Goal: Task Accomplishment & Management: Manage account settings

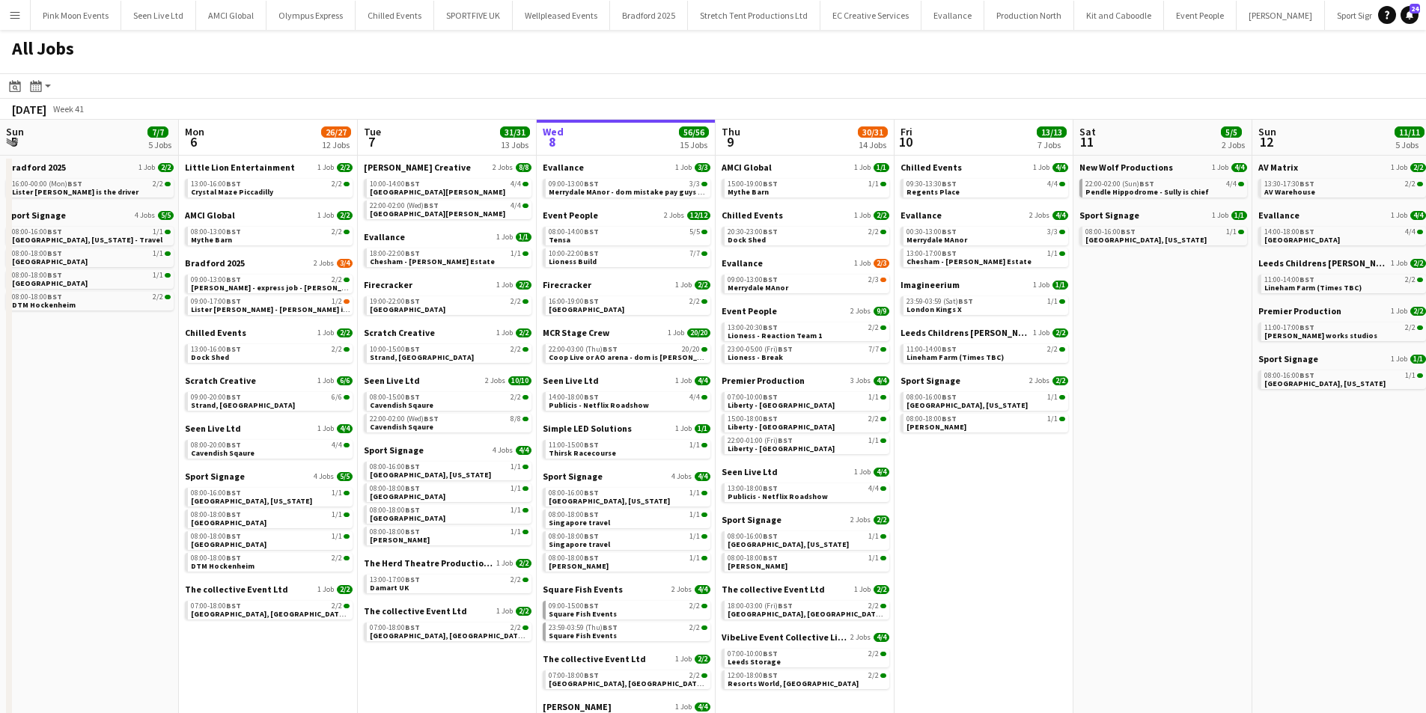
scroll to position [0, 358]
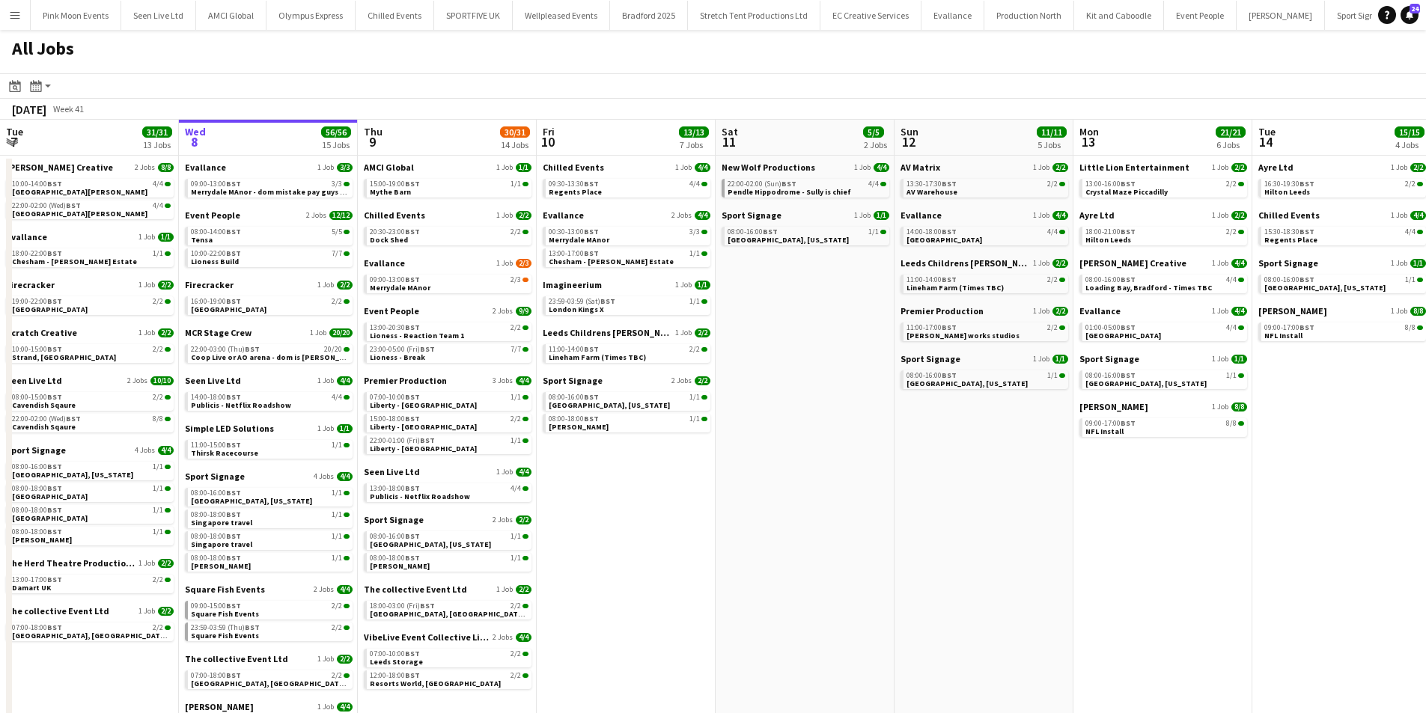
click at [269, 600] on app-calendar-brief-board "Square Fish Events 2 Jobs 4/4 09:00-15:00 BST 2/2 Square Fish Events 23:59-03:5…" at bounding box center [269, 613] width 168 height 58
click at [266, 611] on link "09:00-15:00 BST 2/2 Square Fish Events" at bounding box center [270, 609] width 159 height 17
click at [786, 192] on span "Pendle Hippodrome - Sully is chief" at bounding box center [790, 192] width 124 height 10
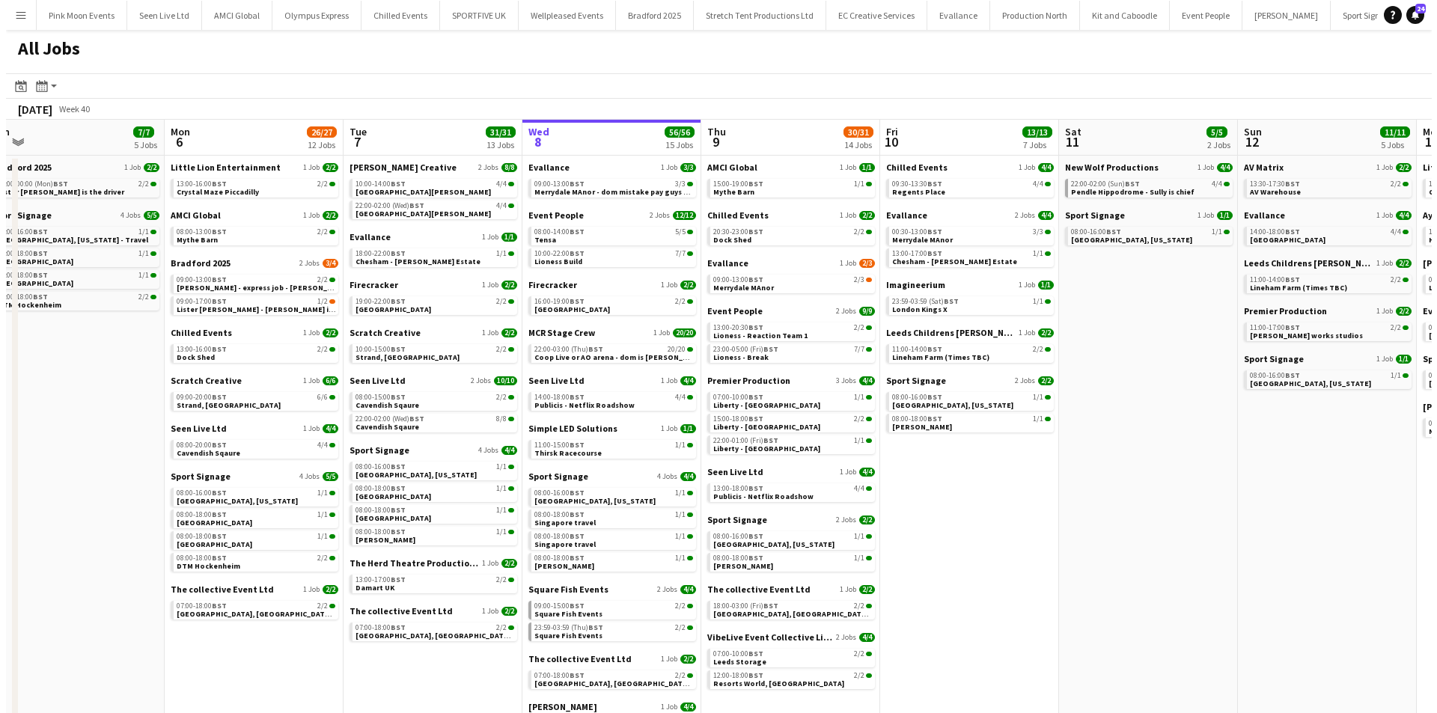
scroll to position [0, 377]
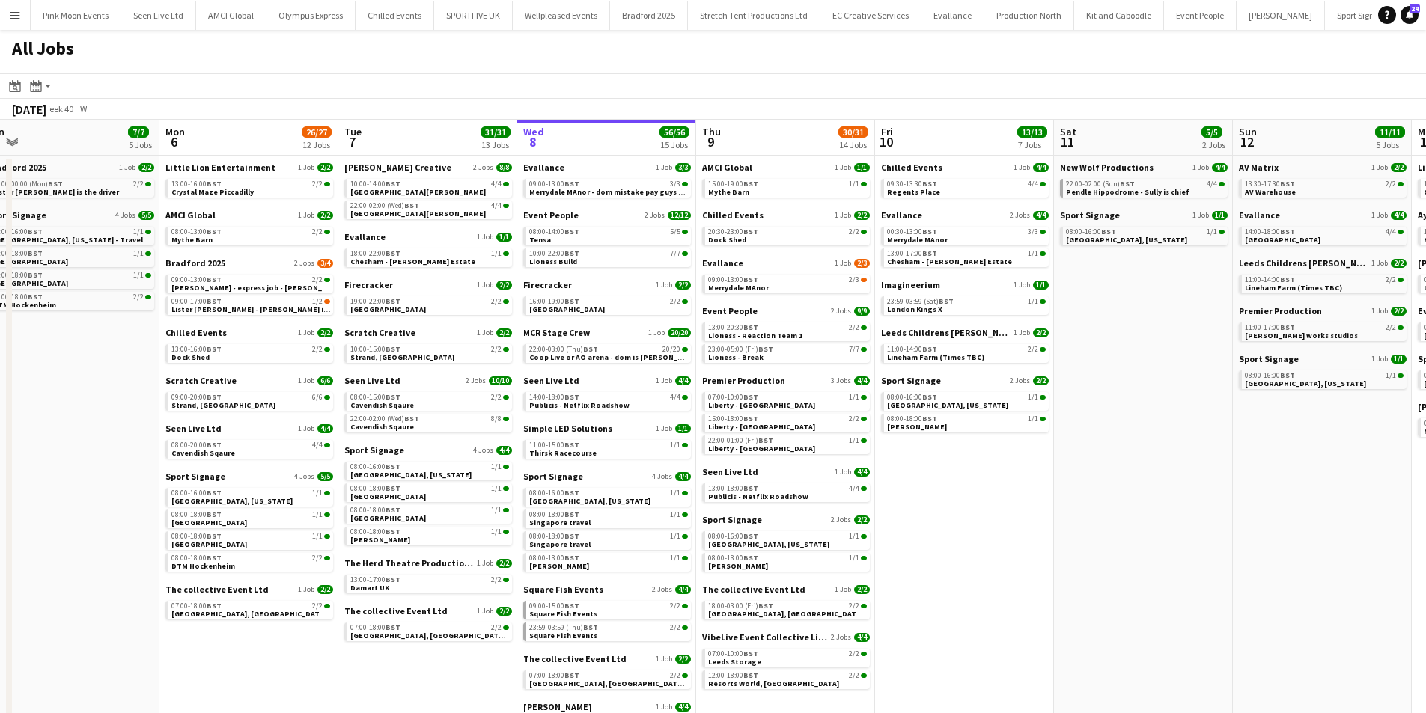
drag, startPoint x: 147, startPoint y: 236, endPoint x: 486, endPoint y: 235, distance: 338.3
click at [486, 235] on app-calendar-viewport "Fri 3 16/16 8 Jobs Sat 4 8/8 5 Jobs Sun 5 7/7 5 Jobs Mon 6 26/27 12 Jobs Tue 7 …" at bounding box center [713, 449] width 1426 height 659
click at [23, 8] on button "Menu" at bounding box center [15, 15] width 30 height 30
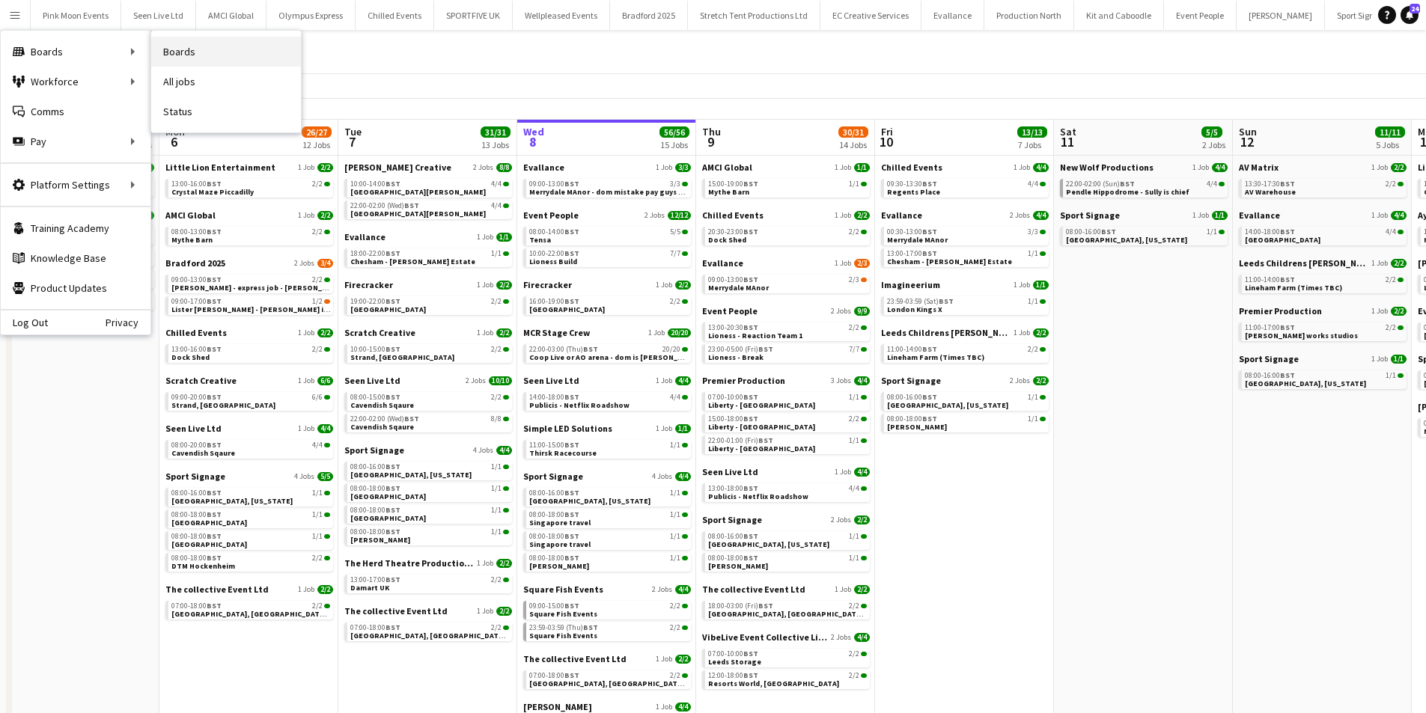
click at [213, 57] on link "Boards" at bounding box center [226, 52] width 150 height 30
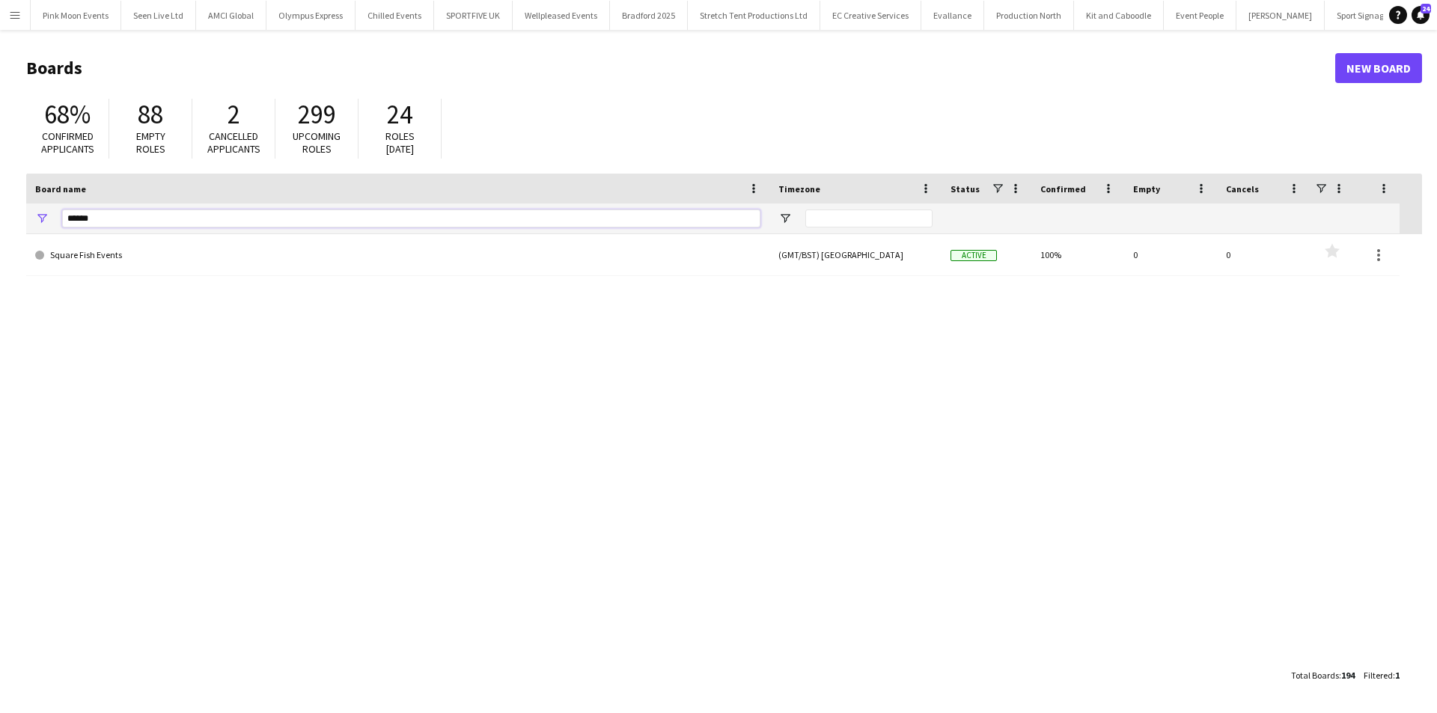
drag, startPoint x: 118, startPoint y: 218, endPoint x: 82, endPoint y: 221, distance: 35.3
click at [82, 221] on input "******" at bounding box center [411, 219] width 698 height 18
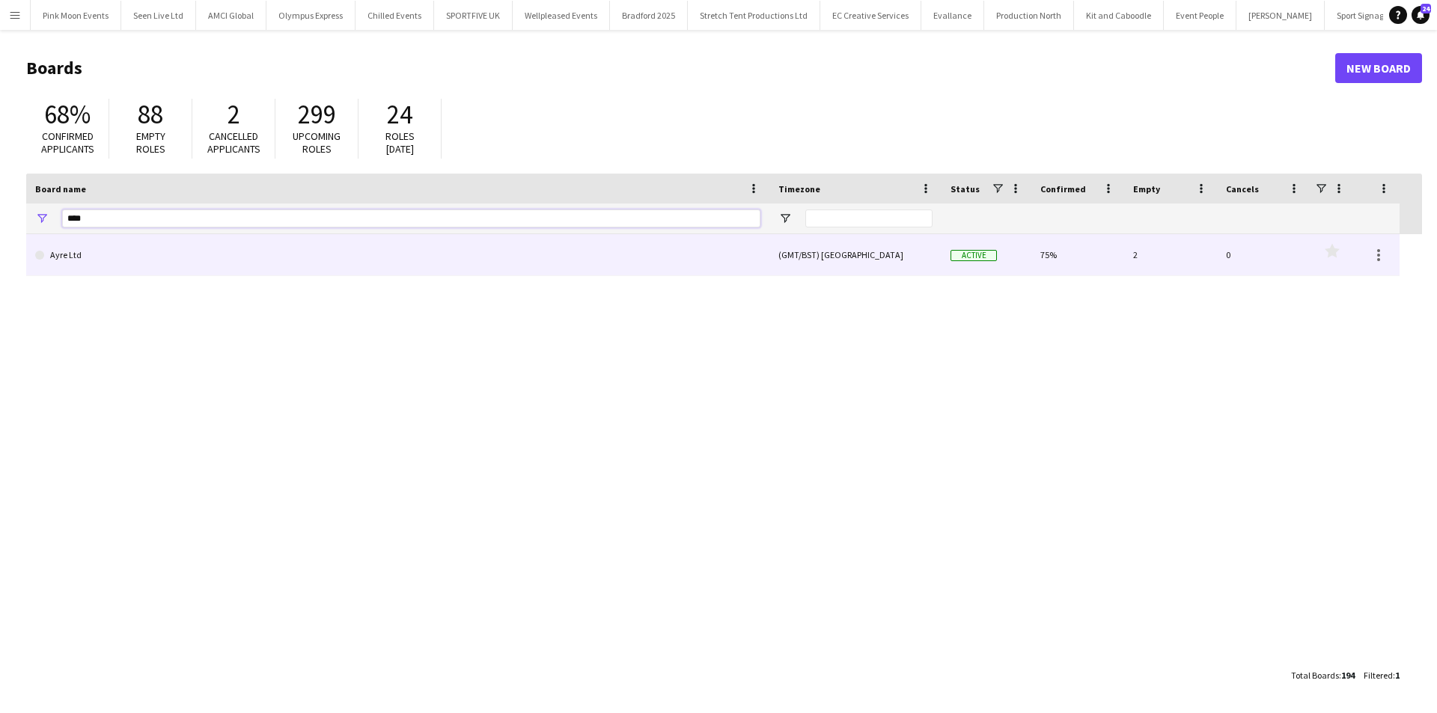
type input "****"
click at [83, 249] on link "Ayre Ltd" at bounding box center [397, 255] width 725 height 42
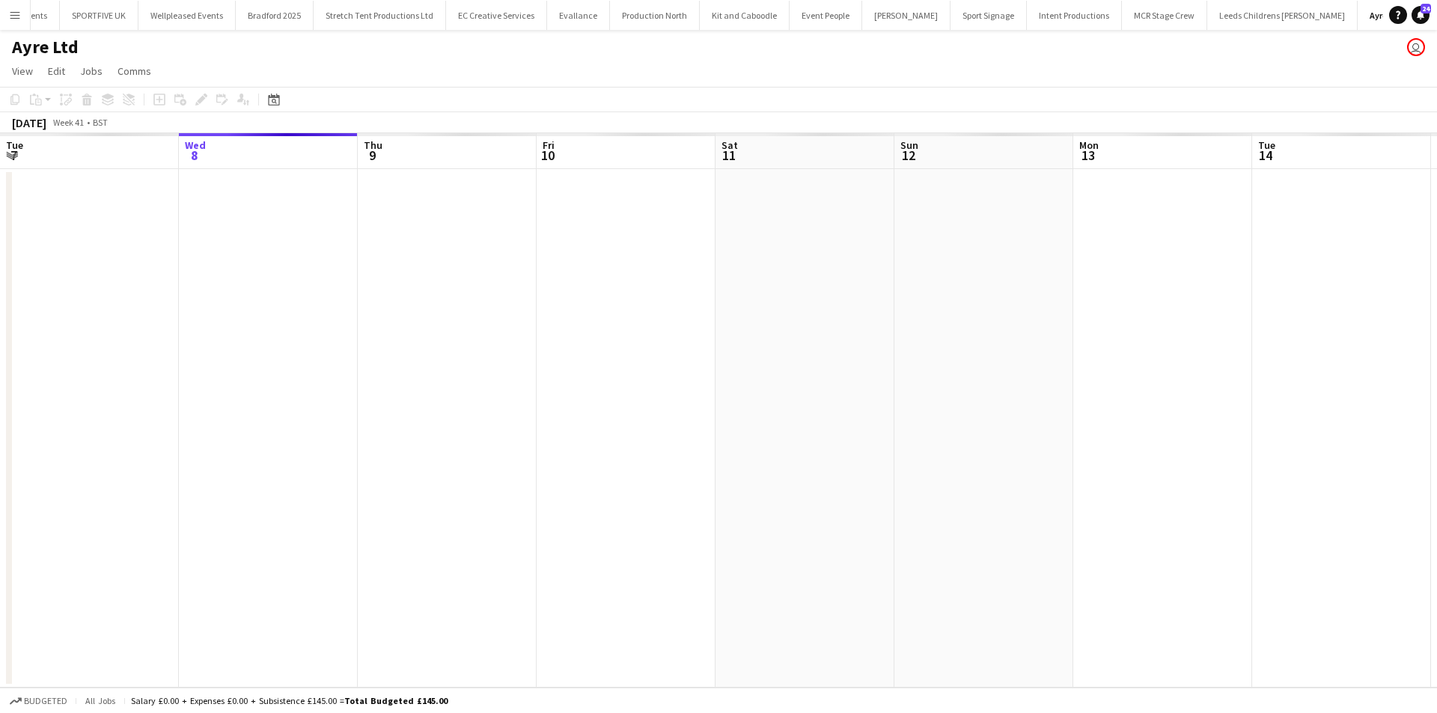
scroll to position [0, 376]
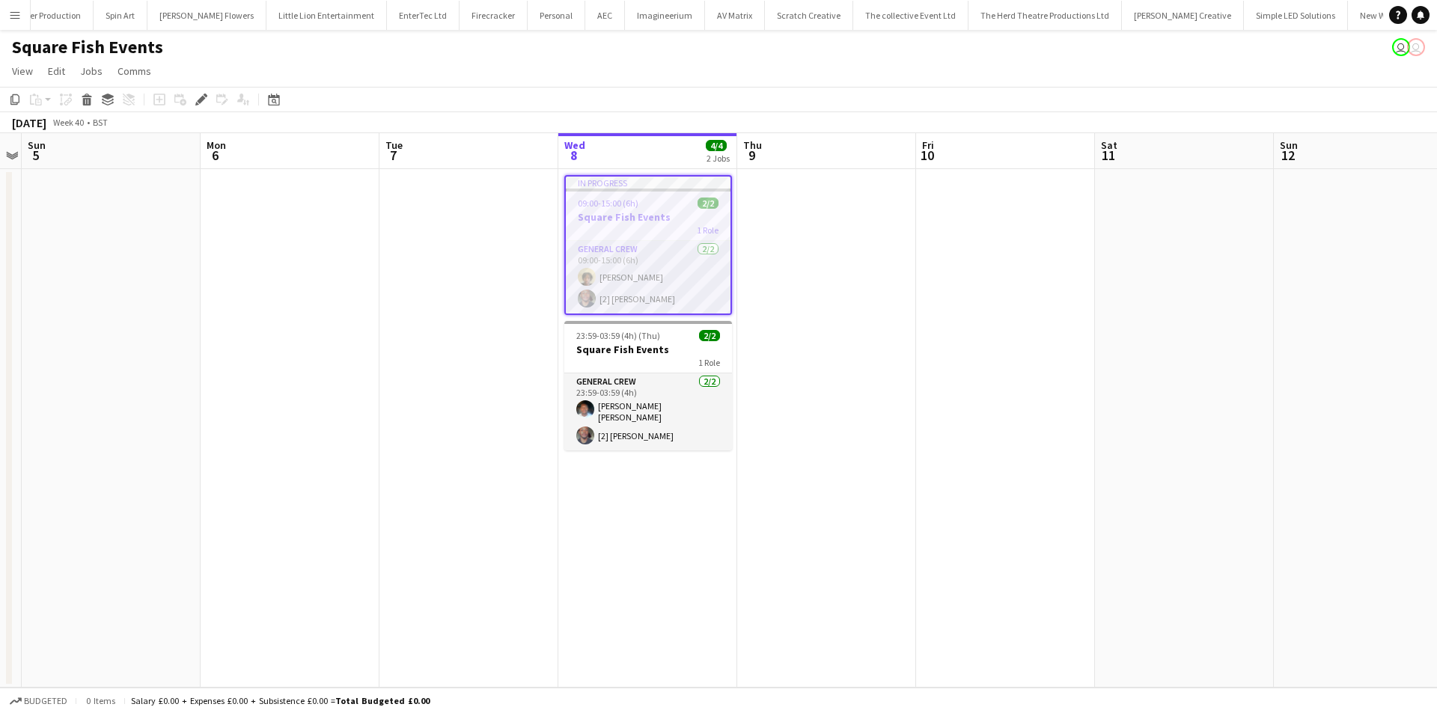
scroll to position [0, 2159]
click at [210, 100] on div "Edit" at bounding box center [201, 100] width 18 height 18
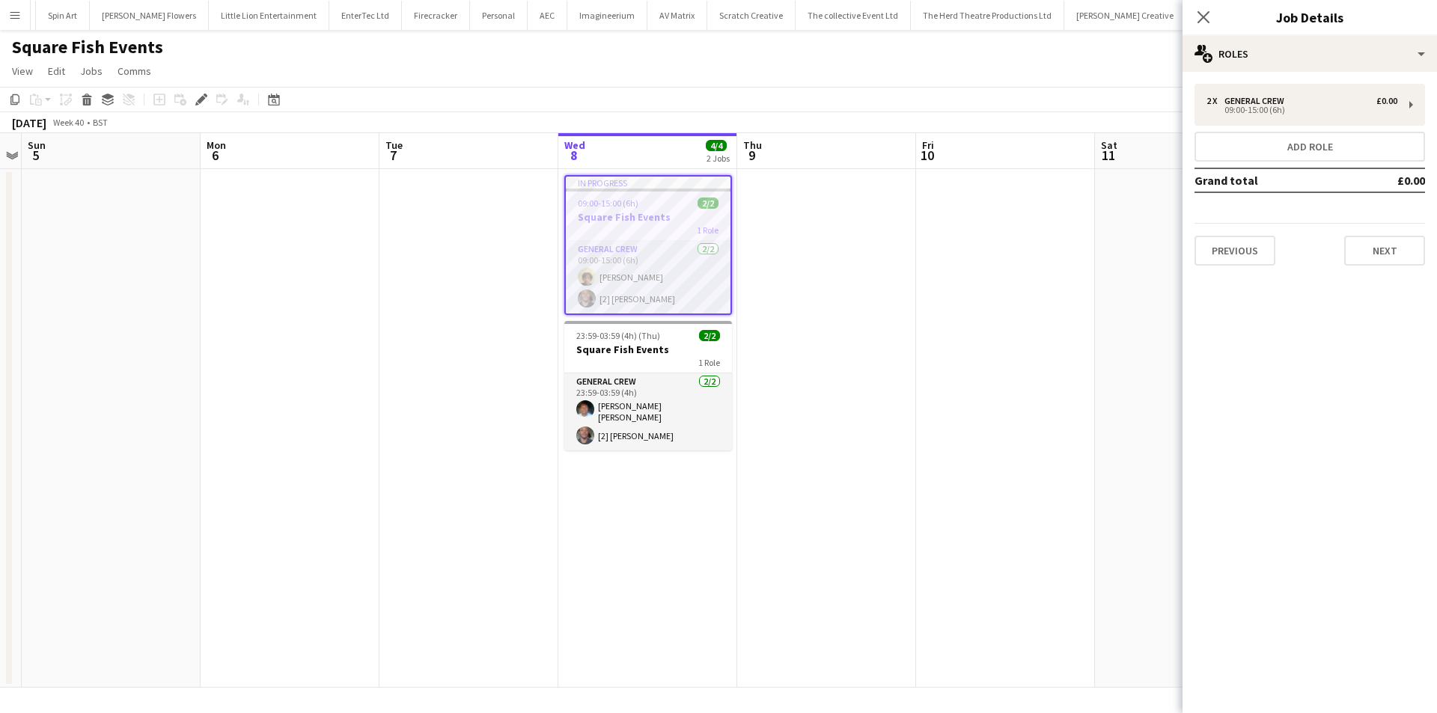
click at [1341, 241] on div "Previous Next" at bounding box center [1310, 244] width 231 height 43
click at [1350, 242] on button "Next" at bounding box center [1384, 251] width 81 height 30
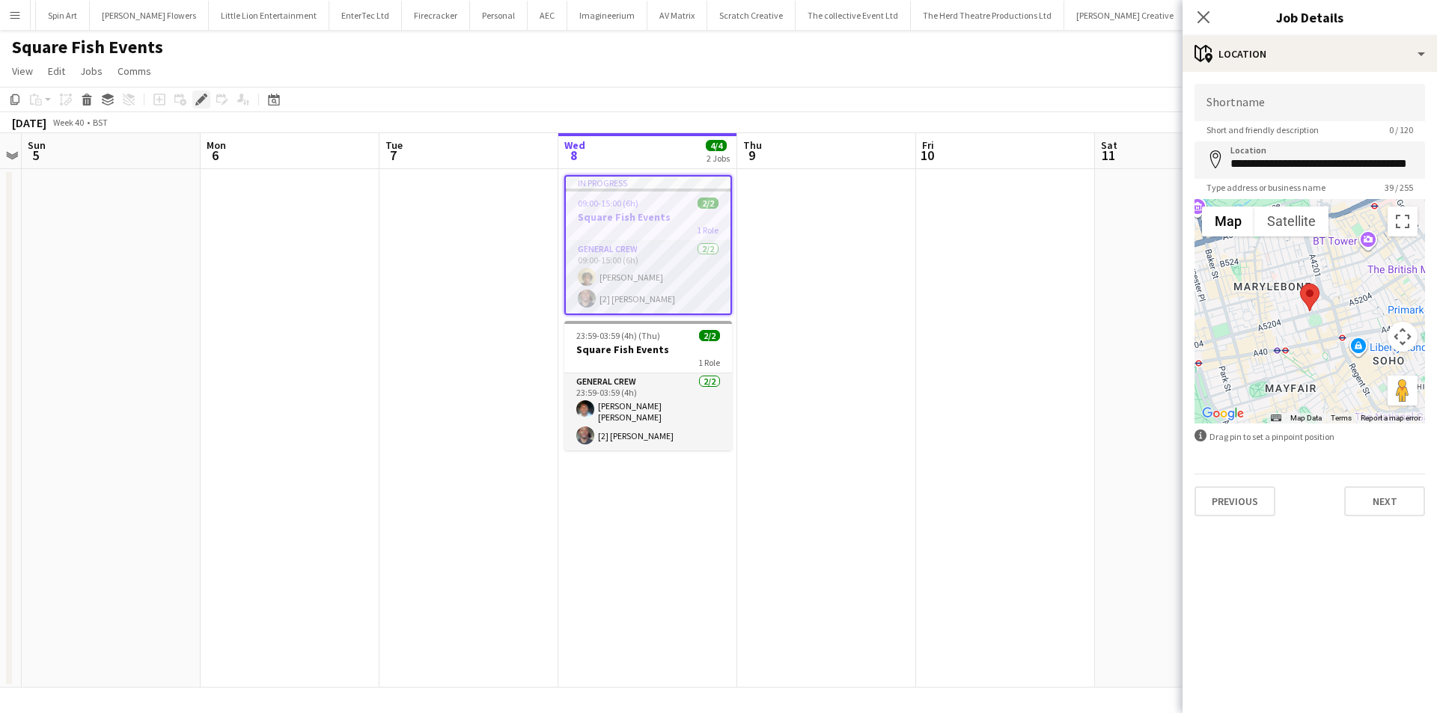
click at [206, 102] on icon "Edit" at bounding box center [201, 100] width 12 height 12
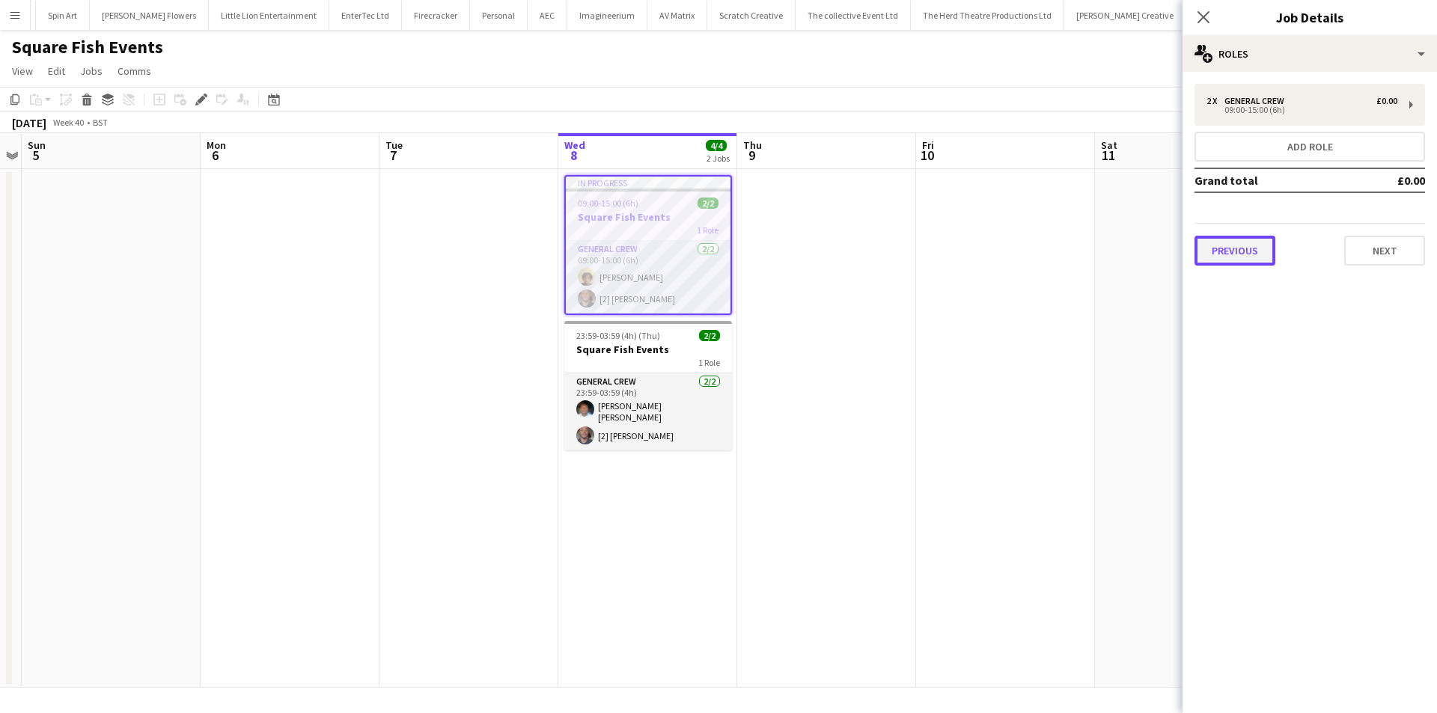
click at [1210, 252] on button "Previous" at bounding box center [1235, 251] width 81 height 30
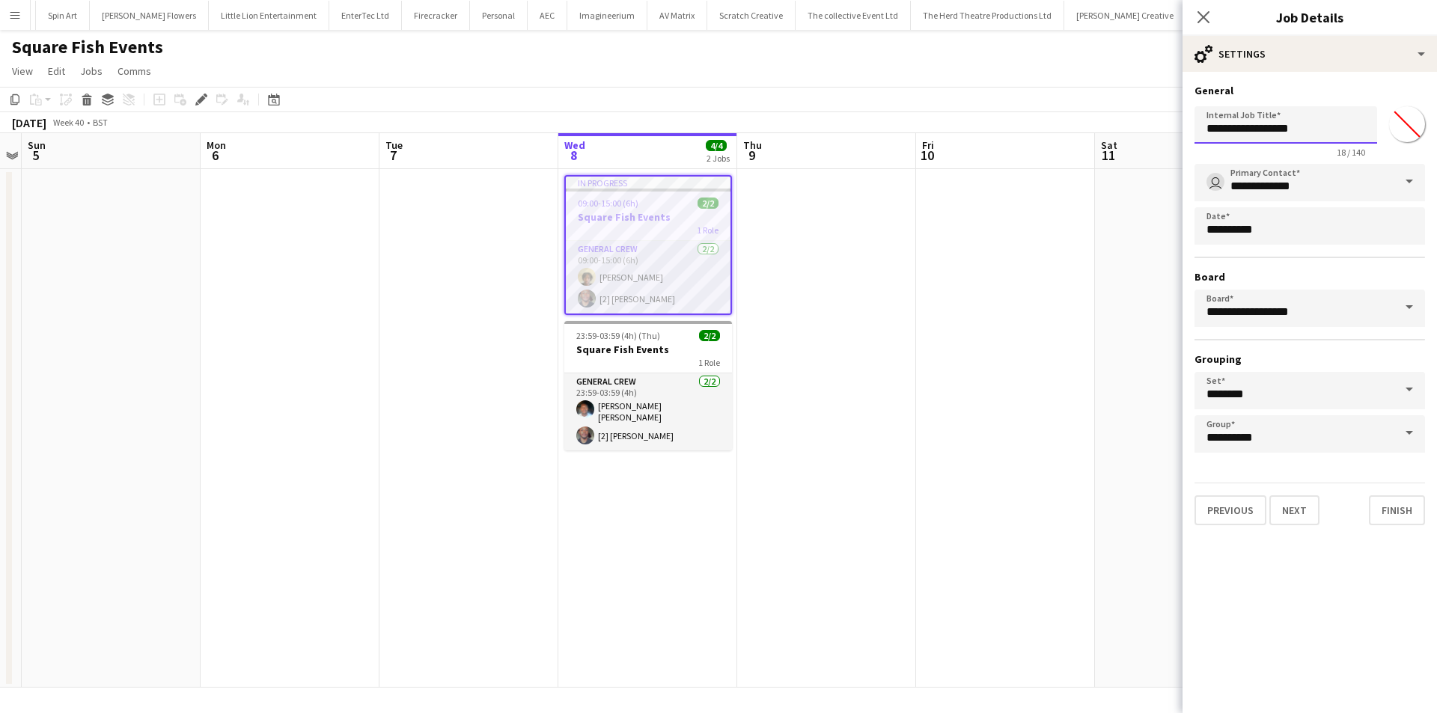
click at [1326, 126] on input "**********" at bounding box center [1286, 124] width 183 height 37
click at [597, 335] on span "23:59-03:59 (4h) (Thu)" at bounding box center [618, 335] width 84 height 11
type input "**********"
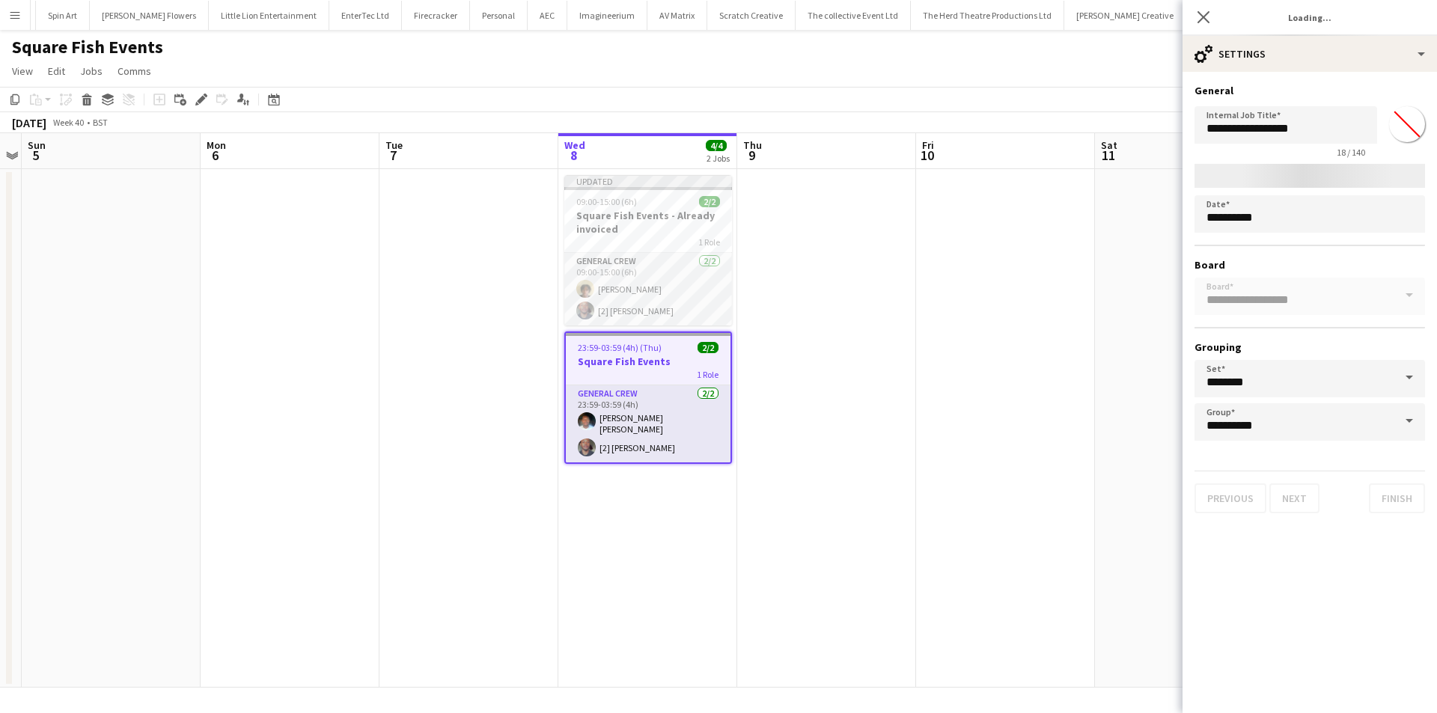
type input "*******"
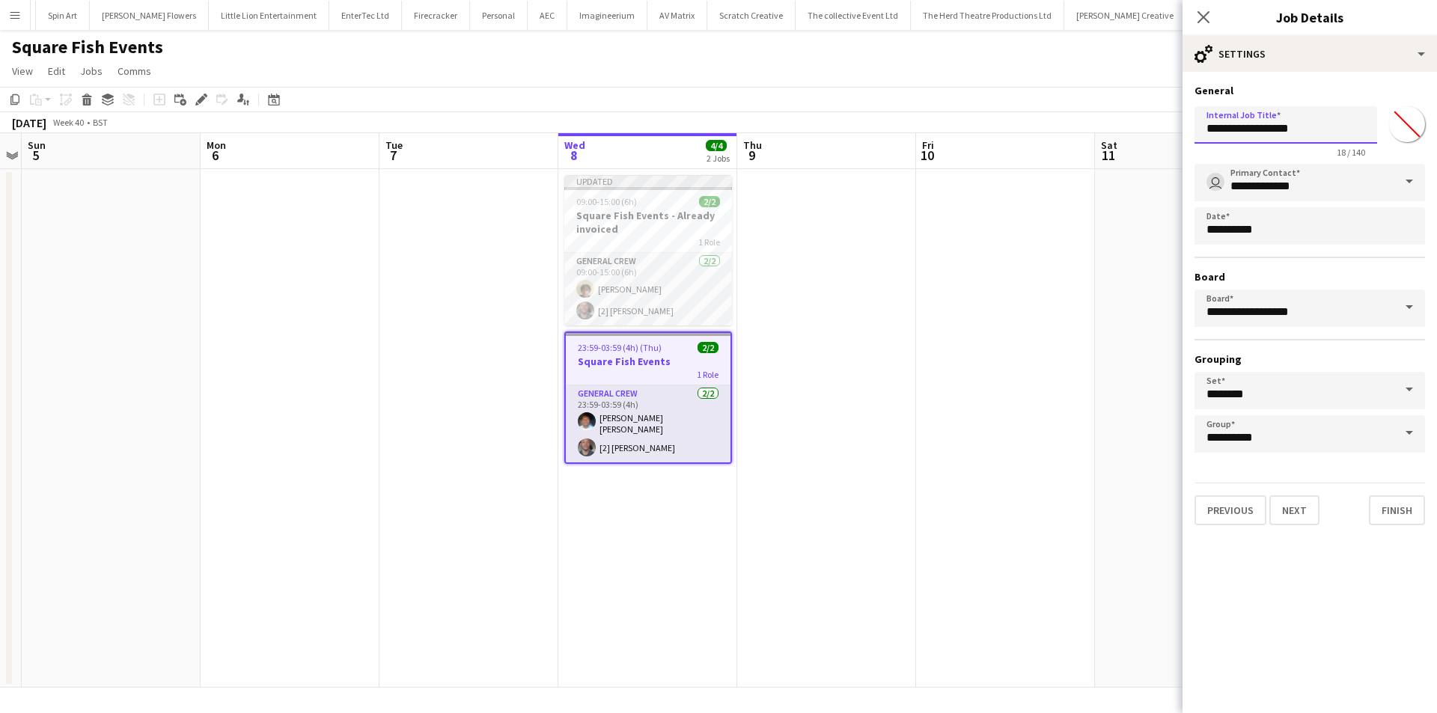
click at [1317, 141] on input "**********" at bounding box center [1286, 124] width 183 height 37
type input "**********"
click at [1196, 13] on icon "Close pop-in" at bounding box center [1203, 17] width 14 height 14
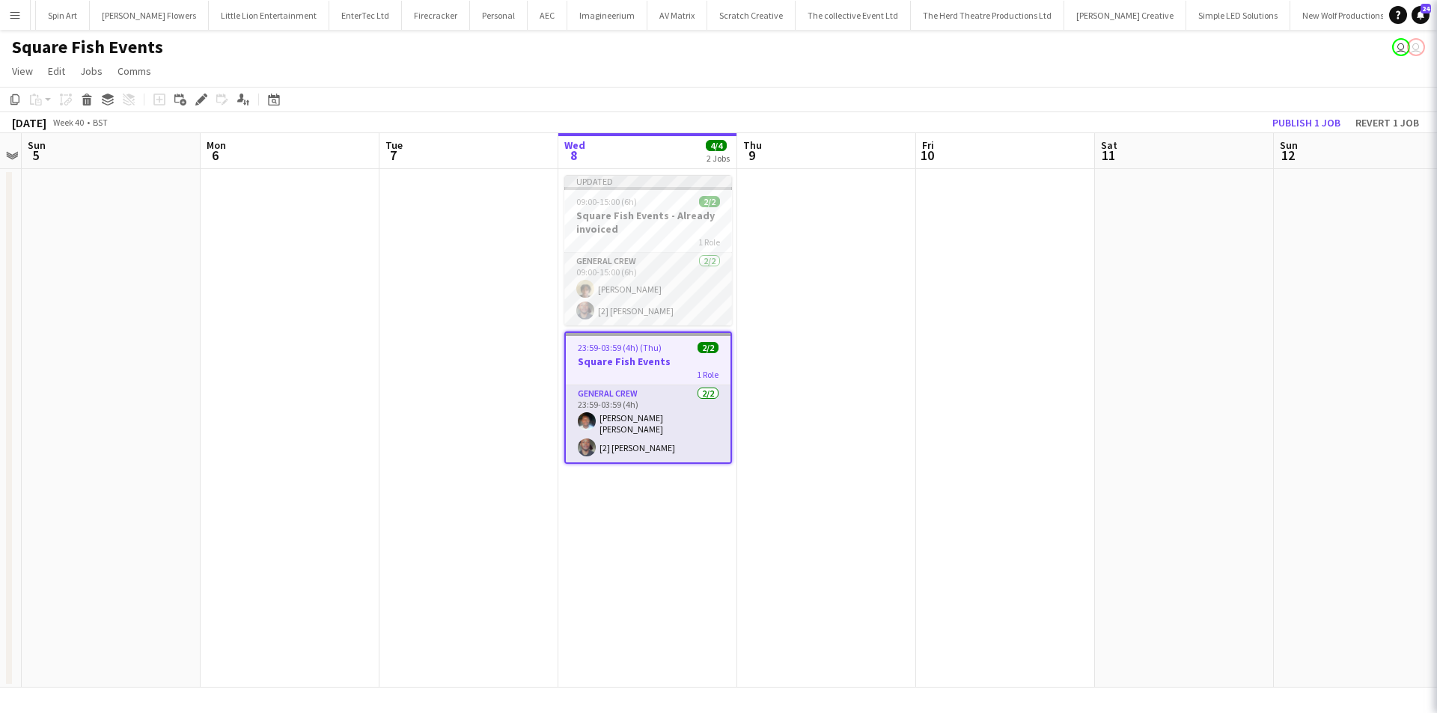
scroll to position [0, 0]
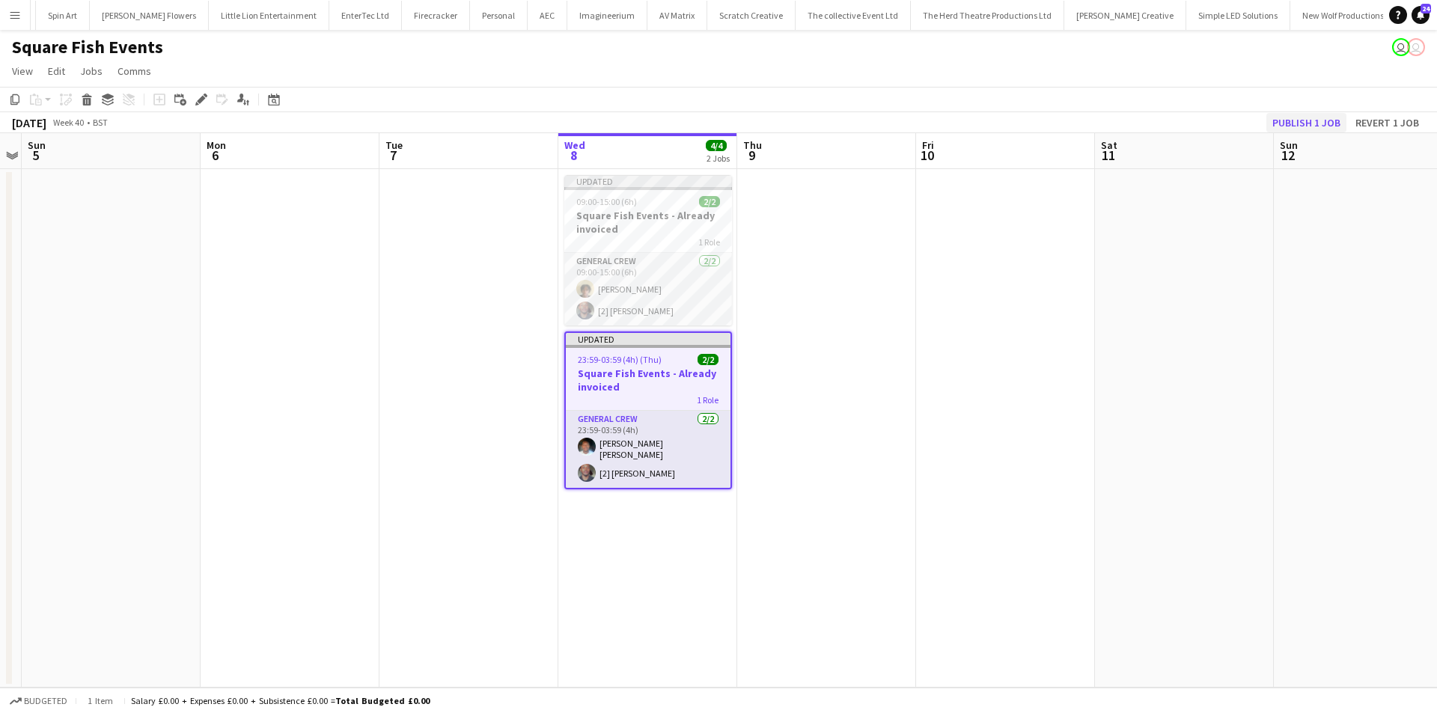
drag, startPoint x: 1315, startPoint y: 99, endPoint x: 1315, endPoint y: 127, distance: 28.4
click at [1315, 109] on app-toolbar "Copy Paste Paste Ctrl+V Paste with crew Ctrl+Shift+V Paste linked Job Delete Gr…" at bounding box center [718, 99] width 1437 height 25
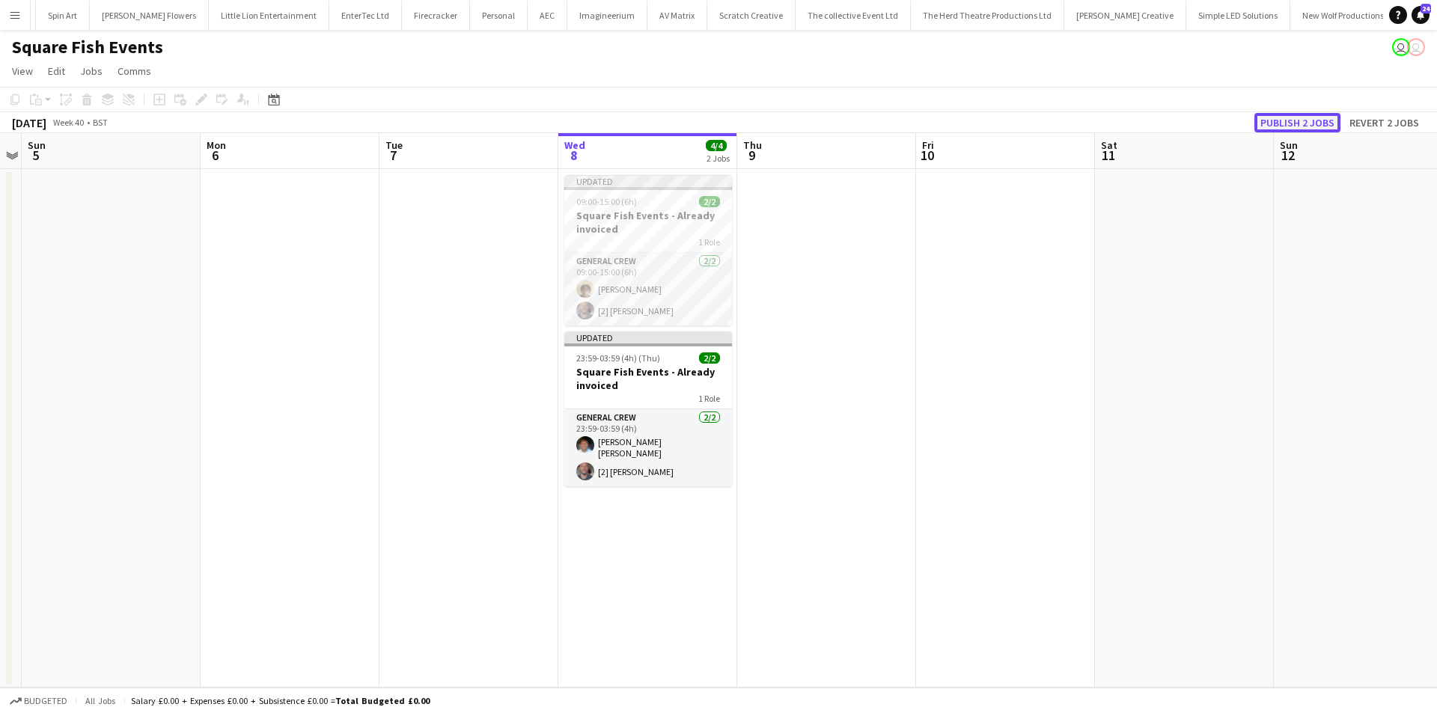
click at [1315, 127] on button "Publish 2 jobs" at bounding box center [1298, 122] width 86 height 19
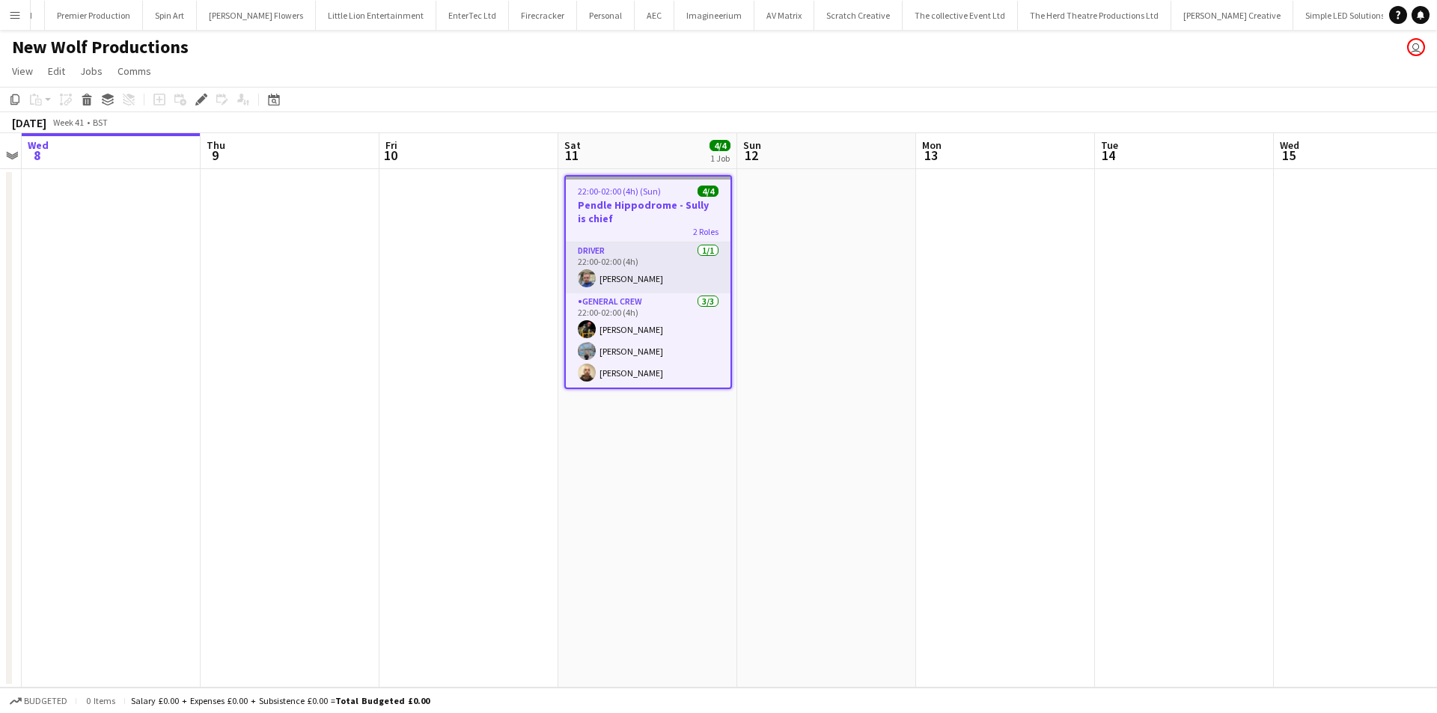
scroll to position [0, 2064]
click at [201, 92] on div "Edit" at bounding box center [201, 100] width 18 height 18
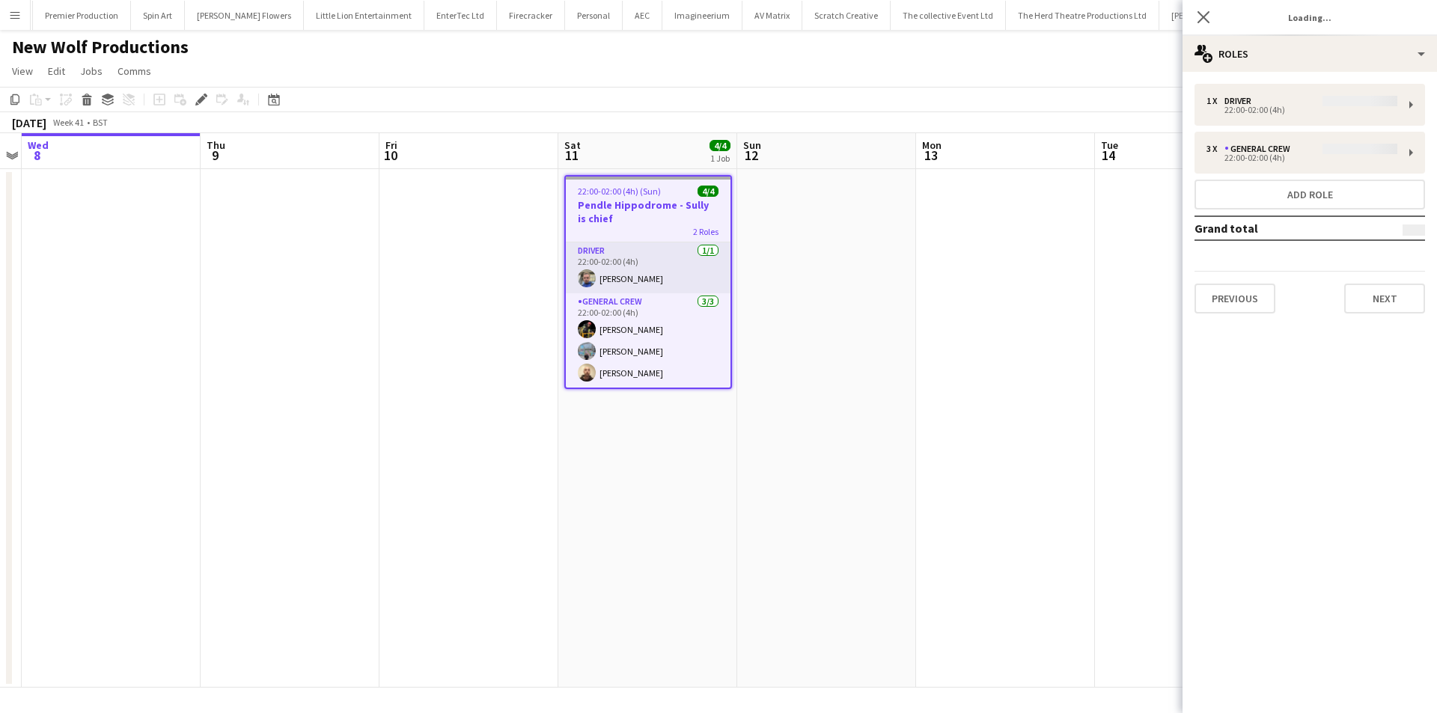
type input "*******"
click at [1249, 294] on button "Previous" at bounding box center [1235, 299] width 81 height 30
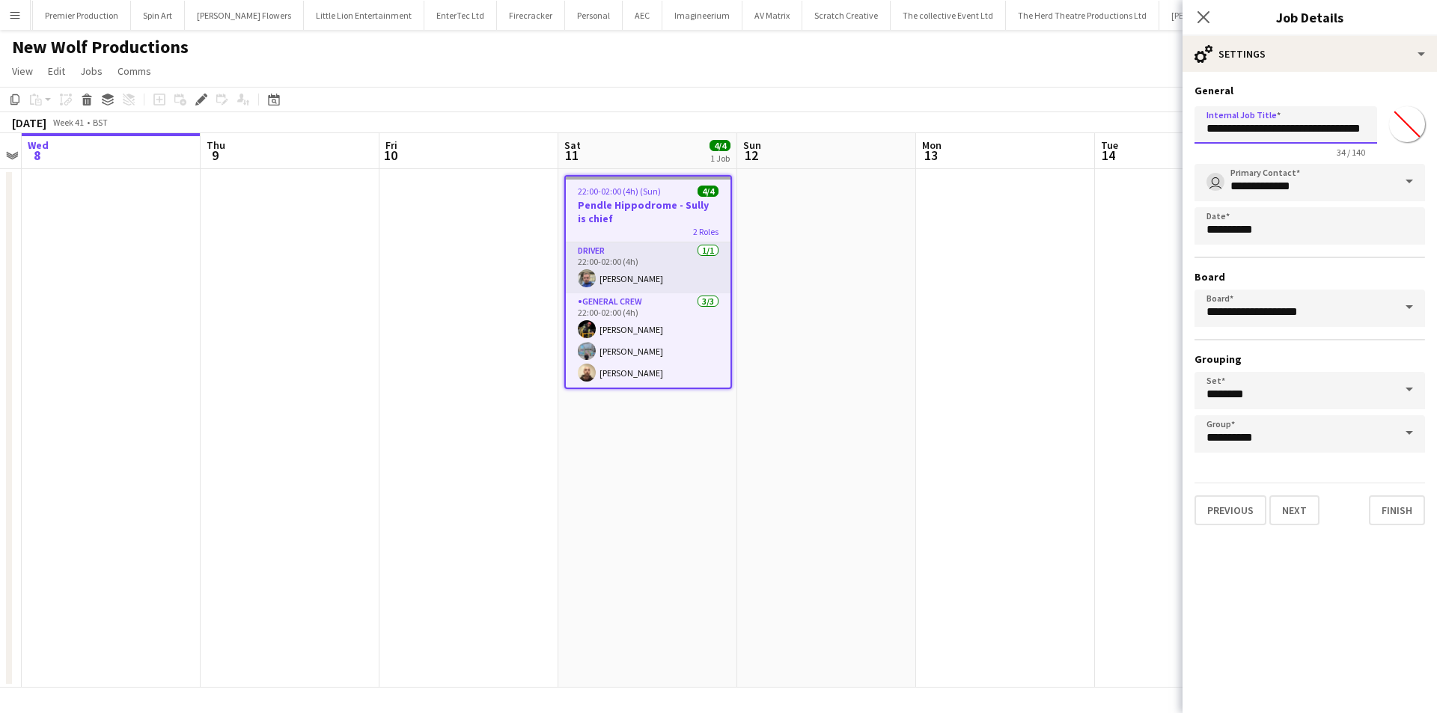
scroll to position [0, 12]
drag, startPoint x: 1339, startPoint y: 135, endPoint x: 1411, endPoint y: 135, distance: 71.9
click at [1411, 135] on div "**********" at bounding box center [1310, 129] width 231 height 58
click at [1367, 135] on input "**********" at bounding box center [1286, 124] width 183 height 37
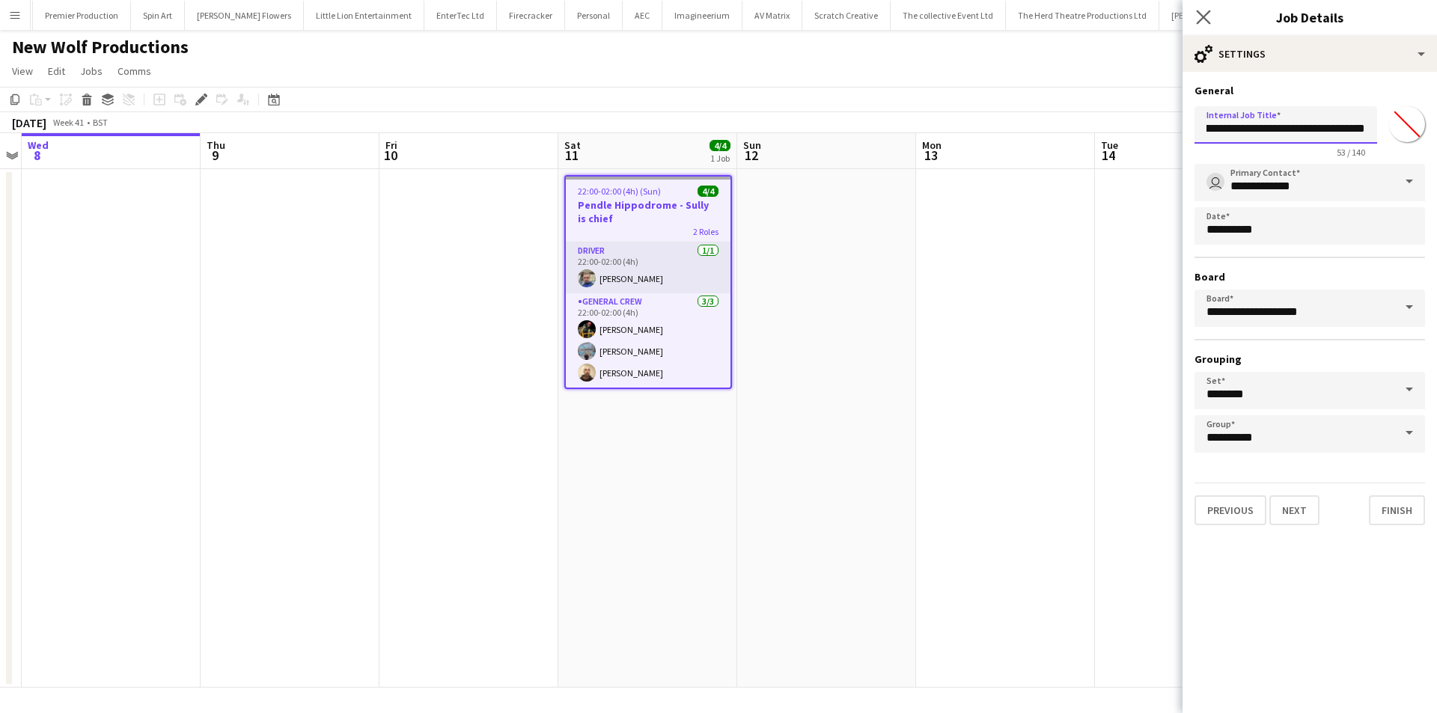
type input "**********"
click at [1210, 22] on icon "Close pop-in" at bounding box center [1203, 17] width 14 height 14
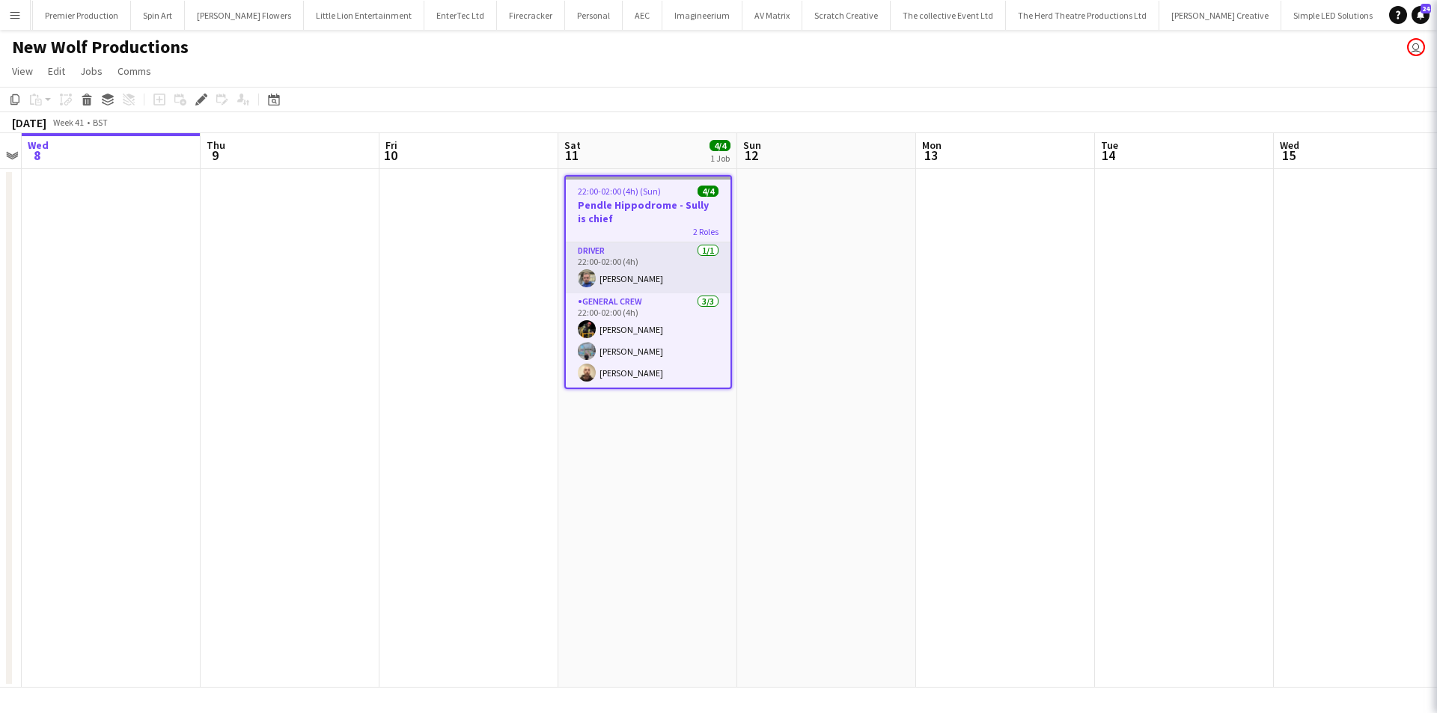
scroll to position [0, 0]
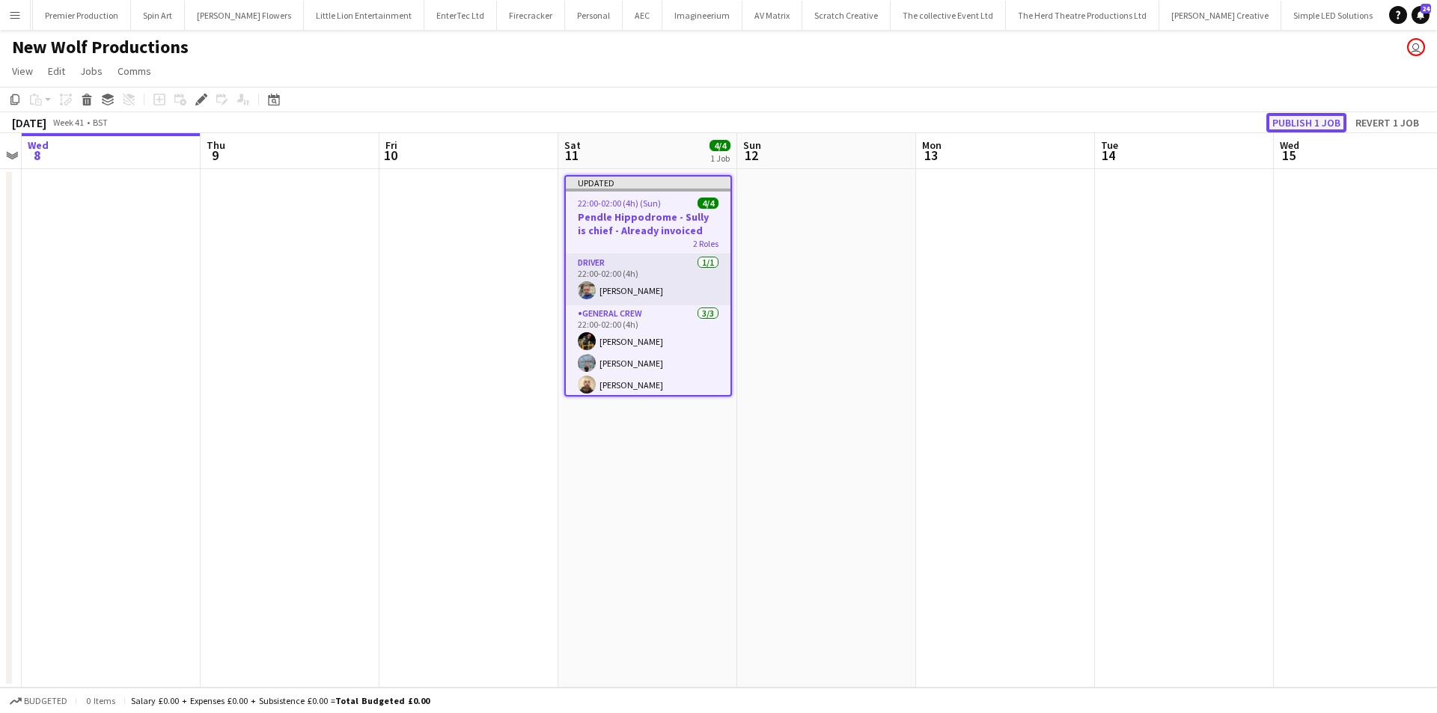
click at [1319, 124] on button "Publish 1 job" at bounding box center [1307, 122] width 80 height 19
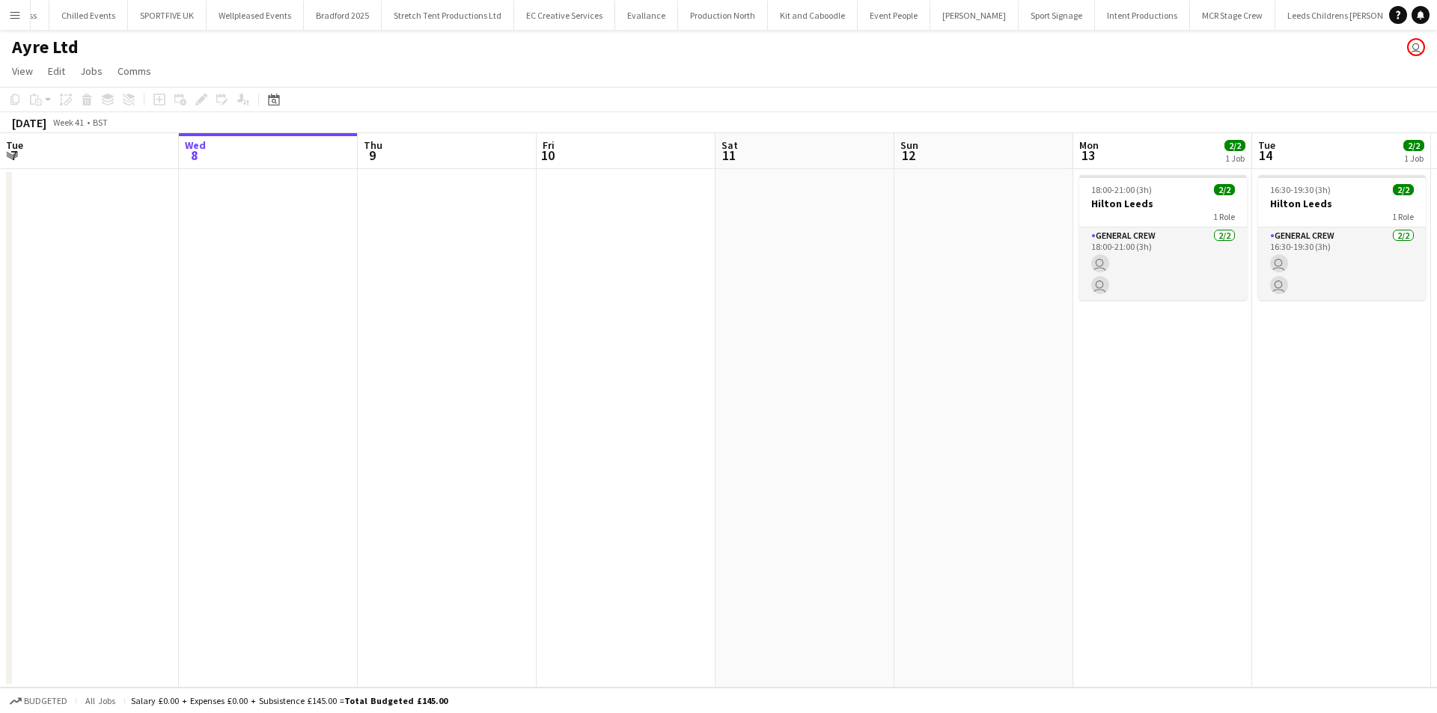
scroll to position [0, 376]
click at [300, 291] on app-date-cell at bounding box center [268, 428] width 179 height 519
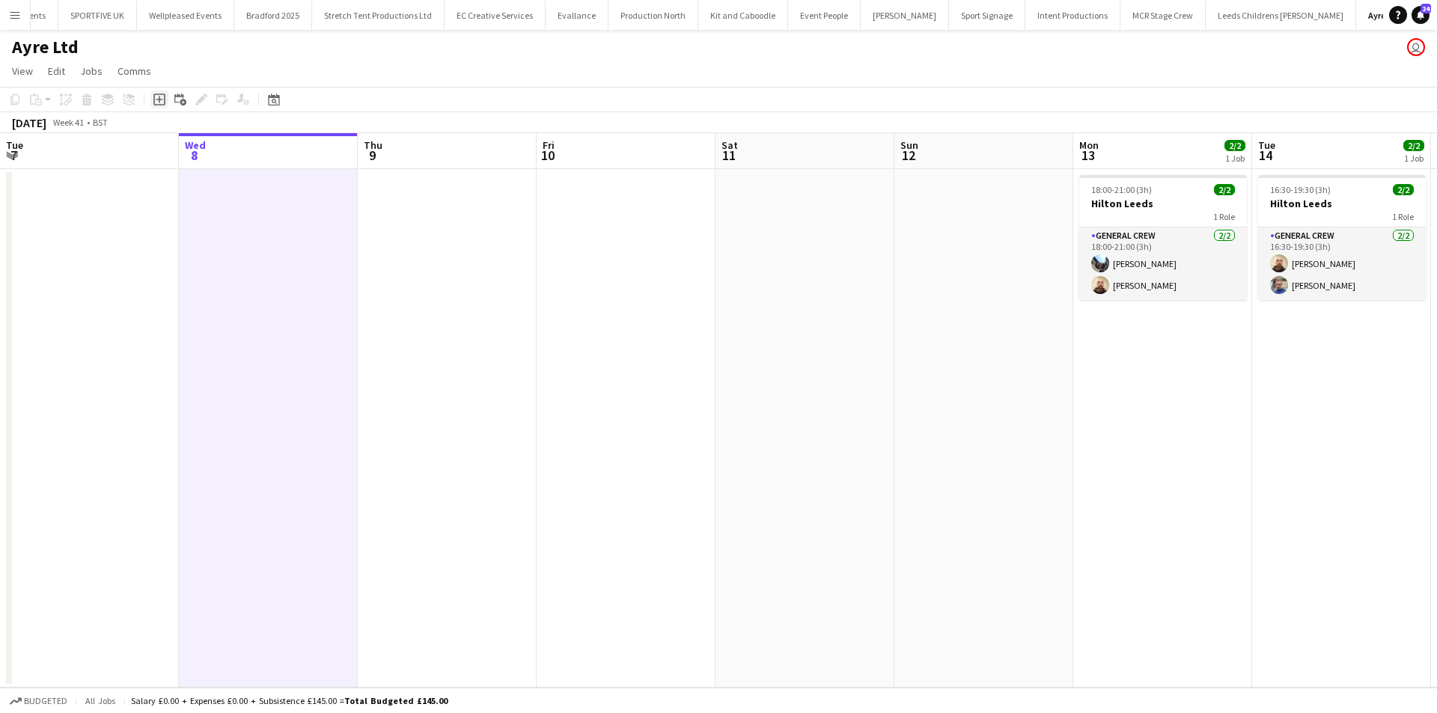
click at [165, 98] on div "Add job" at bounding box center [159, 100] width 18 height 18
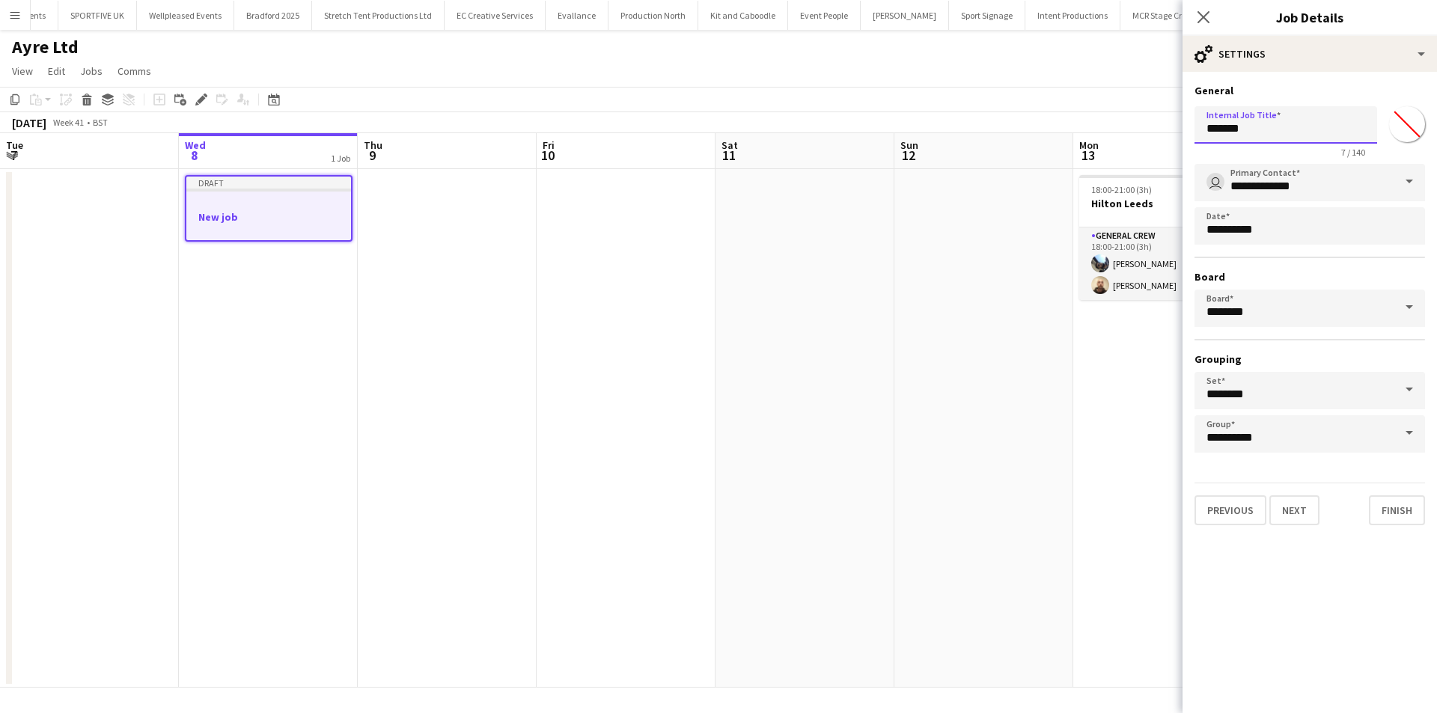
drag, startPoint x: 1294, startPoint y: 128, endPoint x: 1168, endPoint y: 142, distance: 127.3
click at [1168, 142] on body "Menu Boards Boards Boards All jobs Status Workforce Workforce My Workforce Recr…" at bounding box center [718, 356] width 1437 height 713
type input "**********"
click at [1294, 522] on button "Next" at bounding box center [1295, 511] width 50 height 30
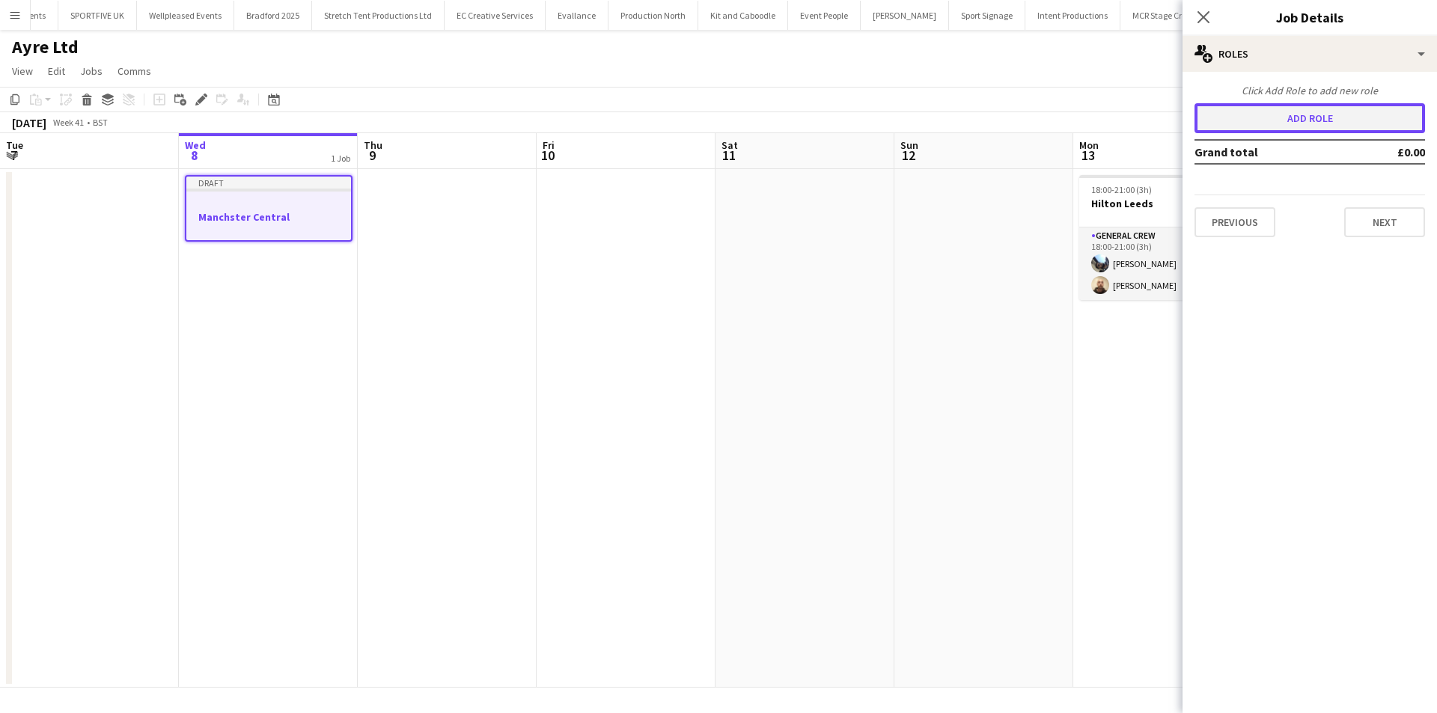
click at [1311, 112] on button "Add role" at bounding box center [1310, 118] width 231 height 30
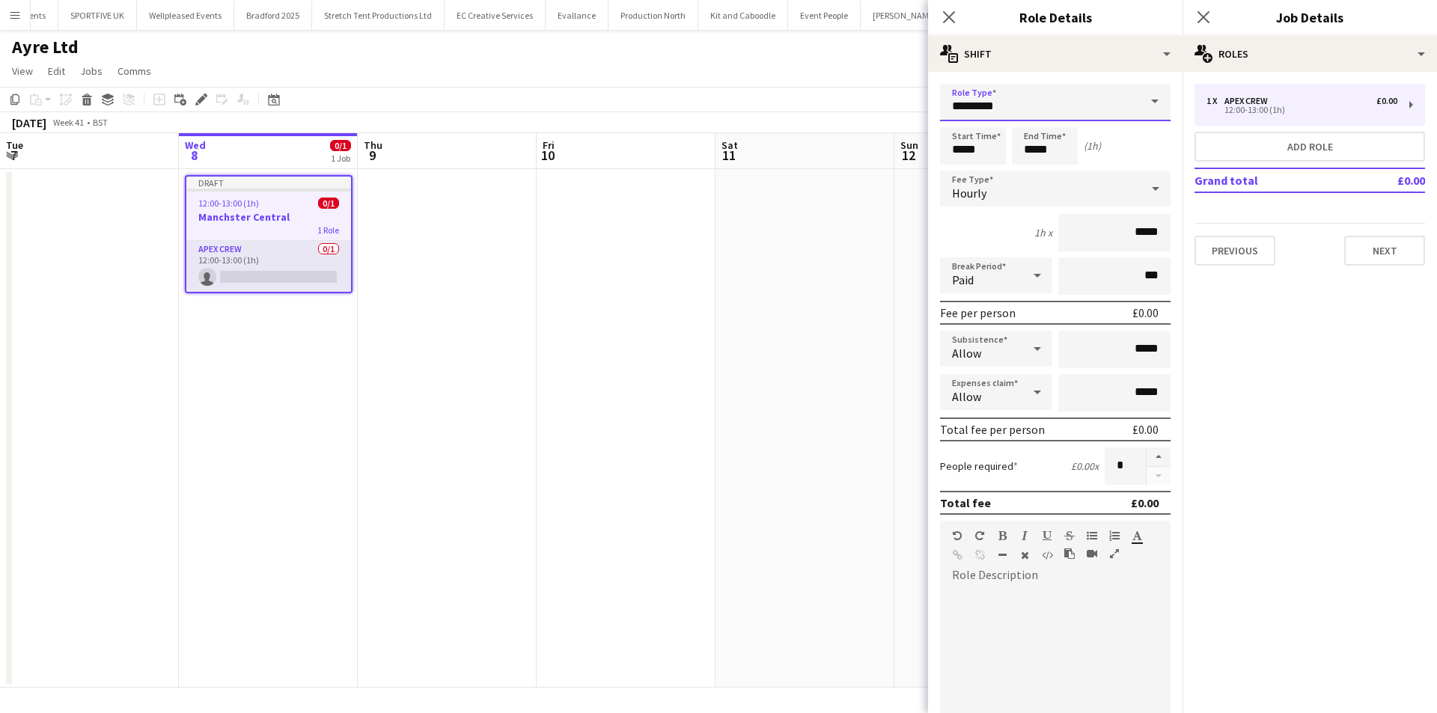
click at [1005, 105] on input "*********" at bounding box center [1055, 102] width 231 height 37
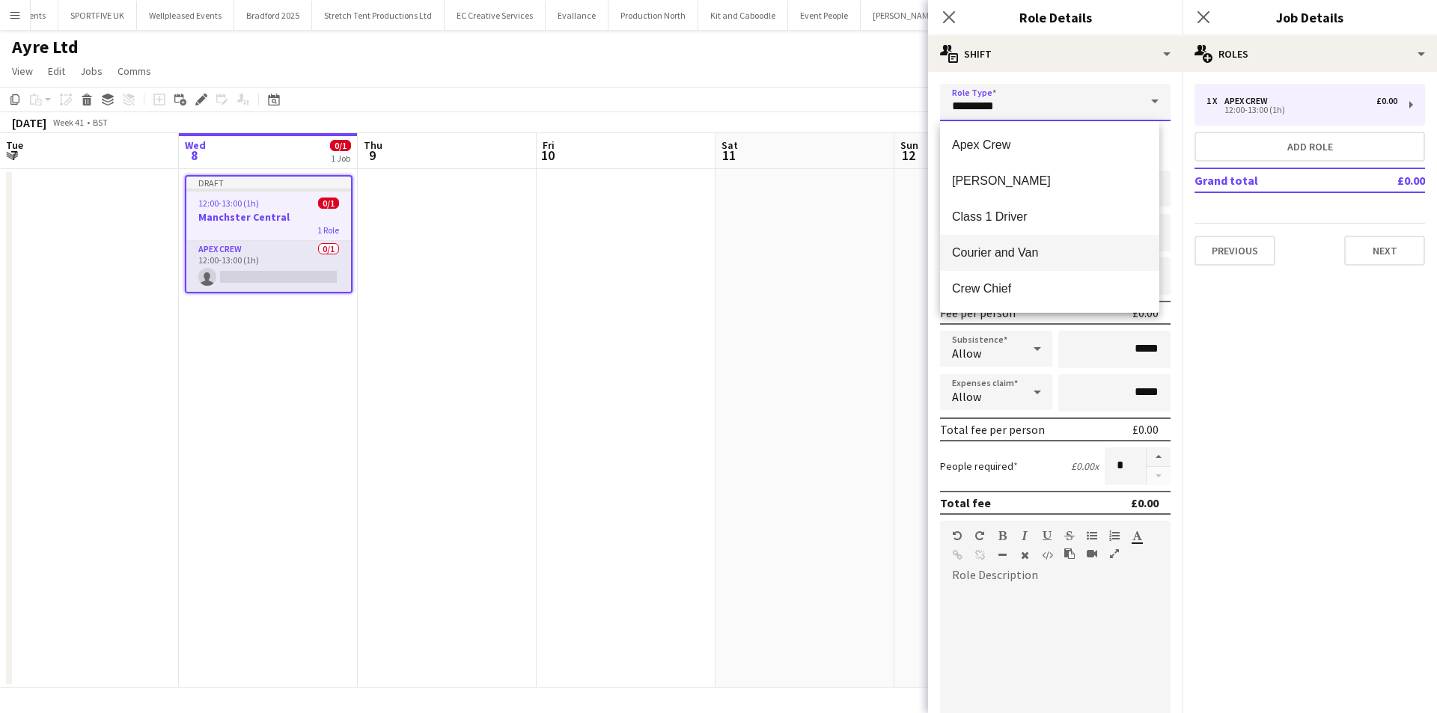
scroll to position [75, 0]
click at [996, 251] on span "Driver" at bounding box center [1049, 250] width 195 height 14
type input "******"
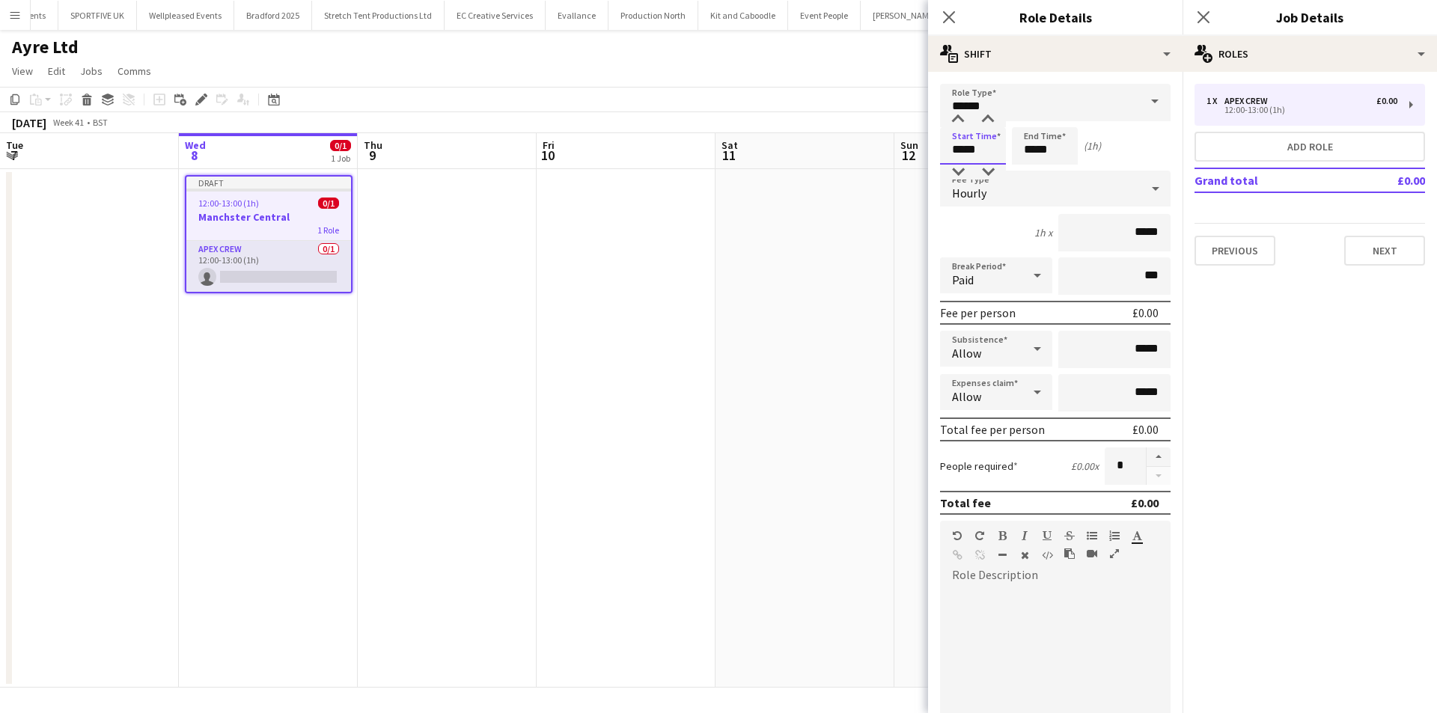
drag, startPoint x: 992, startPoint y: 144, endPoint x: 943, endPoint y: 144, distance: 48.7
click at [943, 144] on input "*****" at bounding box center [973, 145] width 66 height 37
type input "*****"
drag, startPoint x: 1060, startPoint y: 155, endPoint x: 979, endPoint y: 154, distance: 80.8
click at [979, 154] on div "Start Time ***** End Time ***** (22h 30m)" at bounding box center [1055, 145] width 231 height 37
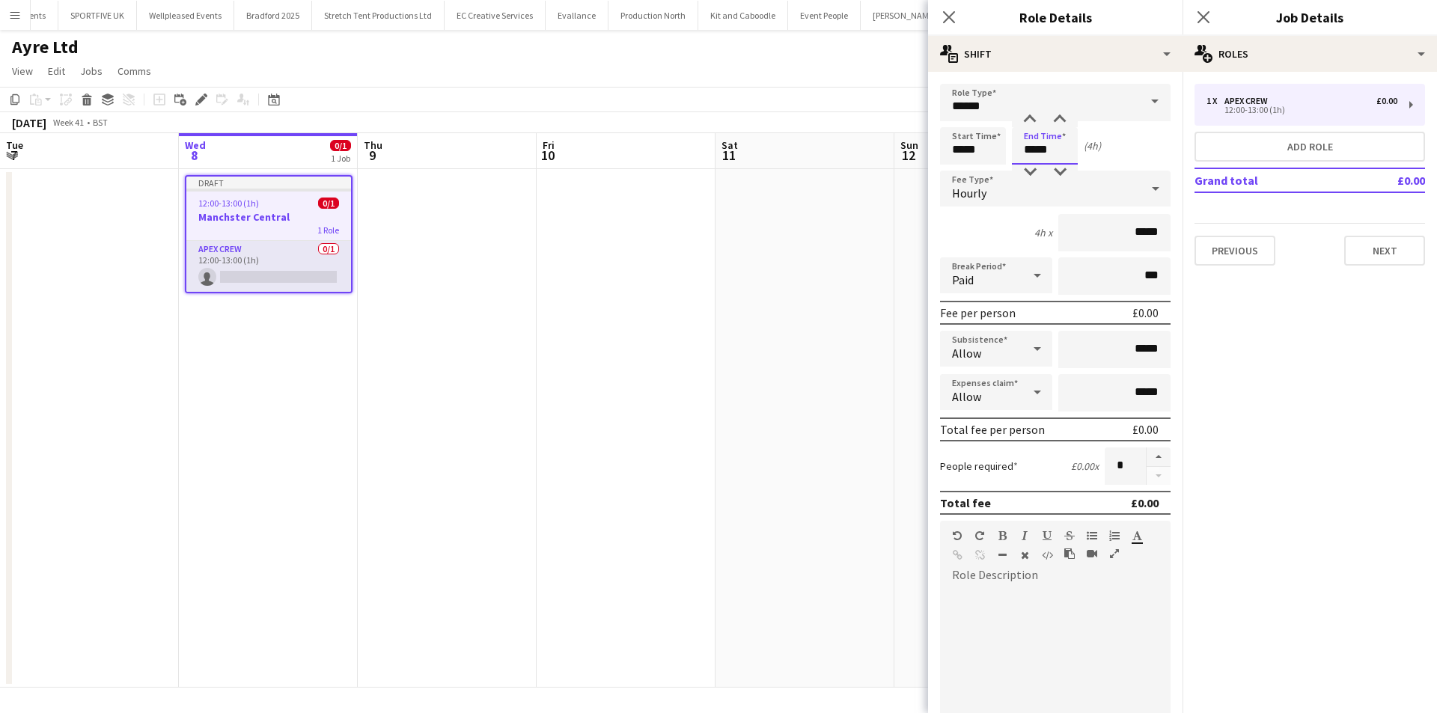
type input "*****"
drag, startPoint x: 1126, startPoint y: 354, endPoint x: 1165, endPoint y: 346, distance: 39.8
click at [1165, 346] on form "Role Type ****** Start Time ***** End Time ***** (4h) Fee Type Hourly 4h x ****…" at bounding box center [1055, 510] width 255 height 853
type input "***"
click at [948, 25] on app-icon "Close pop-in" at bounding box center [950, 18] width 22 height 22
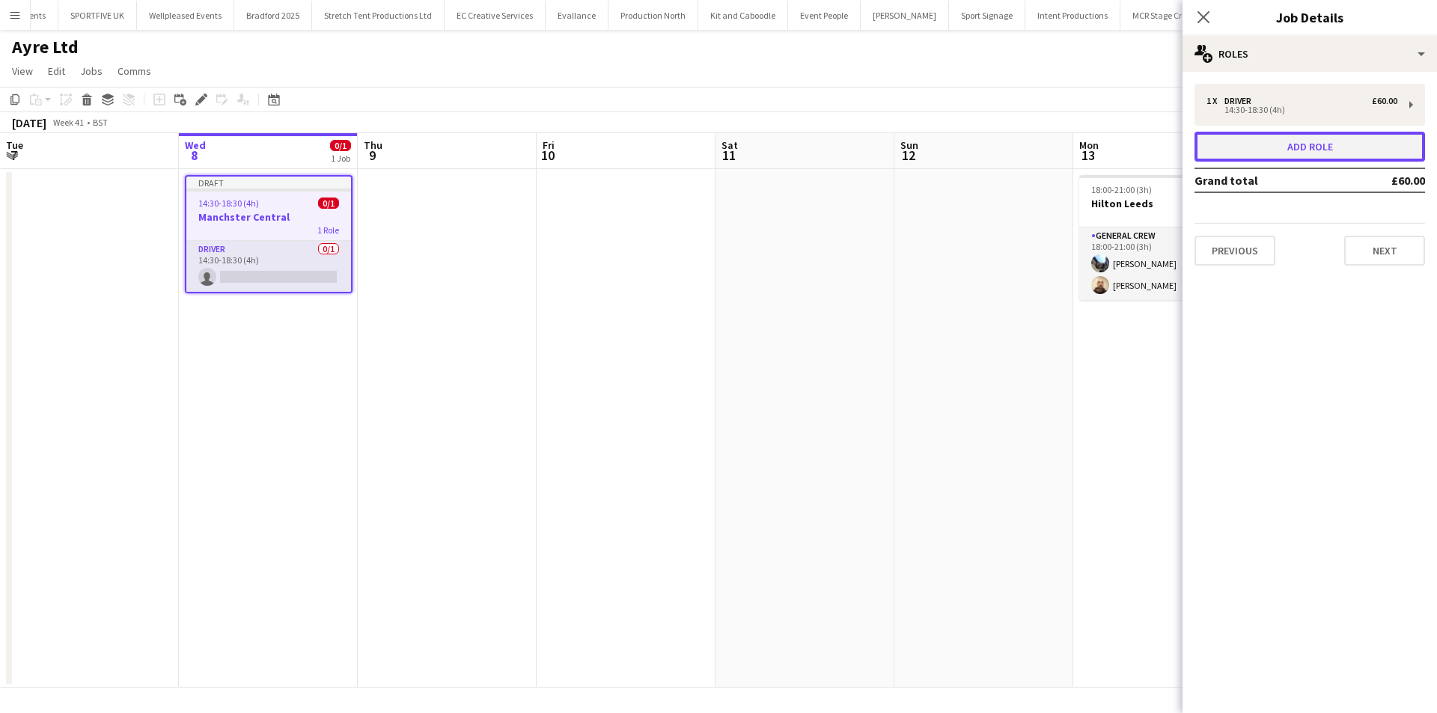
click at [1337, 159] on button "Add role" at bounding box center [1310, 147] width 231 height 30
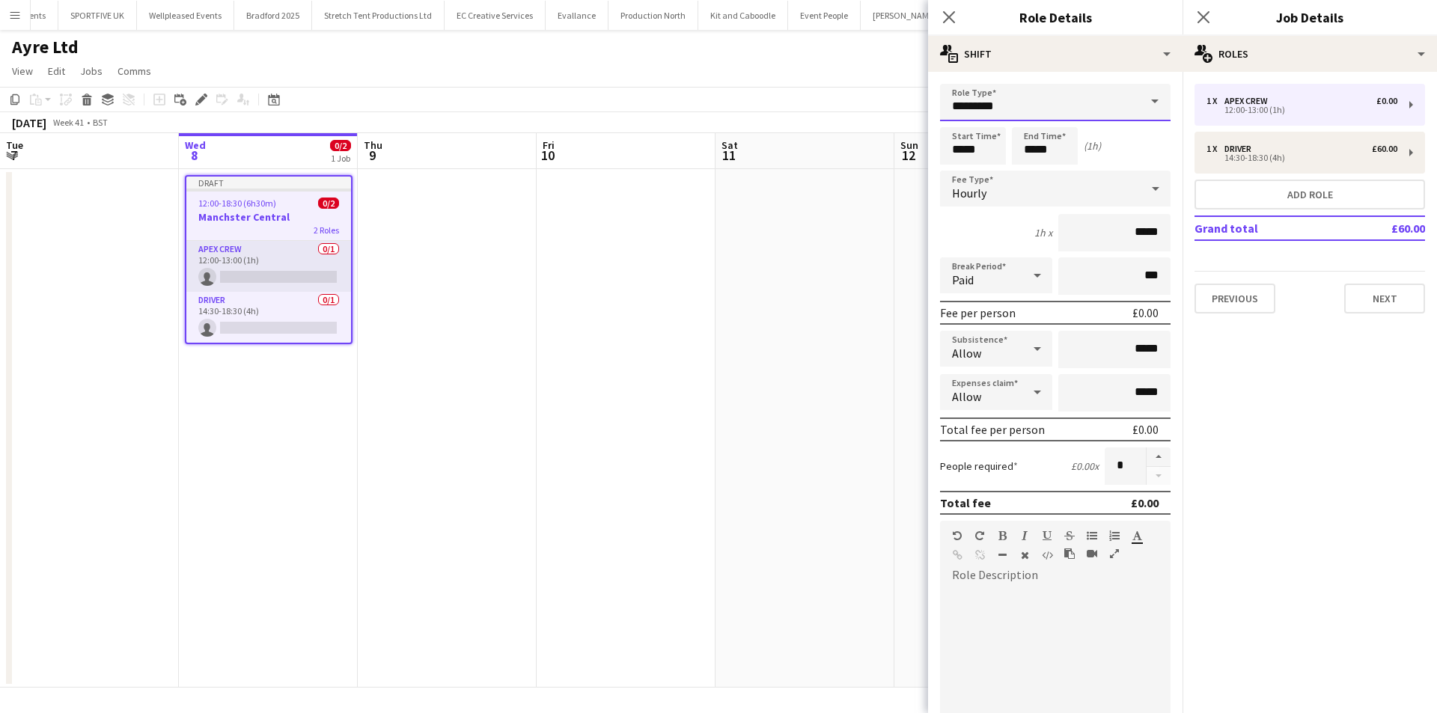
click at [1041, 109] on input "*********" at bounding box center [1055, 102] width 231 height 37
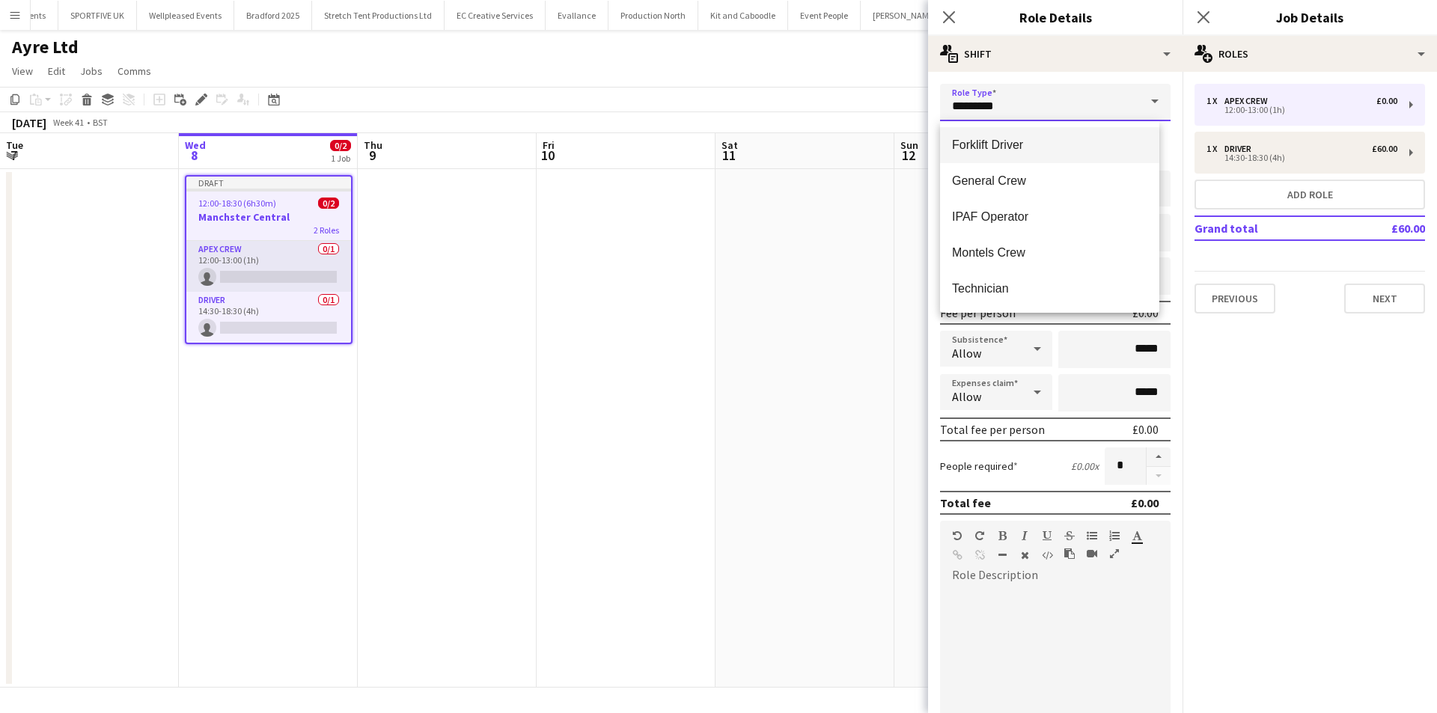
scroll to position [225, 0]
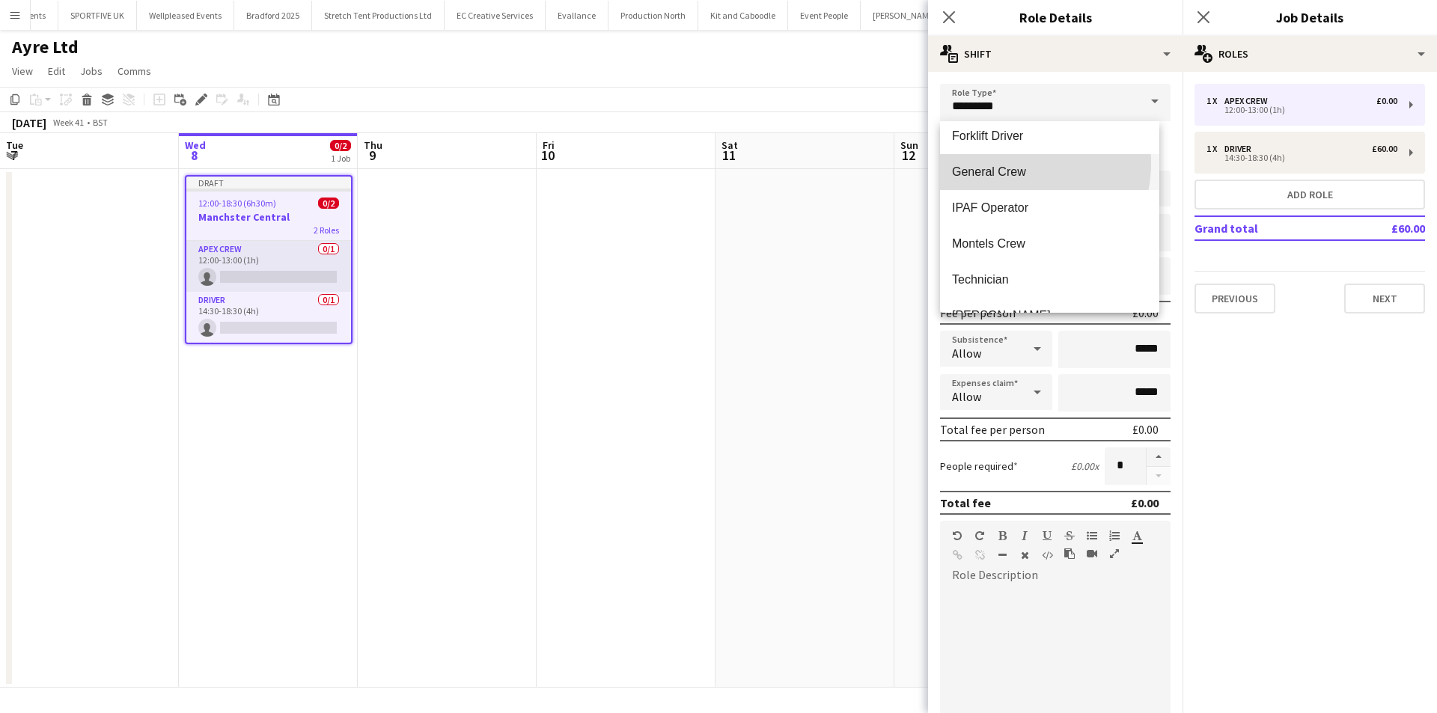
click at [1008, 162] on mat-option "General Crew" at bounding box center [1049, 172] width 219 height 36
type input "**********"
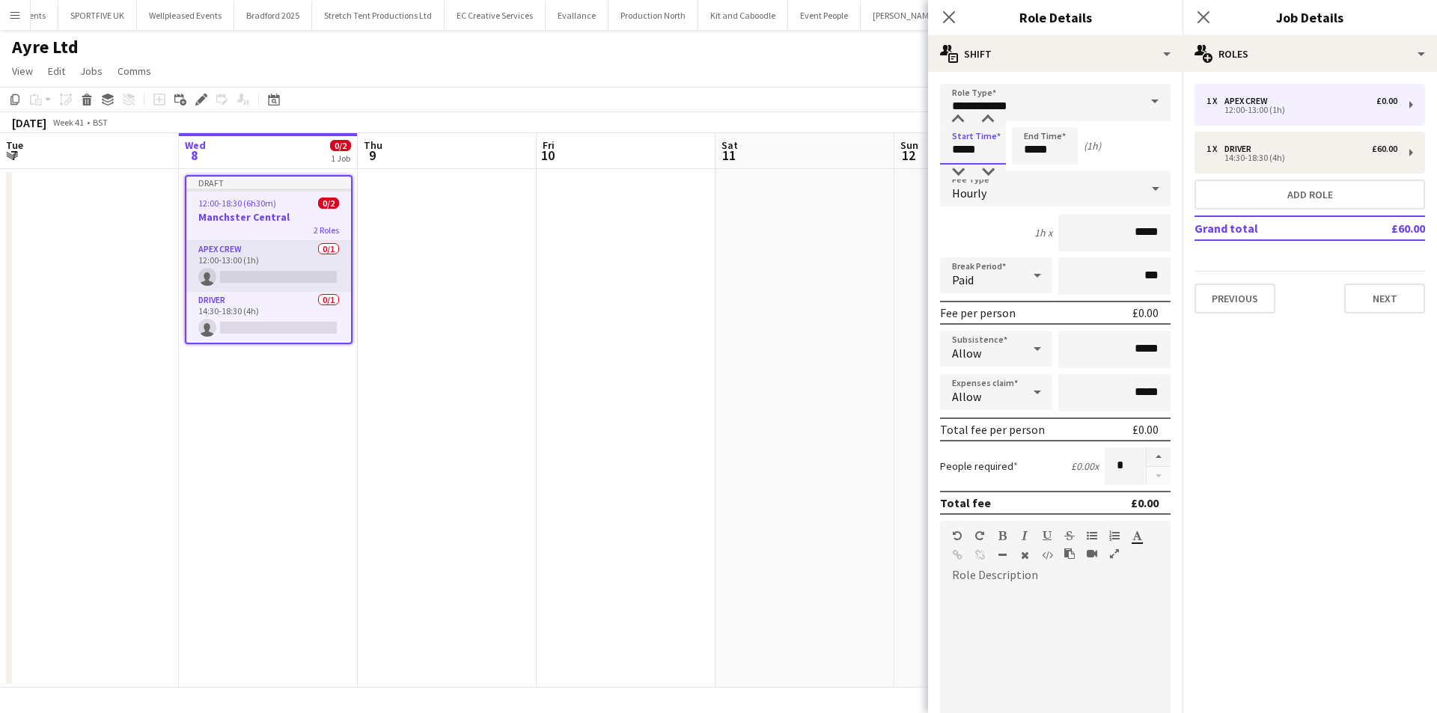
drag, startPoint x: 999, startPoint y: 150, endPoint x: 933, endPoint y: 149, distance: 65.1
click at [933, 149] on form "**********" at bounding box center [1055, 510] width 255 height 853
type input "*****"
drag, startPoint x: 1059, startPoint y: 153, endPoint x: 961, endPoint y: 153, distance: 98.1
click at [961, 153] on div "Start Time ***** End Time ***** (22h 30m)" at bounding box center [1055, 145] width 231 height 37
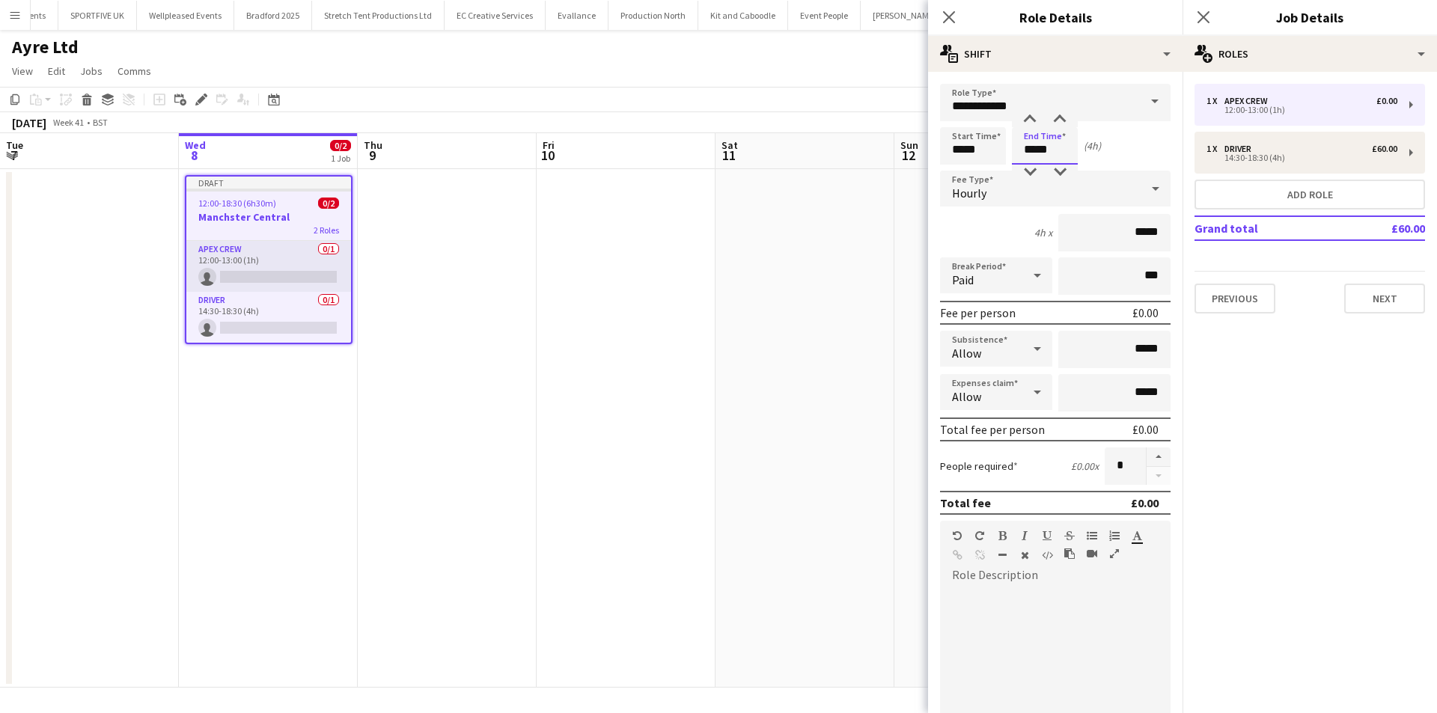
type input "*****"
drag, startPoint x: 1085, startPoint y: 340, endPoint x: 1202, endPoint y: 355, distance: 117.7
click at [1202, 355] on body "Menu Boards Boards Boards All jobs Status Workforce Workforce My Workforce Recr…" at bounding box center [718, 356] width 1437 height 713
type input "******"
drag, startPoint x: 939, startPoint y: 17, endPoint x: 1015, endPoint y: 43, distance: 80.7
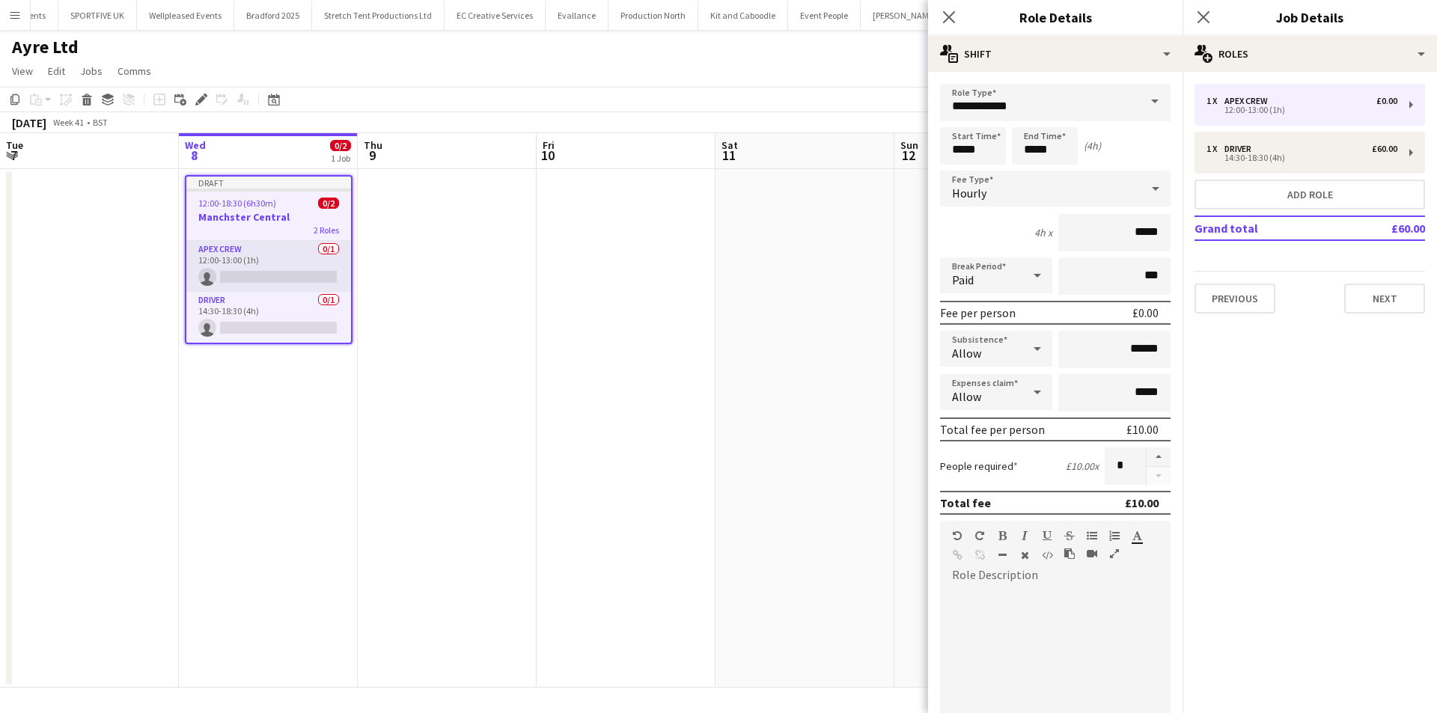
click at [940, 17] on div "Close pop-in" at bounding box center [949, 17] width 42 height 34
click at [950, 19] on icon "Close pop-in" at bounding box center [949, 17] width 14 height 14
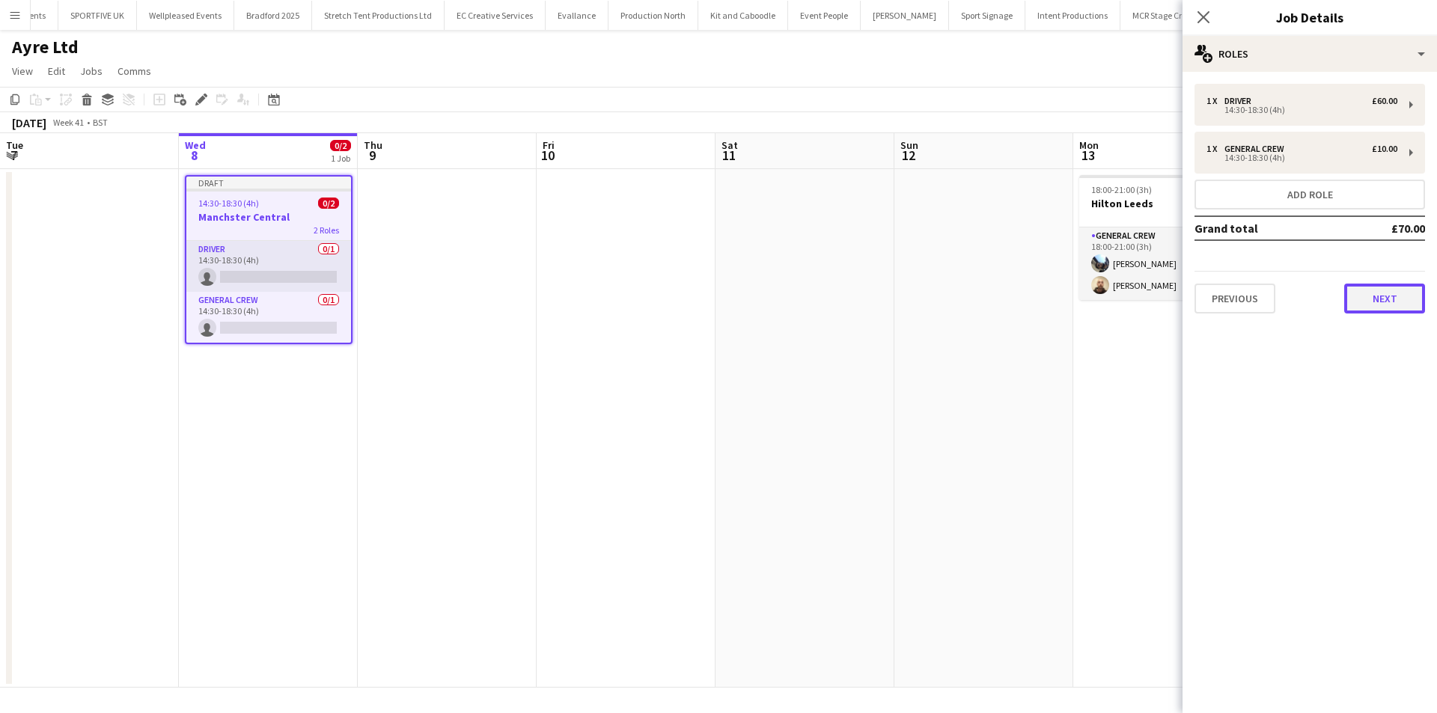
click at [1376, 296] on button "Next" at bounding box center [1384, 299] width 81 height 30
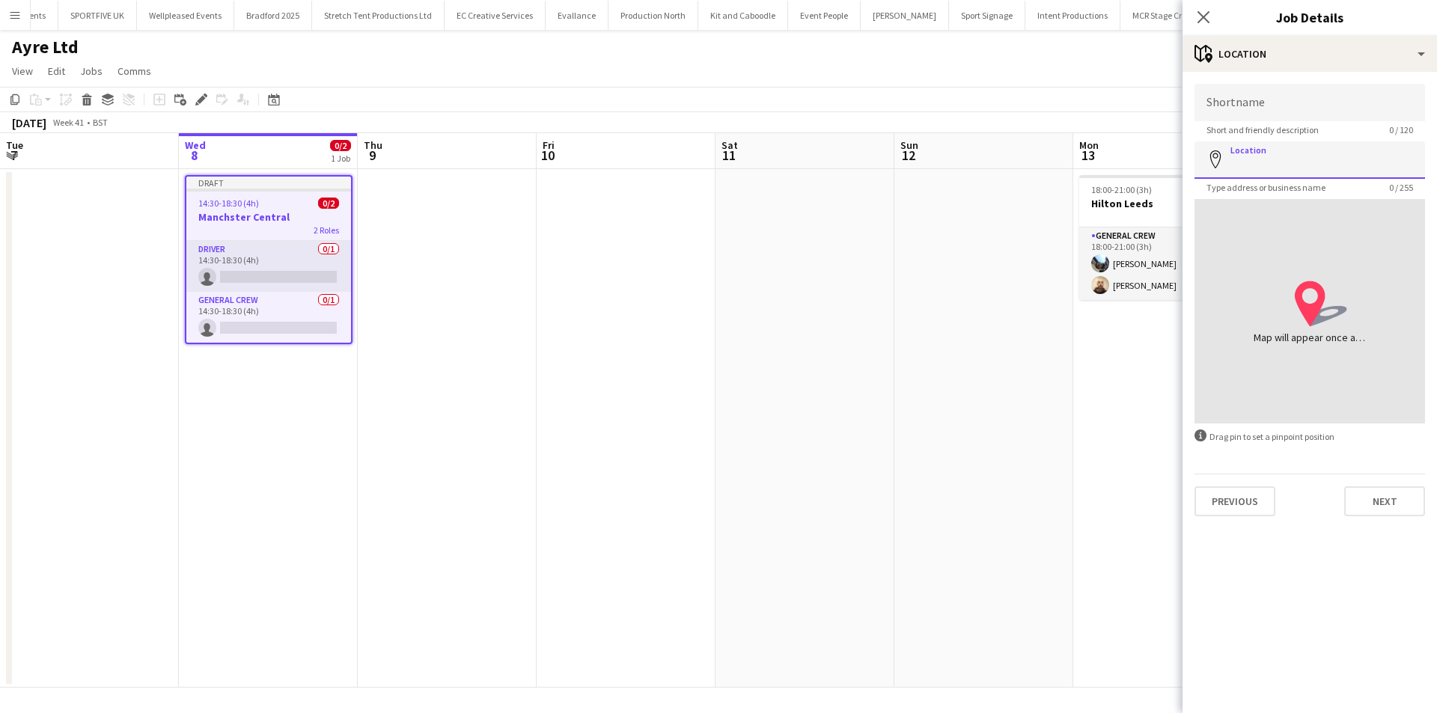
click at [1255, 162] on input "Location" at bounding box center [1310, 159] width 231 height 37
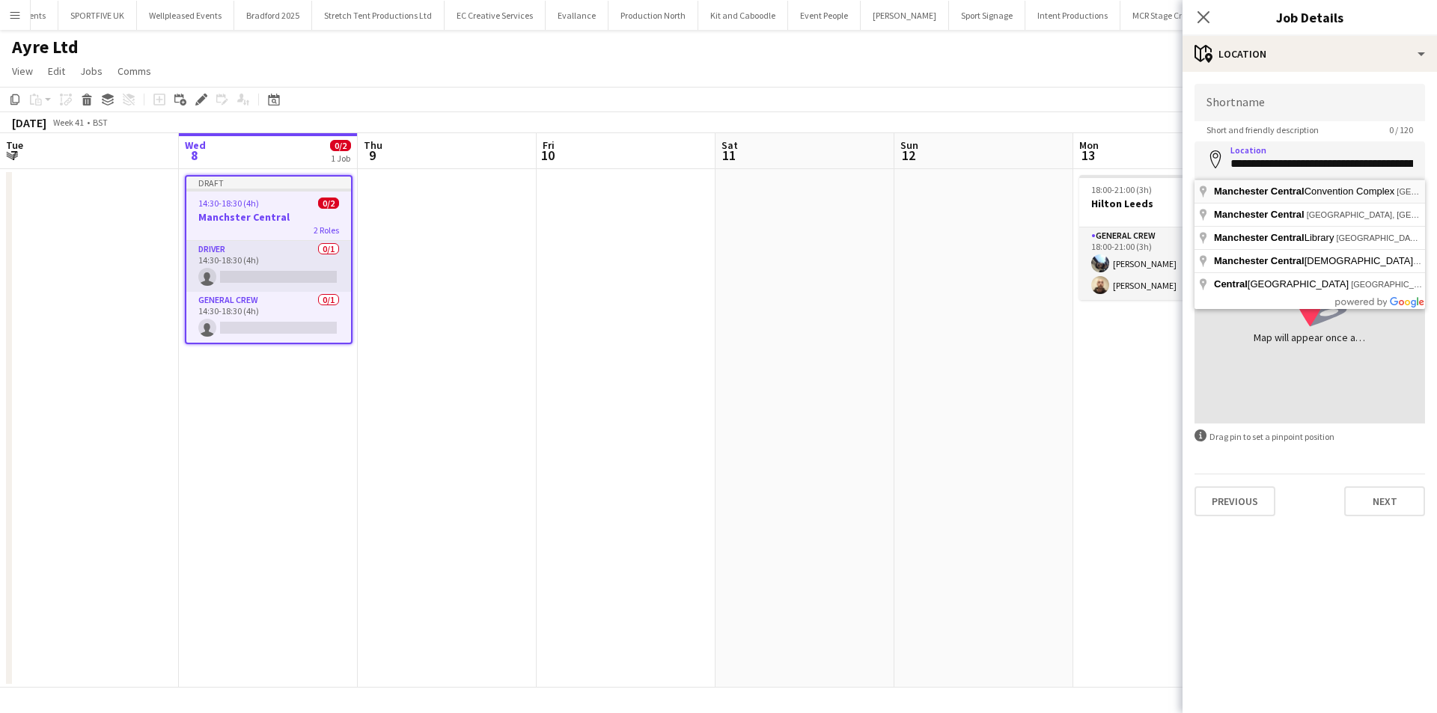
type input "**********"
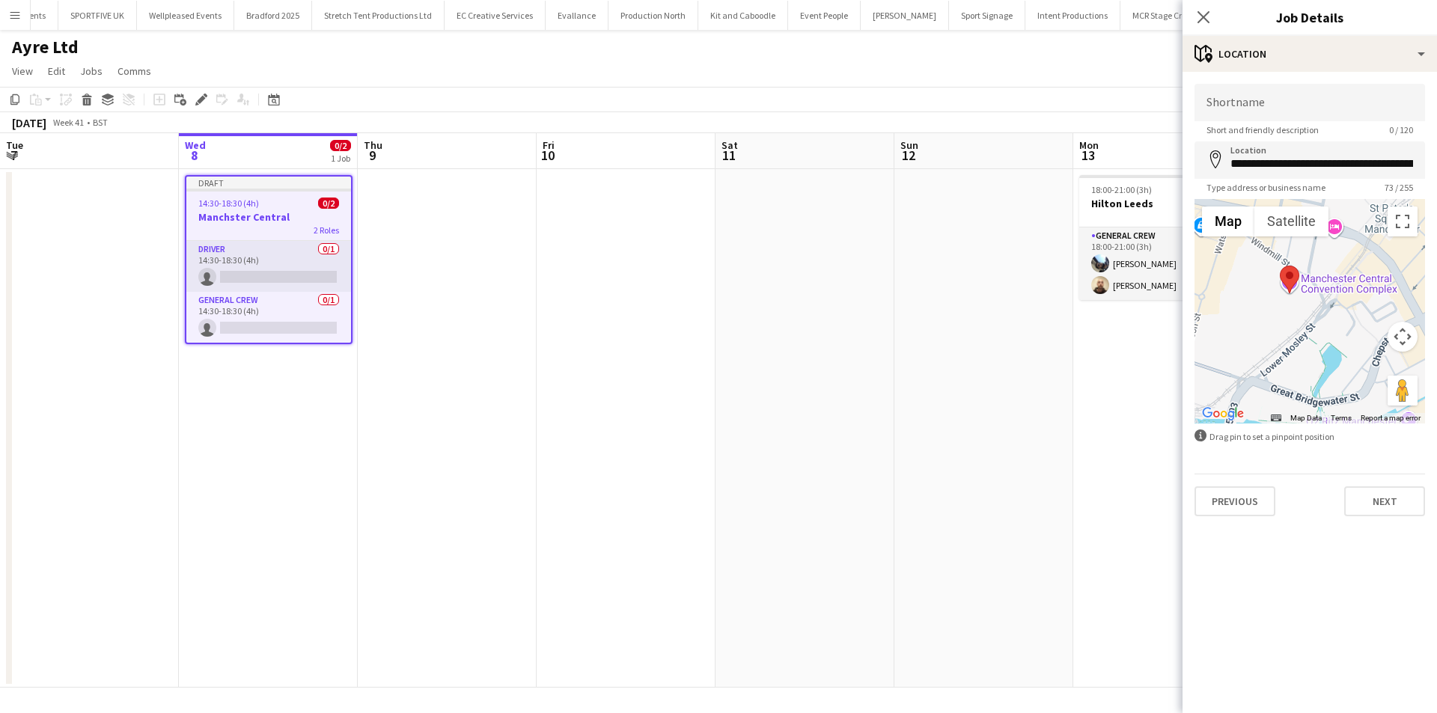
drag, startPoint x: 1305, startPoint y: 335, endPoint x: 1302, endPoint y: 412, distance: 77.1
click at [1302, 412] on div at bounding box center [1310, 311] width 231 height 225
click at [1369, 501] on button "Next" at bounding box center [1384, 502] width 81 height 30
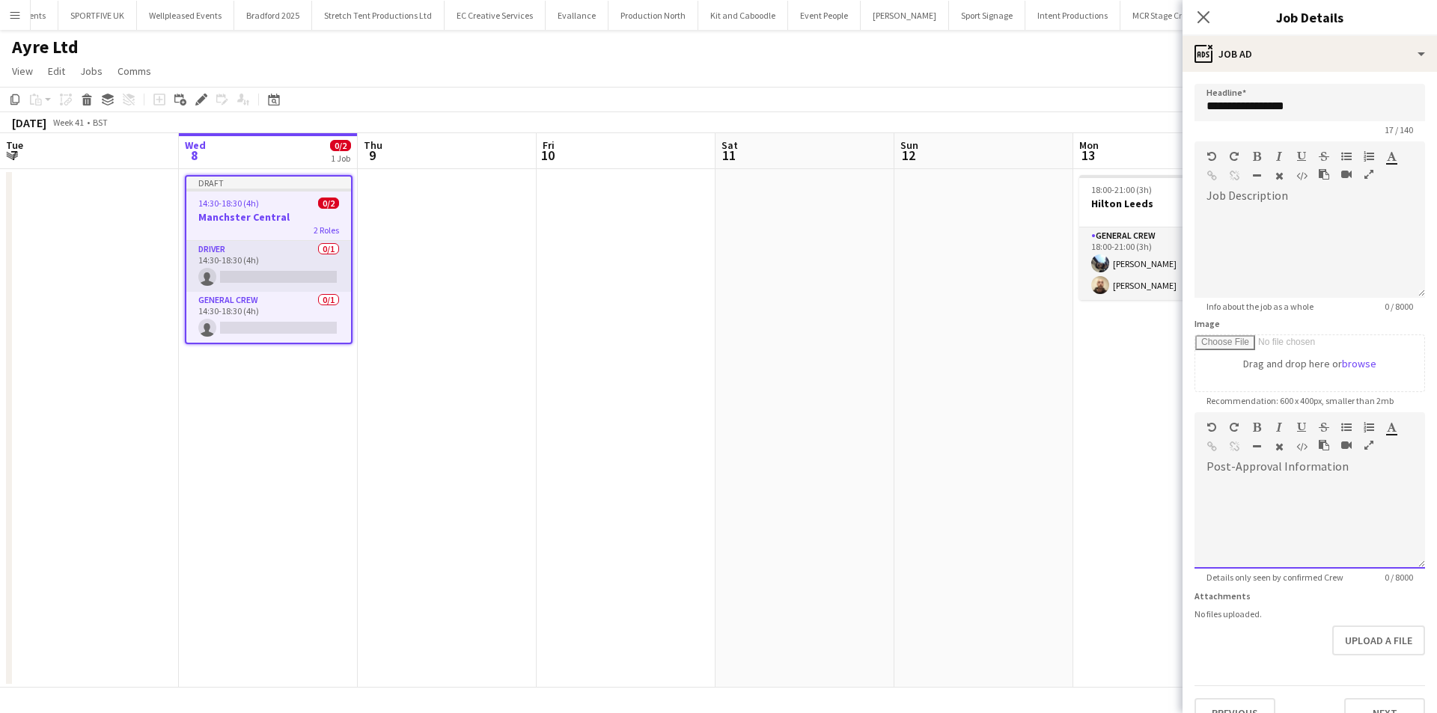
click at [1340, 524] on div at bounding box center [1310, 524] width 231 height 90
click at [1207, 19] on icon "Close pop-in" at bounding box center [1203, 17] width 14 height 14
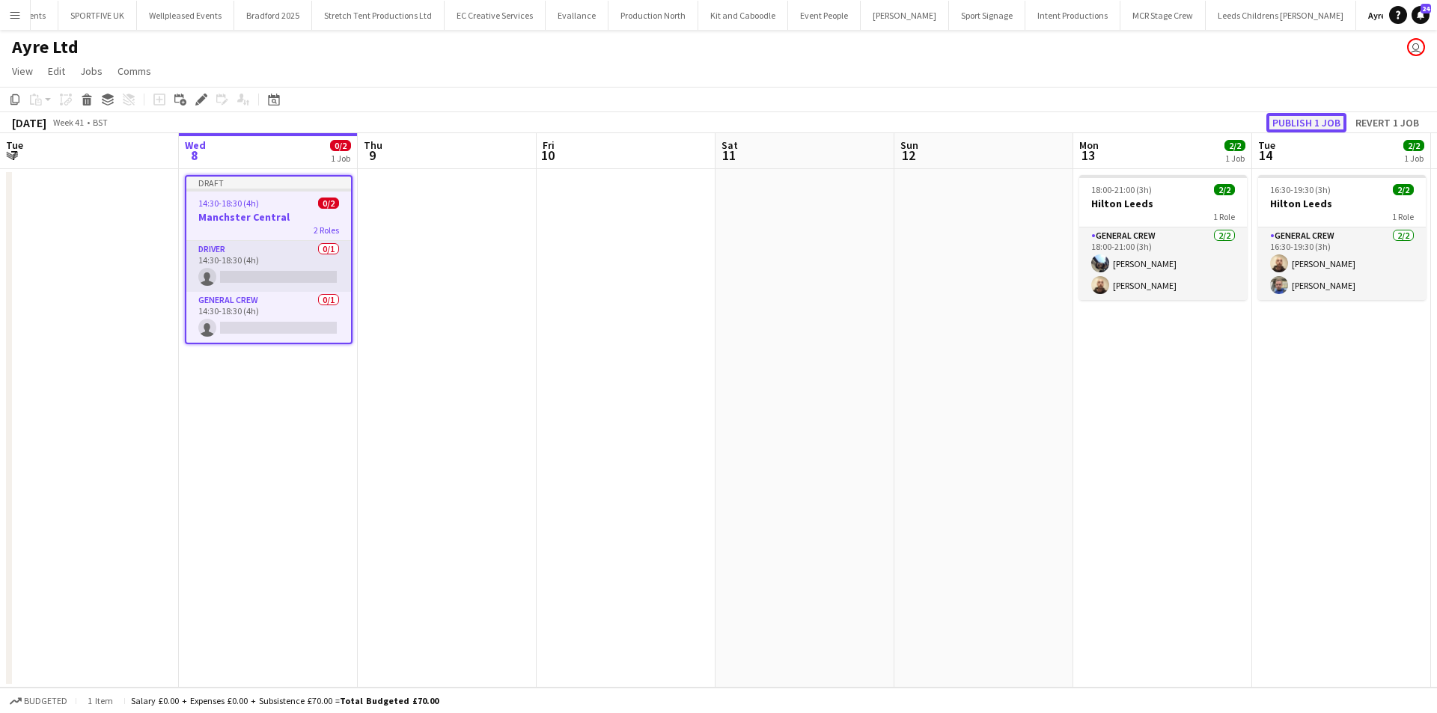
click at [1307, 122] on button "Publish 1 job" at bounding box center [1307, 122] width 80 height 19
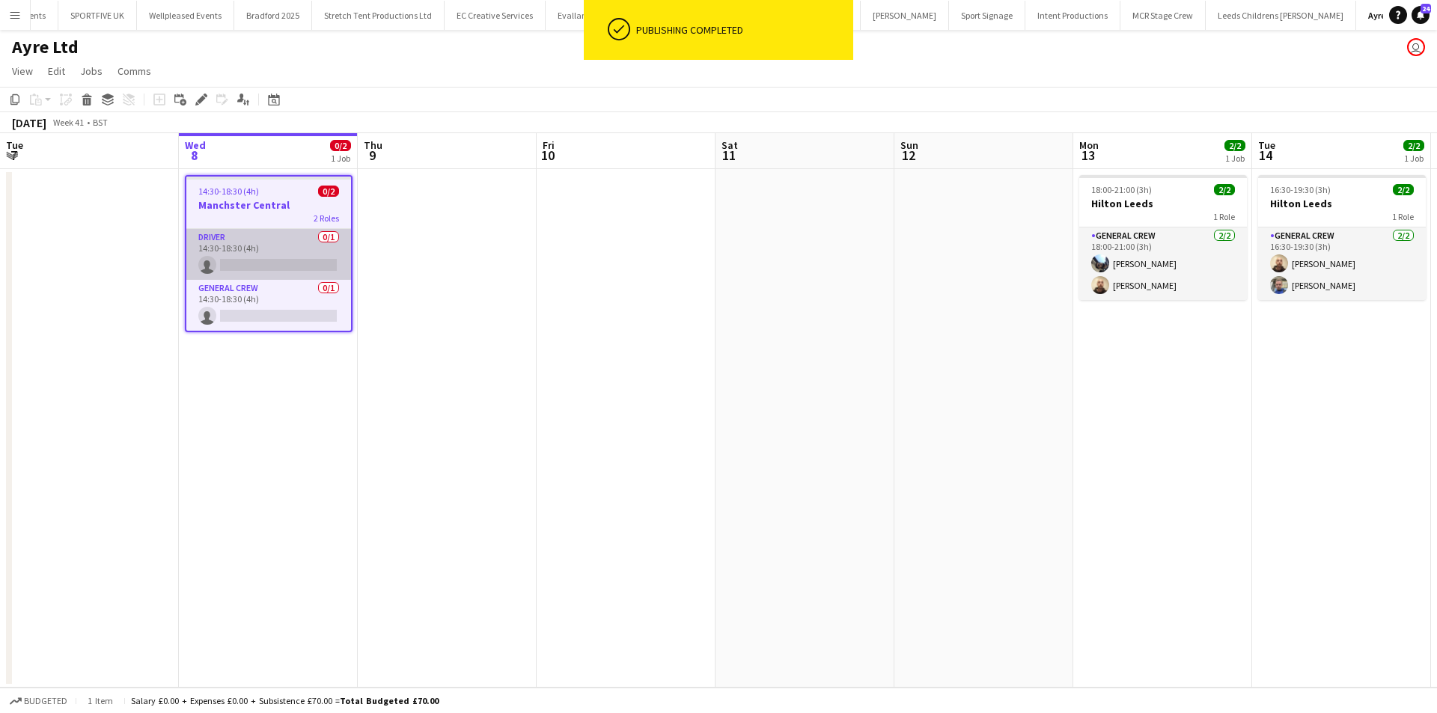
click at [317, 264] on app-card-role "Driver 0/1 14:30-18:30 (4h) single-neutral-actions" at bounding box center [268, 254] width 165 height 51
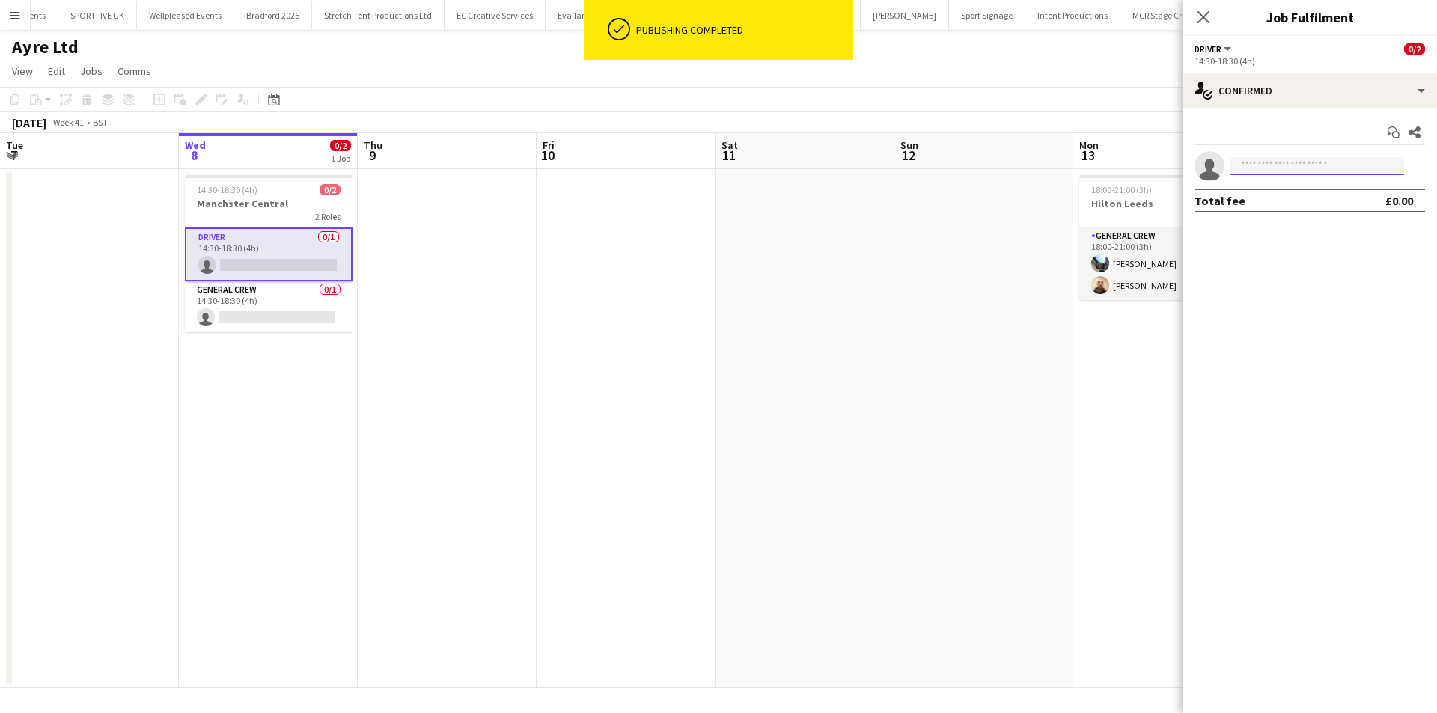
click at [1283, 160] on input at bounding box center [1318, 166] width 174 height 18
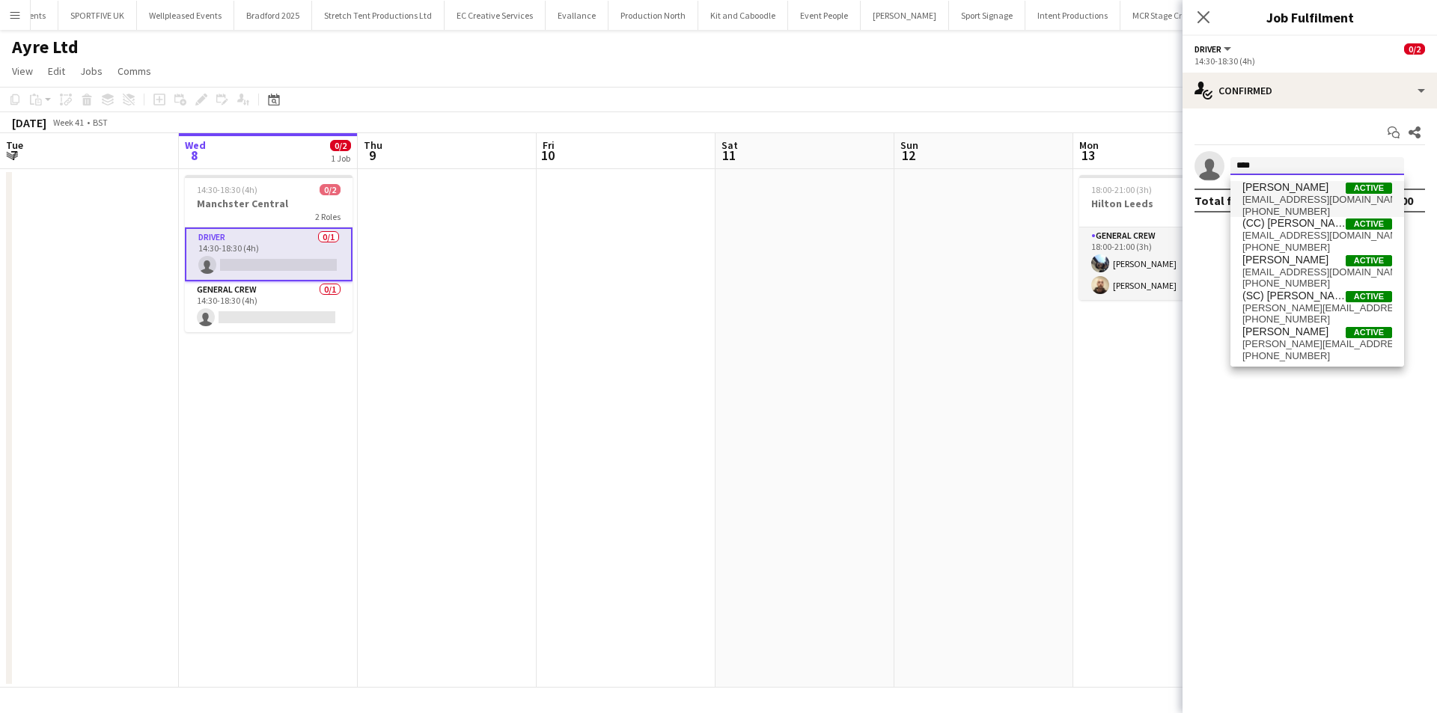
type input "****"
click at [1291, 185] on span "Joshua Artis" at bounding box center [1286, 187] width 86 height 13
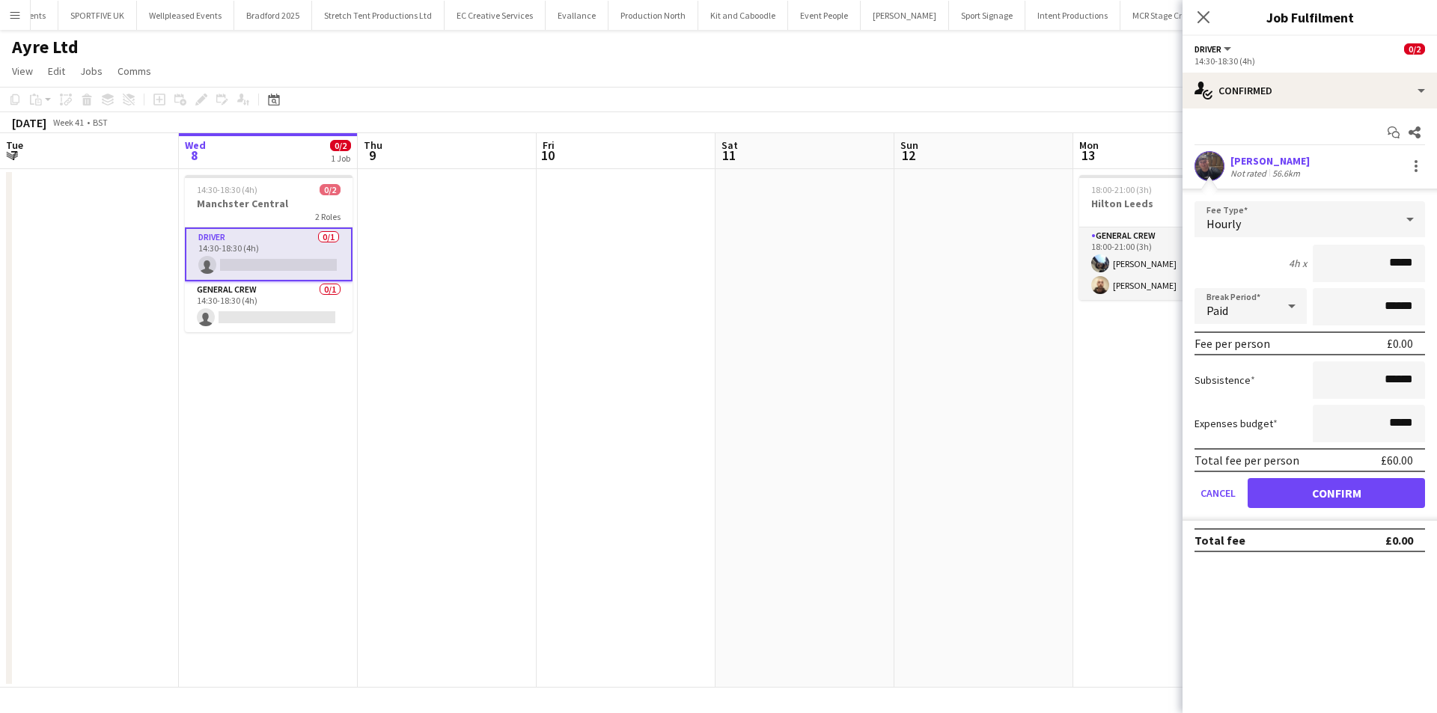
drag, startPoint x: 1357, startPoint y: 263, endPoint x: 1557, endPoint y: 263, distance: 199.9
click at [1436, 263] on html "Menu Boards Boards Boards All jobs Status Workforce Workforce My Workforce Recr…" at bounding box center [718, 356] width 1437 height 713
type input "***"
click at [1311, 487] on button "Confirm" at bounding box center [1336, 493] width 177 height 30
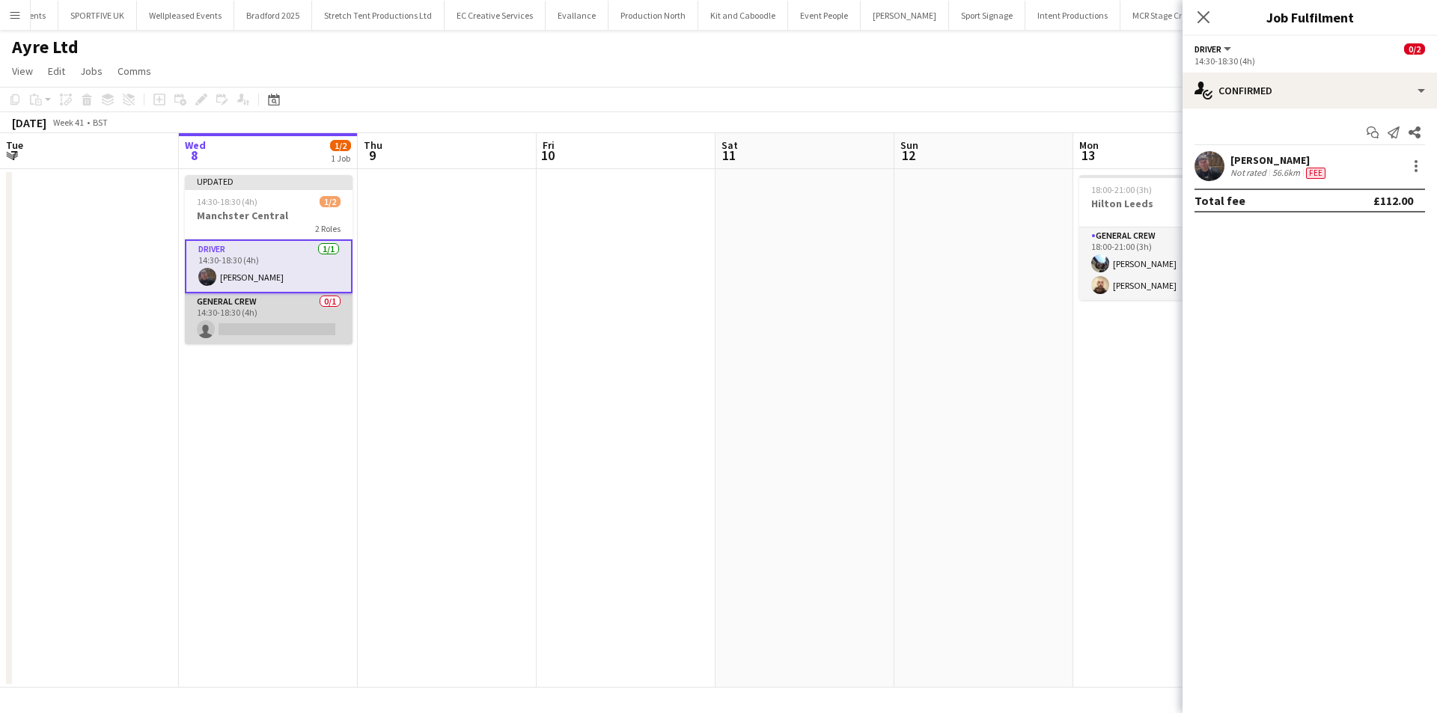
click at [281, 337] on app-card-role "General Crew 0/1 14:30-18:30 (4h) single-neutral-actions" at bounding box center [269, 318] width 168 height 51
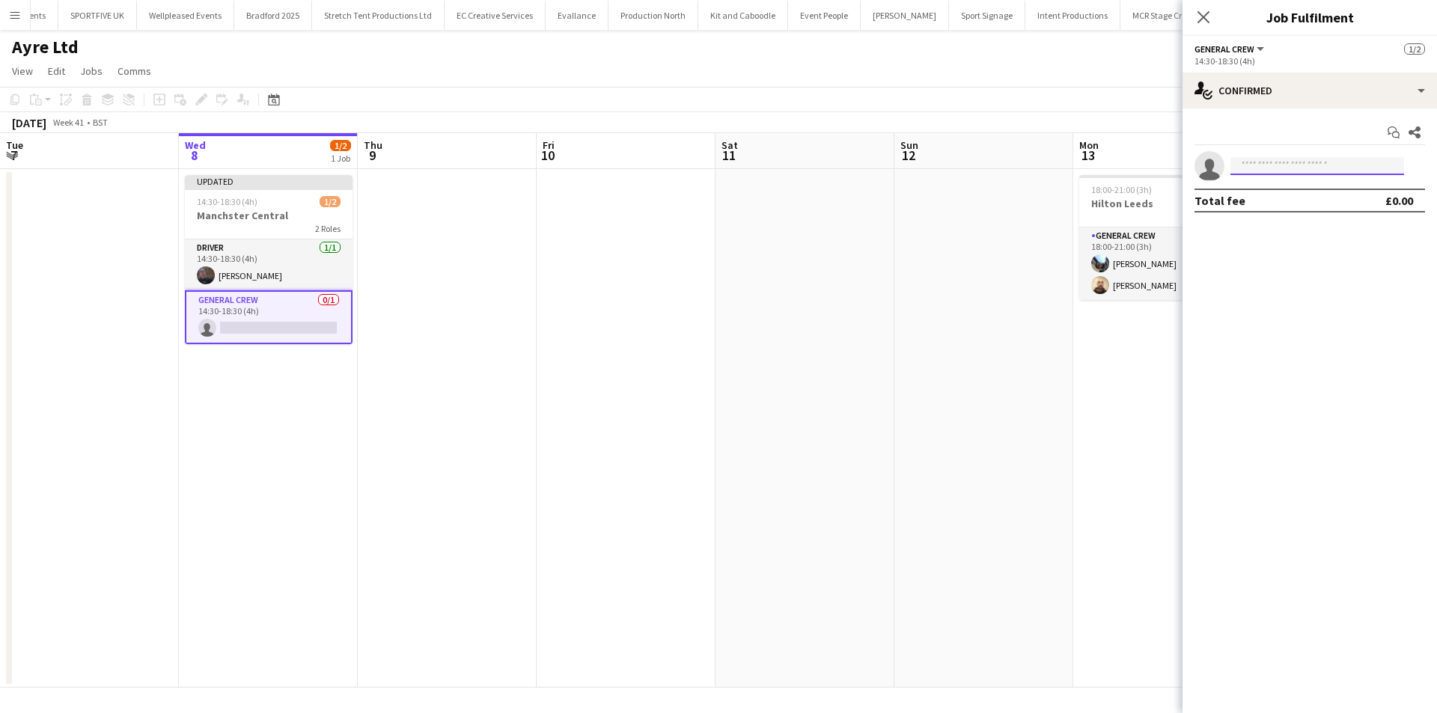
click at [1302, 167] on input at bounding box center [1318, 166] width 174 height 18
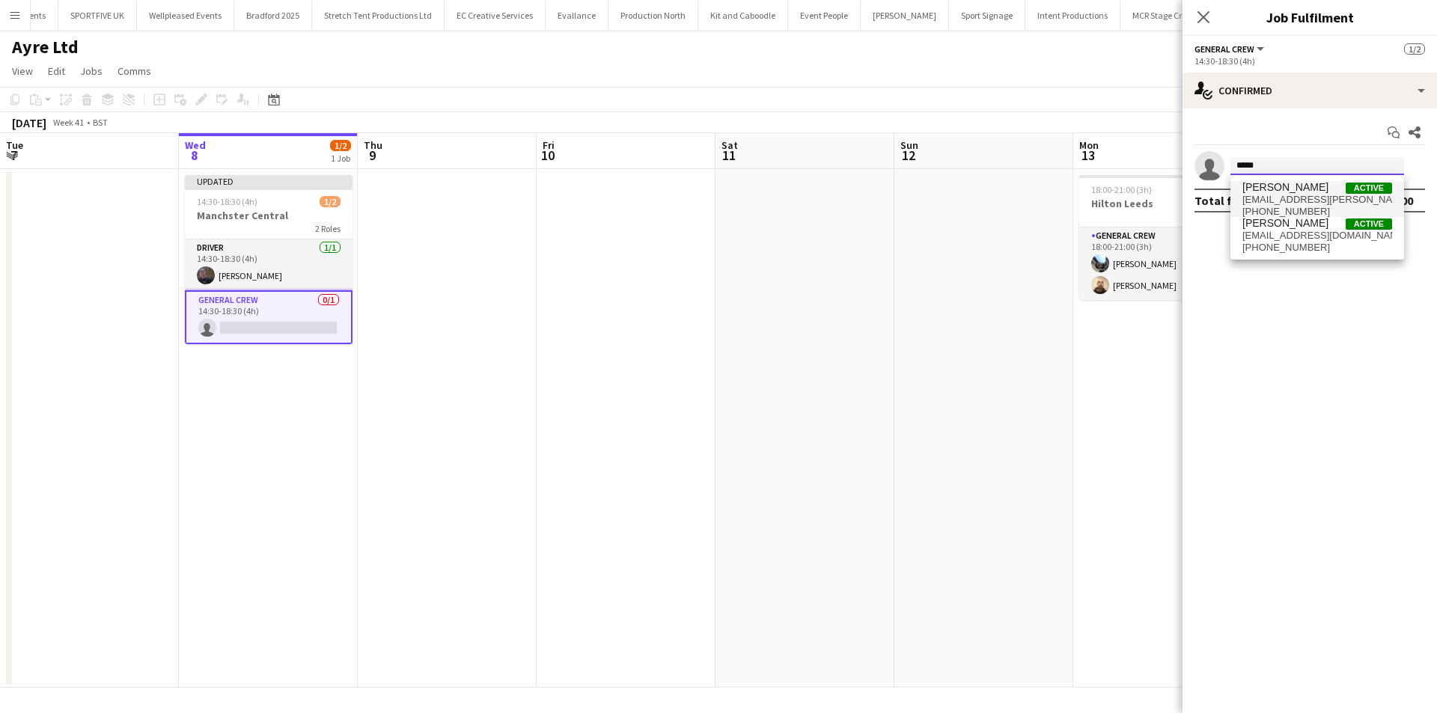
type input "*****"
click at [1301, 199] on span "mr.jason.mawer@gmail.com" at bounding box center [1318, 200] width 150 height 12
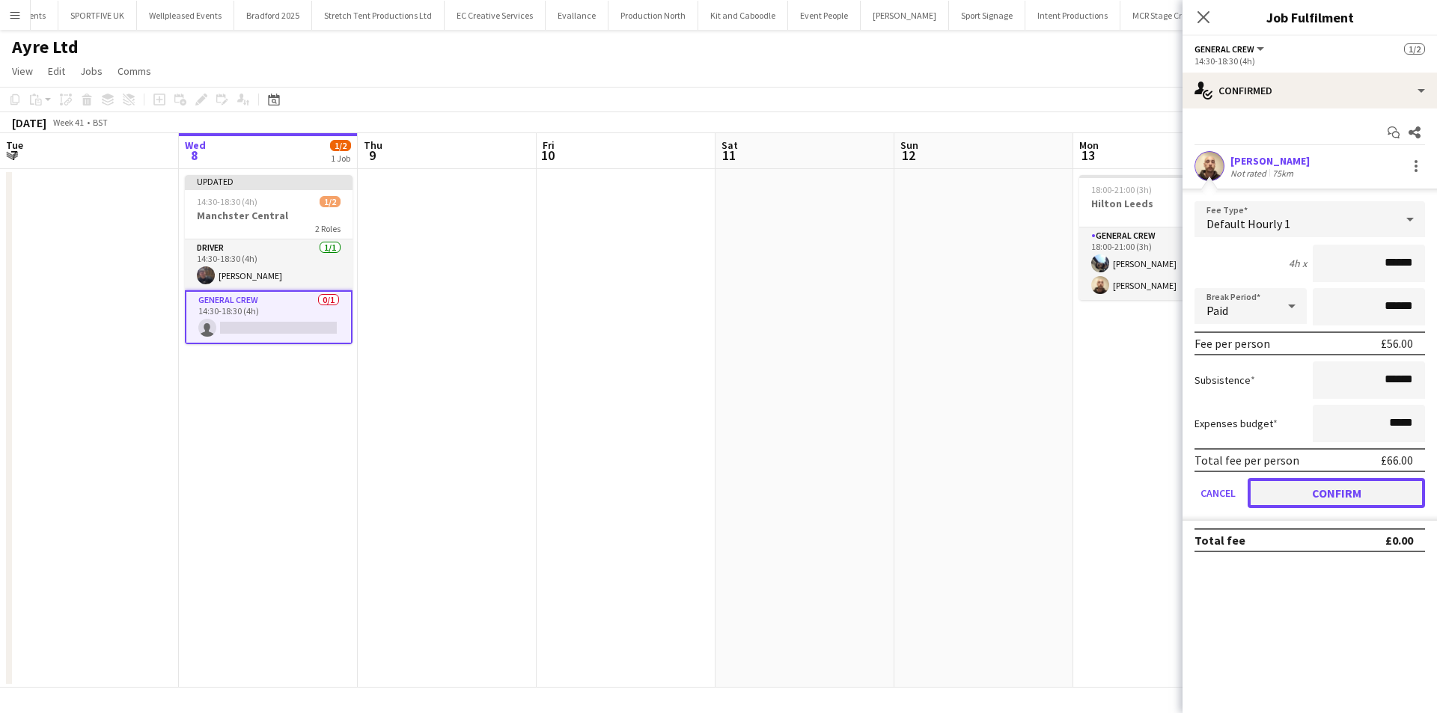
click at [1333, 488] on button "Confirm" at bounding box center [1336, 493] width 177 height 30
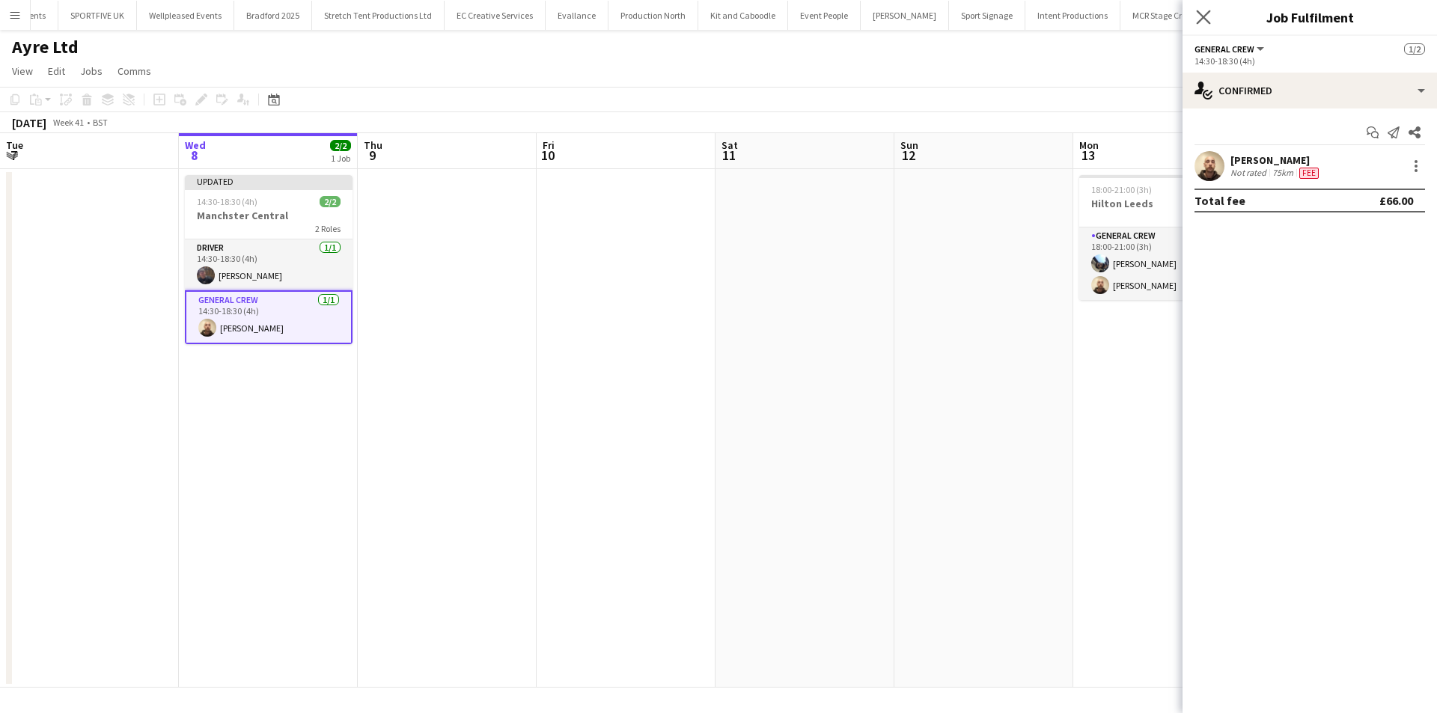
click at [1195, 16] on app-icon "Close pop-in" at bounding box center [1204, 18] width 22 height 22
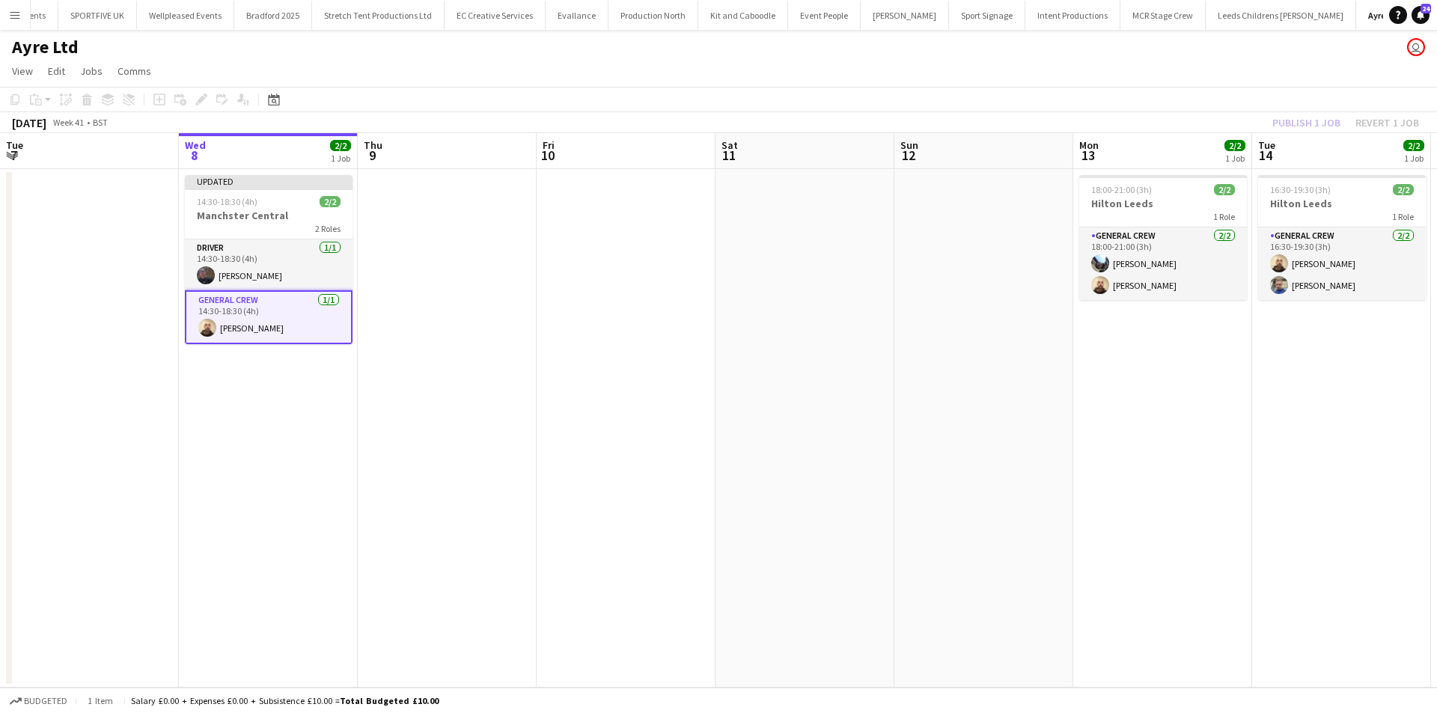
click at [1309, 114] on div "Publish 1 job Revert 1 job" at bounding box center [1346, 122] width 183 height 19
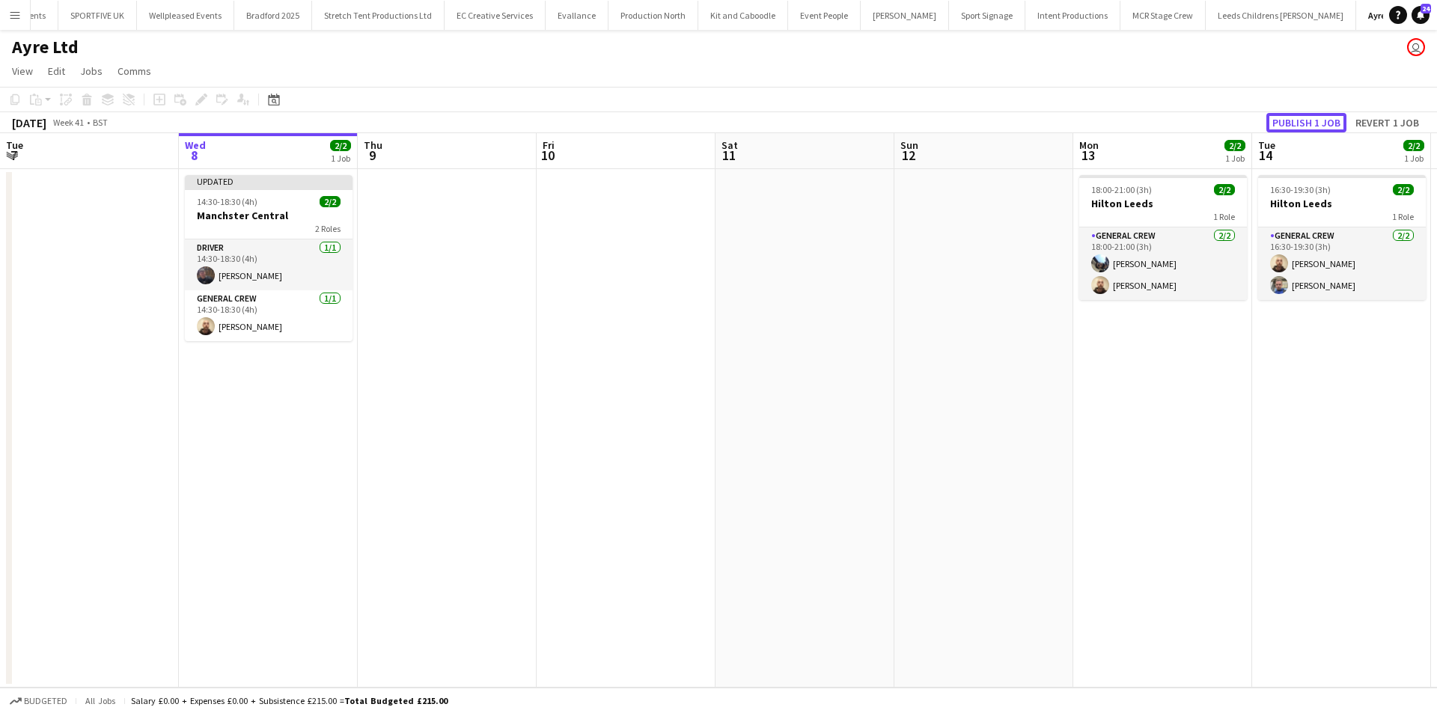
click at [1309, 114] on button "Publish 1 job" at bounding box center [1307, 122] width 80 height 19
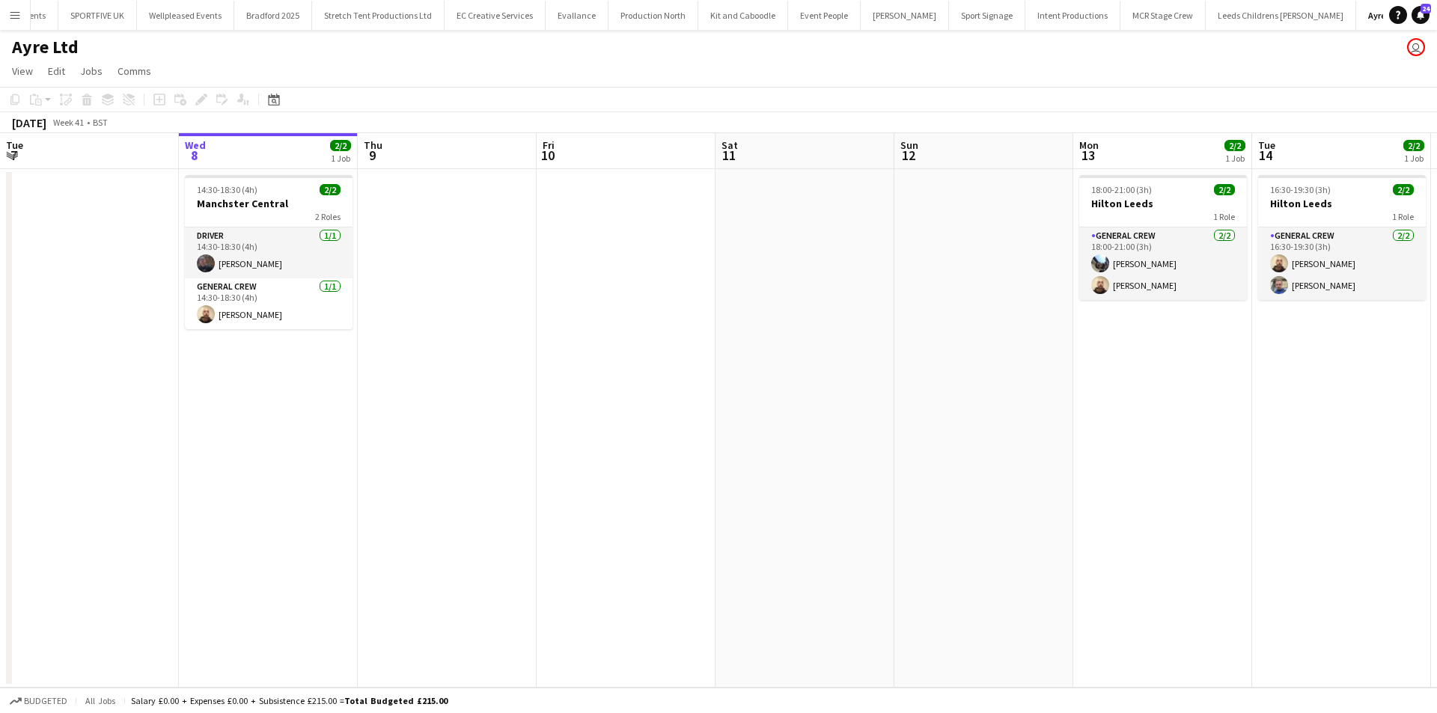
click at [29, 19] on button "Menu" at bounding box center [15, 15] width 30 height 30
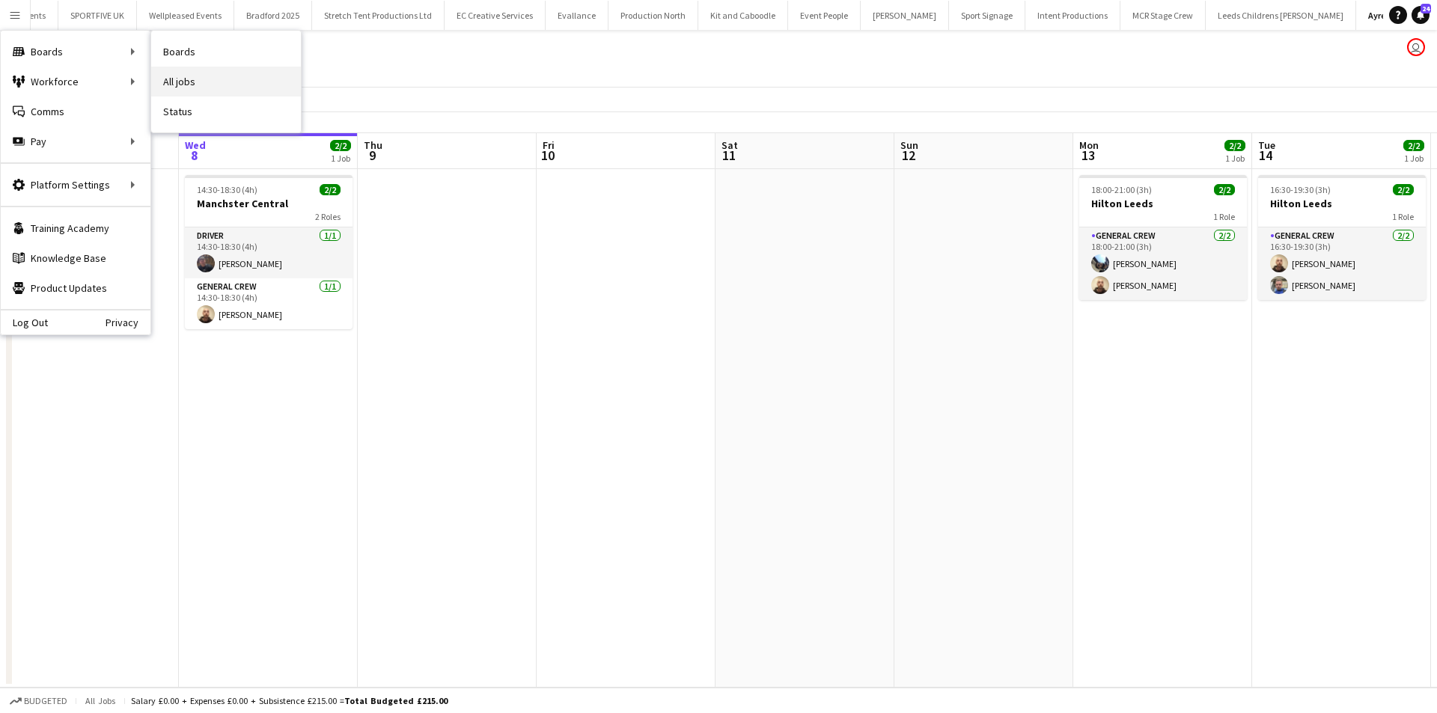
click at [188, 91] on link "All jobs" at bounding box center [226, 82] width 150 height 30
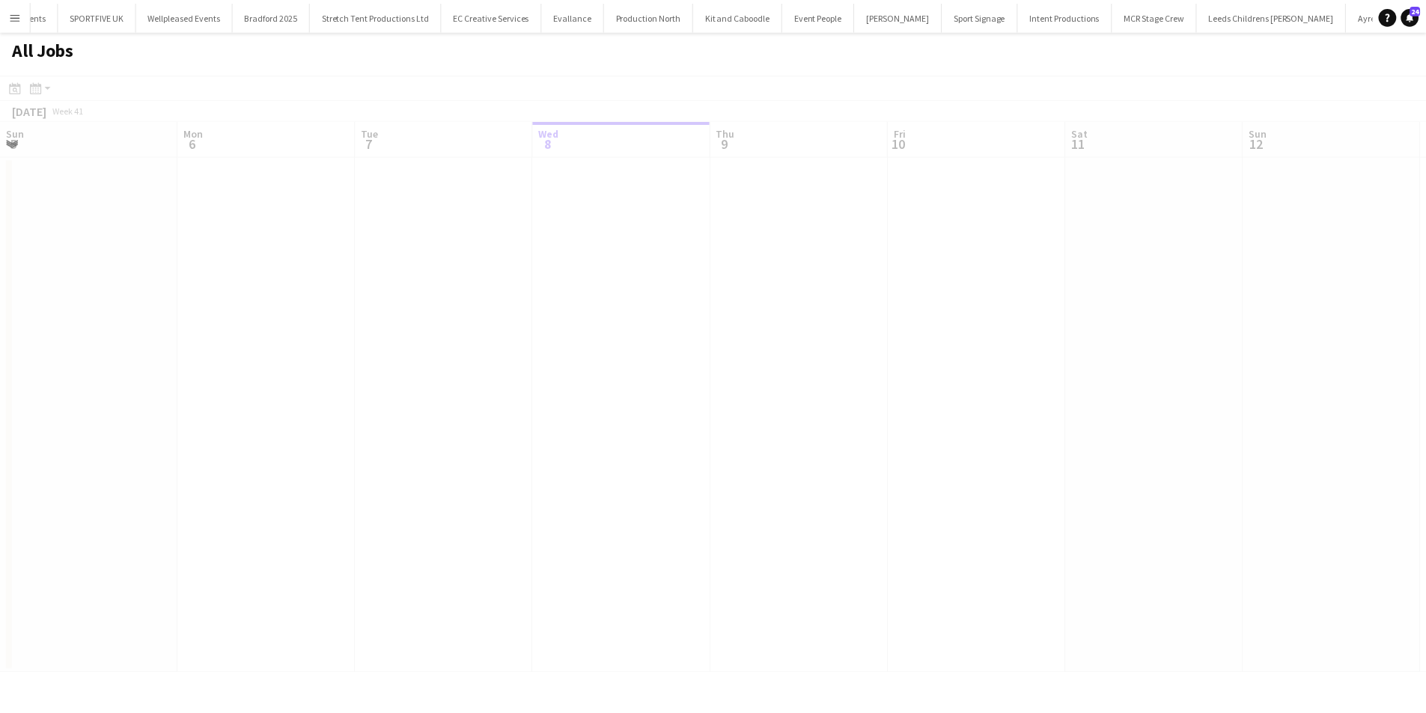
scroll to position [0, 358]
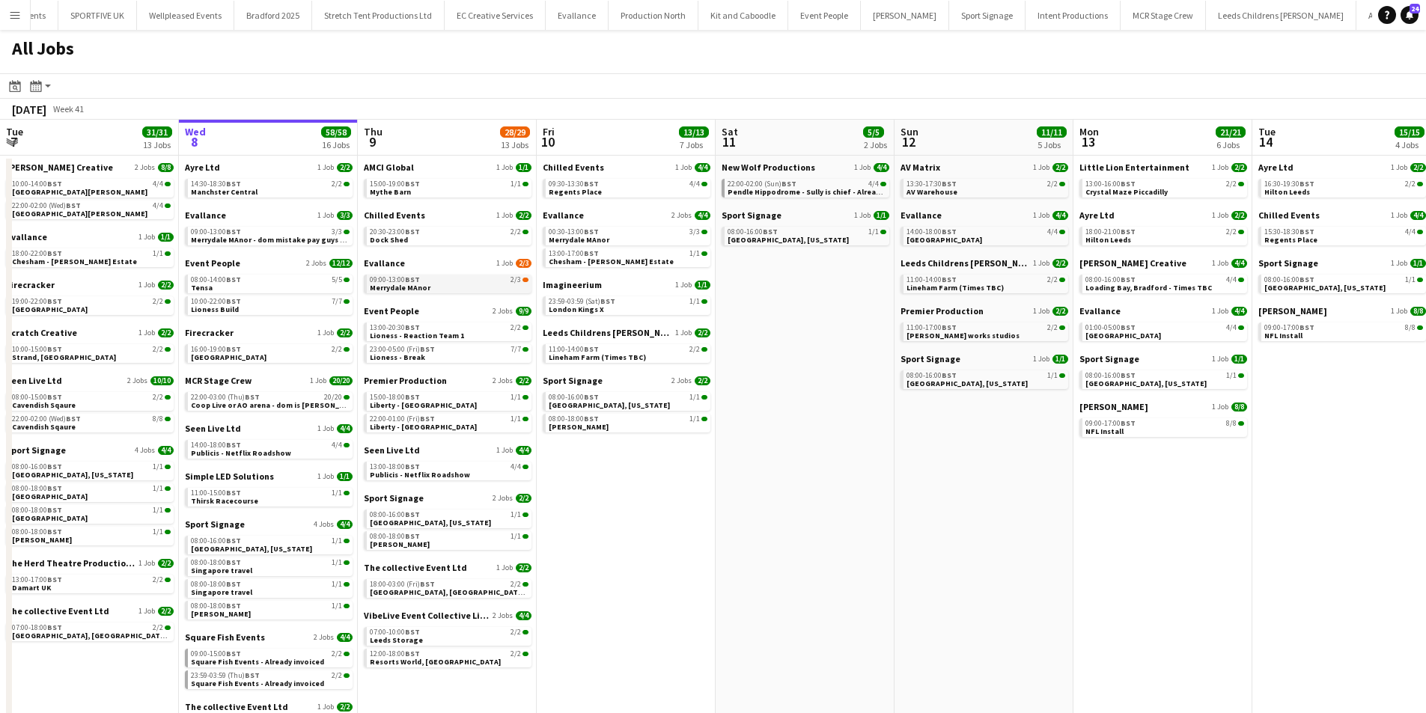
click at [411, 284] on span "Merrydale MAnor" at bounding box center [400, 288] width 61 height 10
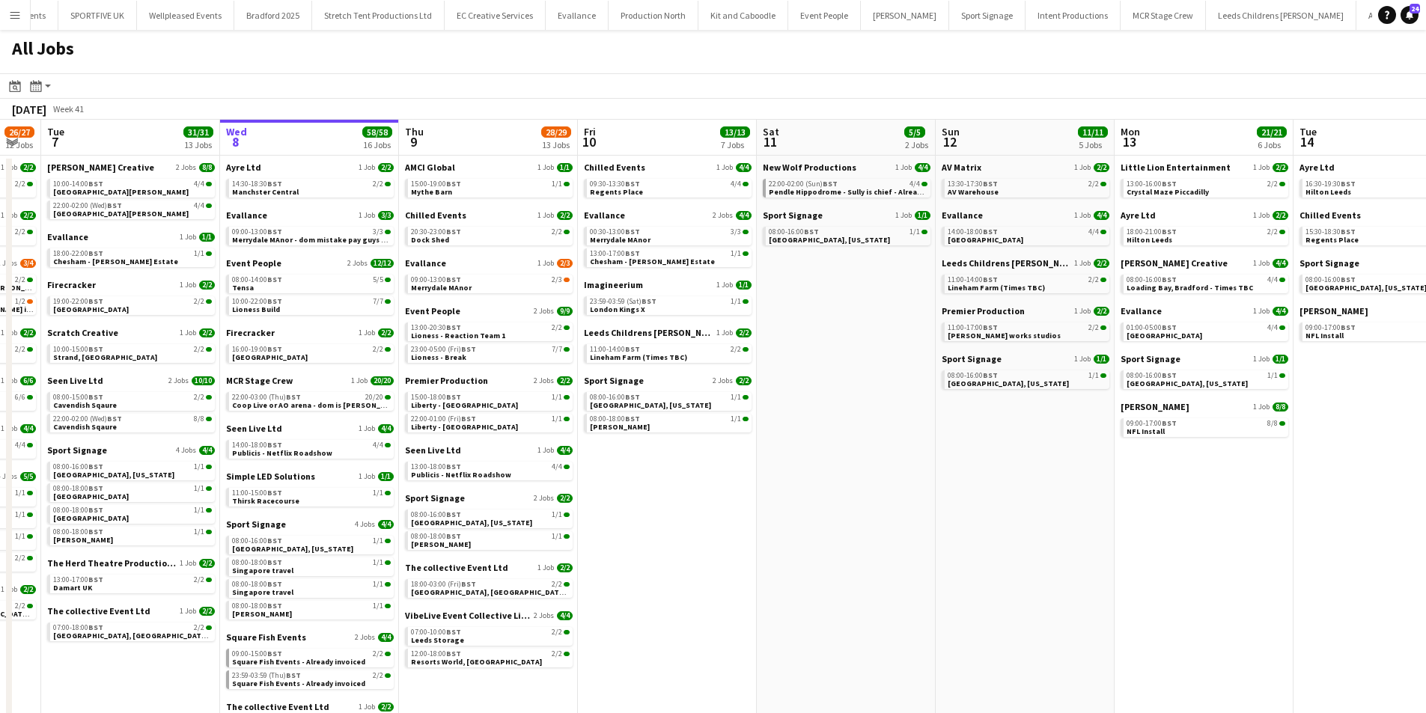
drag, startPoint x: 774, startPoint y: 599, endPoint x: 817, endPoint y: 586, distance: 44.5
click at [817, 586] on app-calendar-viewport "Sun 5 7/7 5 Jobs Mon 6 26/27 12 Jobs Tue 7 31/31 13 Jobs Wed 8 58/58 16 Jobs Th…" at bounding box center [713, 475] width 1426 height 710
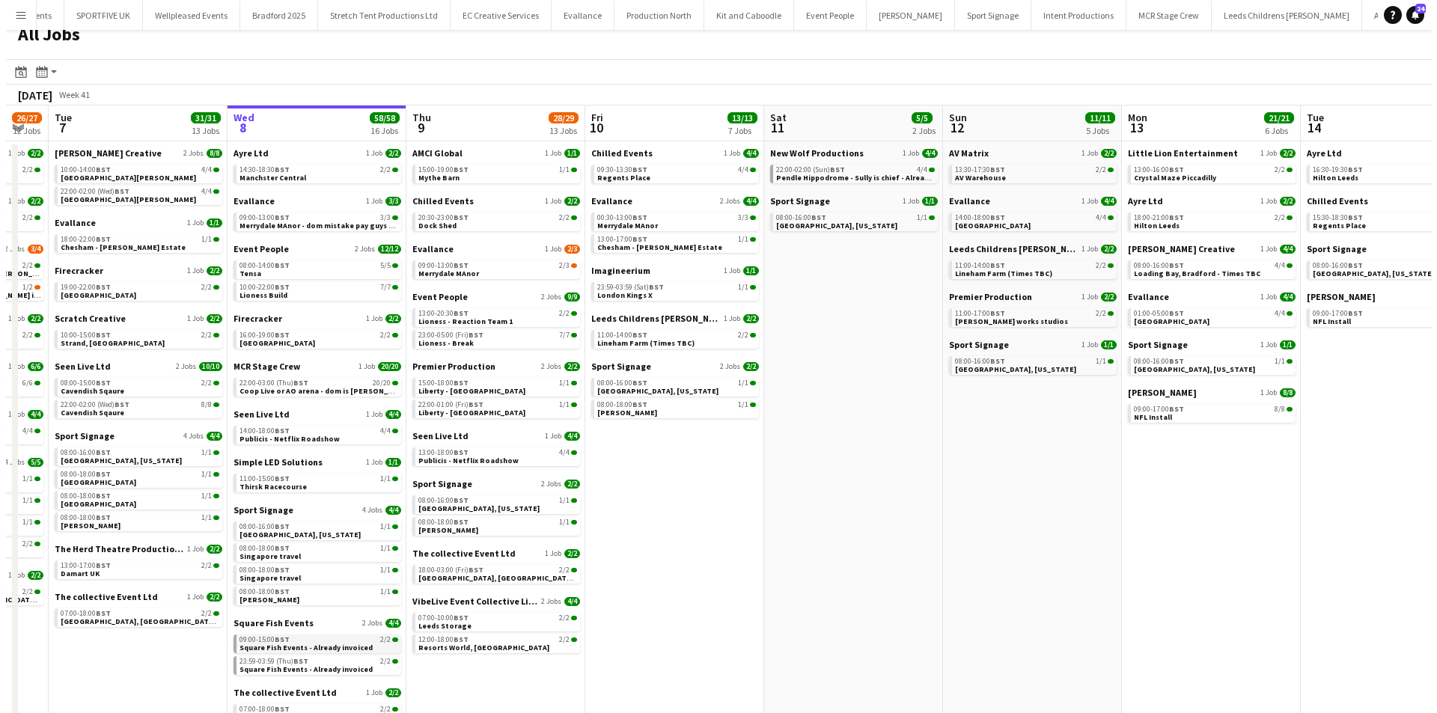
scroll to position [0, 0]
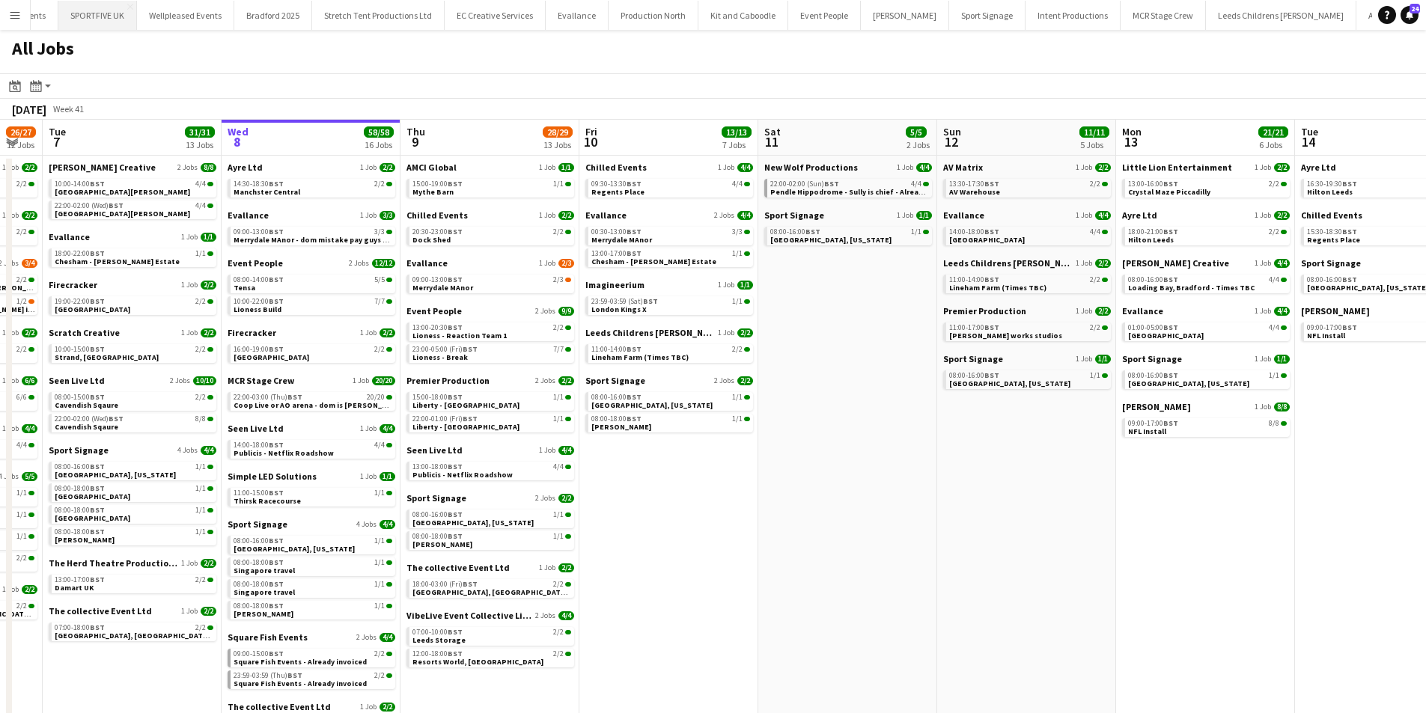
click at [81, 18] on button "SPORTFIVE UK Close" at bounding box center [97, 15] width 79 height 29
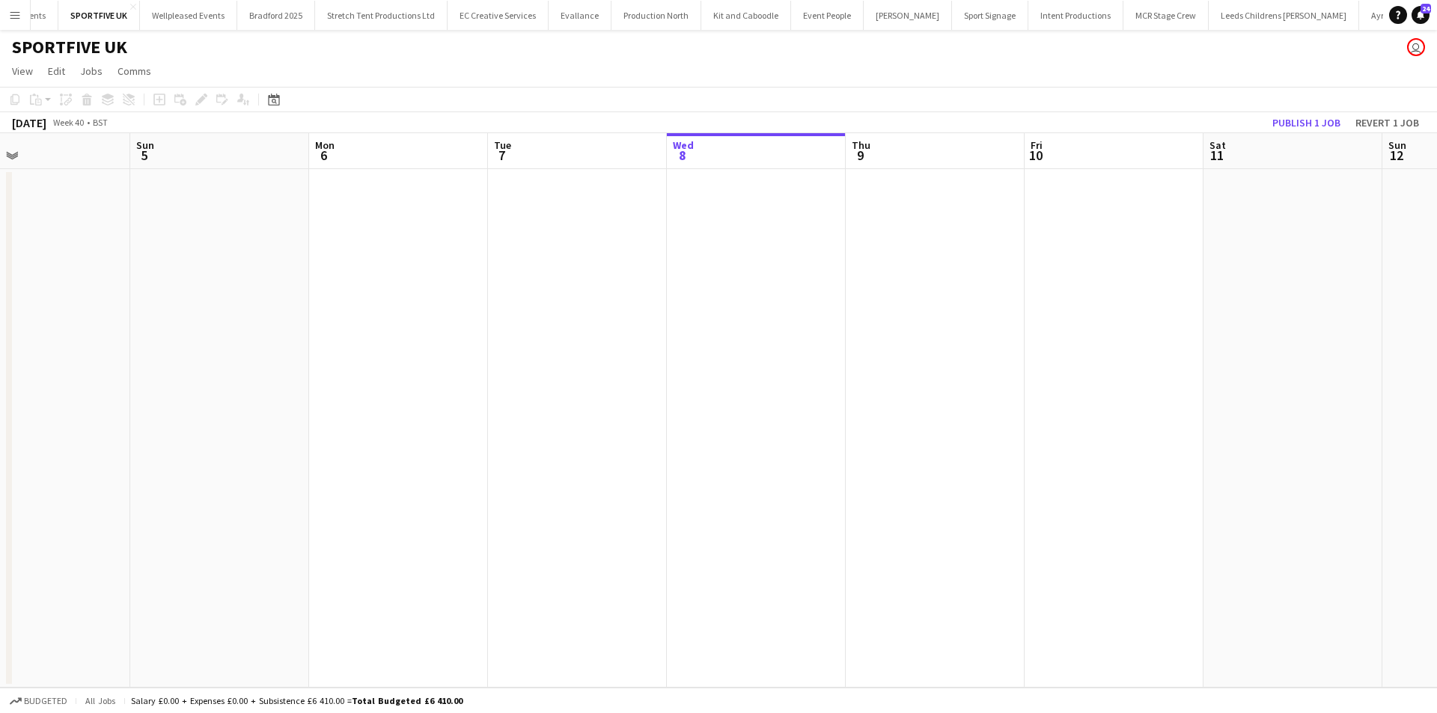
drag, startPoint x: 1006, startPoint y: 339, endPoint x: 1045, endPoint y: 335, distance: 39.1
click at [1045, 335] on app-calendar-viewport "Thu 2 Fri 3 Sat 4 Sun 5 Mon 6 Tue 7 Wed 8 Thu 9 Fri 10 Sat 11 Sun 12 Mon 13 Tue…" at bounding box center [718, 410] width 1437 height 555
drag, startPoint x: 581, startPoint y: 493, endPoint x: 978, endPoint y: 377, distance: 413.1
click at [946, 386] on app-calendar-viewport "Thu 2 Fri 3 Sat 4 Sun 5 Mon 6 Tue 7 Wed 8 Thu 9 Fri 10 Sat 11 Sun 12 Mon 13 Tue…" at bounding box center [718, 410] width 1437 height 555
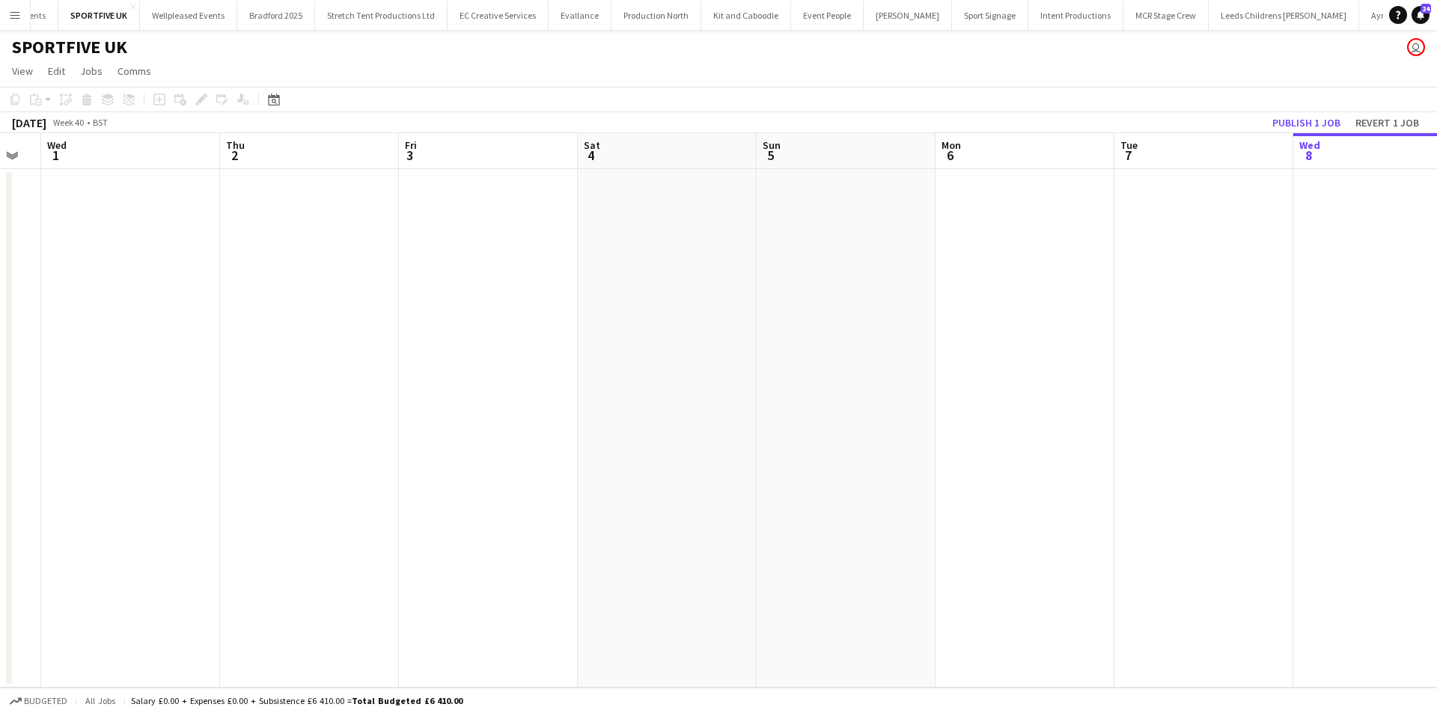
drag, startPoint x: 869, startPoint y: 407, endPoint x: 1154, endPoint y: 330, distance: 294.7
click at [1145, 334] on app-calendar-viewport "Mon 29 Tue 30 Wed 1 Thu 2 Fri 3 Sat 4 Sun 5 Mon 6 Tue 7 Wed 8 Thu 9 Fri 10 Sat …" at bounding box center [718, 410] width 1437 height 555
click at [1323, 123] on button "Publish 1 job" at bounding box center [1307, 122] width 80 height 19
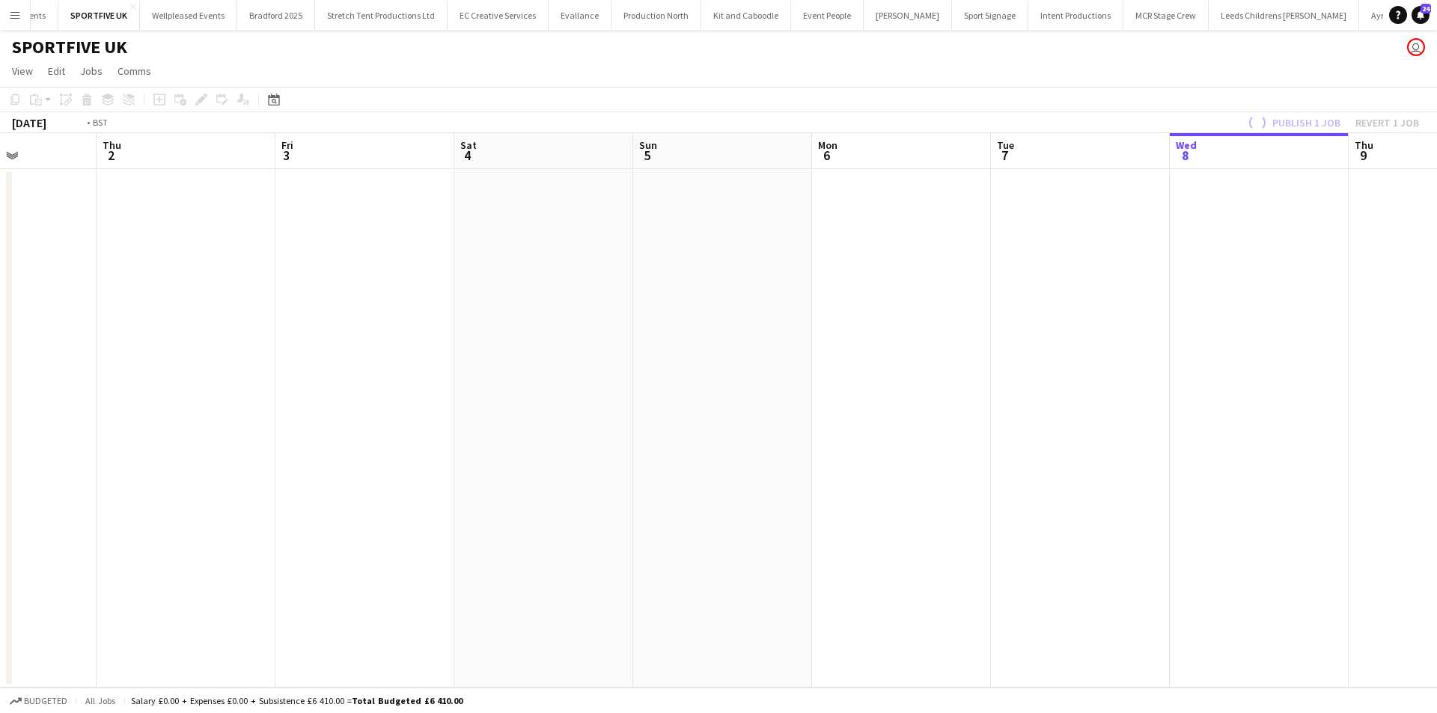
drag, startPoint x: 829, startPoint y: 438, endPoint x: 1392, endPoint y: 347, distance: 570.3
click at [1253, 348] on app-calendar-viewport "Mon 29 Tue 30 Wed 1 Thu 2 Fri 3 Sat 4 Sun 5 Mon 6 Tue 7 Wed 8 Thu 9 Fri 10 Sat …" at bounding box center [718, 410] width 1437 height 555
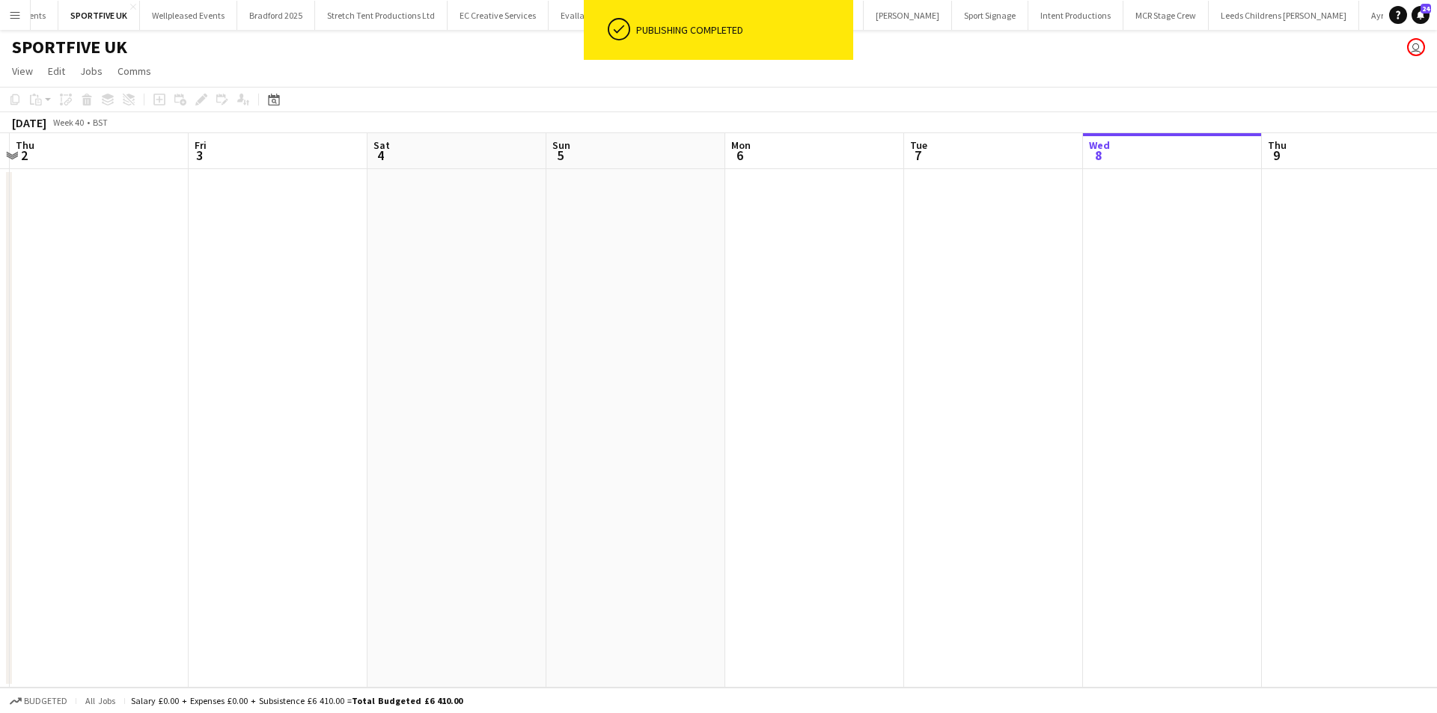
drag, startPoint x: 593, startPoint y: 389, endPoint x: 304, endPoint y: 391, distance: 289.0
click at [304, 391] on app-calendar-viewport "Mon 29 Tue 30 Wed 1 Thu 2 Fri 3 Sat 4 Sun 5 Mon 6 Tue 7 Wed 8 Thu 9 Fri 10 Sat …" at bounding box center [718, 410] width 1437 height 555
drag, startPoint x: 498, startPoint y: 428, endPoint x: 448, endPoint y: 430, distance: 49.5
click at [456, 430] on app-calendar-viewport "Tue 30 Wed 1 Thu 2 Fri 3 Sat 4 Sun 5 Mon 6 Tue 7 Wed 8 Thu 9 Fri 10 Sat 11 Sun …" at bounding box center [718, 410] width 1437 height 555
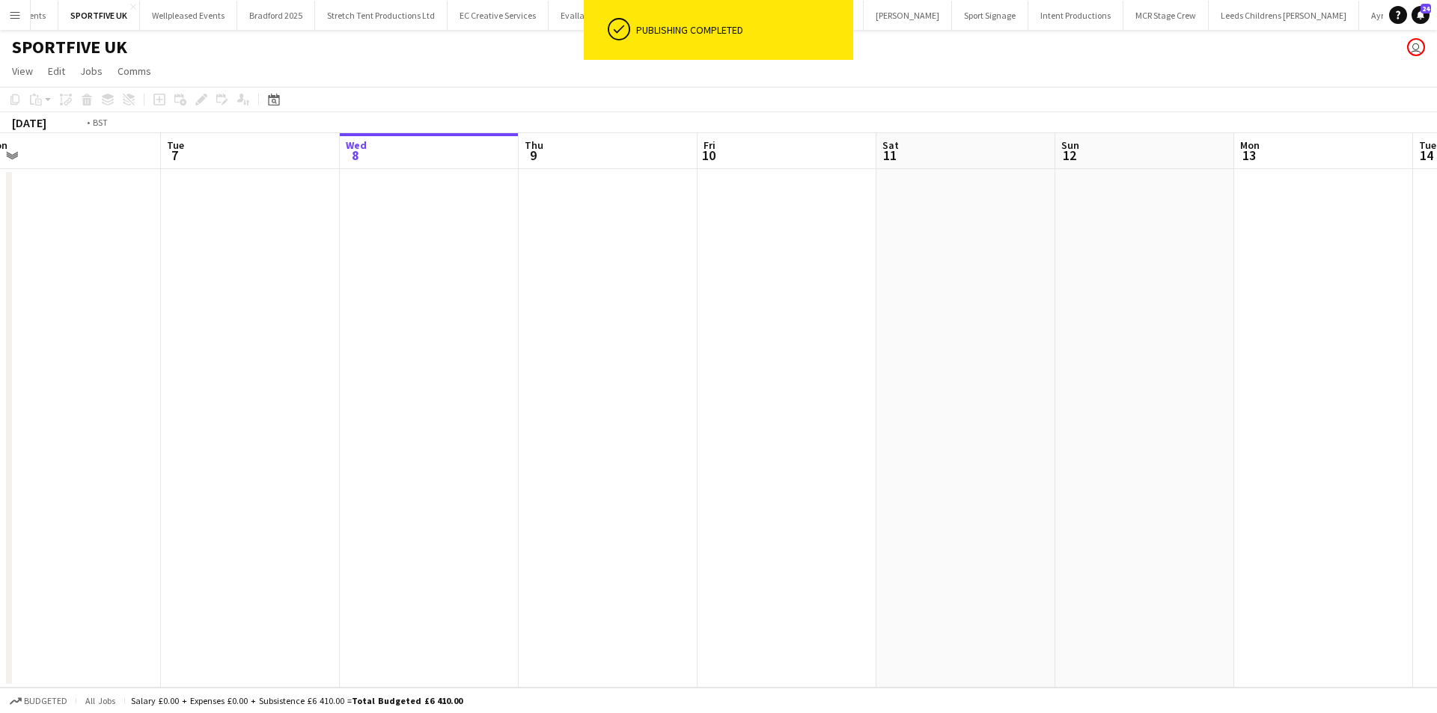
drag, startPoint x: 520, startPoint y: 469, endPoint x: 456, endPoint y: 472, distance: 64.4
click at [456, 472] on app-calendar-viewport "Fri 3 Sat 4 Sun 5 Mon 6 Tue 7 Wed 8 Thu 9 Fri 10 Sat 11 Sun 12 Mon 13 Tue 14 We…" at bounding box center [718, 410] width 1437 height 555
click at [1168, 390] on app-calendar-viewport "Fri 3 Sat 4 Sun 5 Mon 6 Tue 7 Wed 8 Thu 9 Fri 10 Sat 11 Sun 12 Mon 13 Tue 14 We…" at bounding box center [718, 410] width 1437 height 555
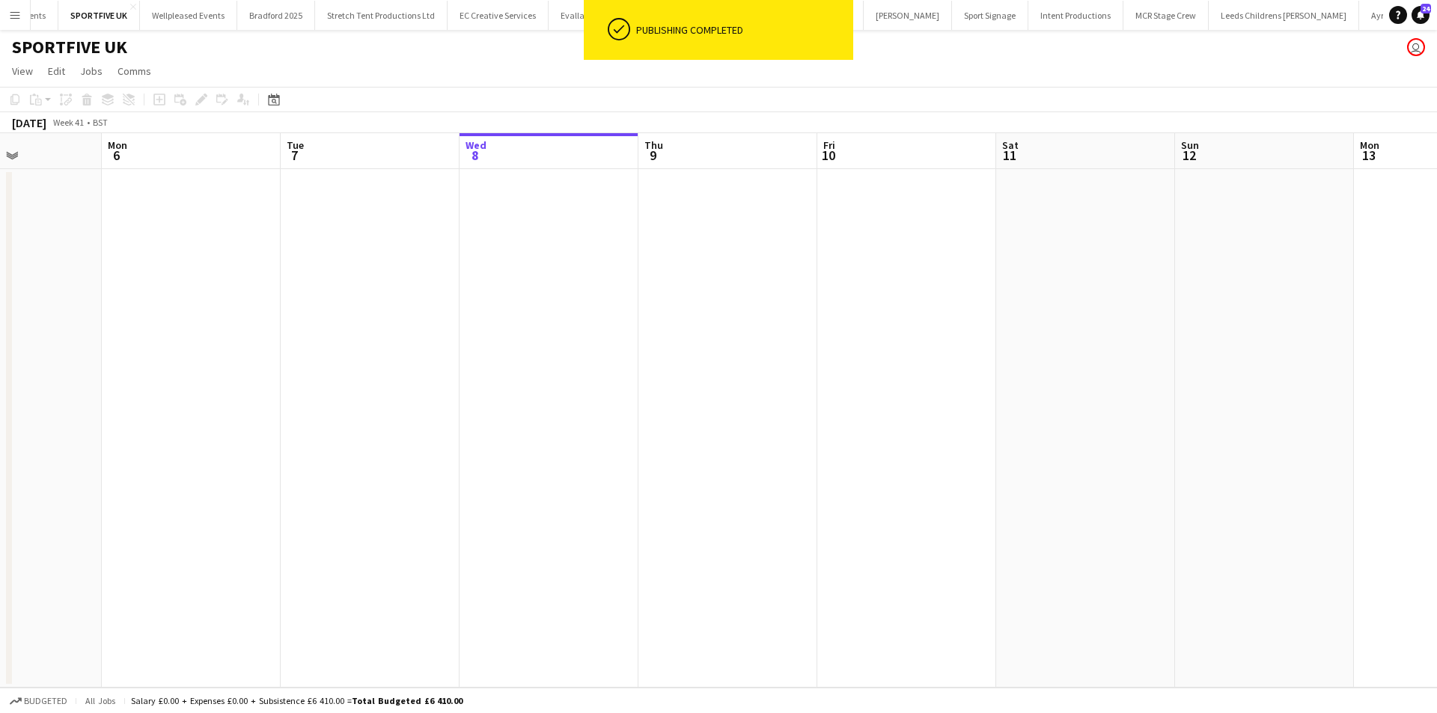
drag, startPoint x: 529, startPoint y: 514, endPoint x: 711, endPoint y: 481, distance: 184.7
click at [875, 437] on app-calendar-viewport "Fri 3 Sat 4 Sun 5 Mon 6 Tue 7 Wed 8 Thu 9 Fri 10 Sat 11 Sun 12 Mon 13 Tue 14 We…" at bounding box center [718, 410] width 1437 height 555
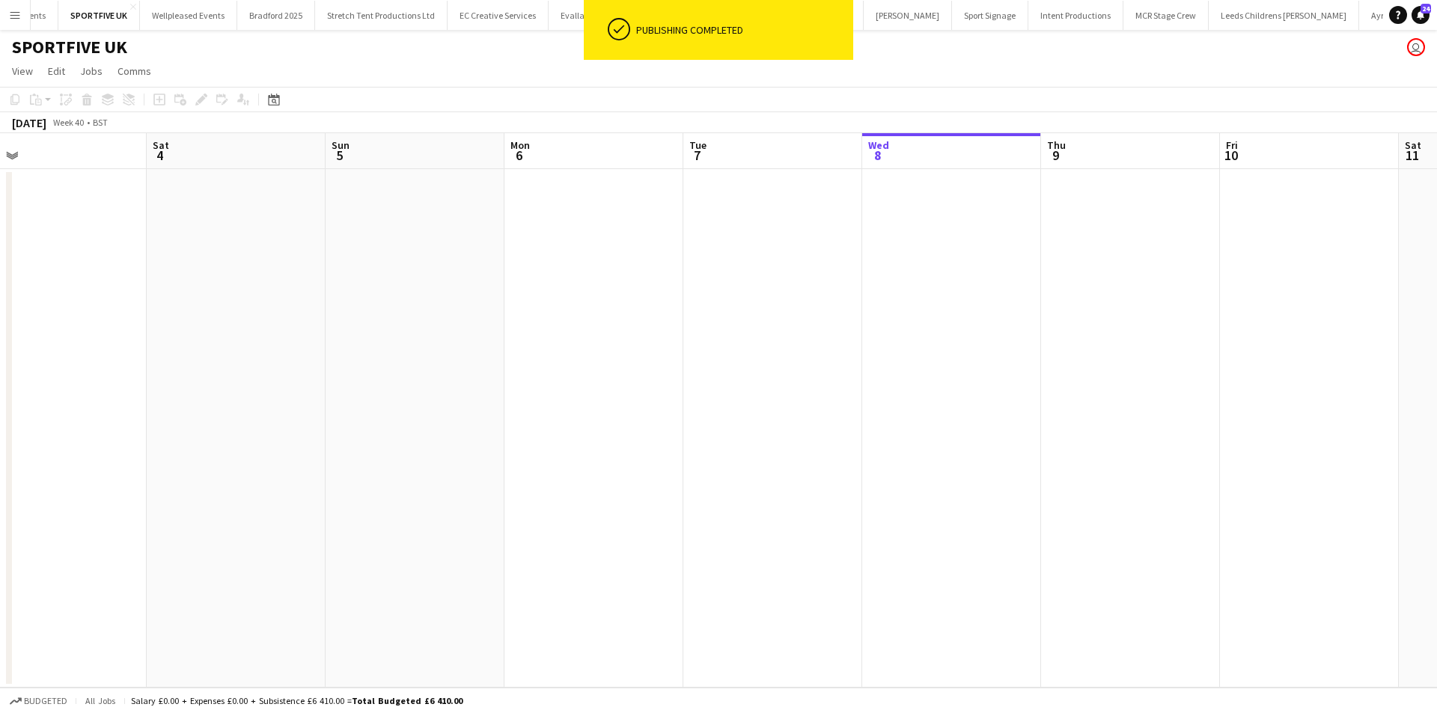
drag, startPoint x: 1215, startPoint y: 365, endPoint x: 1246, endPoint y: 369, distance: 31.7
click at [1276, 359] on app-calendar-viewport "Wed 1 Thu 2 Fri 3 Sat 4 Sun 5 Mon 6 Tue 7 Wed 8 Thu 9 Fri 10 Sat 11 Sun 12 Mon …" at bounding box center [718, 410] width 1437 height 555
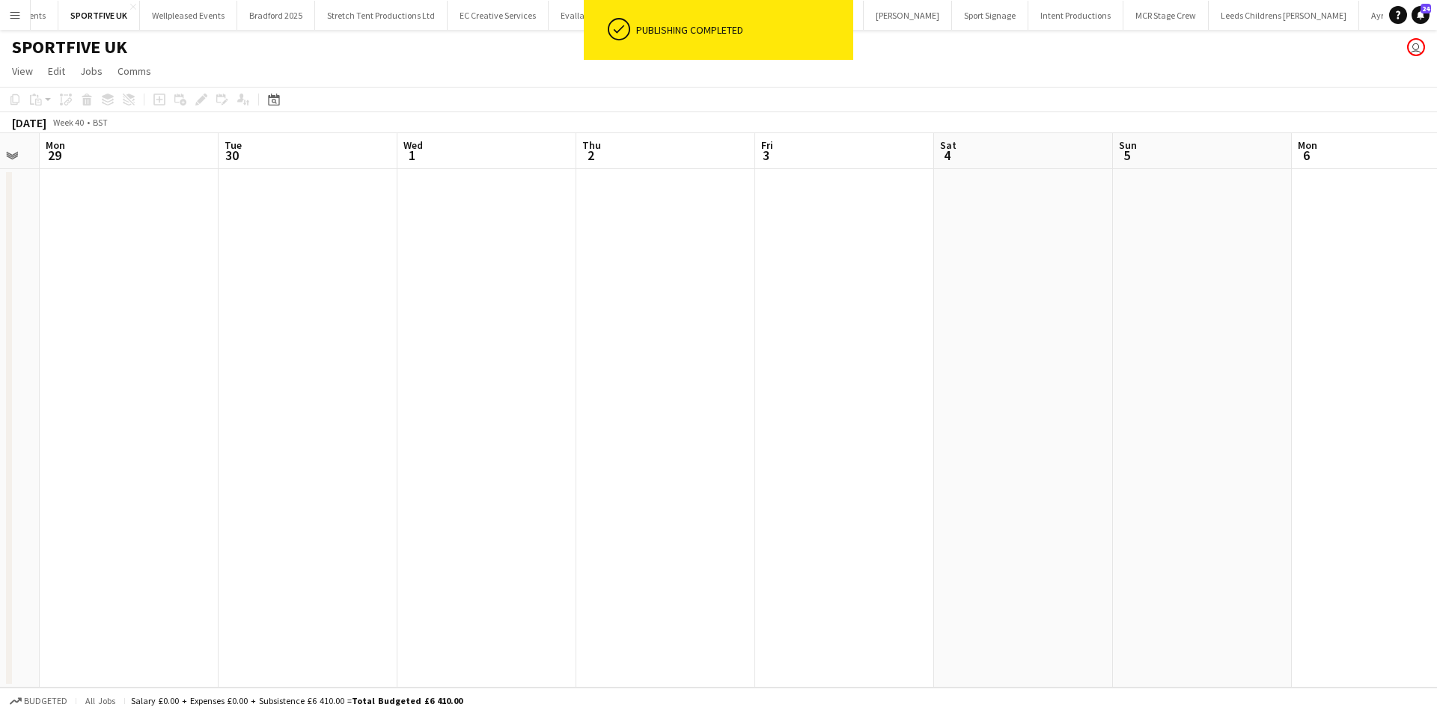
drag, startPoint x: 437, startPoint y: 364, endPoint x: 721, endPoint y: 298, distance: 291.3
click at [721, 298] on app-calendar-viewport "Fri 26 Sat 27 Sun 28 Mon 29 Tue 30 Wed 1 Thu 2 Fri 3 Sat 4 Sun 5 Mon 6 Tue 7 We…" at bounding box center [718, 410] width 1437 height 555
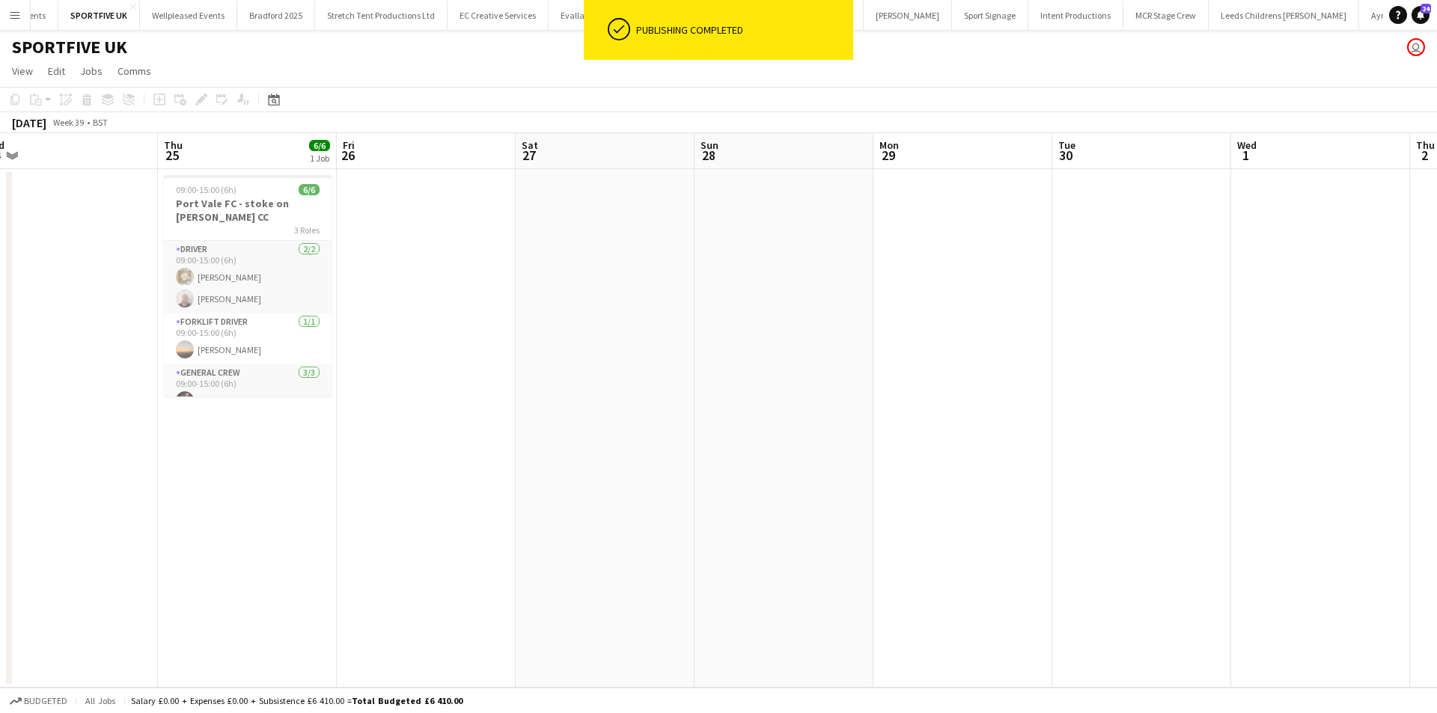
drag, startPoint x: 975, startPoint y: 320, endPoint x: 1180, endPoint y: 357, distance: 209.2
click at [1310, 314] on app-calendar-viewport "Mon 22 Tue 23 Wed 24 Thu 25 6/6 1 Job Fri 26 Sat 27 Sun 28 Mon 29 Tue 30 Wed 1 …" at bounding box center [718, 410] width 1437 height 555
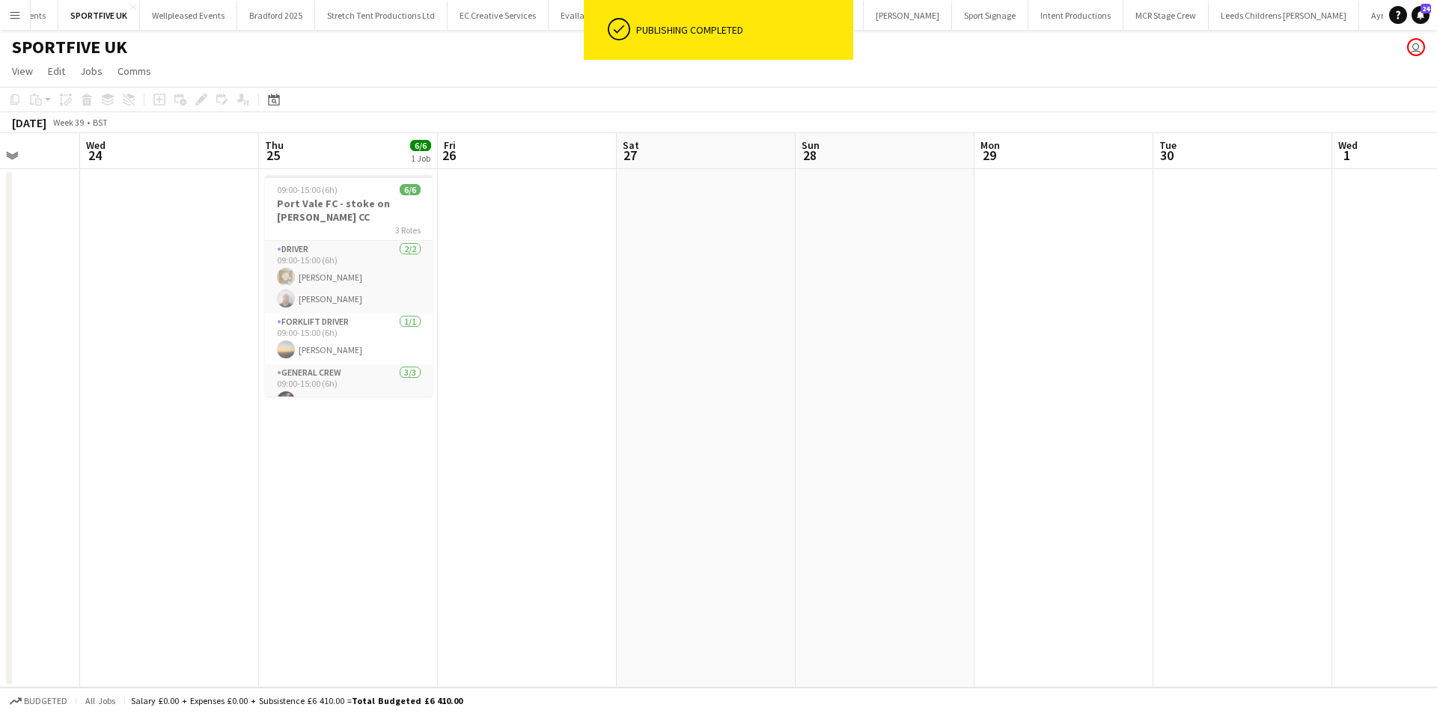
drag, startPoint x: 1006, startPoint y: 426, endPoint x: 645, endPoint y: 499, distance: 368.2
click at [645, 499] on app-calendar-viewport "Sun 21 Mon 22 6/6 1 Job Tue 23 Wed 24 Thu 25 6/6 1 Job Fri 26 Sat 27 Sun 28 Mon…" at bounding box center [718, 410] width 1437 height 555
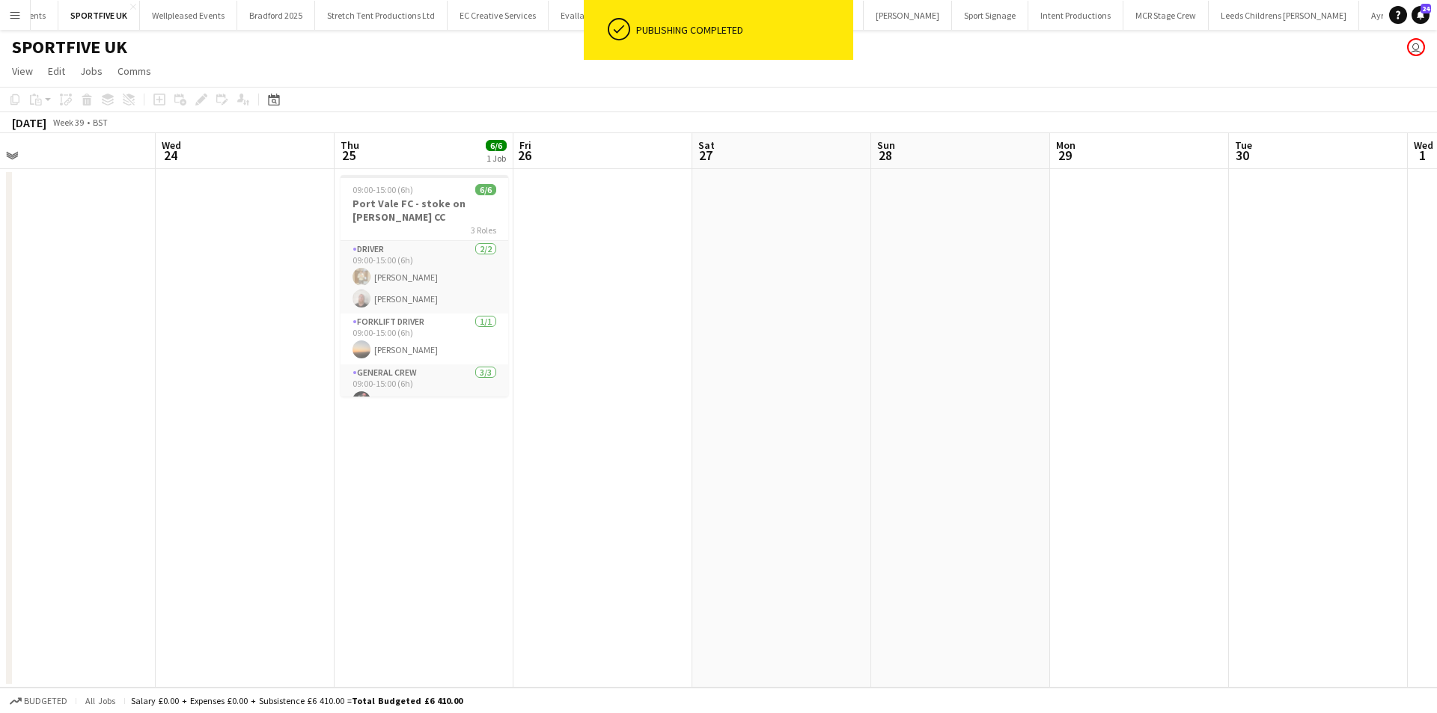
drag, startPoint x: 444, startPoint y: 469, endPoint x: 547, endPoint y: 464, distance: 103.4
click at [552, 458] on app-calendar-viewport "Sun 21 Mon 22 6/6 1 Job Tue 23 Wed 24 Thu 25 6/6 1 Job Fri 26 Sat 27 Sun 28 Mon…" at bounding box center [718, 410] width 1437 height 555
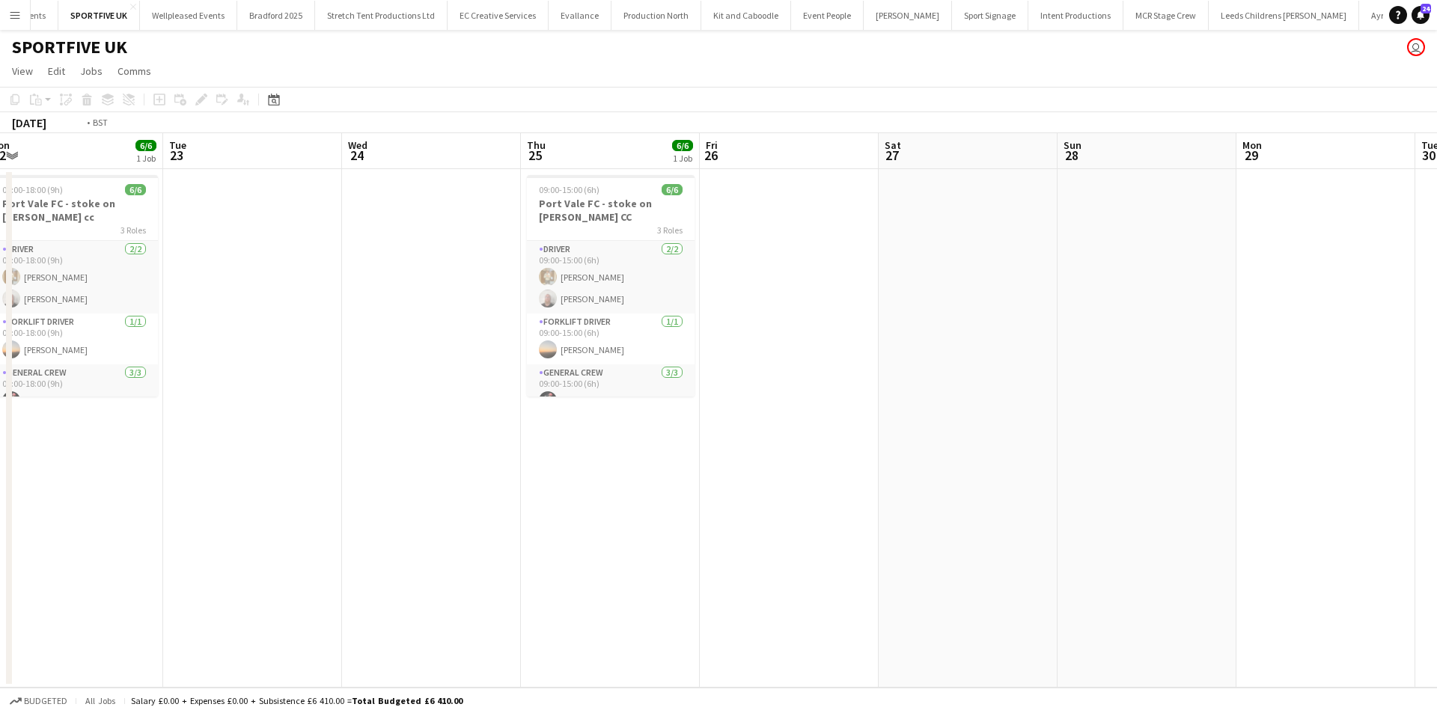
drag, startPoint x: 317, startPoint y: 513, endPoint x: 532, endPoint y: 482, distance: 217.8
click at [531, 482] on app-calendar-viewport "Sat 20 Sun 21 Mon 22 6/6 1 Job Tue 23 Wed 24 Thu 25 6/6 1 Job Fri 26 Sat 27 Sun…" at bounding box center [718, 410] width 1437 height 555
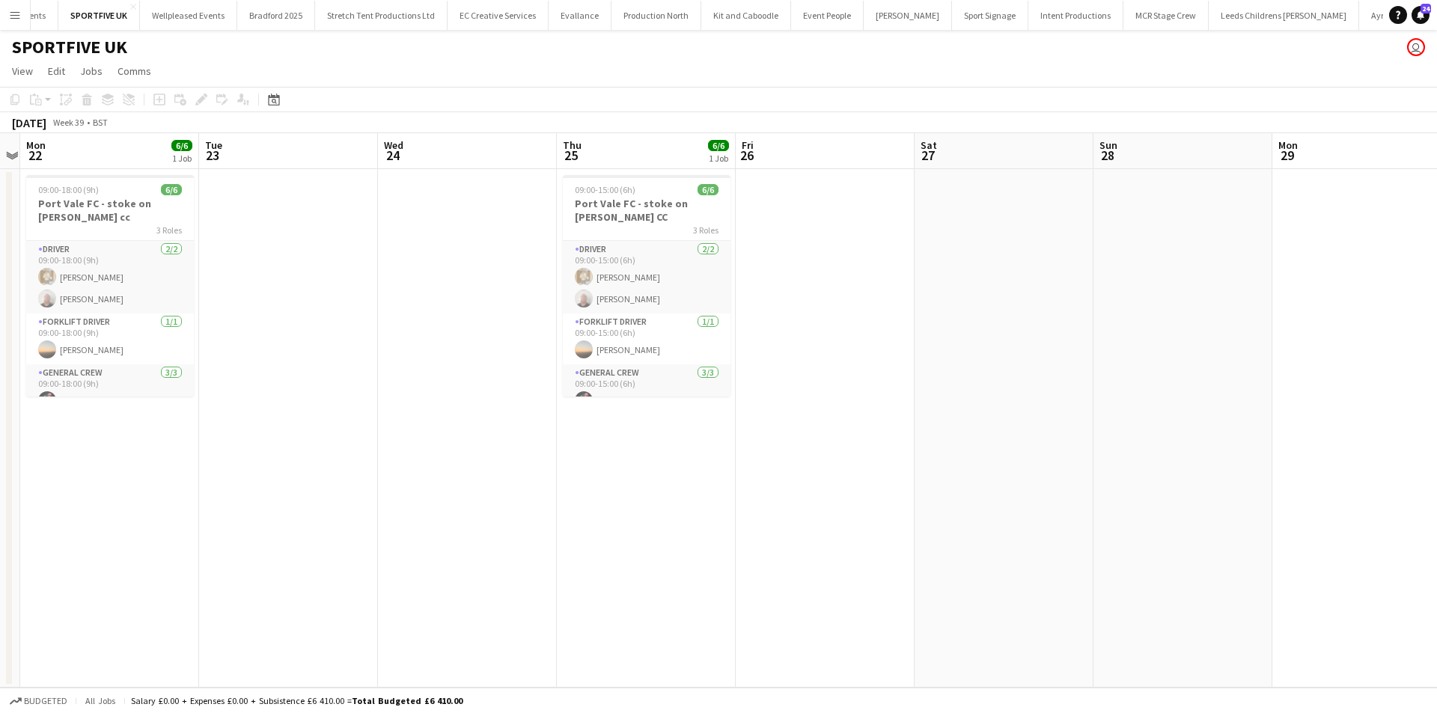
drag, startPoint x: 817, startPoint y: 463, endPoint x: 983, endPoint y: 464, distance: 165.4
click at [980, 463] on app-calendar-viewport "Sat 20 Sun 21 Mon 22 6/6 1 Job Tue 23 Wed 24 Thu 25 6/6 1 Job Fri 26 Sat 27 Sun…" at bounding box center [718, 410] width 1437 height 555
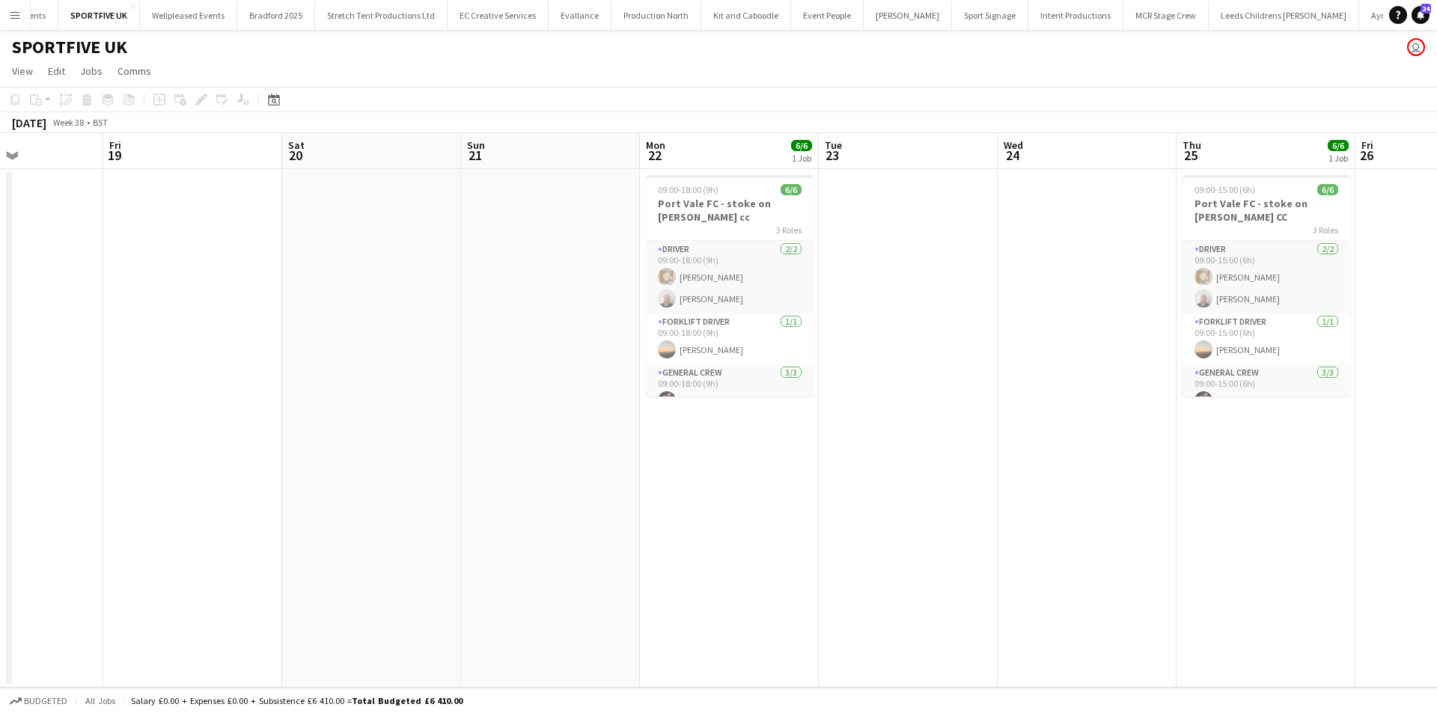
drag, startPoint x: 701, startPoint y: 510, endPoint x: 847, endPoint y: 483, distance: 148.4
click at [847, 483] on app-calendar-viewport "Tue 16 Wed 17 Thu 18 Fri 19 Sat 20 Sun 21 Mon 22 6/6 1 Job Tue 23 Wed 24 Thu 25…" at bounding box center [718, 410] width 1437 height 555
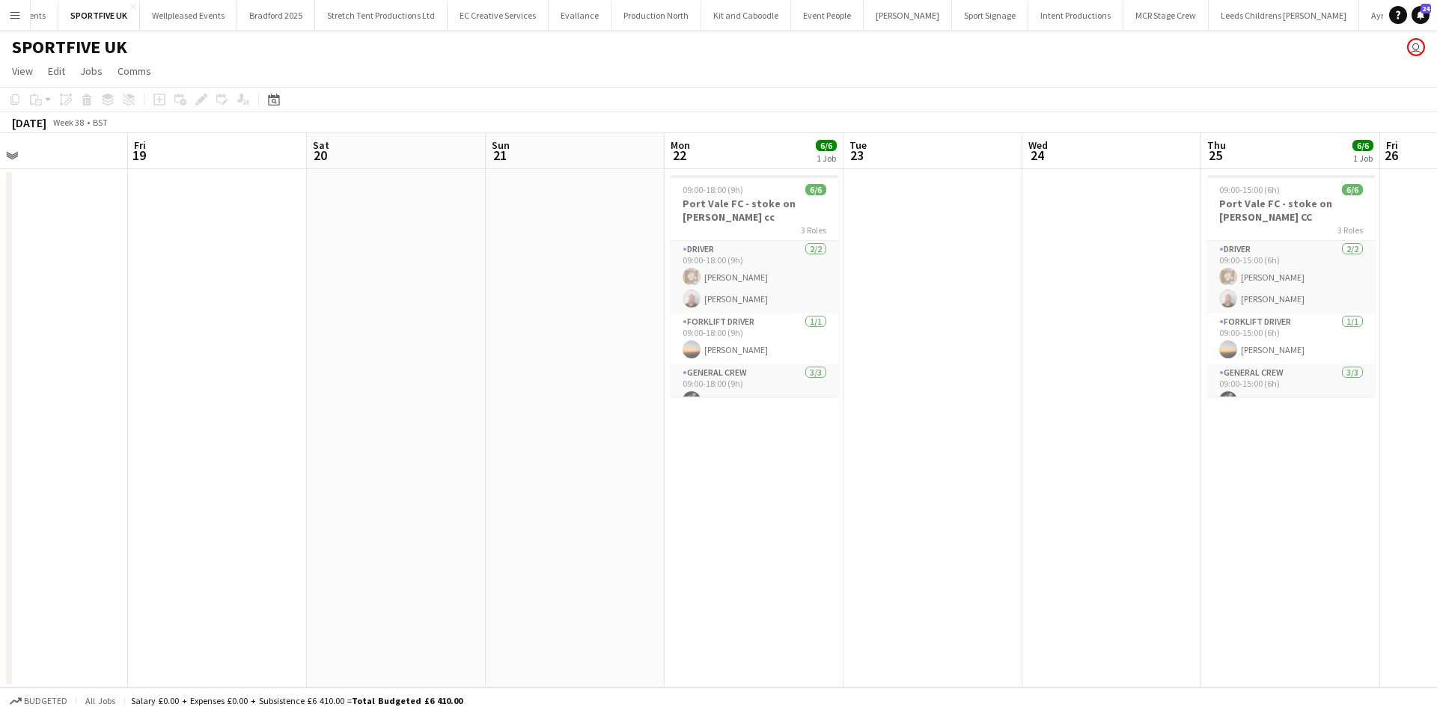
drag, startPoint x: 582, startPoint y: 517, endPoint x: 967, endPoint y: 440, distance: 393.1
click at [960, 440] on app-calendar-viewport "Tue 16 Wed 17 Thu 18 Fri 19 Sat 20 Sun 21 Mon 22 6/6 1 Job Tue 23 Wed 24 Thu 25…" at bounding box center [718, 410] width 1437 height 555
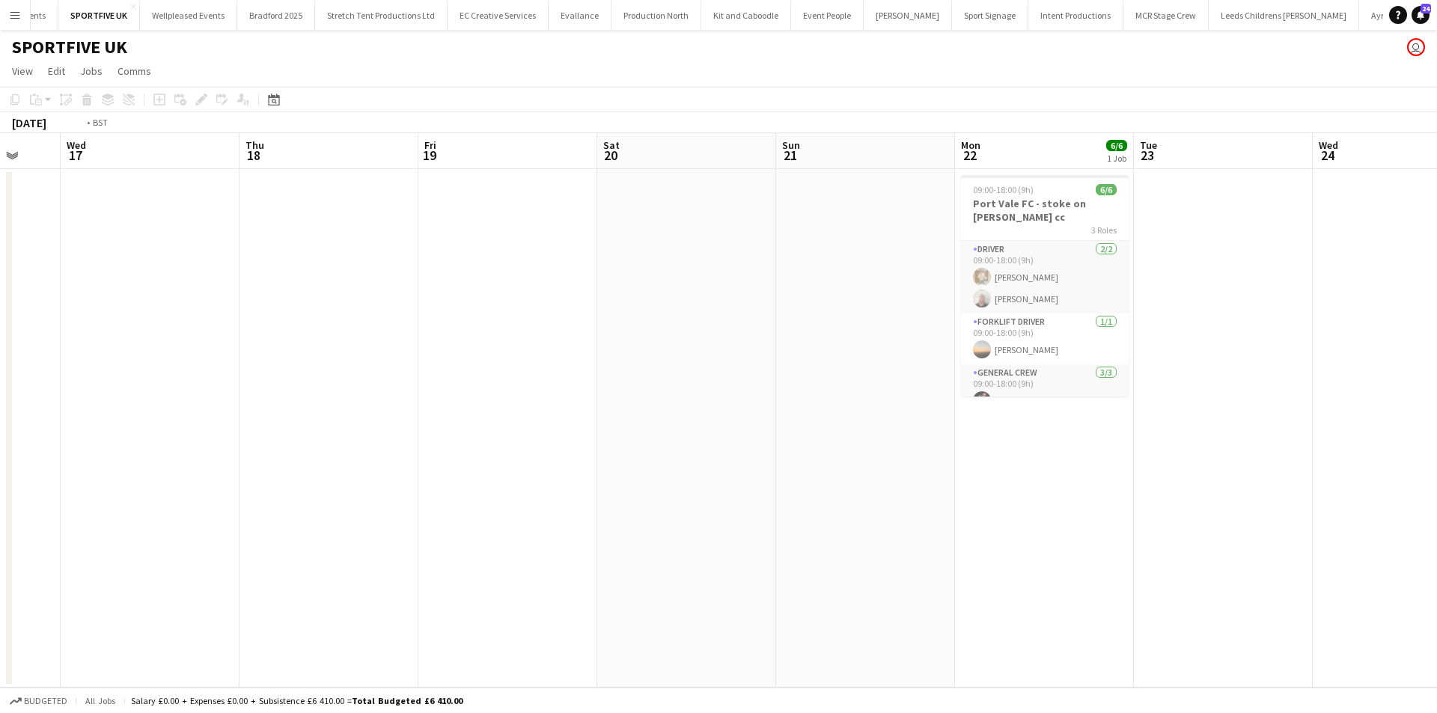
drag, startPoint x: 526, startPoint y: 524, endPoint x: 1054, endPoint y: 446, distance: 533.4
click at [996, 455] on app-calendar-viewport "Sun 14 Mon 15 6/6 1 Job Tue 16 Wed 17 Thu 18 Fri 19 Sat 20 Sun 21 Mon 22 6/6 1 …" at bounding box center [718, 410] width 1437 height 555
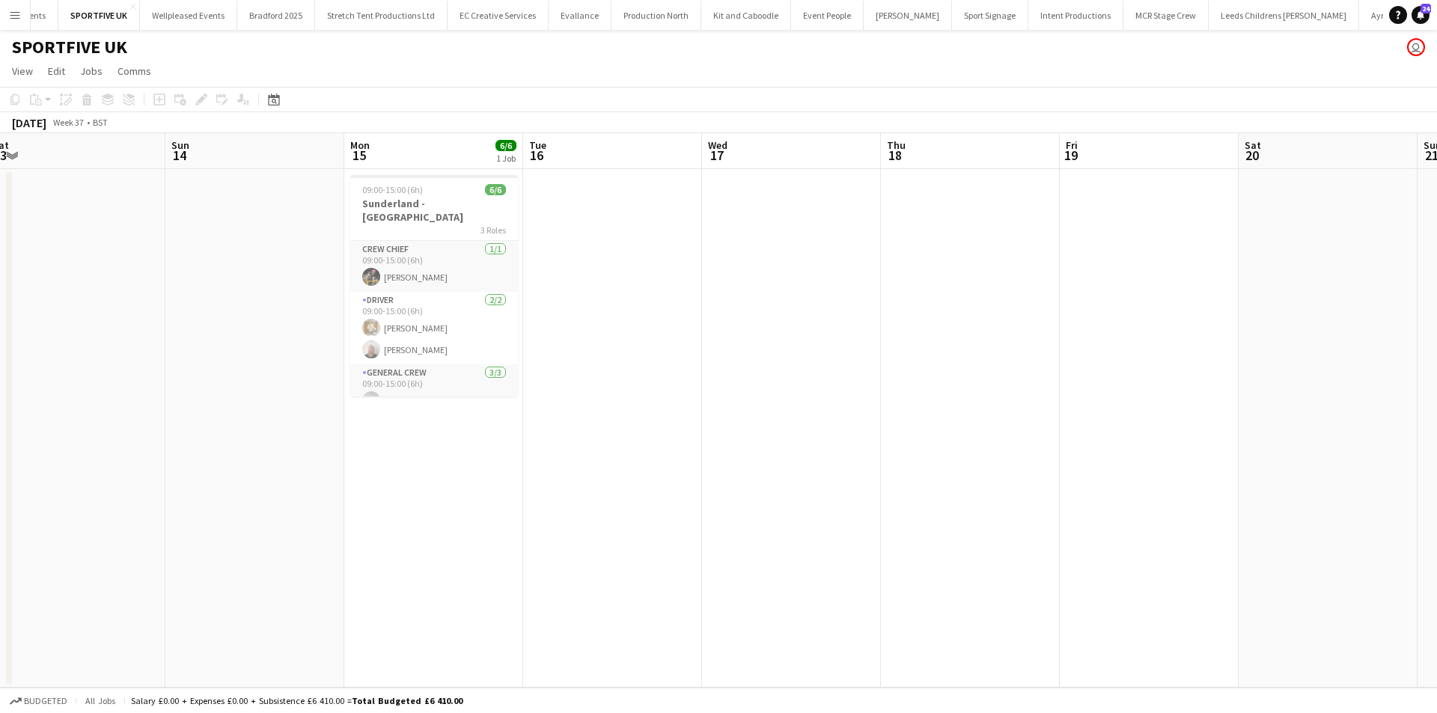
drag, startPoint x: 495, startPoint y: 473, endPoint x: 534, endPoint y: 464, distance: 40.7
click at [534, 464] on app-calendar-viewport "Thu 11 8/8 1 Job Fri 12 3/3 1 Job Sat 13 Sun 14 Mon 15 6/6 1 Job Tue 16 Wed 17 …" at bounding box center [718, 410] width 1437 height 555
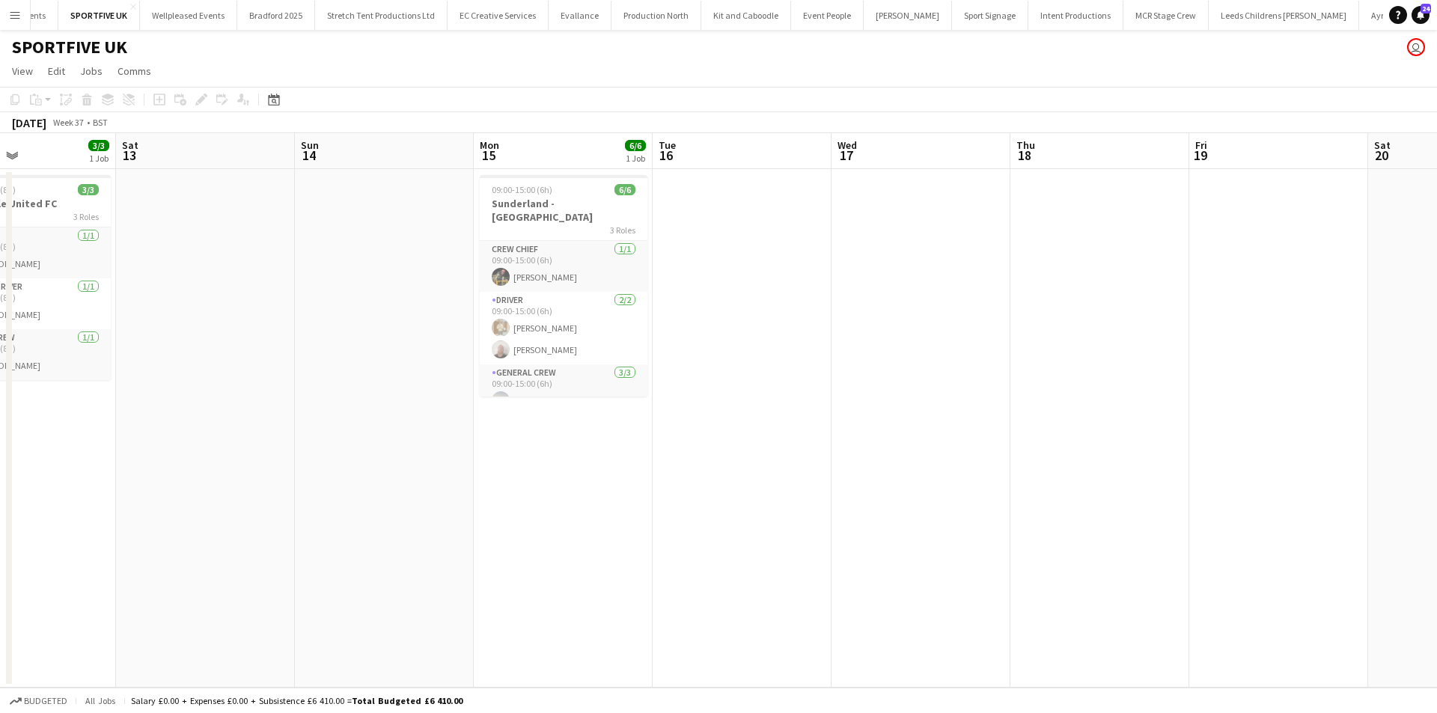
drag, startPoint x: 605, startPoint y: 458, endPoint x: 682, endPoint y: 457, distance: 77.1
click at [686, 457] on app-calendar-viewport "Wed 10 Thu 11 8/8 1 Job Fri 12 3/3 1 Job Sat 13 Sun 14 Mon 15 6/6 1 Job Tue 16 …" at bounding box center [718, 410] width 1437 height 555
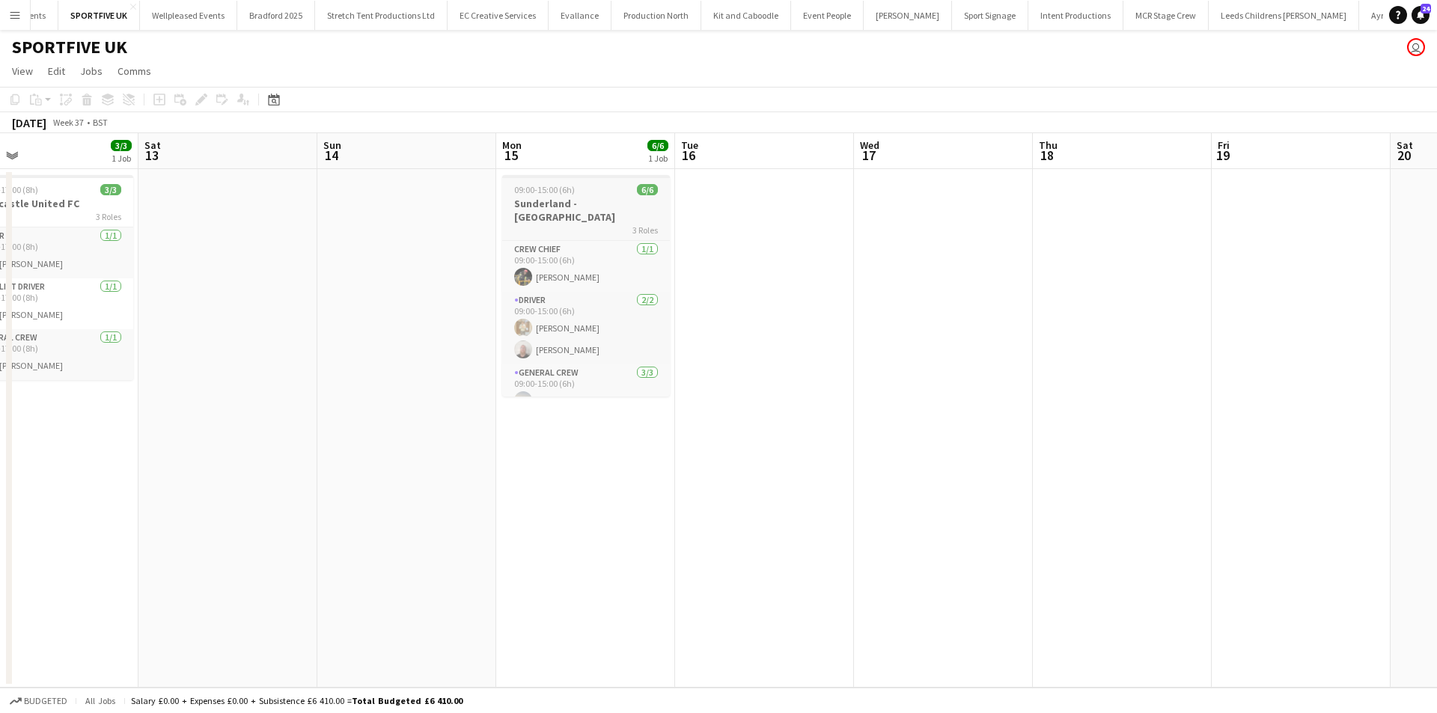
click at [561, 224] on div "3 Roles" at bounding box center [586, 230] width 168 height 12
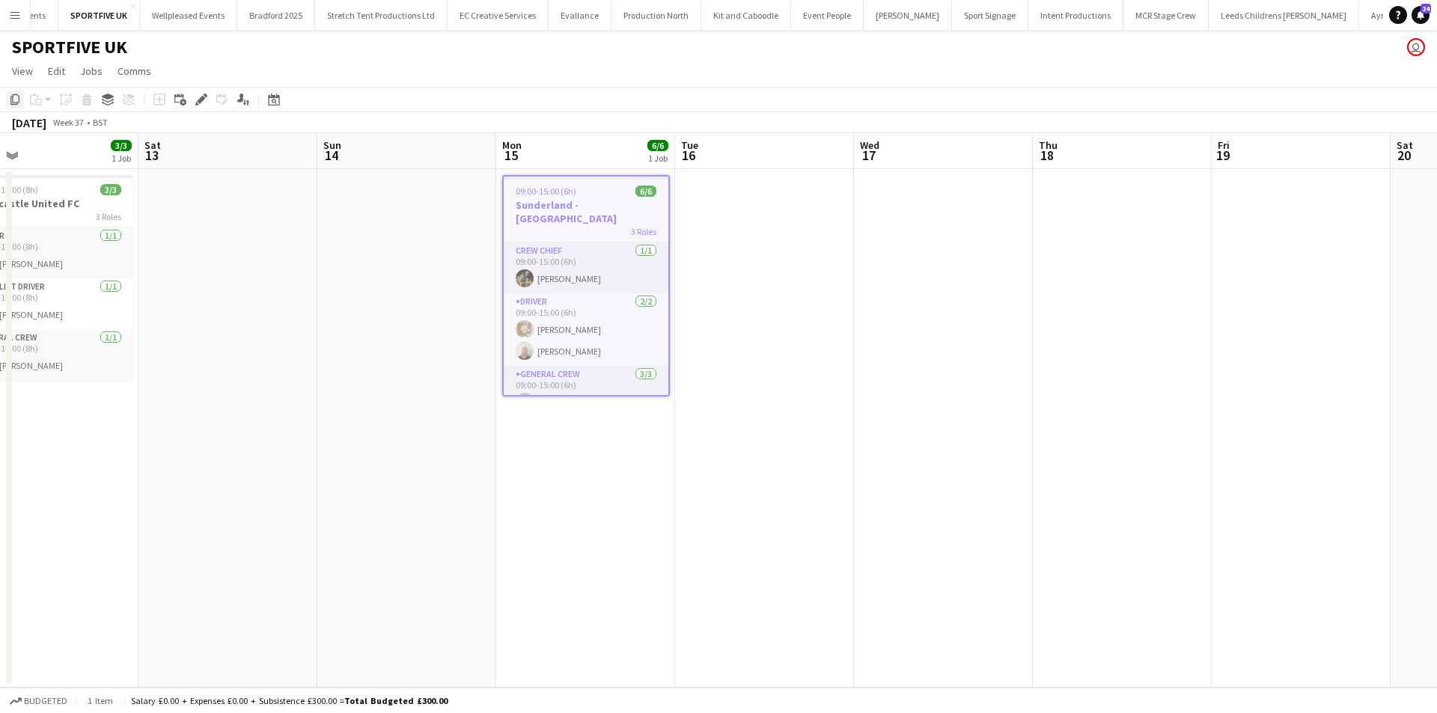
click at [21, 94] on div "Copy" at bounding box center [15, 100] width 18 height 18
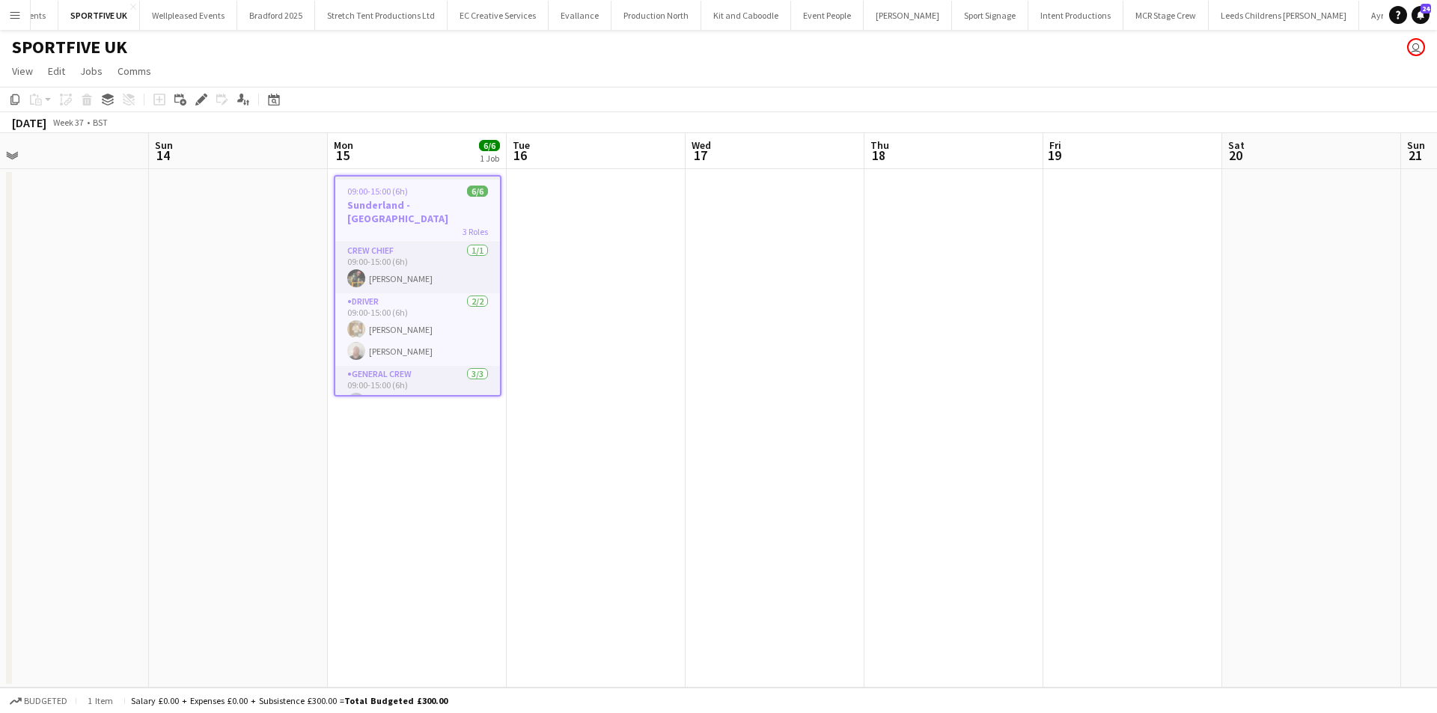
drag, startPoint x: 1016, startPoint y: 399, endPoint x: 617, endPoint y: 429, distance: 400.1
click at [617, 429] on app-calendar-viewport "Wed 10 8/8 1 Job Thu 11 8/8 1 Job Fri 12 3/3 1 Job Sat 13 Sun 14 Mon 15 6/6 1 J…" at bounding box center [718, 410] width 1437 height 555
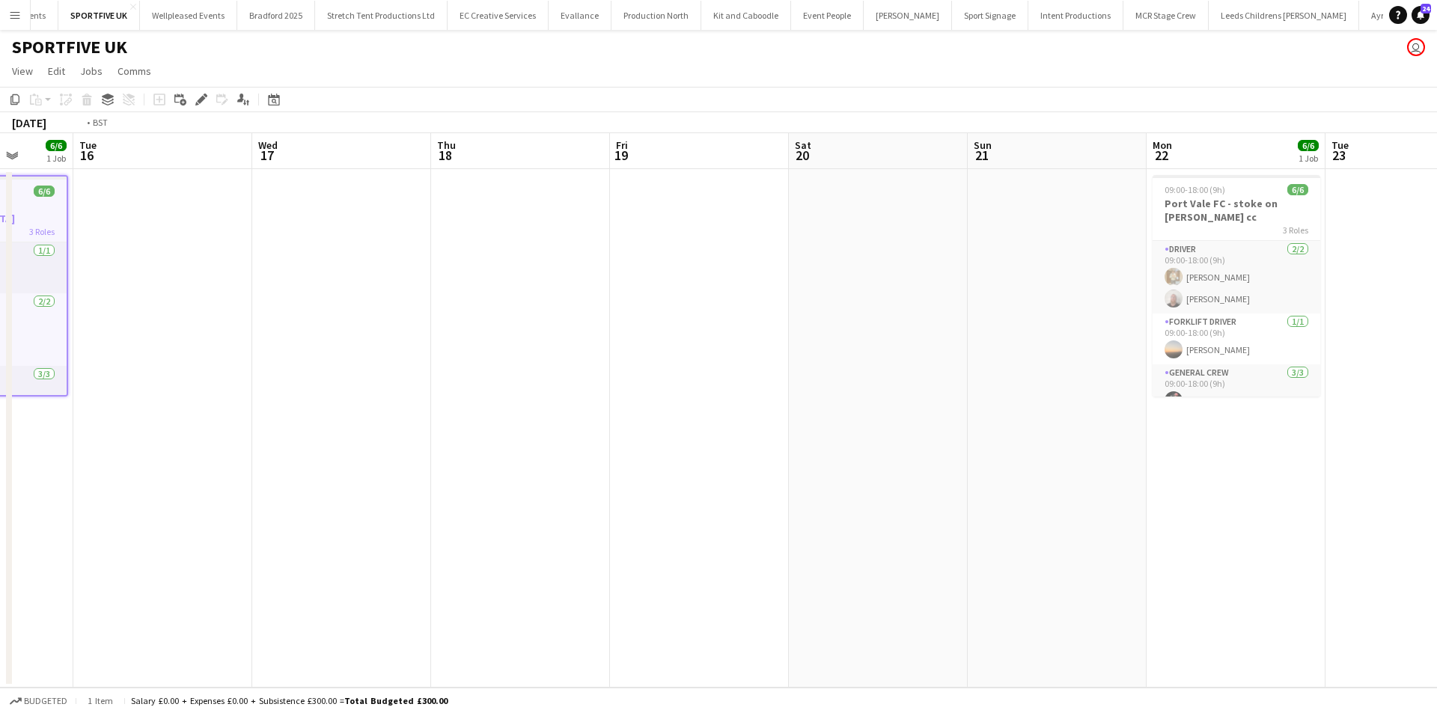
drag, startPoint x: 1038, startPoint y: 443, endPoint x: 460, endPoint y: 495, distance: 580.9
click at [454, 496] on app-calendar-viewport "Fri 12 3/3 1 Job Sat 13 Sun 14 Mon 15 6/6 1 Job Tue 16 Wed 17 Thu 18 Fri 19 Sat…" at bounding box center [718, 410] width 1437 height 555
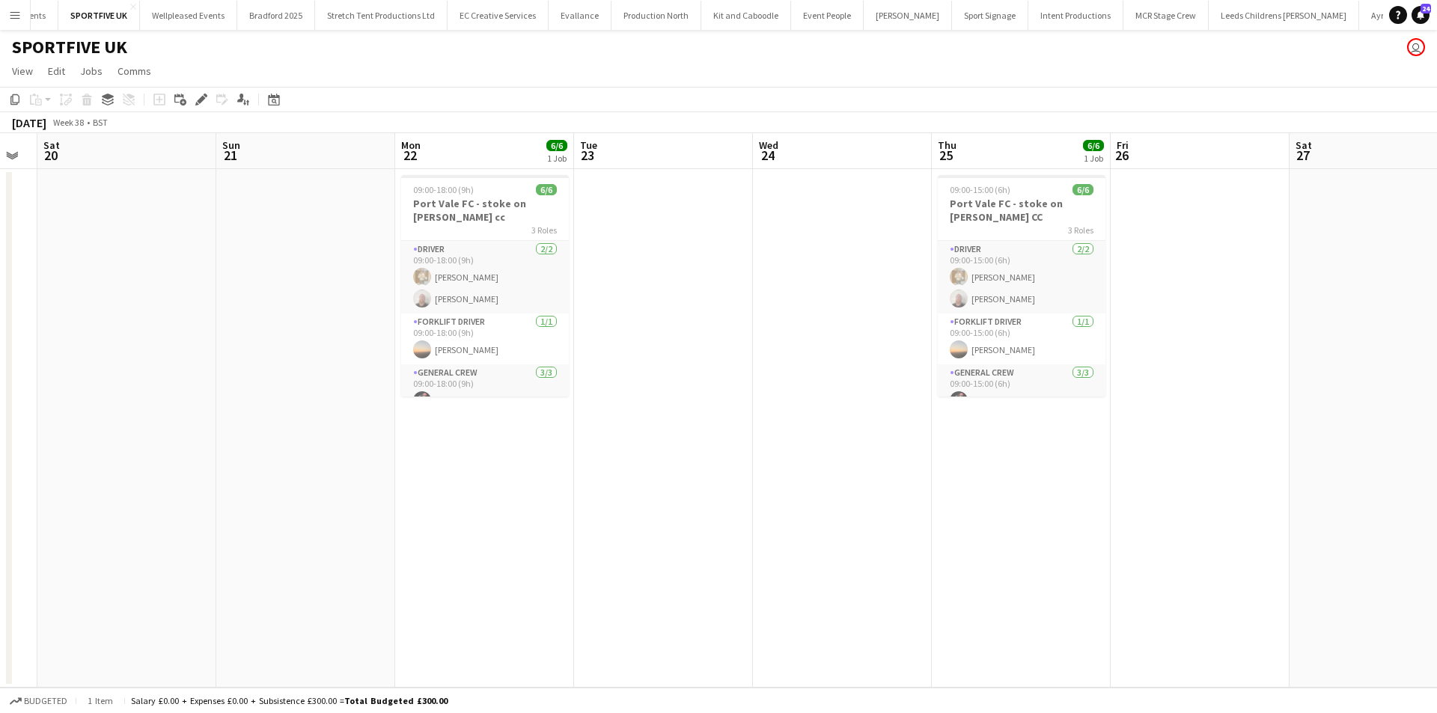
drag, startPoint x: 824, startPoint y: 516, endPoint x: 746, endPoint y: 522, distance: 78.1
click at [746, 522] on app-calendar-viewport "Wed 17 Thu 18 Fri 19 Sat 20 Sun 21 Mon 22 6/6 1 Job Tue 23 Wed 24 Thu 25 6/6 1 …" at bounding box center [718, 410] width 1437 height 555
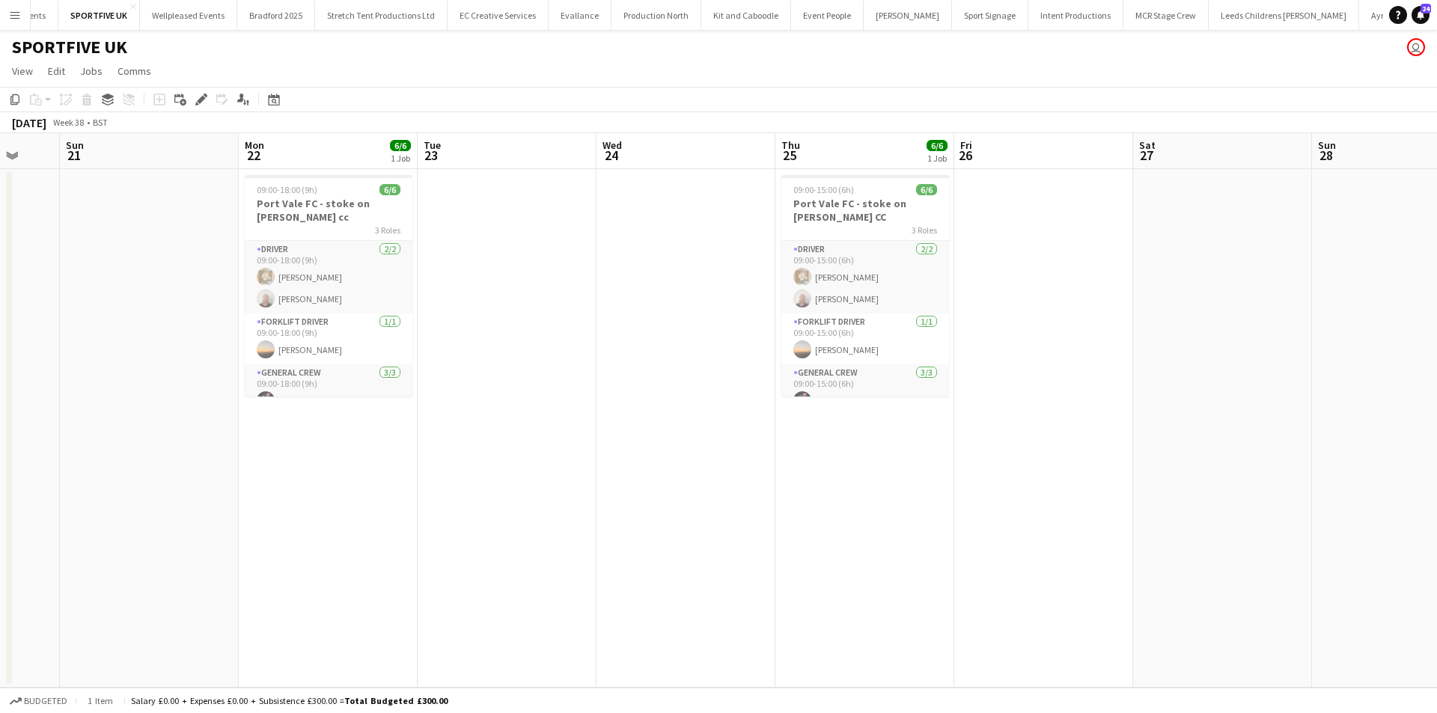
drag, startPoint x: 981, startPoint y: 521, endPoint x: 721, endPoint y: 543, distance: 261.4
click at [726, 542] on app-calendar-viewport "Wed 17 Thu 18 Fri 19 Sat 20 Sun 21 Mon 22 6/6 1 Job Tue 23 Wed 24 Thu 25 6/6 1 …" at bounding box center [718, 410] width 1437 height 555
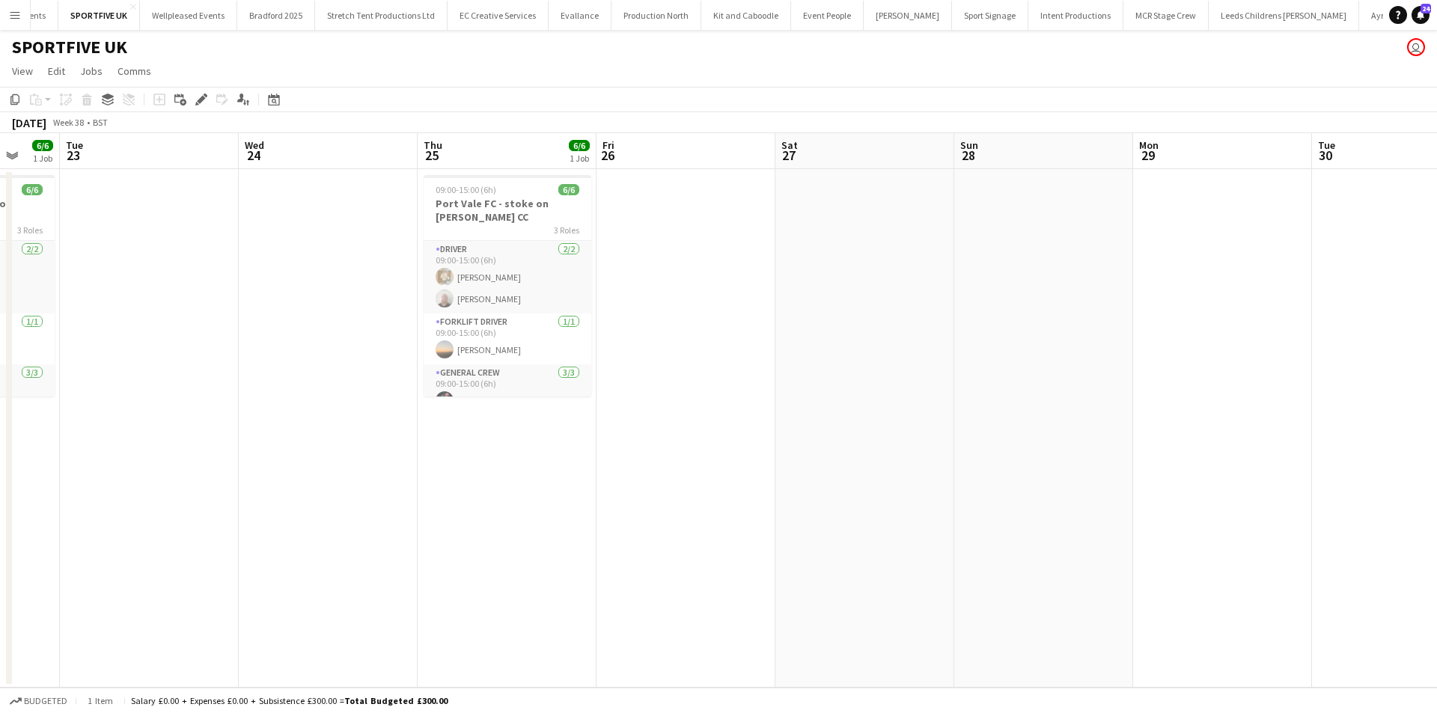
scroll to position [0, 509]
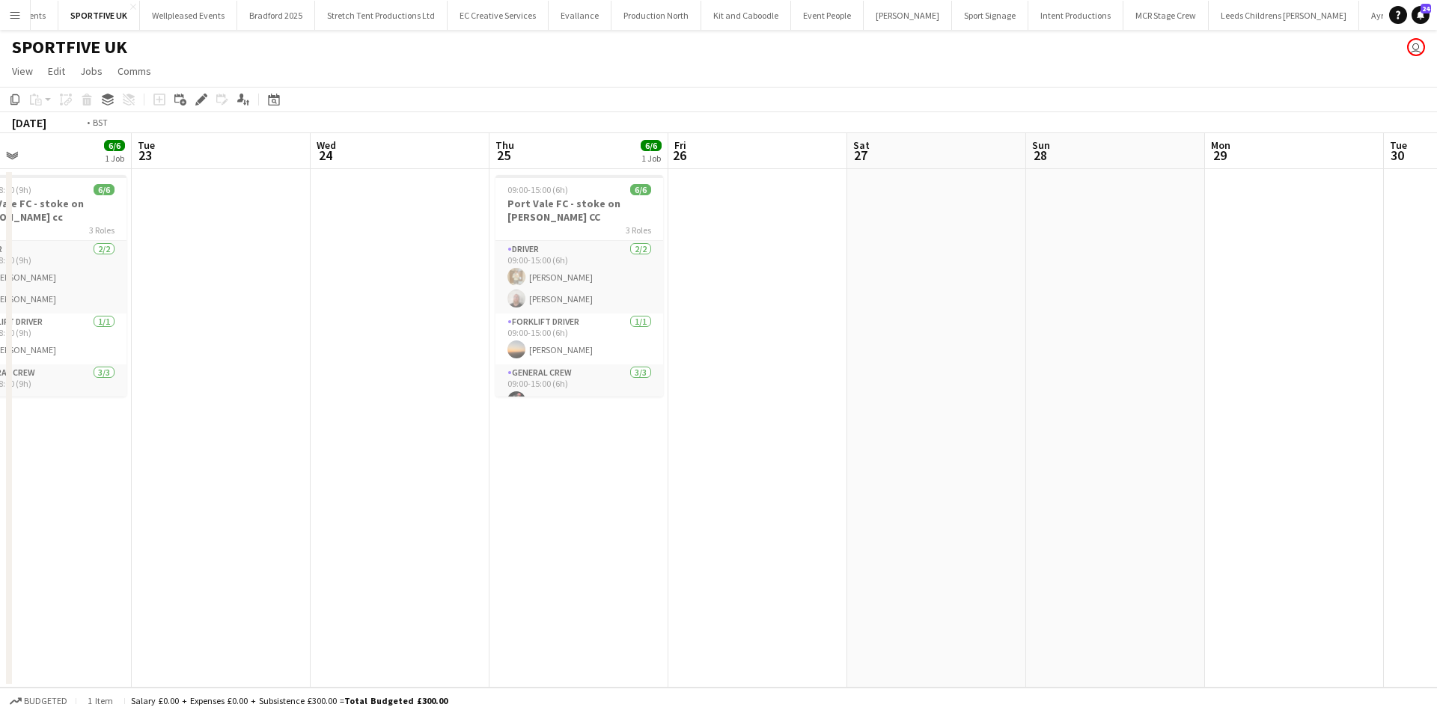
drag, startPoint x: 996, startPoint y: 368, endPoint x: 519, endPoint y: 371, distance: 476.8
click at [519, 371] on app-calendar-viewport "Fri 19 Sat 20 Sun 21 Mon 22 6/6 1 Job Tue 23 Wed 24 Thu 25 6/6 1 Job Fri 26 Sat…" at bounding box center [718, 410] width 1437 height 555
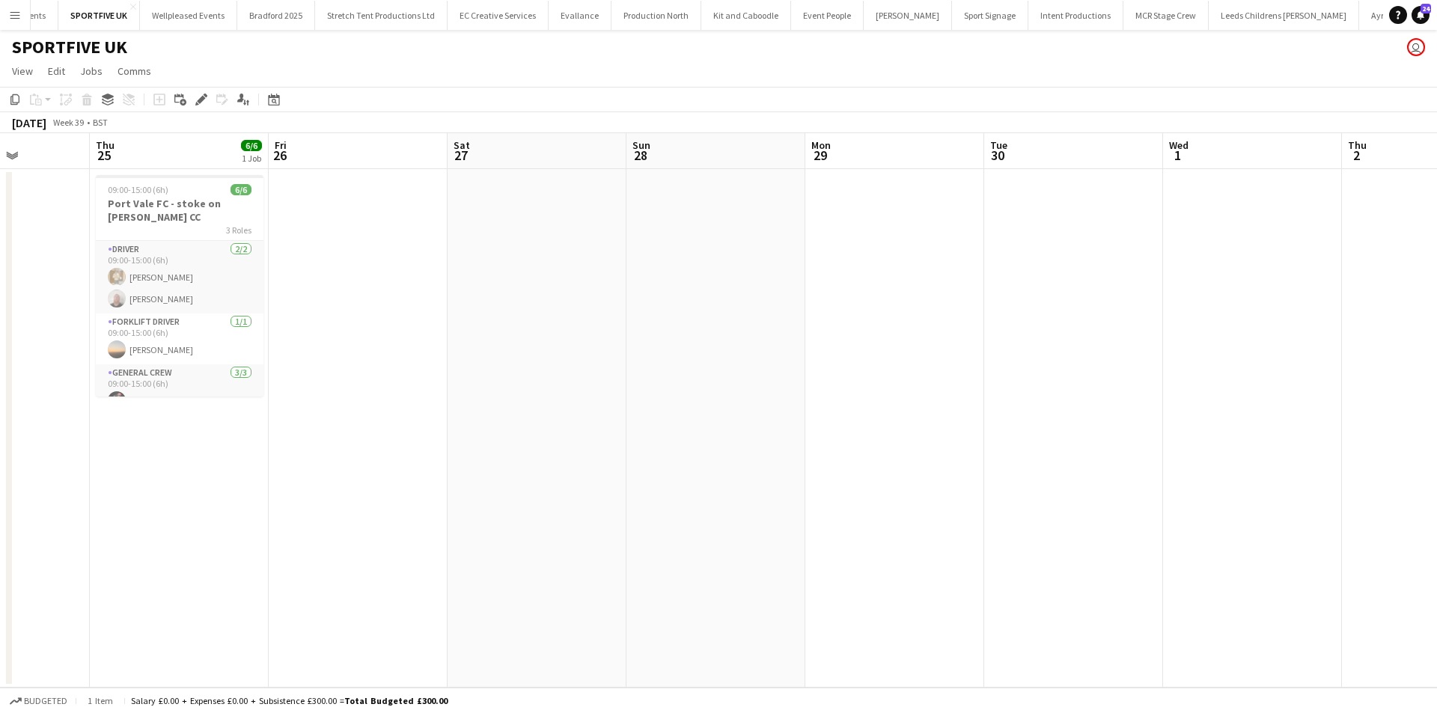
drag, startPoint x: 642, startPoint y: 371, endPoint x: 537, endPoint y: 365, distance: 104.2
click at [403, 391] on app-calendar-viewport "Mon 22 6/6 1 Job Tue 23 Wed 24 Thu 25 6/6 1 Job Fri 26 Sat 27 Sun 28 Mon 29 Tue…" at bounding box center [718, 410] width 1437 height 555
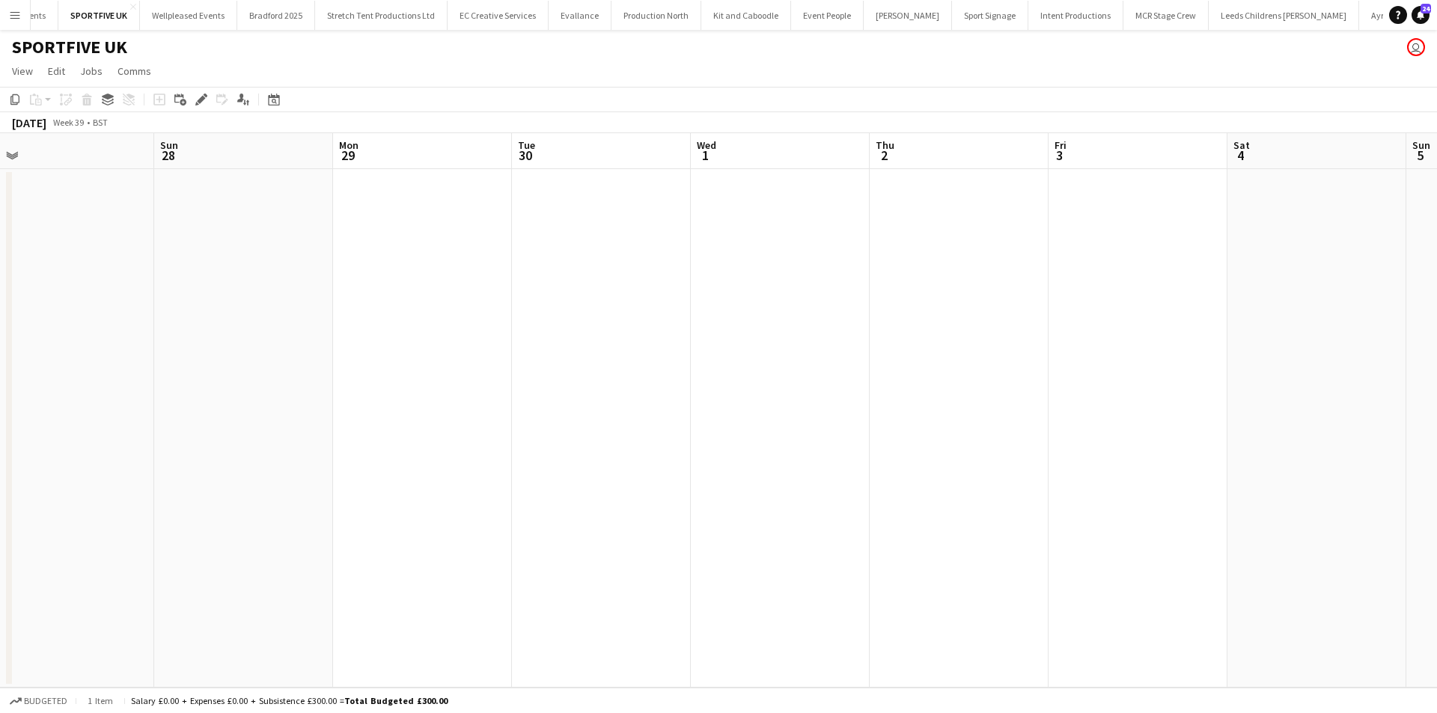
drag, startPoint x: 646, startPoint y: 378, endPoint x: 467, endPoint y: 423, distance: 184.5
click at [476, 420] on app-calendar-viewport "Wed 24 Thu 25 6/6 1 Job Fri 26 Sat 27 Sun 28 Mon 29 Tue 30 Wed 1 Thu 2 Fri 3 Sa…" at bounding box center [718, 410] width 1437 height 555
drag, startPoint x: 904, startPoint y: 424, endPoint x: 468, endPoint y: 478, distance: 439.0
click at [472, 477] on app-calendar-viewport "Fri 26 Sat 27 Sun 28 Mon 29 Tue 30 Wed 1 Thu 2 Fri 3 Sat 4 Sun 5 Mon 6 Tue 7 We…" at bounding box center [718, 410] width 1437 height 555
drag, startPoint x: 574, startPoint y: 475, endPoint x: 500, endPoint y: 481, distance: 74.4
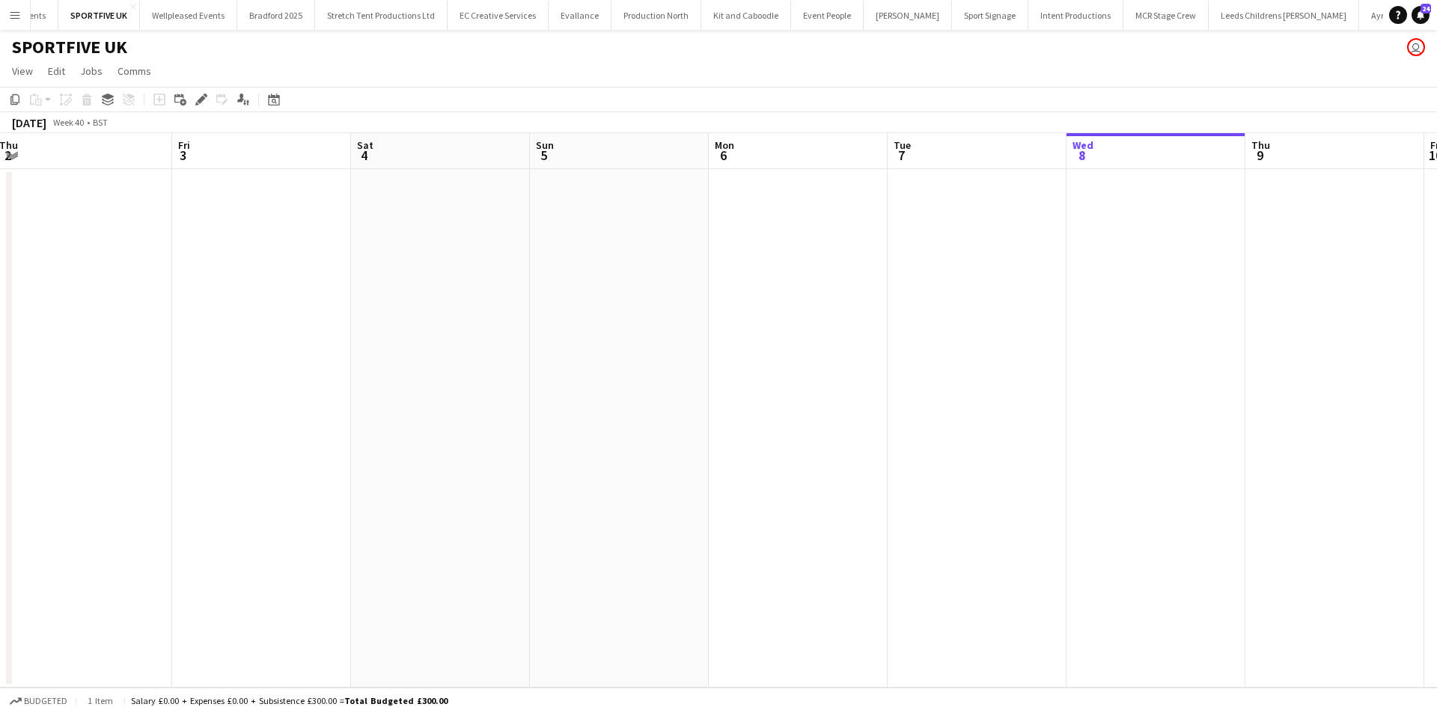
click at [500, 481] on app-calendar-viewport "Mon 29 Tue 30 Wed 1 Thu 2 Fri 3 Sat 4 Sun 5 Mon 6 Tue 7 Wed 8 Thu 9 Fri 10 Sat …" at bounding box center [718, 410] width 1437 height 555
click at [584, 433] on app-calendar-viewport "Mon 29 Tue 30 Wed 1 Thu 2 Fri 3 Sat 4 Sun 5 Mon 6 Tue 7 Wed 8 Thu 9 Fri 10 Sat …" at bounding box center [718, 410] width 1437 height 555
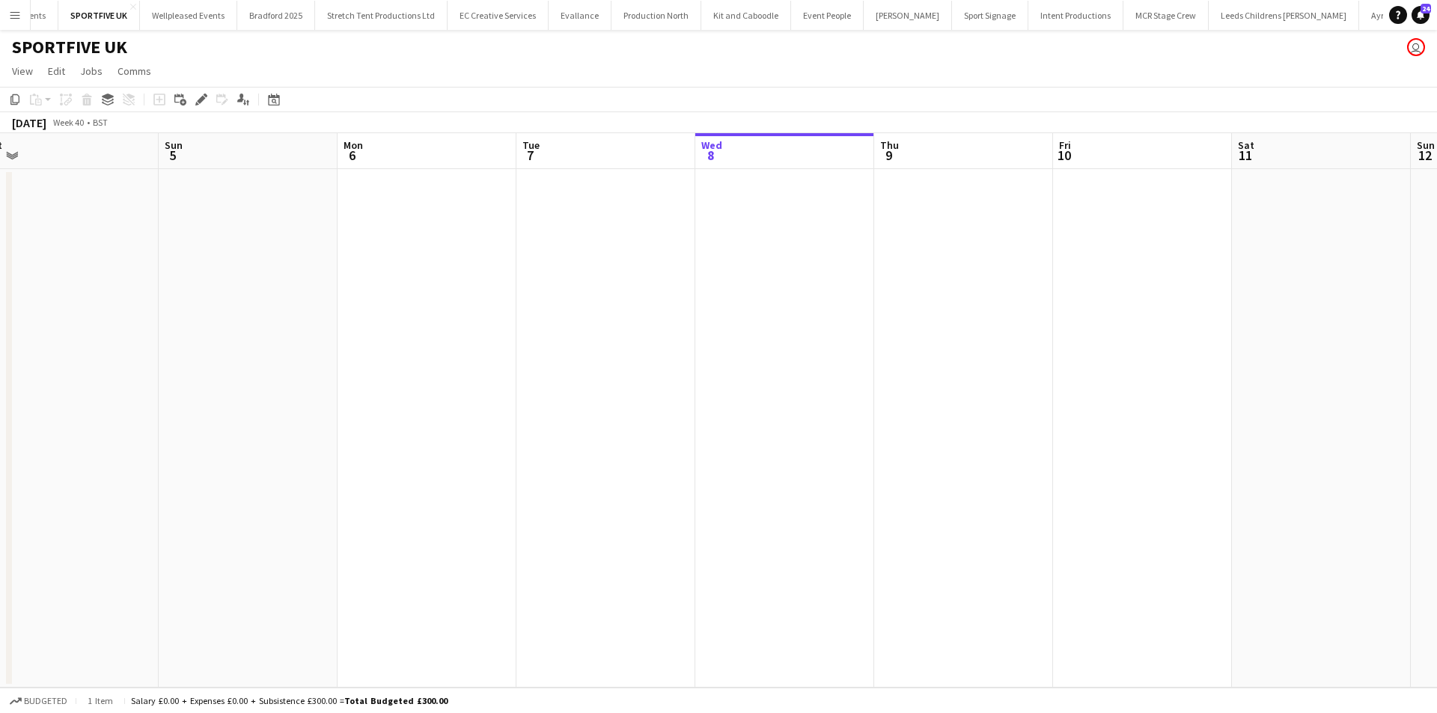
scroll to position [0, 570]
click at [895, 236] on app-date-cell at bounding box center [950, 428] width 179 height 519
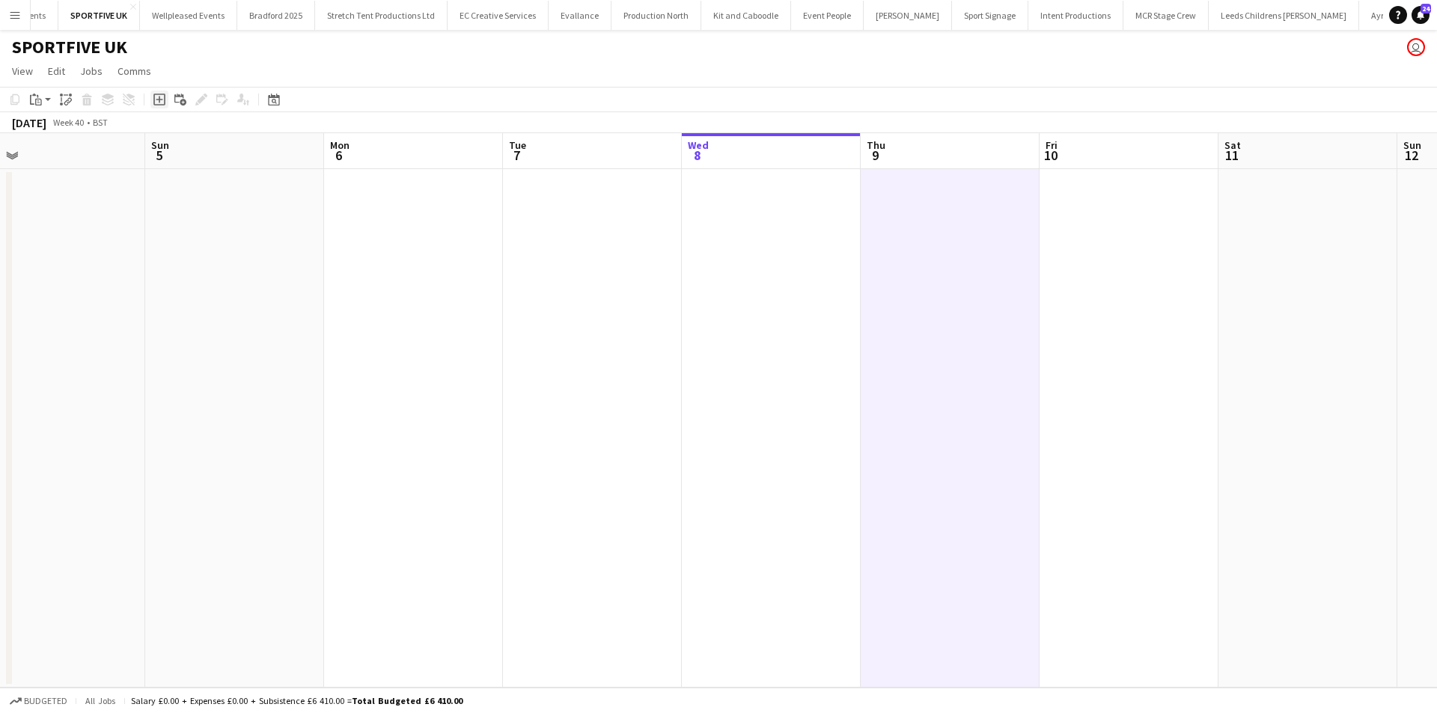
click at [157, 97] on icon "Add job" at bounding box center [159, 100] width 12 height 12
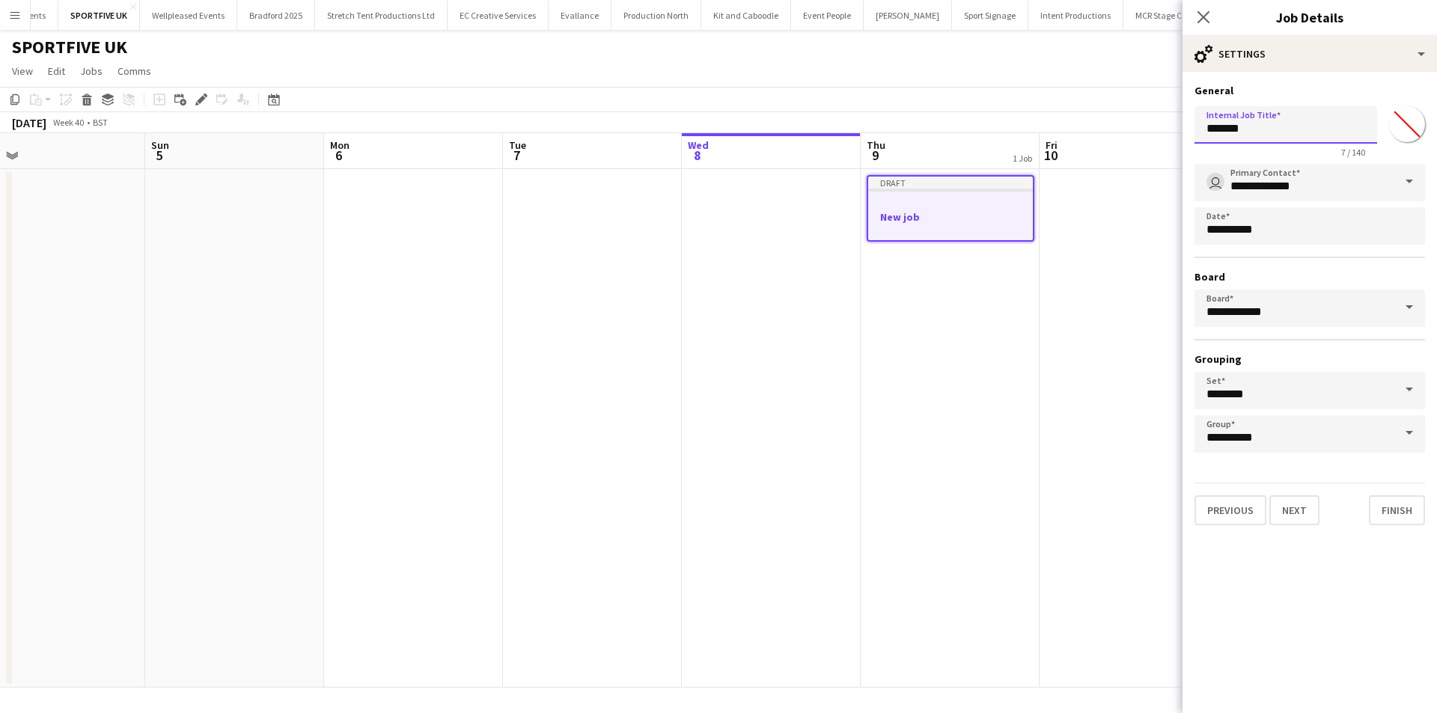
drag, startPoint x: 1237, startPoint y: 131, endPoint x: 1018, endPoint y: 139, distance: 219.5
click at [1018, 139] on body "Menu Boards Boards Boards All jobs Status Workforce Workforce My Workforce Recr…" at bounding box center [718, 356] width 1437 height 713
click at [967, 198] on div at bounding box center [950, 203] width 165 height 11
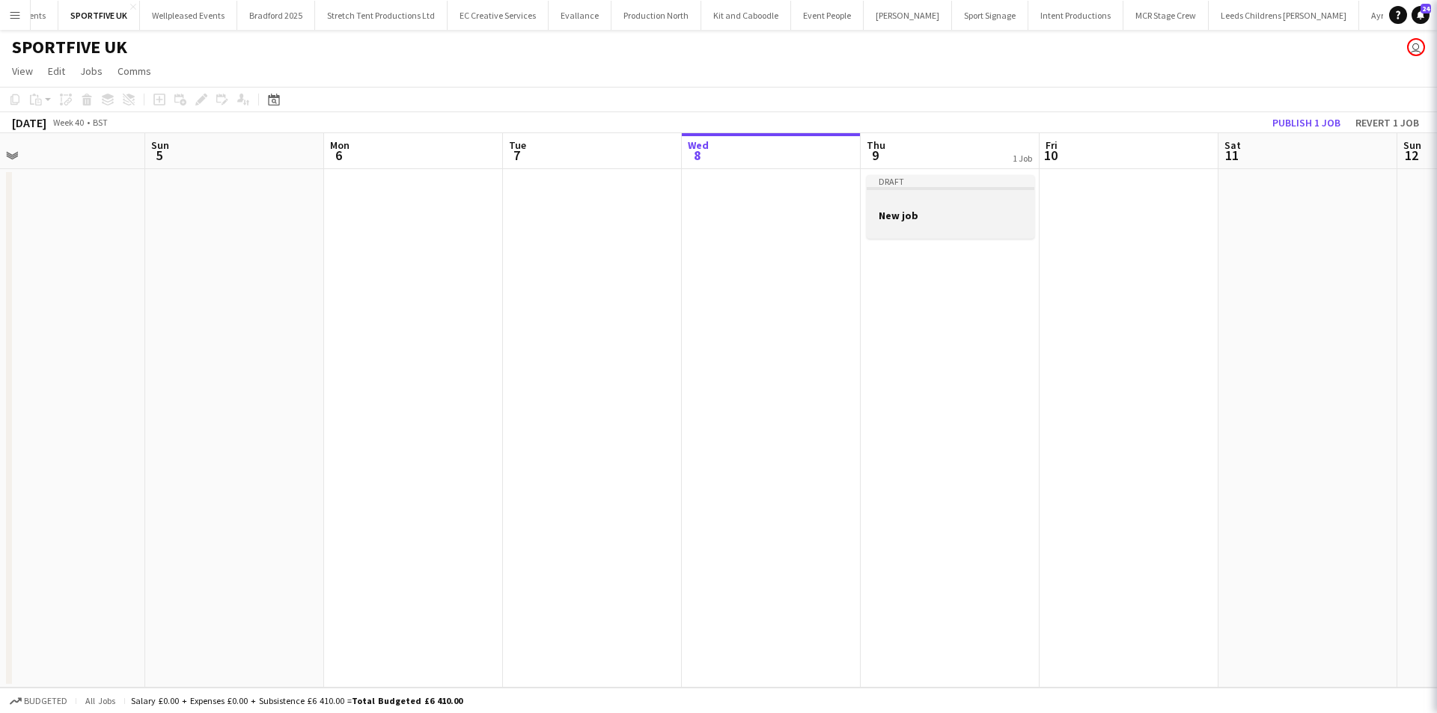
click at [967, 198] on div at bounding box center [951, 201] width 168 height 11
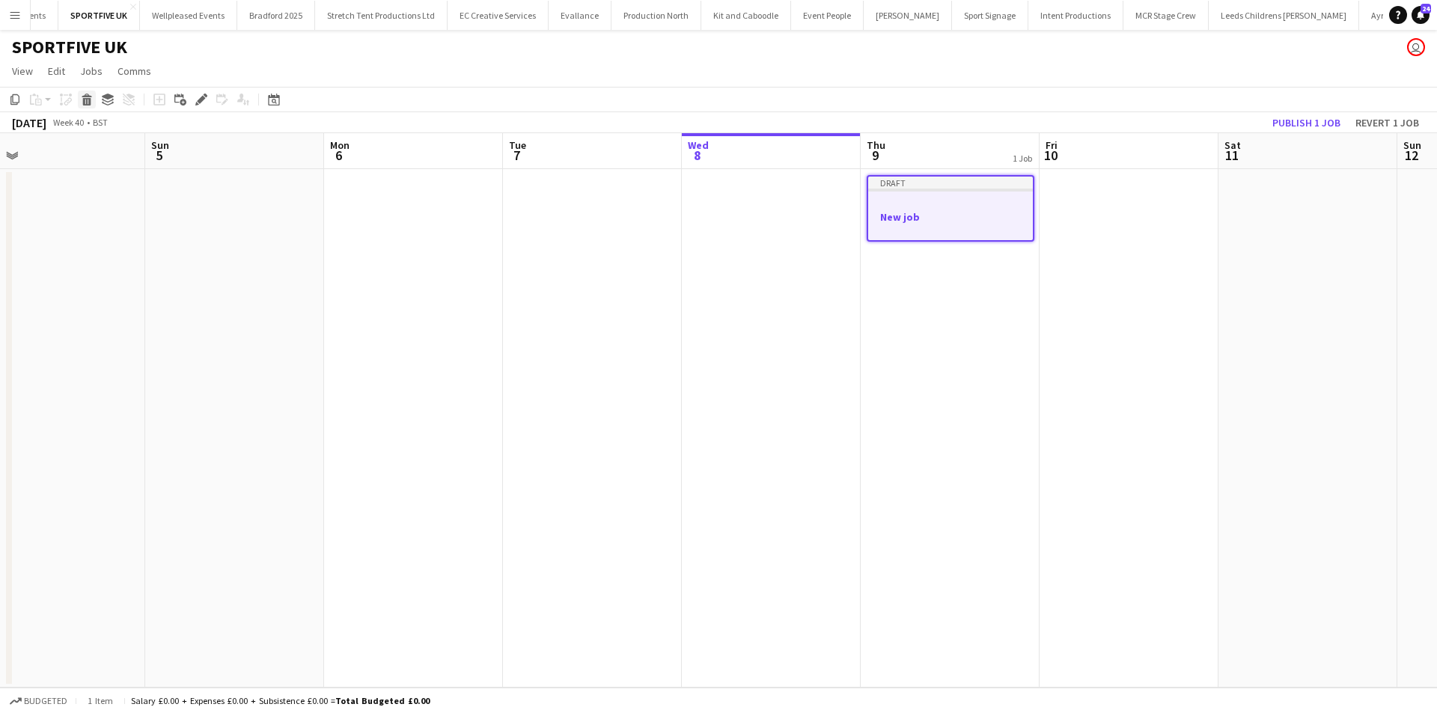
click at [88, 91] on div "Delete" at bounding box center [87, 100] width 18 height 18
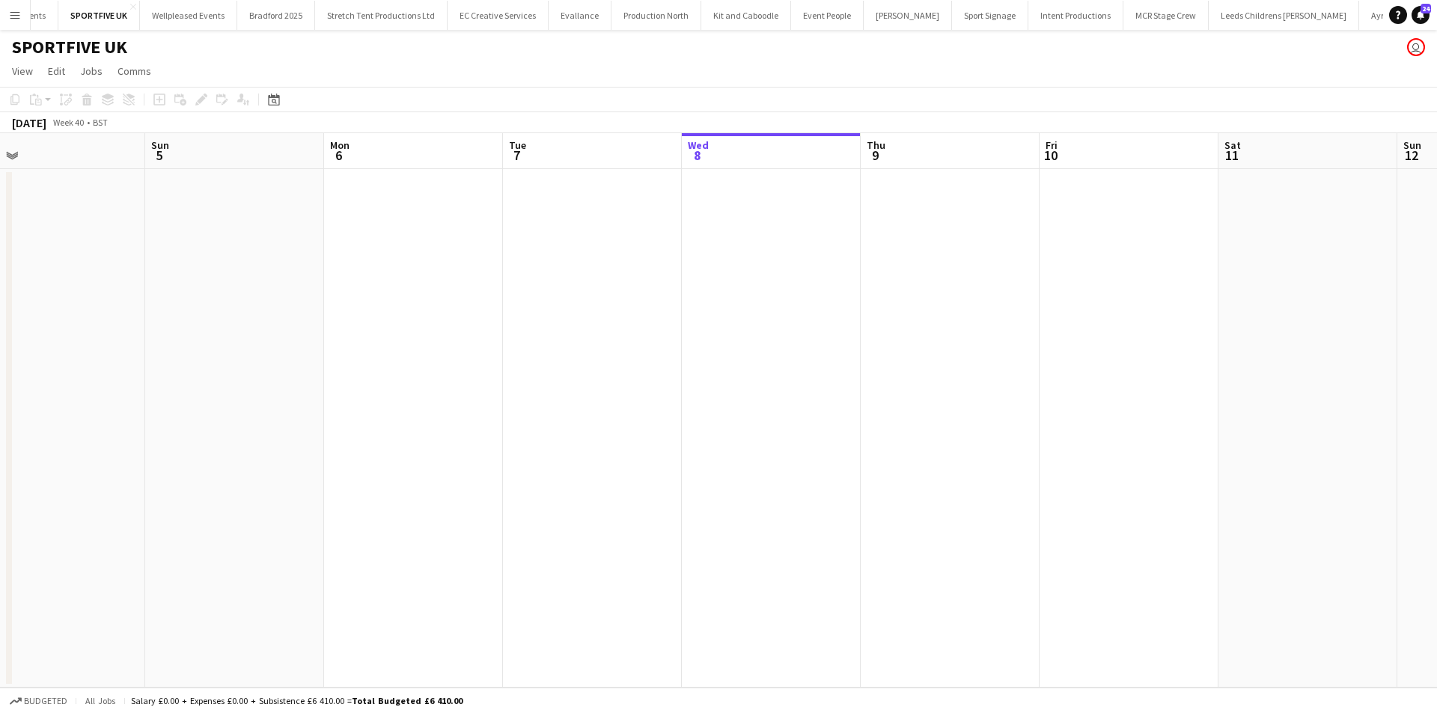
click at [884, 236] on app-date-cell at bounding box center [950, 428] width 179 height 519
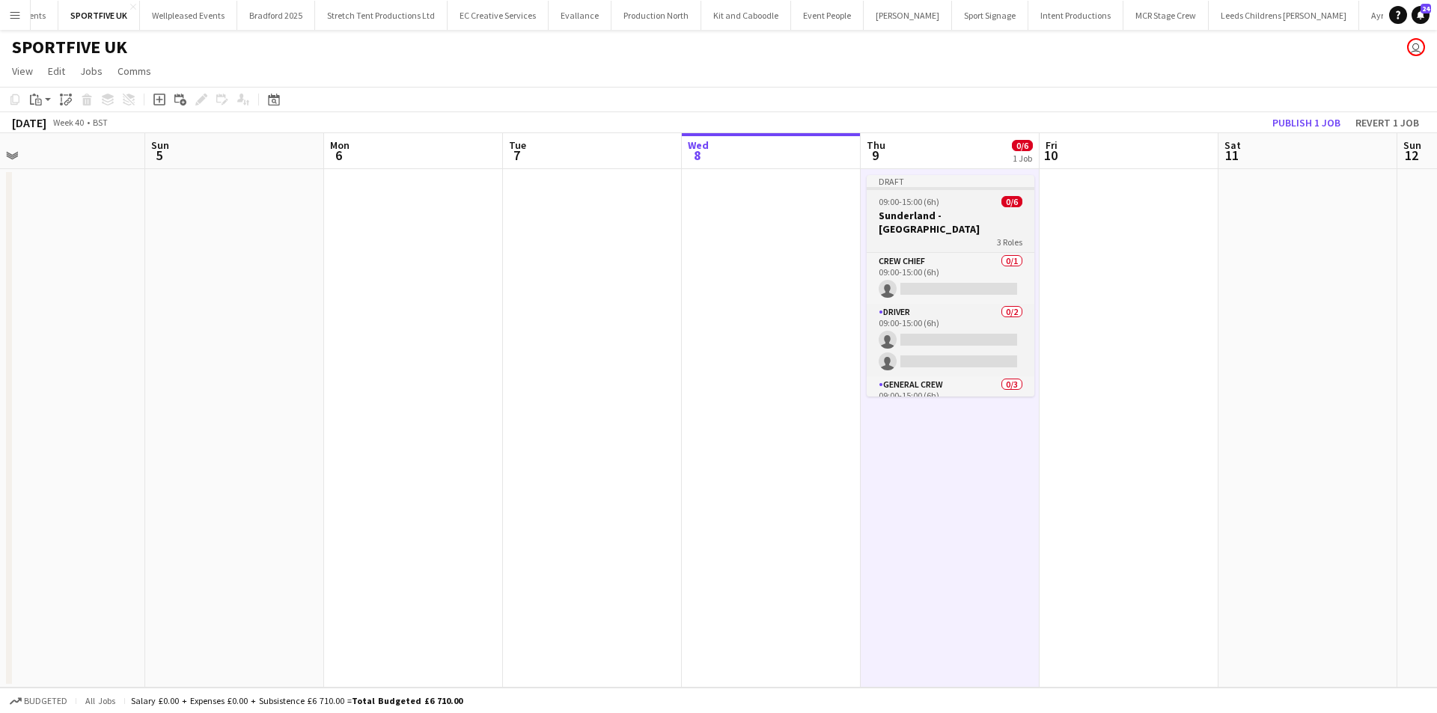
click at [933, 213] on h3 "Sunderland - Stadium of Light" at bounding box center [951, 222] width 168 height 27
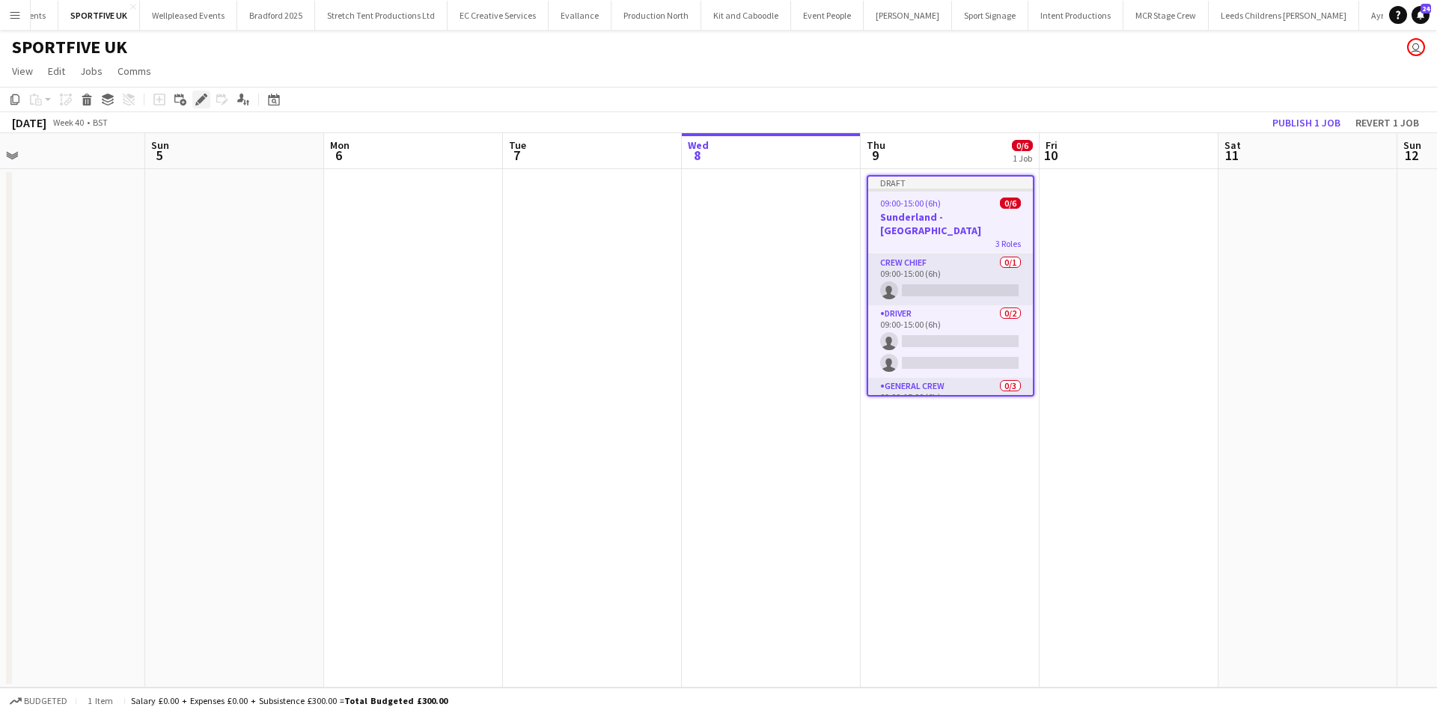
click at [199, 94] on icon "Edit" at bounding box center [201, 100] width 12 height 12
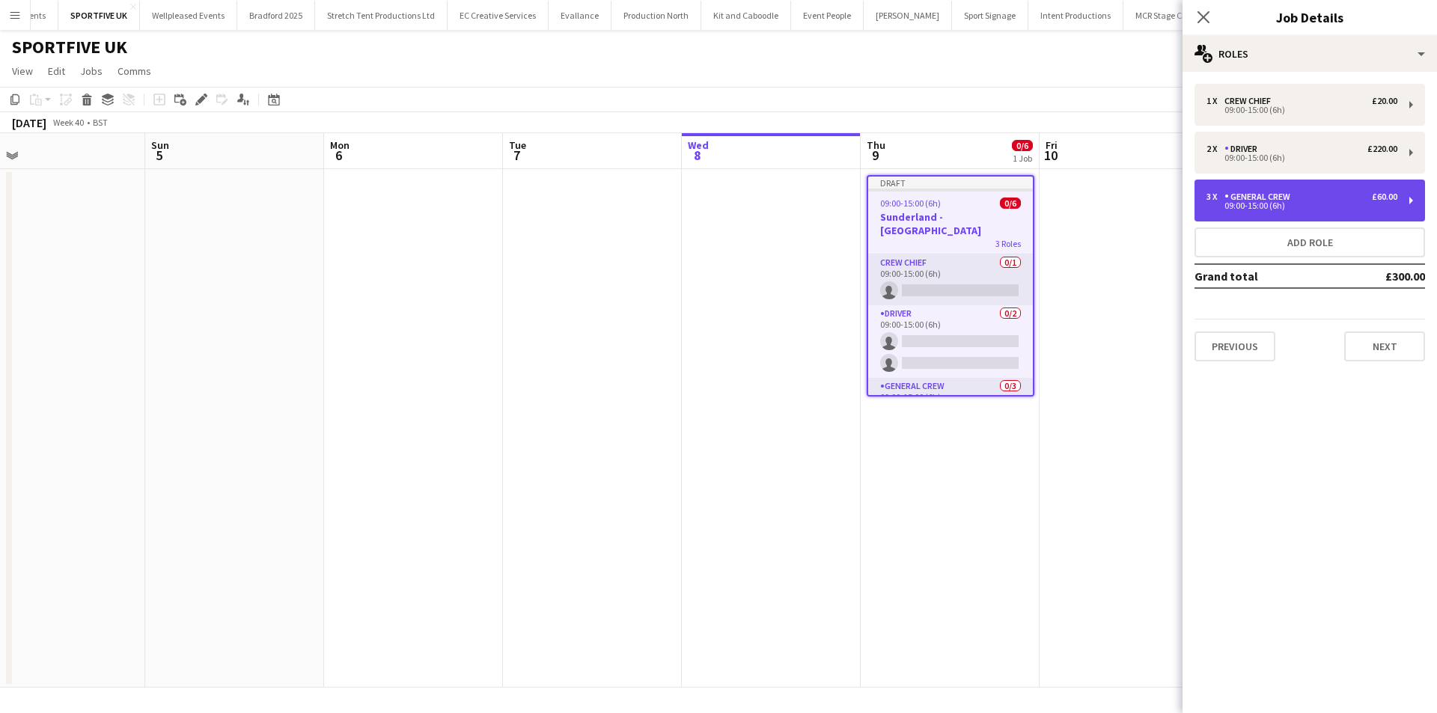
click at [1332, 186] on div "3 x General Crew £60.00 09:00-15:00 (6h)" at bounding box center [1310, 201] width 231 height 42
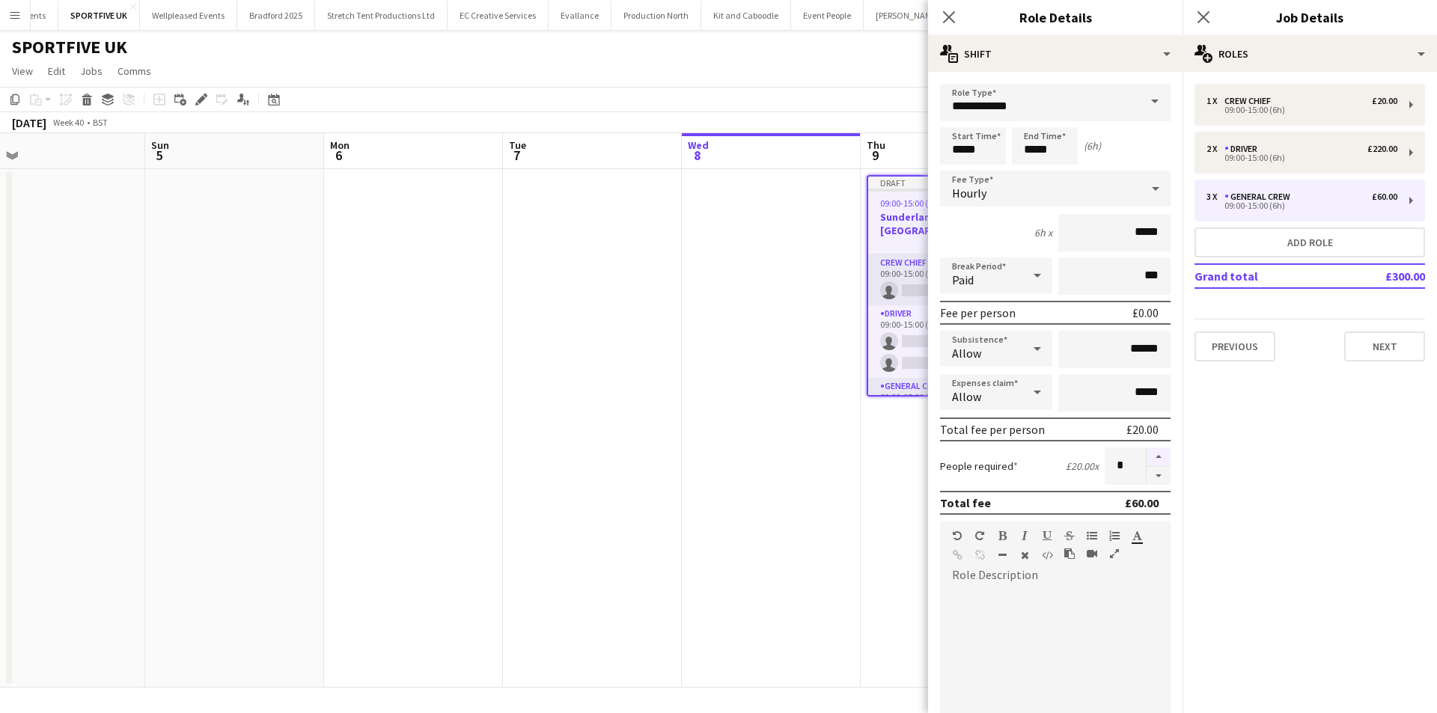
click at [1156, 457] on button "button" at bounding box center [1159, 457] width 24 height 19
type input "*"
click at [953, 18] on icon "Close pop-in" at bounding box center [949, 17] width 14 height 14
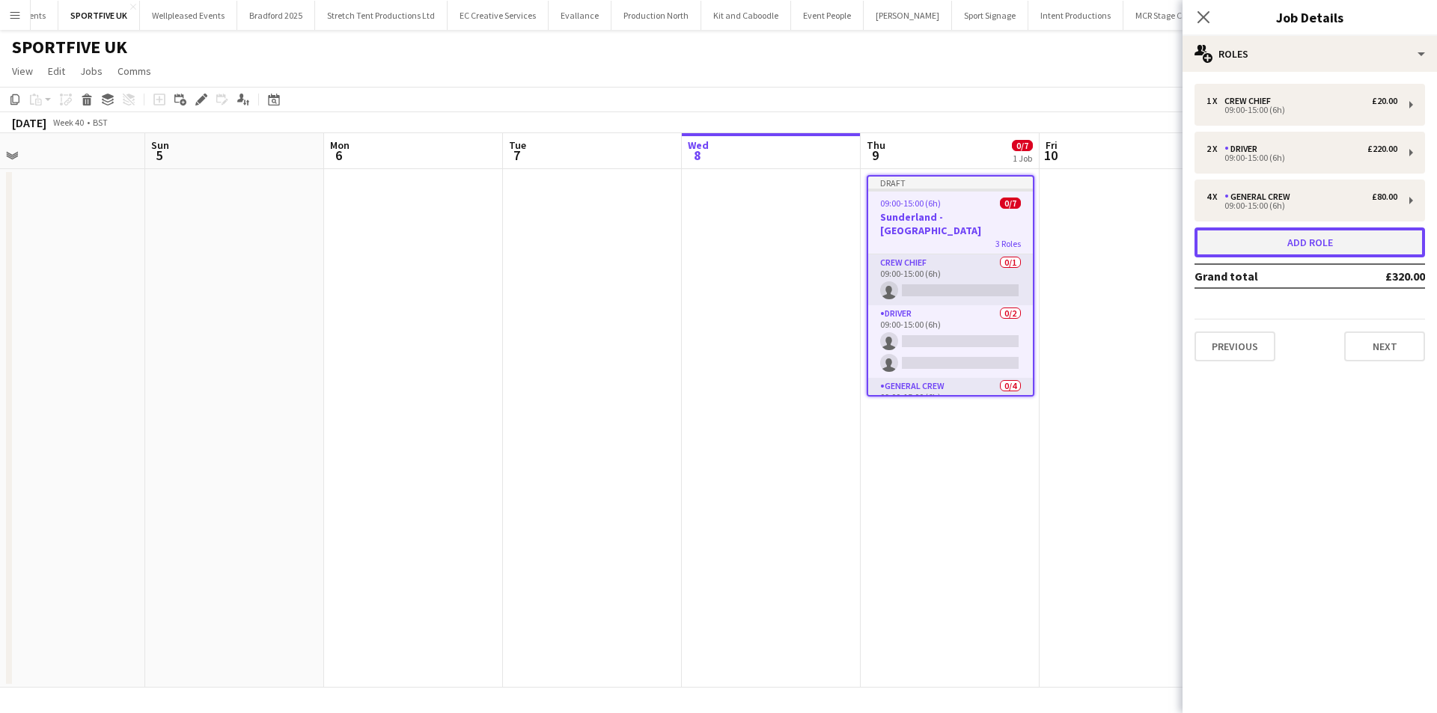
click at [1222, 240] on button "Add role" at bounding box center [1310, 243] width 231 height 30
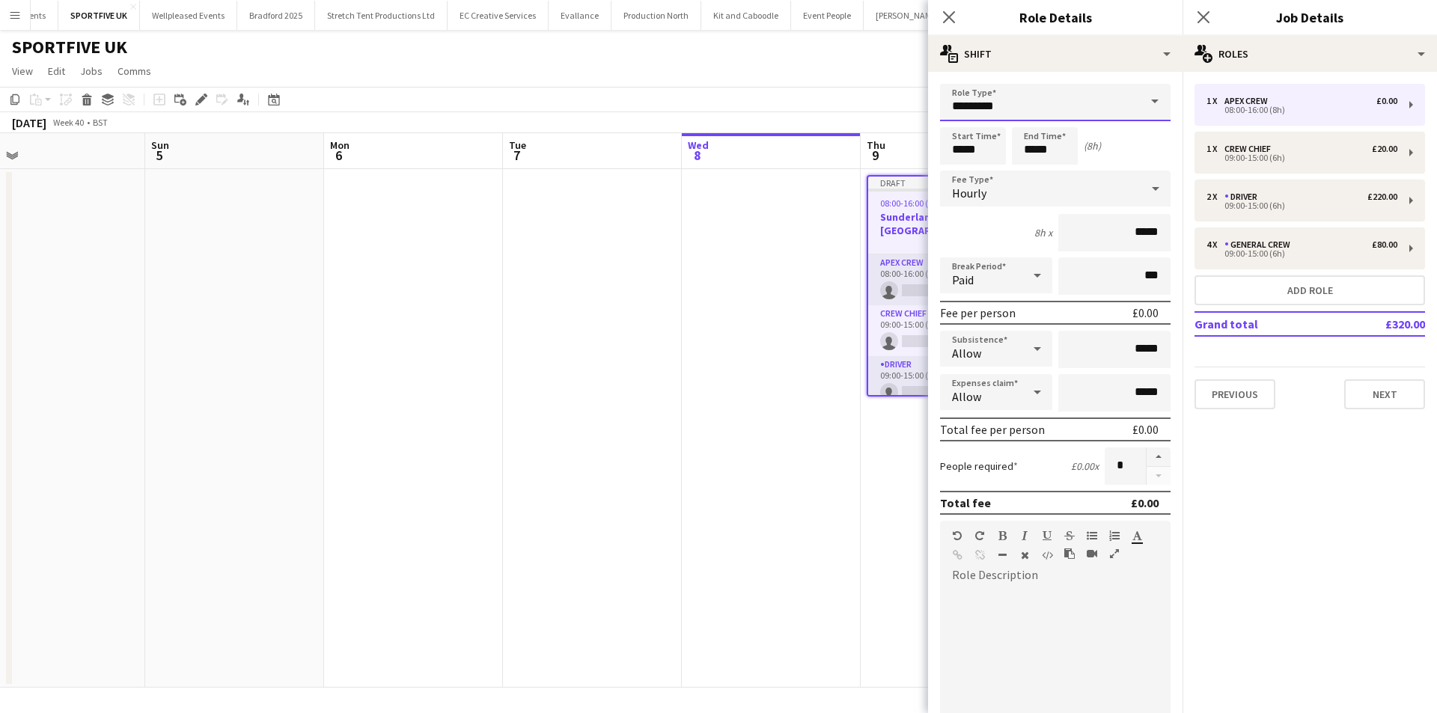
click at [1017, 105] on input "*********" at bounding box center [1055, 102] width 231 height 37
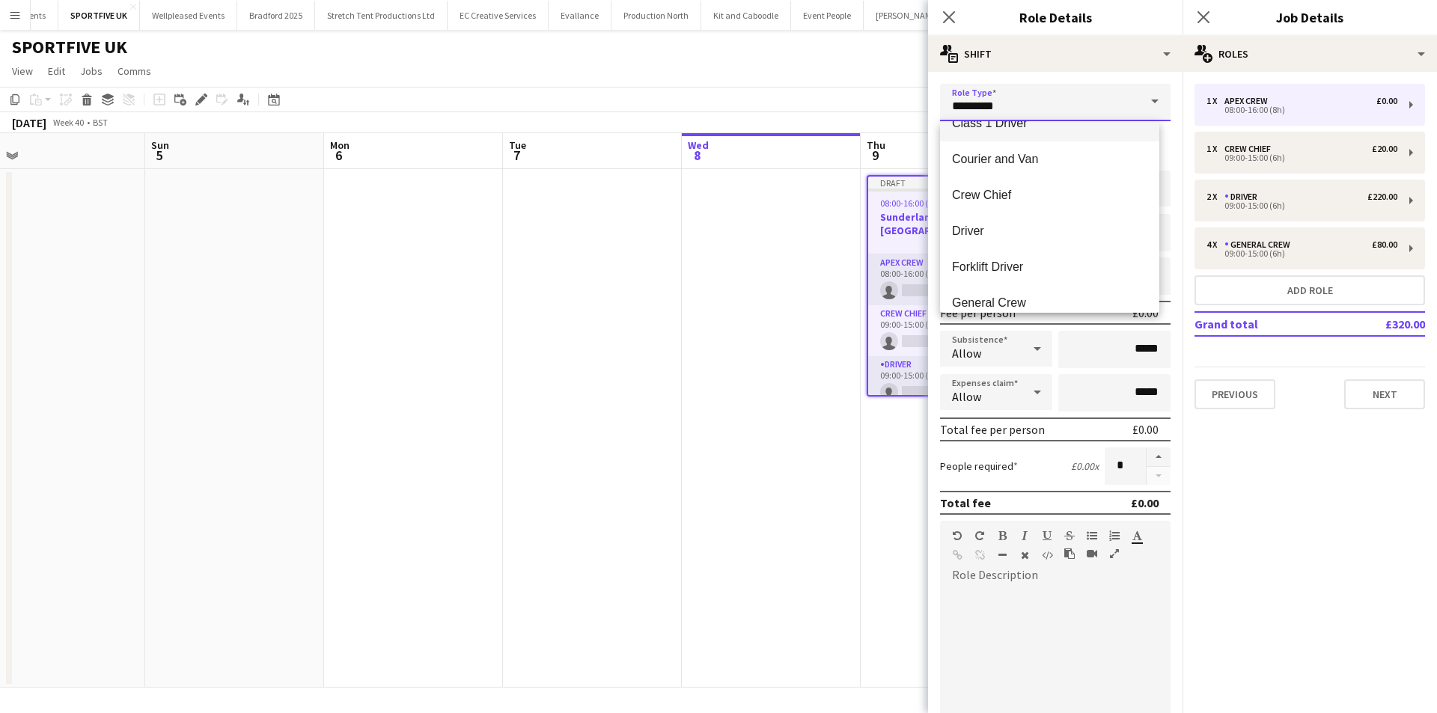
scroll to position [150, 0]
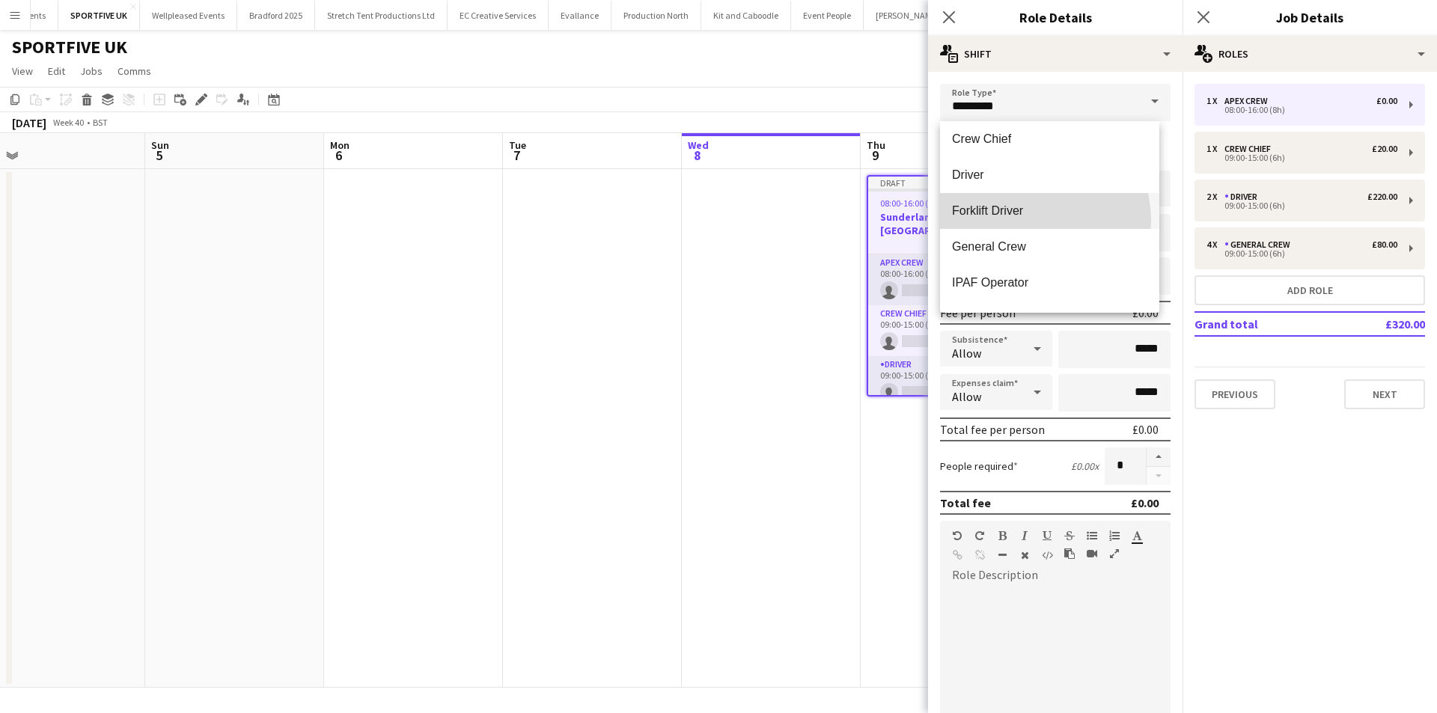
click at [1022, 221] on mat-option "Forklift Driver" at bounding box center [1049, 211] width 219 height 36
type input "**********"
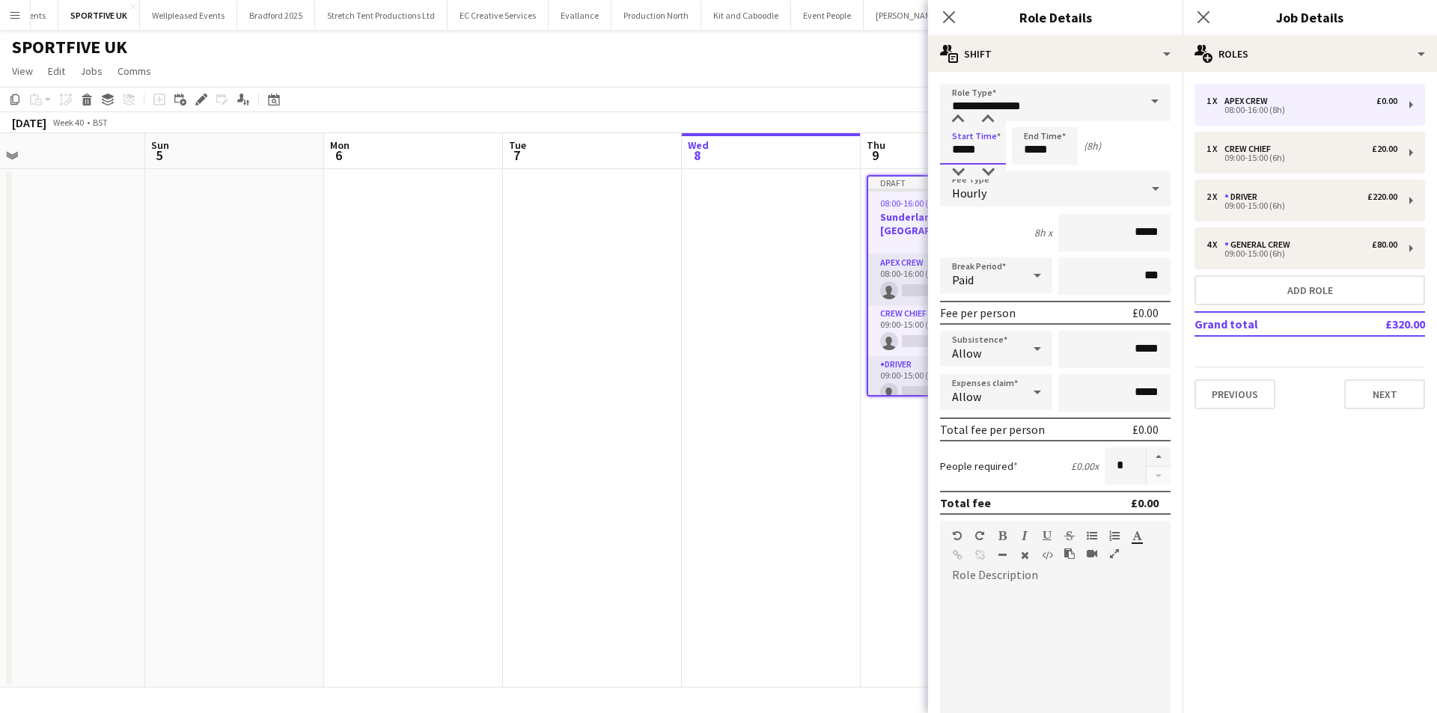
click at [1001, 161] on input "*****" at bounding box center [973, 145] width 66 height 37
type input "*****"
click at [951, 115] on div at bounding box center [958, 119] width 30 height 15
click at [1020, 146] on input "*****" at bounding box center [1045, 145] width 66 height 37
click at [1035, 116] on div at bounding box center [1030, 119] width 30 height 15
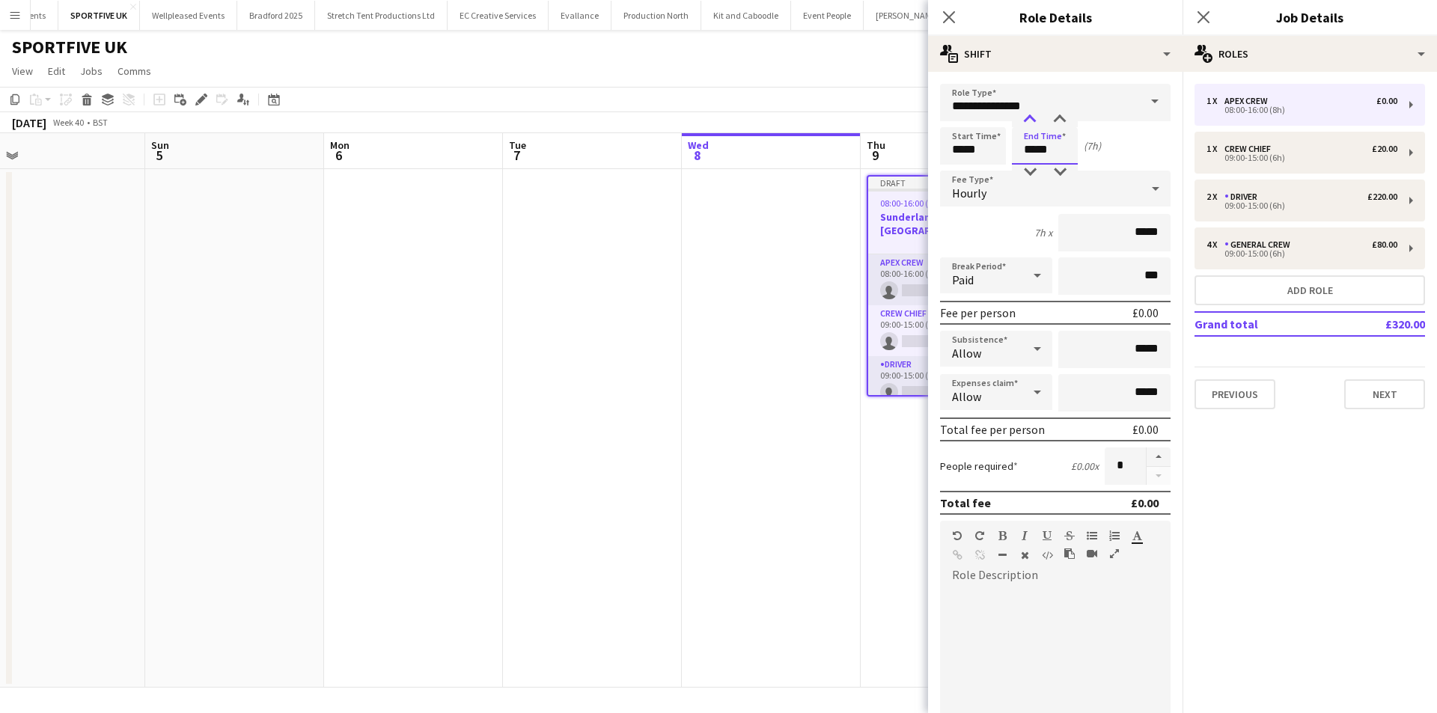
type input "*****"
click at [1035, 116] on div at bounding box center [1030, 119] width 30 height 15
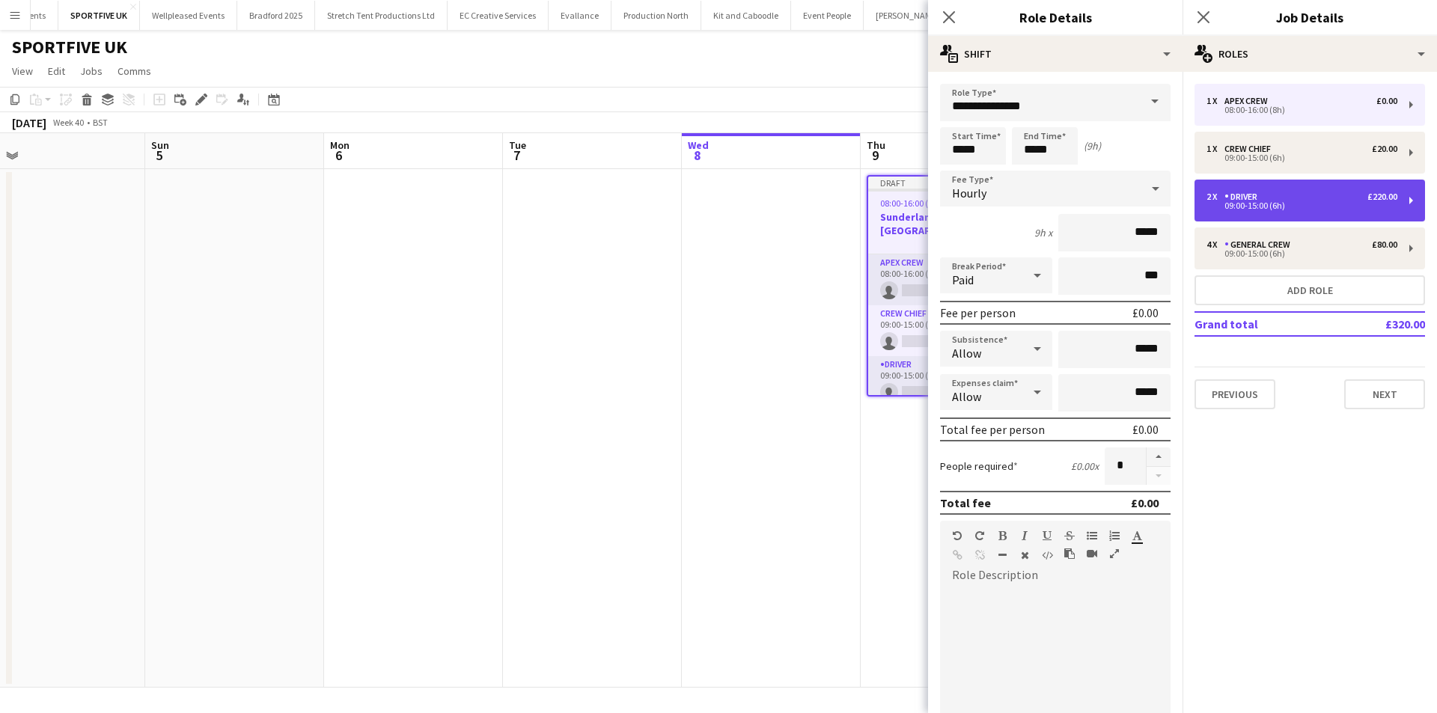
click at [1278, 202] on div "09:00-15:00 (6h)" at bounding box center [1302, 205] width 191 height 7
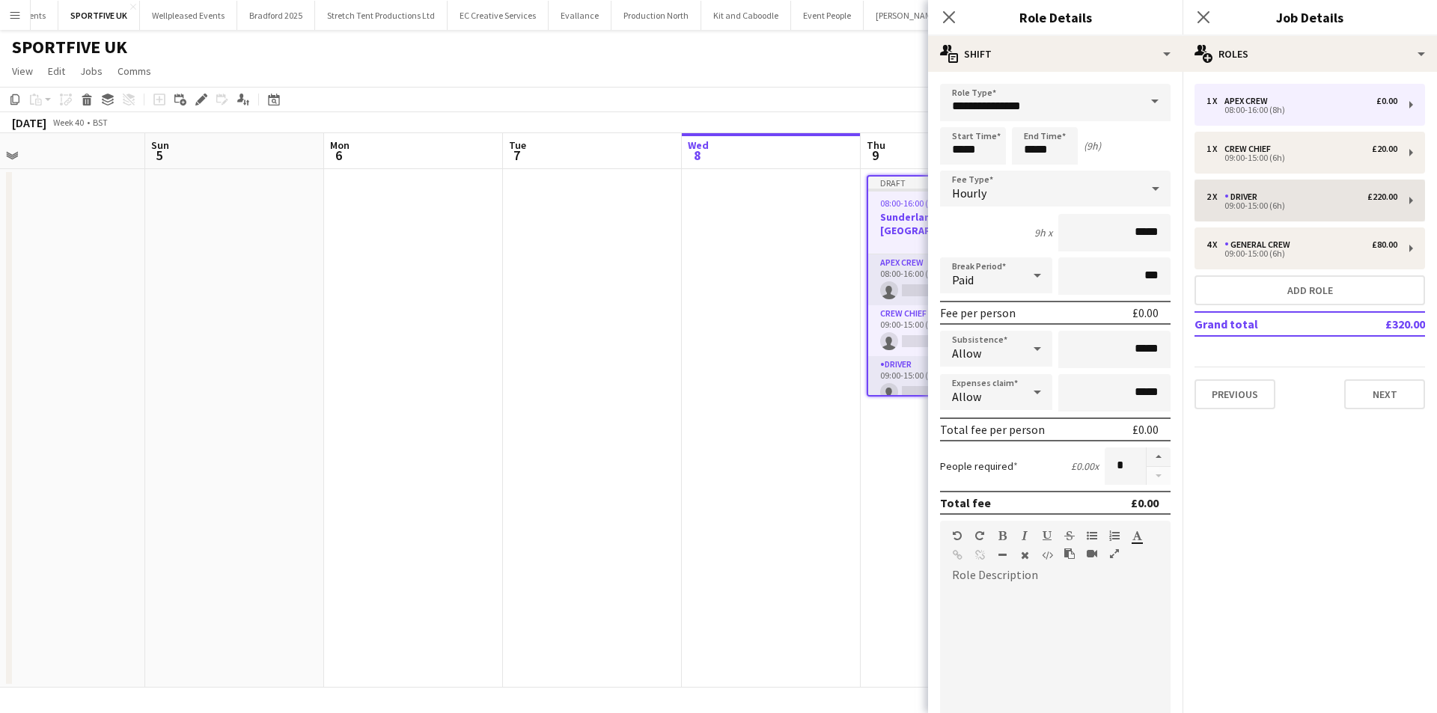
type input "******"
type input "*****"
type input "*******"
type input "*"
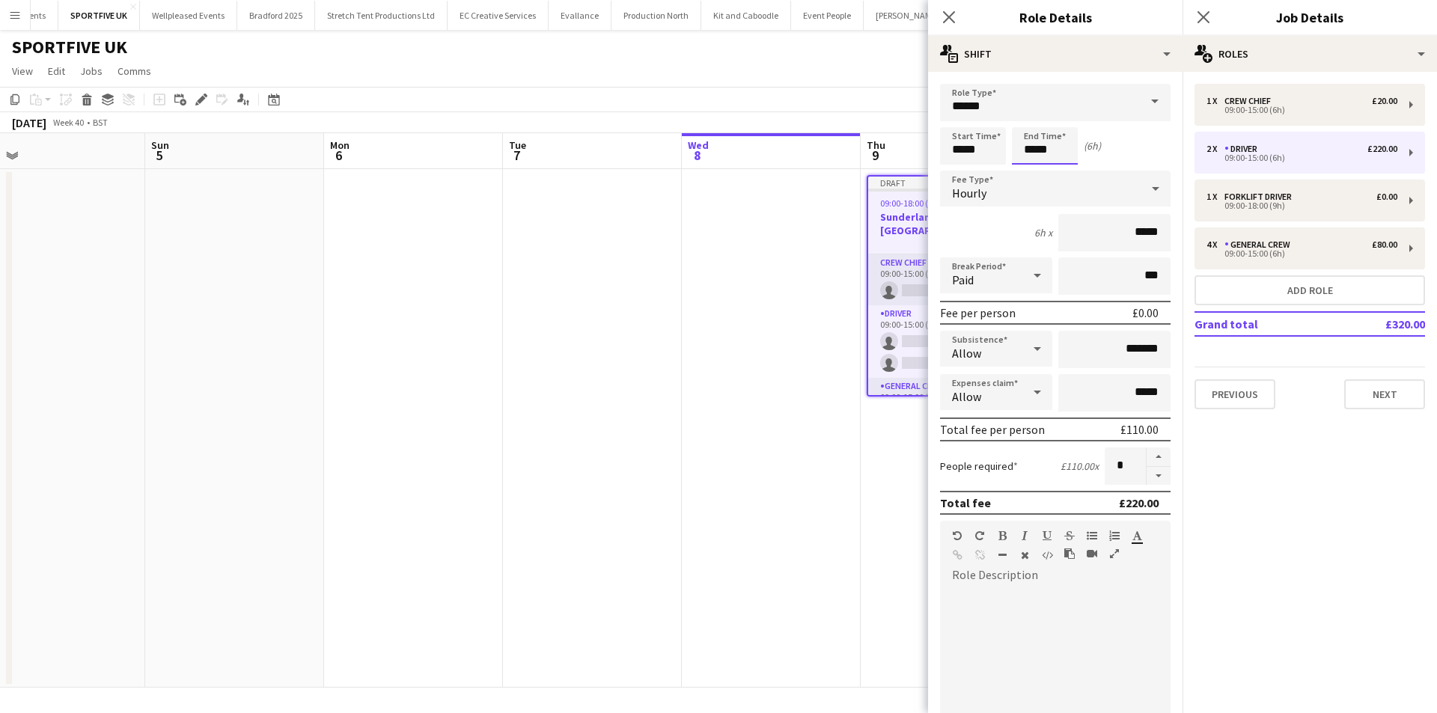
click at [1058, 155] on input "*****" at bounding box center [1045, 145] width 66 height 37
click at [1023, 121] on div at bounding box center [1030, 119] width 30 height 15
type input "*****"
click at [1023, 121] on div at bounding box center [1030, 119] width 30 height 15
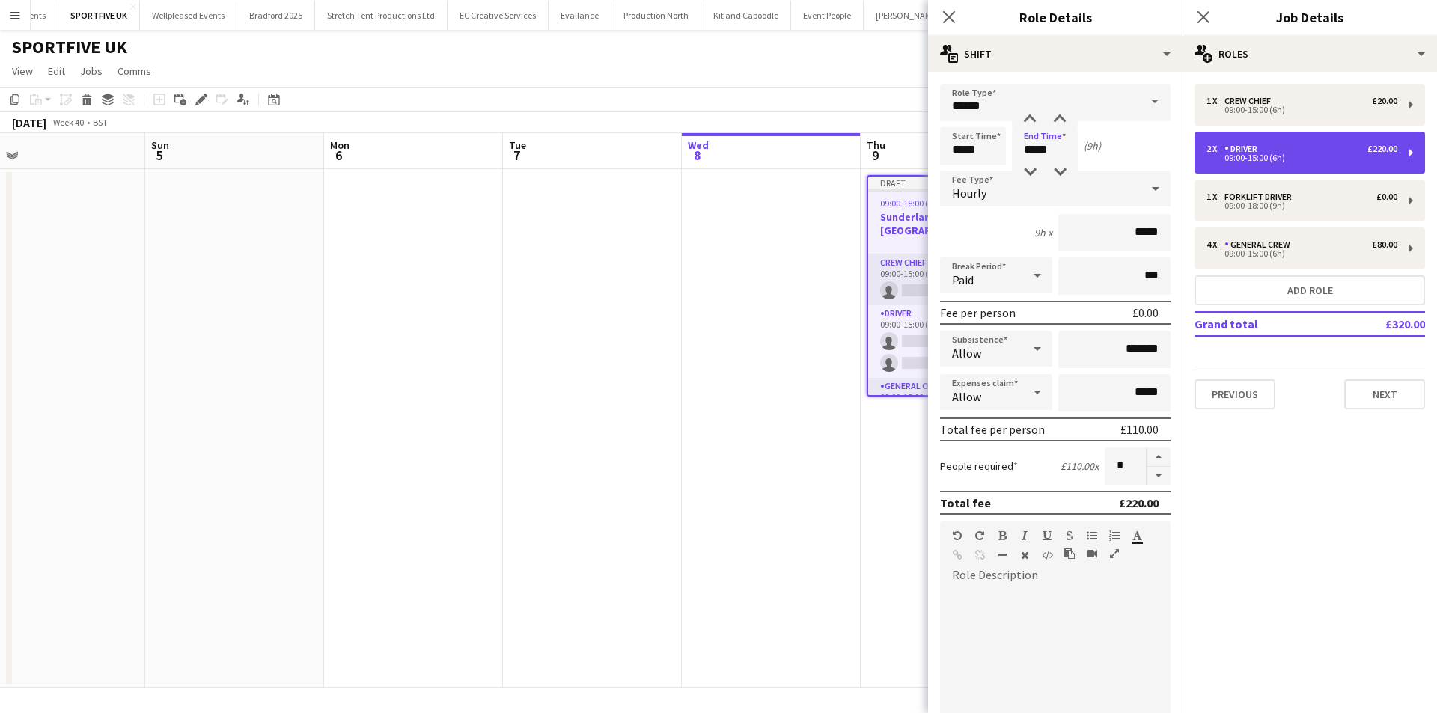
click at [1244, 163] on div "2 x Driver £220.00 09:00-15:00 (6h)" at bounding box center [1310, 153] width 231 height 42
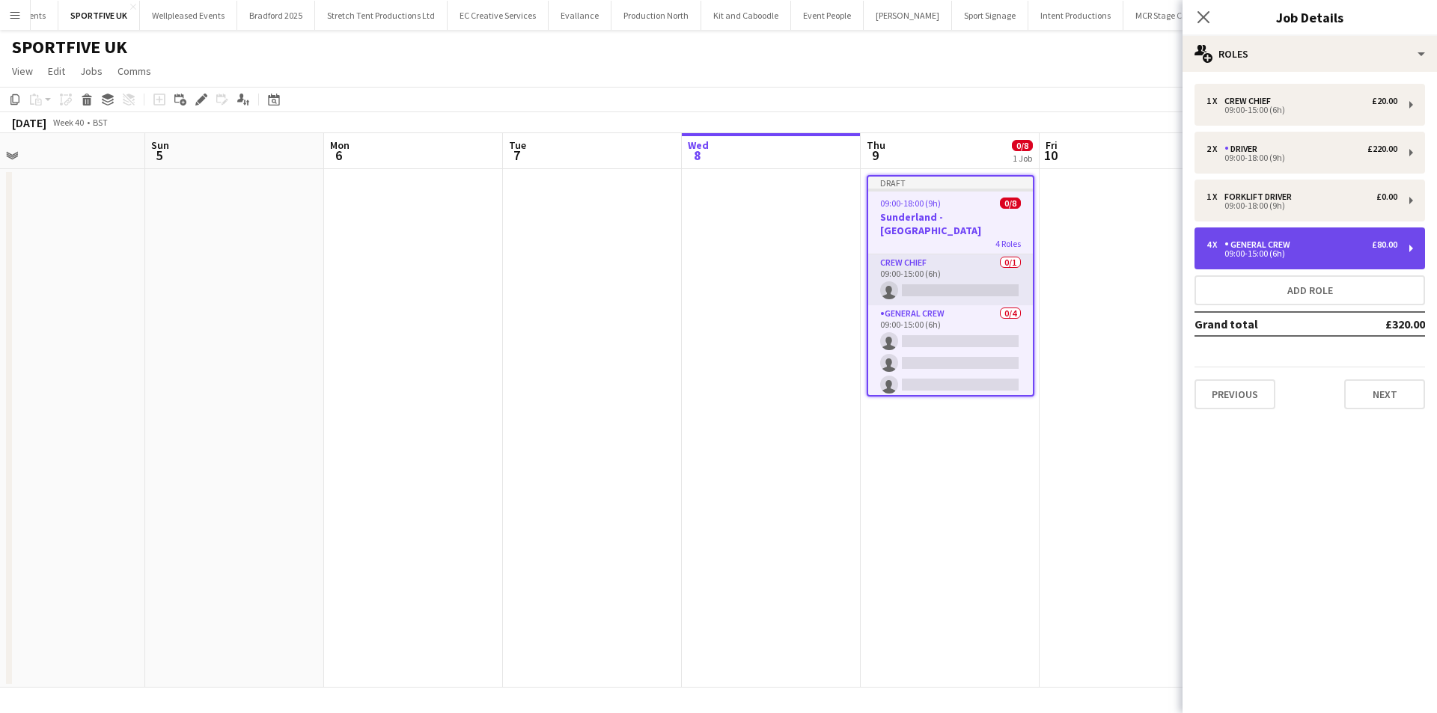
click at [1265, 243] on div "General Crew" at bounding box center [1261, 245] width 72 height 10
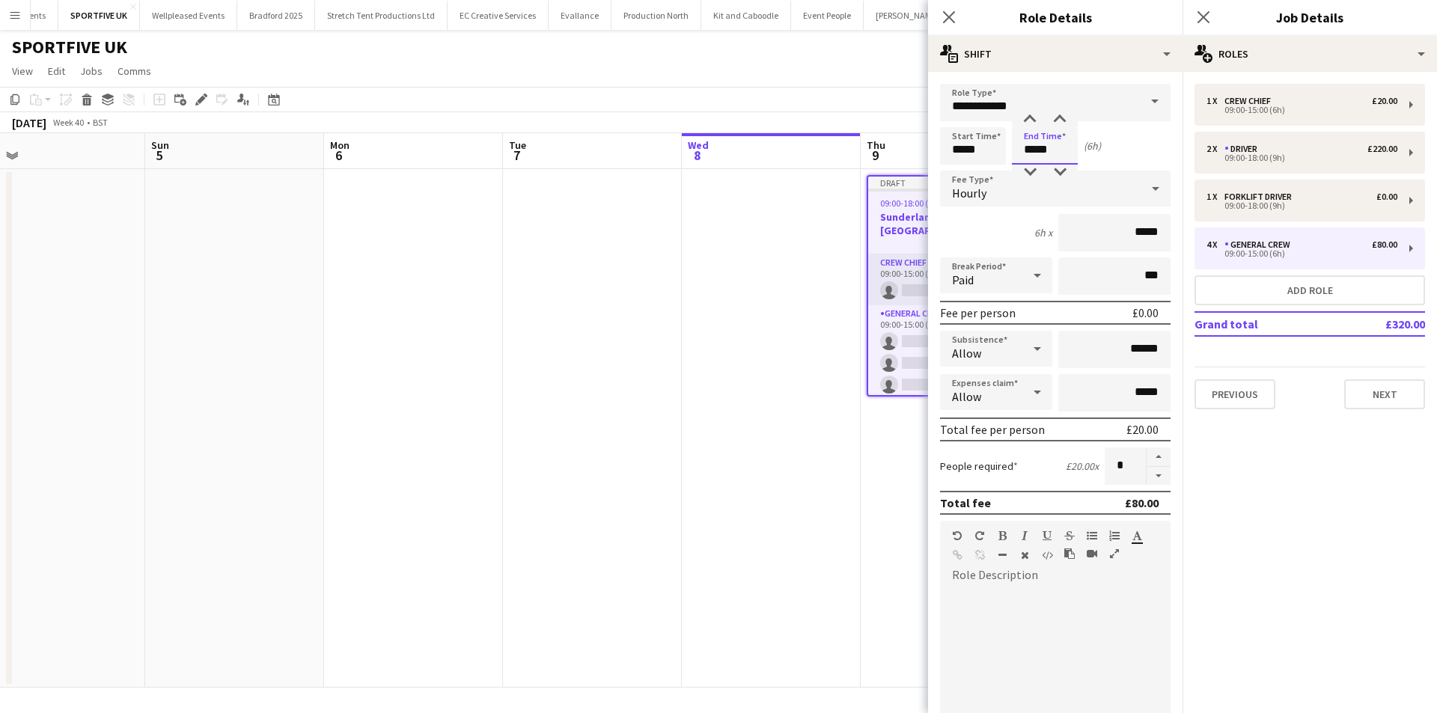
click at [1029, 146] on input "*****" at bounding box center [1045, 145] width 66 height 37
click at [1030, 121] on div at bounding box center [1030, 119] width 30 height 15
type input "*****"
click at [1030, 121] on div at bounding box center [1030, 119] width 30 height 15
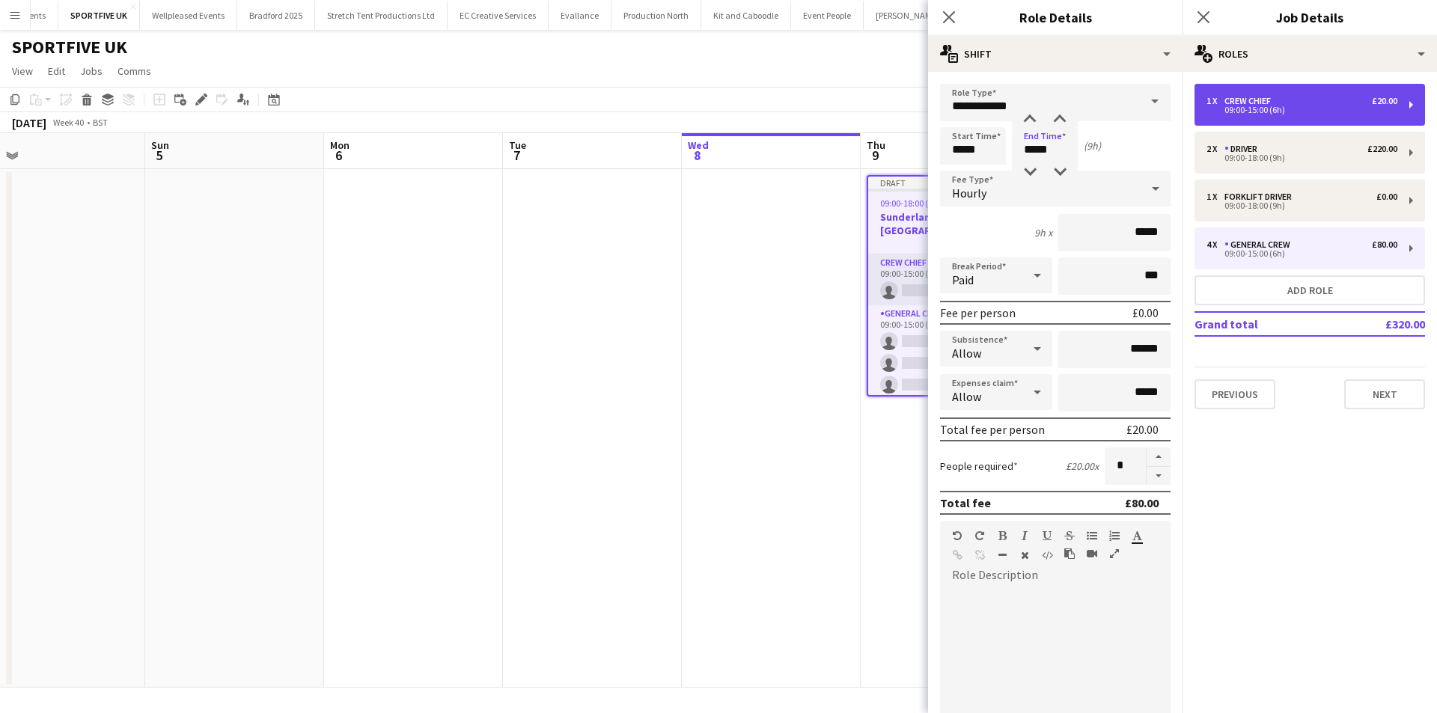
click at [1311, 115] on div "1 x Crew Chief £20.00 09:00-15:00 (6h)" at bounding box center [1310, 105] width 231 height 42
type input "**********"
type input "*****"
type input "*"
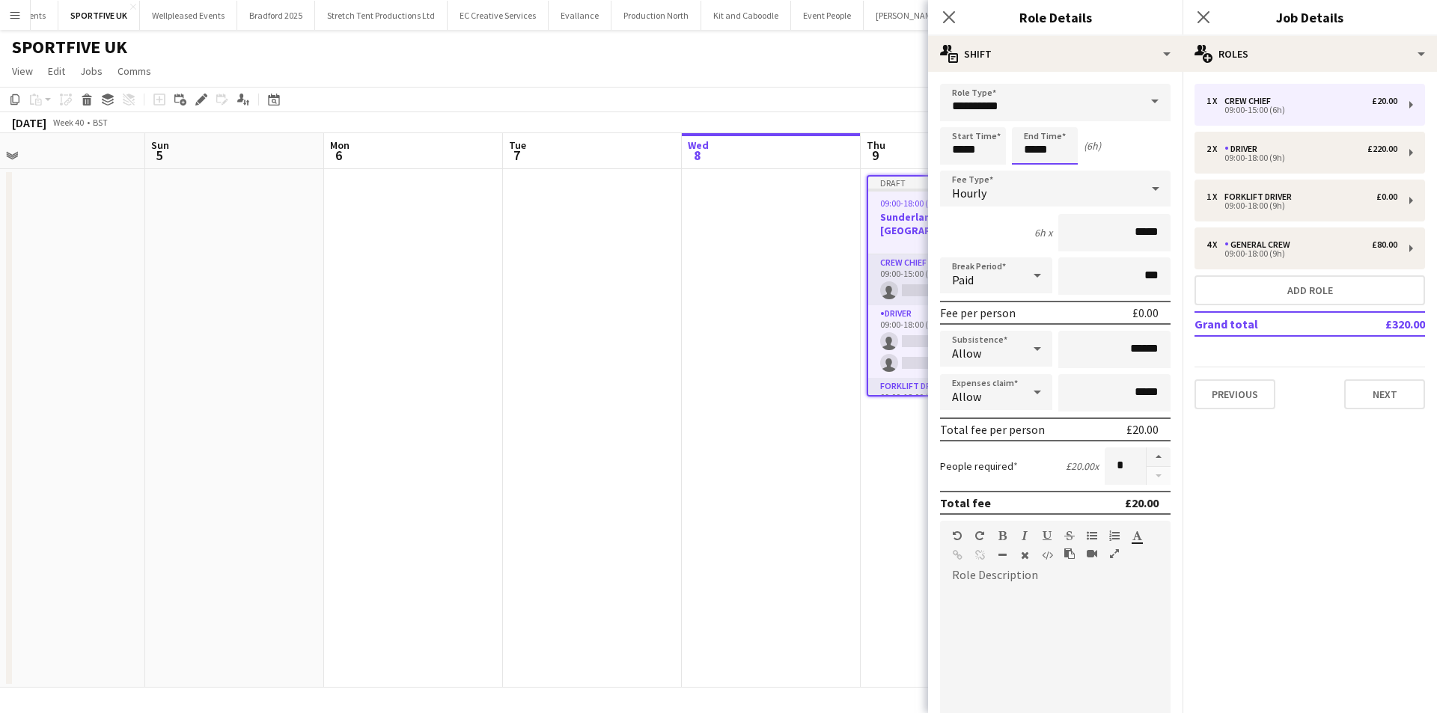
click at [1045, 151] on input "*****" at bounding box center [1045, 145] width 66 height 37
click at [1034, 124] on div at bounding box center [1030, 119] width 30 height 15
type input "*****"
click at [1034, 124] on div at bounding box center [1030, 119] width 30 height 15
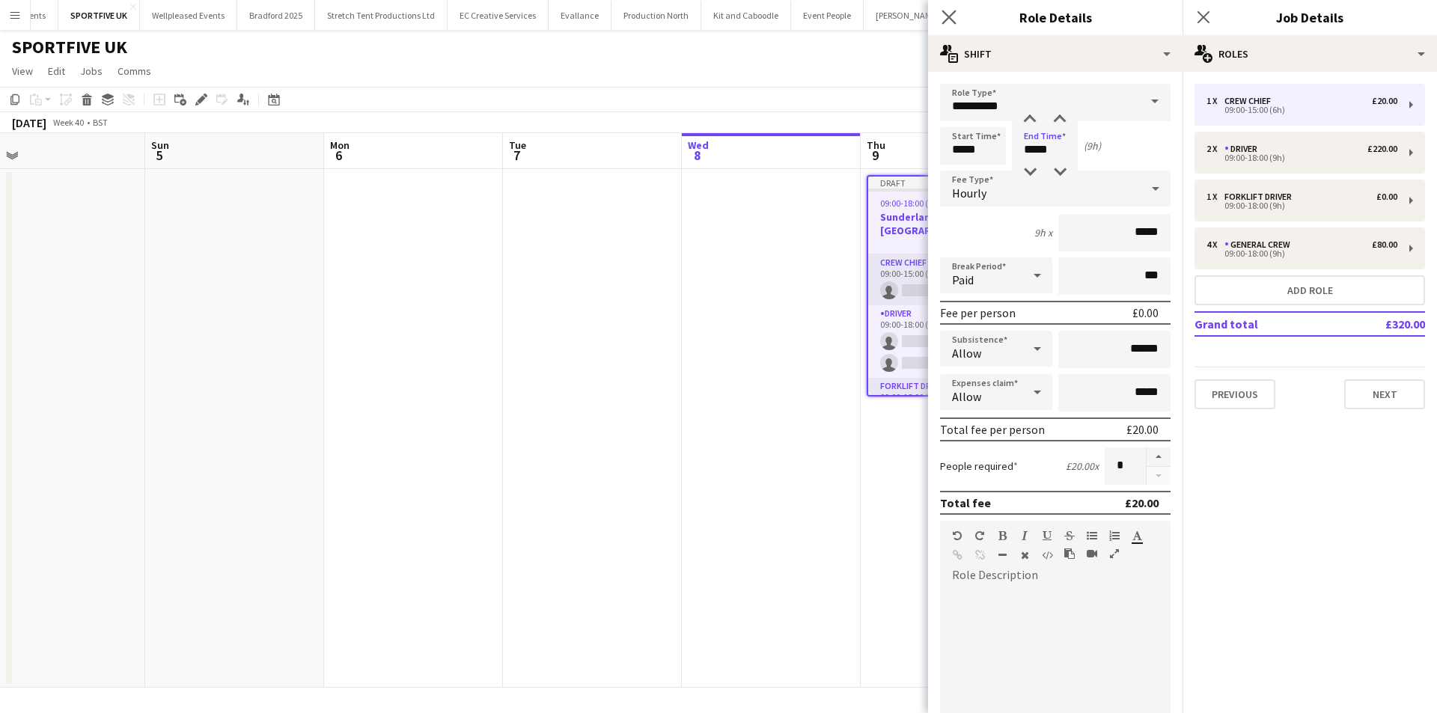
click at [950, 26] on app-icon "Close pop-in" at bounding box center [950, 18] width 22 height 22
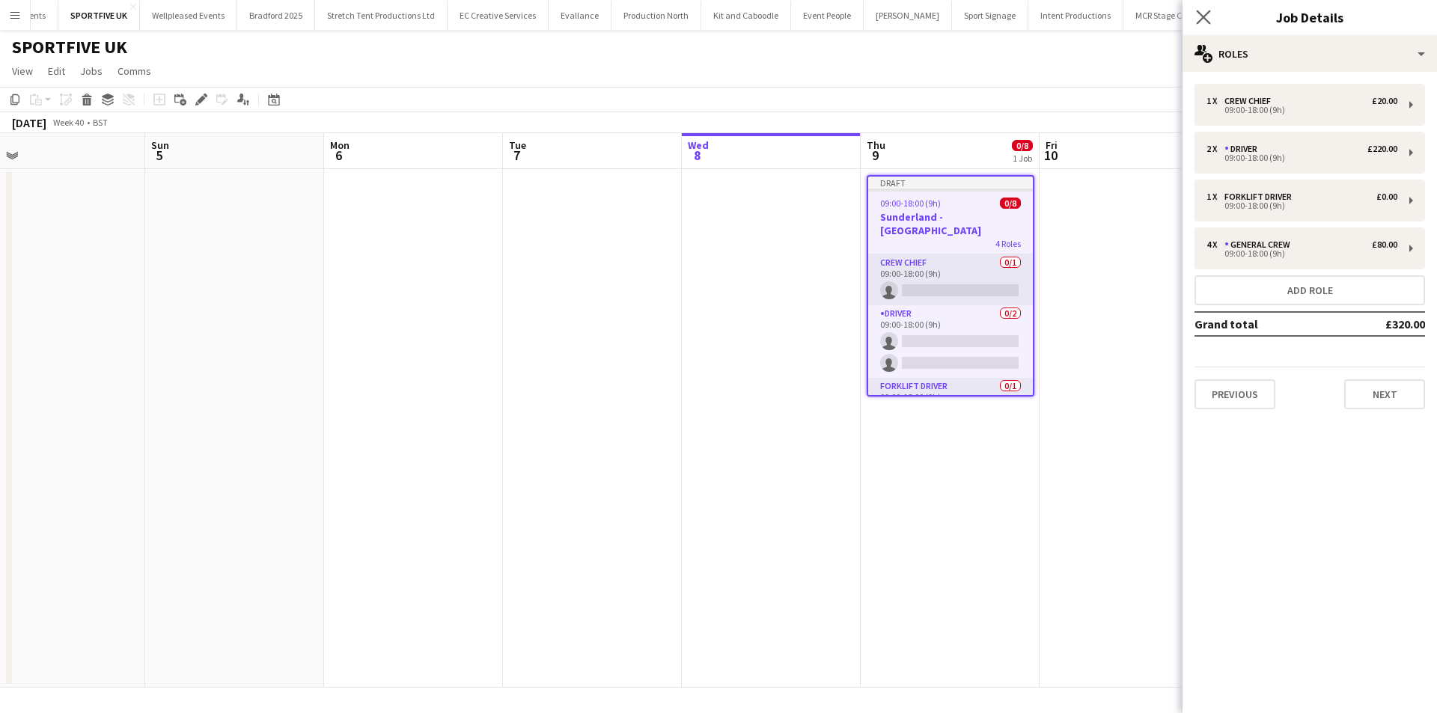
click at [1211, 21] on app-icon "Close pop-in" at bounding box center [1204, 18] width 22 height 22
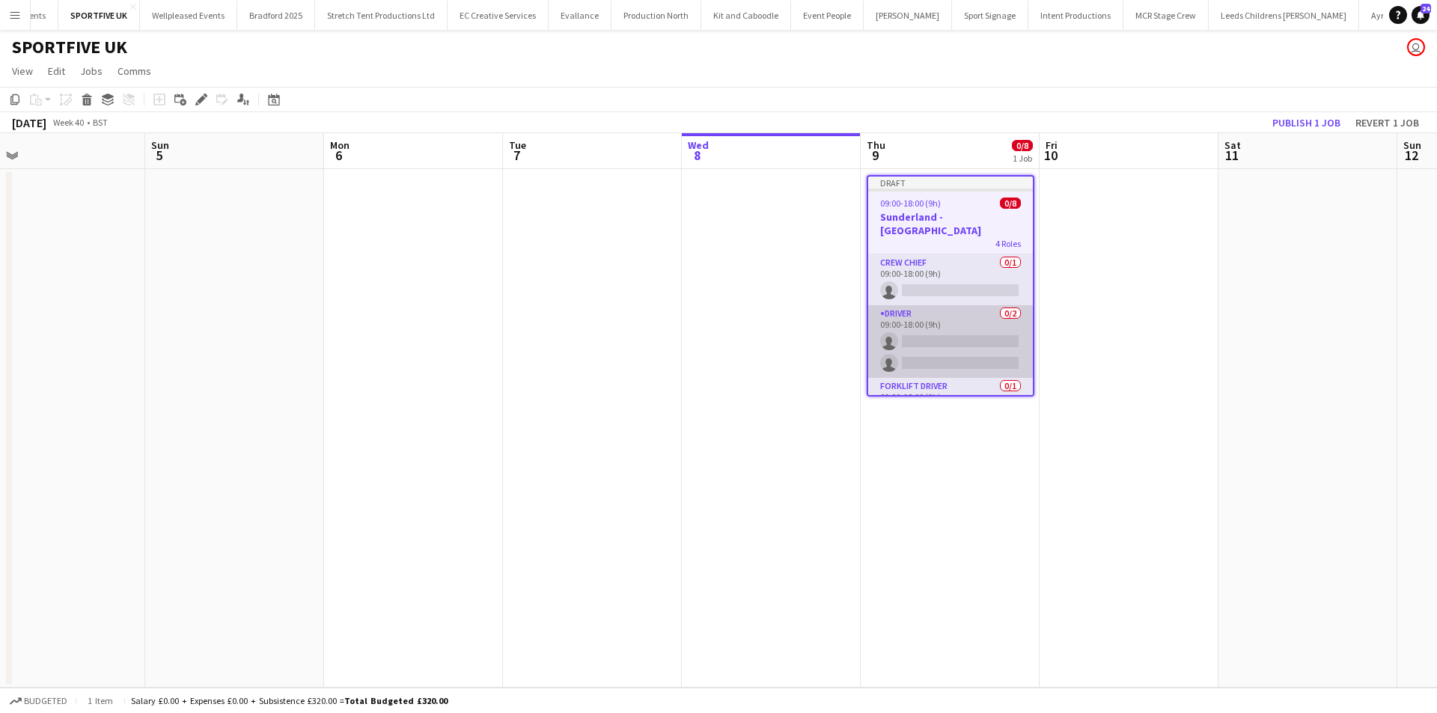
click at [986, 345] on app-card-role "Driver 0/2 09:00-18:00 (9h) single-neutral-actions single-neutral-actions" at bounding box center [950, 341] width 165 height 73
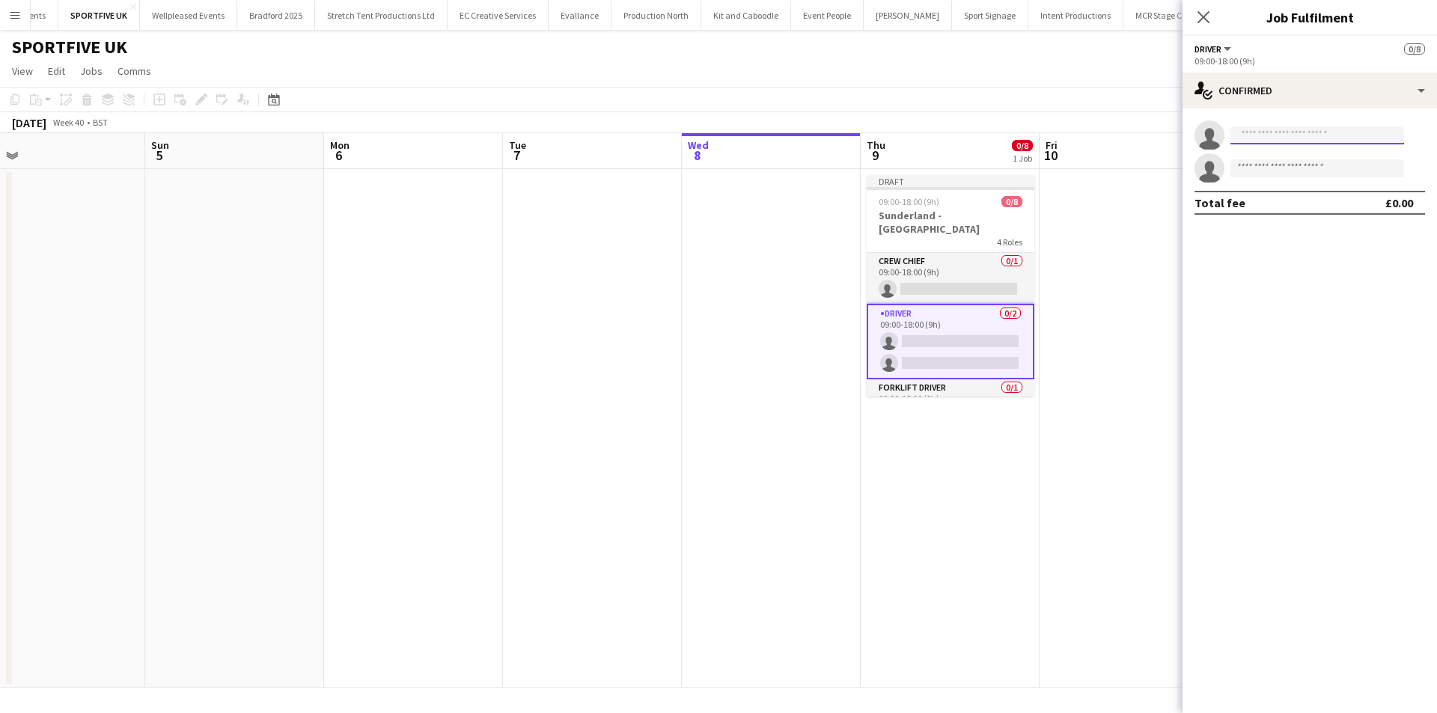
click at [1284, 130] on input at bounding box center [1318, 136] width 174 height 18
type input "****"
click at [1282, 157] on span "Charlie Mason" at bounding box center [1286, 156] width 86 height 13
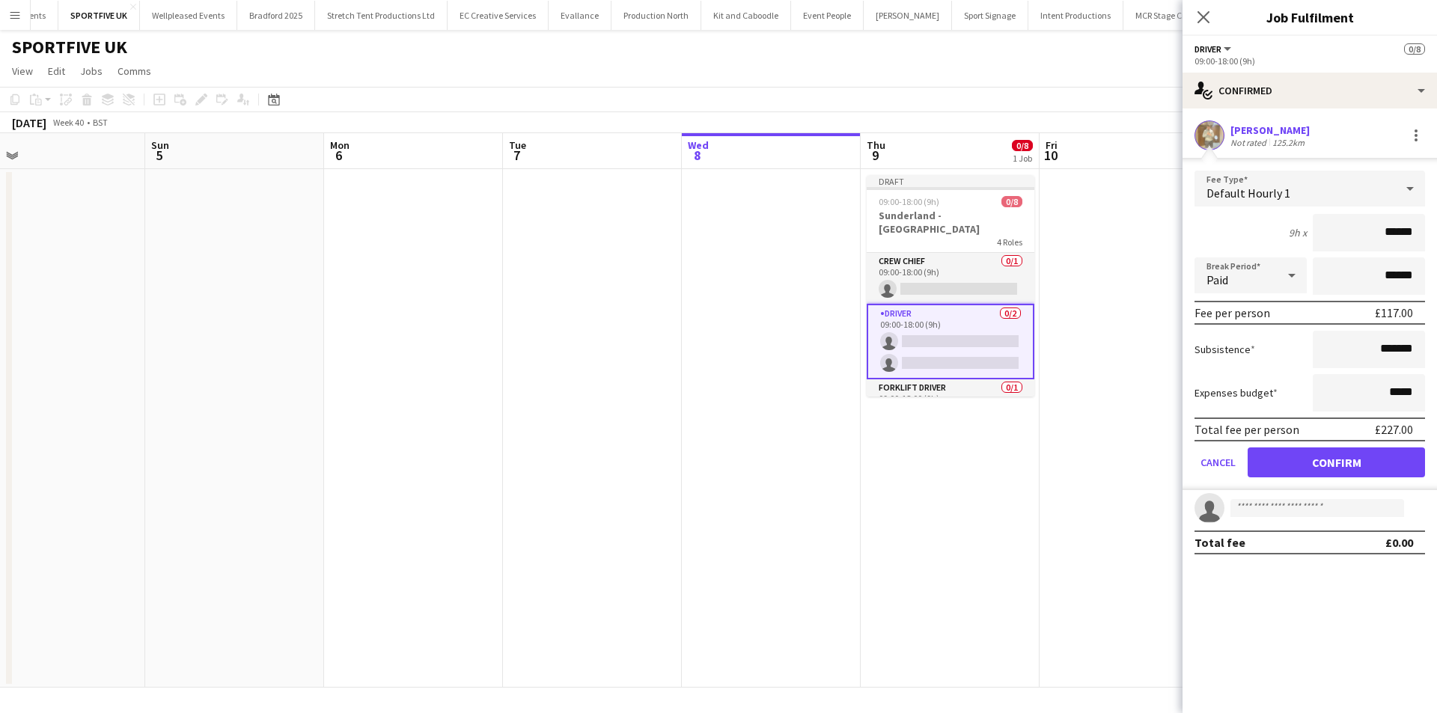
drag, startPoint x: 1344, startPoint y: 229, endPoint x: 1410, endPoint y: 229, distance: 66.6
click at [1410, 229] on input "******" at bounding box center [1369, 232] width 112 height 37
type input "***"
click at [1355, 461] on button "Confirm" at bounding box center [1336, 463] width 177 height 30
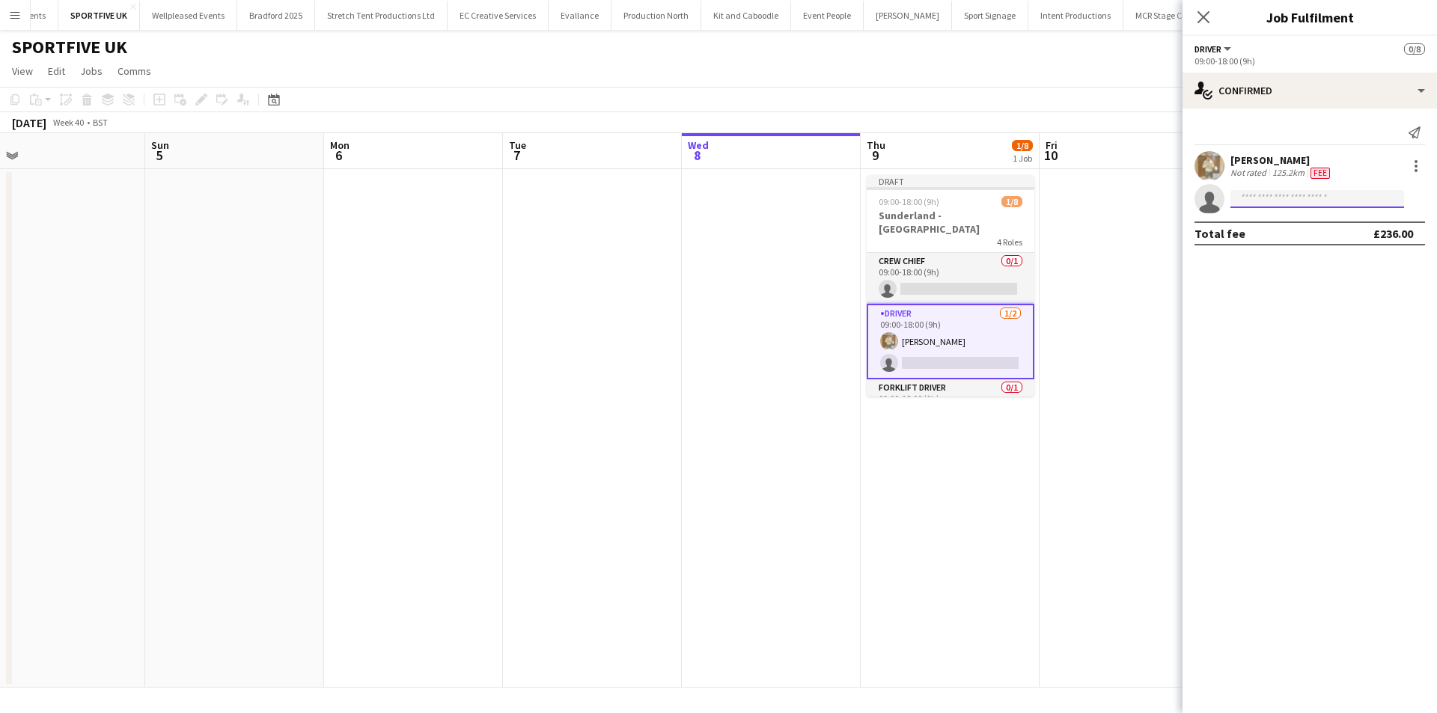
click at [1325, 198] on input at bounding box center [1318, 199] width 174 height 18
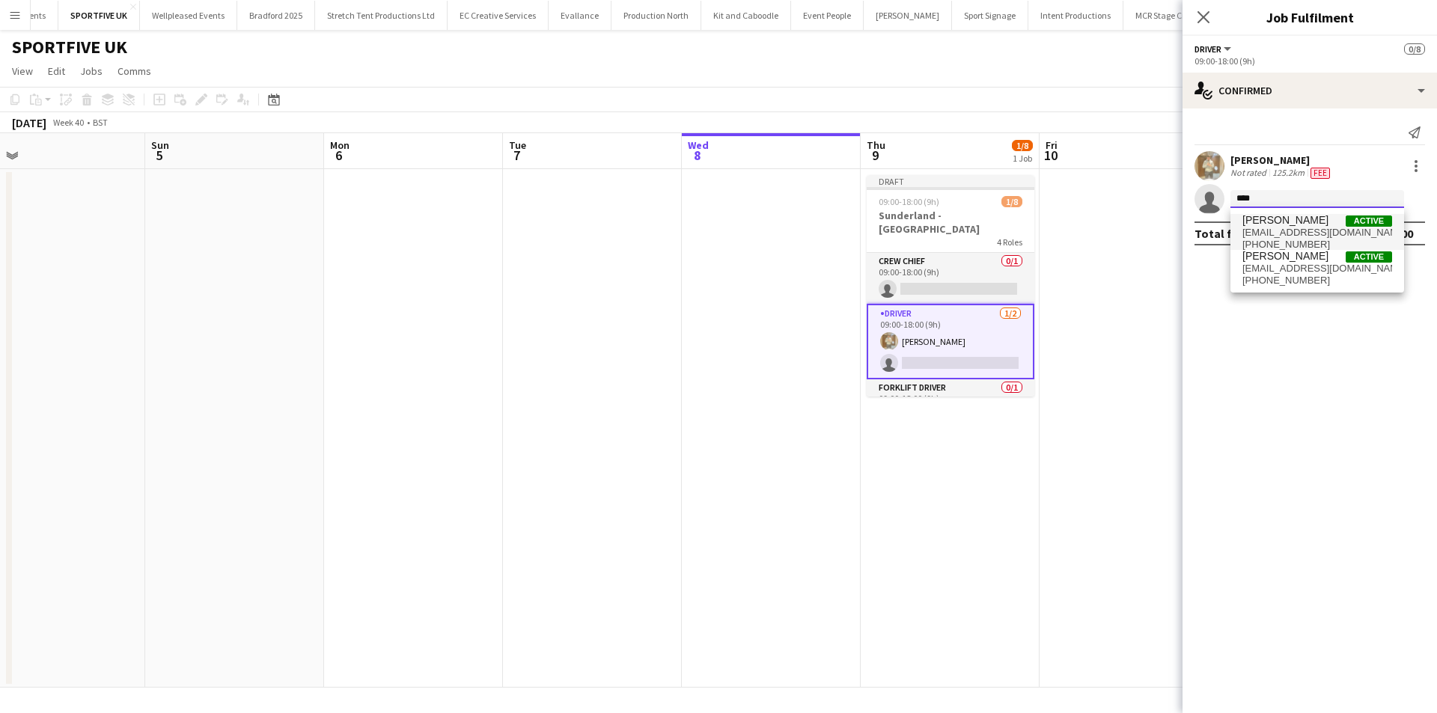
type input "****"
click at [1318, 217] on span "Sullivan Elliott Active" at bounding box center [1318, 220] width 150 height 13
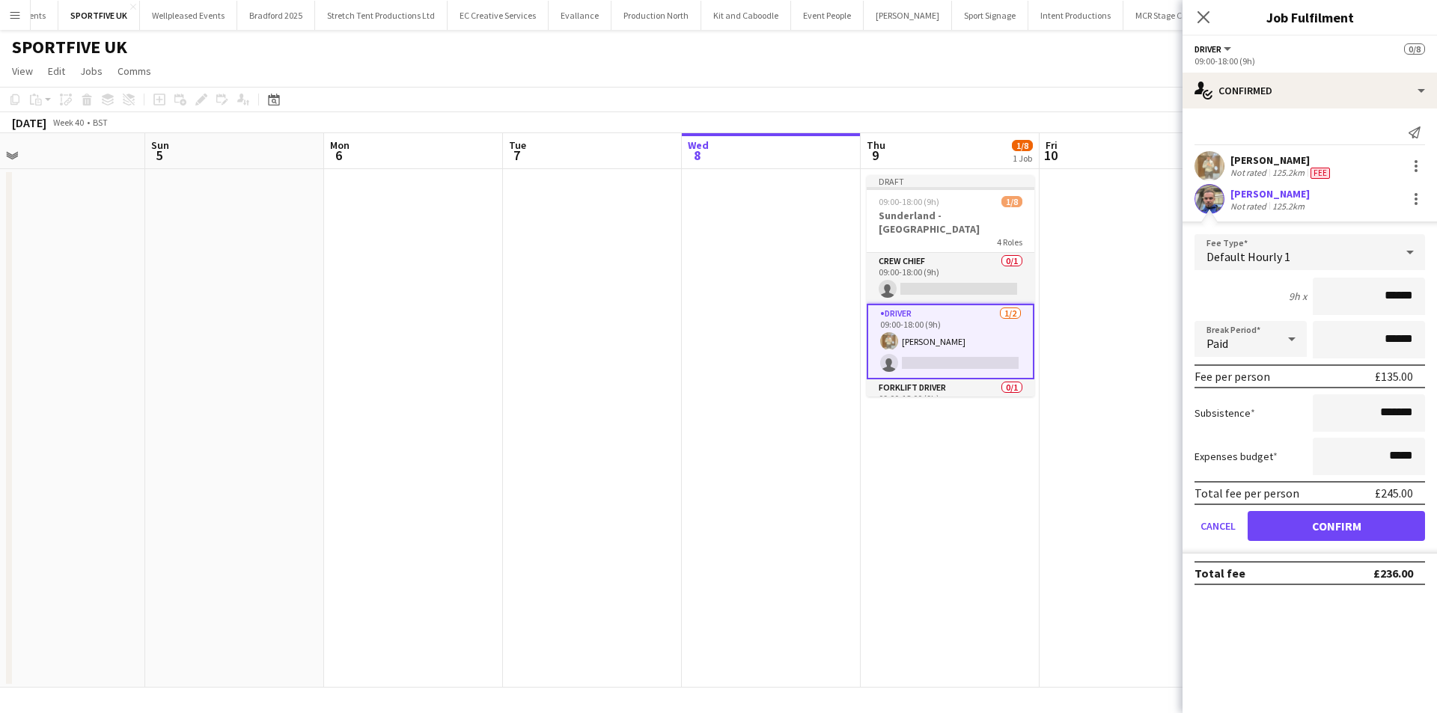
drag, startPoint x: 1374, startPoint y: 295, endPoint x: 1449, endPoint y: 293, distance: 75.6
click at [1436, 293] on html "Menu Boards Boards Boards All jobs Status Workforce Workforce My Workforce Recr…" at bounding box center [718, 356] width 1437 height 713
type input "***"
click at [1327, 519] on button "Confirm" at bounding box center [1336, 526] width 177 height 30
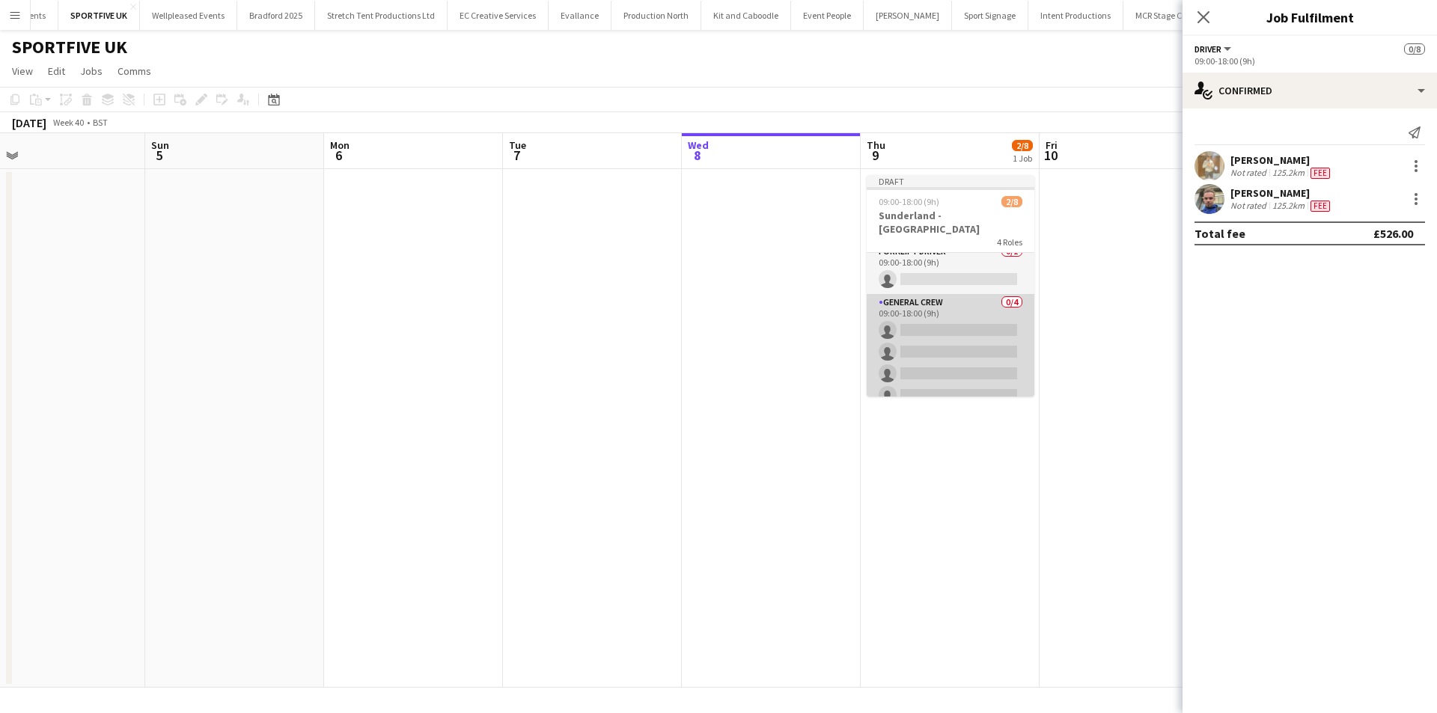
click at [937, 313] on app-card-role "General Crew 0/4 09:00-18:00 (9h) single-neutral-actions single-neutral-actions…" at bounding box center [951, 352] width 168 height 116
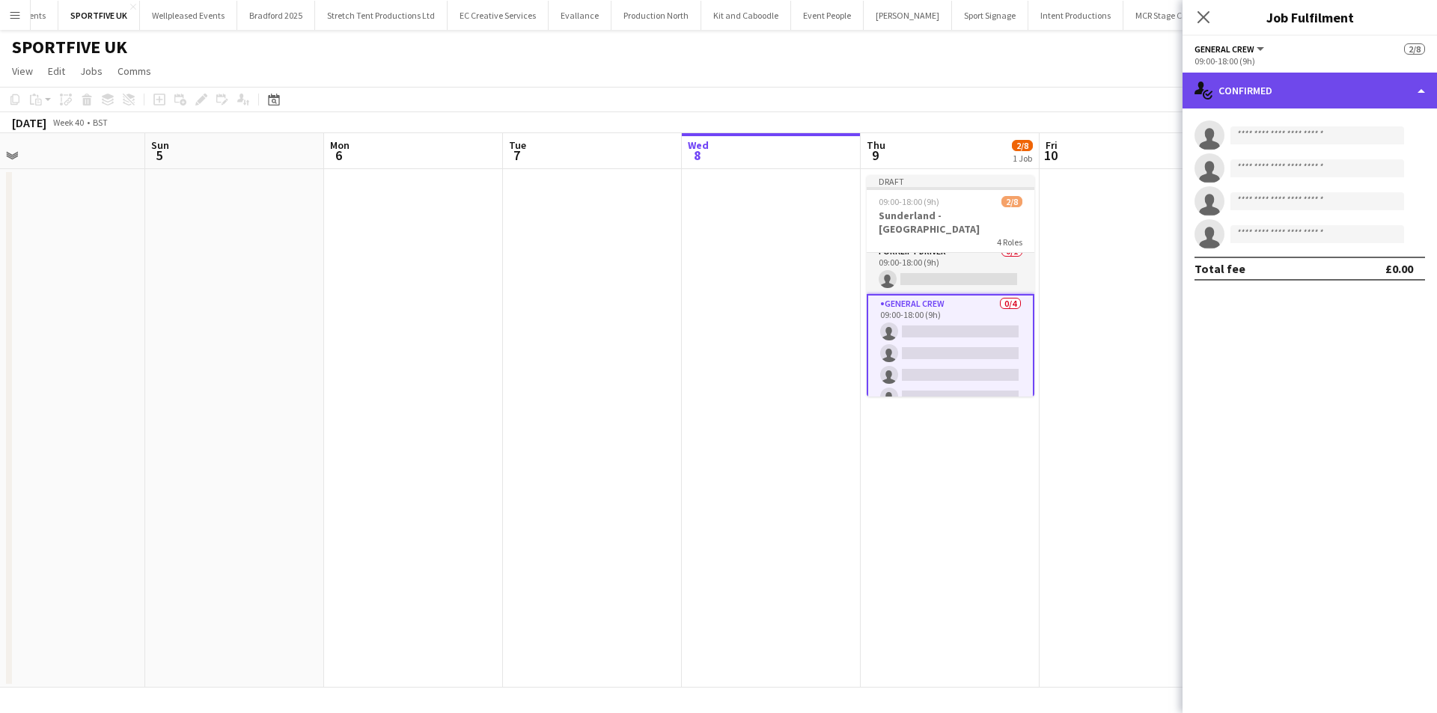
click at [1285, 88] on div "single-neutral-actions-check-2 Confirmed" at bounding box center [1310, 91] width 255 height 36
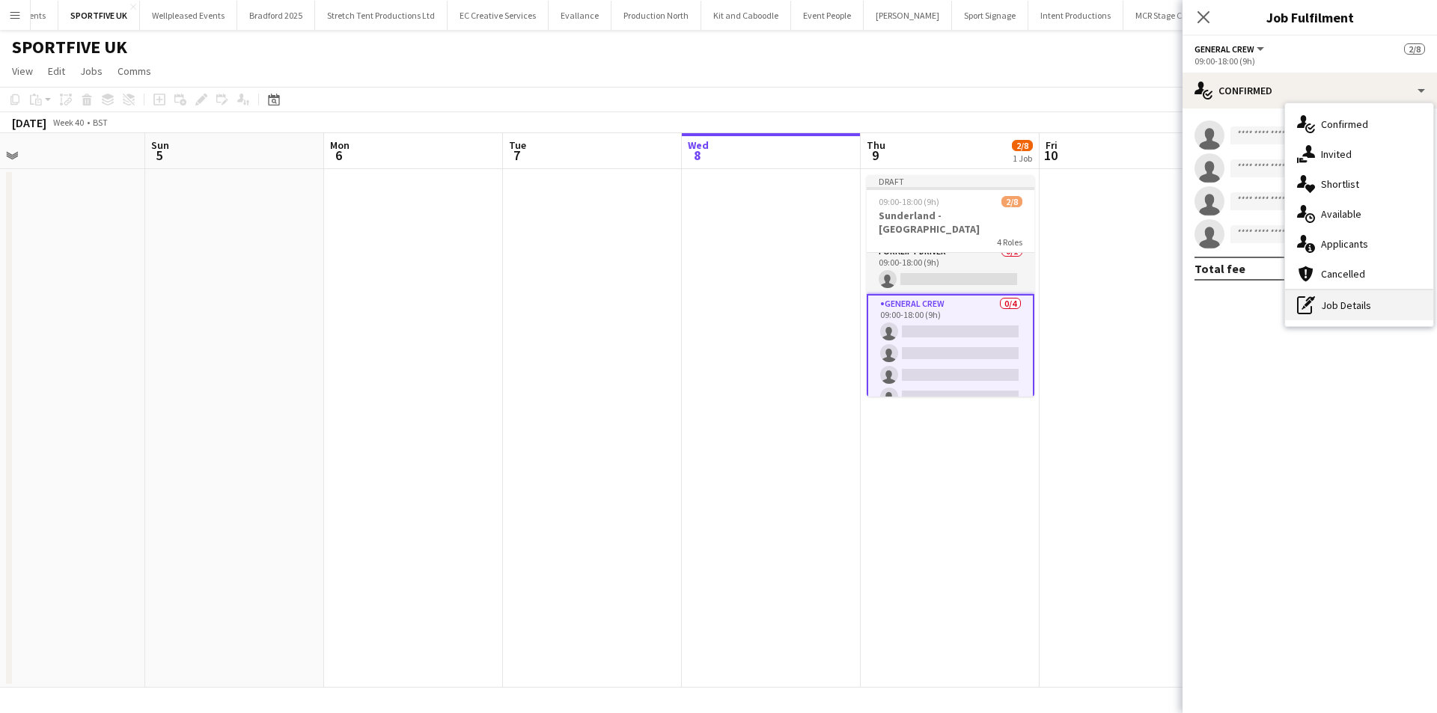
click at [1338, 293] on div "pen-write Job Details" at bounding box center [1359, 305] width 148 height 30
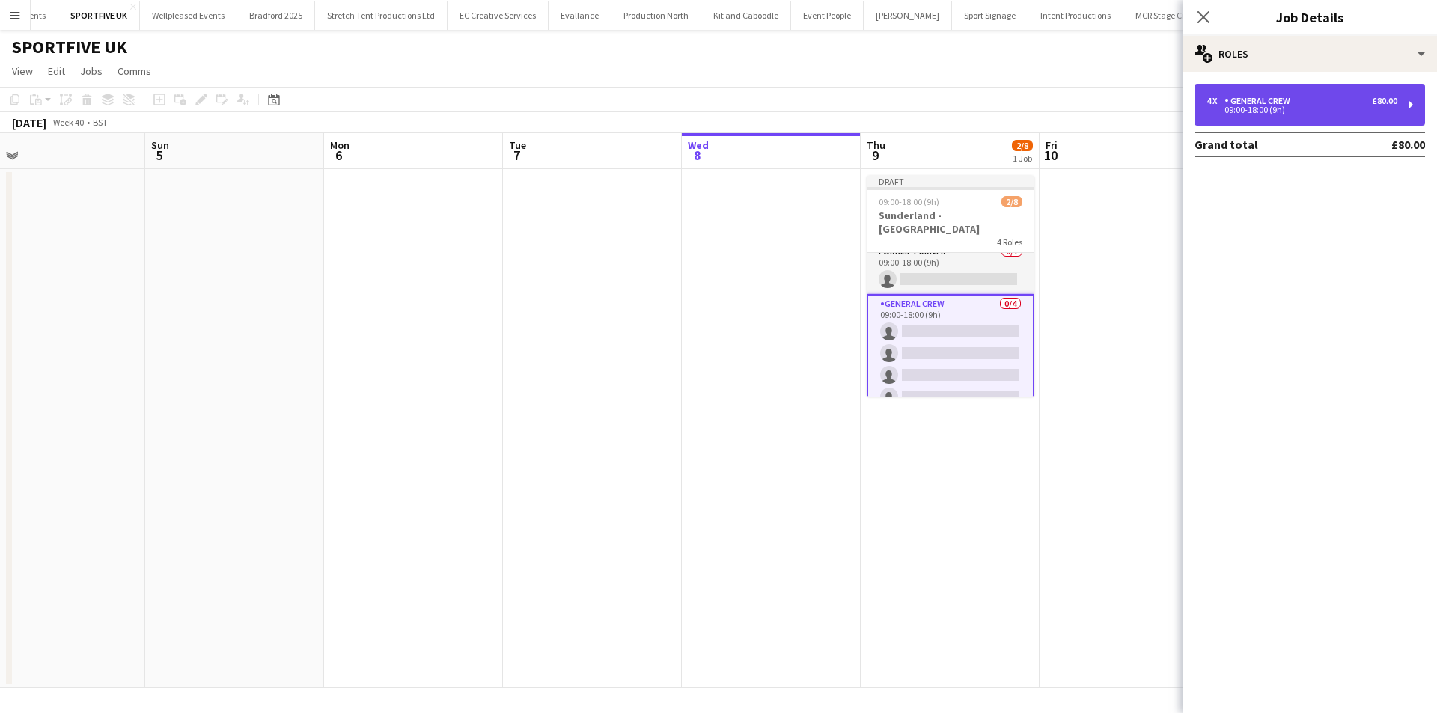
click at [1297, 119] on div "4 x General Crew £80.00 09:00-18:00 (9h)" at bounding box center [1310, 105] width 231 height 42
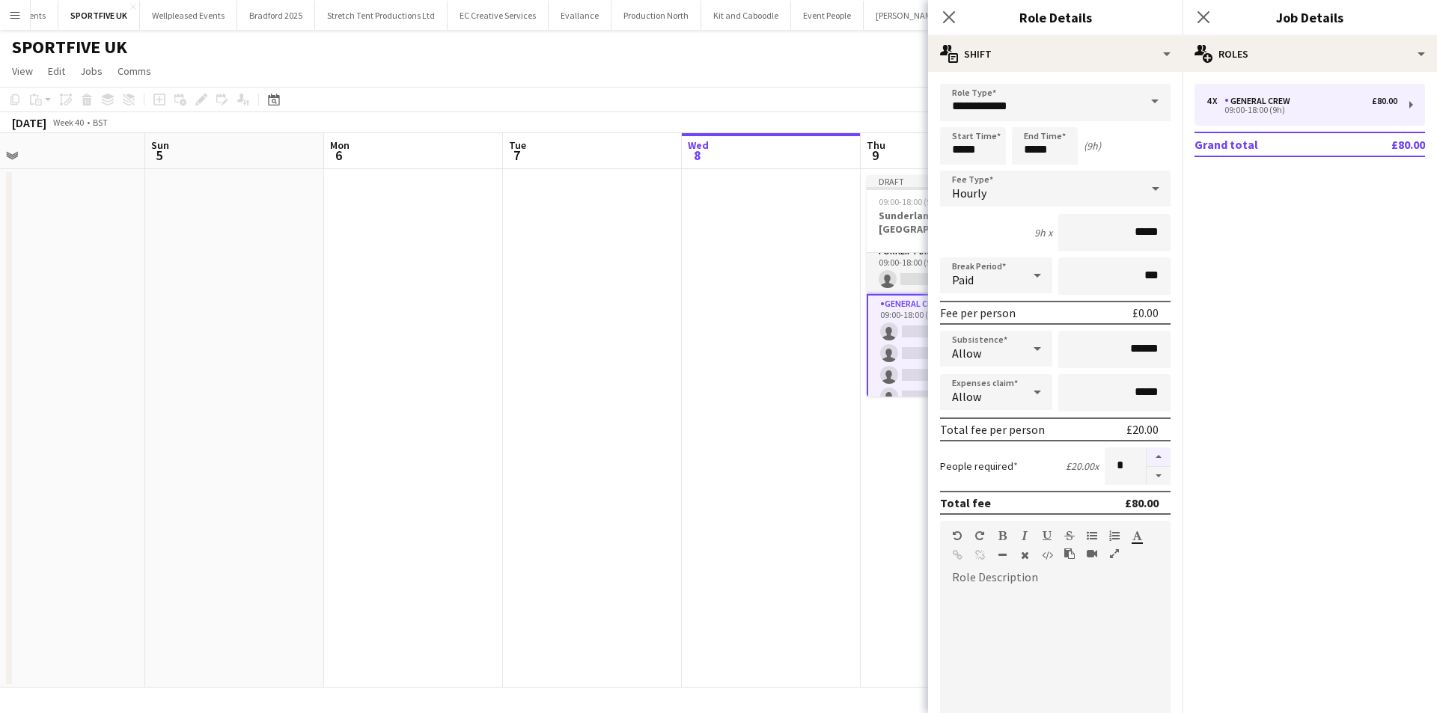
click at [1147, 450] on button "button" at bounding box center [1159, 457] width 24 height 19
type input "*"
click at [953, 22] on icon "Close pop-in" at bounding box center [949, 17] width 14 height 14
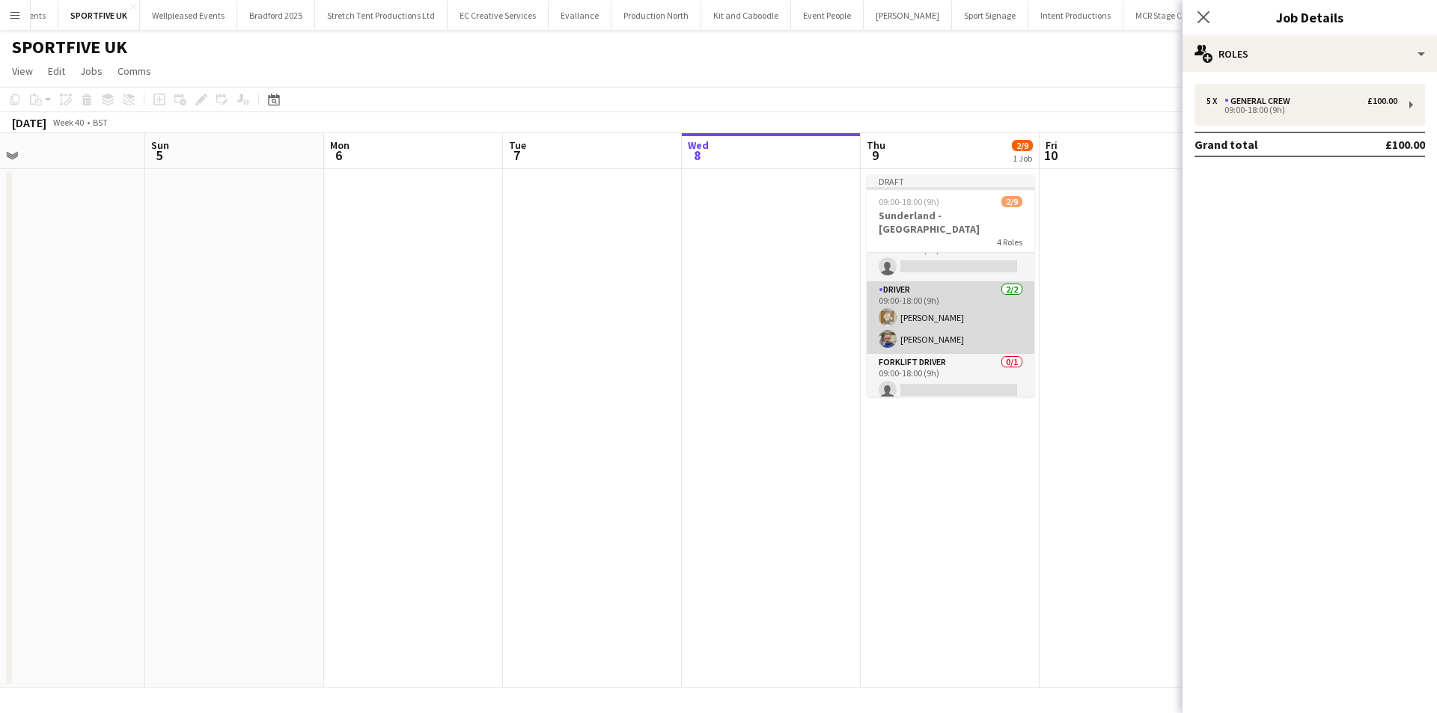
scroll to position [8, 0]
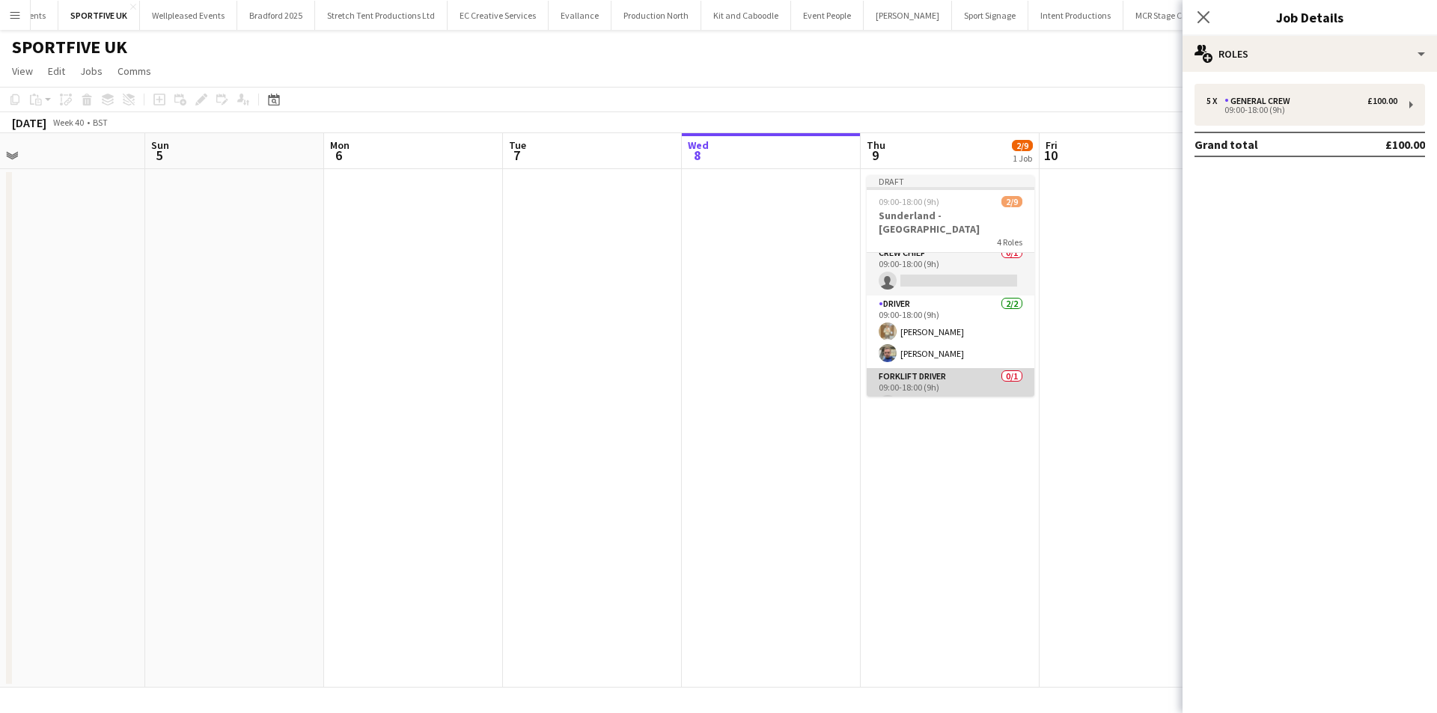
click at [966, 368] on app-card-role "Forklift Driver 0/1 09:00-18:00 (9h) single-neutral-actions" at bounding box center [951, 393] width 168 height 51
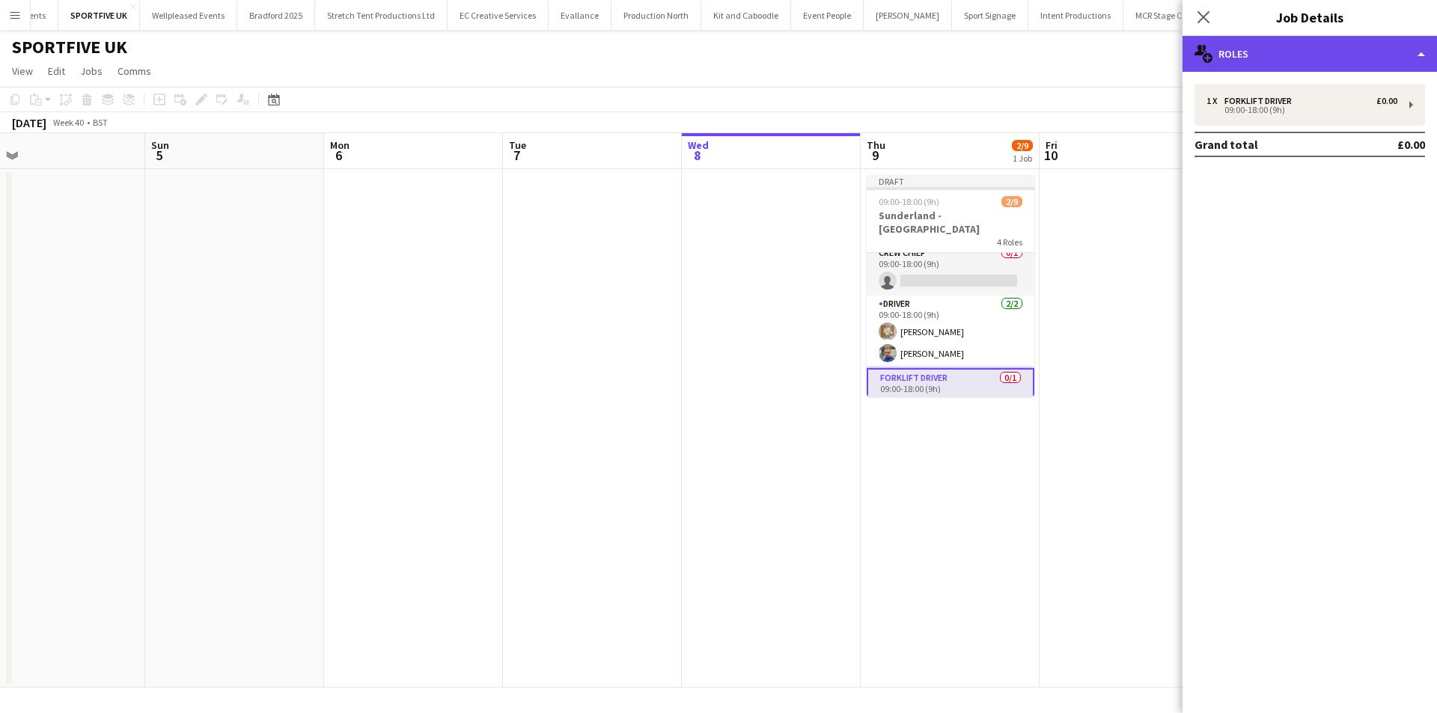
click at [1271, 52] on div "multiple-users-add Roles" at bounding box center [1310, 54] width 255 height 36
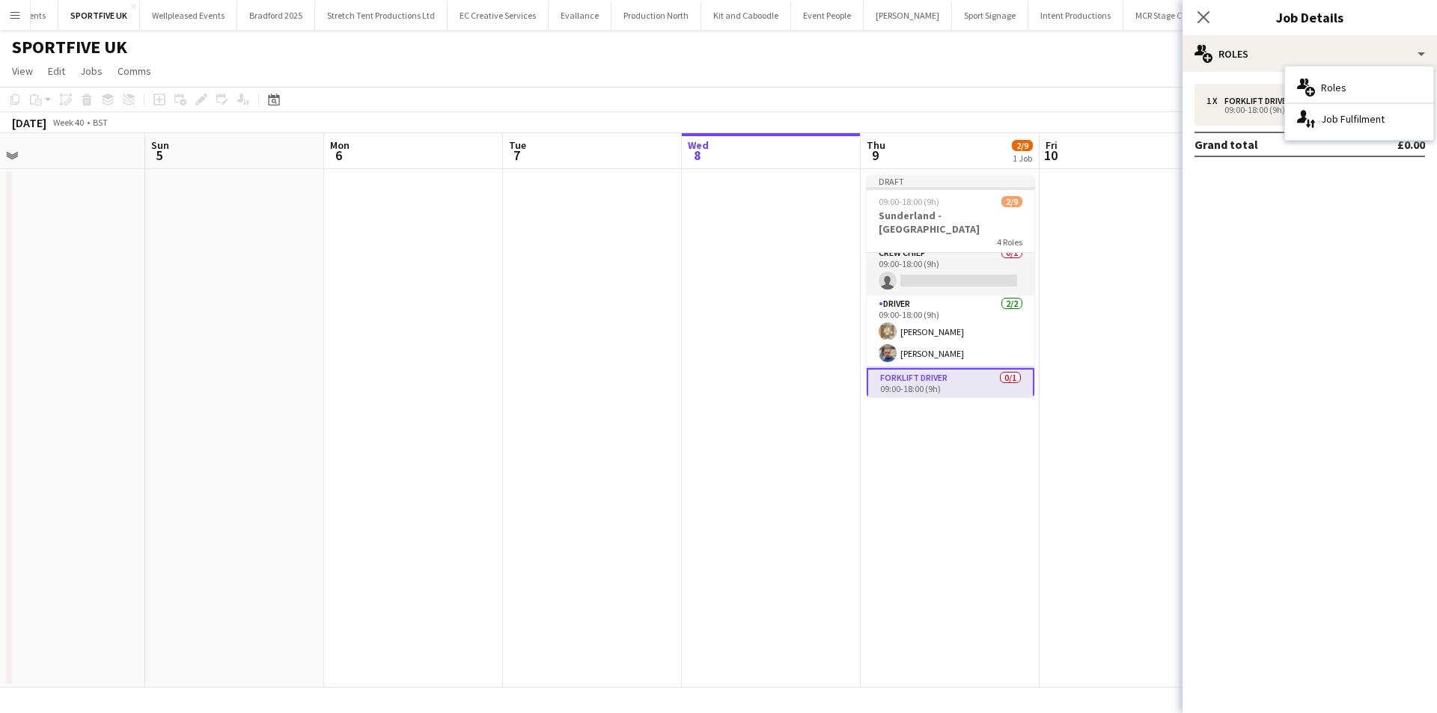
click at [959, 377] on app-card-role "Forklift Driver 0/1 09:00-18:00 (9h) single-neutral-actions" at bounding box center [951, 395] width 168 height 54
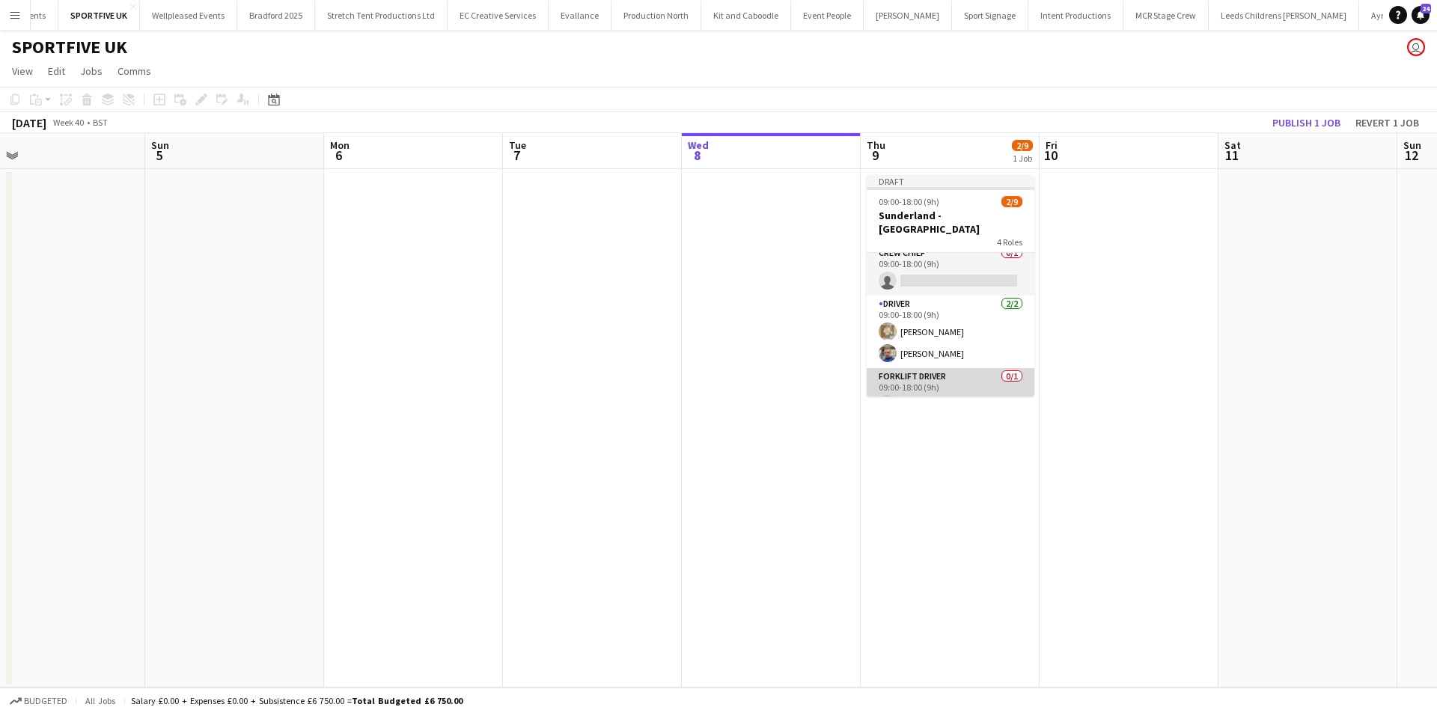
click at [959, 377] on app-card-role "Forklift Driver 0/1 09:00-18:00 (9h) single-neutral-actions" at bounding box center [951, 393] width 168 height 51
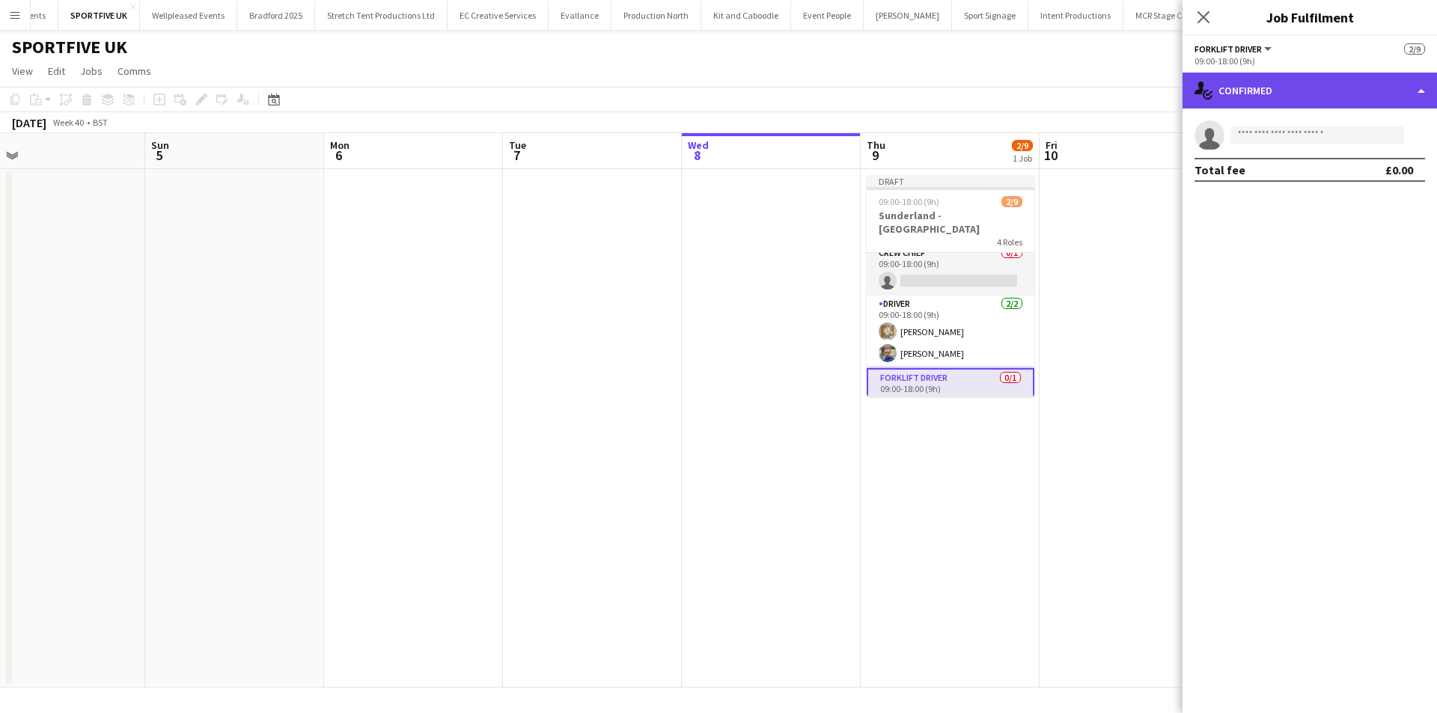
click at [1206, 91] on icon at bounding box center [1208, 95] width 10 height 10
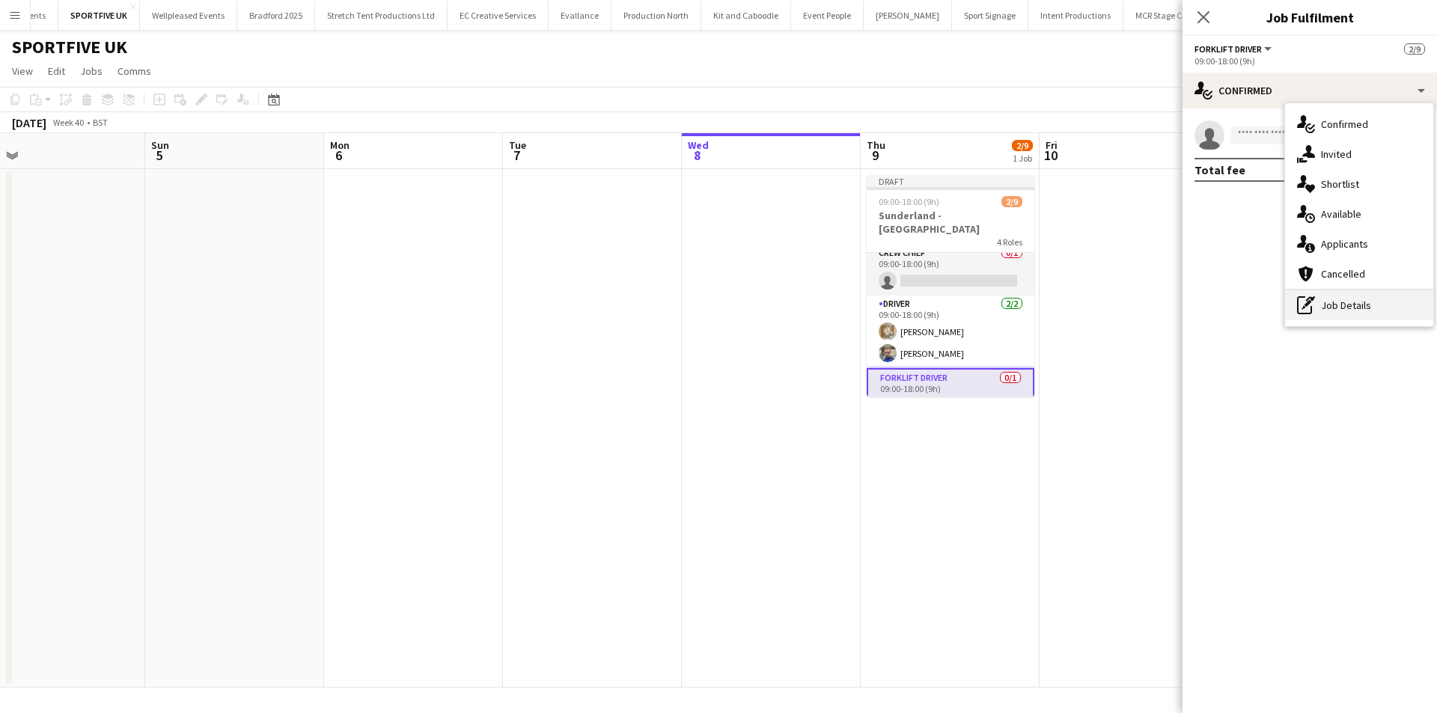
click at [1325, 309] on div "pen-write Job Details" at bounding box center [1359, 305] width 148 height 30
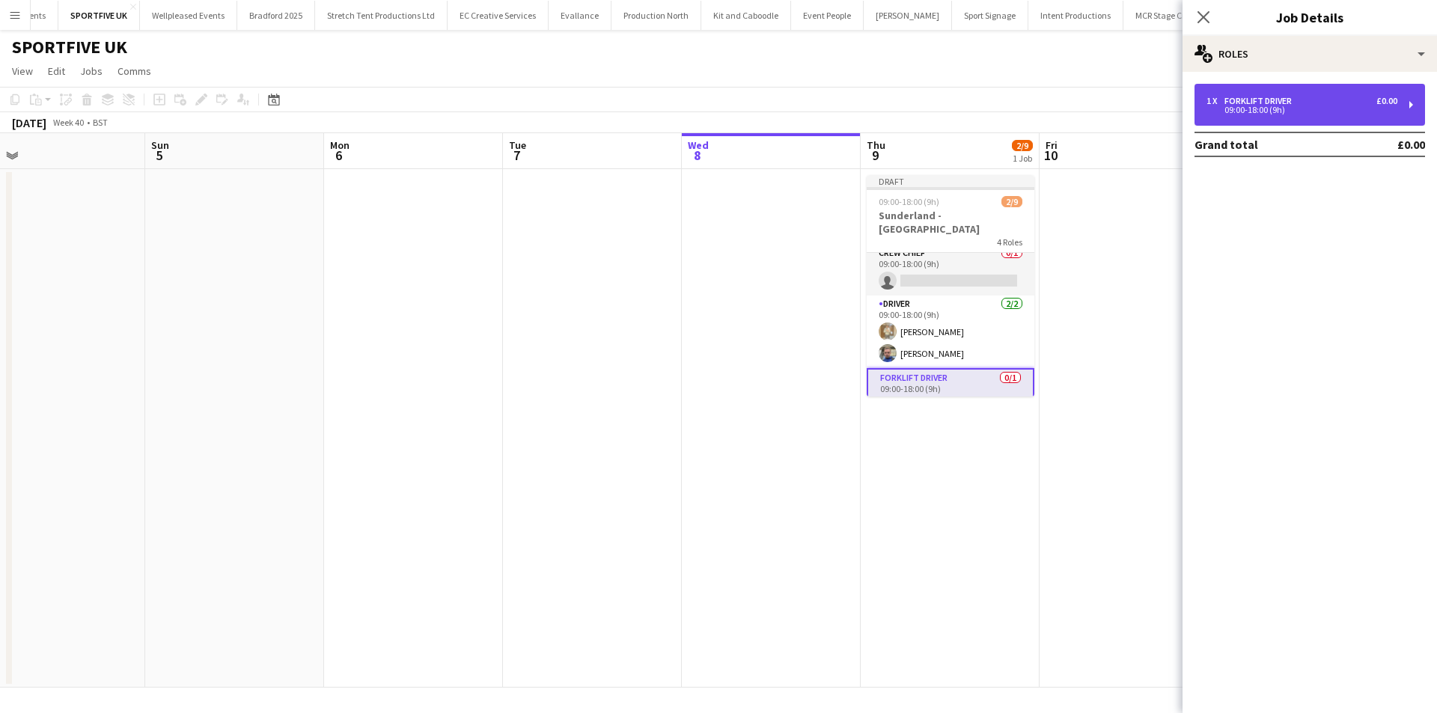
click at [1231, 95] on div "1 x Forklift Driver £0.00 09:00-18:00 (9h)" at bounding box center [1310, 105] width 231 height 42
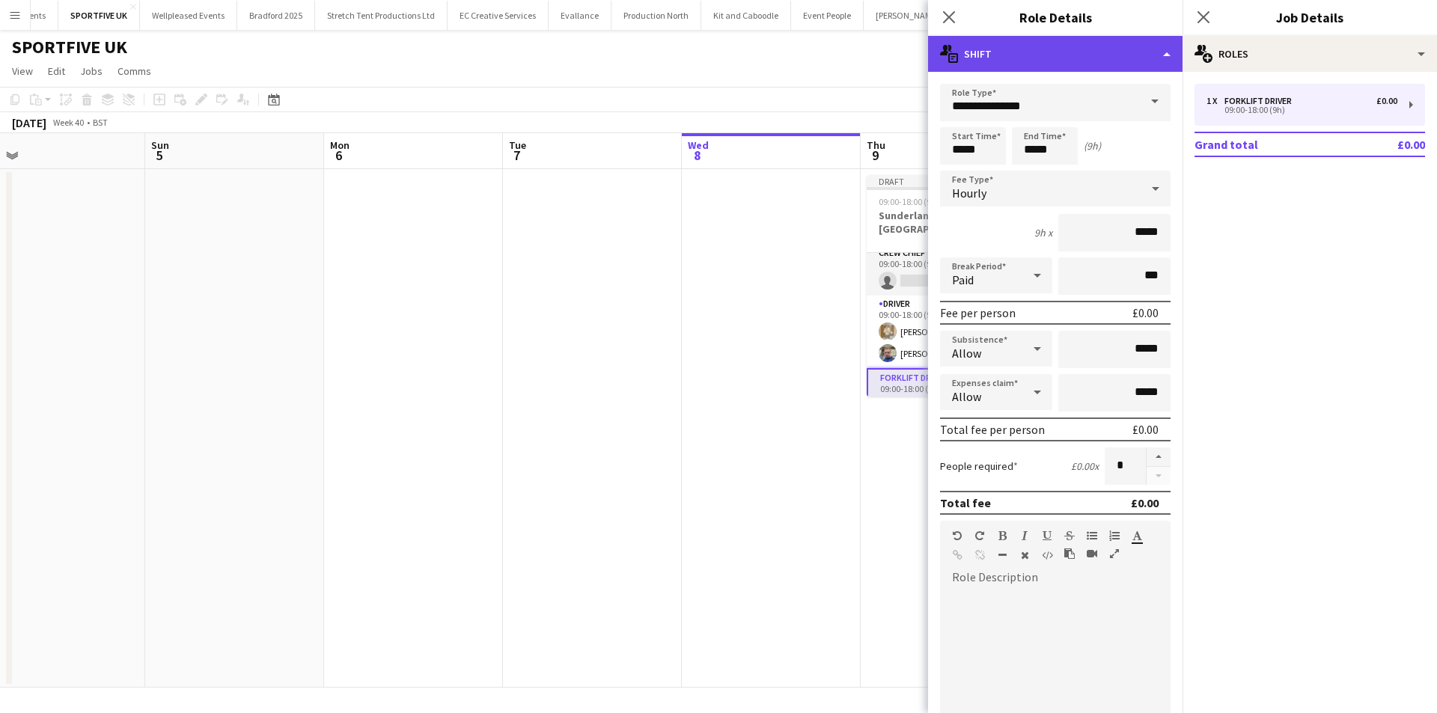
click at [1094, 69] on div "multiple-actions-text Shift" at bounding box center [1055, 54] width 255 height 36
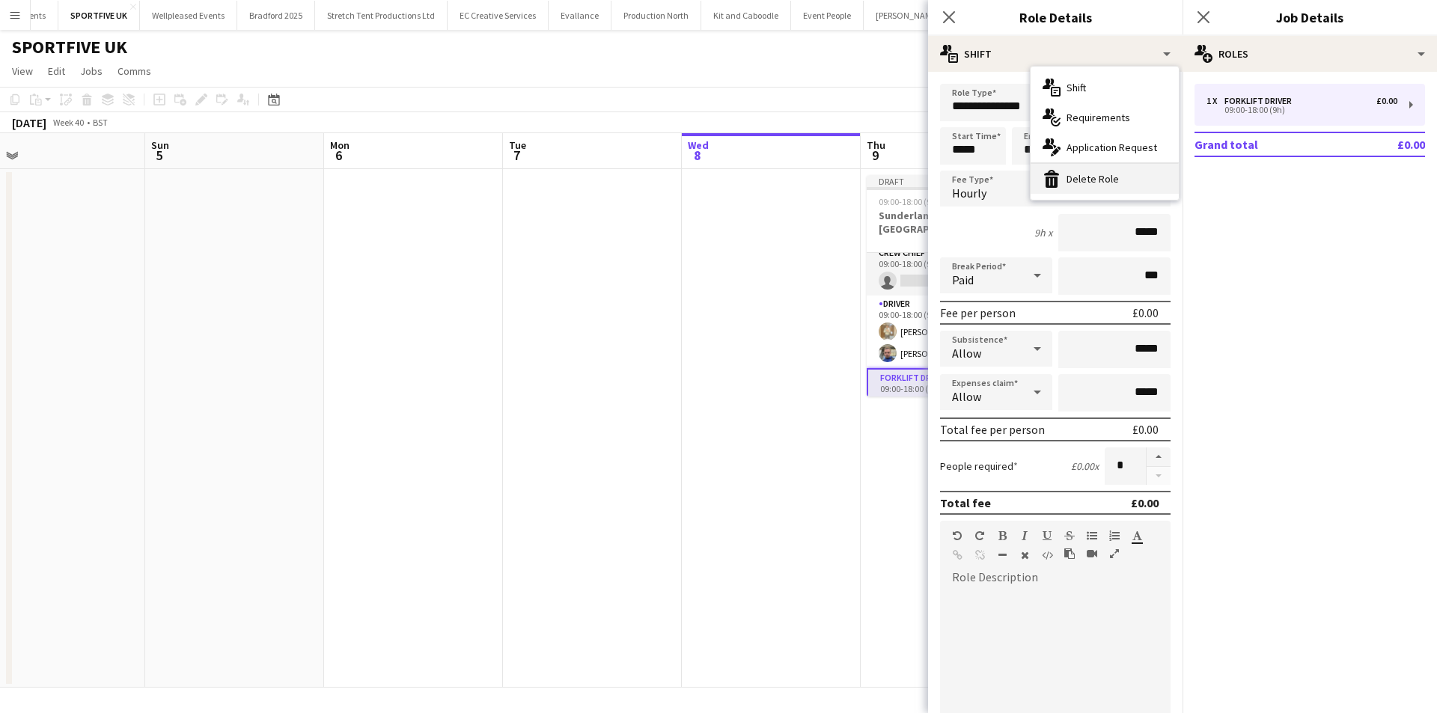
click at [1103, 180] on div "bin-2 Delete Role" at bounding box center [1105, 179] width 148 height 30
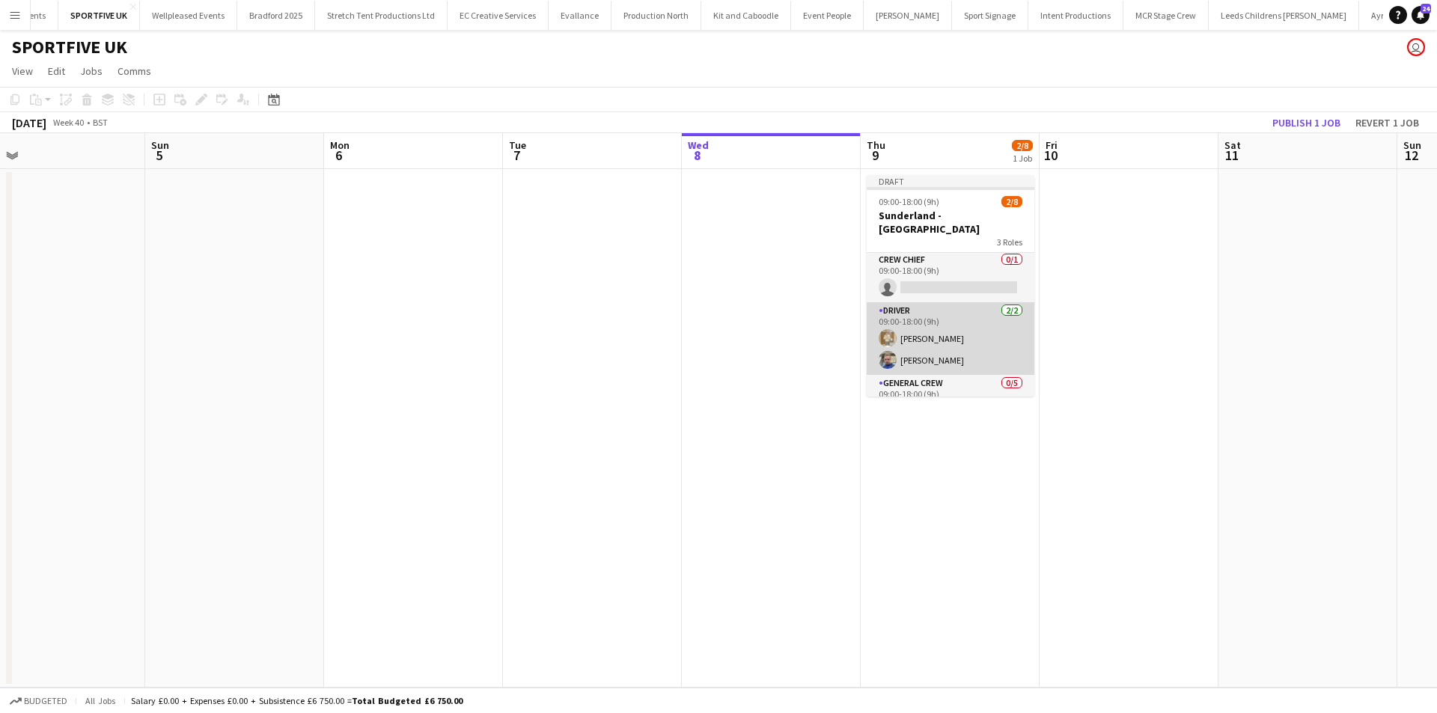
scroll to position [0, 0]
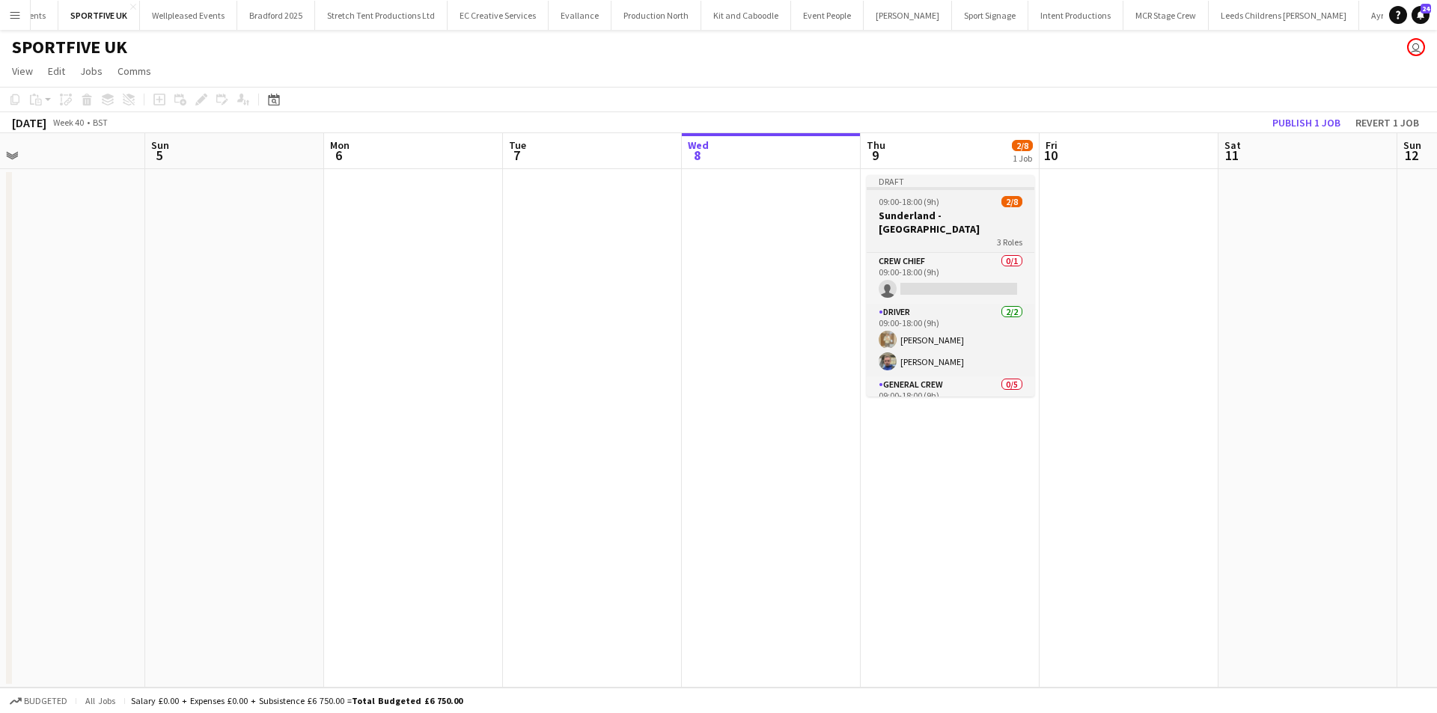
click at [949, 205] on div "09:00-18:00 (9h) 2/8" at bounding box center [951, 201] width 168 height 11
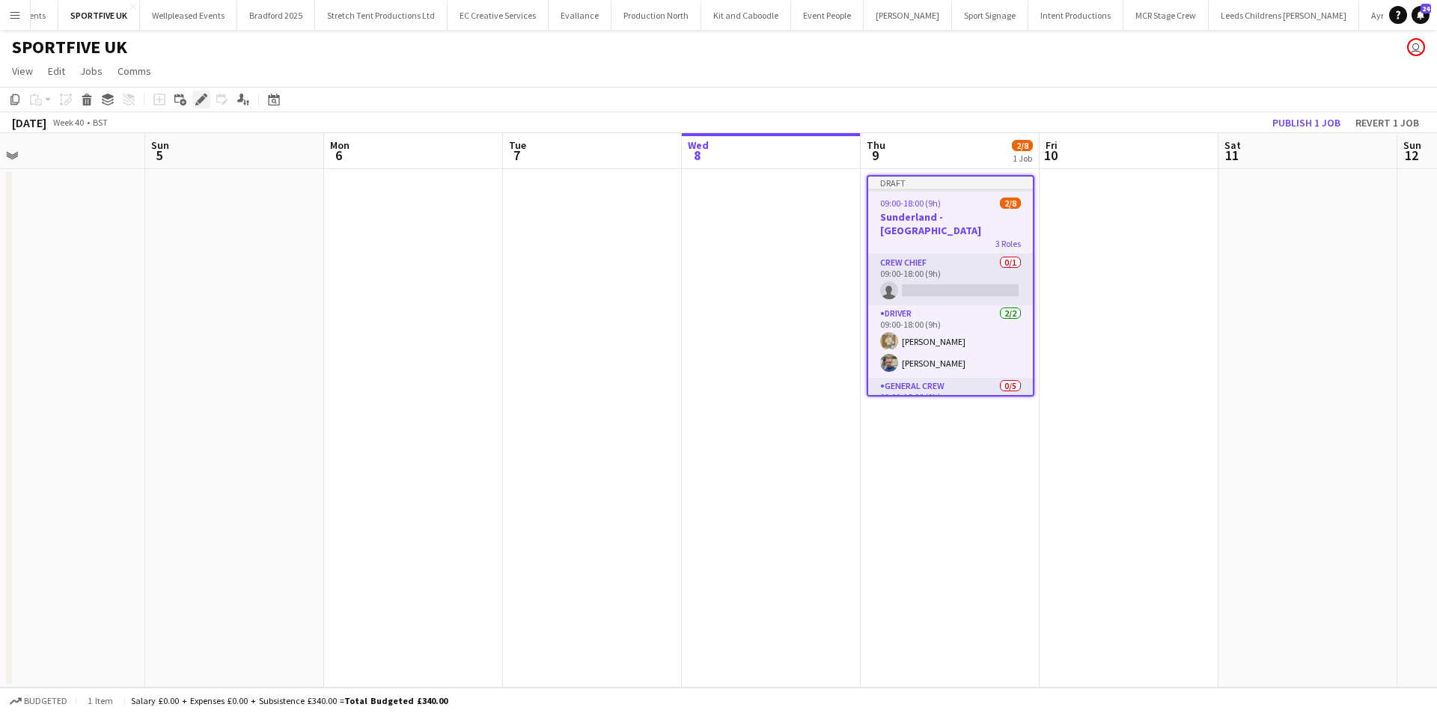
click at [201, 101] on icon at bounding box center [201, 100] width 8 height 8
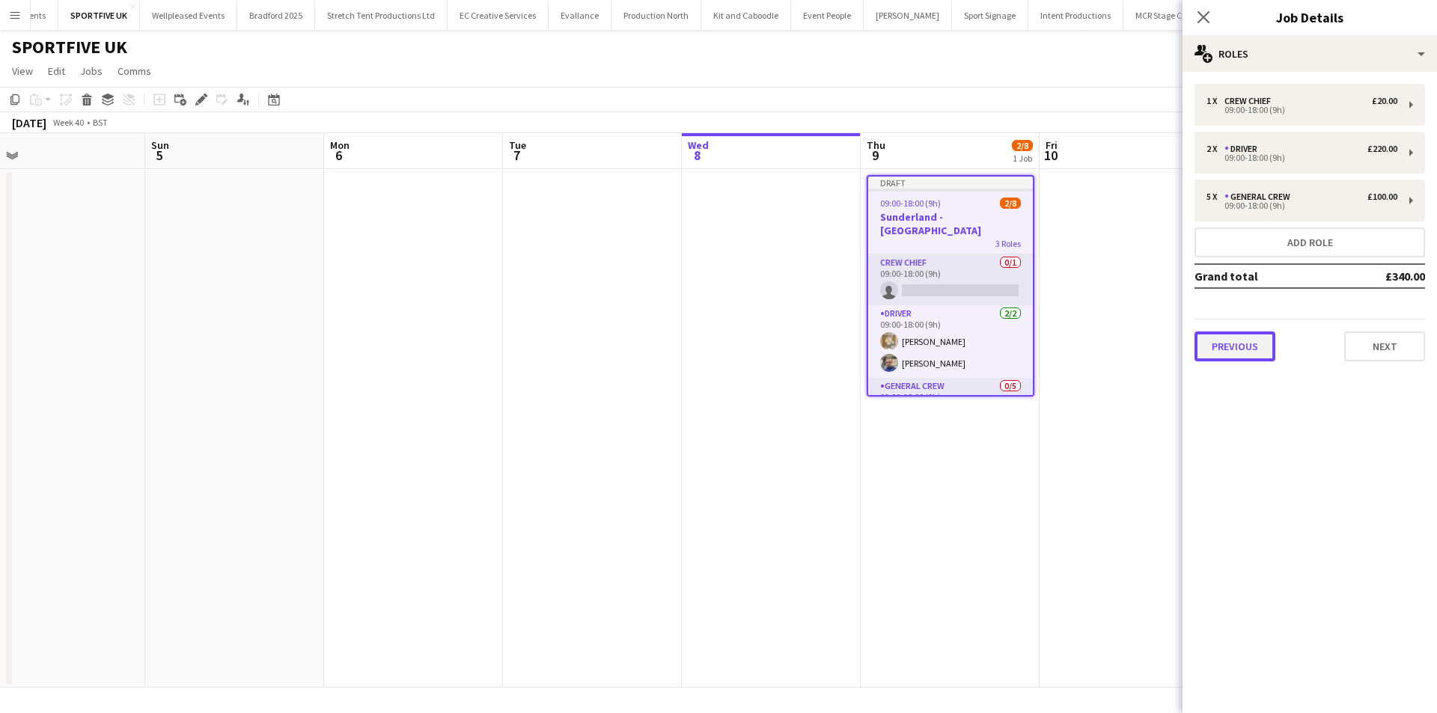
click at [1249, 344] on button "Previous" at bounding box center [1235, 347] width 81 height 30
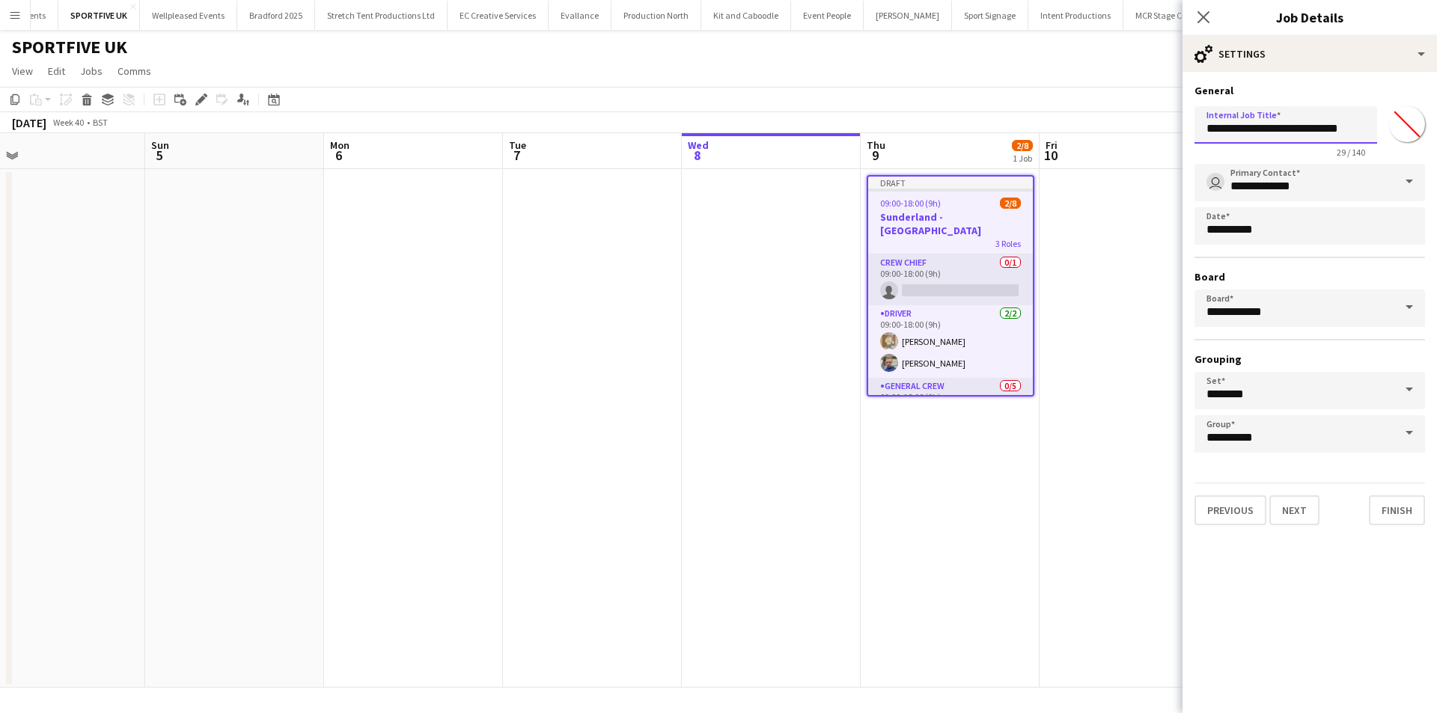
click at [1371, 123] on input "**********" at bounding box center [1286, 124] width 183 height 37
type input "**********"
click at [1208, 16] on icon "Close pop-in" at bounding box center [1203, 17] width 14 height 14
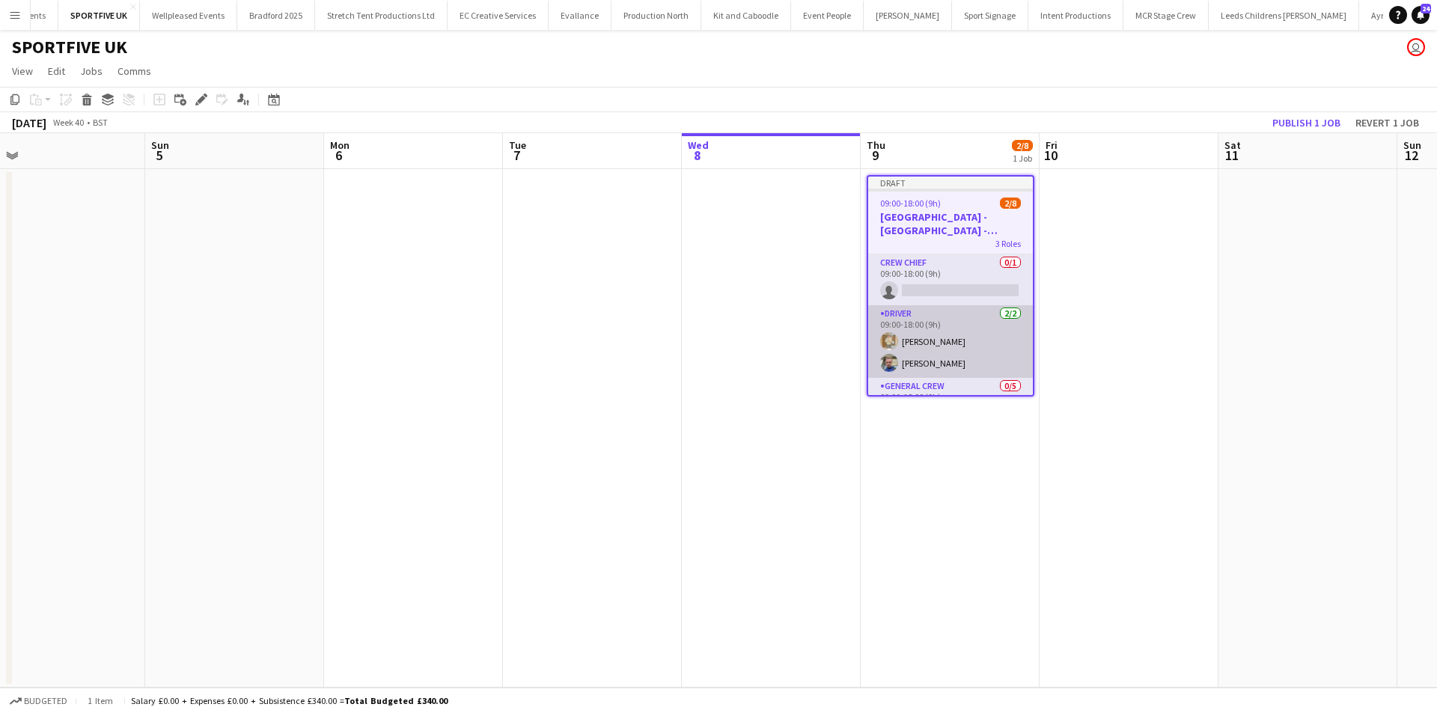
scroll to position [75, 0]
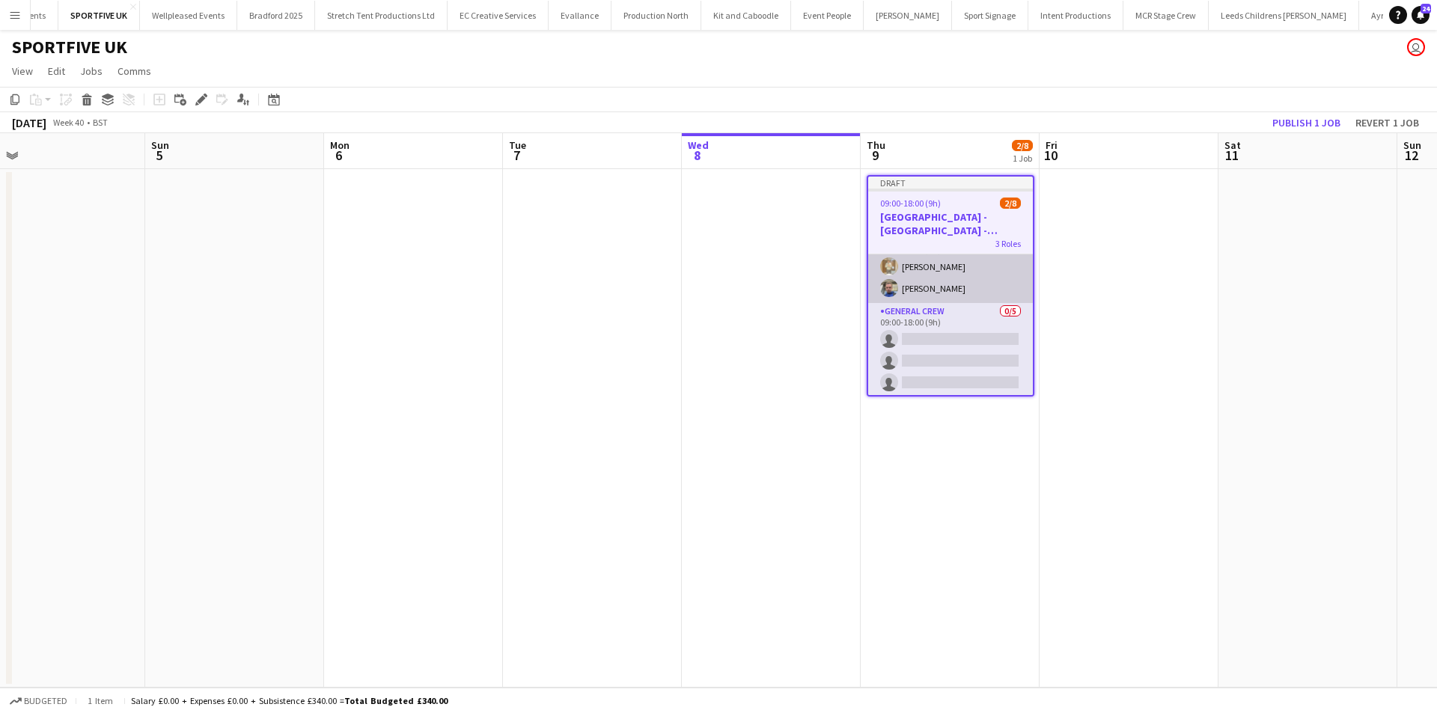
click at [963, 354] on app-card-role "General Crew 0/5 09:00-18:00 (9h) single-neutral-actions single-neutral-actions…" at bounding box center [950, 372] width 165 height 138
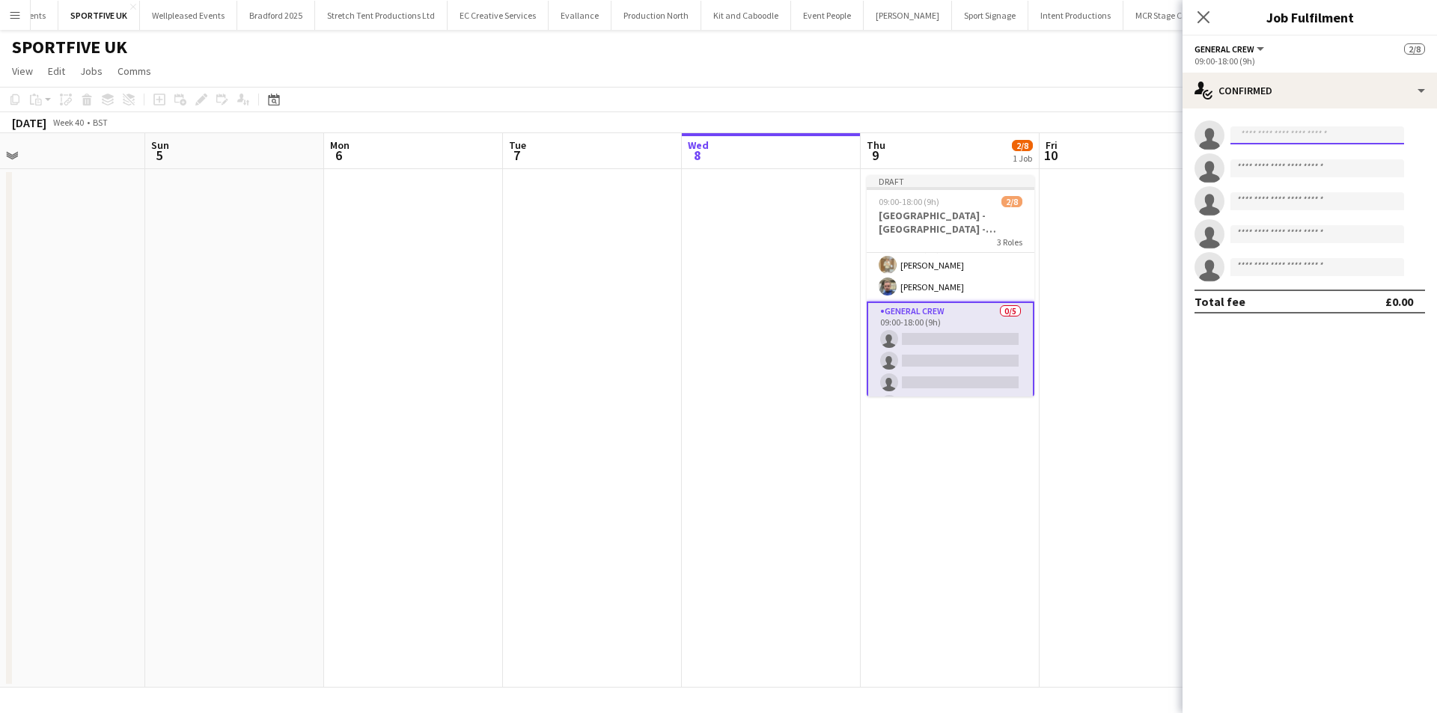
click at [1330, 141] on input at bounding box center [1318, 136] width 174 height 18
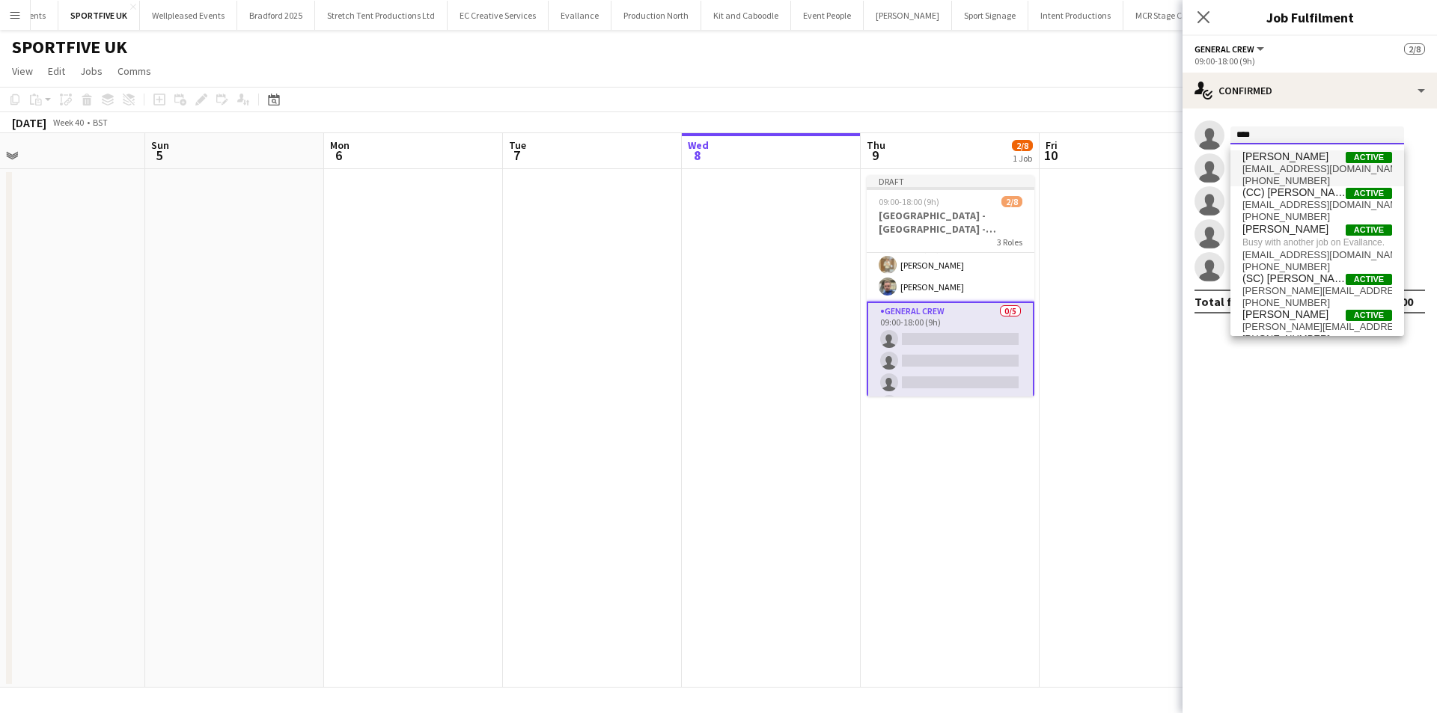
type input "****"
click at [1323, 175] on span "+4407309579237" at bounding box center [1318, 181] width 150 height 12
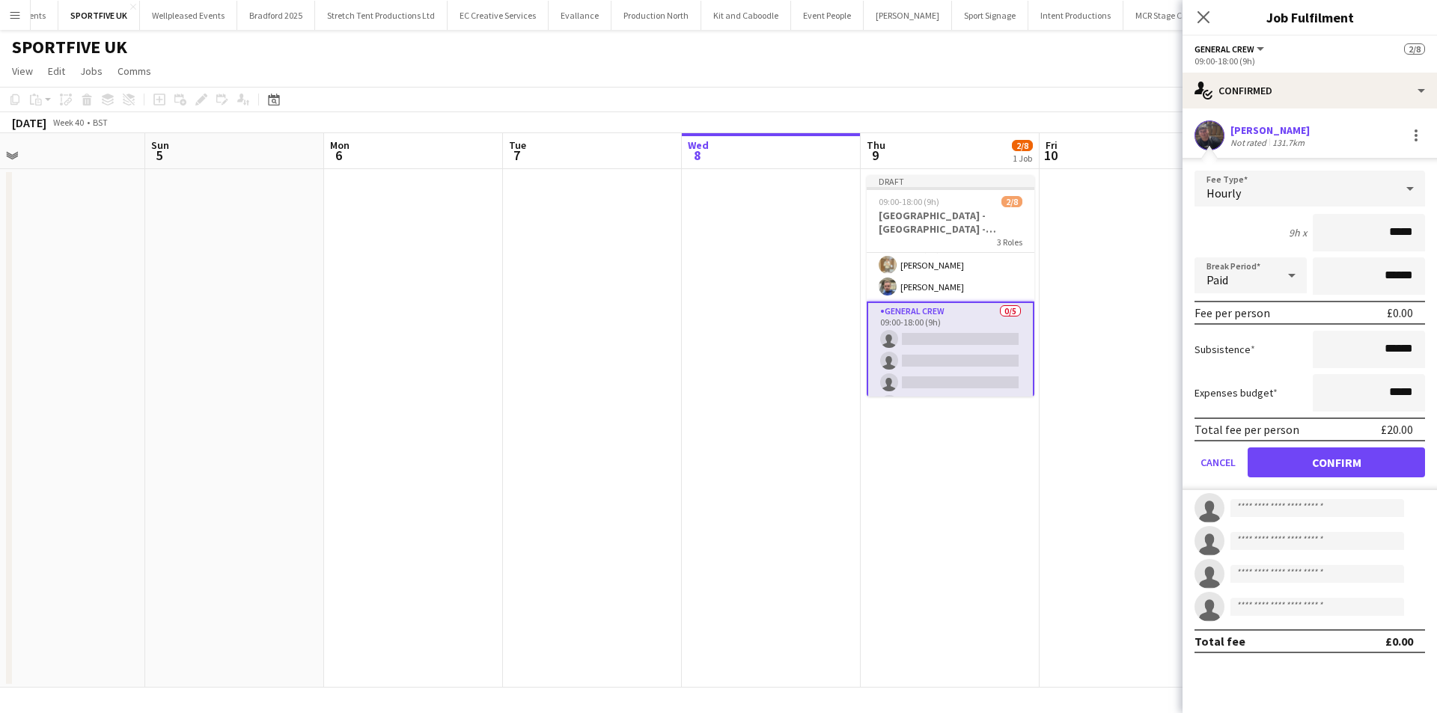
drag, startPoint x: 1371, startPoint y: 230, endPoint x: 1469, endPoint y: 230, distance: 98.8
click at [1436, 230] on html "Menu Boards Boards Boards All jobs Status Workforce Workforce My Workforce Recr…" at bounding box center [718, 356] width 1437 height 713
type input "***"
click at [1344, 469] on button "Confirm" at bounding box center [1336, 463] width 177 height 30
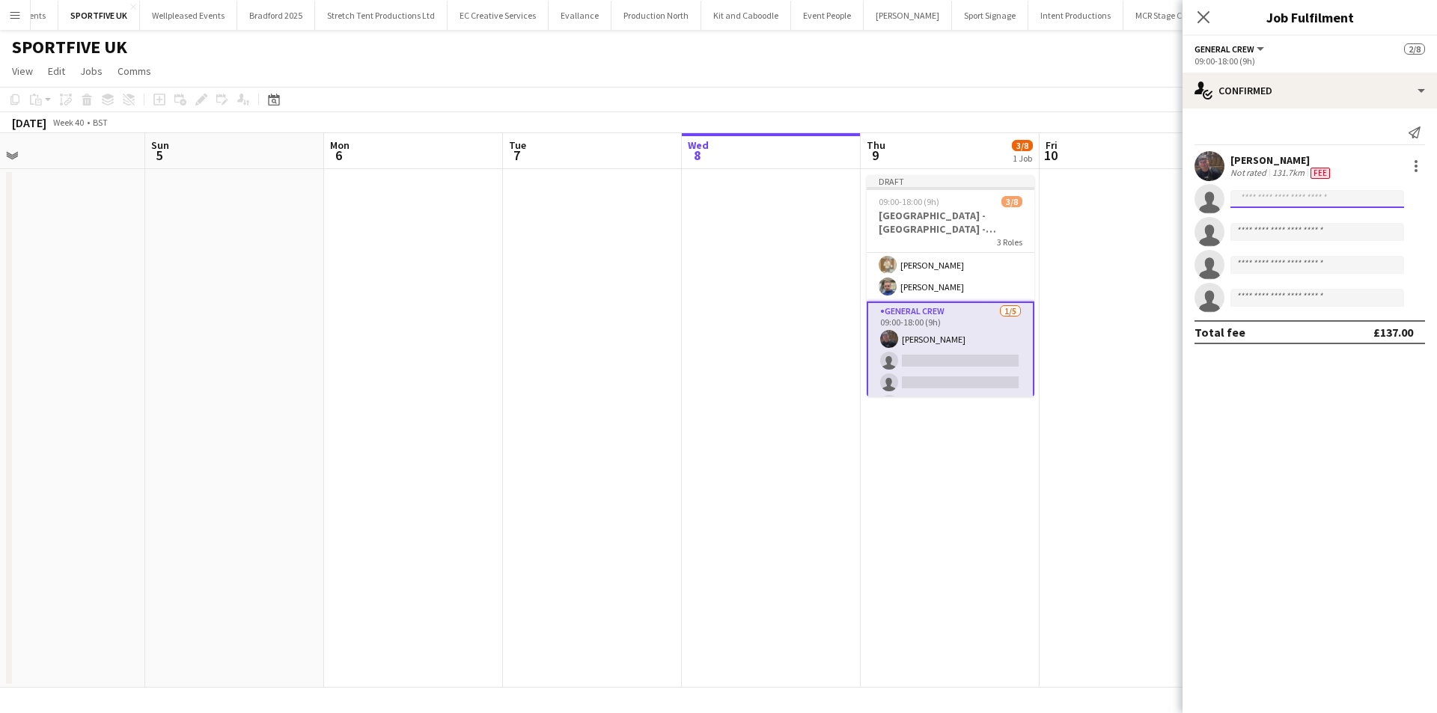
click at [1293, 198] on input at bounding box center [1318, 199] width 174 height 18
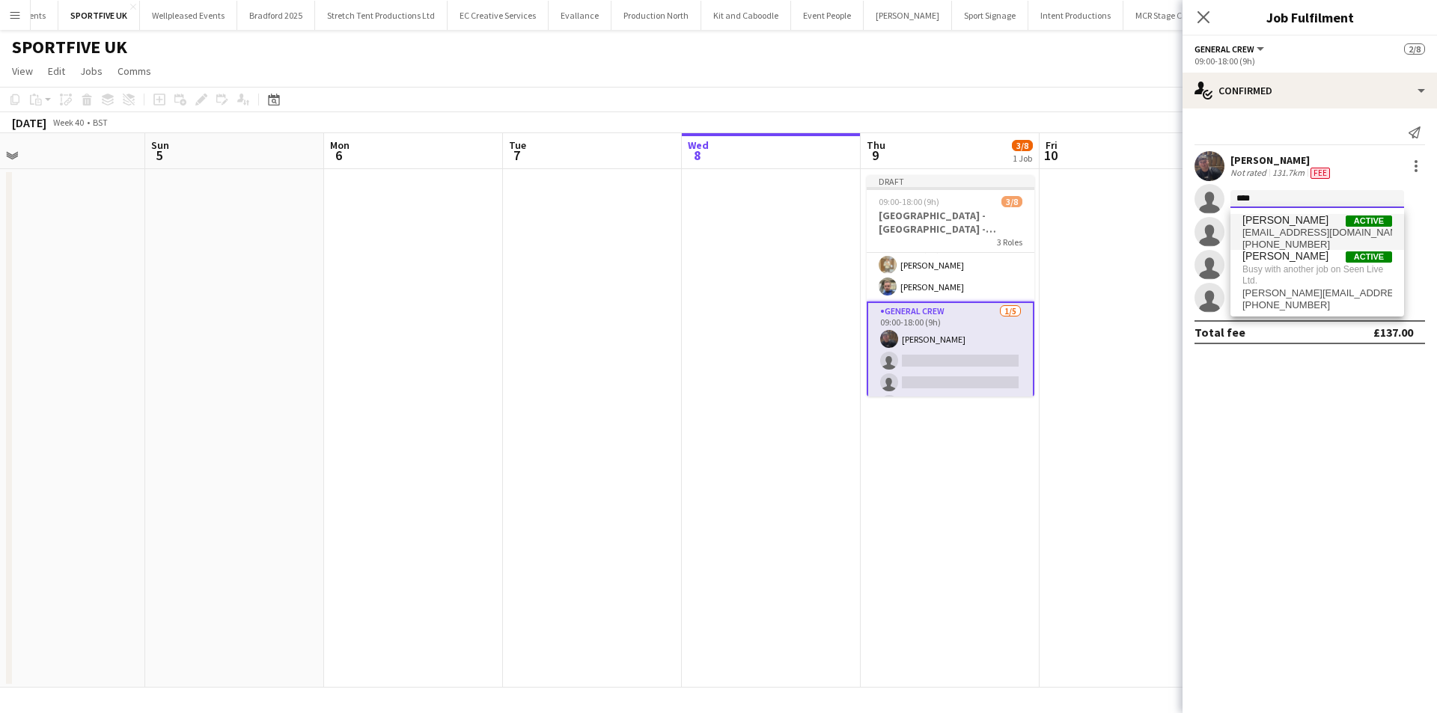
type input "****"
click at [1285, 230] on span "gullystefano08@outlook.com" at bounding box center [1318, 233] width 150 height 12
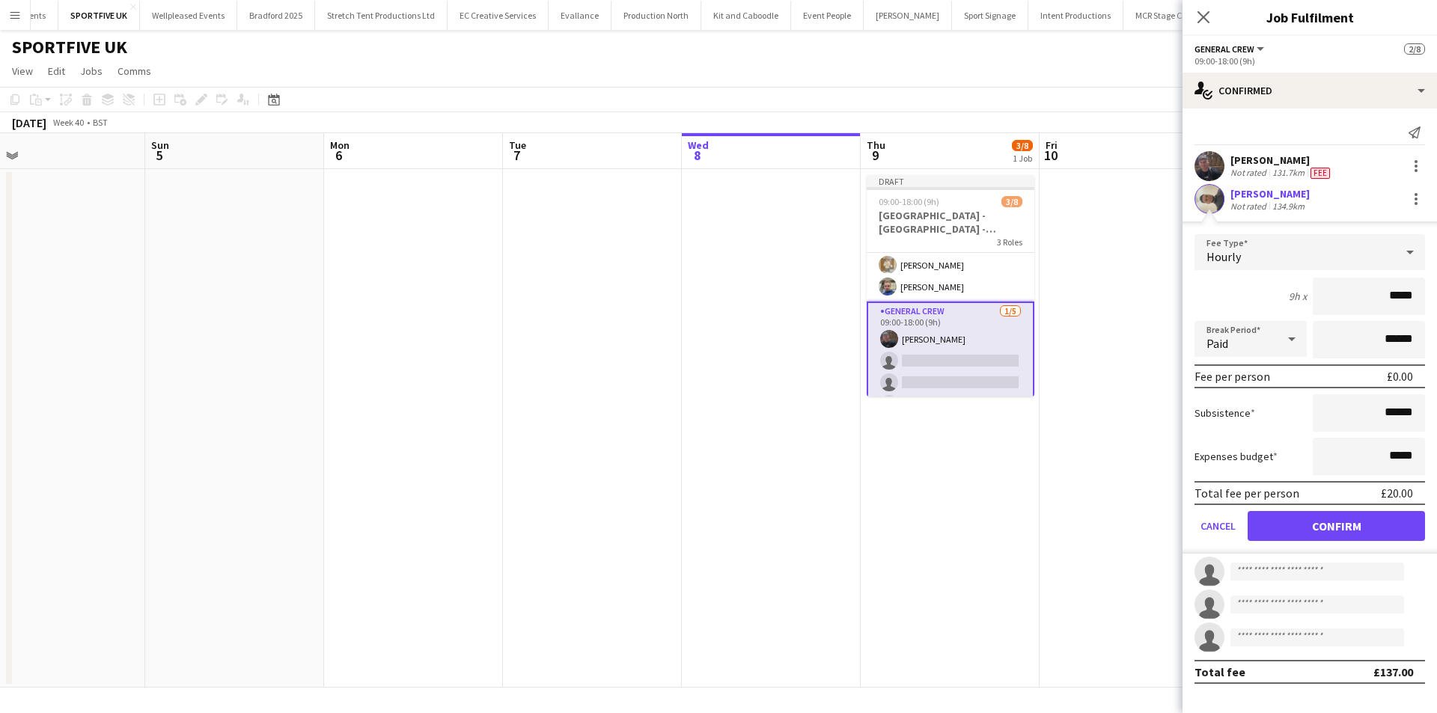
drag, startPoint x: 1360, startPoint y: 305, endPoint x: 1439, endPoint y: 294, distance: 79.3
click at [1436, 294] on html "Menu Boards Boards Boards All jobs Status Workforce Workforce My Workforce Recr…" at bounding box center [718, 356] width 1437 height 713
type input "***"
click at [1335, 511] on button "Confirm" at bounding box center [1336, 526] width 177 height 30
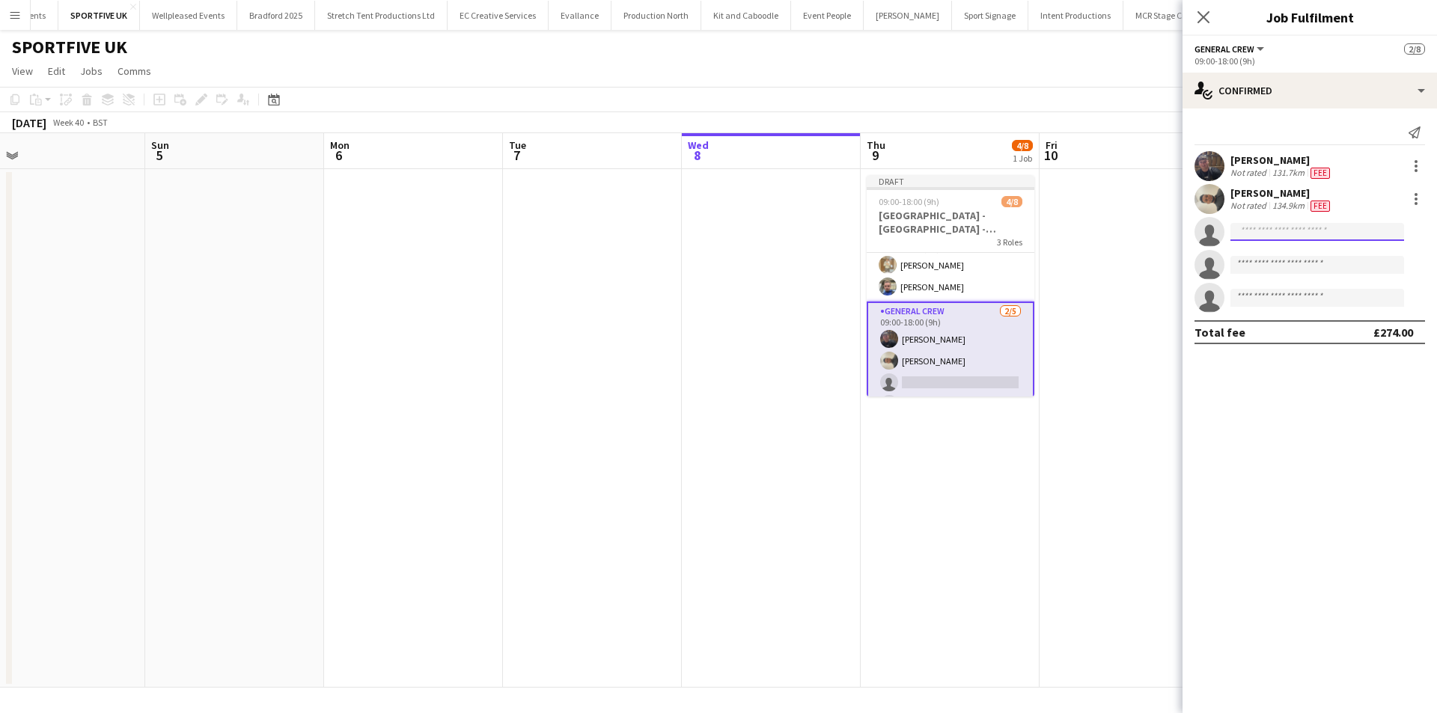
click at [1280, 225] on input at bounding box center [1318, 232] width 174 height 18
type input "****"
click at [1267, 263] on span "ewanmiller09@gmail.com" at bounding box center [1318, 266] width 150 height 12
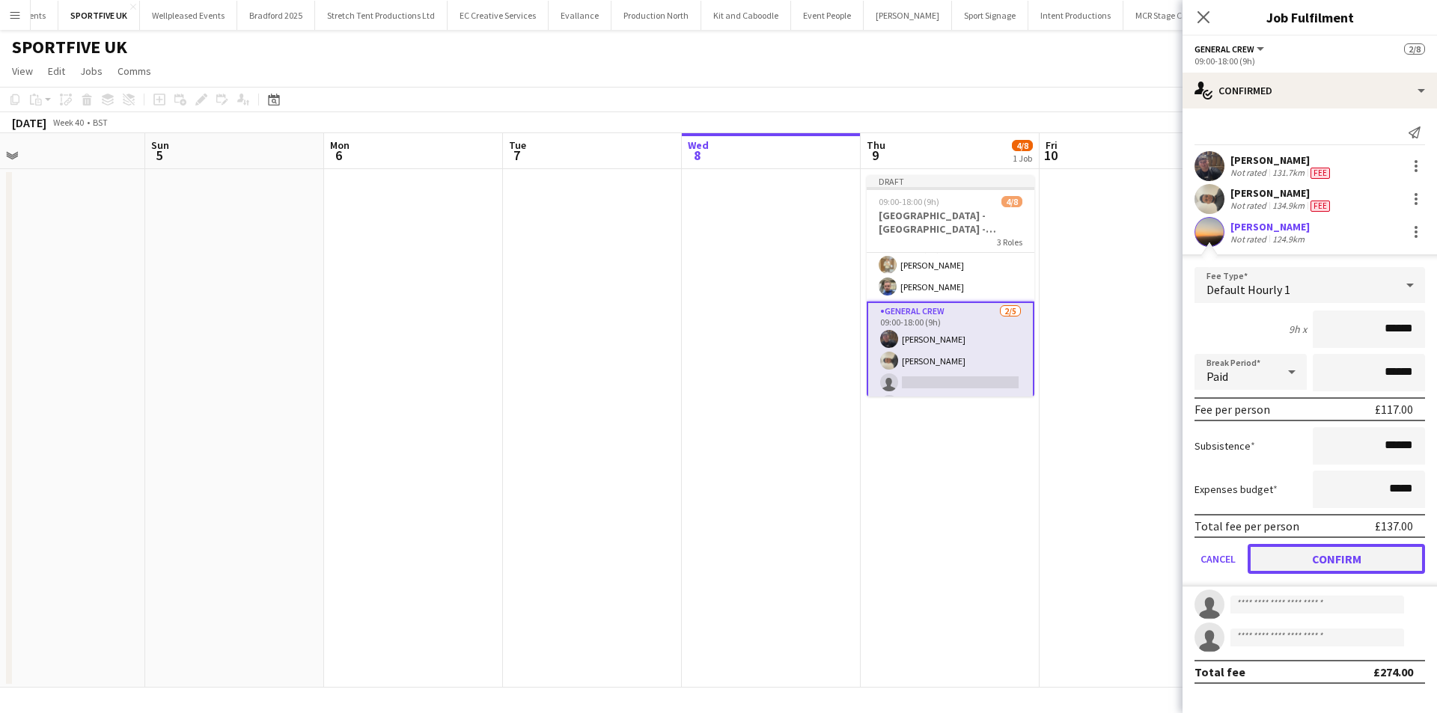
click at [1347, 556] on button "Confirm" at bounding box center [1336, 559] width 177 height 30
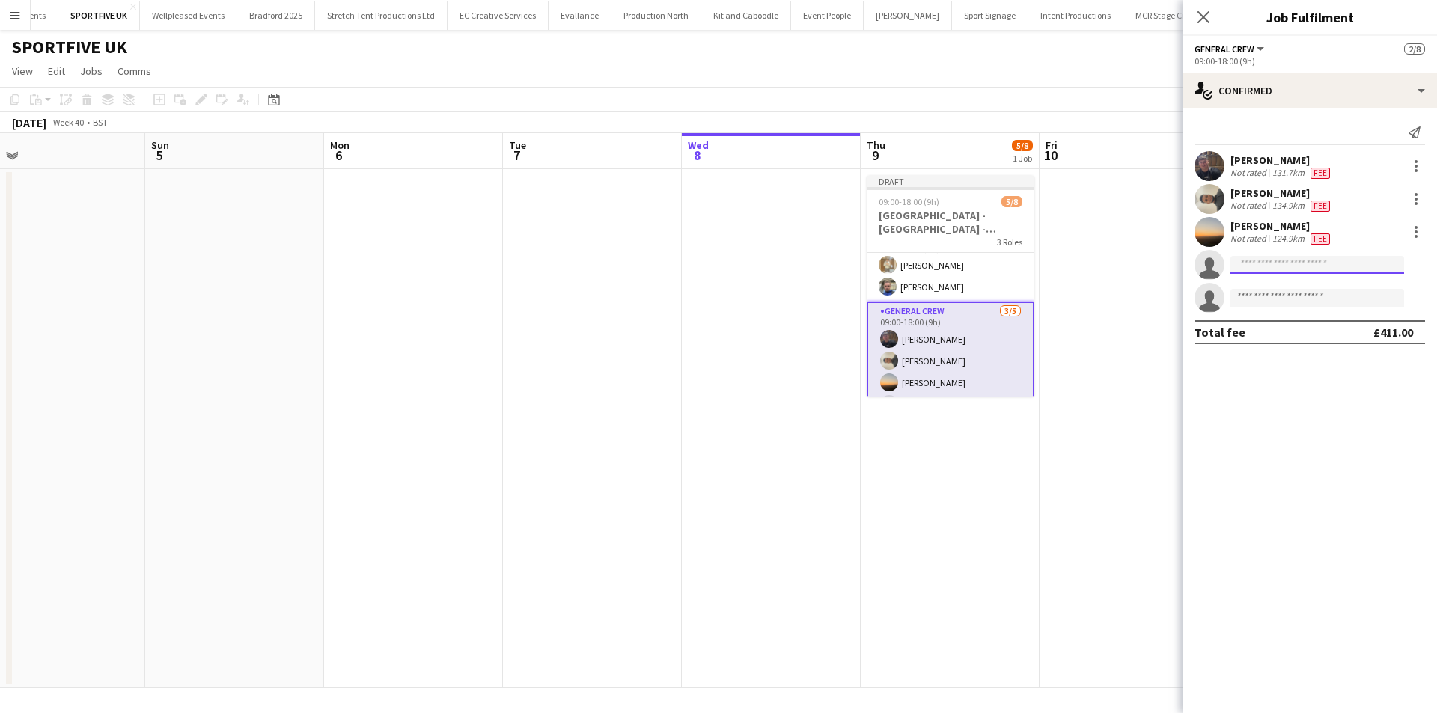
click at [1273, 264] on input at bounding box center [1318, 265] width 174 height 18
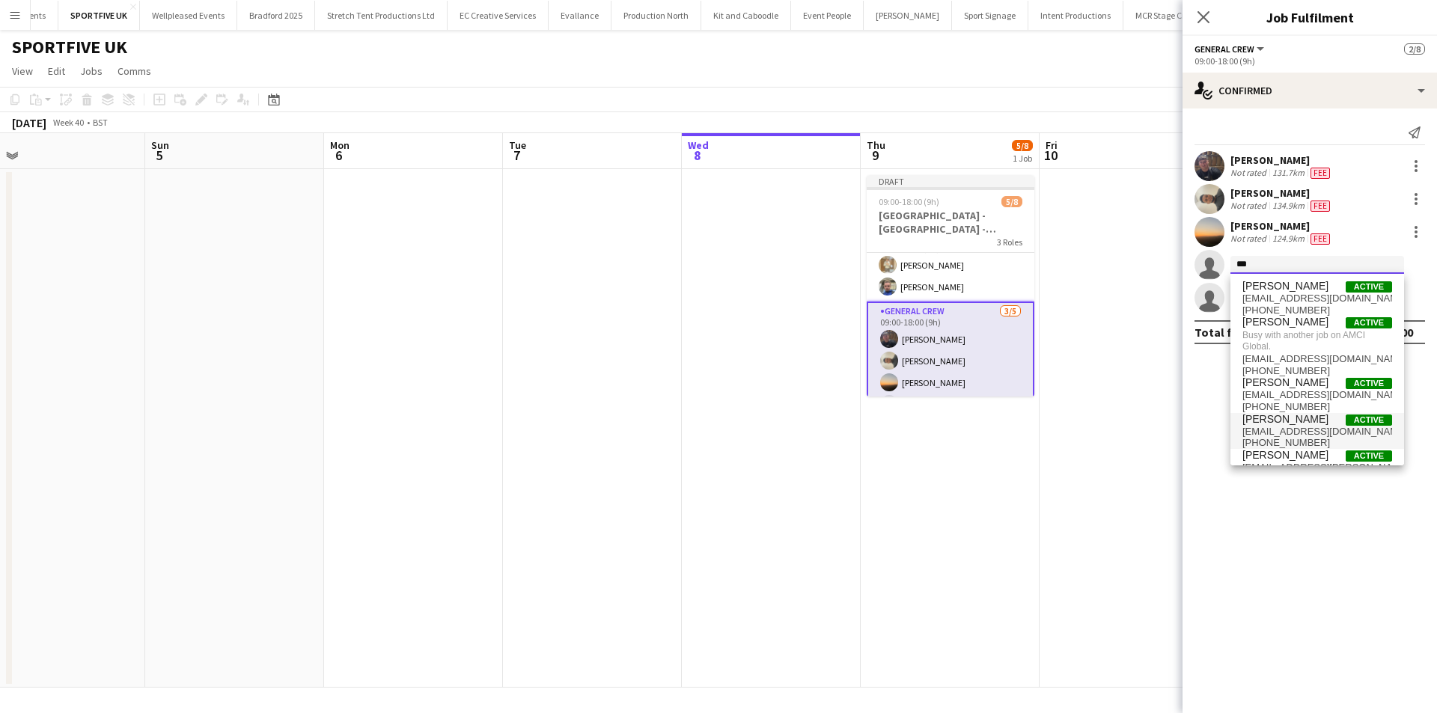
type input "***"
click at [1271, 422] on span "Ben Sampla" at bounding box center [1286, 419] width 86 height 13
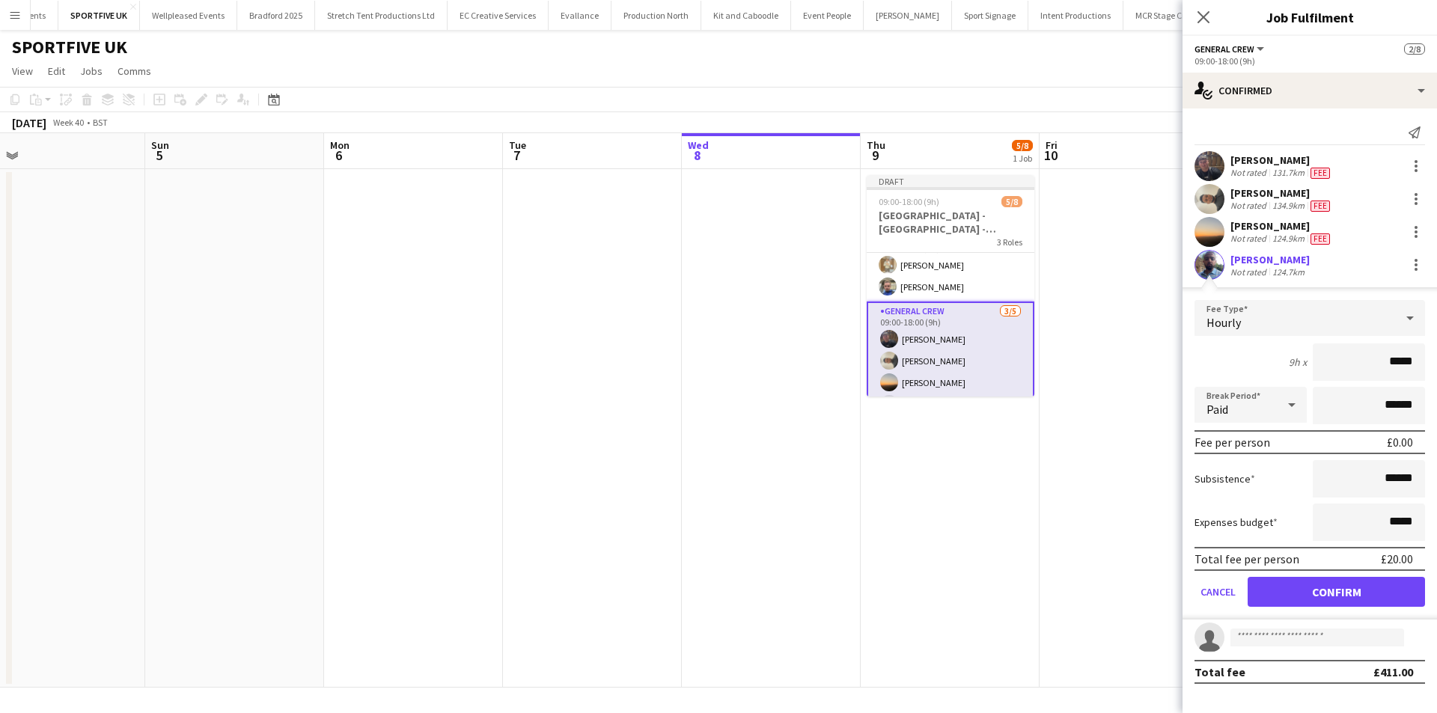
drag, startPoint x: 1365, startPoint y: 362, endPoint x: 1478, endPoint y: 360, distance: 113.1
click at [1436, 360] on html "Menu Boards Boards Boards All jobs Status Workforce Workforce My Workforce Recr…" at bounding box center [718, 356] width 1437 height 713
type input "***"
click at [1298, 585] on button "Confirm" at bounding box center [1336, 592] width 177 height 30
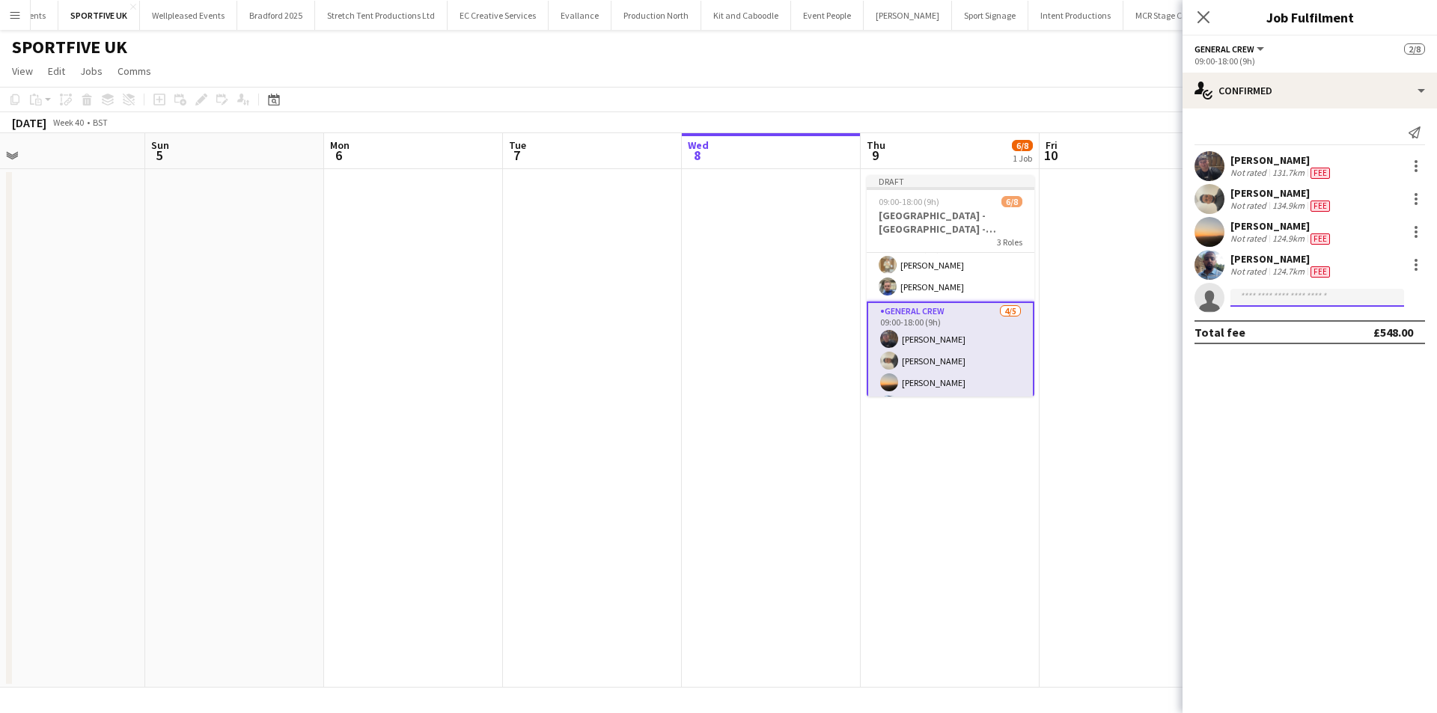
click at [1299, 302] on input at bounding box center [1318, 298] width 174 height 18
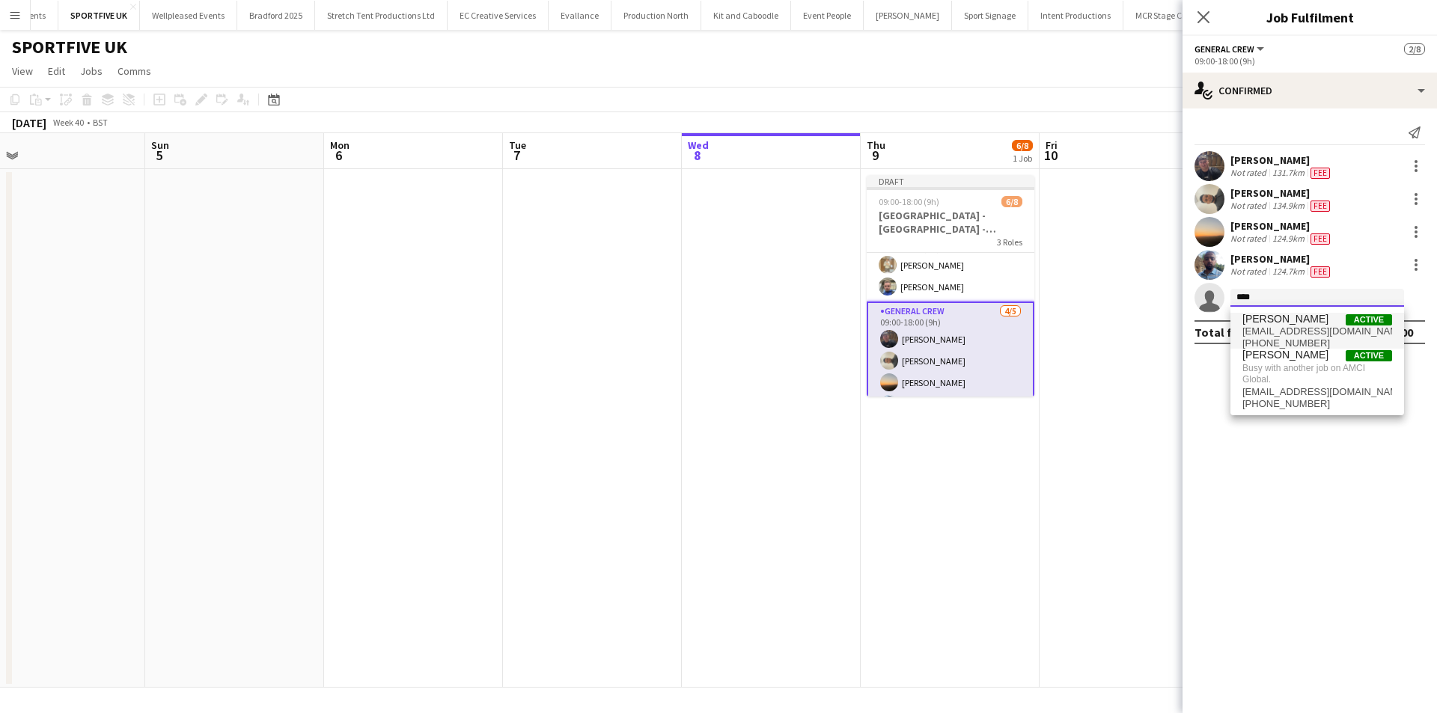
type input "****"
click at [1301, 325] on span "Joseph Bennett" at bounding box center [1286, 319] width 86 height 13
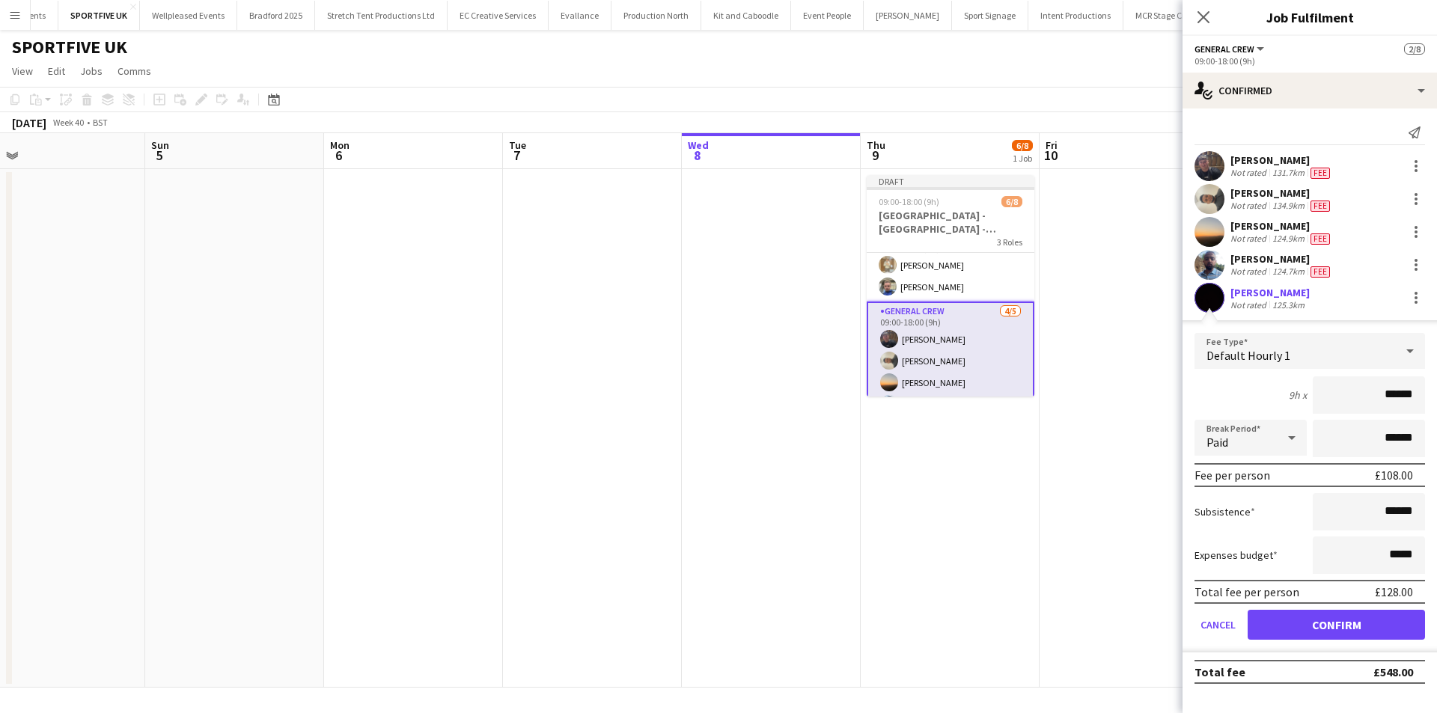
drag, startPoint x: 1359, startPoint y: 394, endPoint x: 1489, endPoint y: 394, distance: 129.5
click at [1436, 394] on html "Menu Boards Boards Boards All jobs Status Workforce Workforce My Workforce Recr…" at bounding box center [718, 356] width 1437 height 713
type input "***"
click at [1309, 600] on div "Total fee per person £137.00" at bounding box center [1310, 592] width 231 height 24
click at [1306, 615] on button "Confirm" at bounding box center [1336, 625] width 177 height 30
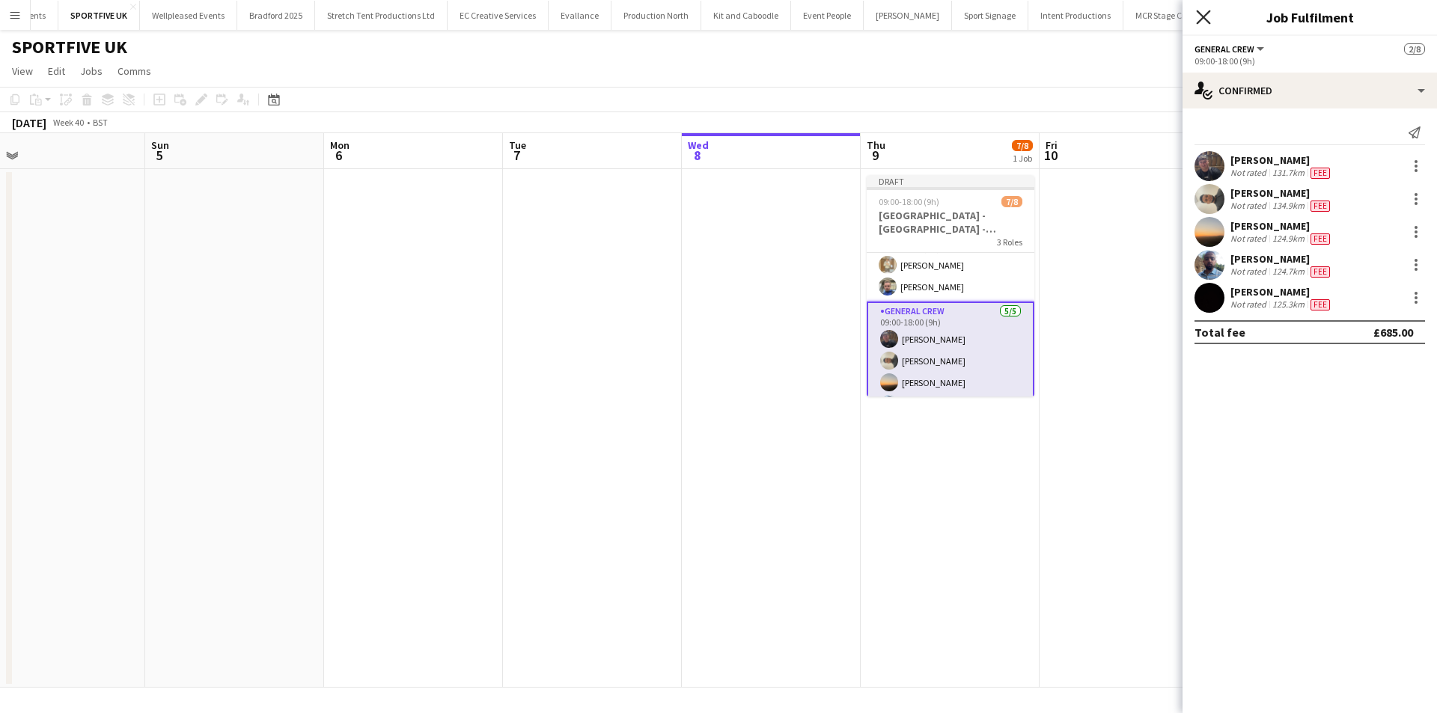
click at [1198, 12] on icon at bounding box center [1203, 17] width 14 height 14
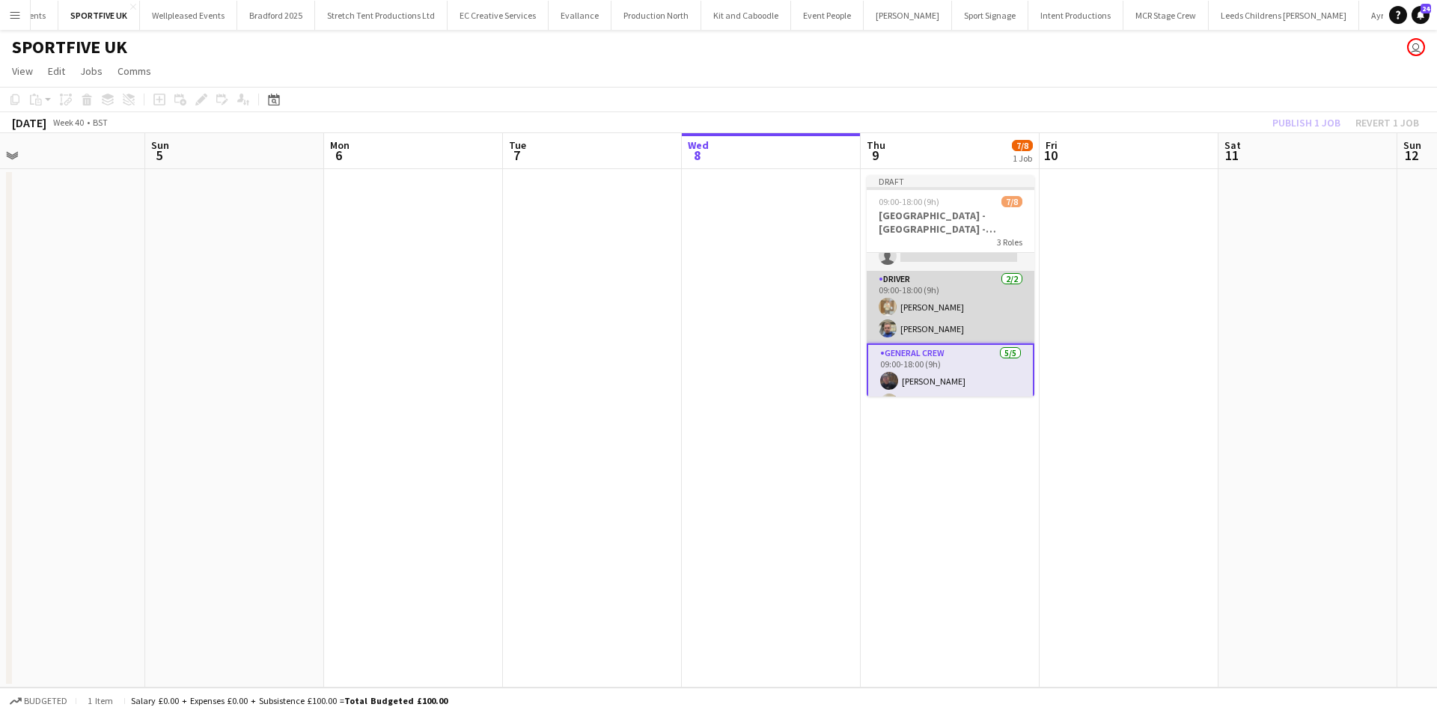
scroll to position [0, 0]
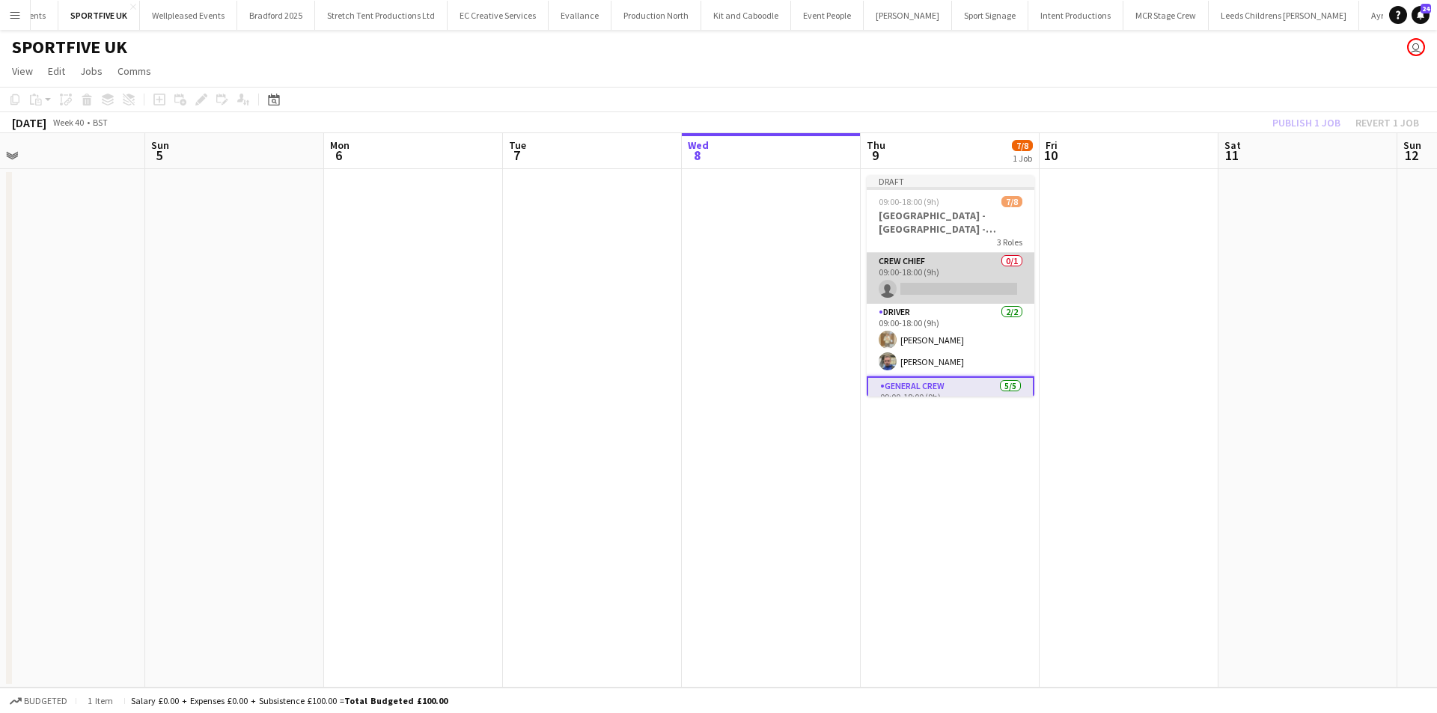
click at [972, 295] on app-card-role "Crew Chief 0/1 09:00-18:00 (9h) single-neutral-actions" at bounding box center [951, 278] width 168 height 51
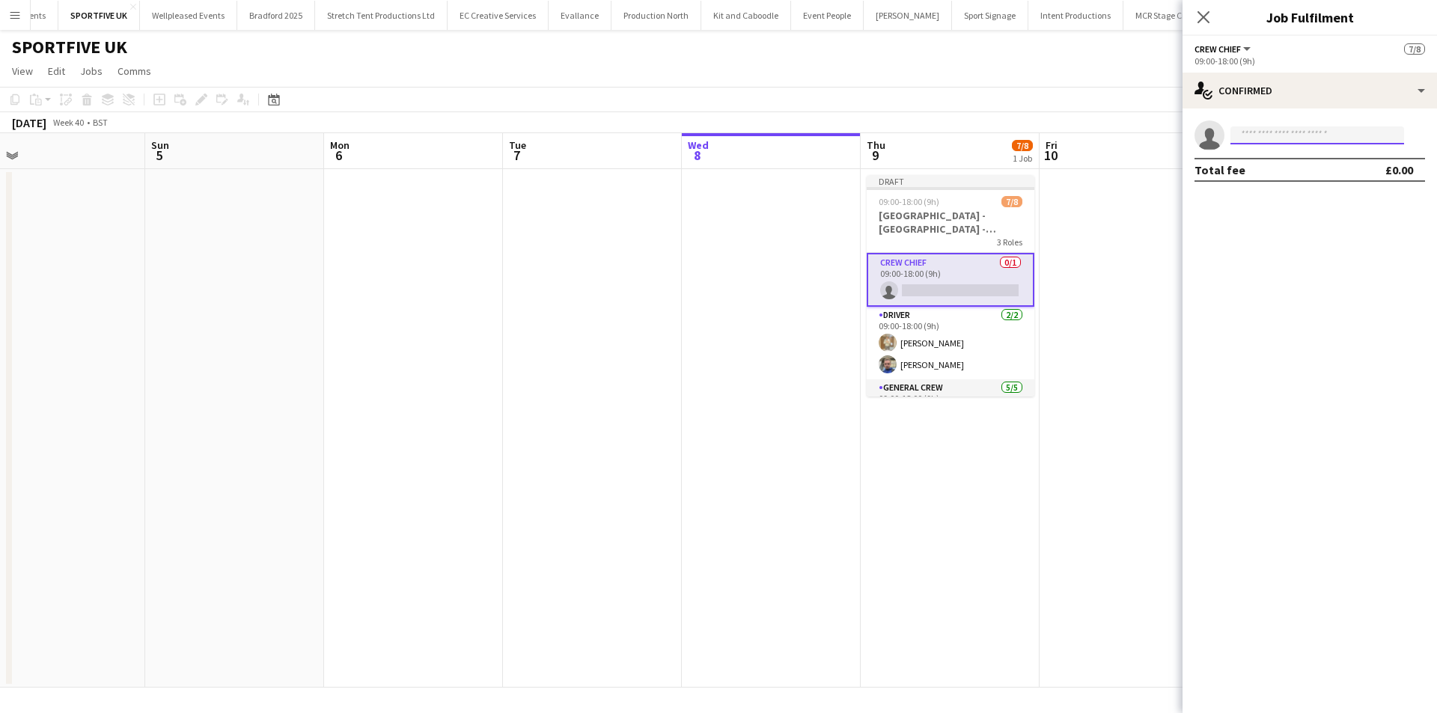
click at [1259, 139] on input at bounding box center [1318, 136] width 174 height 18
type input "****"
click at [1273, 153] on span "Antonio Aiken" at bounding box center [1286, 156] width 86 height 13
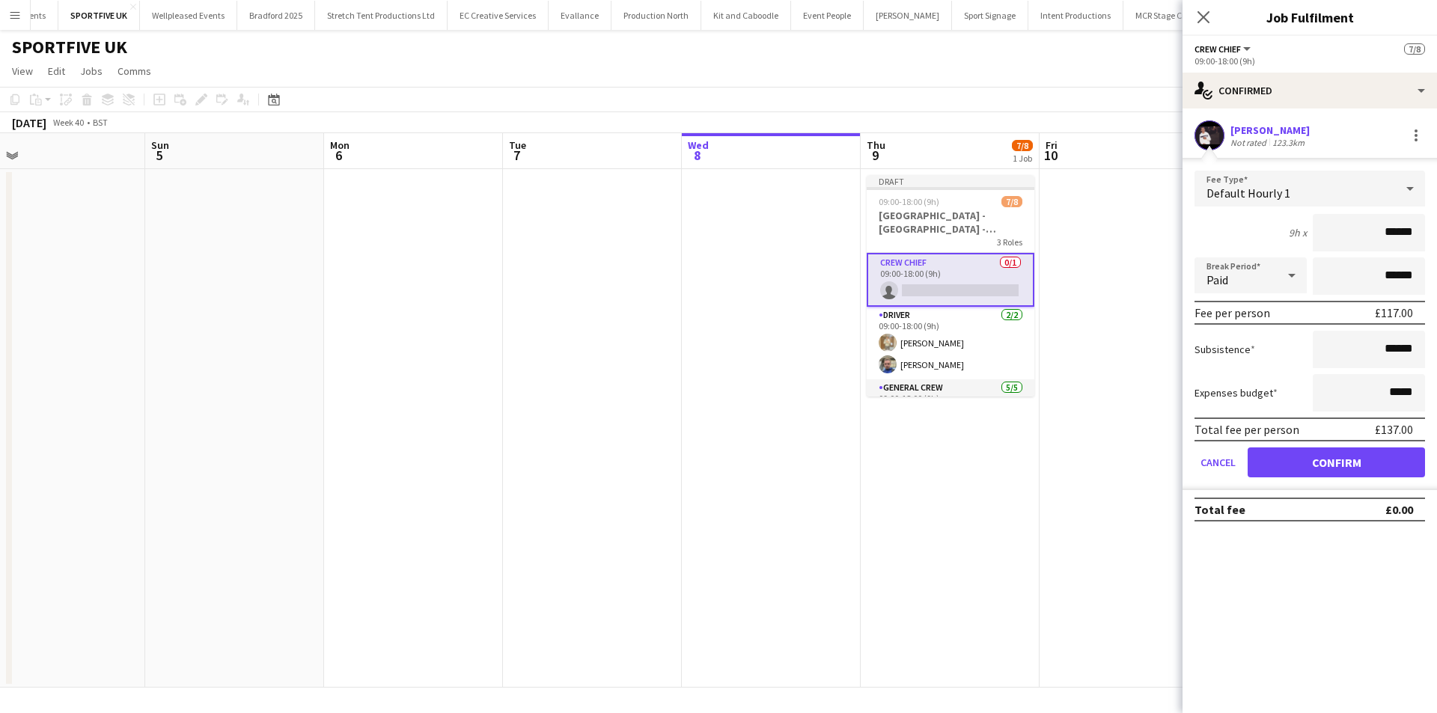
drag, startPoint x: 1365, startPoint y: 234, endPoint x: 1439, endPoint y: 229, distance: 73.5
click at [1436, 229] on html "Menu Boards Boards Boards All jobs Status Workforce Workforce My Workforce Recr…" at bounding box center [718, 356] width 1437 height 713
type input "***"
click at [1278, 461] on button "Confirm" at bounding box center [1336, 463] width 177 height 30
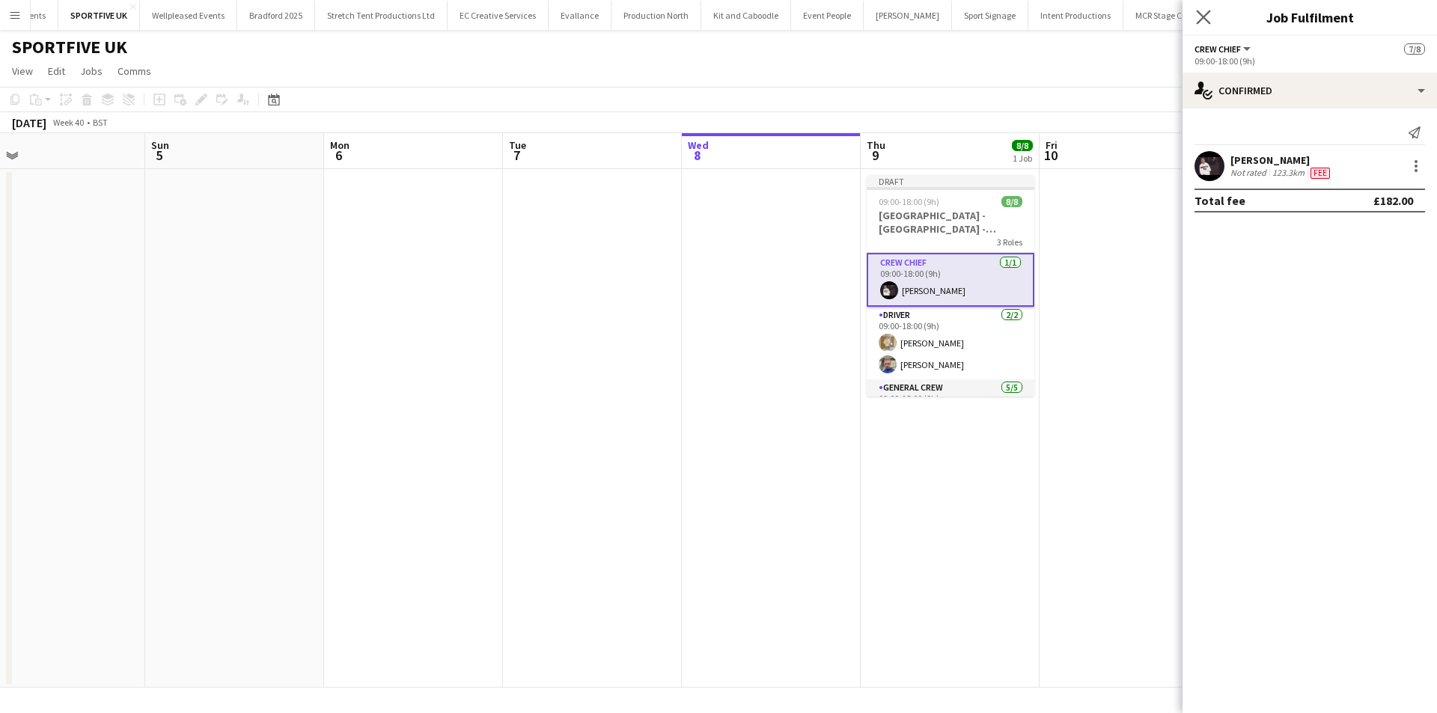
click at [1207, 25] on app-icon "Close pop-in" at bounding box center [1204, 18] width 22 height 22
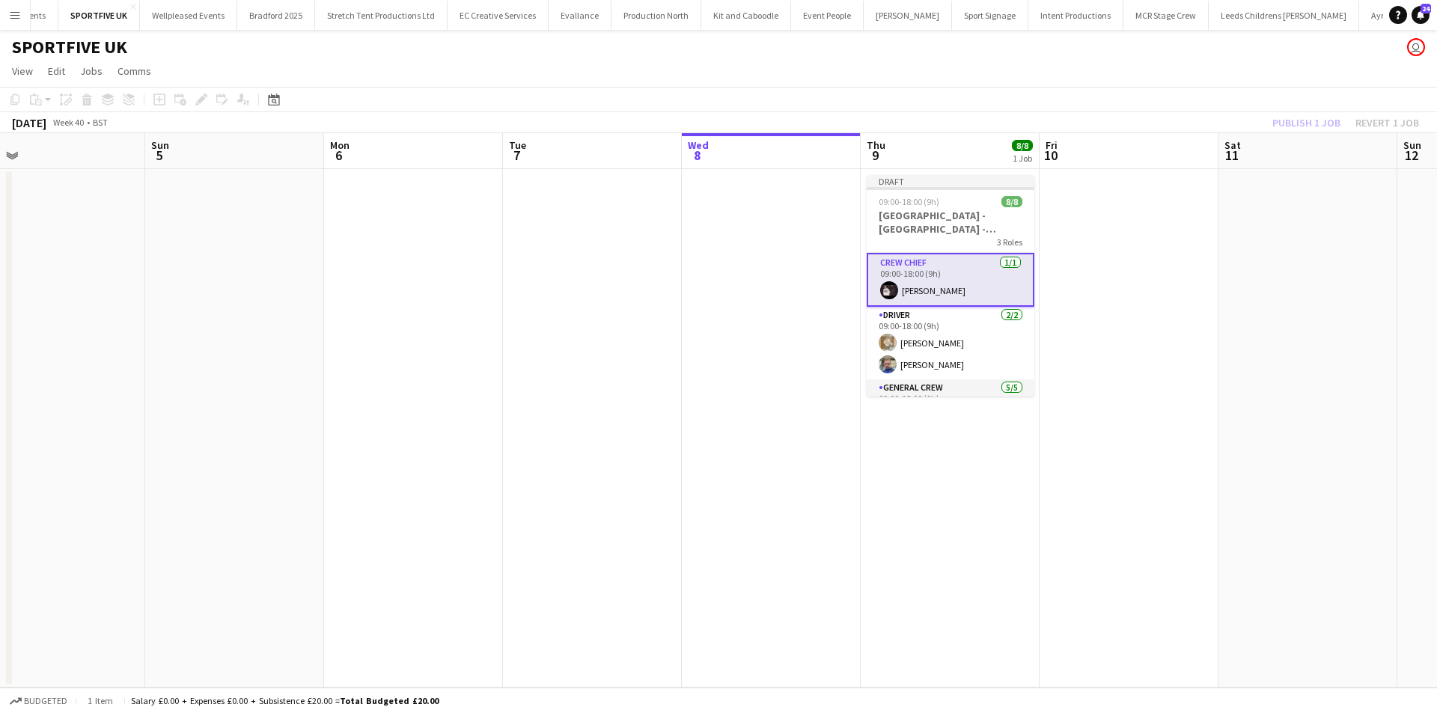
click at [1305, 119] on div "Publish 1 job Revert 1 job" at bounding box center [1346, 122] width 183 height 19
click at [1305, 119] on button "Publish 1 job" at bounding box center [1307, 122] width 80 height 19
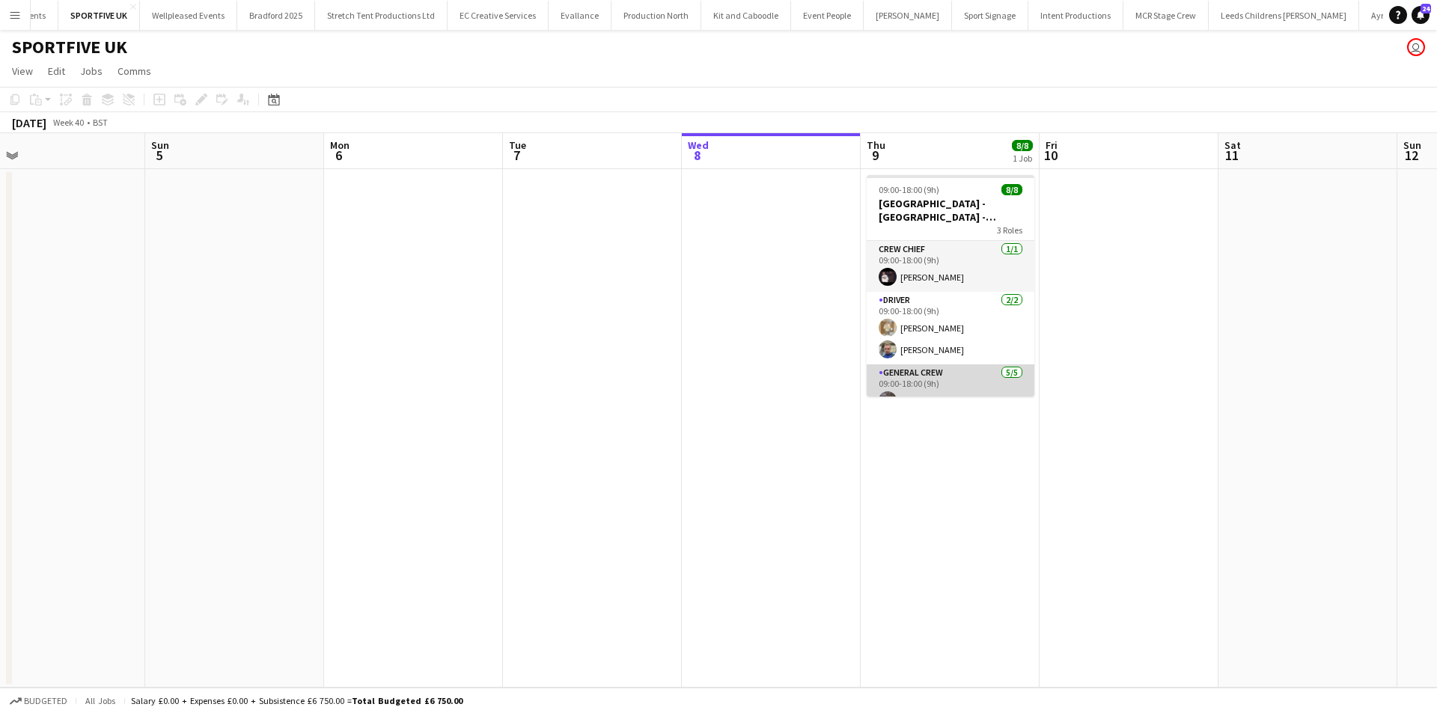
click at [931, 367] on app-card-role "General Crew 5/5 09:00-18:00 (9h) Joshua Artis Stefano rowe Ewan Miller Ben Sam…" at bounding box center [951, 434] width 168 height 138
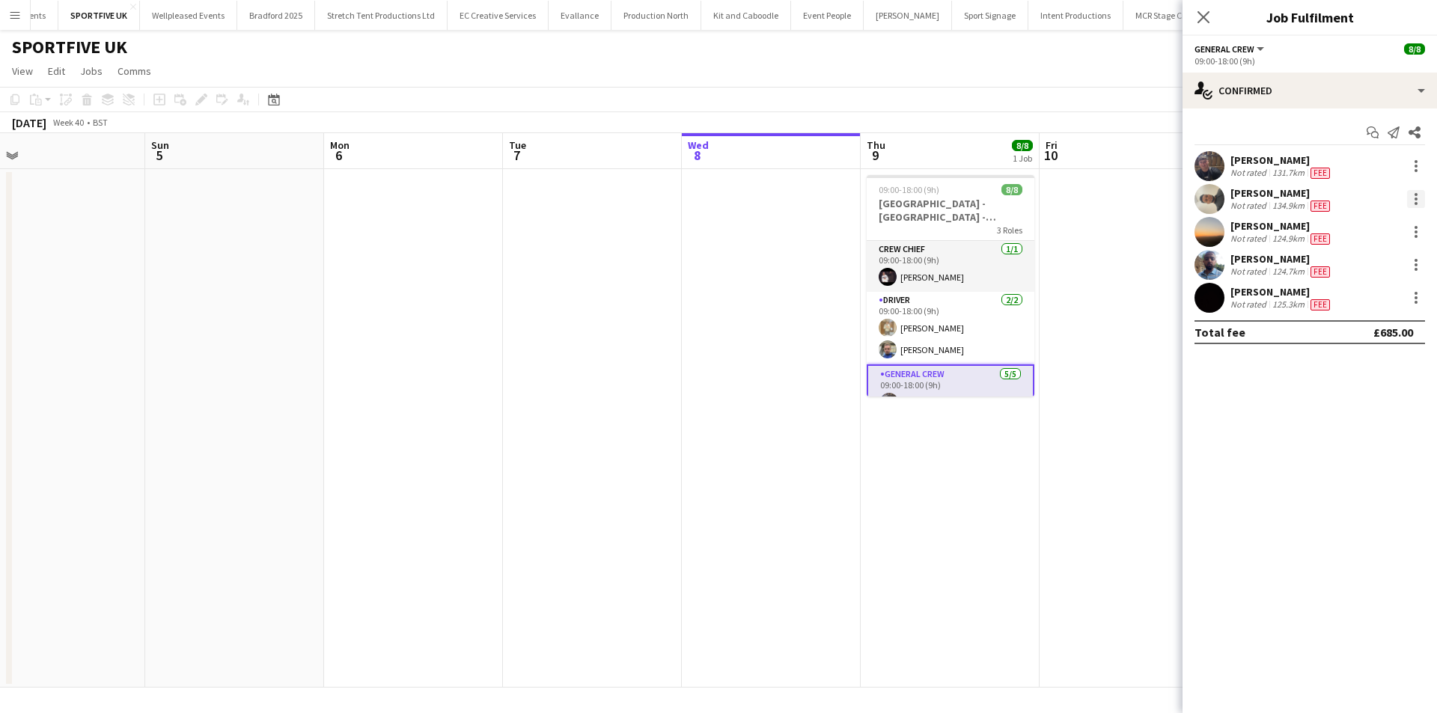
click at [1417, 199] on div at bounding box center [1416, 199] width 3 height 3
click at [1341, 367] on span "Remove" at bounding box center [1342, 370] width 45 height 13
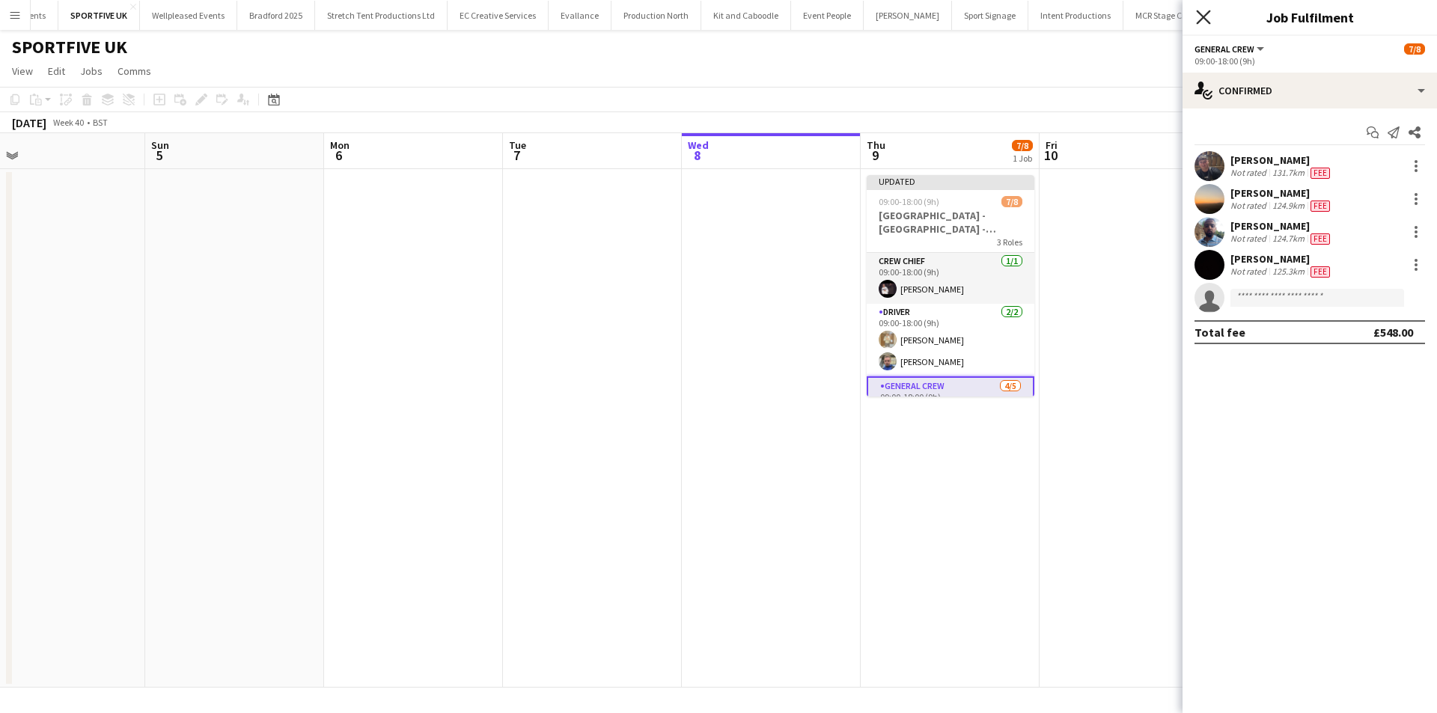
click at [1207, 15] on icon "Close pop-in" at bounding box center [1203, 17] width 14 height 14
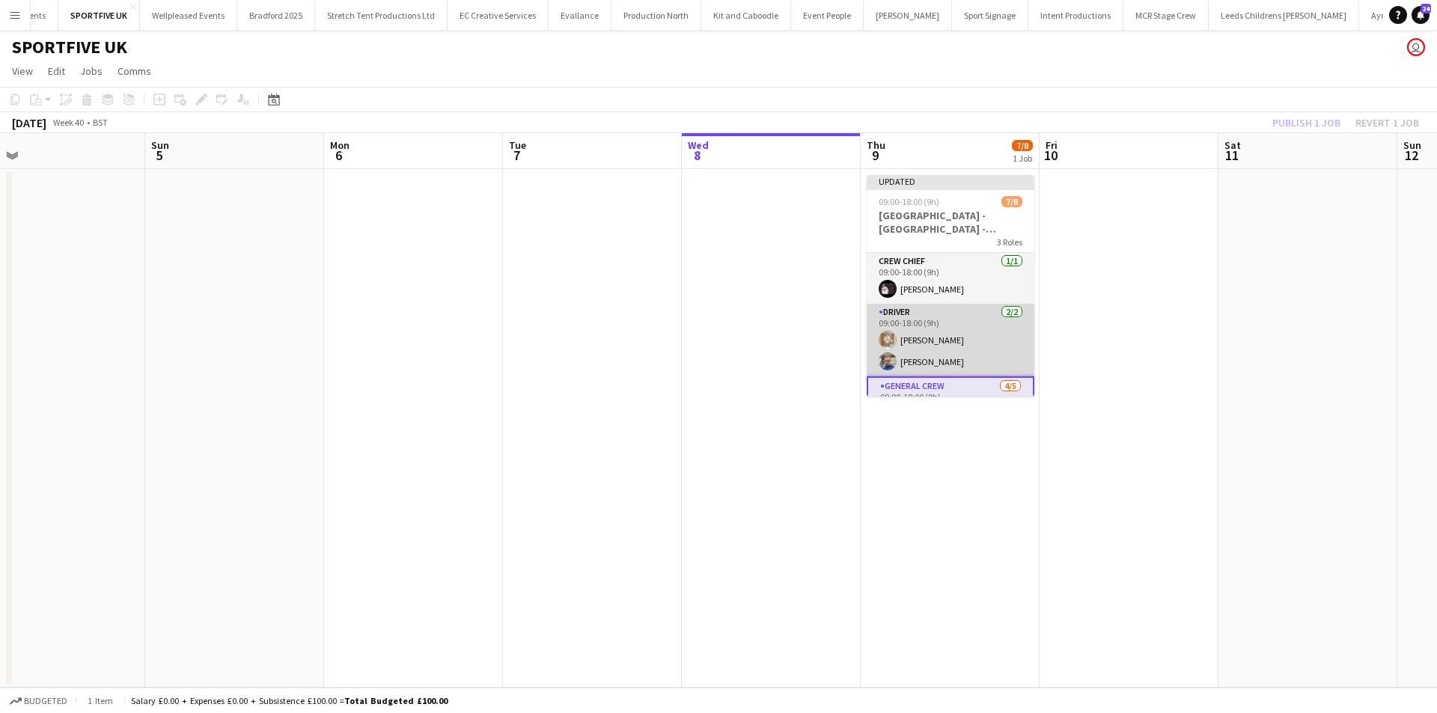
click at [957, 373] on app-card-role "Driver 2/2 09:00-18:00 (9h) Charlie Mason Sullivan Elliott" at bounding box center [951, 340] width 168 height 73
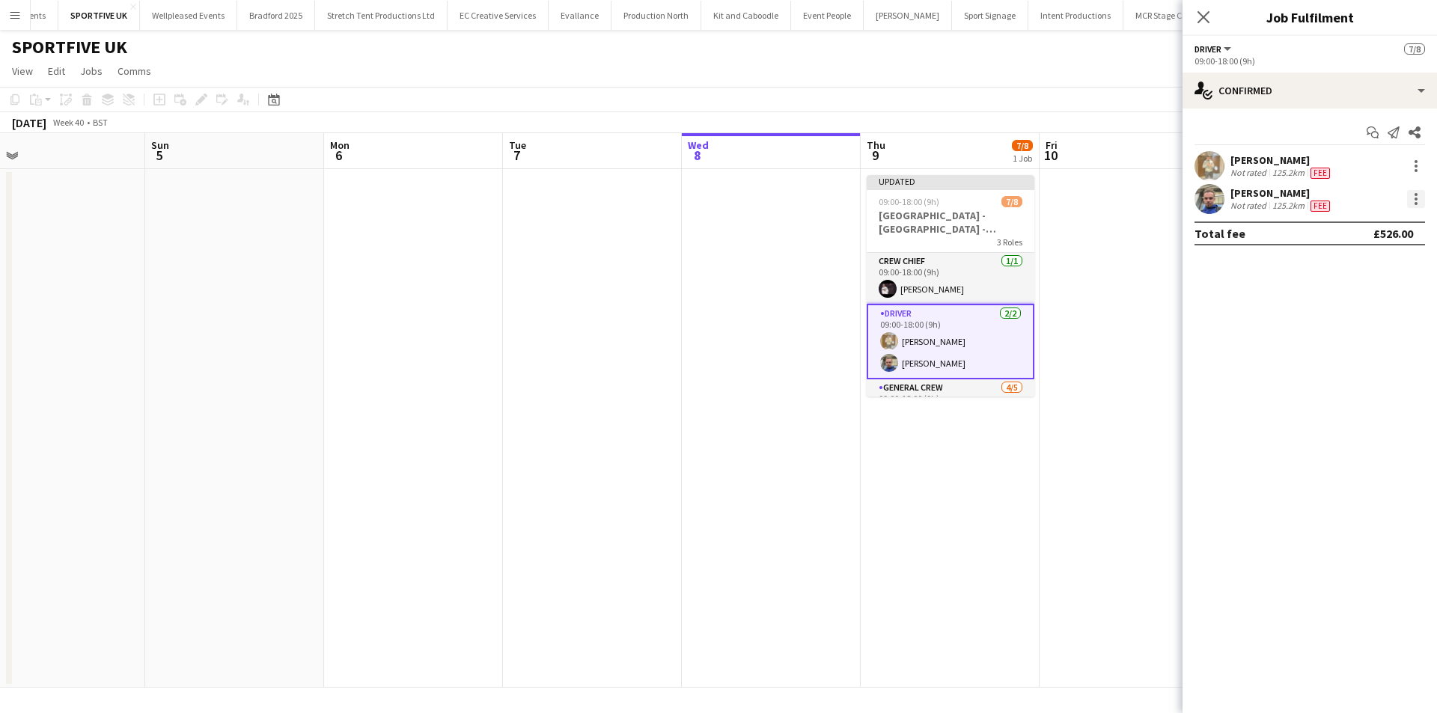
click at [1413, 198] on div at bounding box center [1416, 199] width 18 height 18
click at [1343, 362] on button "Remove" at bounding box center [1366, 371] width 117 height 36
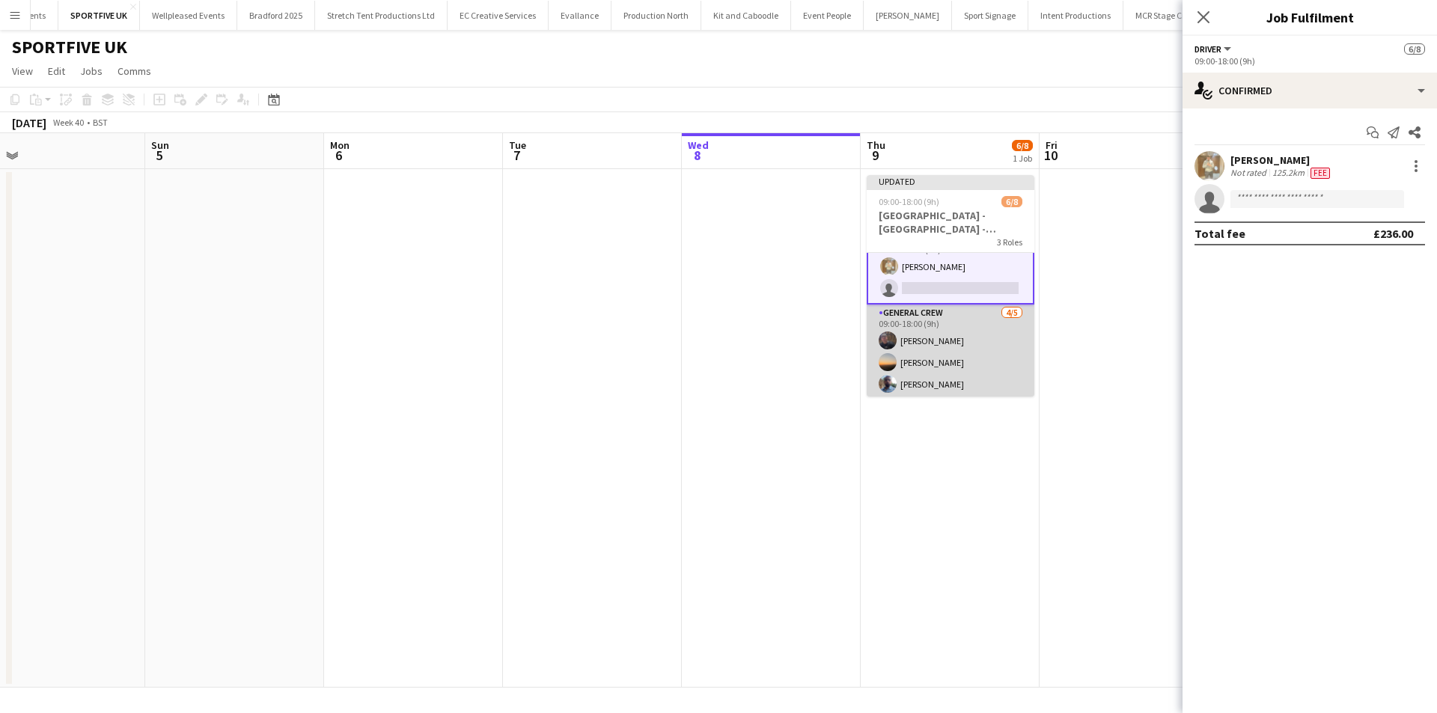
click at [930, 365] on app-card-role "General Crew 4/5 09:00-18:00 (9h) Joshua Artis Ewan Miller Ben Sampla Joseph Be…" at bounding box center [951, 374] width 168 height 138
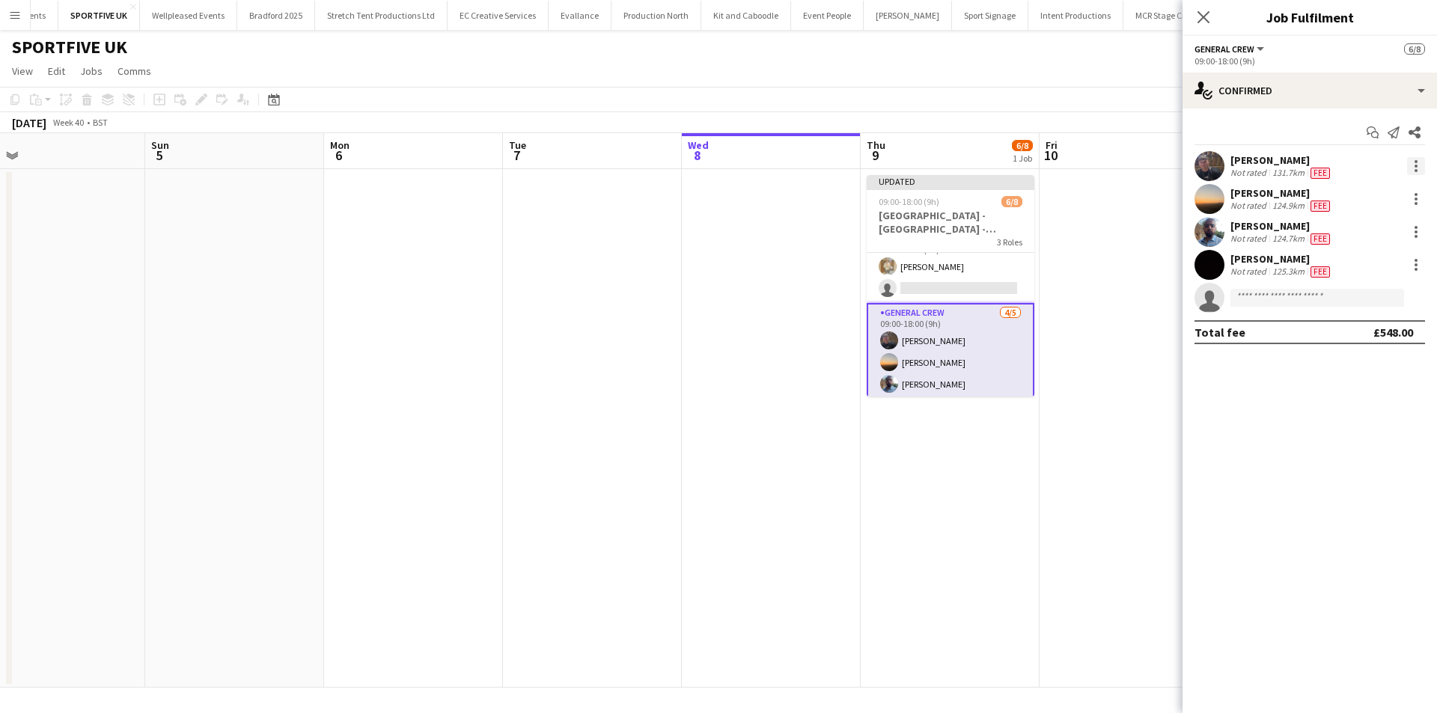
click at [1410, 174] on div at bounding box center [1416, 166] width 18 height 18
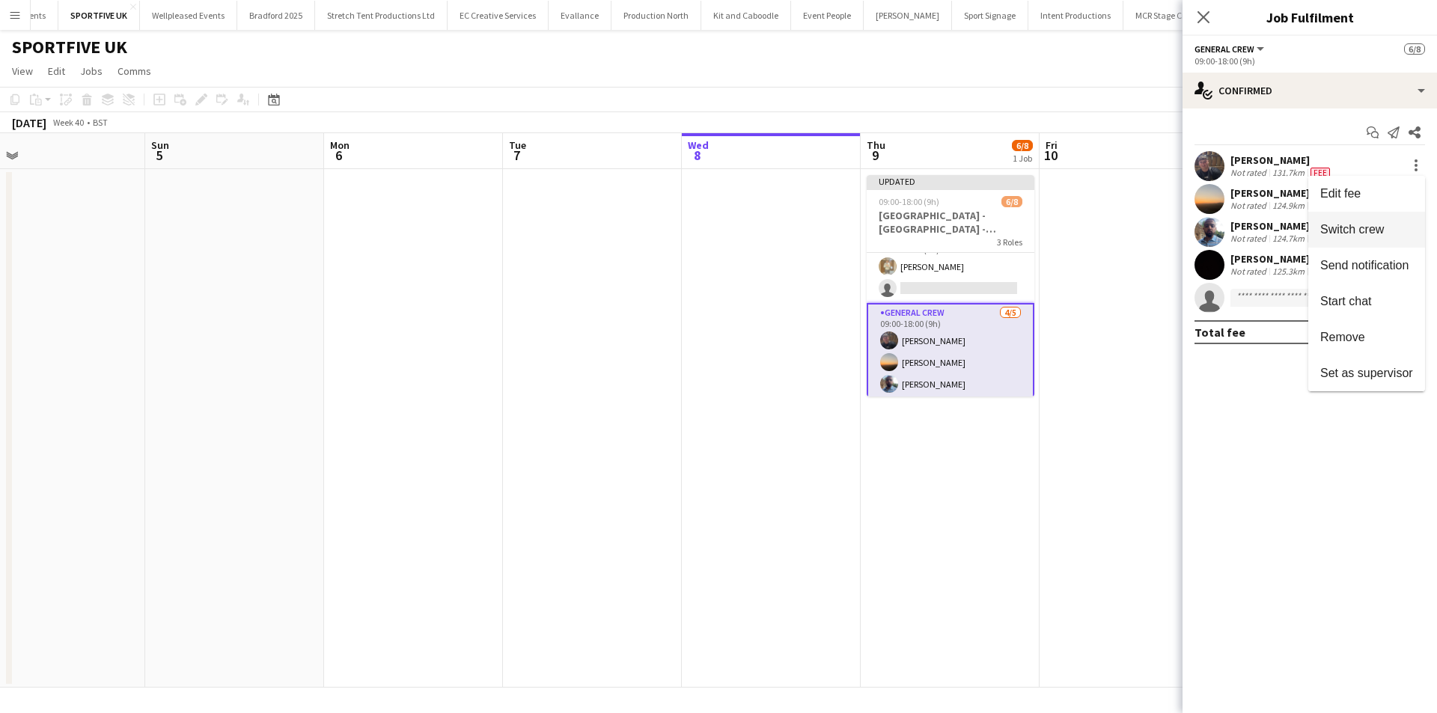
click at [1356, 241] on button "Switch crew" at bounding box center [1366, 230] width 117 height 36
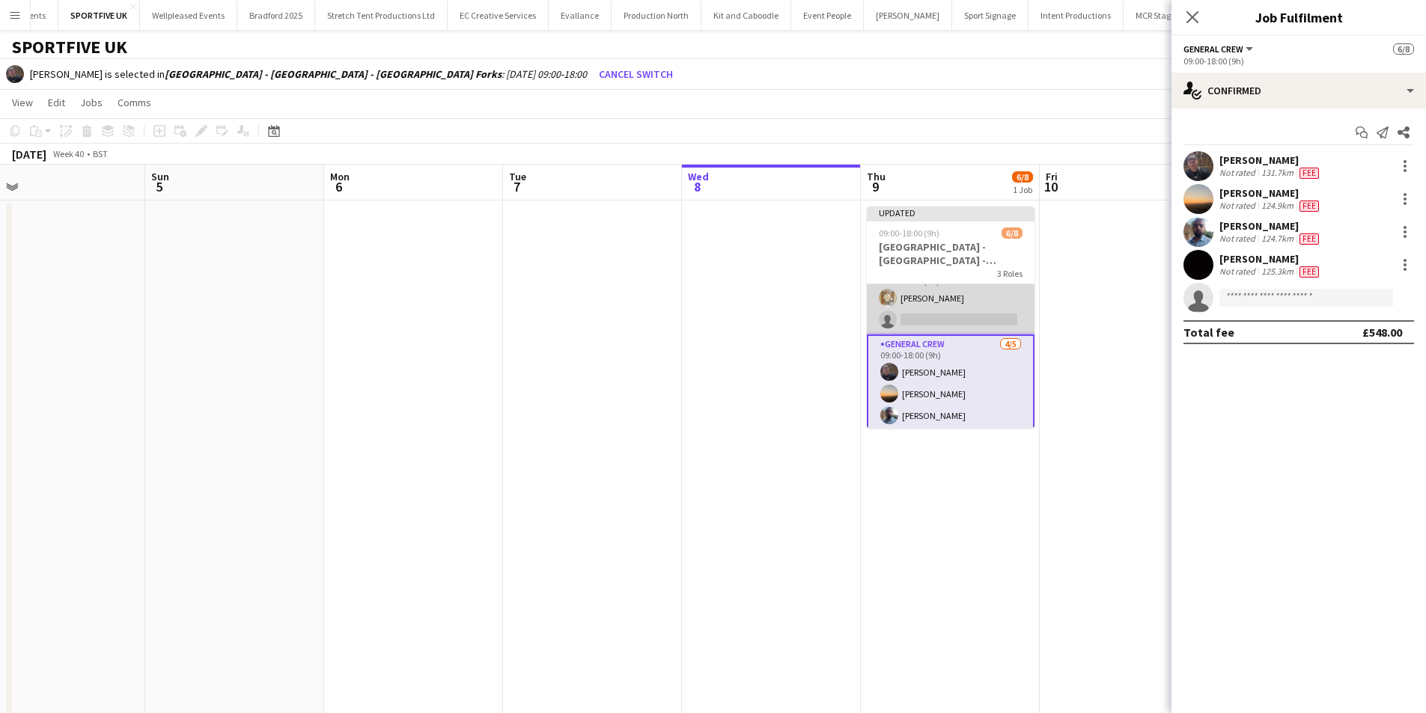
click at [957, 317] on app-card-role "Driver 1/2 09:00-18:00 (9h) Charlie Mason single-neutral-actions" at bounding box center [951, 298] width 168 height 73
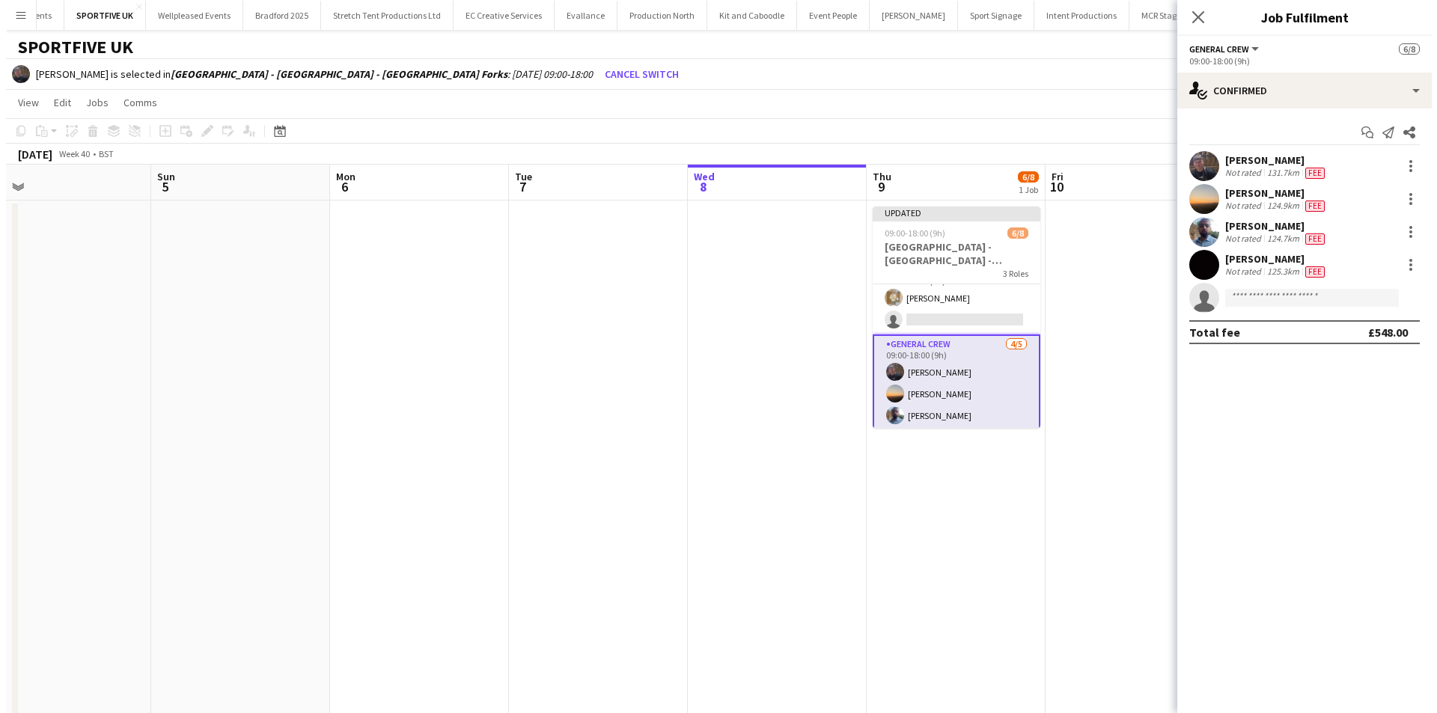
scroll to position [75, 0]
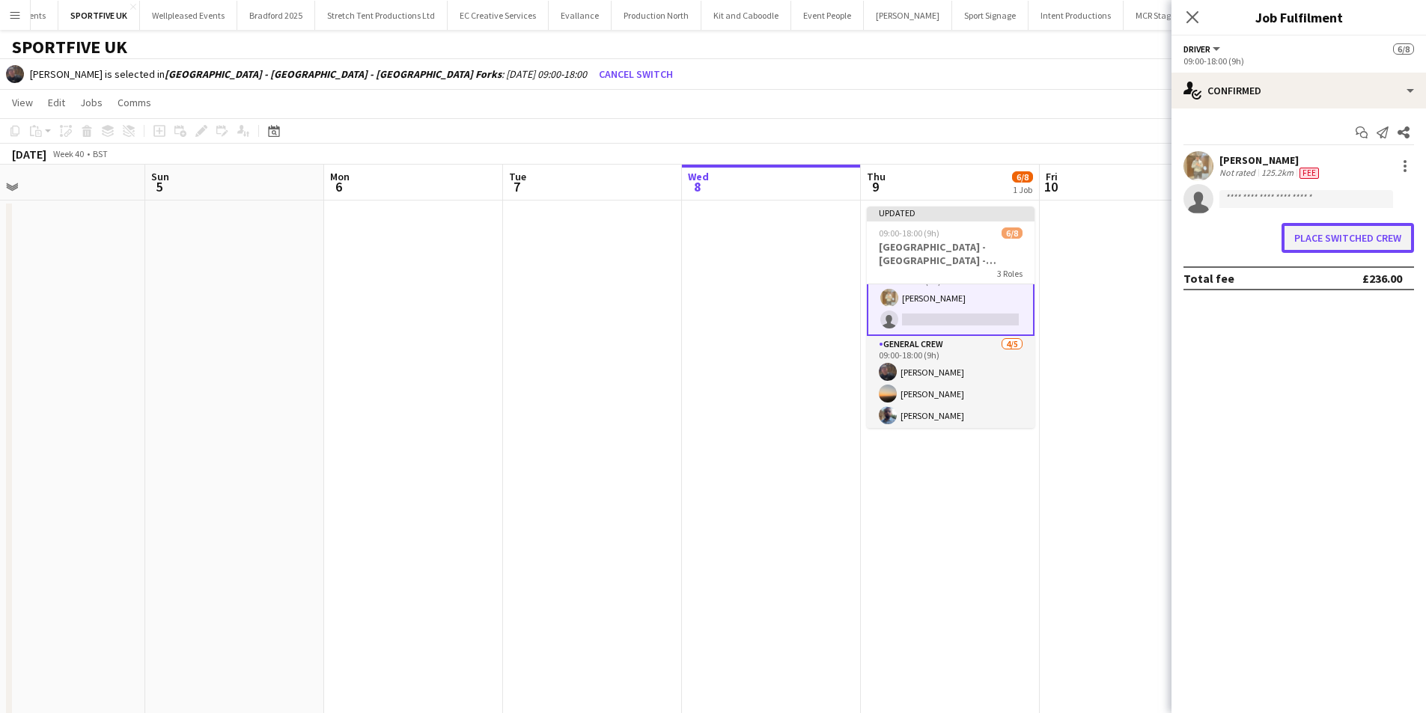
click at [1374, 245] on button "Place switched crew" at bounding box center [1348, 238] width 132 height 30
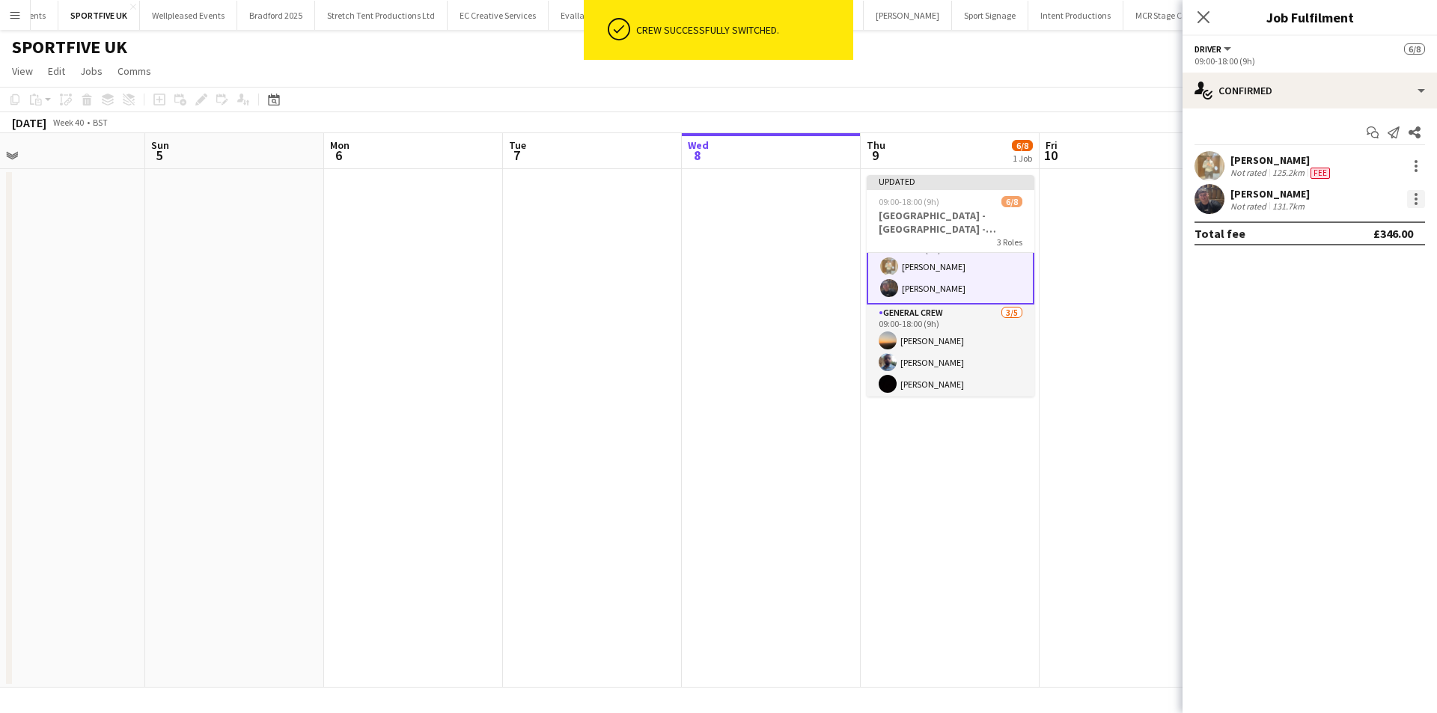
click at [1420, 197] on div at bounding box center [1416, 199] width 18 height 18
click at [1407, 219] on button "Edit fee" at bounding box center [1366, 227] width 117 height 36
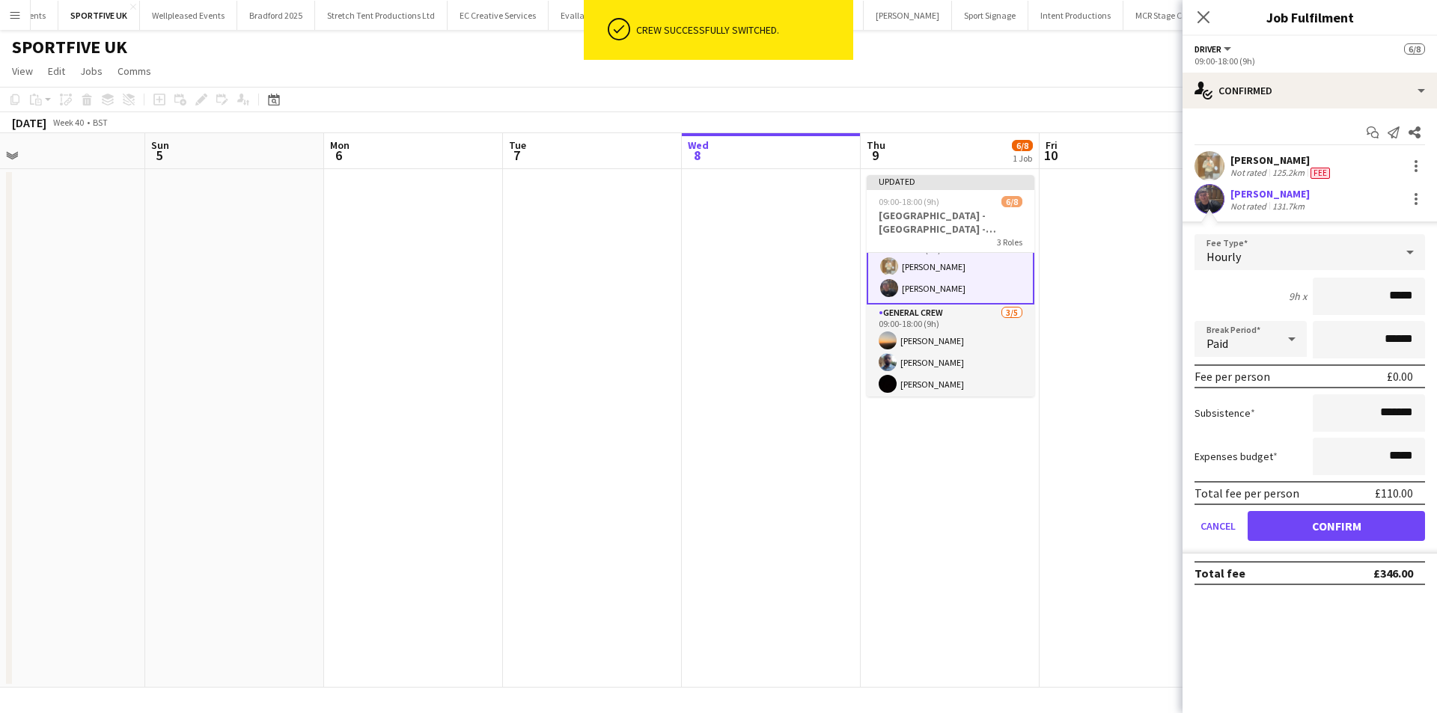
drag, startPoint x: 1377, startPoint y: 287, endPoint x: 1429, endPoint y: 287, distance: 52.4
click at [1429, 287] on form "Fee Type Hourly 9h x ***** Break Period Paid ****** Fee per person £0.00 Subsis…" at bounding box center [1310, 394] width 255 height 320
type input "***"
click at [1320, 525] on button "Confirm" at bounding box center [1336, 526] width 177 height 30
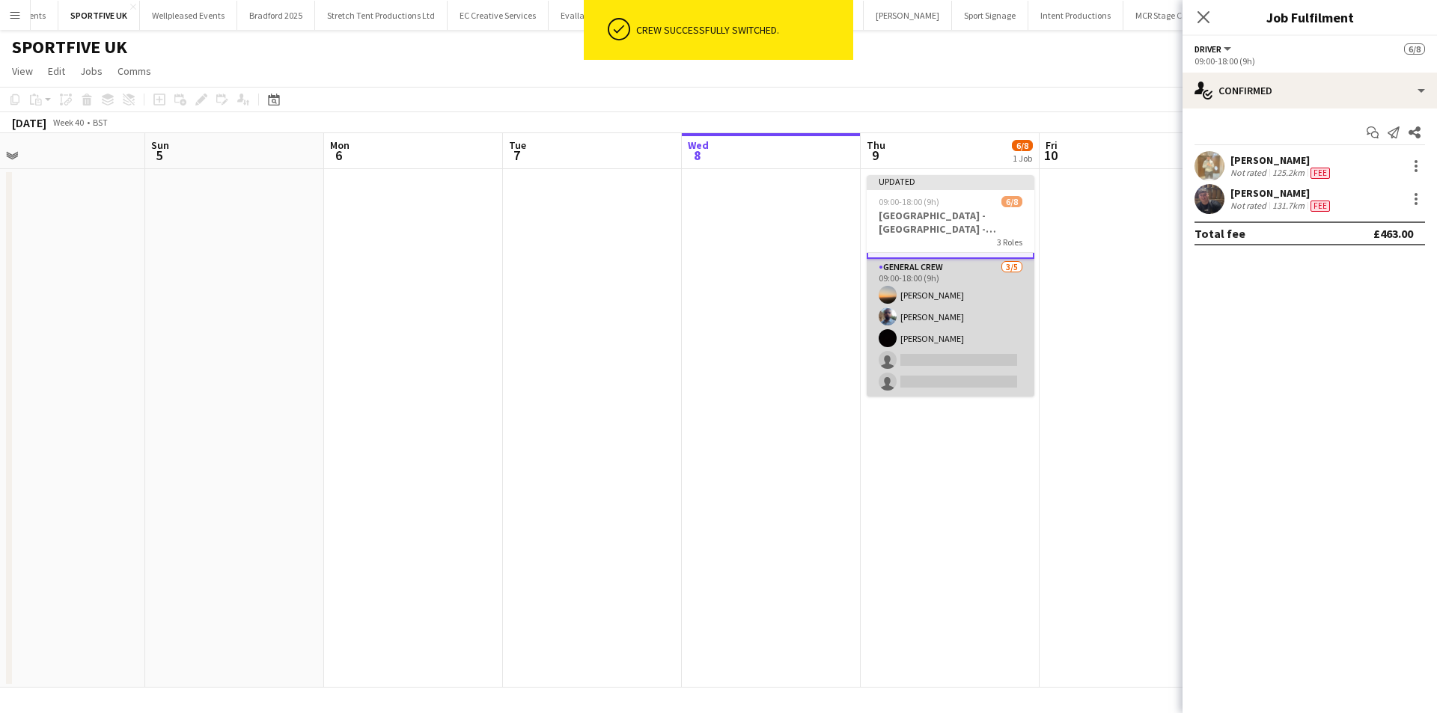
click at [975, 367] on app-card-role "General Crew 3/5 09:00-18:00 (9h) Ewan Miller Ben Sampla Joseph Bennett single-…" at bounding box center [951, 328] width 168 height 138
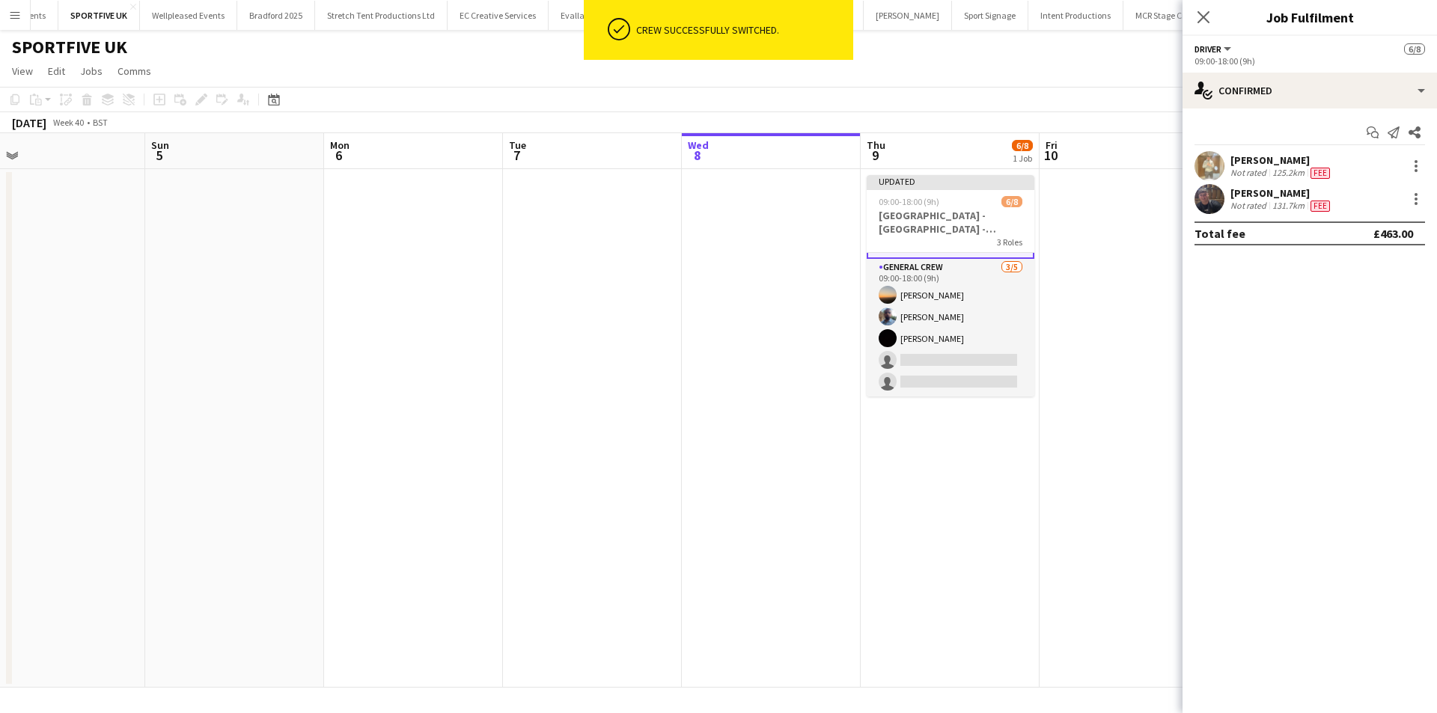
scroll to position [119, 0]
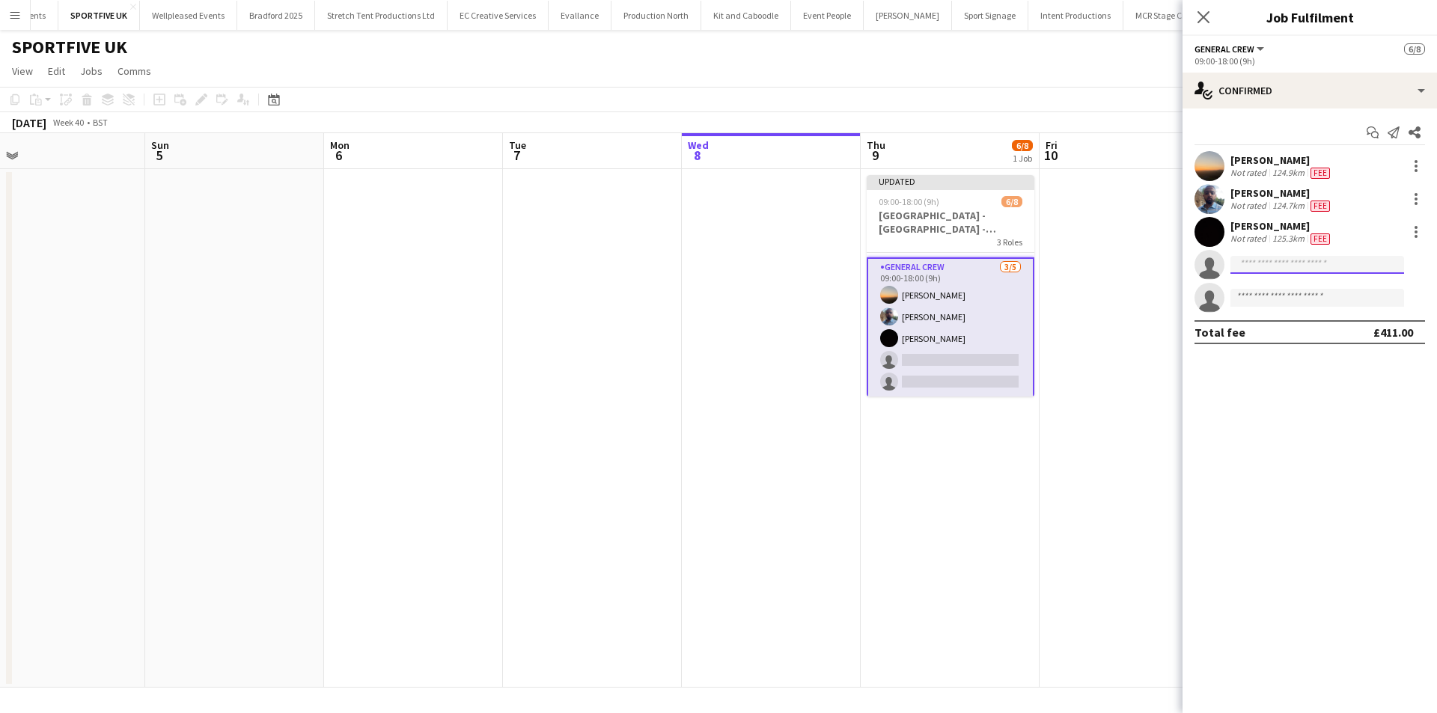
click at [1280, 272] on input at bounding box center [1318, 265] width 174 height 18
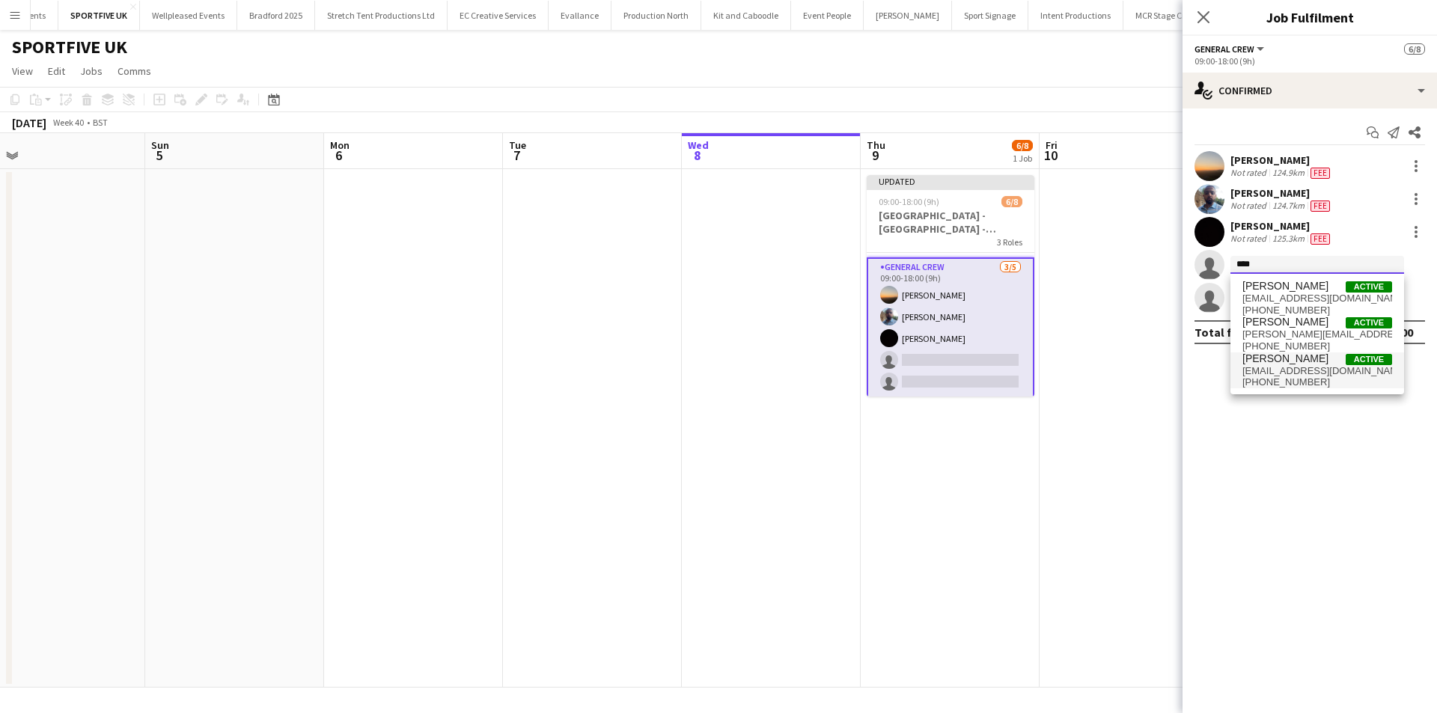
type input "****"
click at [1283, 367] on span "nathanwaters2006@gmail.com" at bounding box center [1318, 371] width 150 height 12
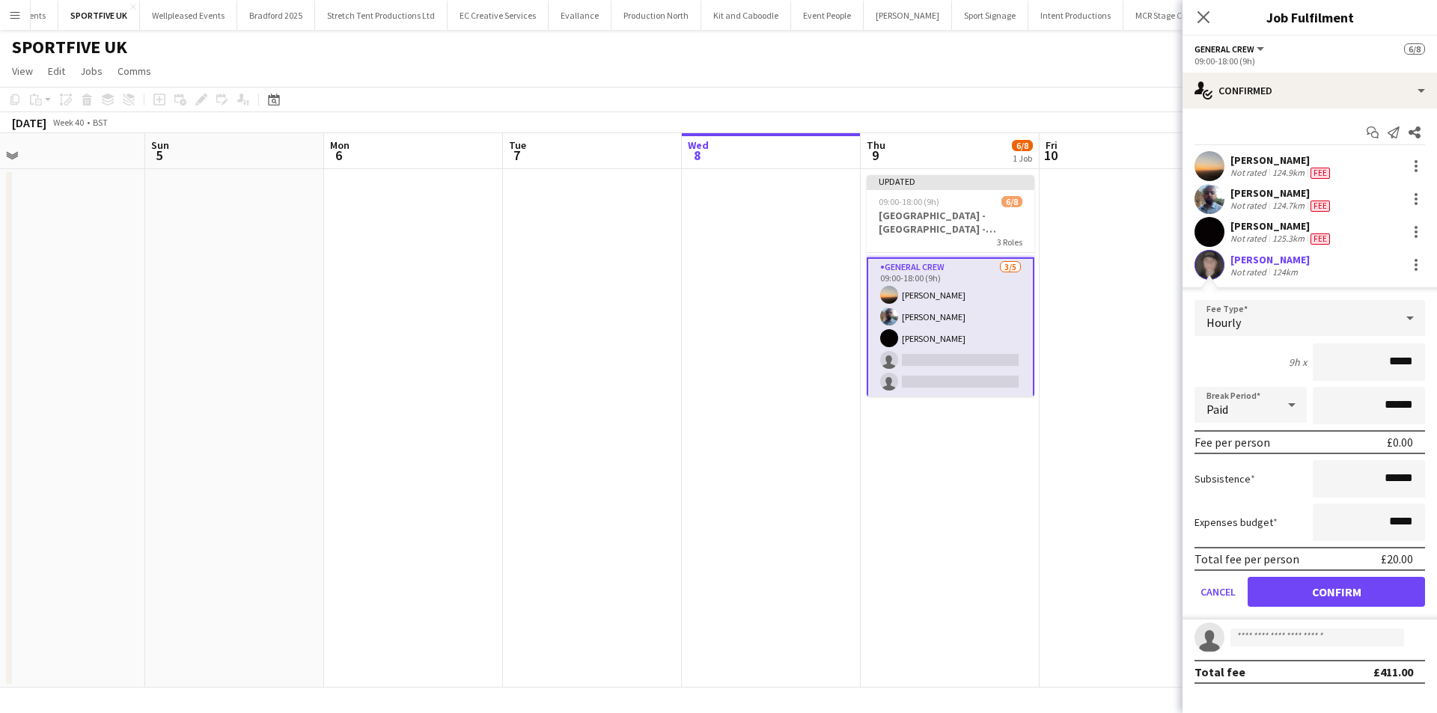
drag, startPoint x: 1389, startPoint y: 362, endPoint x: 1545, endPoint y: 362, distance: 156.4
click at [1436, 362] on html "Menu Boards Boards Boards All jobs Status Workforce Workforce My Workforce Recr…" at bounding box center [718, 356] width 1437 height 713
type input "***"
click at [1386, 586] on button "Confirm" at bounding box center [1336, 592] width 177 height 30
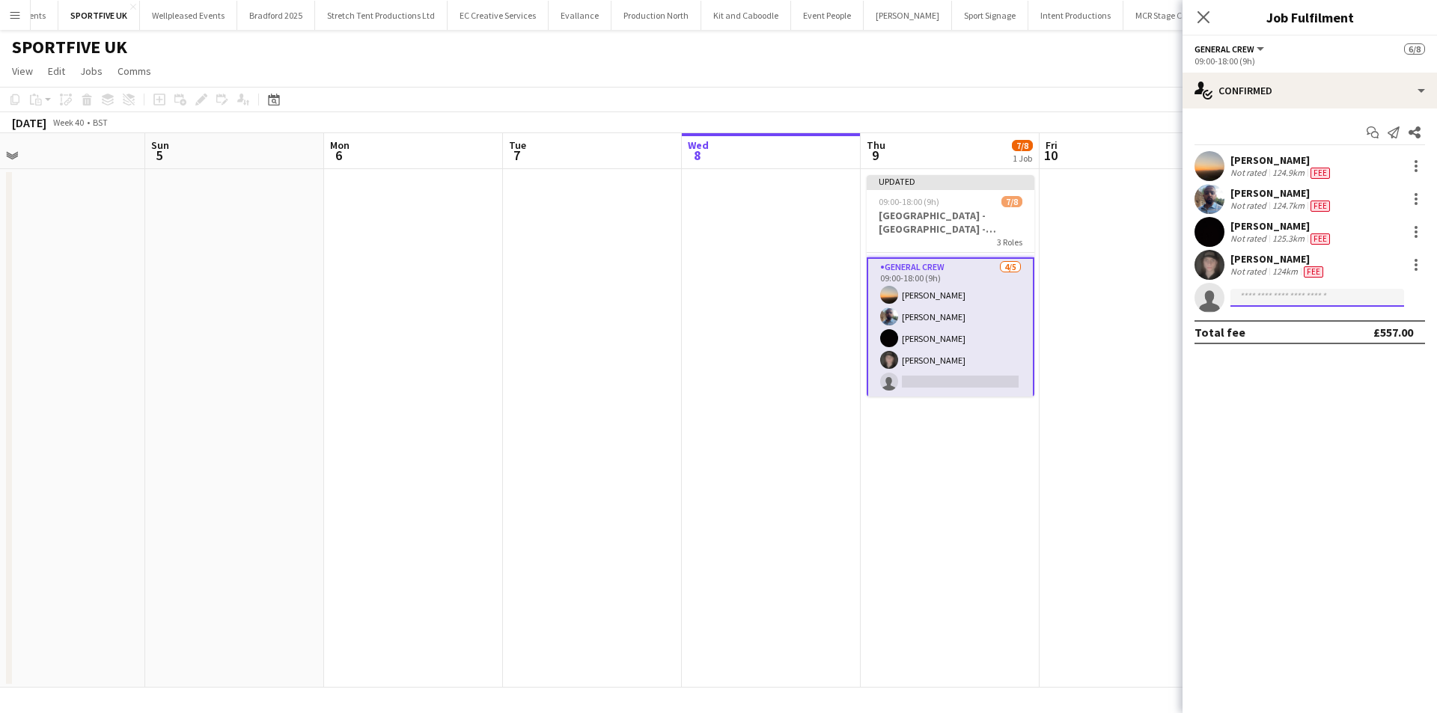
click at [1323, 300] on input at bounding box center [1318, 298] width 174 height 18
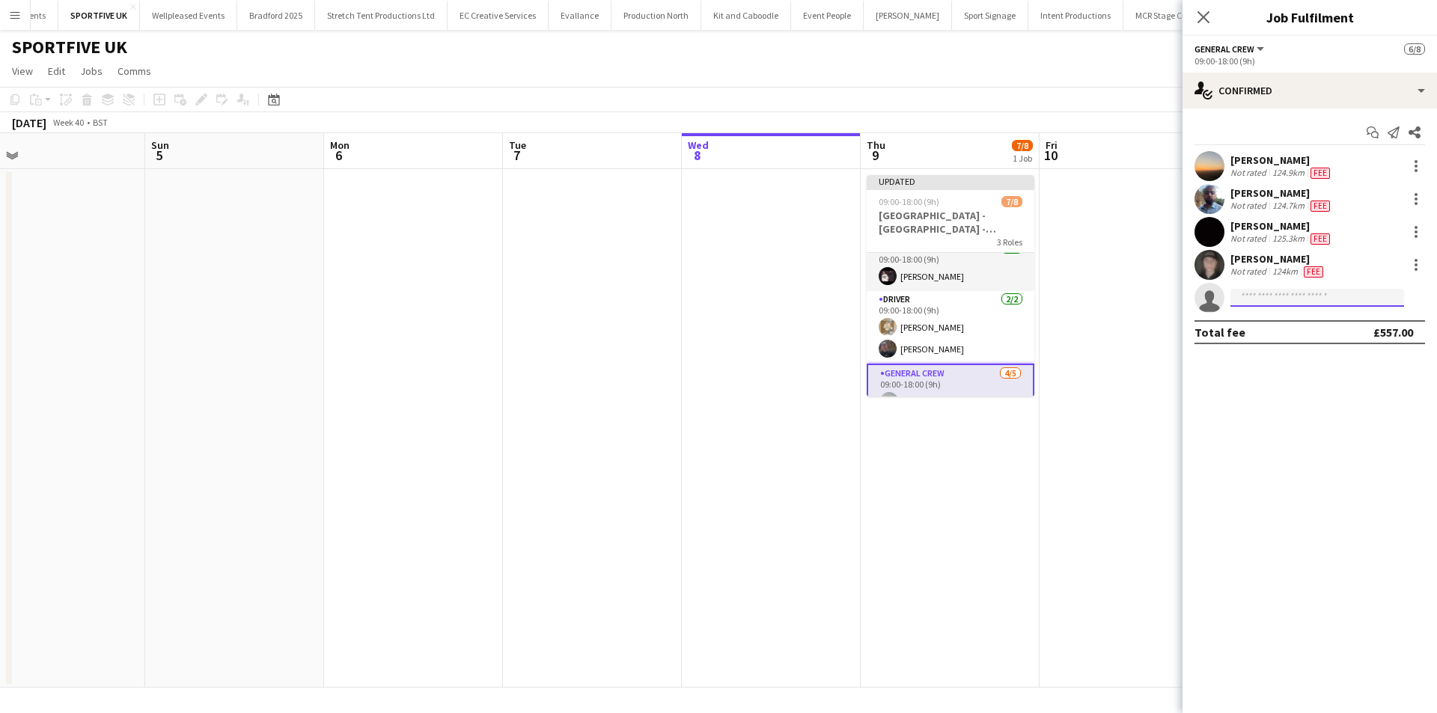
scroll to position [0, 0]
click at [674, 350] on app-date-cell at bounding box center [592, 428] width 179 height 519
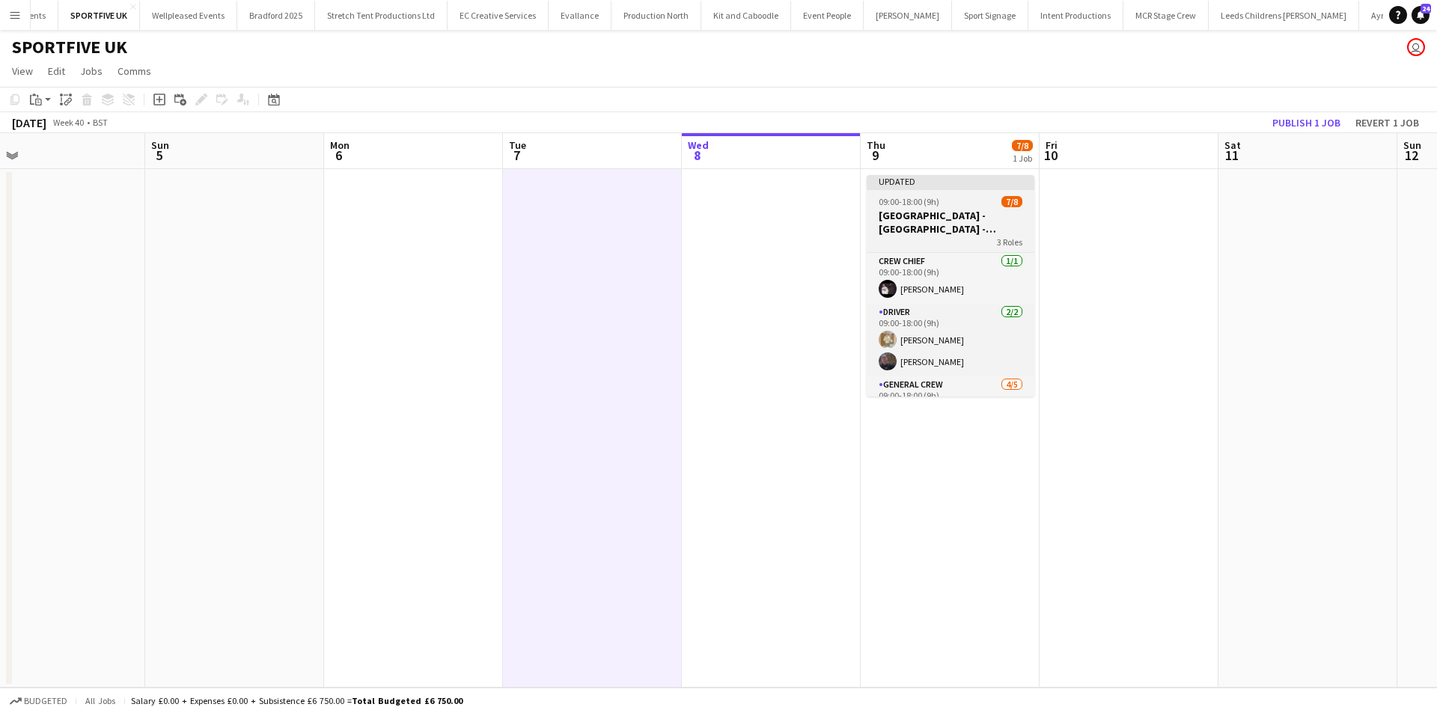
click at [1007, 231] on h3 "Sunderland - Stadium of Light - Sully Forks" at bounding box center [951, 222] width 168 height 27
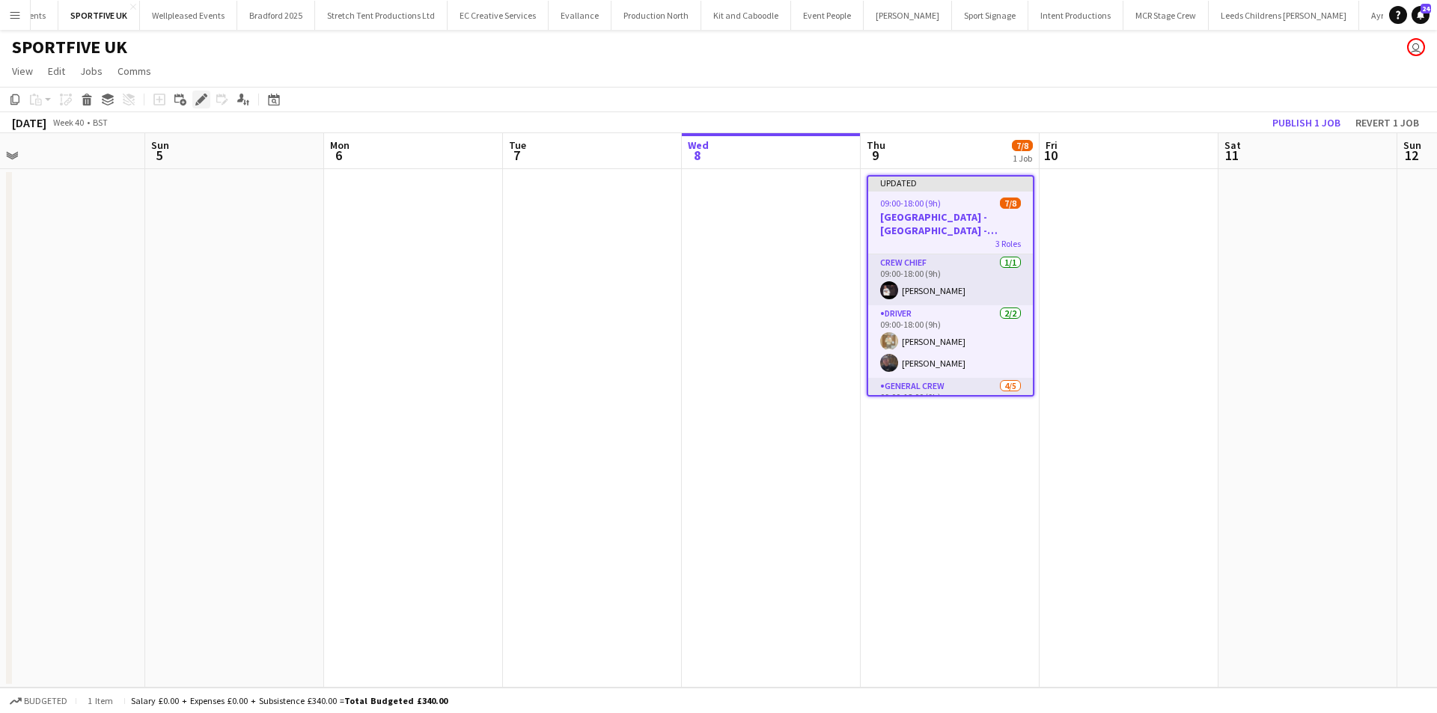
click at [203, 97] on icon at bounding box center [201, 100] width 8 height 8
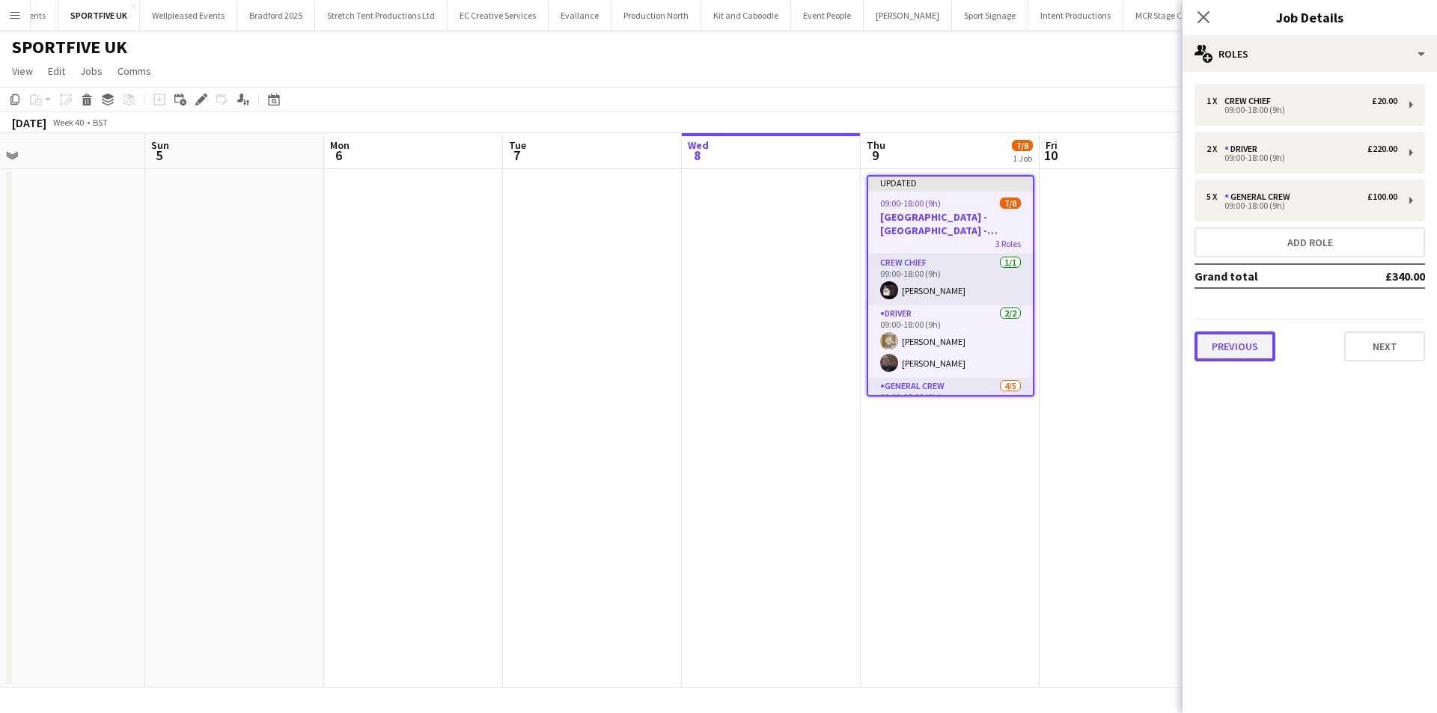
click at [1246, 339] on button "Previous" at bounding box center [1235, 347] width 81 height 30
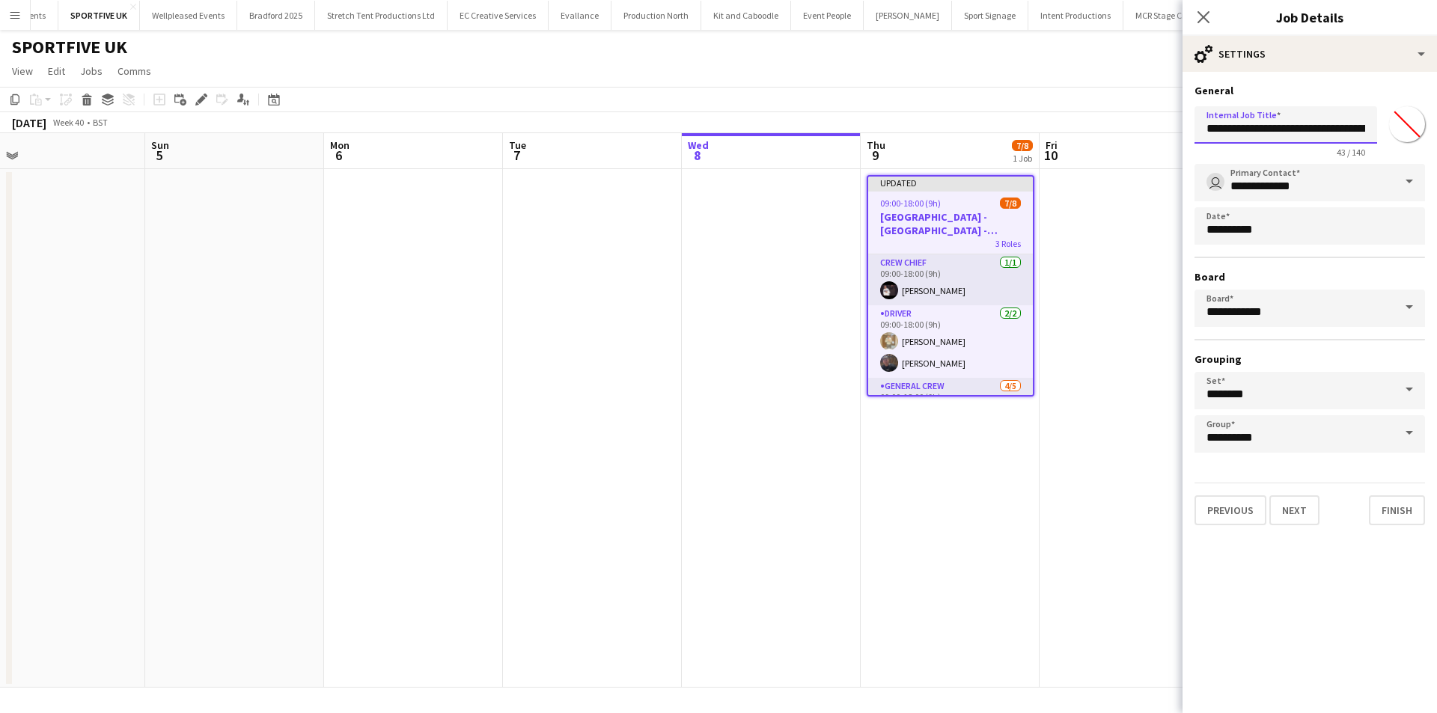
scroll to position [0, 53]
drag, startPoint x: 1302, startPoint y: 127, endPoint x: 1396, endPoint y: 129, distance: 93.6
click at [1396, 129] on div "**********" at bounding box center [1310, 129] width 231 height 58
click at [1328, 126] on input "**********" at bounding box center [1286, 124] width 183 height 37
drag, startPoint x: 1310, startPoint y: 129, endPoint x: 1382, endPoint y: 132, distance: 71.9
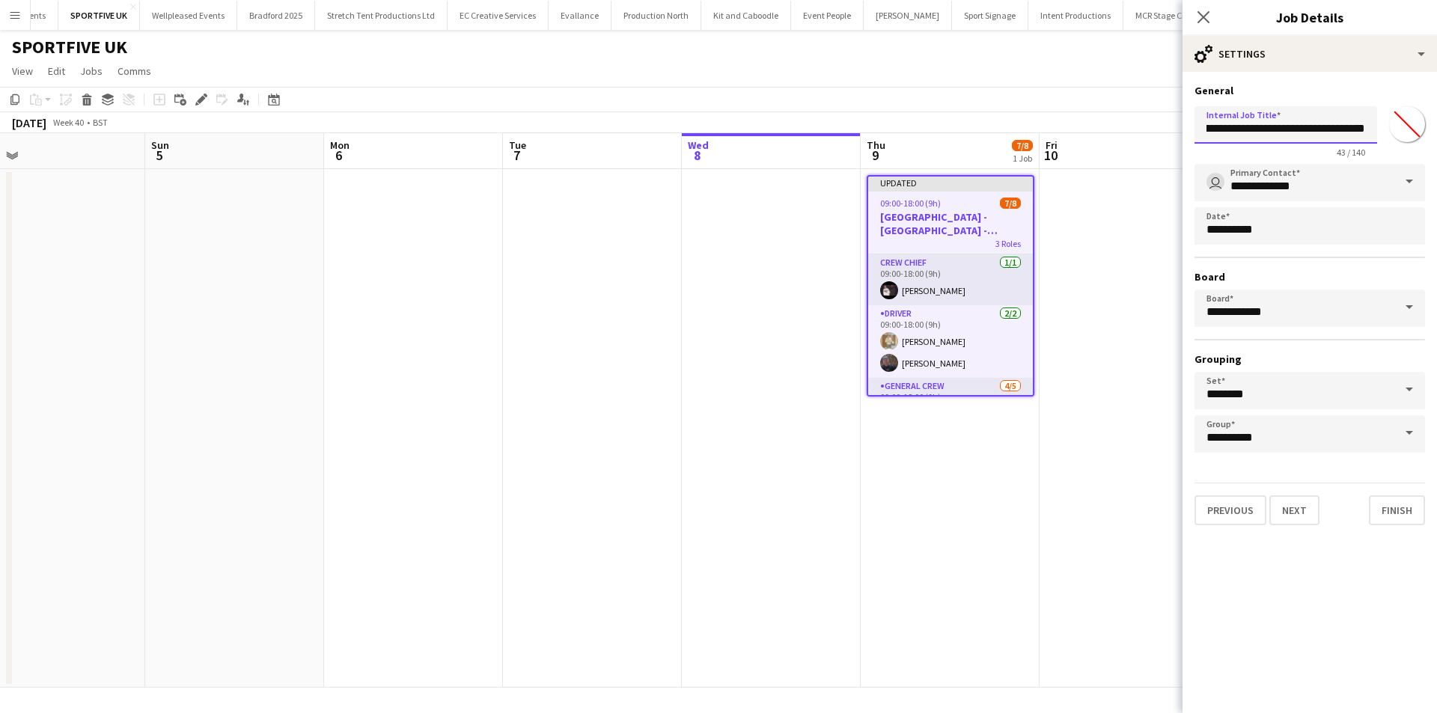
click at [1381, 132] on div "**********" at bounding box center [1310, 129] width 231 height 58
type input "**********"
click at [1203, 10] on icon "Close pop-in" at bounding box center [1203, 17] width 14 height 14
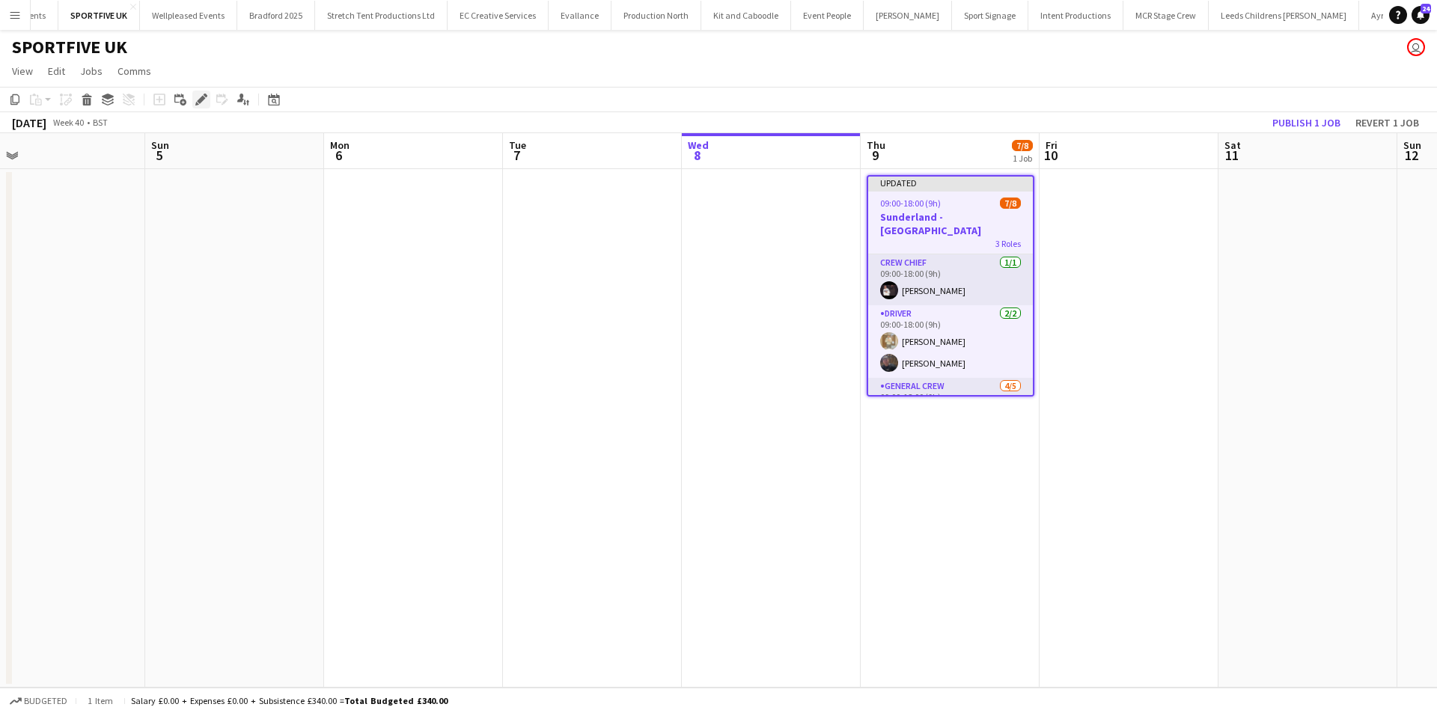
click at [205, 103] on icon "Edit" at bounding box center [201, 100] width 12 height 12
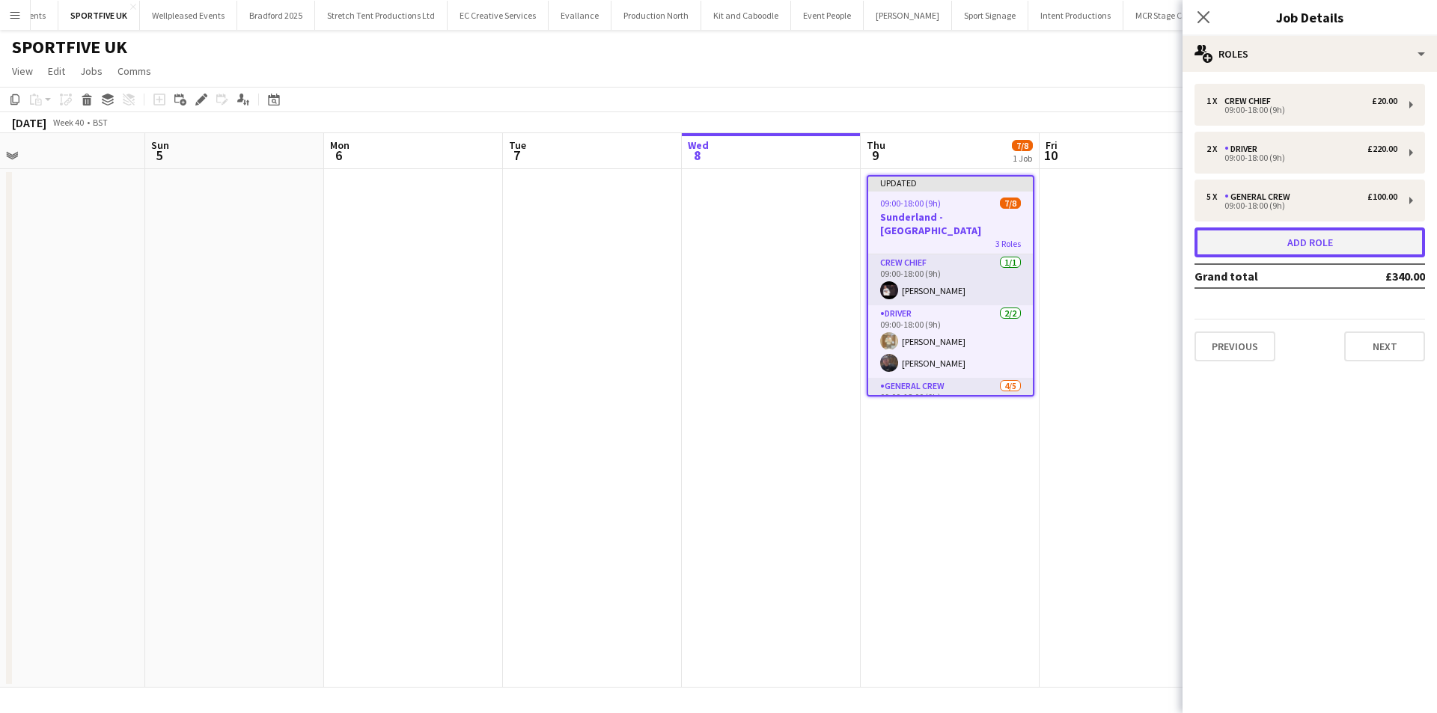
click at [1270, 249] on button "Add role" at bounding box center [1310, 243] width 231 height 30
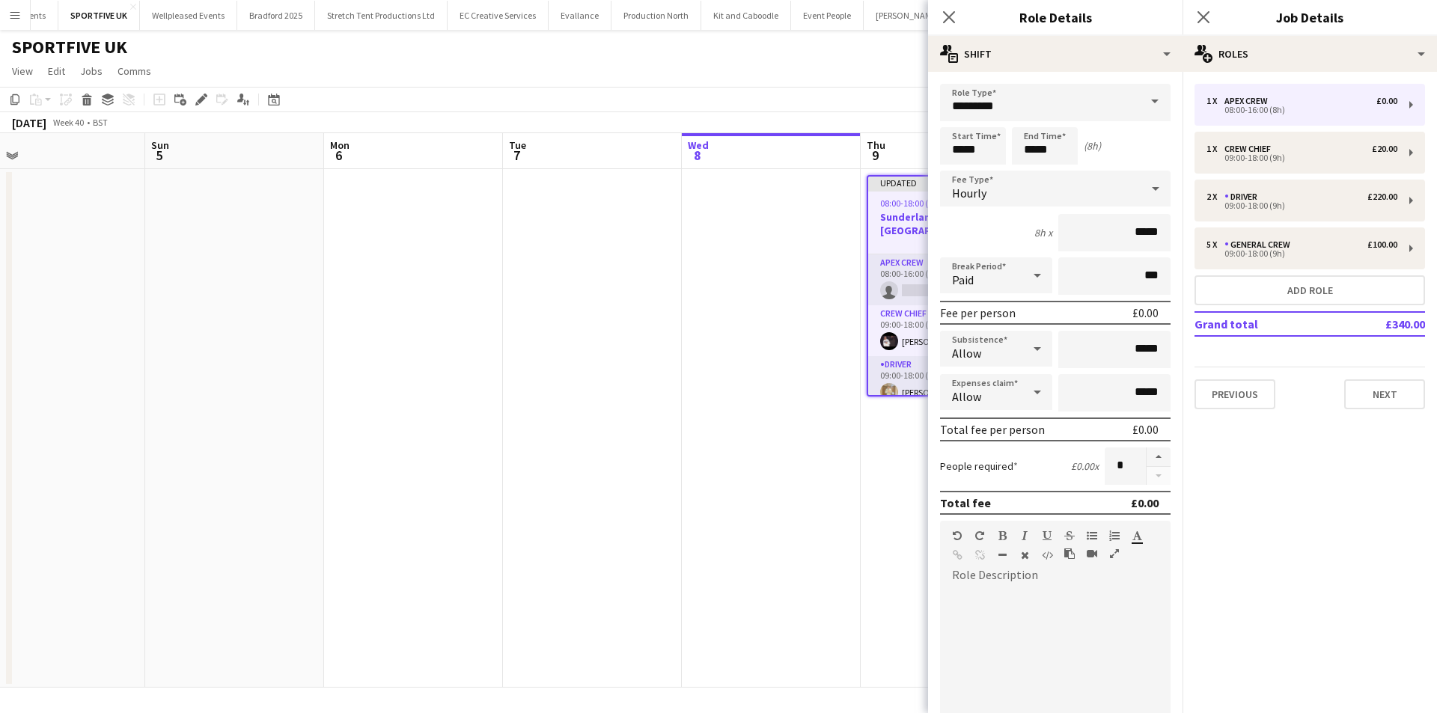
click at [1035, 127] on form "Role Type ********* Start Time ***** End Time ***** (8h) Fee Type Hourly 8h x *…" at bounding box center [1055, 510] width 255 height 853
click at [1034, 103] on input "*********" at bounding box center [1055, 102] width 231 height 37
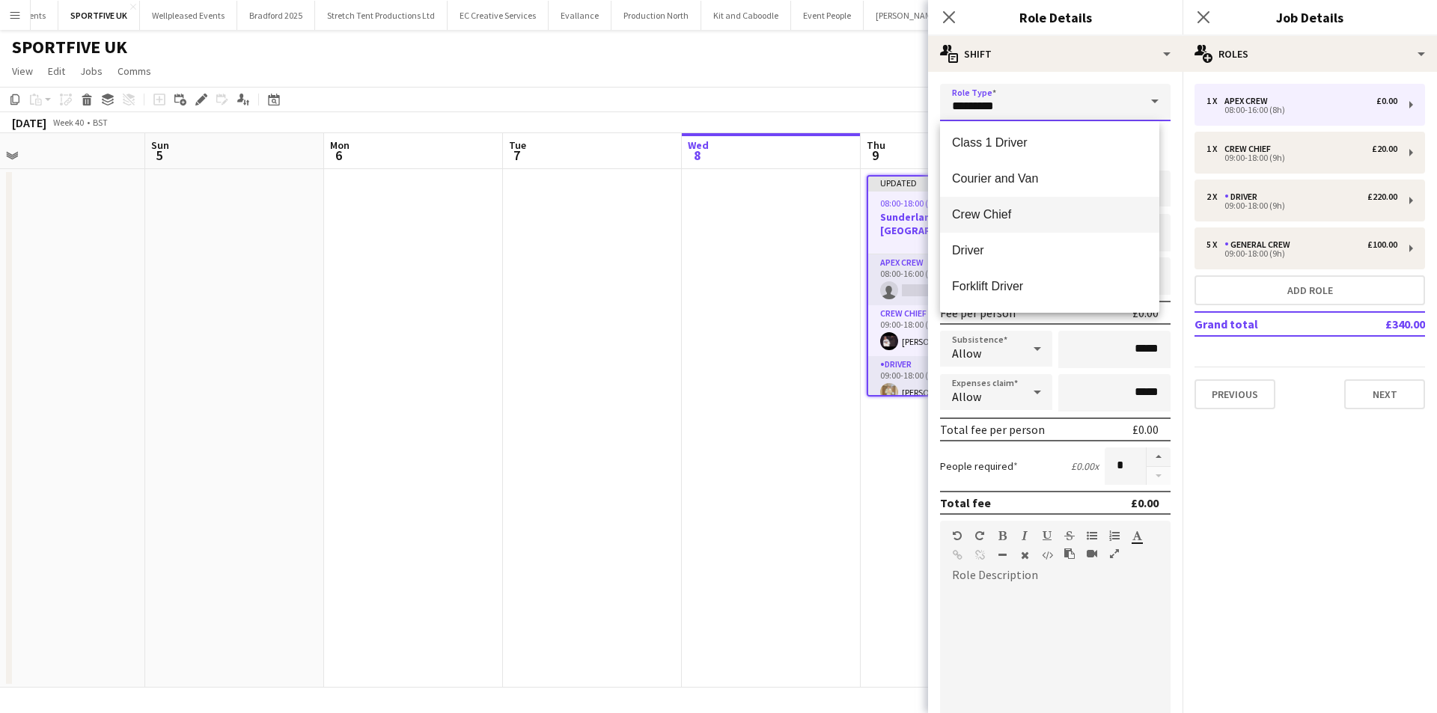
scroll to position [75, 0]
click at [999, 292] on span "Forklift Driver" at bounding box center [1049, 285] width 195 height 14
type input "**********"
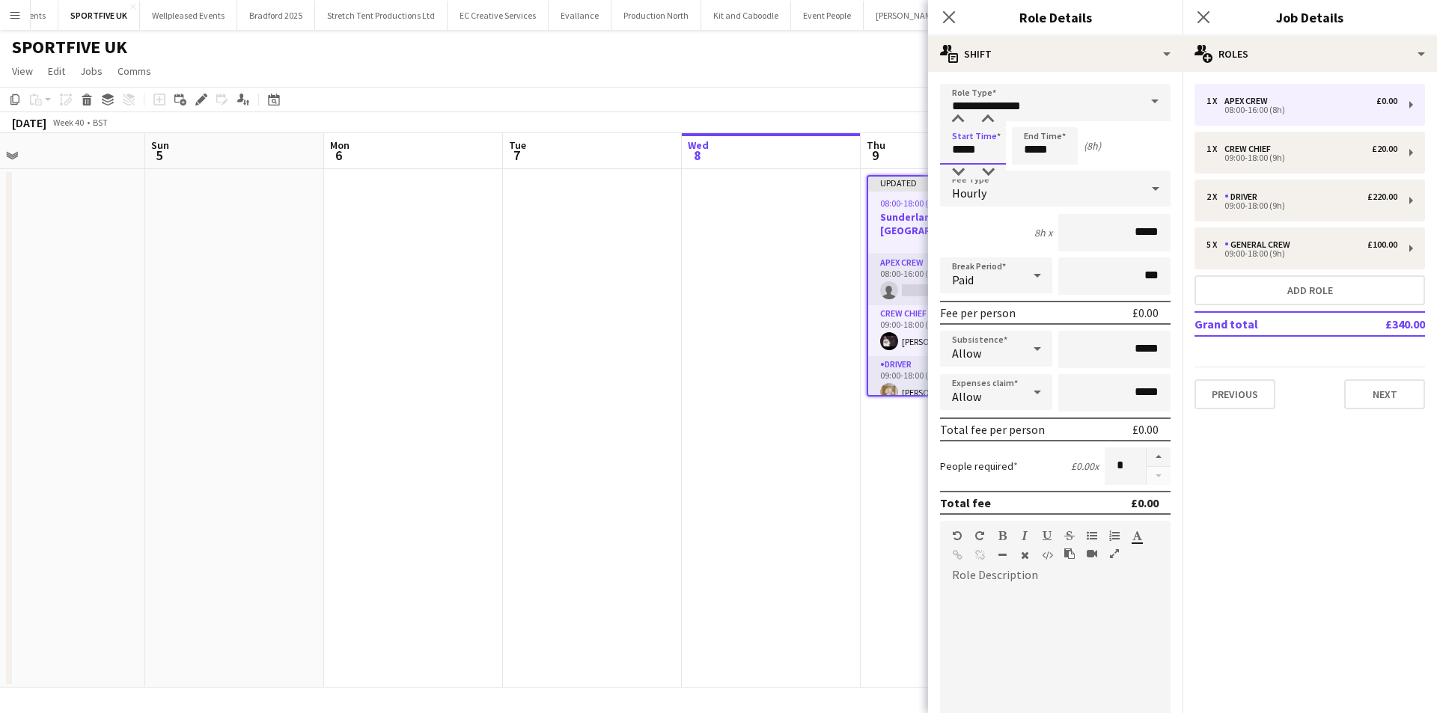
drag, startPoint x: 991, startPoint y: 149, endPoint x: 906, endPoint y: 154, distance: 85.5
click at [906, 154] on body "Menu Boards Boards Boards All jobs Status Workforce Workforce My Workforce Recr…" at bounding box center [718, 356] width 1437 height 713
type input "*****"
click at [960, 121] on div at bounding box center [958, 119] width 30 height 15
click at [1030, 140] on input "*****" at bounding box center [1045, 145] width 66 height 37
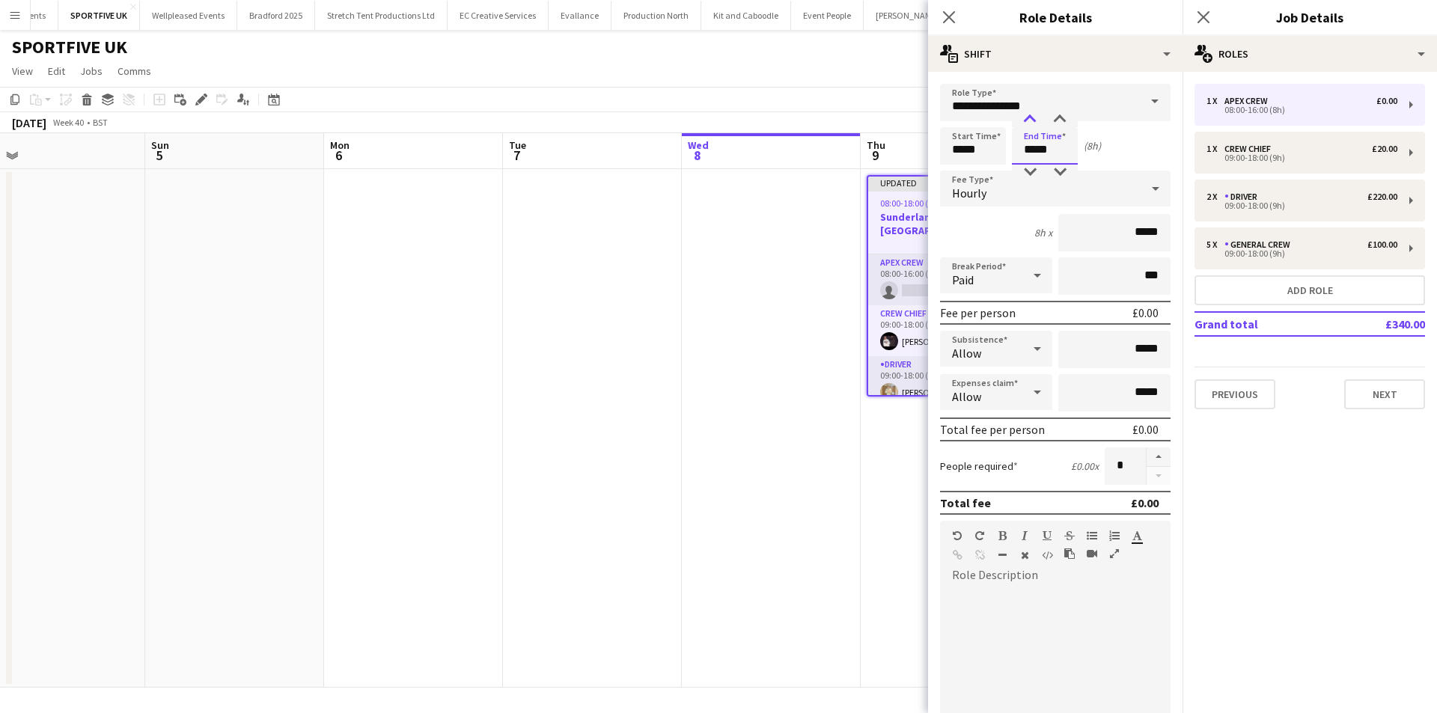
click at [1035, 123] on div at bounding box center [1030, 119] width 30 height 15
type input "*****"
click at [1029, 167] on div at bounding box center [1030, 172] width 30 height 15
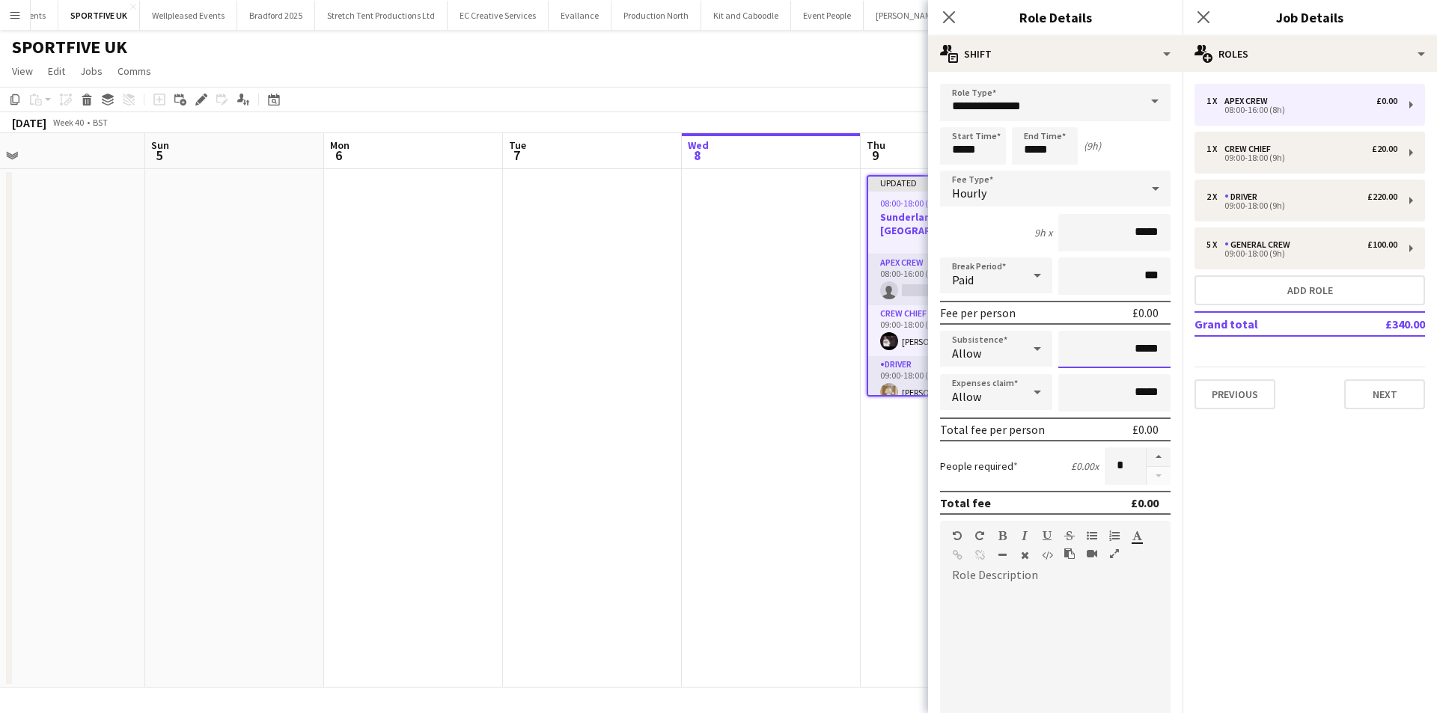
drag, startPoint x: 1090, startPoint y: 338, endPoint x: 1166, endPoint y: 354, distance: 77.2
click at [1166, 354] on form "**********" at bounding box center [1055, 510] width 255 height 853
type input "***"
click at [941, 12] on app-icon "Close pop-in" at bounding box center [950, 18] width 22 height 22
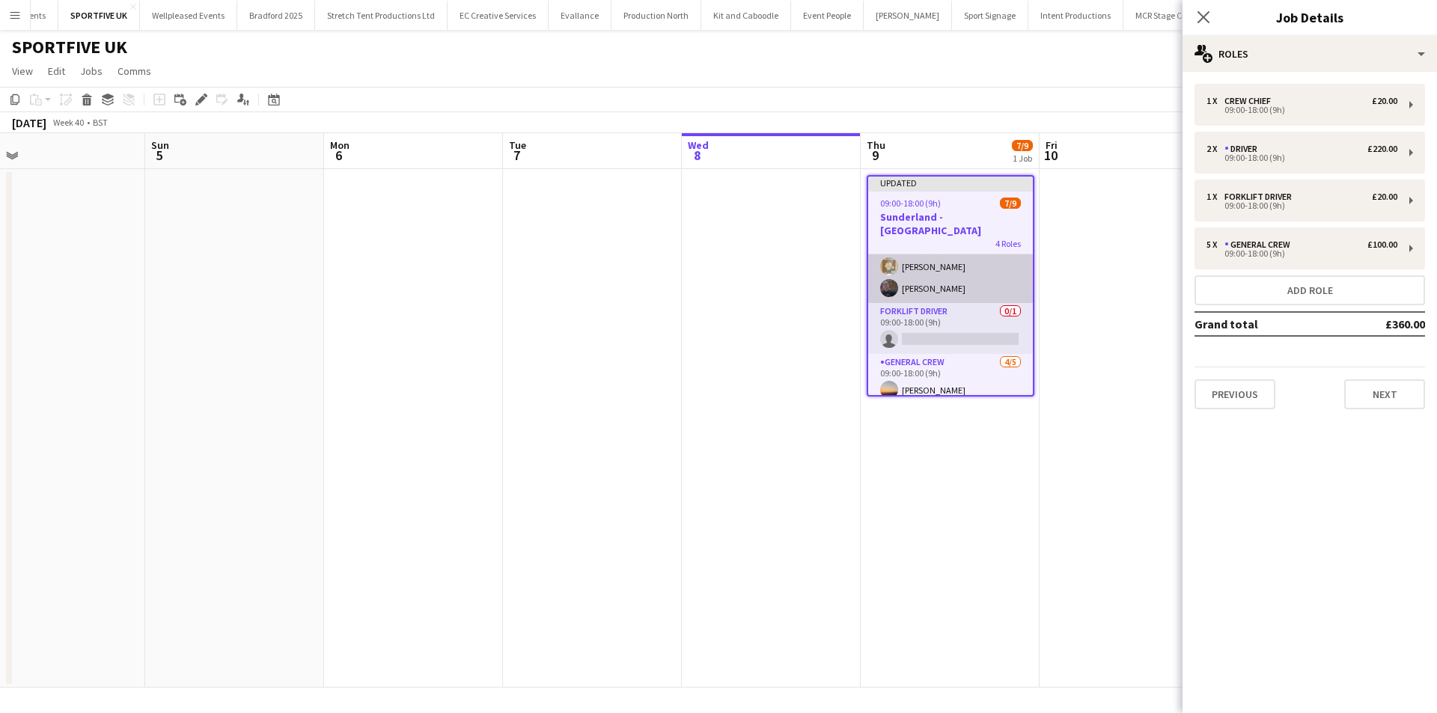
click at [969, 326] on app-card-role "Forklift Driver 0/1 09:00-18:00 (9h) single-neutral-actions" at bounding box center [950, 328] width 165 height 51
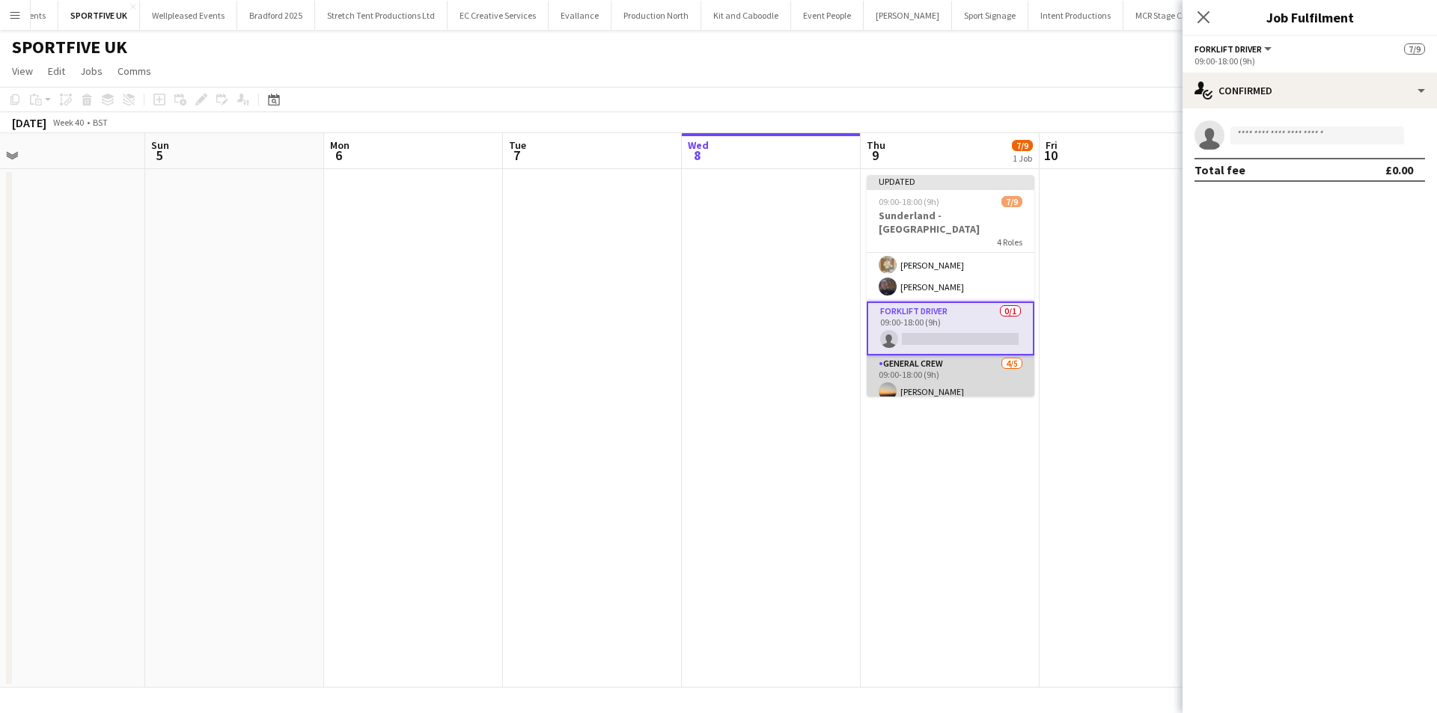
click at [963, 389] on app-card-role "General Crew 4/5 09:00-18:00 (9h) Ewan Miller Ben Sampla Joseph Bennett Nathan …" at bounding box center [951, 425] width 168 height 138
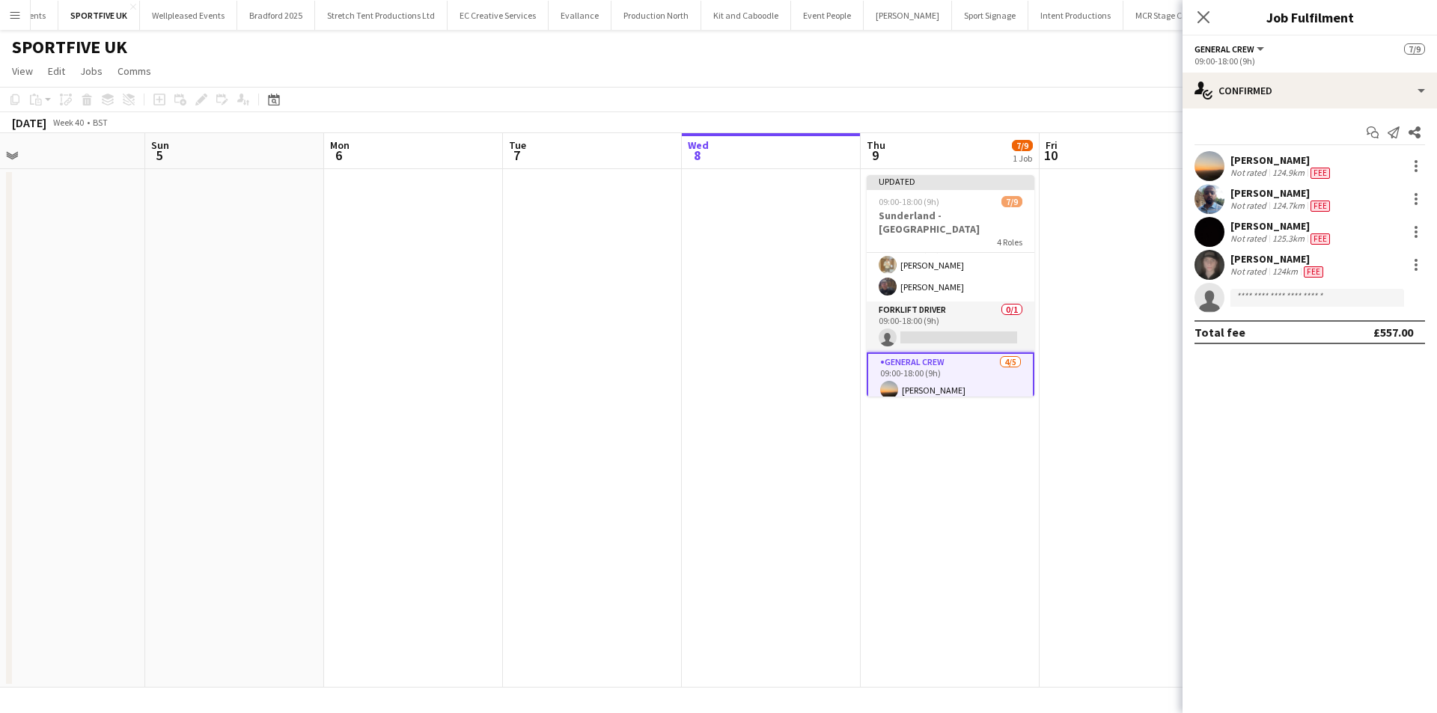
click at [1425, 165] on div "Ewan Miller Not rated 124.9km Fee" at bounding box center [1310, 166] width 255 height 30
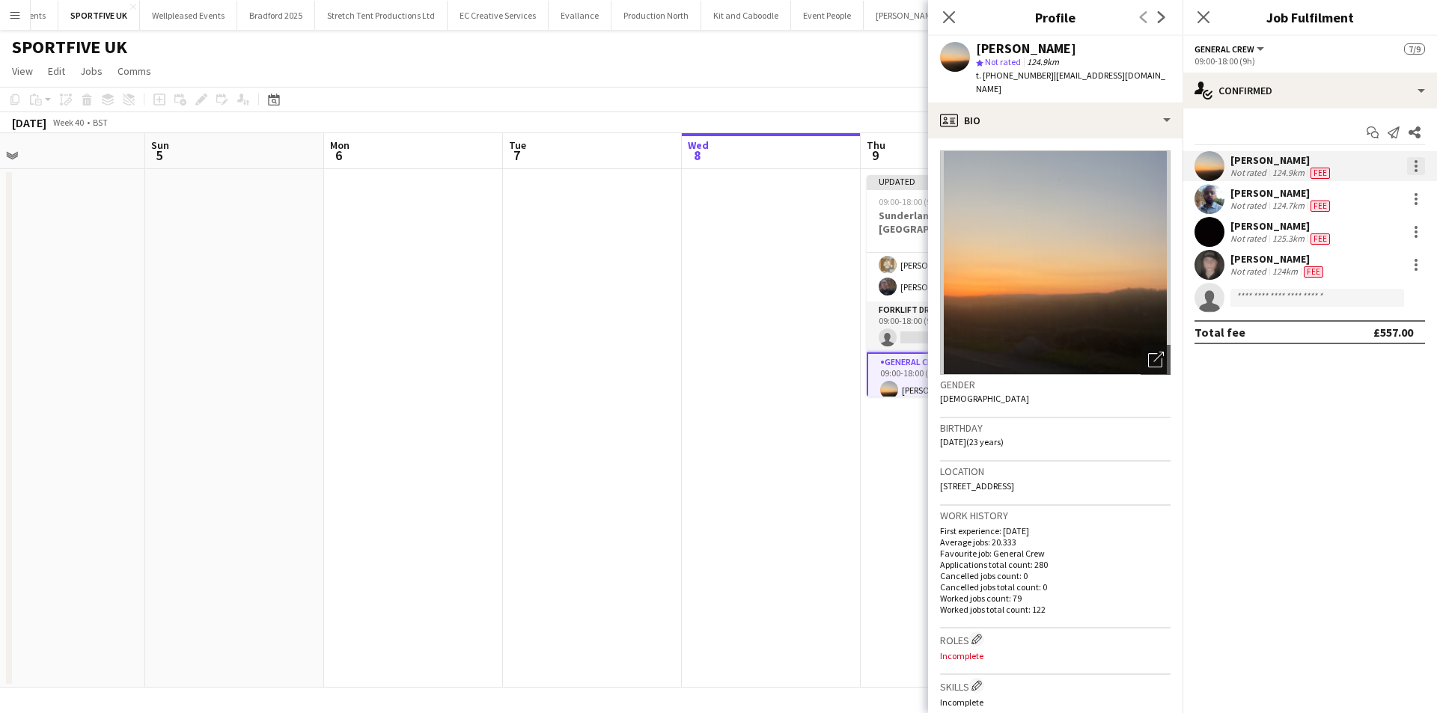
click at [1415, 165] on div at bounding box center [1416, 166] width 3 height 3
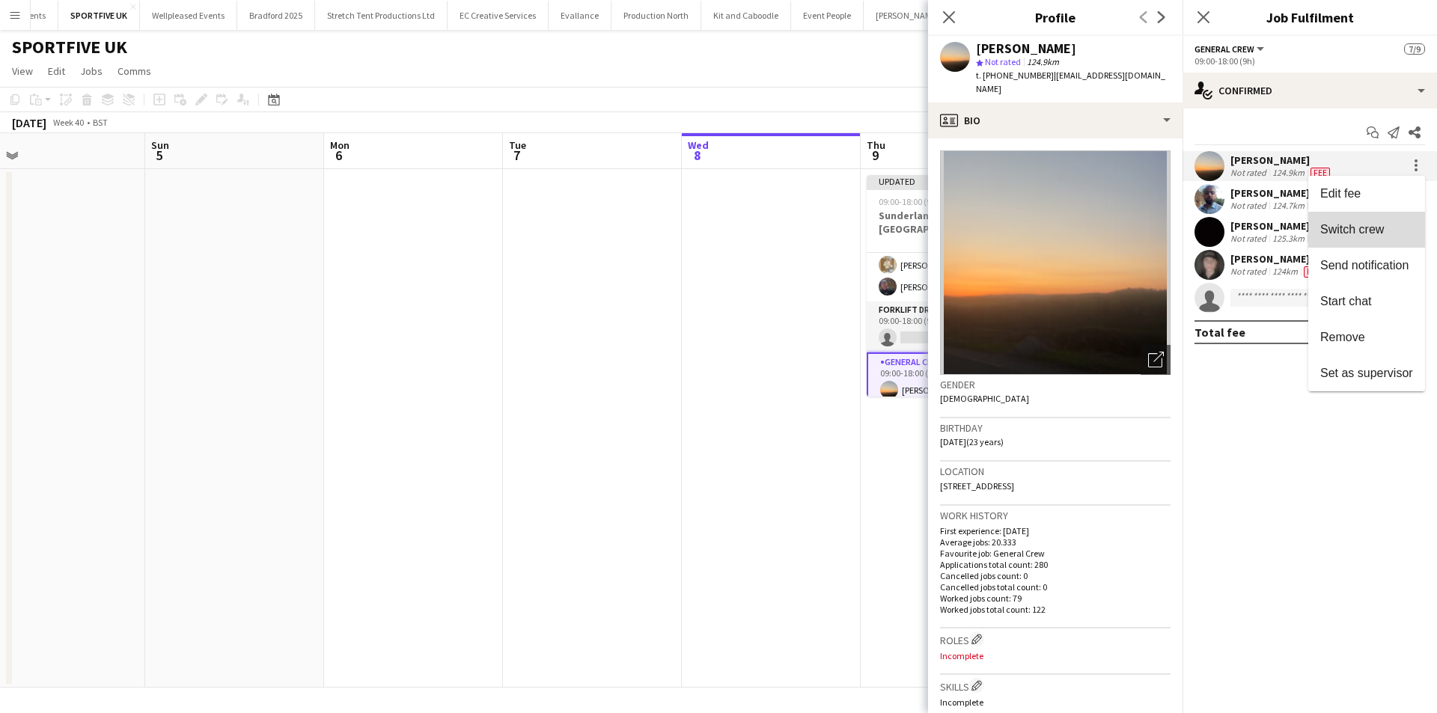
click at [1396, 223] on span "Switch crew" at bounding box center [1366, 229] width 93 height 13
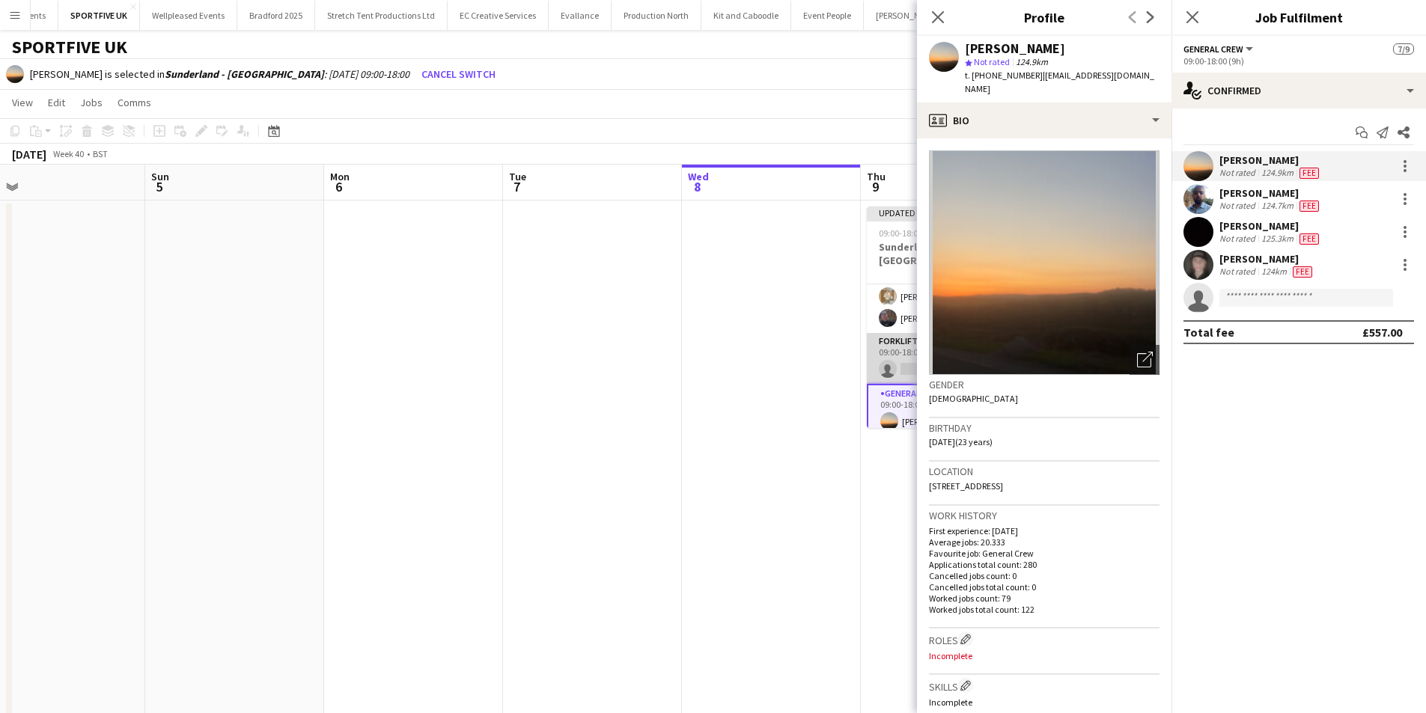
click at [907, 358] on app-card-role "Forklift Driver 0/1 09:00-18:00 (9h) single-neutral-actions" at bounding box center [951, 358] width 168 height 51
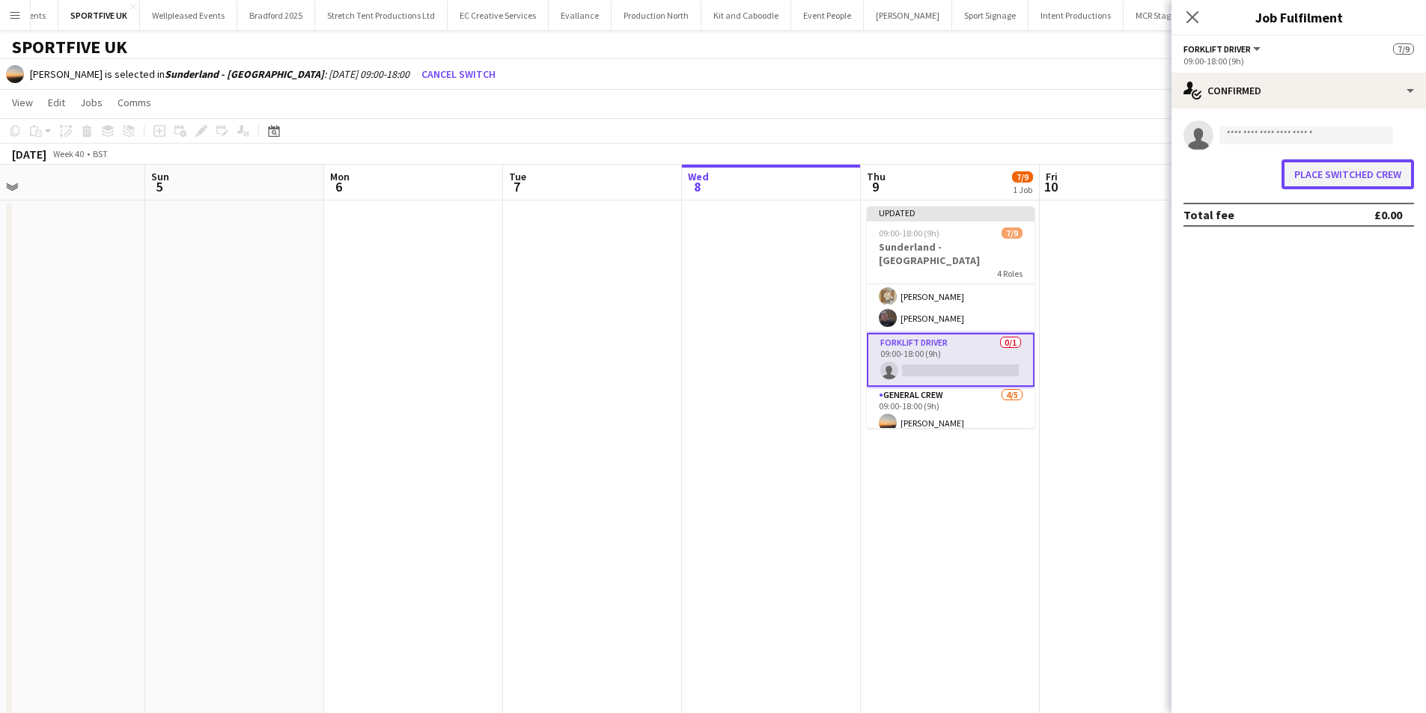
click at [1362, 186] on button "Place switched crew" at bounding box center [1348, 174] width 132 height 30
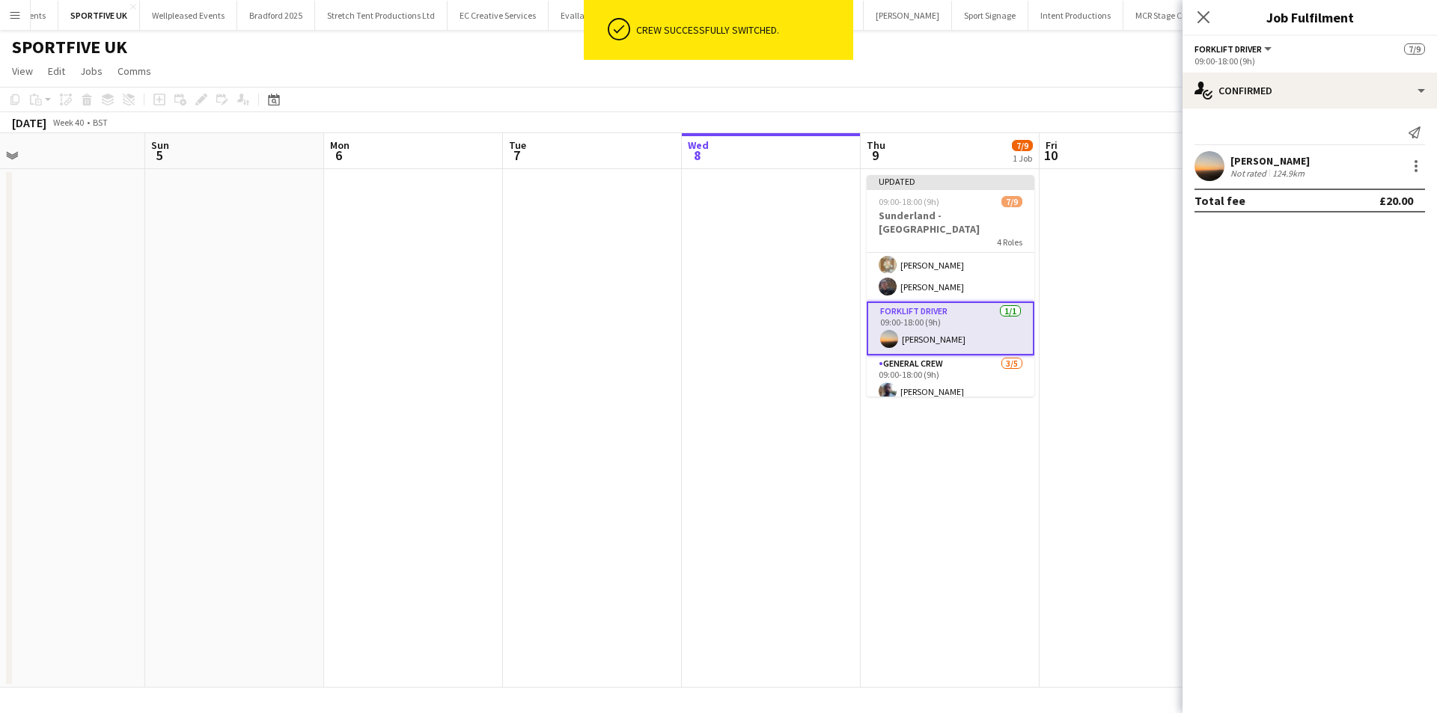
click at [1427, 166] on div "Ewan Miller Not rated 124.9km" at bounding box center [1310, 166] width 255 height 30
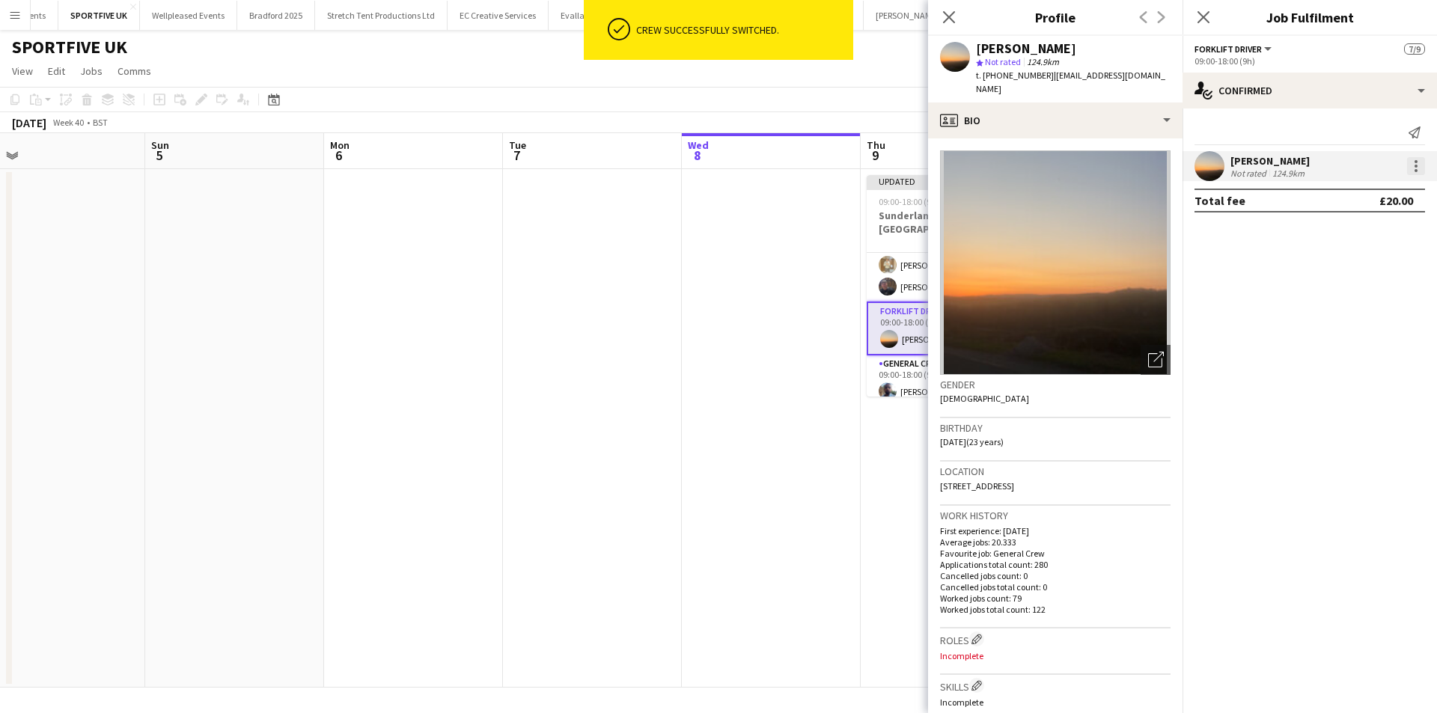
click at [1415, 167] on div at bounding box center [1416, 166] width 3 height 3
click at [1405, 187] on span "Edit fee" at bounding box center [1366, 193] width 93 height 13
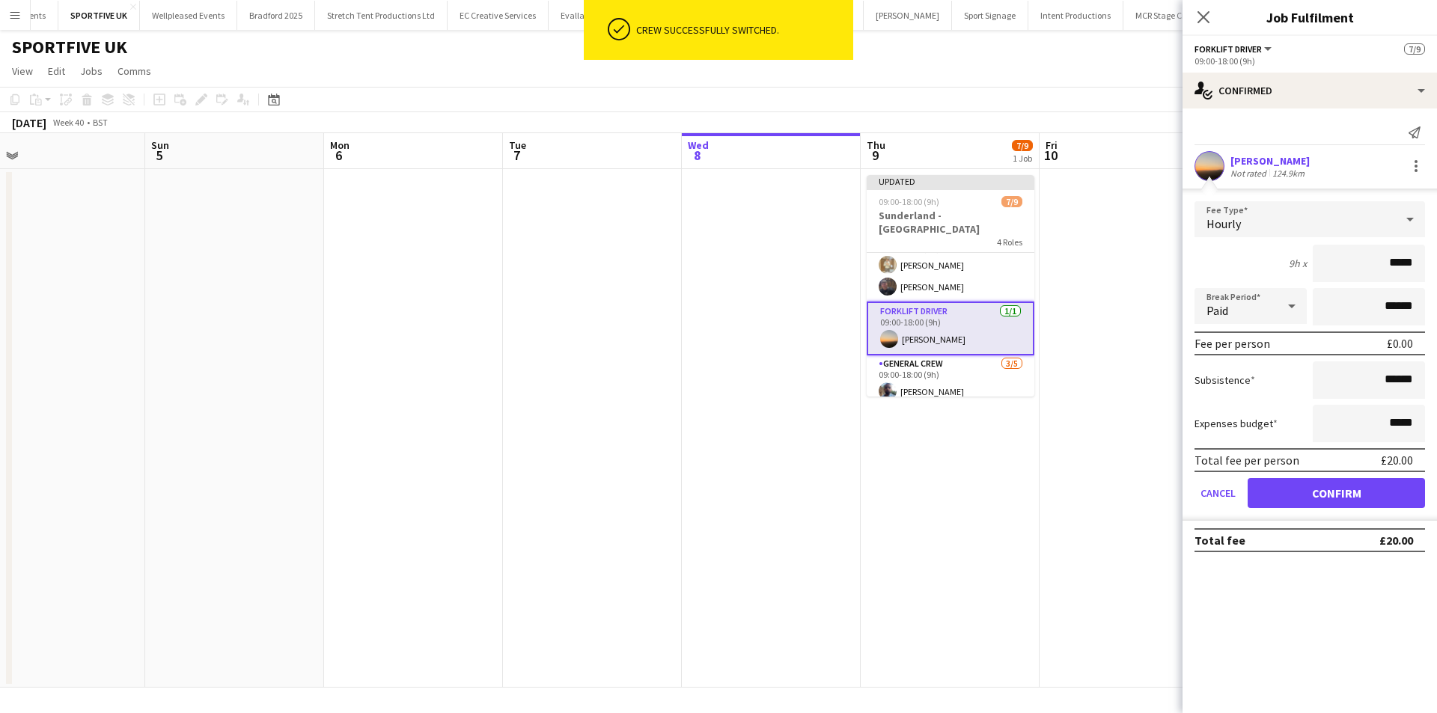
drag, startPoint x: 1379, startPoint y: 269, endPoint x: 1433, endPoint y: 264, distance: 54.2
click at [1433, 264] on form "Fee Type Hourly 9h x ***** Break Period Paid ****** Fee per person £0.00 Subsis…" at bounding box center [1310, 361] width 255 height 320
type input "***"
click at [1348, 491] on button "Confirm" at bounding box center [1336, 493] width 177 height 30
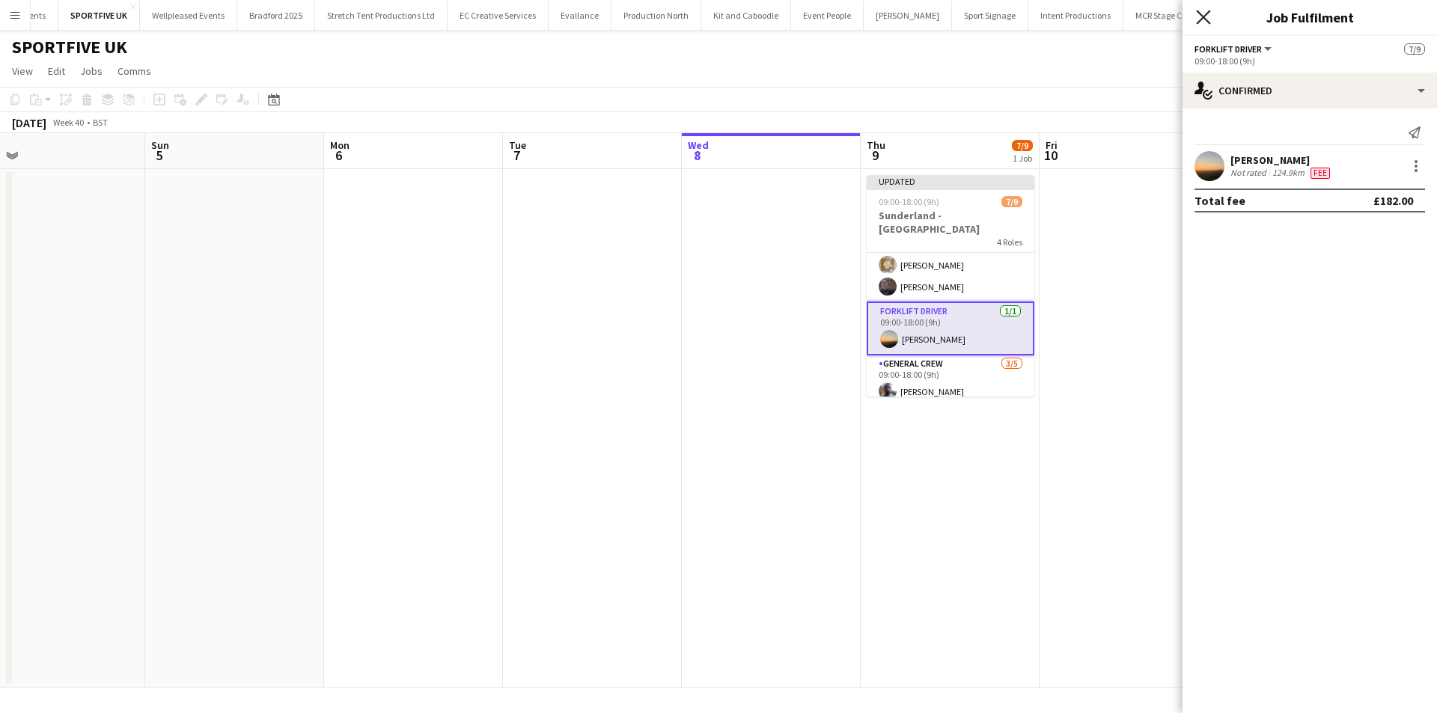
click at [1204, 14] on icon "Close pop-in" at bounding box center [1203, 17] width 14 height 14
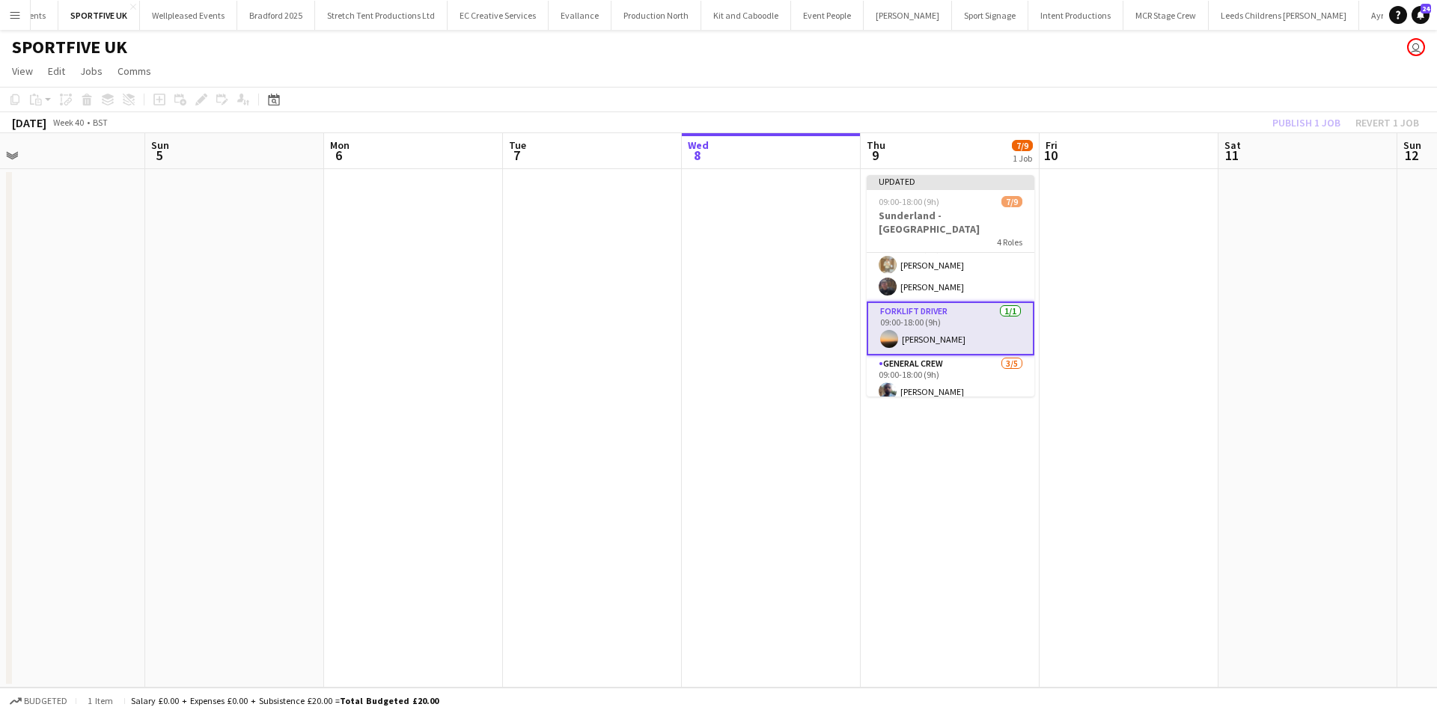
click at [1290, 125] on div "Publish 1 job Revert 1 job" at bounding box center [1346, 122] width 183 height 19
click at [1290, 125] on button "Publish 1 job" at bounding box center [1307, 122] width 80 height 19
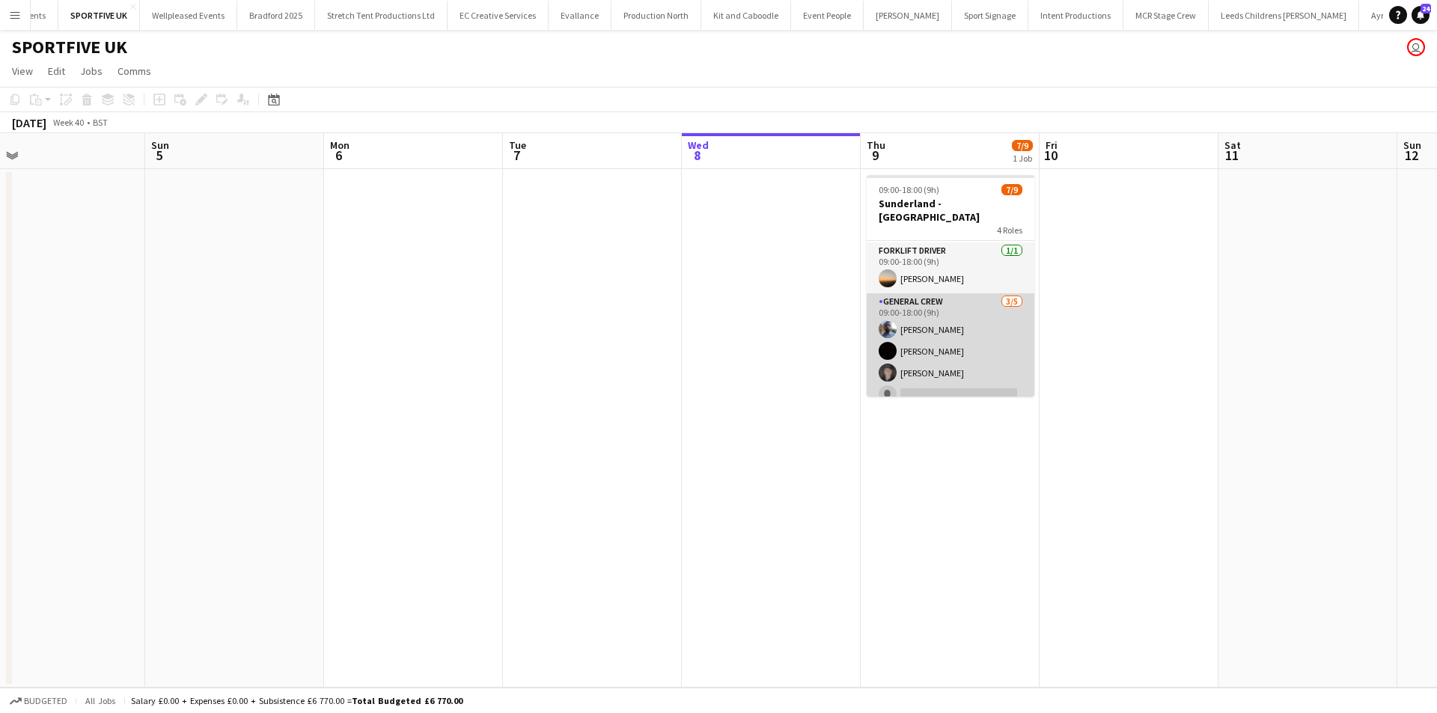
scroll to position [143, 0]
click at [934, 359] on app-card-role "General Crew 3/5 09:00-18:00 (9h) Ben Sampla Joseph Bennett Nathan Waters singl…" at bounding box center [951, 341] width 168 height 138
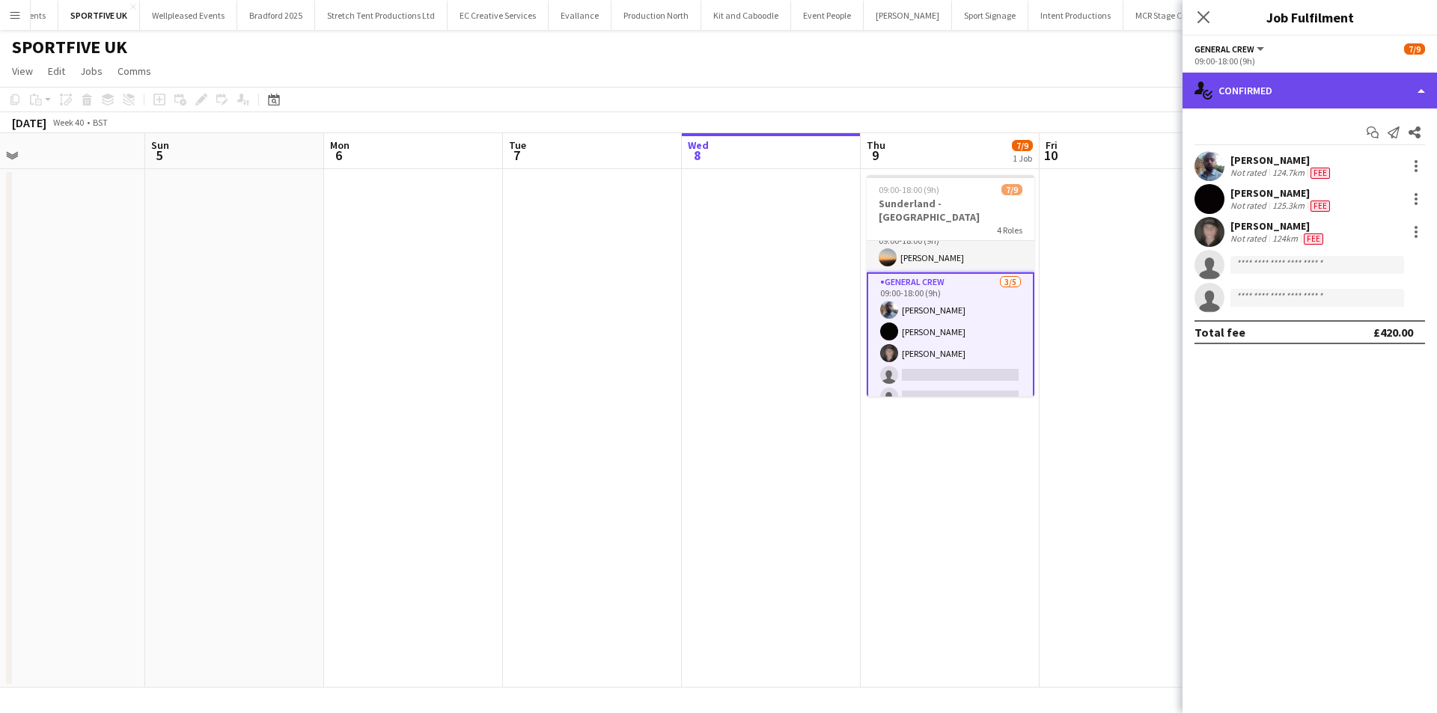
click at [1292, 91] on div "single-neutral-actions-check-2 Confirmed" at bounding box center [1310, 91] width 255 height 36
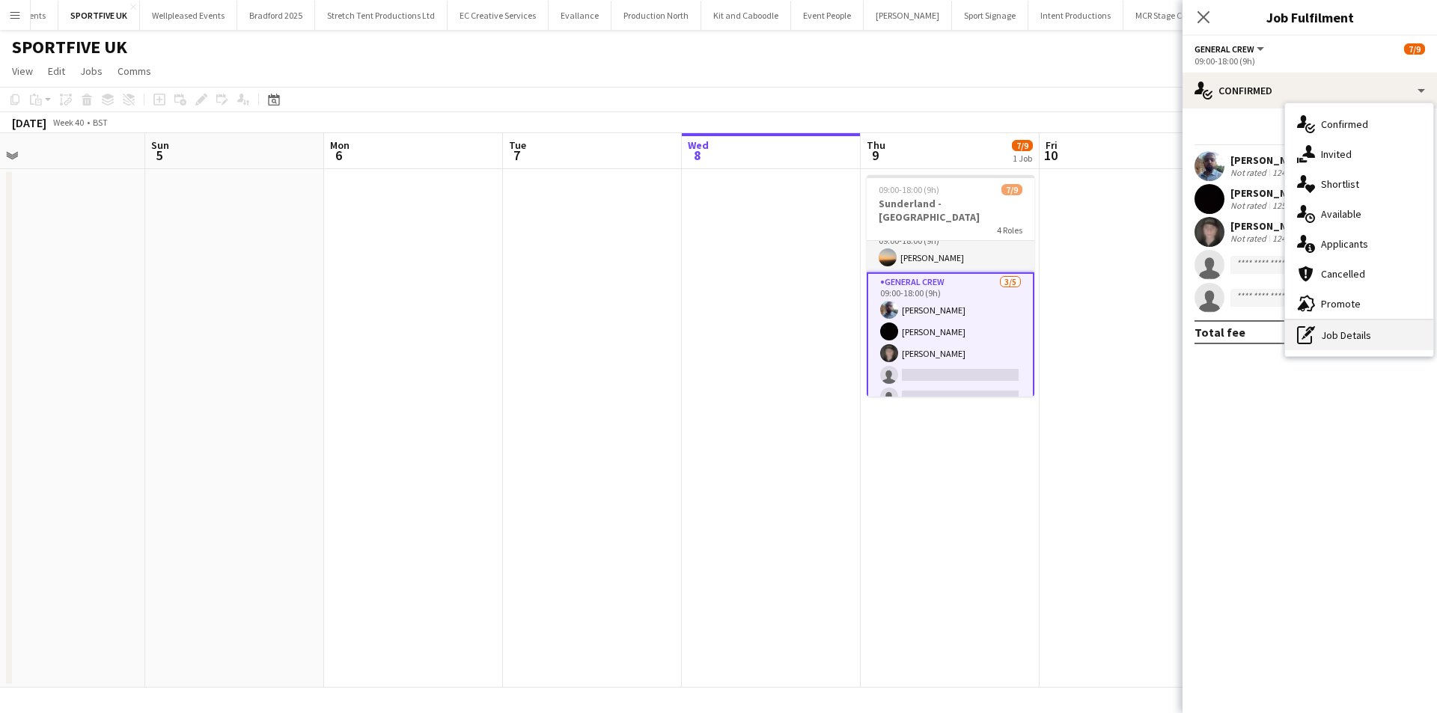
click at [1359, 340] on div "pen-write Job Details" at bounding box center [1359, 335] width 148 height 30
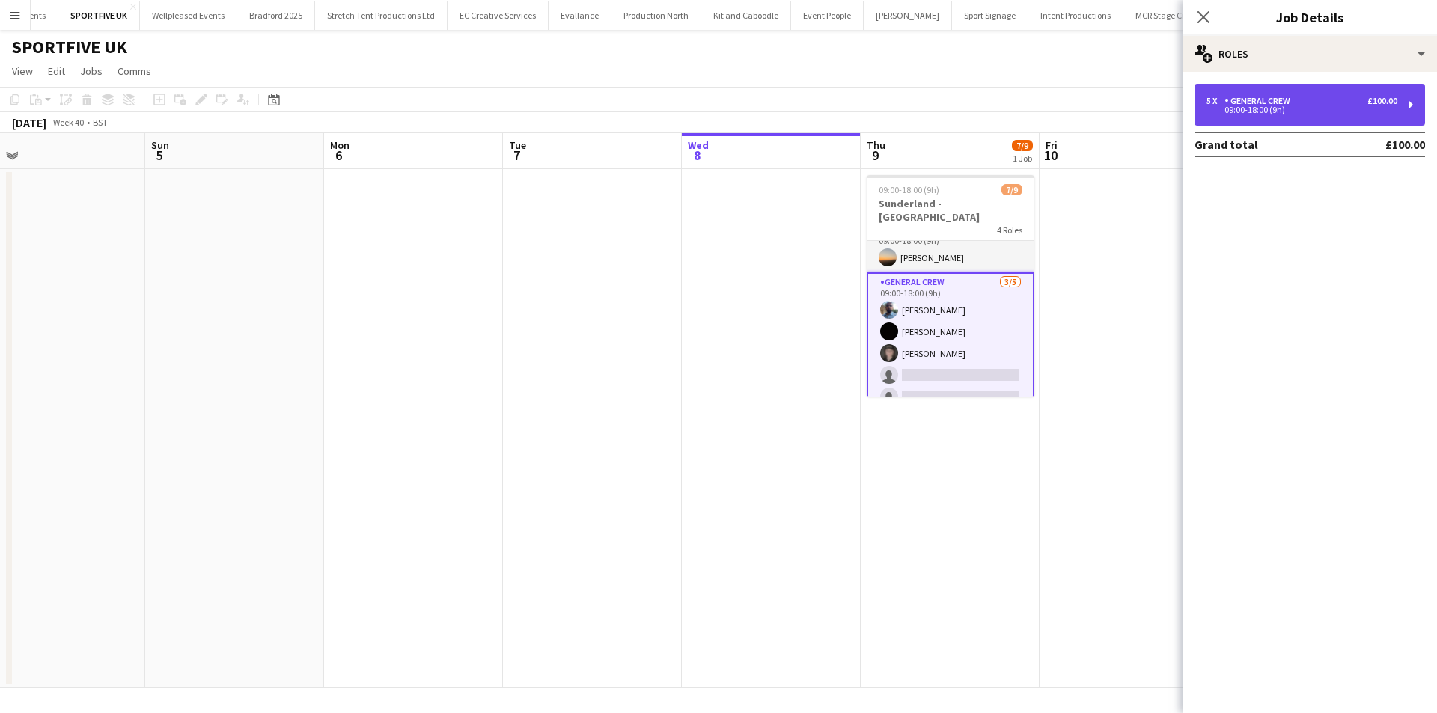
click at [1332, 125] on div "5 x General Crew £100.00 09:00-18:00 (9h)" at bounding box center [1310, 105] width 231 height 42
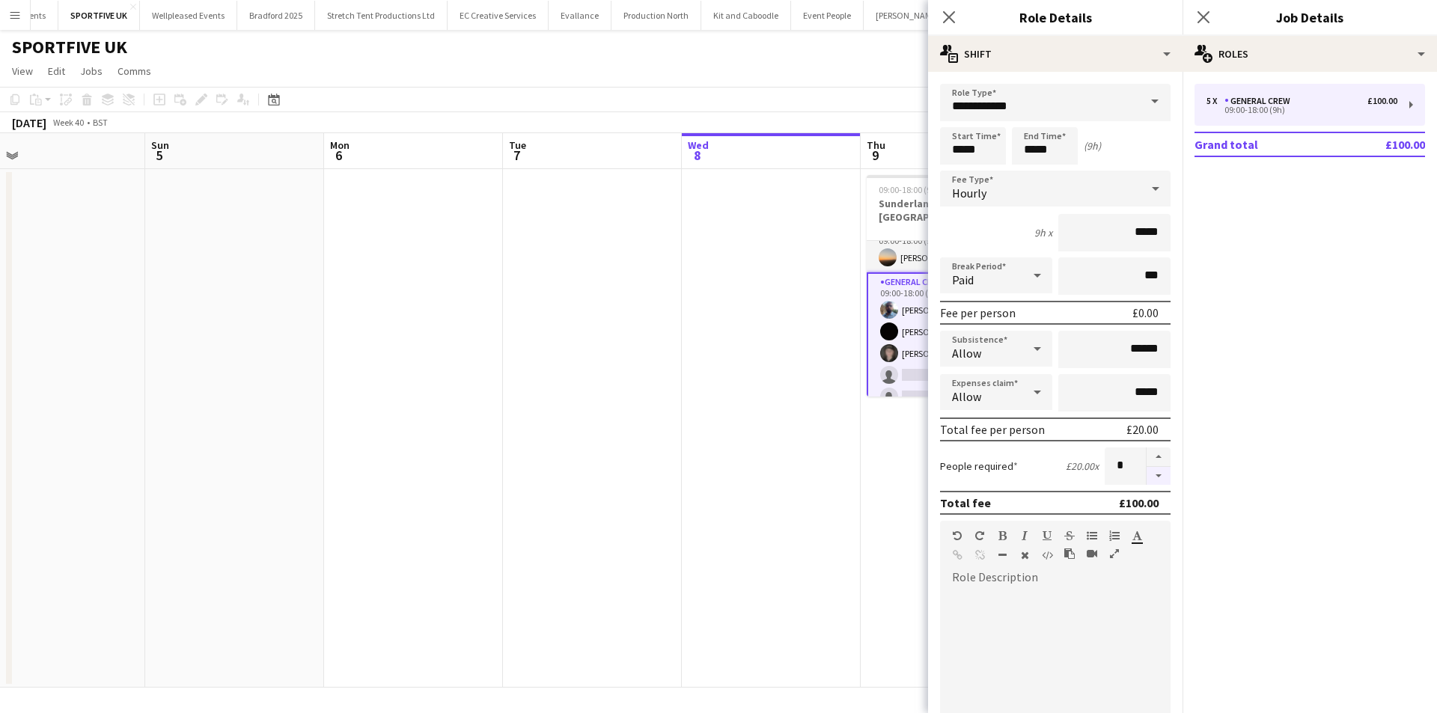
click at [1147, 478] on button "button" at bounding box center [1159, 476] width 24 height 19
type input "*"
click at [944, 17] on icon "Close pop-in" at bounding box center [949, 17] width 14 height 14
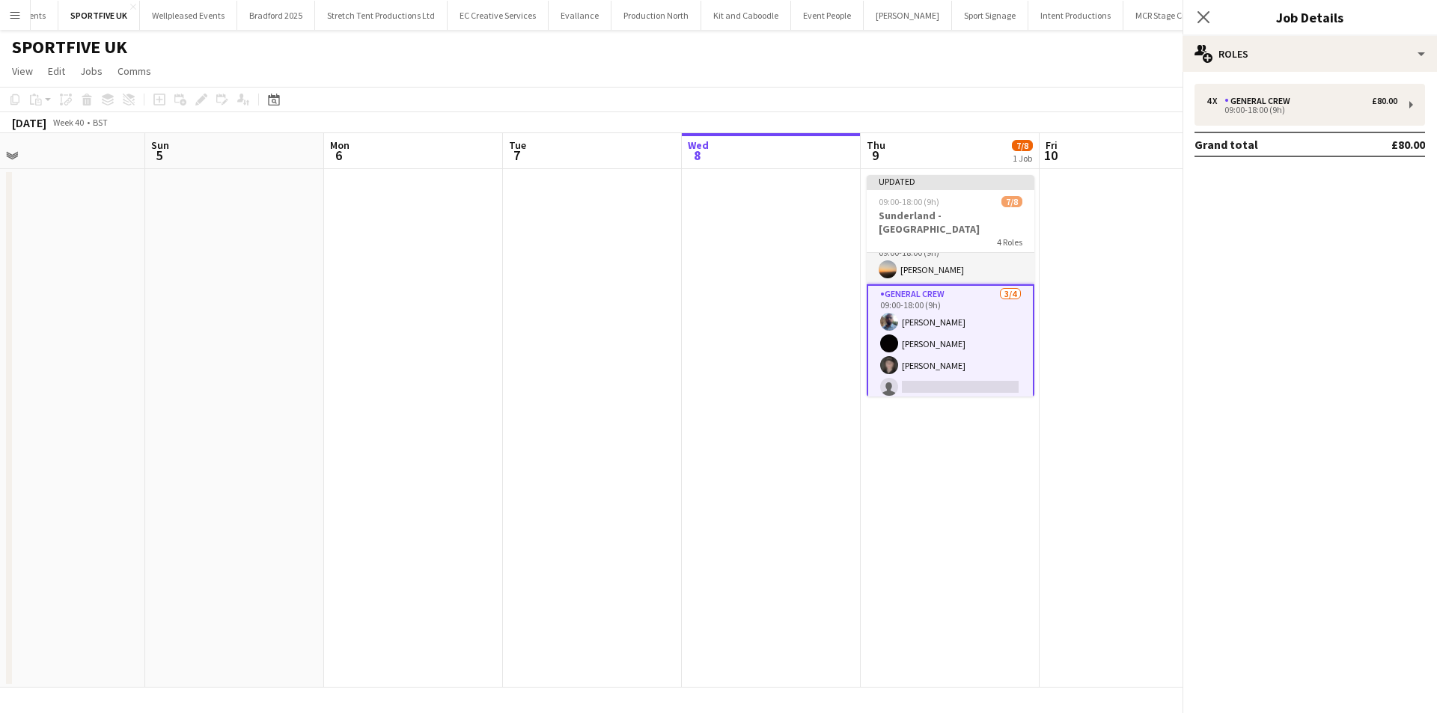
scroll to position [136, 0]
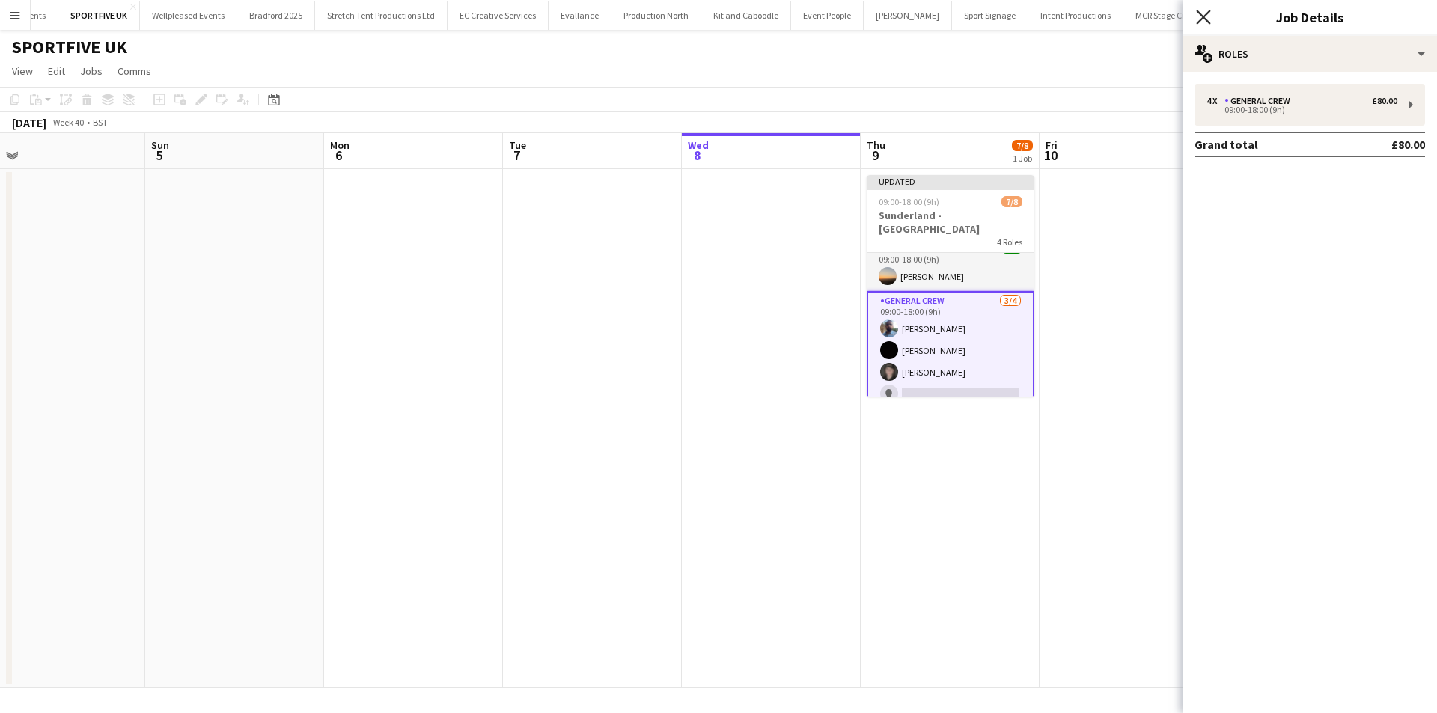
click at [1206, 22] on icon "Close pop-in" at bounding box center [1203, 17] width 14 height 14
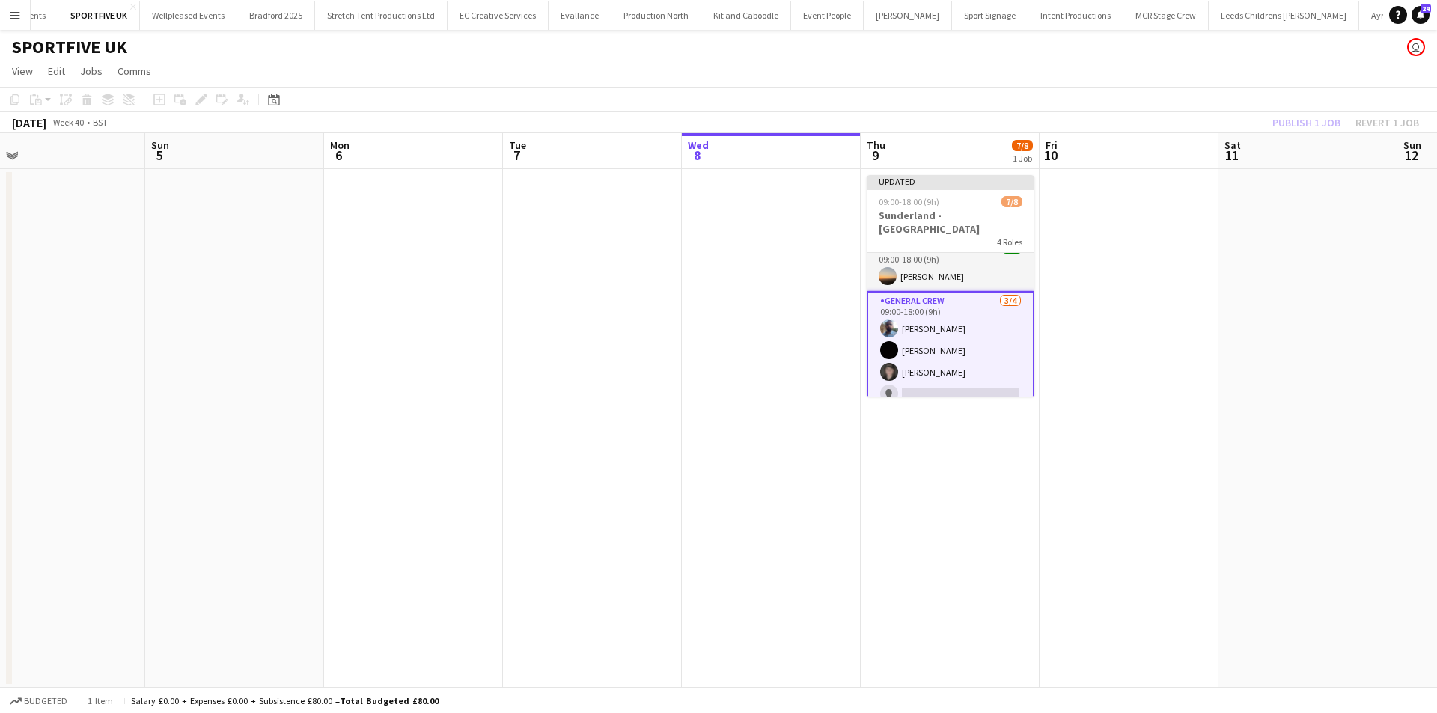
click at [1311, 119] on div "Publish 1 job Revert 1 job" at bounding box center [1346, 122] width 183 height 19
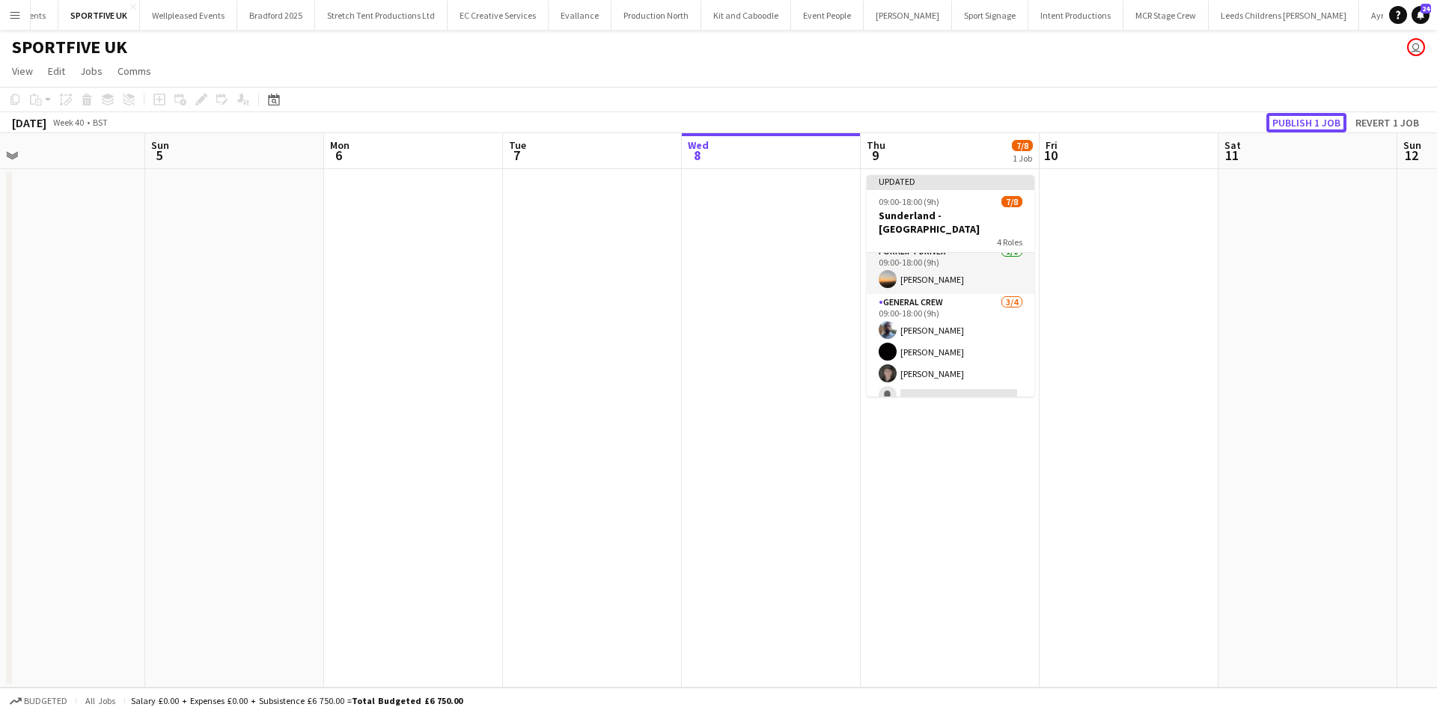
click at [1311, 119] on button "Publish 1 job" at bounding box center [1307, 122] width 80 height 19
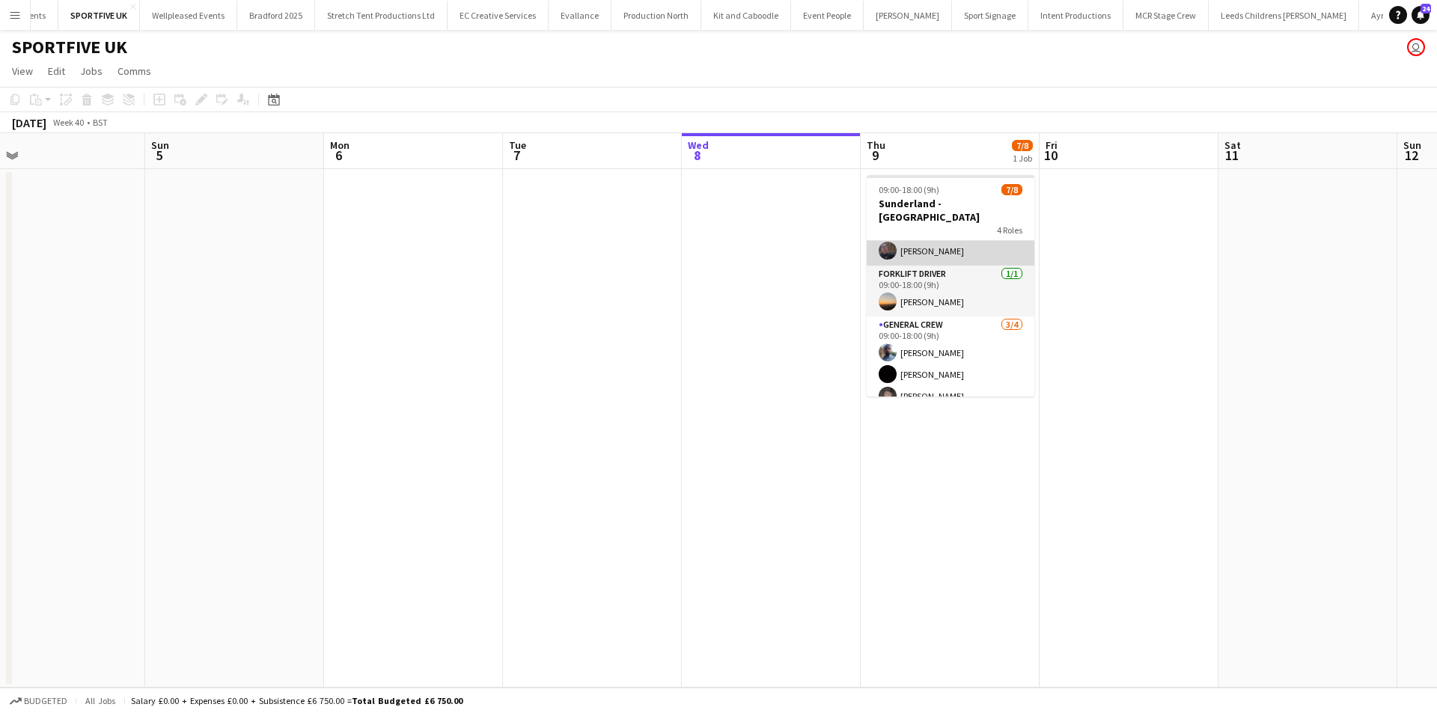
scroll to position [121, 0]
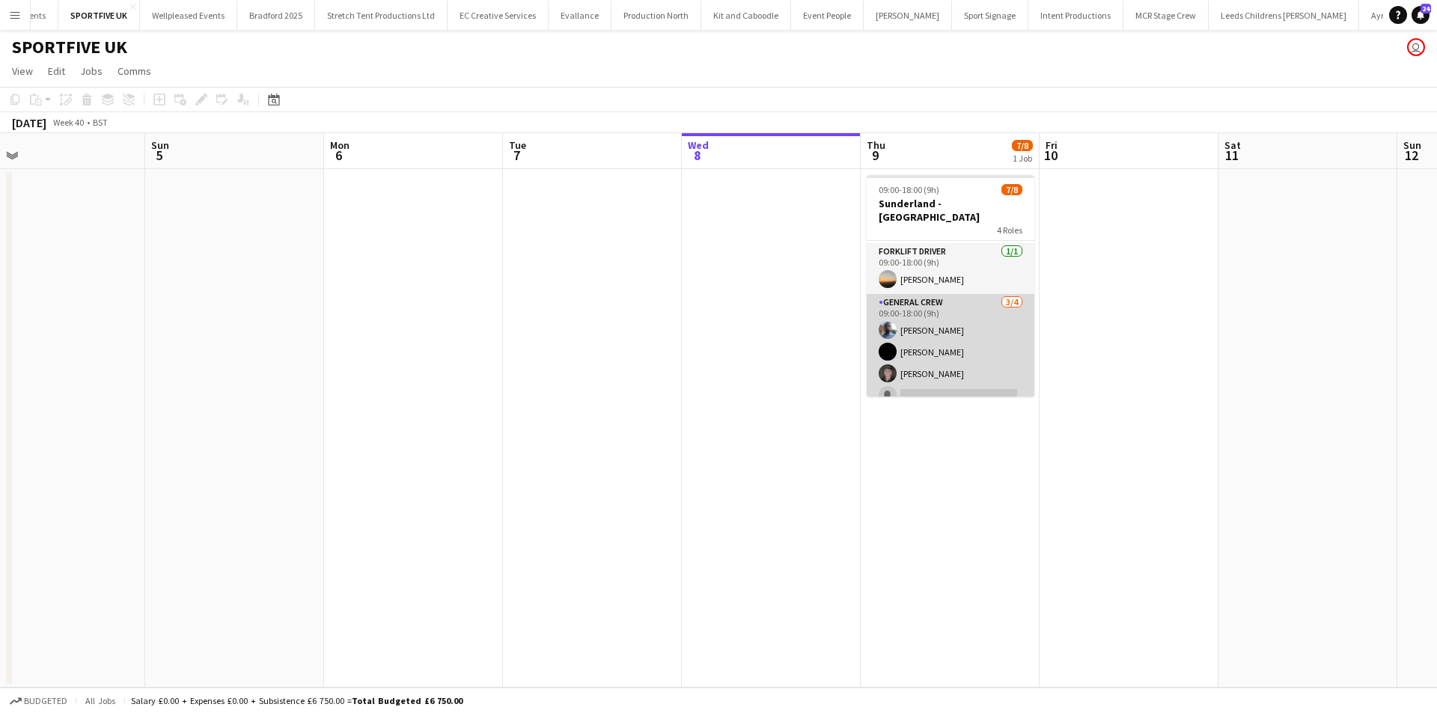
click at [933, 379] on app-card-role "General Crew 3/4 09:00-18:00 (9h) Ben Sampla Joseph Bennett Nathan Waters singl…" at bounding box center [951, 352] width 168 height 116
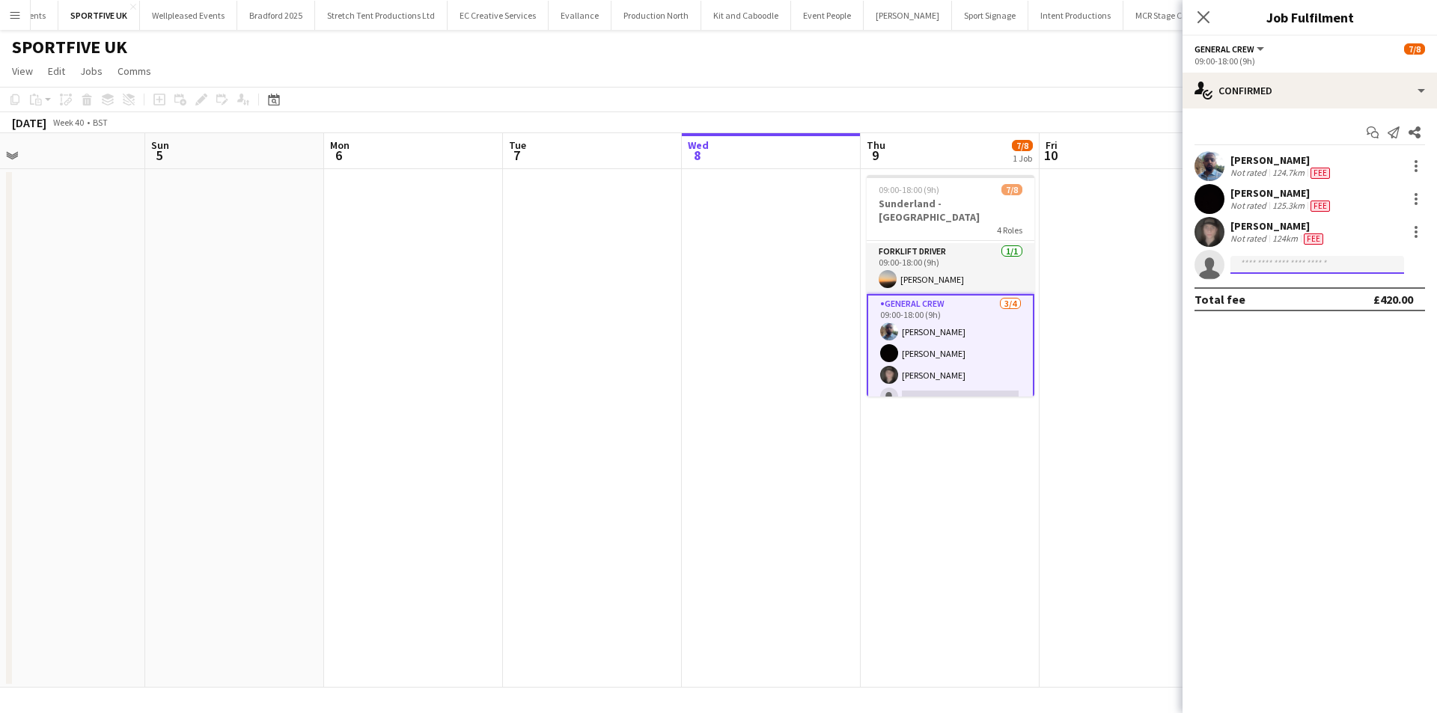
click at [1335, 256] on input at bounding box center [1318, 265] width 174 height 18
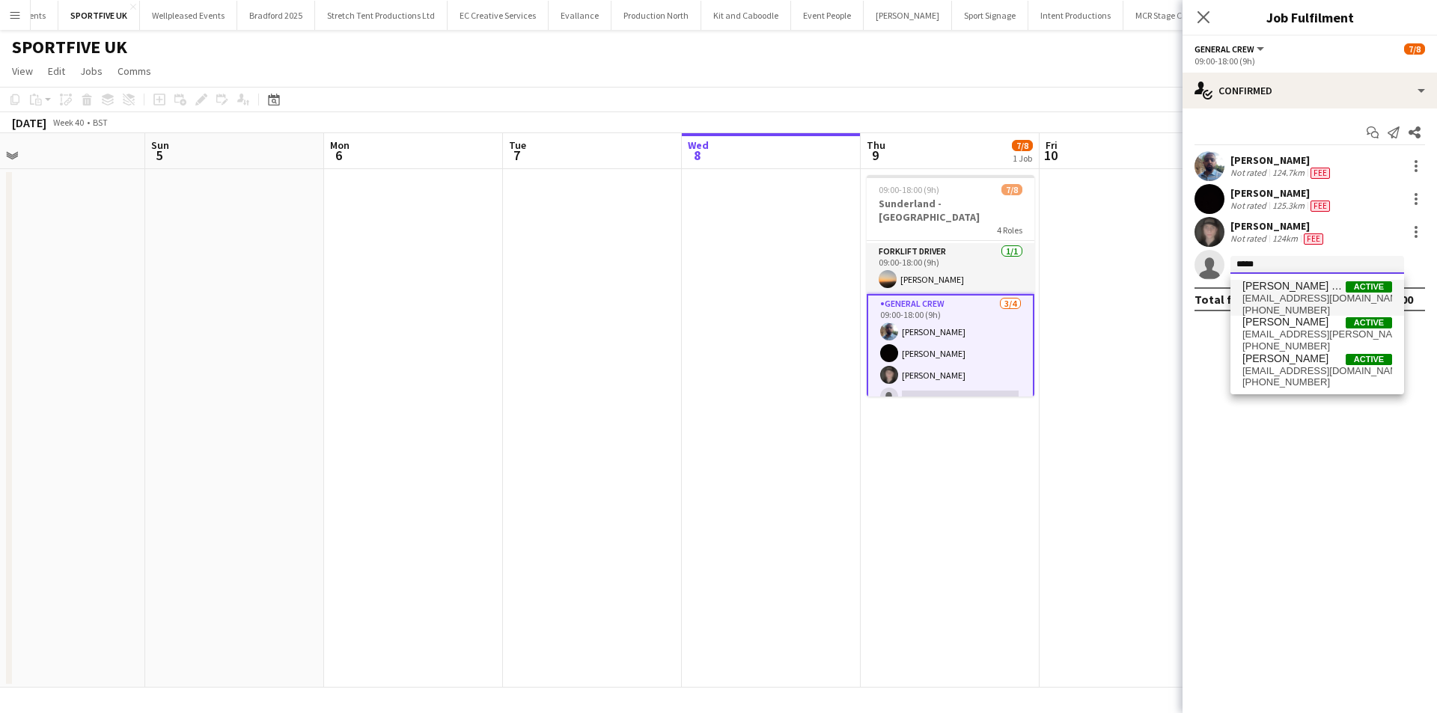
type input "*****"
click at [1299, 285] on span "Samuel Newell Price" at bounding box center [1294, 286] width 103 height 13
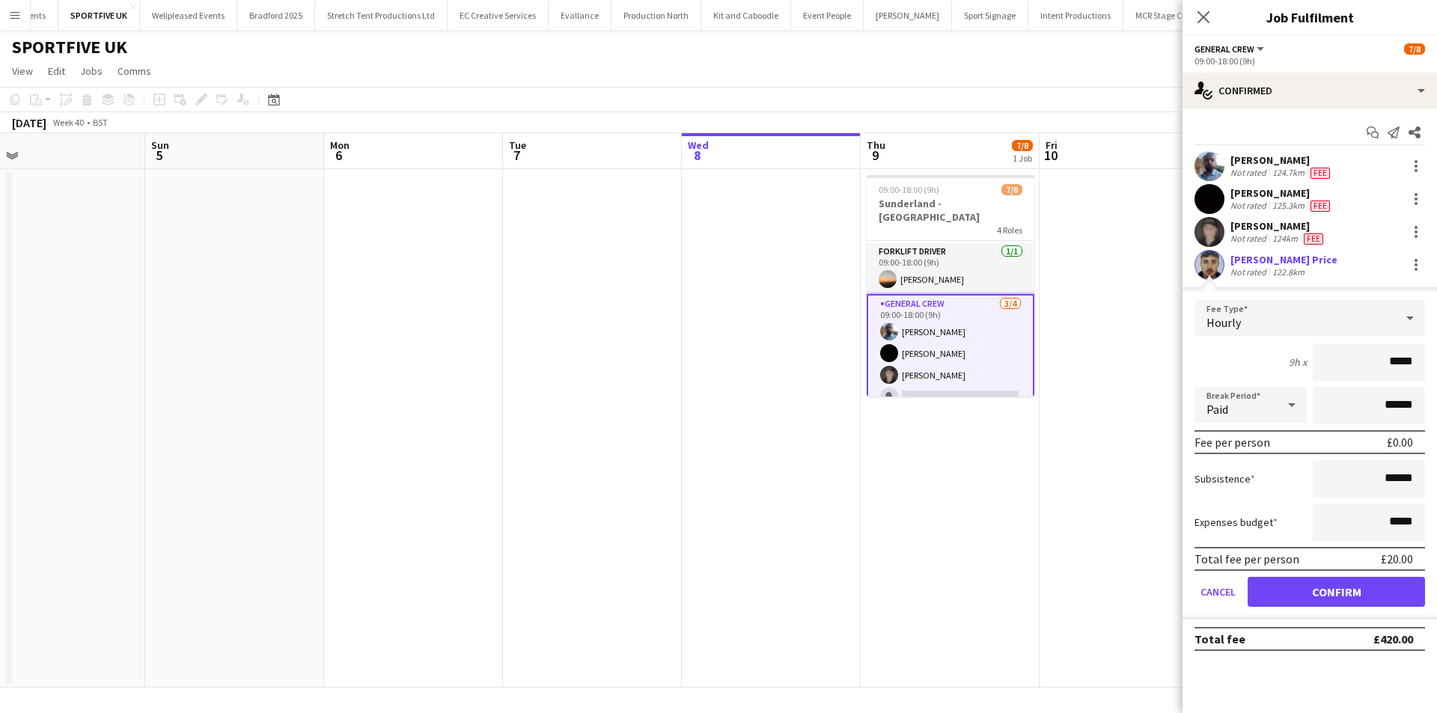
drag, startPoint x: 1390, startPoint y: 375, endPoint x: 1478, endPoint y: 362, distance: 89.2
click at [1436, 362] on html "Menu Boards Boards Boards All jobs Status Workforce Workforce My Workforce Recr…" at bounding box center [718, 356] width 1437 height 713
type input "***"
click at [1354, 588] on button "Confirm" at bounding box center [1336, 592] width 177 height 30
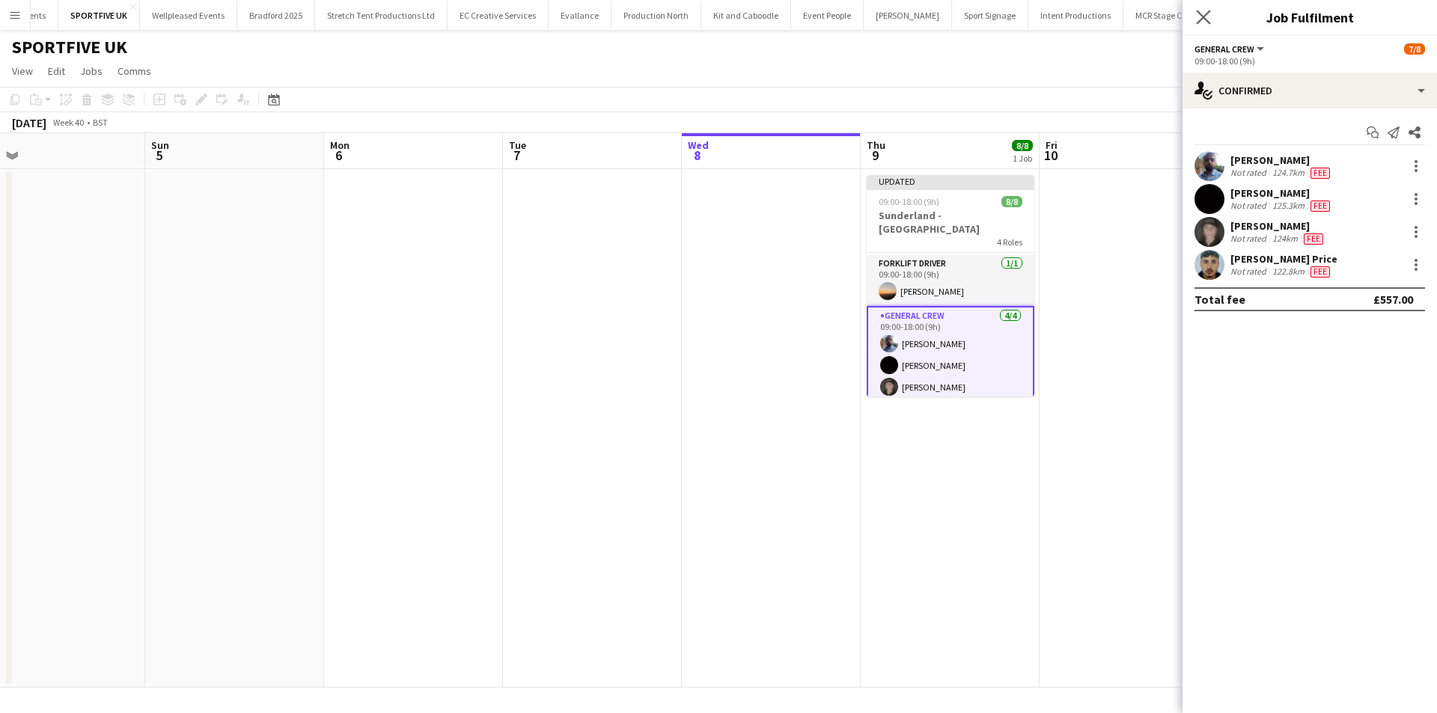
click at [1210, 16] on icon "Close pop-in" at bounding box center [1203, 17] width 14 height 14
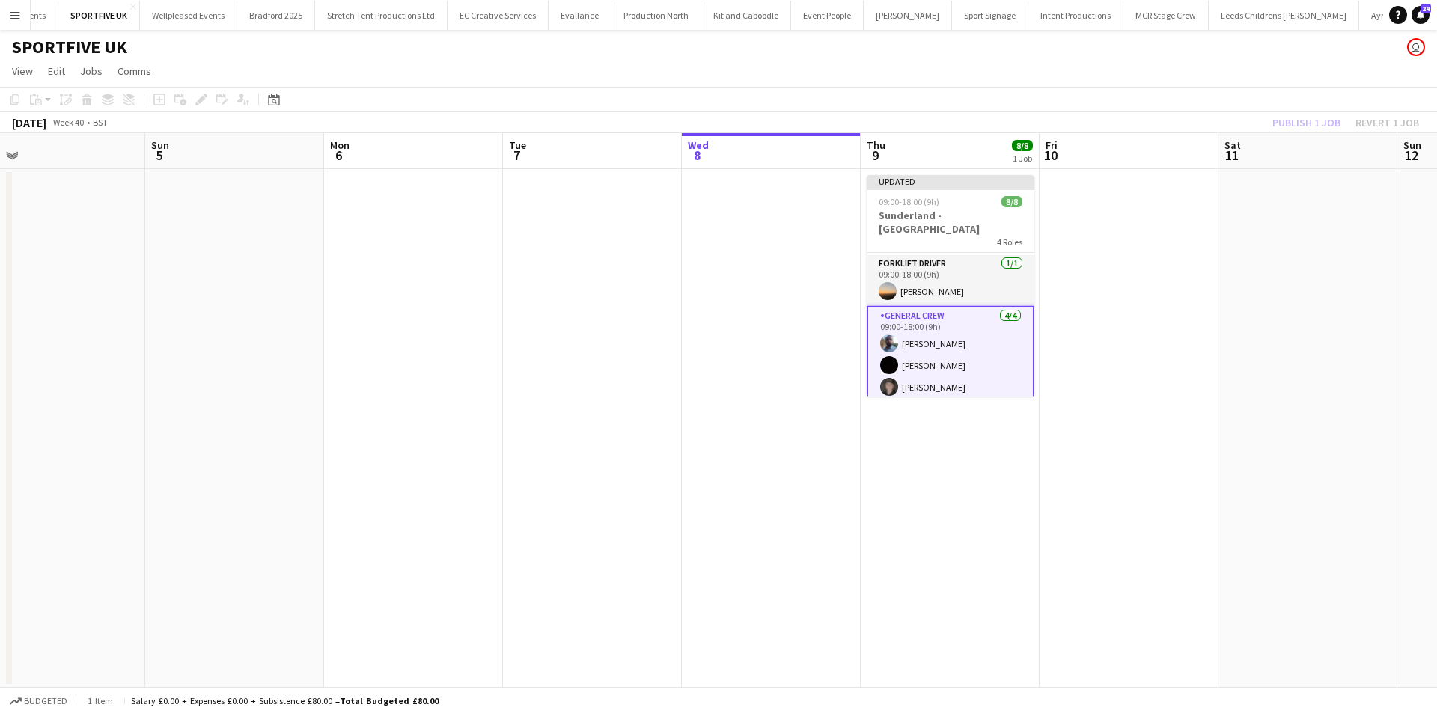
click at [1309, 113] on div "Publish 1 job Revert 1 job" at bounding box center [1346, 122] width 183 height 19
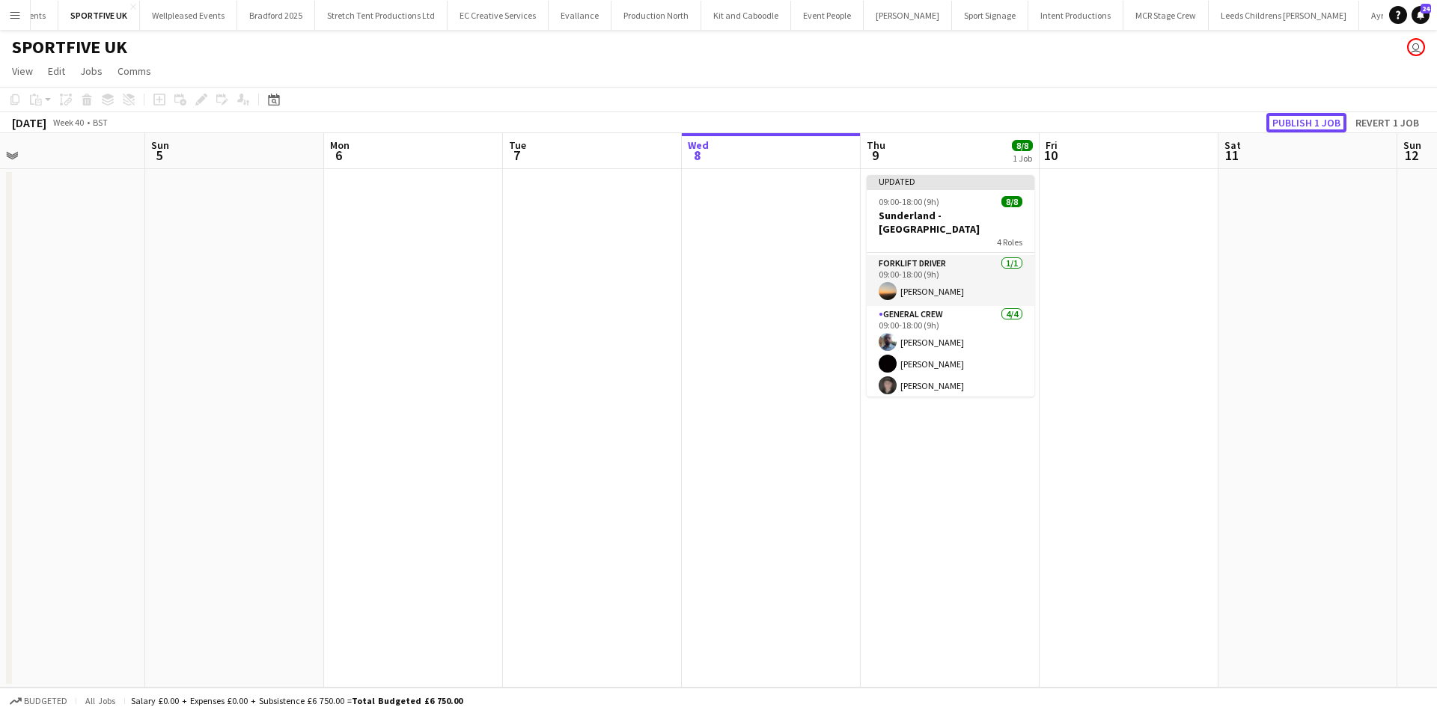
click at [1309, 113] on button "Publish 1 job" at bounding box center [1307, 122] width 80 height 19
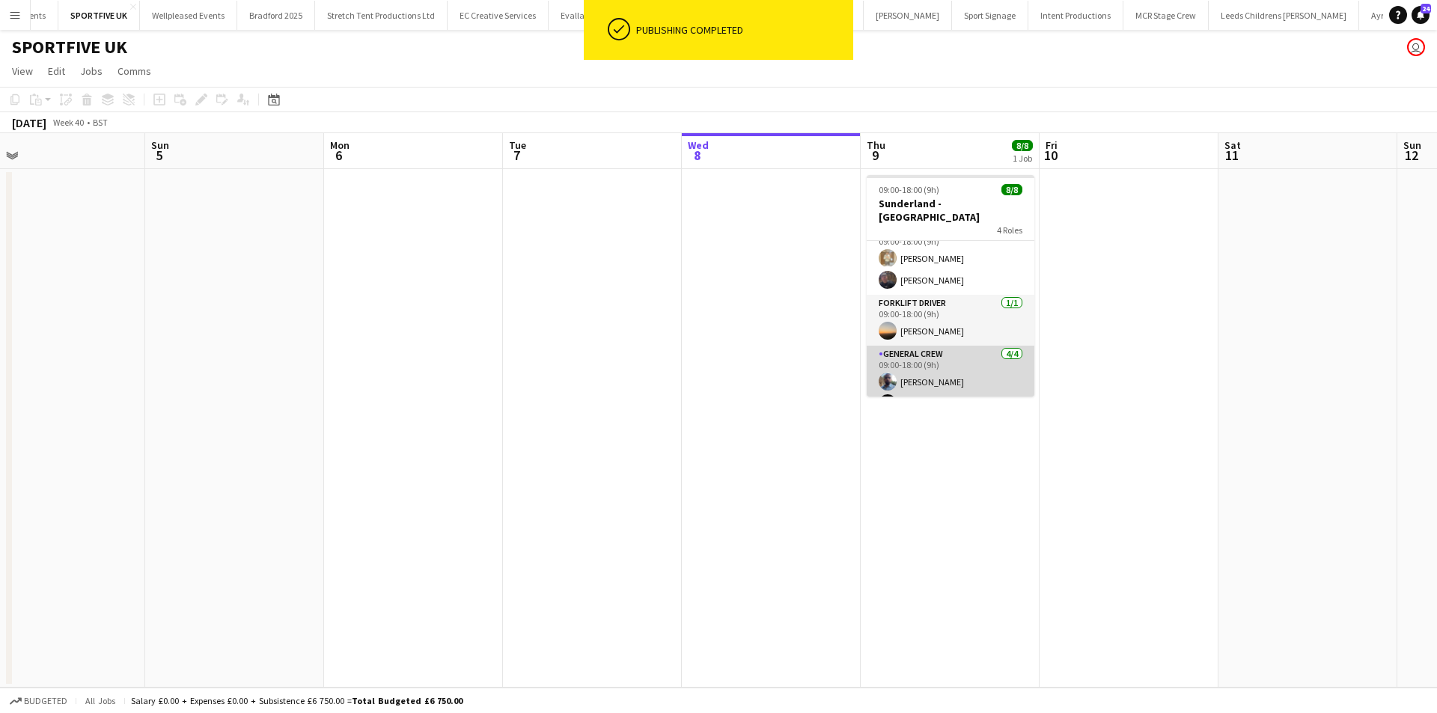
scroll to position [0, 0]
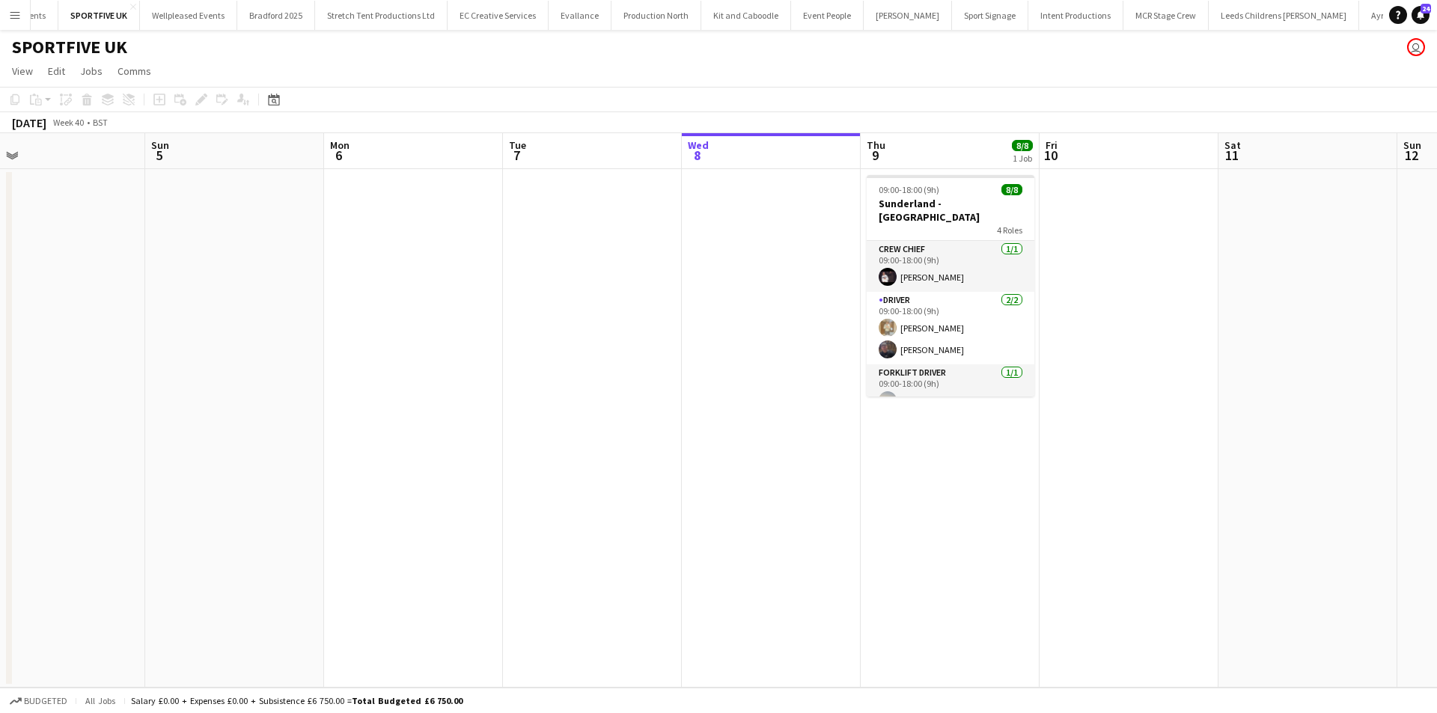
click at [1157, 343] on app-date-cell at bounding box center [1129, 428] width 179 height 519
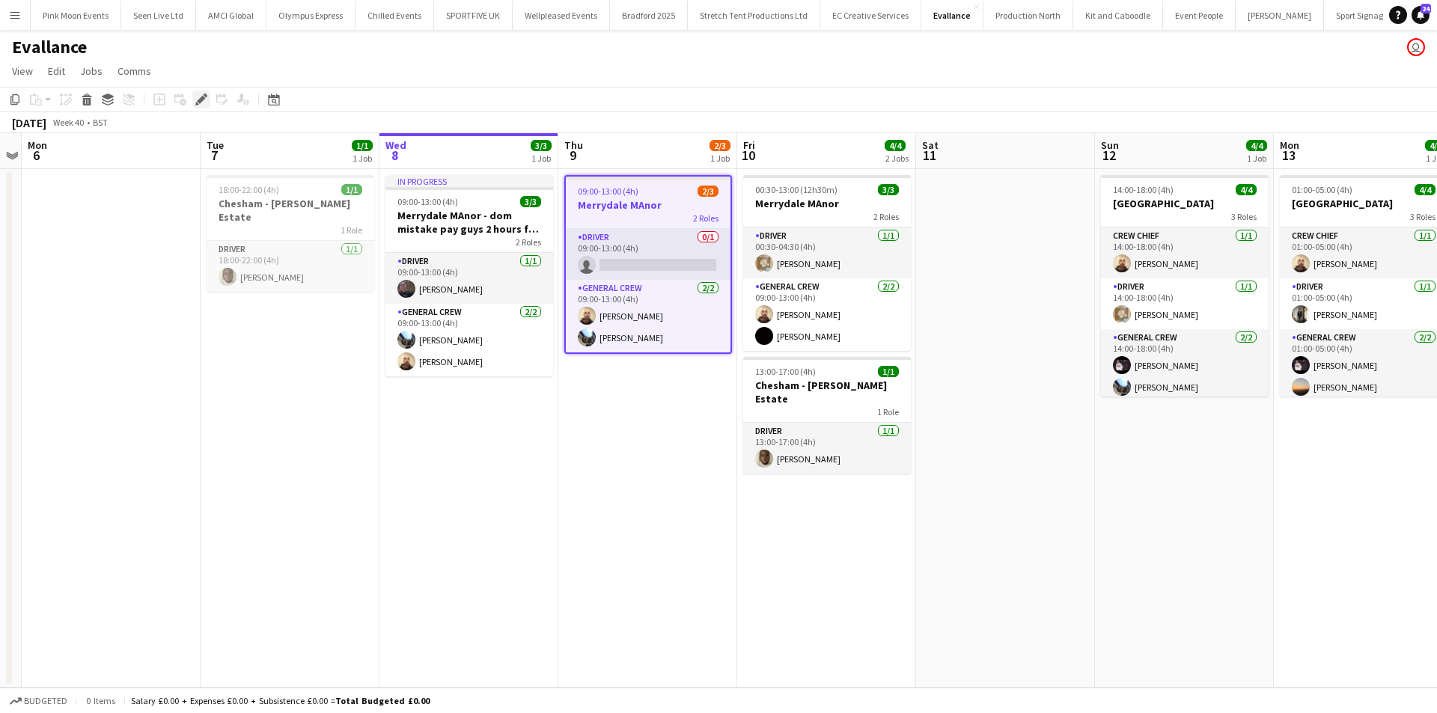
click at [207, 97] on div "Edit" at bounding box center [201, 100] width 18 height 18
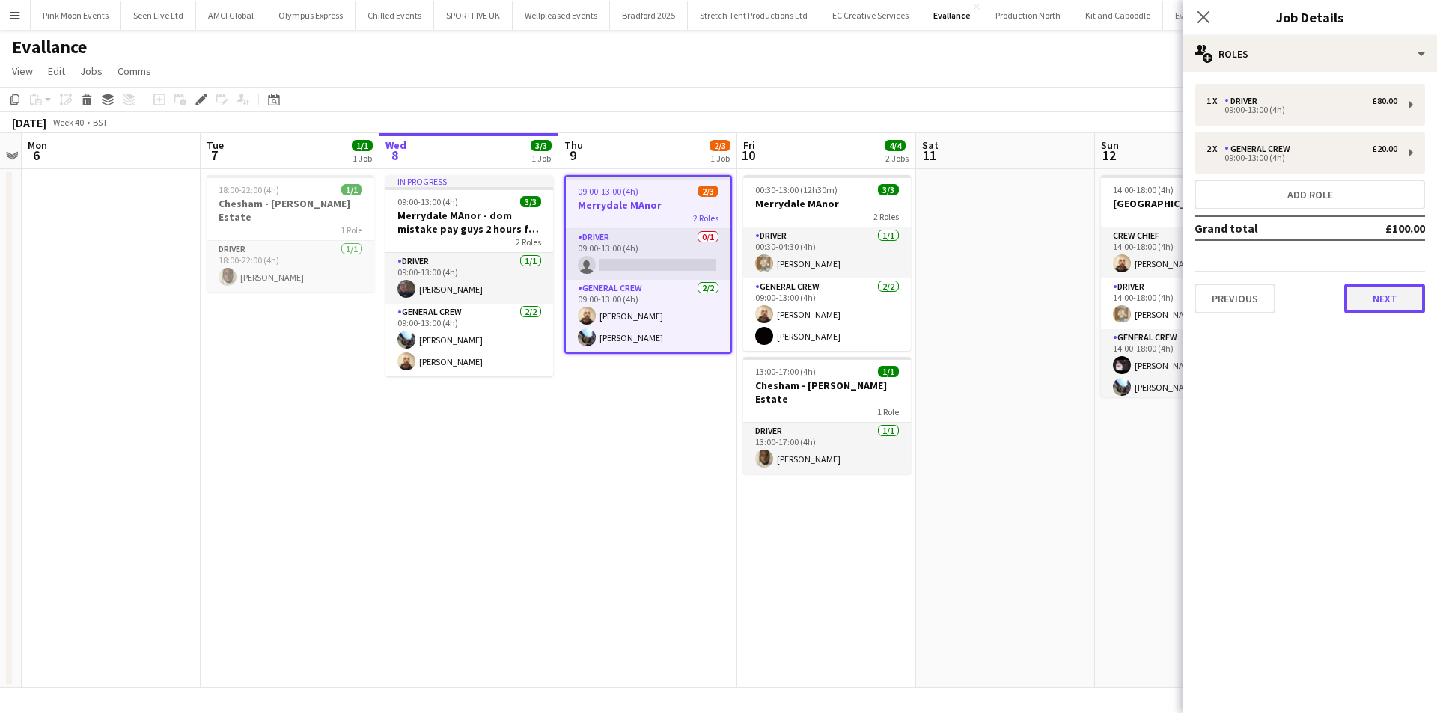
click at [1378, 293] on button "Next" at bounding box center [1384, 299] width 81 height 30
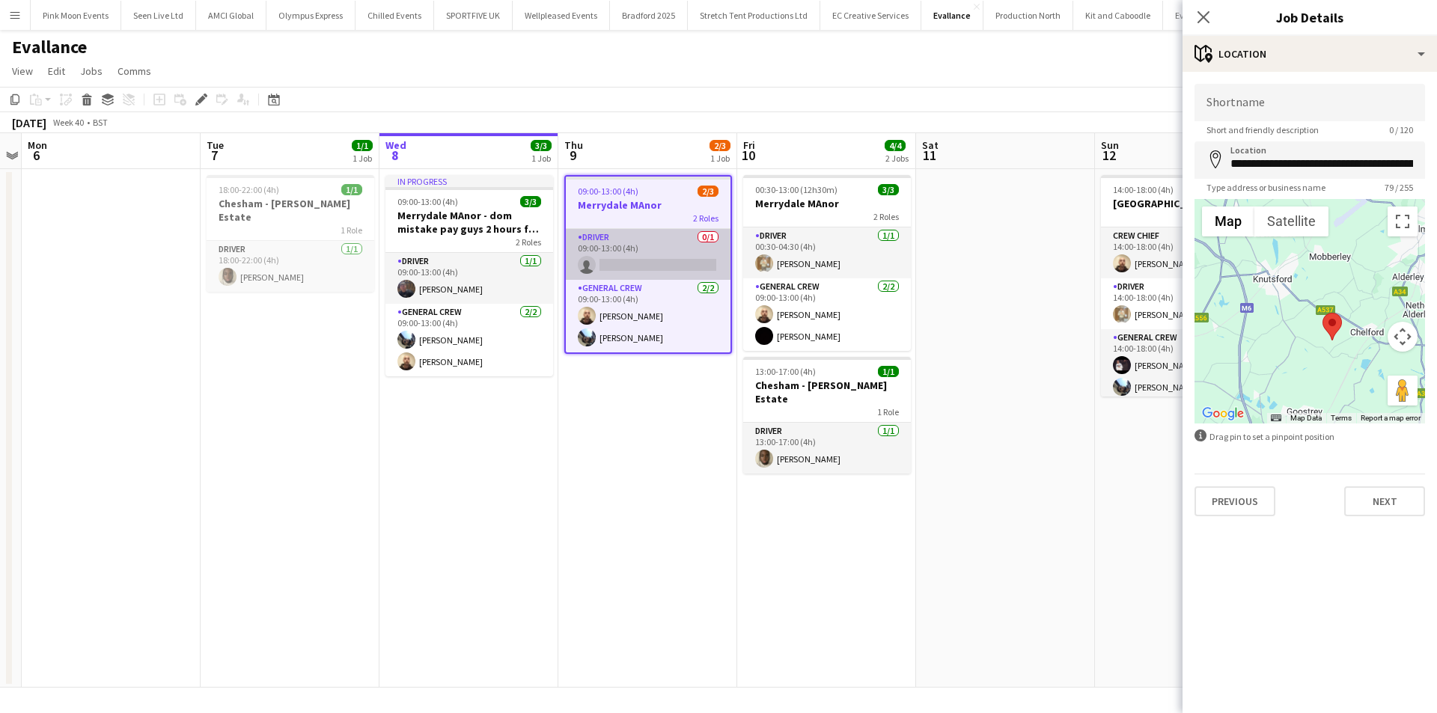
click at [698, 256] on app-card-role "Driver 0/1 09:00-13:00 (4h) single-neutral-actions" at bounding box center [648, 254] width 165 height 51
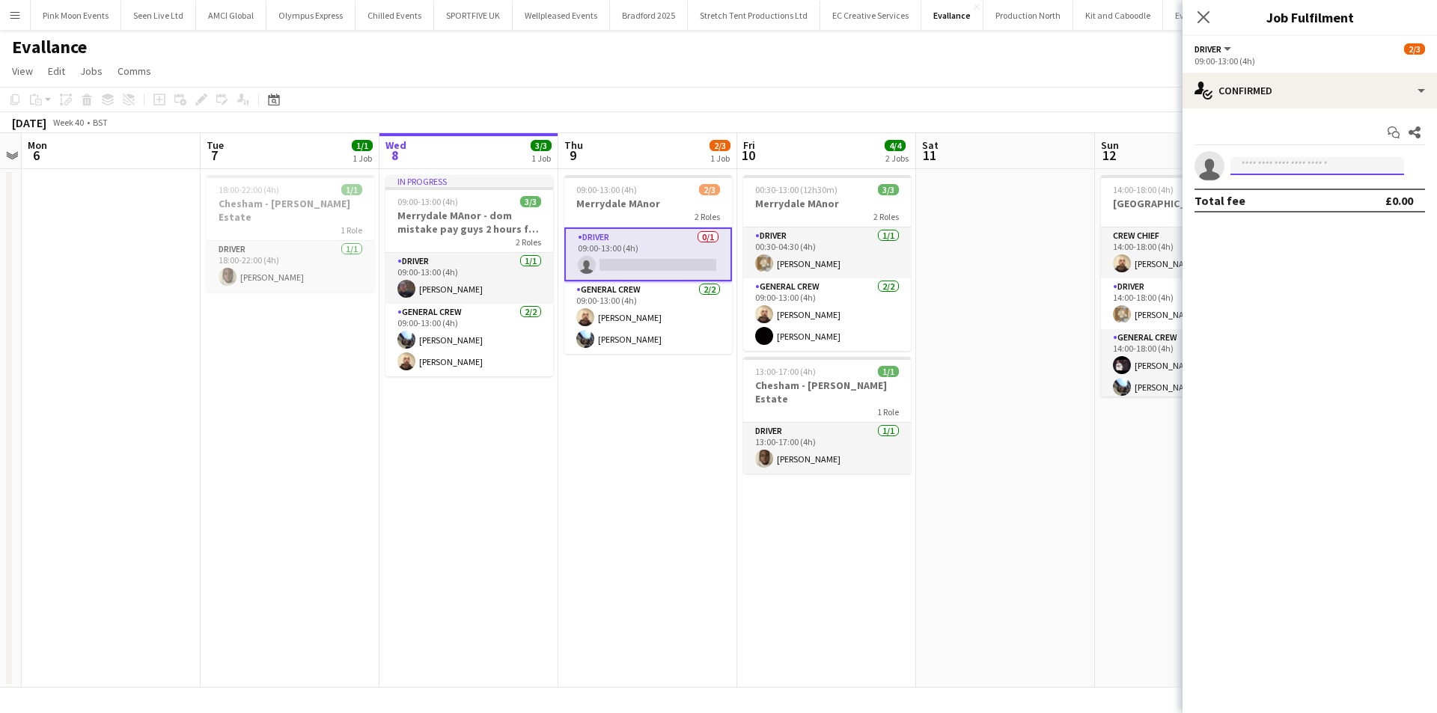
click at [1343, 166] on input at bounding box center [1318, 166] width 174 height 18
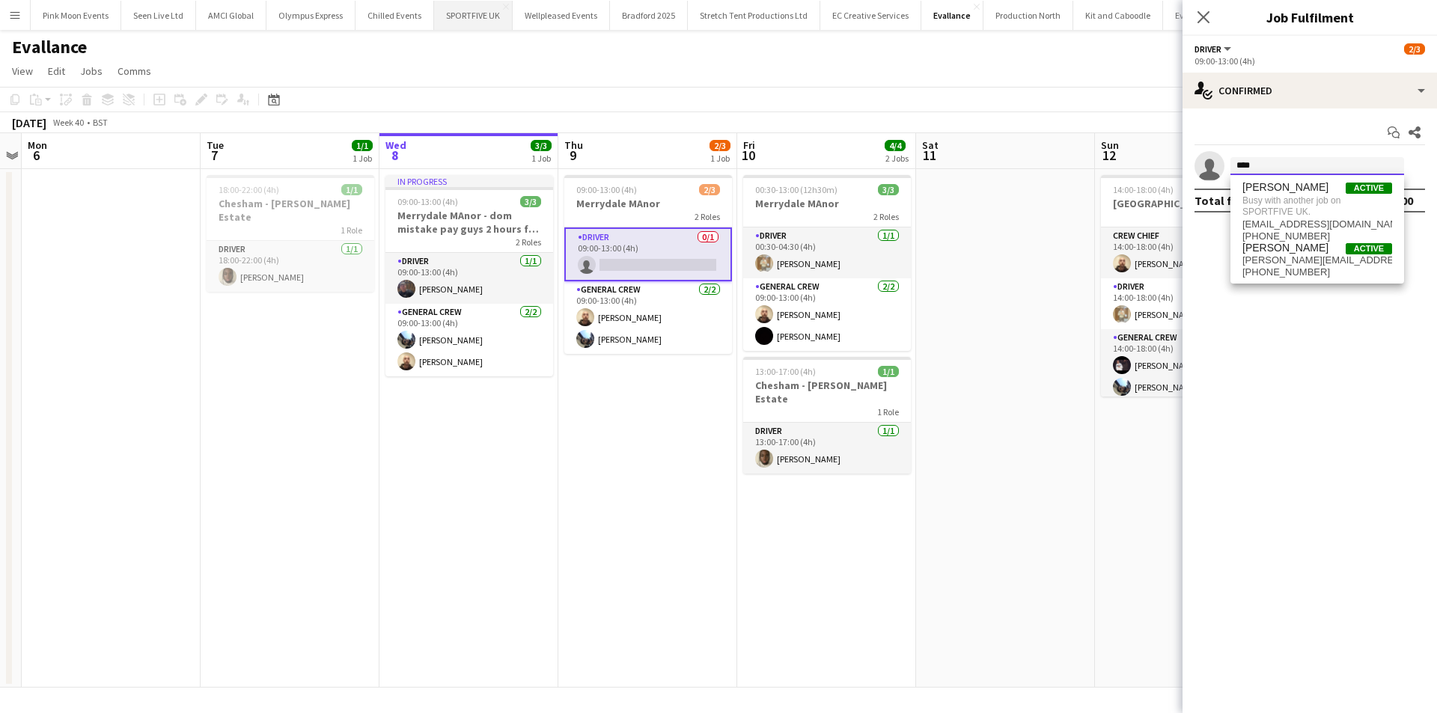
type input "****"
click at [12, 9] on app-icon "Menu" at bounding box center [15, 15] width 12 height 12
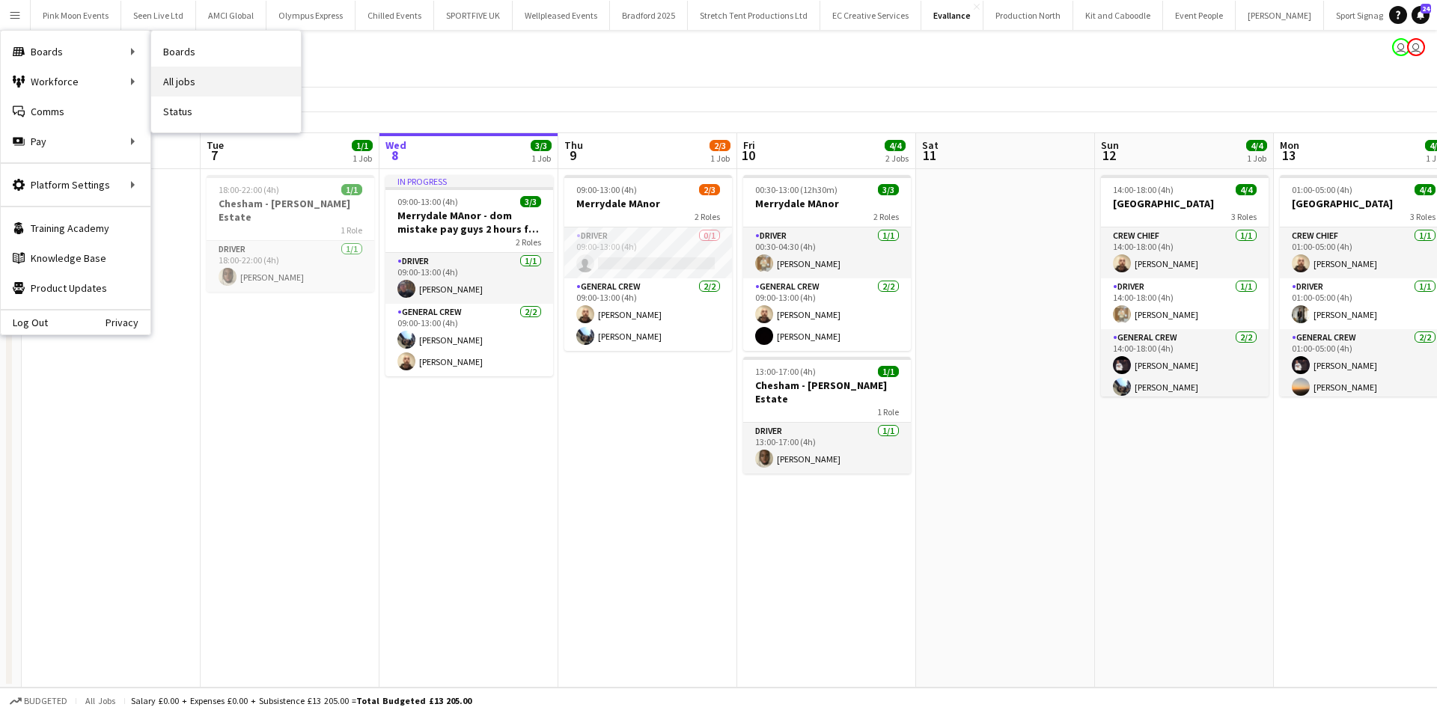
click at [223, 86] on link "All jobs" at bounding box center [226, 82] width 150 height 30
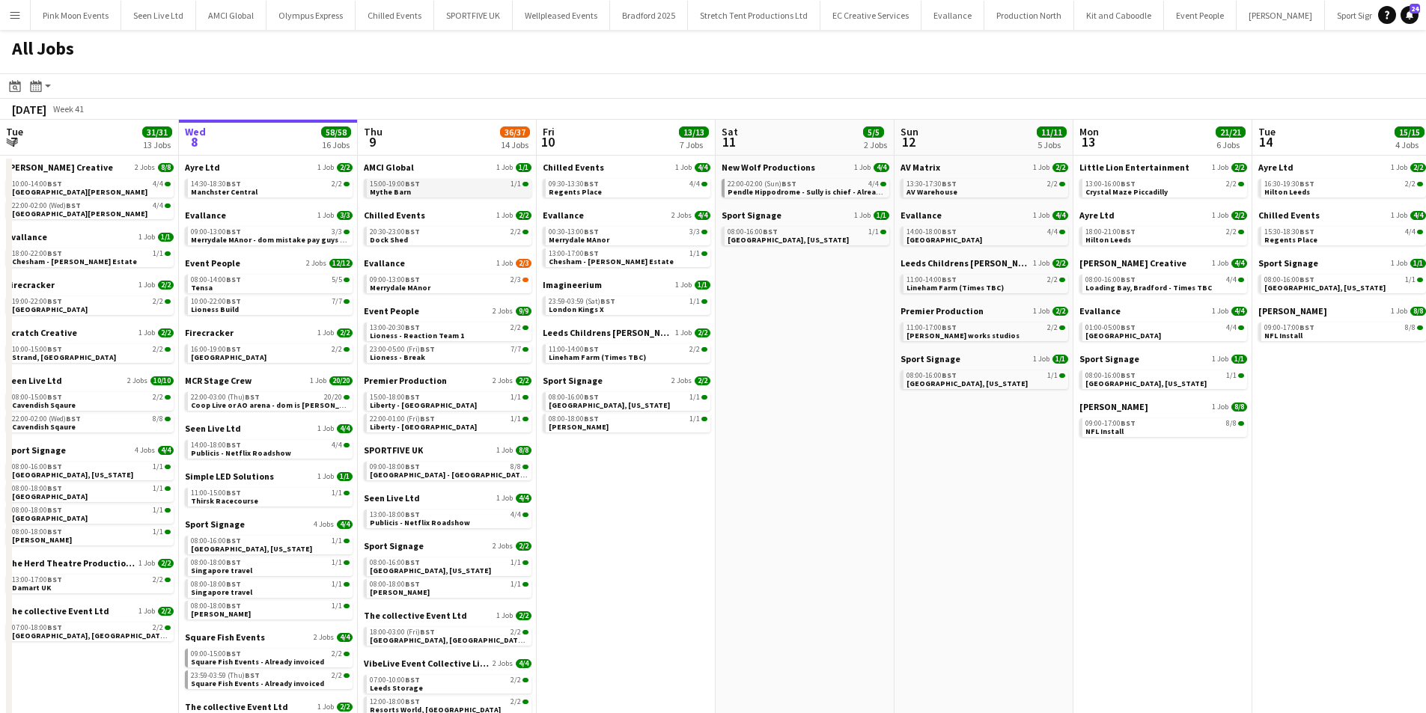
click at [464, 186] on div "15:00-19:00 BST 1/1" at bounding box center [449, 183] width 159 height 7
click at [451, 280] on div "09:00-13:00 BST 2/3" at bounding box center [449, 279] width 159 height 7
click at [777, 180] on span "22:00-02:00 (Sun) BST" at bounding box center [762, 183] width 69 height 7
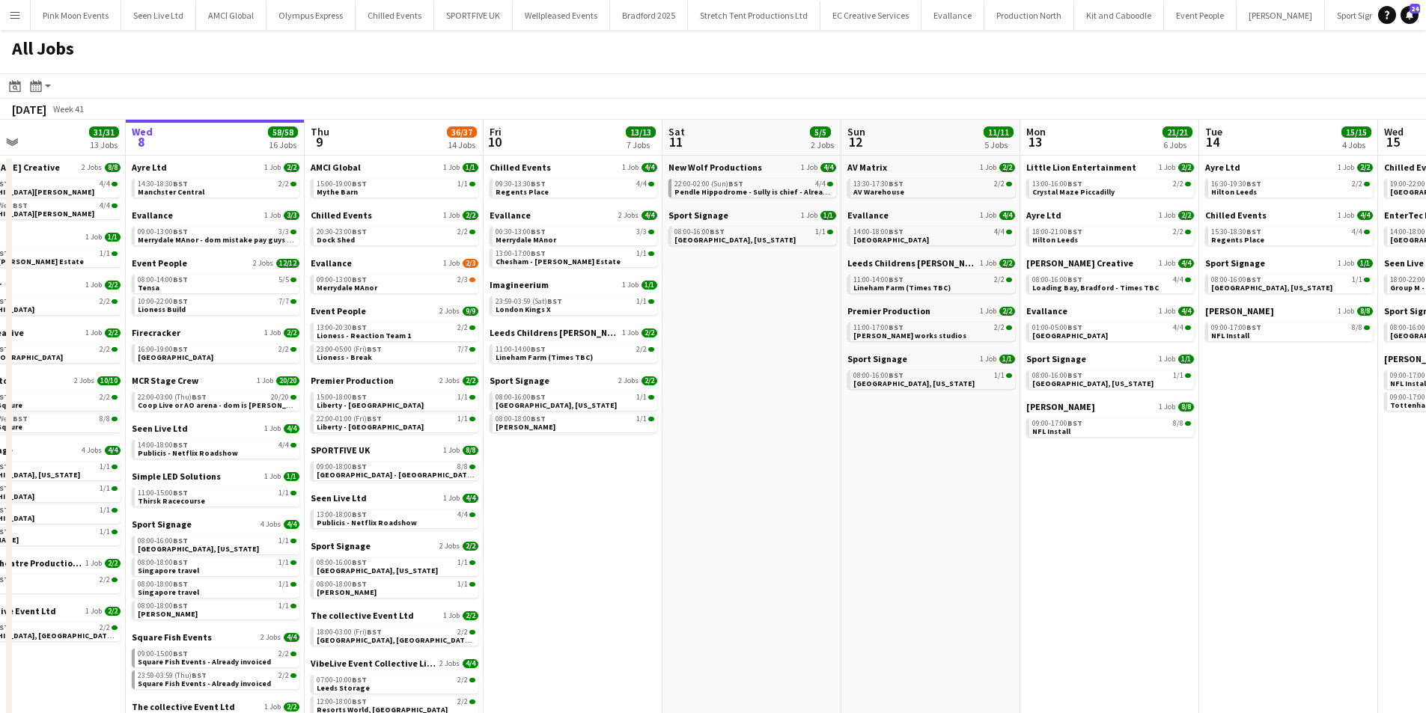
drag, startPoint x: 684, startPoint y: 568, endPoint x: 810, endPoint y: 544, distance: 128.0
click at [810, 544] on app-calendar-viewport "Sun 5 7/7 5 Jobs Mon 6 26/27 12 Jobs Tue 7 31/31 13 Jobs Wed 8 58/58 16 Jobs Th…" at bounding box center [713, 475] width 1426 height 710
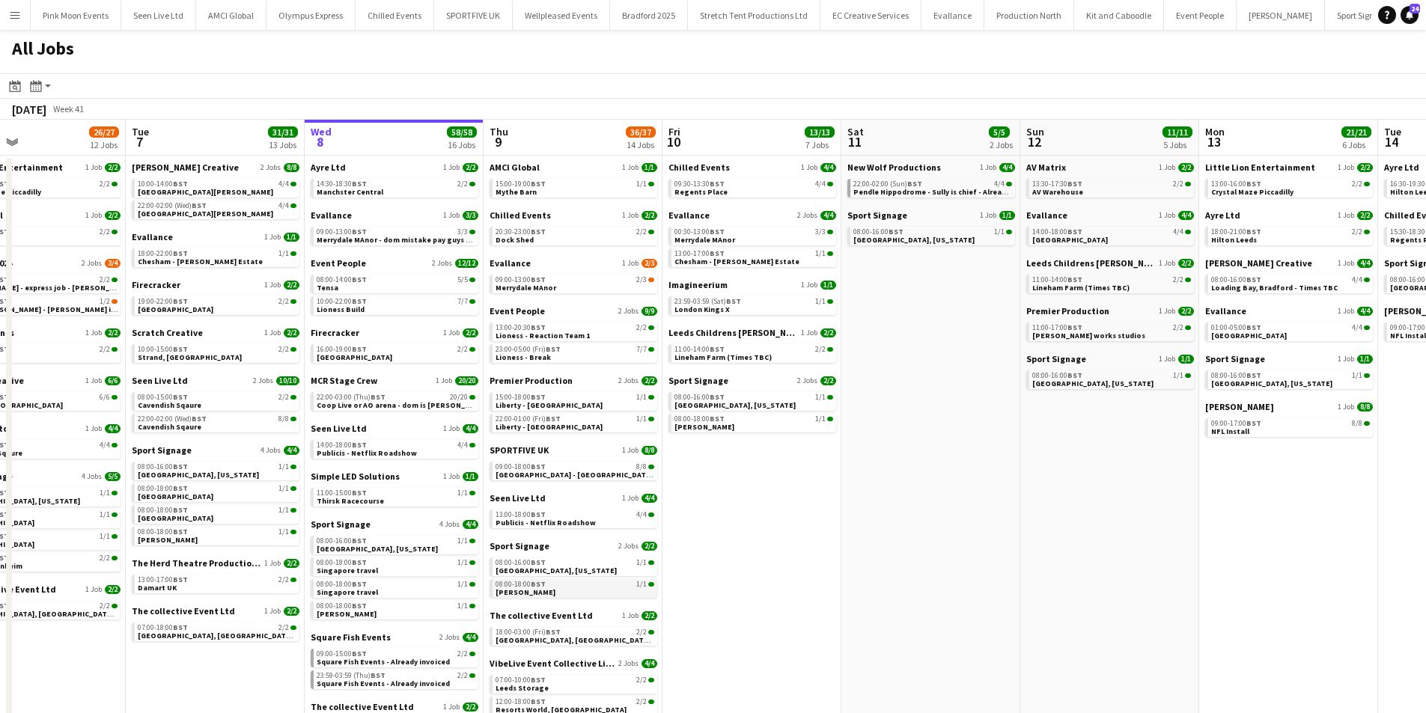
click at [532, 596] on link "08:00-18:00 BST 1/1 Amberg" at bounding box center [575, 587] width 159 height 17
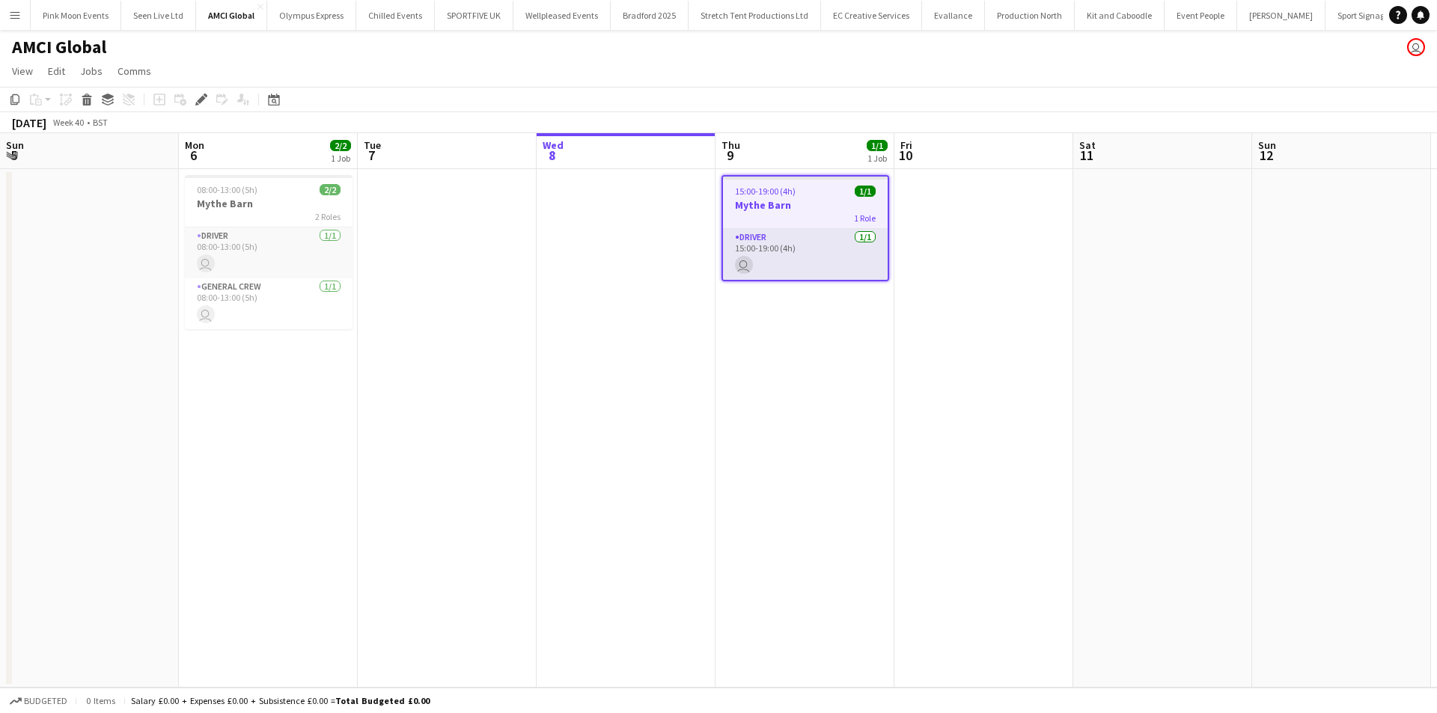
scroll to position [0, 515]
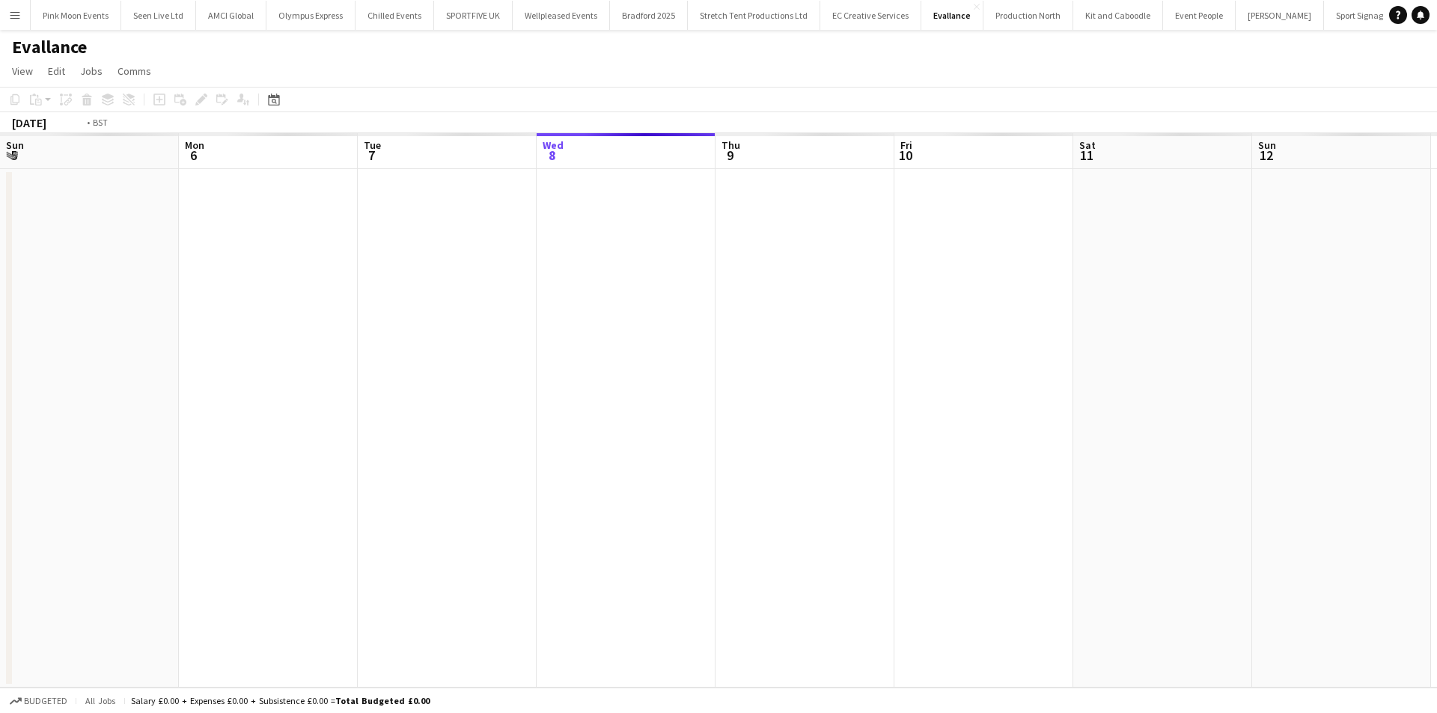
scroll to position [0, 515]
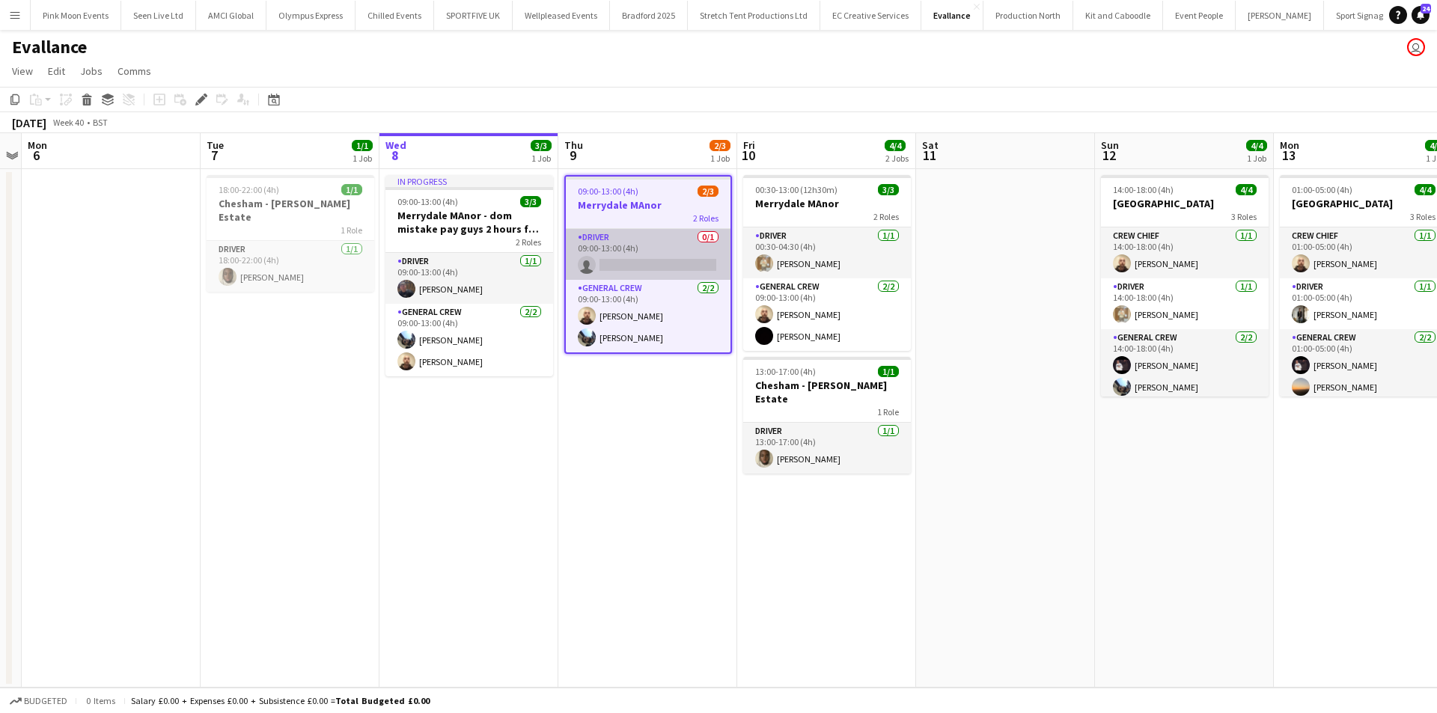
click at [658, 263] on app-card-role "Driver 0/1 09:00-13:00 (4h) single-neutral-actions" at bounding box center [648, 254] width 165 height 51
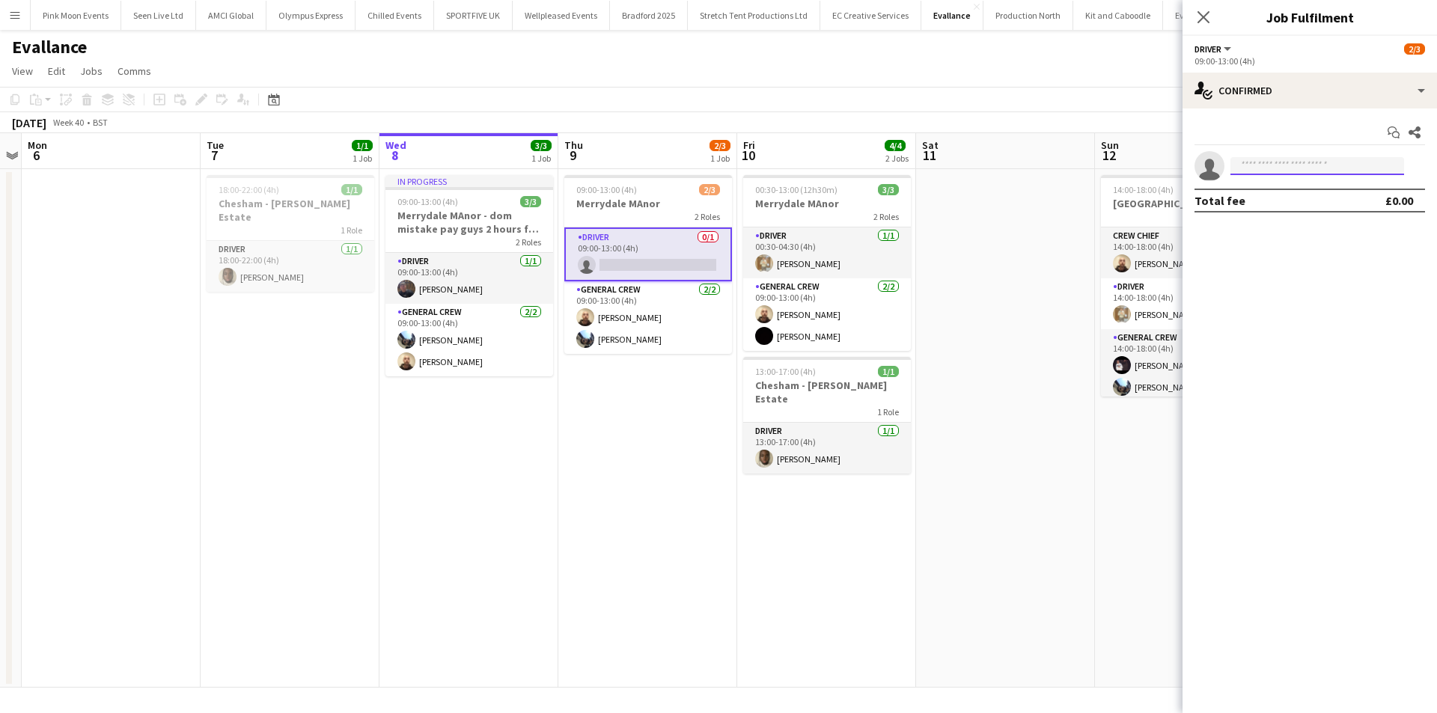
click at [1297, 166] on input at bounding box center [1318, 166] width 174 height 18
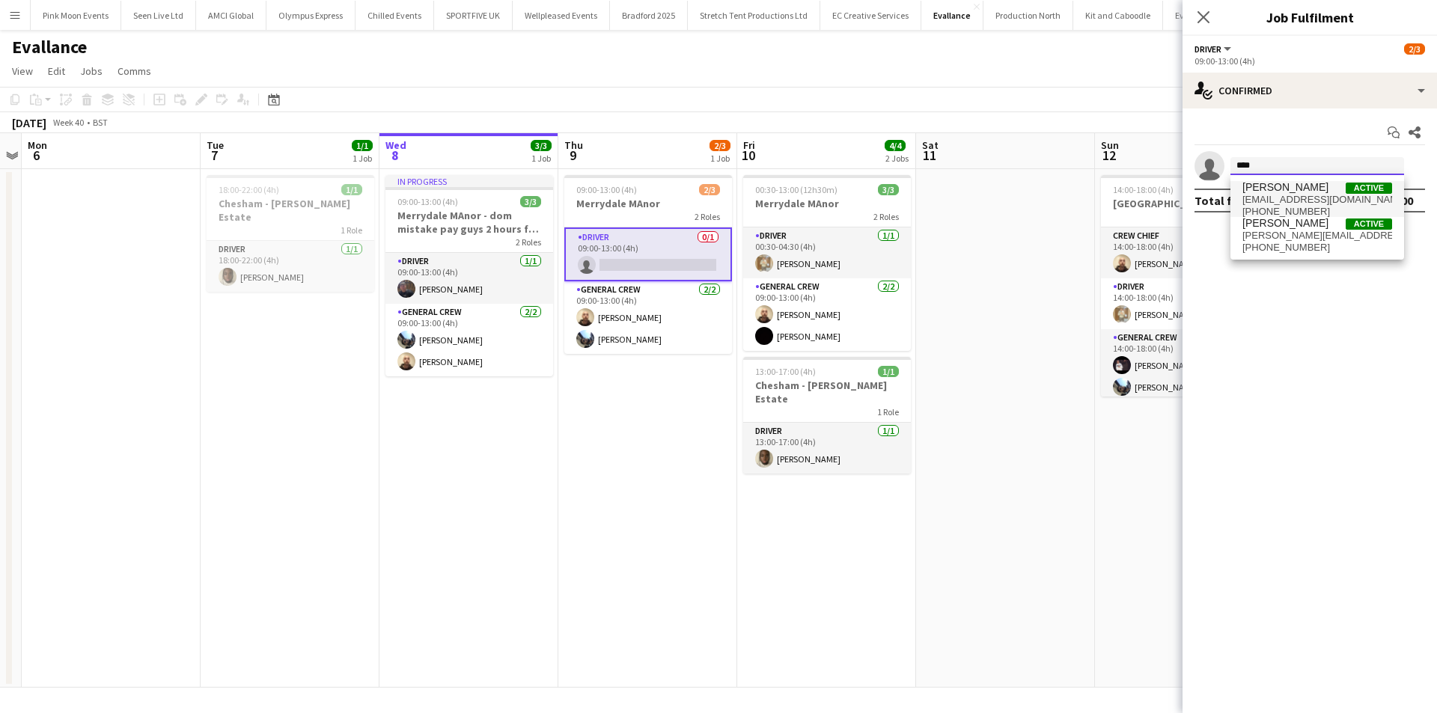
type input "****"
click at [1300, 194] on span "[EMAIL_ADDRESS][DOMAIN_NAME]" at bounding box center [1318, 200] width 150 height 12
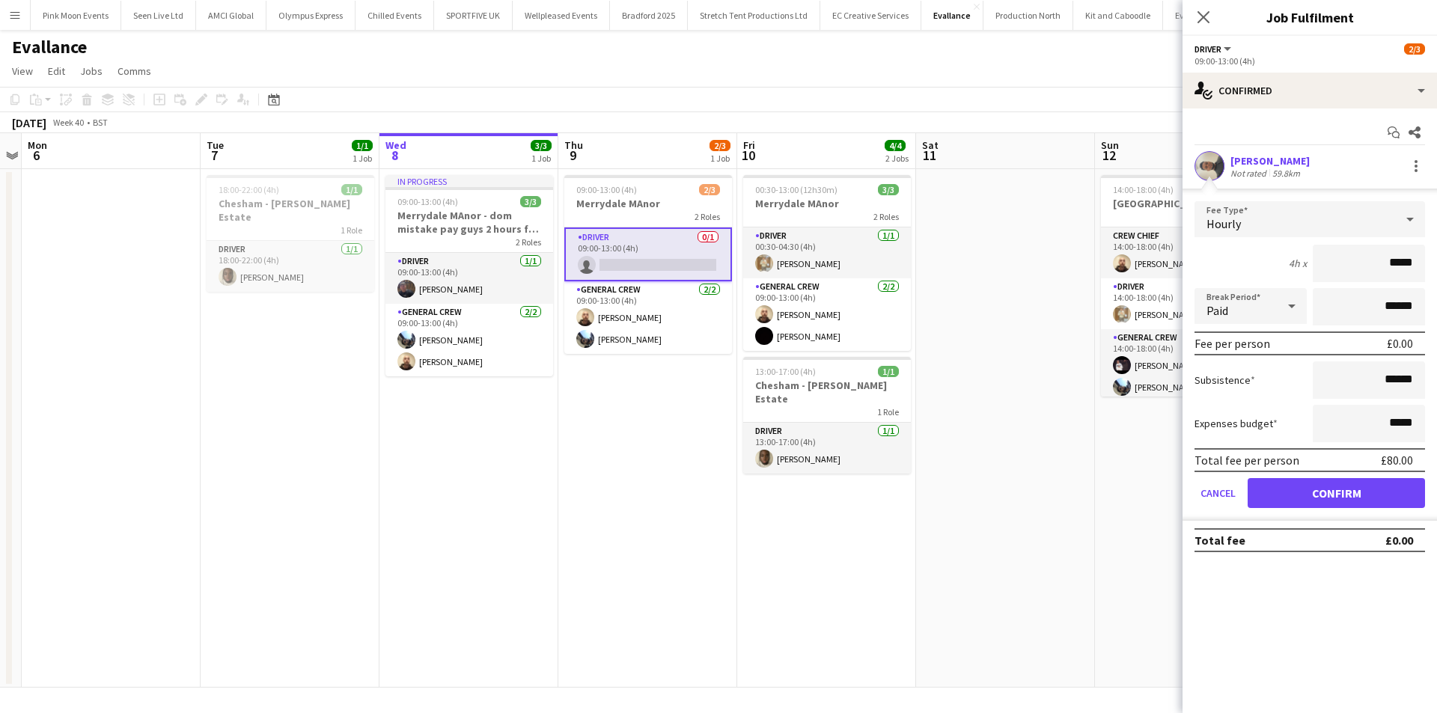
drag, startPoint x: 1379, startPoint y: 272, endPoint x: 1576, endPoint y: 272, distance: 196.9
click at [1436, 272] on html "Menu Boards Boards Boards All jobs Status Workforce Workforce My Workforce Recr…" at bounding box center [718, 356] width 1437 height 713
type input "***"
click at [1357, 487] on button "Confirm" at bounding box center [1336, 493] width 177 height 30
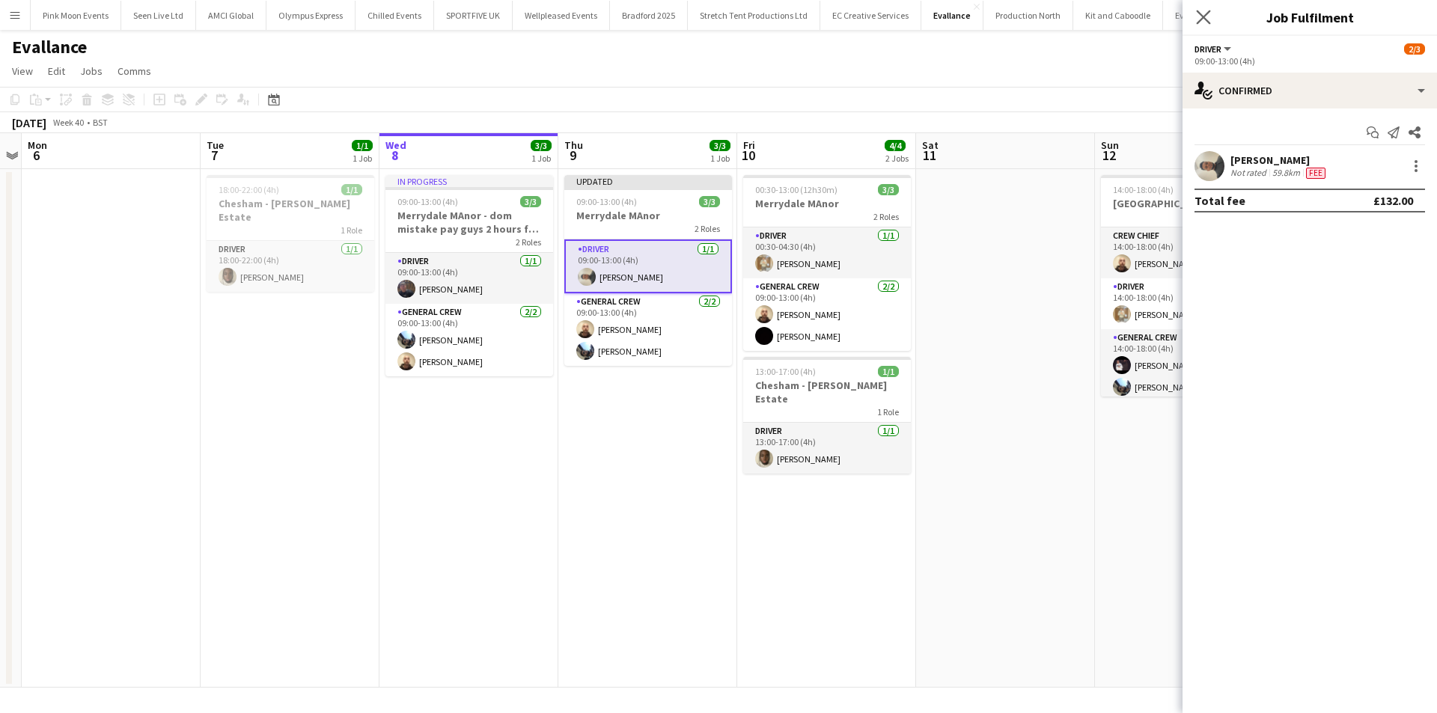
click at [1211, 25] on app-icon "Close pop-in" at bounding box center [1204, 18] width 22 height 22
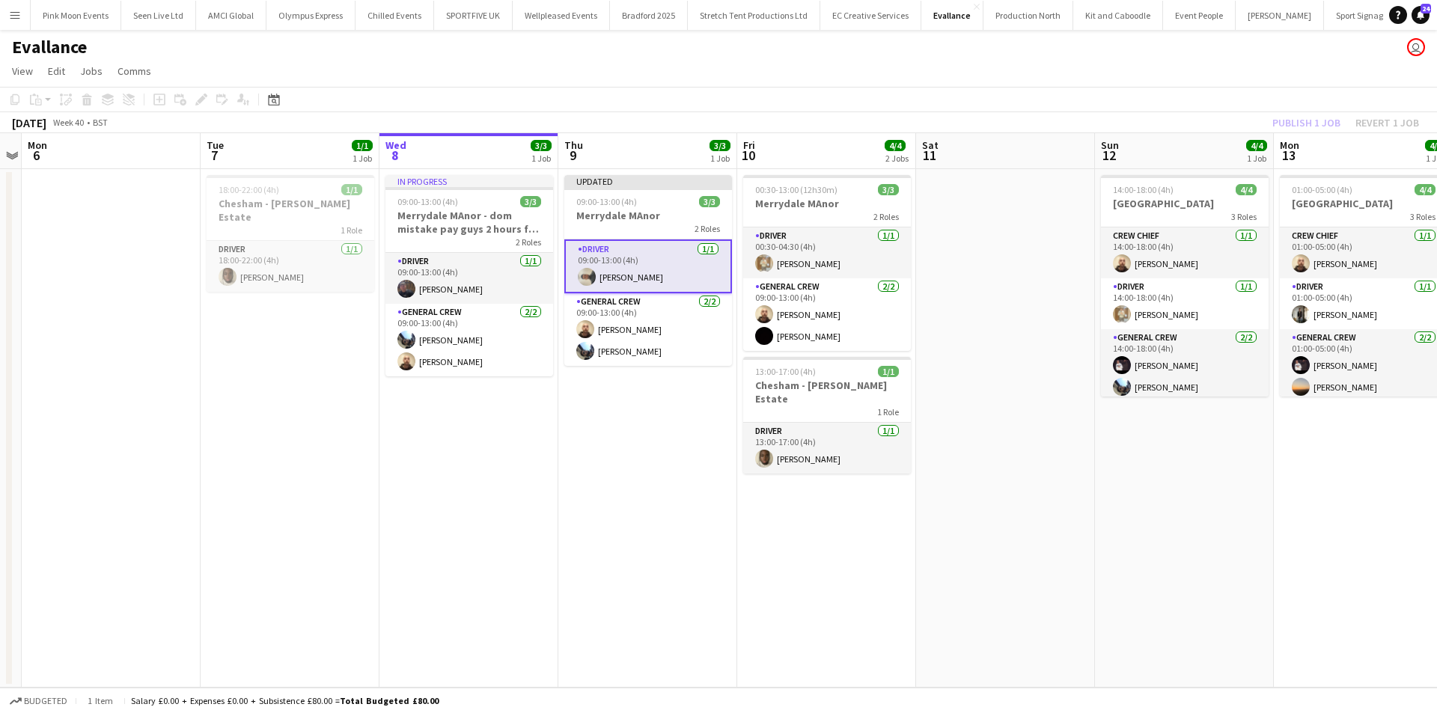
click at [1310, 116] on div "Publish 1 job Revert 1 job" at bounding box center [1346, 122] width 183 height 19
click at [1310, 116] on button "Publish 1 job" at bounding box center [1307, 122] width 80 height 19
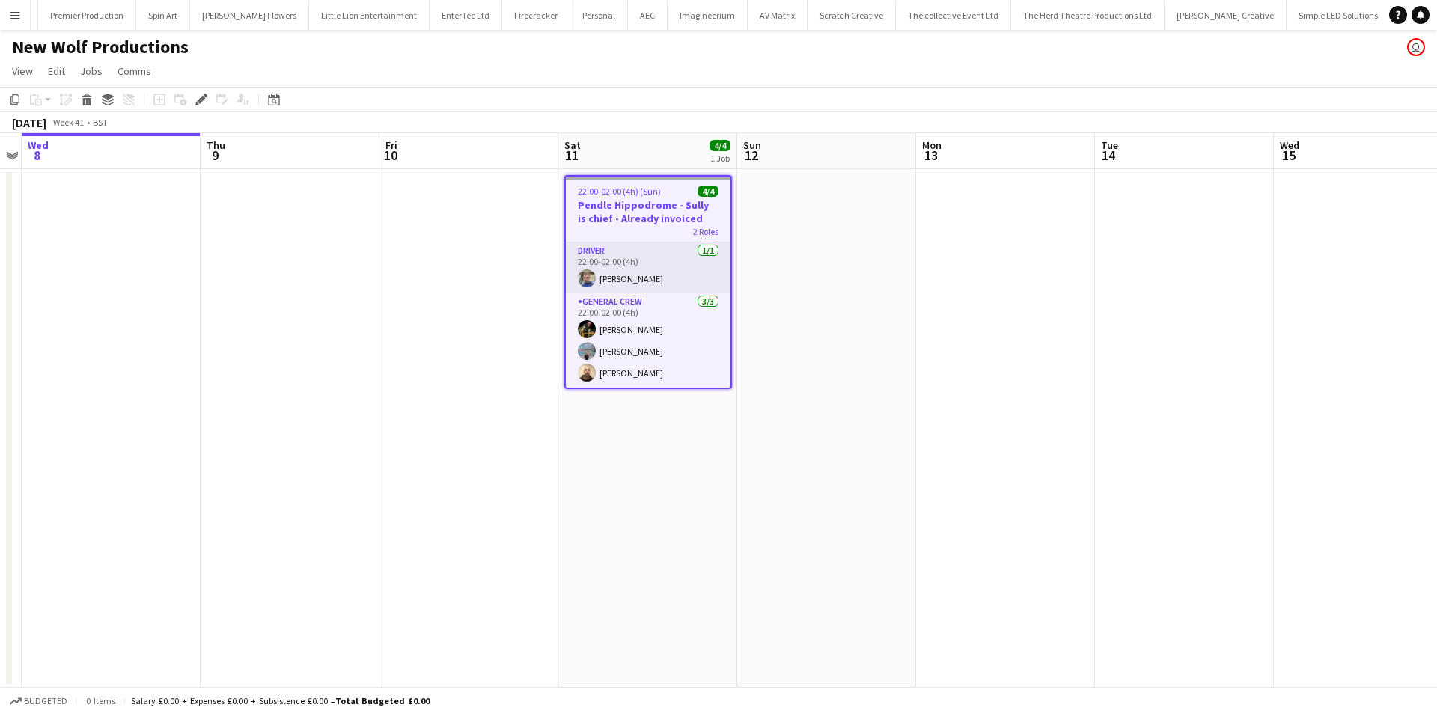
scroll to position [0, 2064]
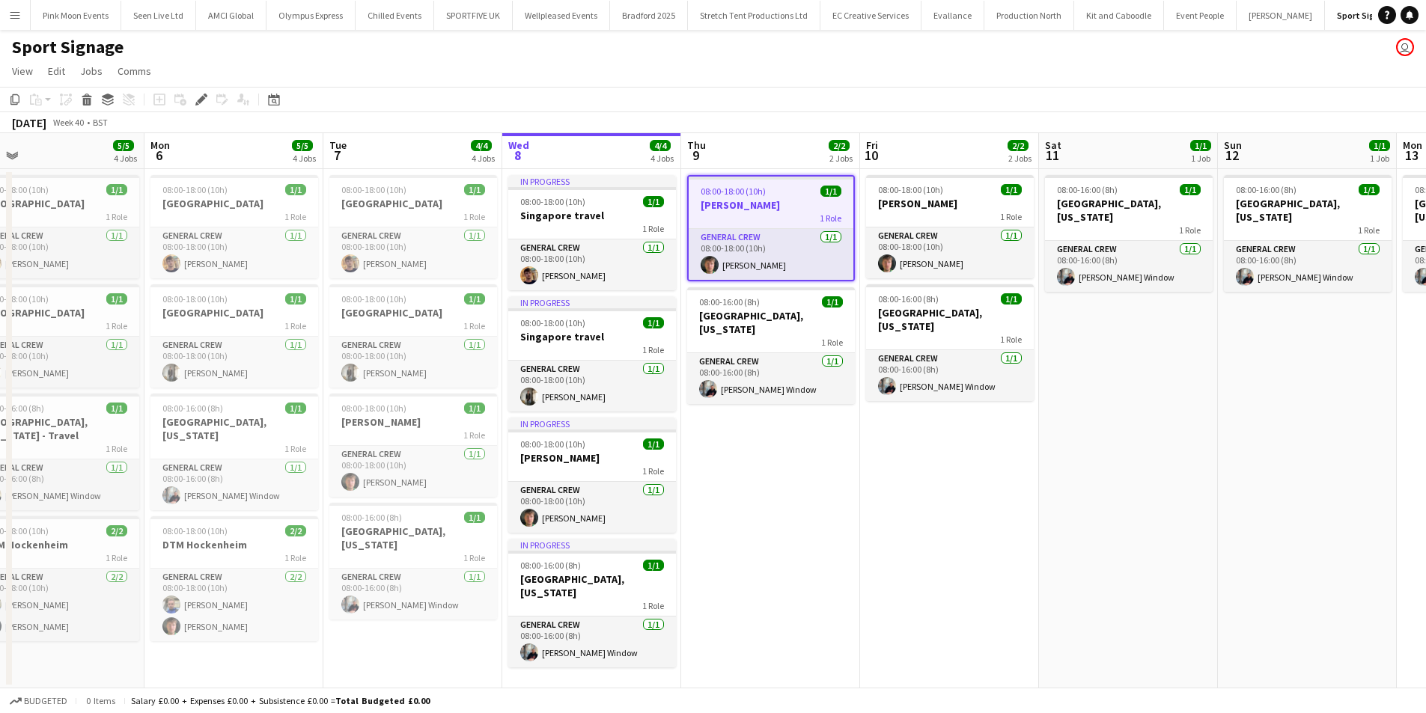
drag, startPoint x: 615, startPoint y: 509, endPoint x: 738, endPoint y: 490, distance: 124.3
click at [738, 490] on app-calendar-viewport "Fri 3 4/4 3 Jobs Sat 4 4/4 3 Jobs Sun 5 5/5 4 Jobs Mon 6 5/5 4 Jobs Tue 7 4/4 4…" at bounding box center [713, 410] width 1426 height 555
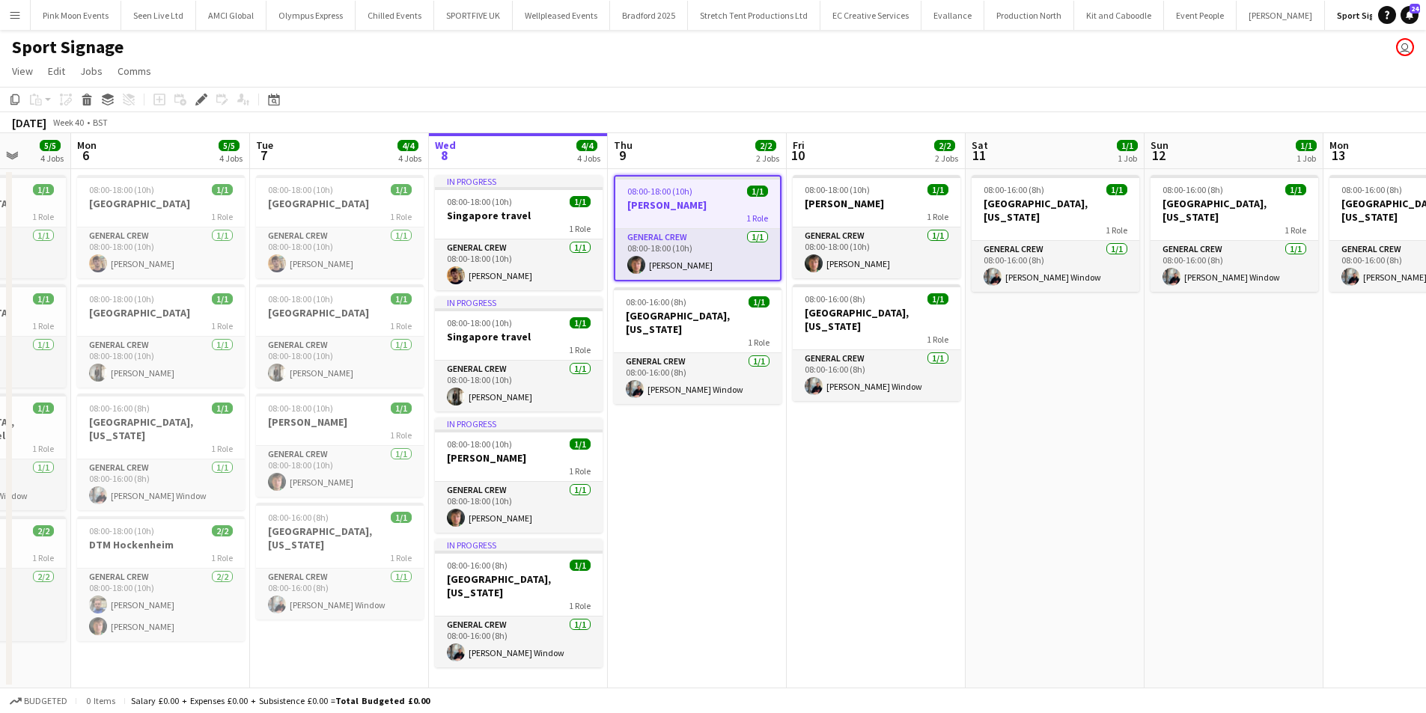
drag, startPoint x: 738, startPoint y: 490, endPoint x: 844, endPoint y: 487, distance: 105.6
click at [844, 487] on app-calendar-viewport "Fri 3 4/4 3 Jobs Sat 4 4/4 3 Jobs Sun 5 5/5 4 Jobs Mon 6 5/5 4 Jobs Tue 7 4/4 4…" at bounding box center [713, 410] width 1426 height 555
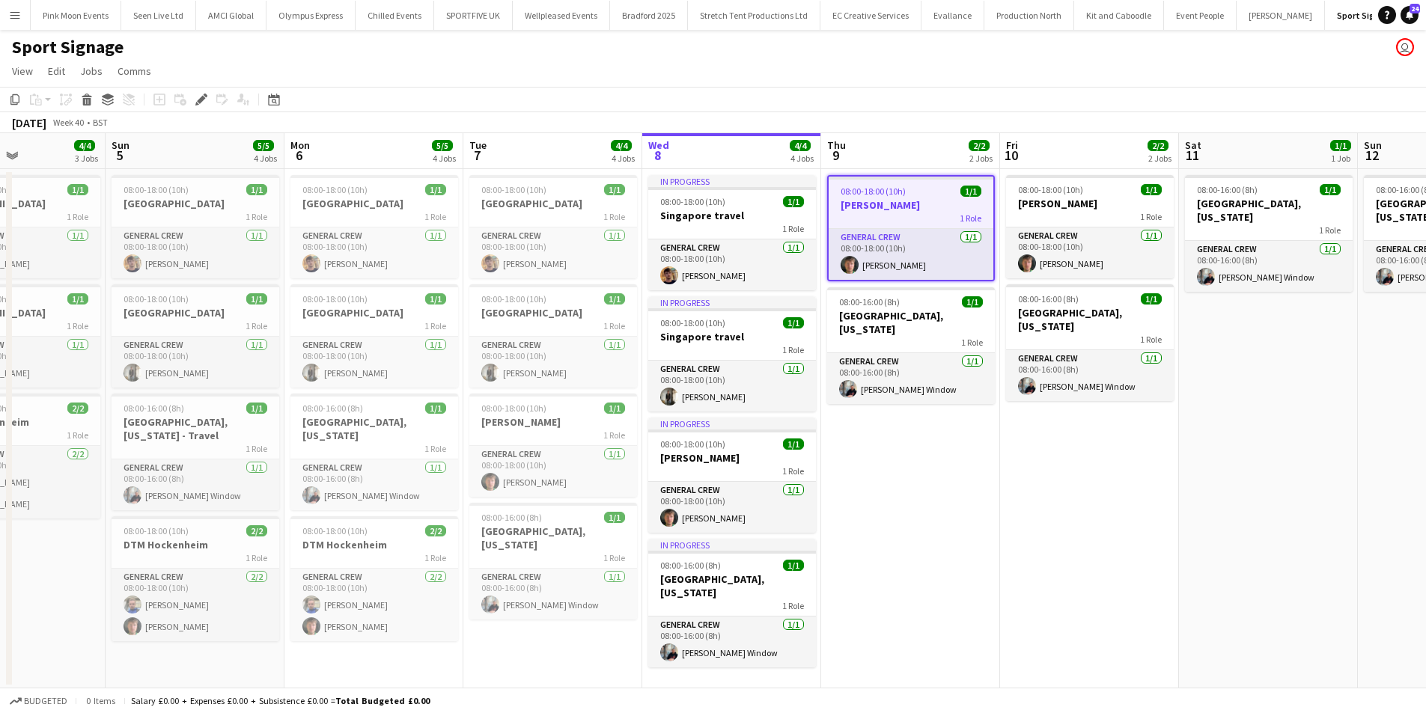
scroll to position [0, 381]
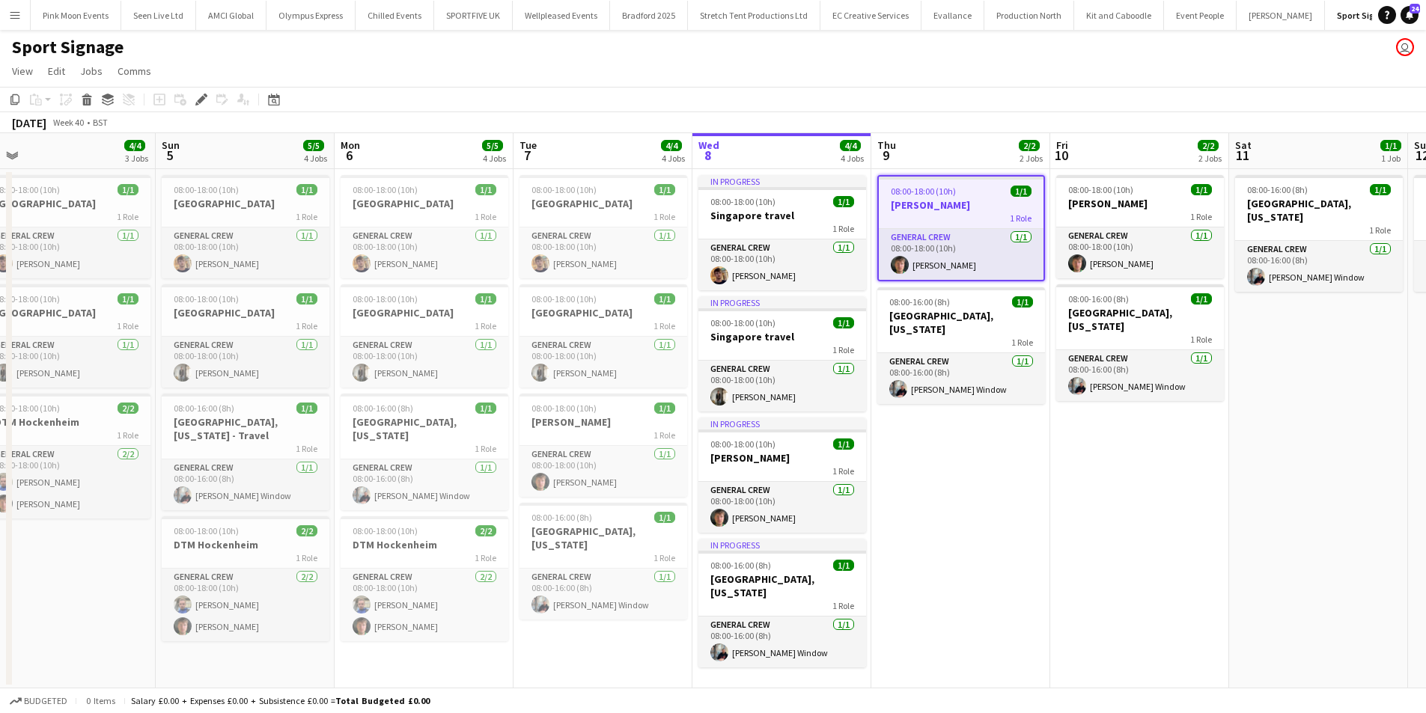
drag, startPoint x: 849, startPoint y: 487, endPoint x: 933, endPoint y: 478, distance: 85.0
click at [933, 478] on app-calendar-viewport "Thu 2 4/4 3 Jobs Fri 3 4/4 3 Jobs Sat 4 4/4 3 Jobs Sun 5 5/5 4 Jobs Mon 6 5/5 4…" at bounding box center [713, 410] width 1426 height 555
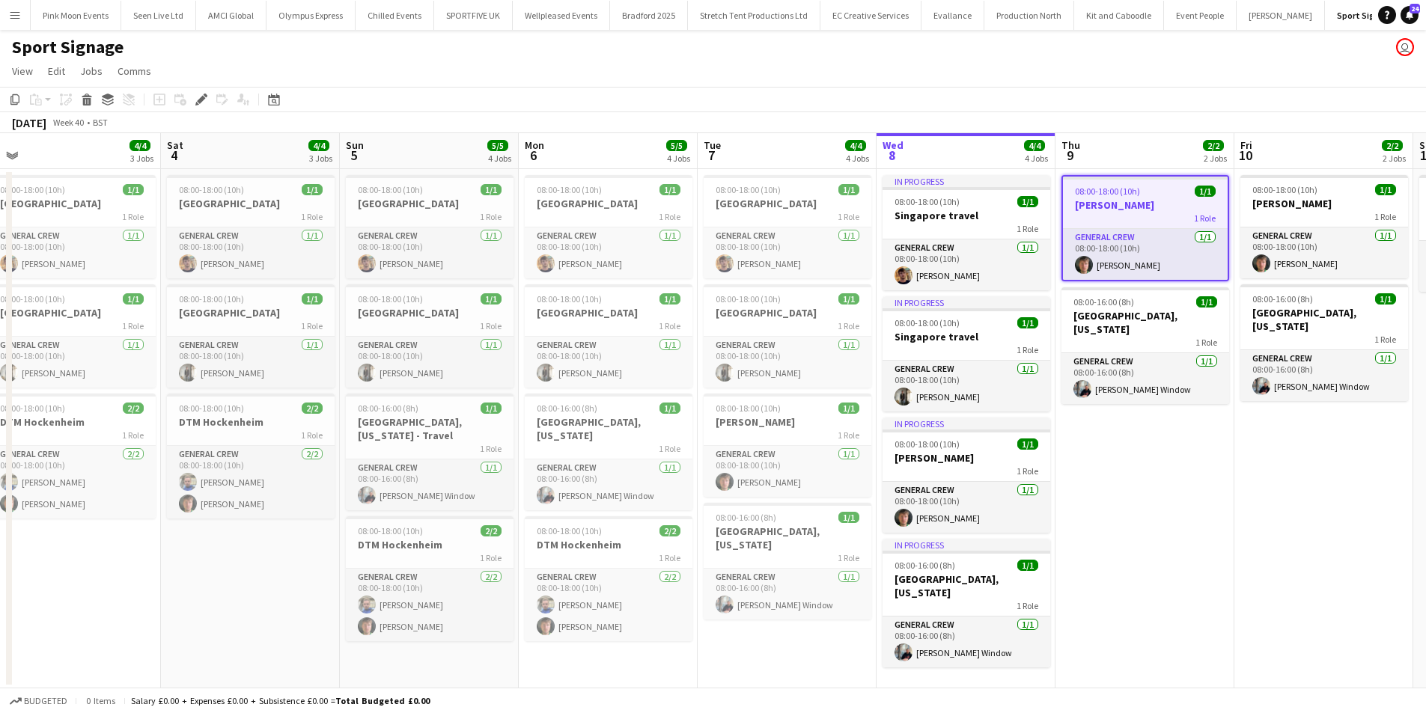
drag, startPoint x: 693, startPoint y: 639, endPoint x: 817, endPoint y: 630, distance: 124.5
click at [817, 630] on app-calendar-viewport "Wed 1 4/4 3 Jobs Thu 2 4/4 3 Jobs Fri 3 4/4 3 Jobs Sat 4 4/4 3 Jobs Sun 5 5/5 4…" at bounding box center [713, 410] width 1426 height 555
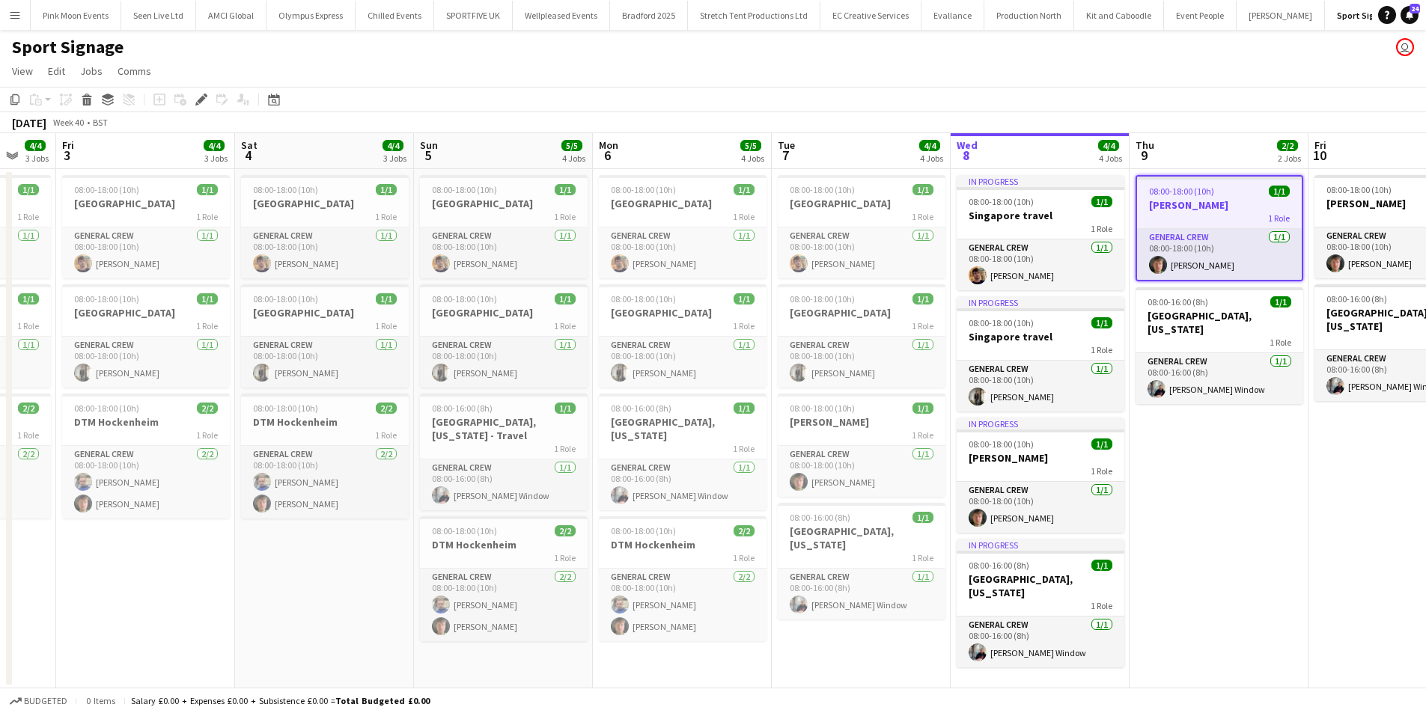
drag, startPoint x: 794, startPoint y: 638, endPoint x: 868, endPoint y: 638, distance: 73.4
click at [868, 638] on app-calendar-viewport "Wed 1 4/4 3 Jobs Thu 2 4/4 3 Jobs Fri 3 4/4 3 Jobs Sat 4 4/4 3 Jobs Sun 5 5/5 4…" at bounding box center [713, 410] width 1426 height 555
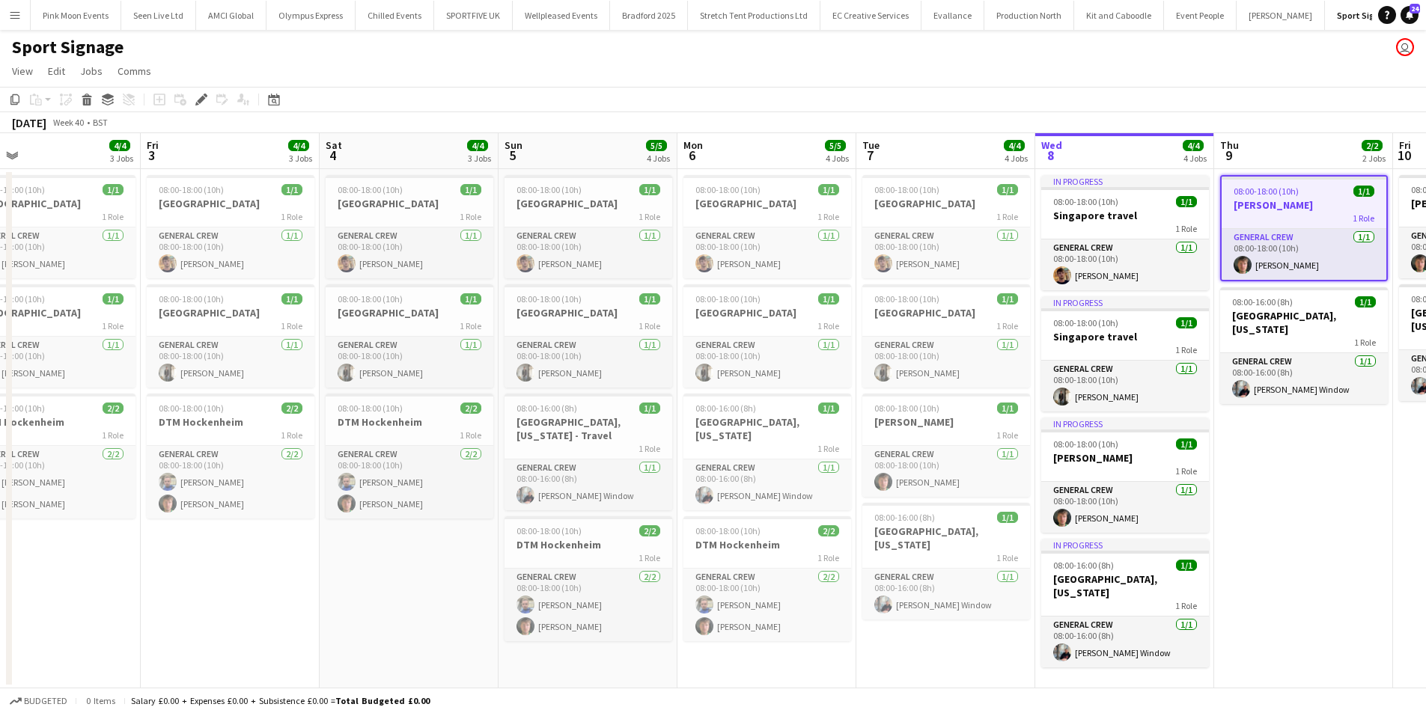
drag, startPoint x: 813, startPoint y: 650, endPoint x: 899, endPoint y: 641, distance: 86.6
click at [899, 641] on app-calendar-viewport "Tue 30 4/4 3 Jobs Wed 1 4/4 3 Jobs Thu 2 4/4 3 Jobs Fri 3 4/4 3 Jobs Sat 4 4/4 …" at bounding box center [713, 410] width 1426 height 555
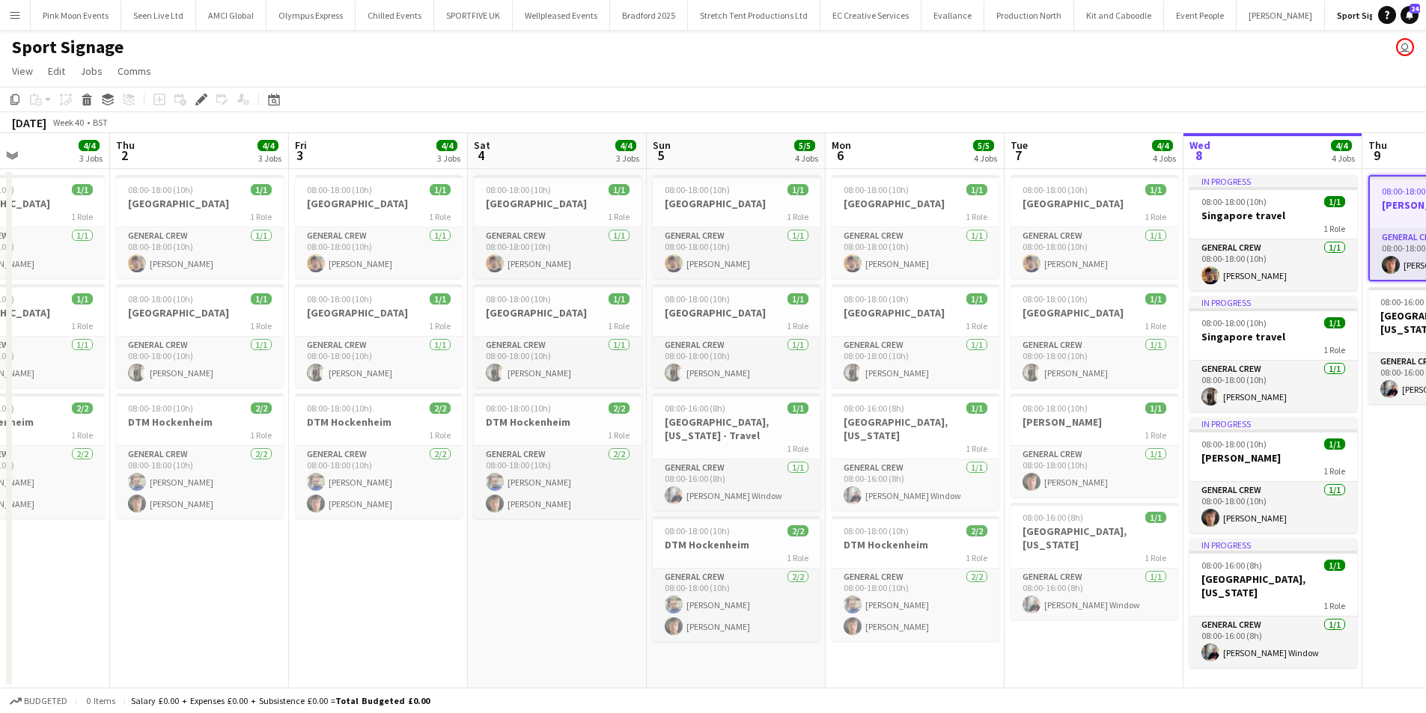
drag, startPoint x: 859, startPoint y: 655, endPoint x: 1005, endPoint y: 645, distance: 147.0
click at [1005, 645] on app-calendar-viewport "Mon 29 4/4 3 Jobs Tue 30 4/4 3 Jobs Wed 1 4/4 3 Jobs Thu 2 4/4 3 Jobs Fri 3 4/4…" at bounding box center [713, 410] width 1426 height 555
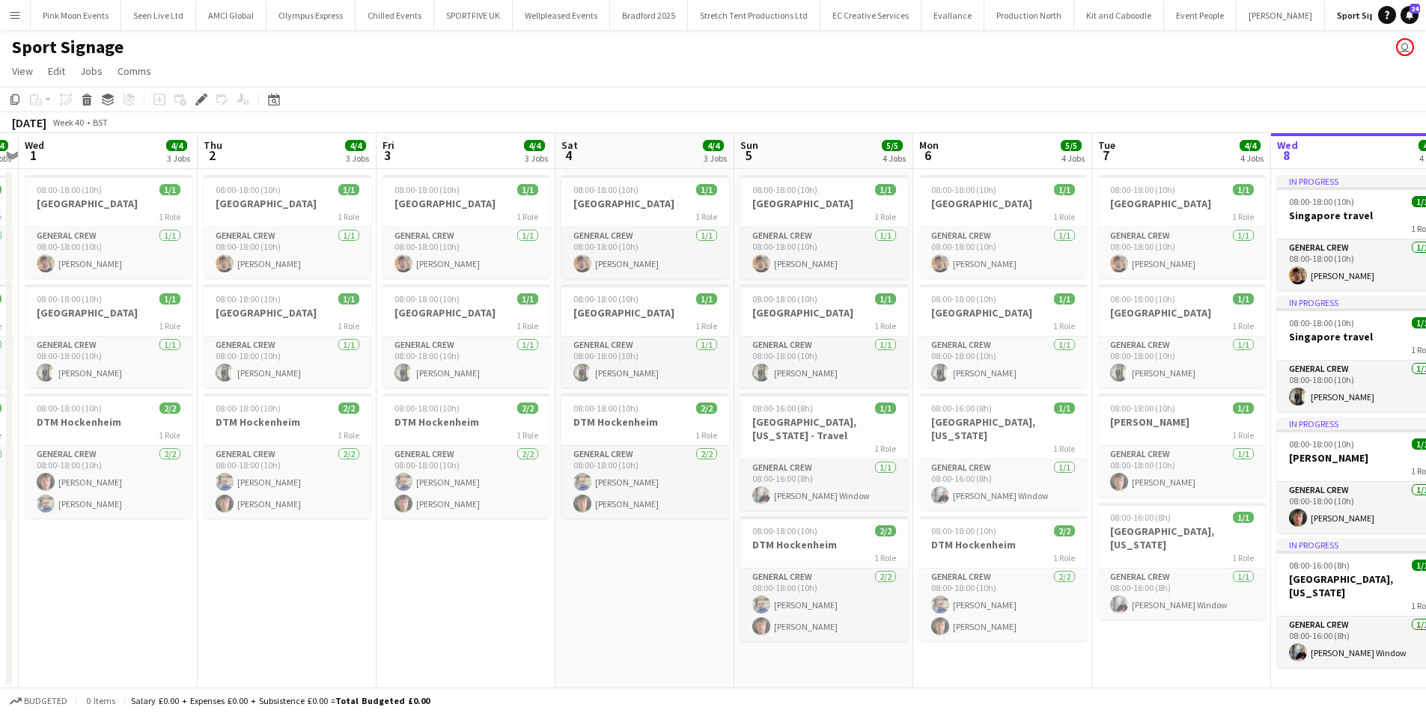
scroll to position [0, 333]
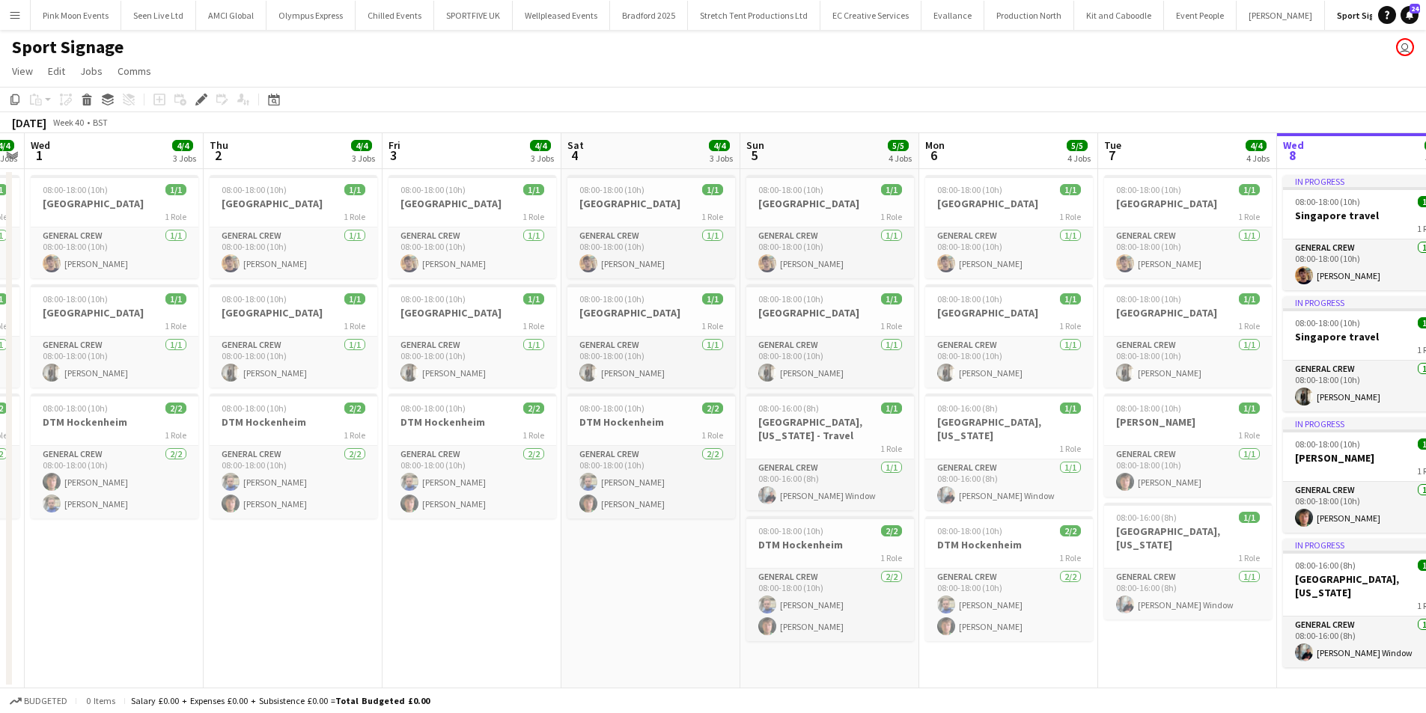
drag, startPoint x: 1005, startPoint y: 645, endPoint x: 1099, endPoint y: 642, distance: 93.6
click at [1099, 642] on app-calendar-viewport "Mon 29 4/4 3 Jobs Tue 30 4/4 3 Jobs Wed 1 4/4 3 Jobs Thu 2 4/4 3 Jobs Fri 3 4/4…" at bounding box center [713, 410] width 1426 height 555
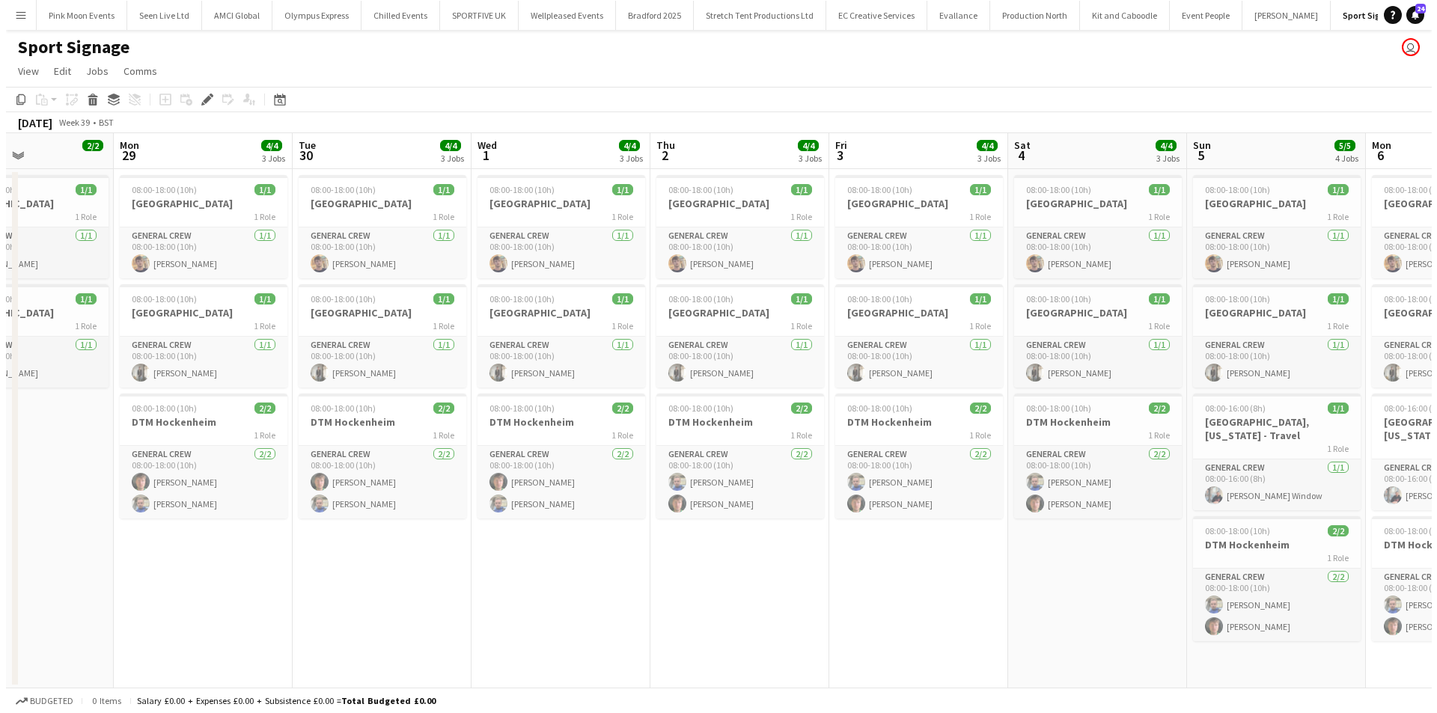
scroll to position [0, 428]
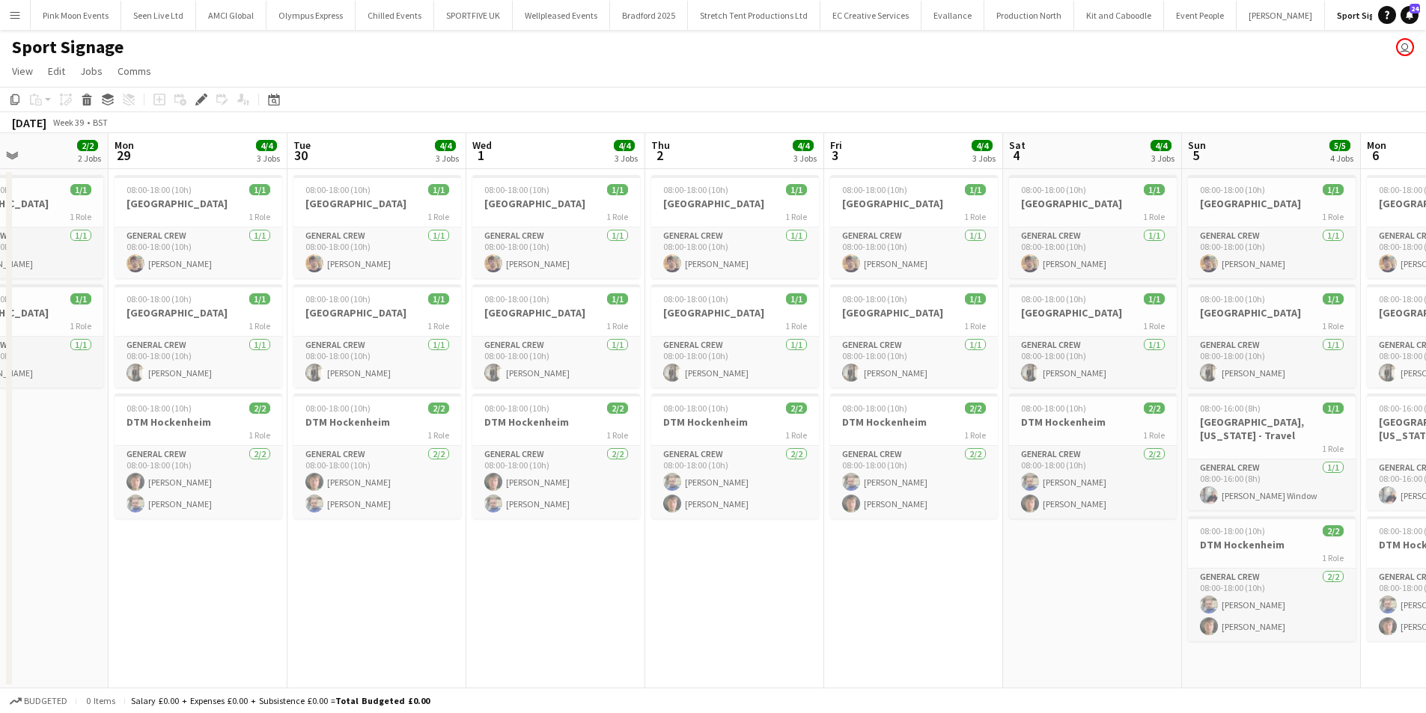
drag, startPoint x: 512, startPoint y: 605, endPoint x: 950, endPoint y: 588, distance: 438.2
click at [950, 588] on app-calendar-viewport "Fri 26 2/2 2 Jobs Sat 27 2/2 2 Jobs Sun 28 2/2 2 Jobs Mon 29 4/4 3 Jobs Tue 30 …" at bounding box center [713, 410] width 1426 height 555
click at [155, 16] on button "Seen Live Ltd Close" at bounding box center [158, 15] width 75 height 29
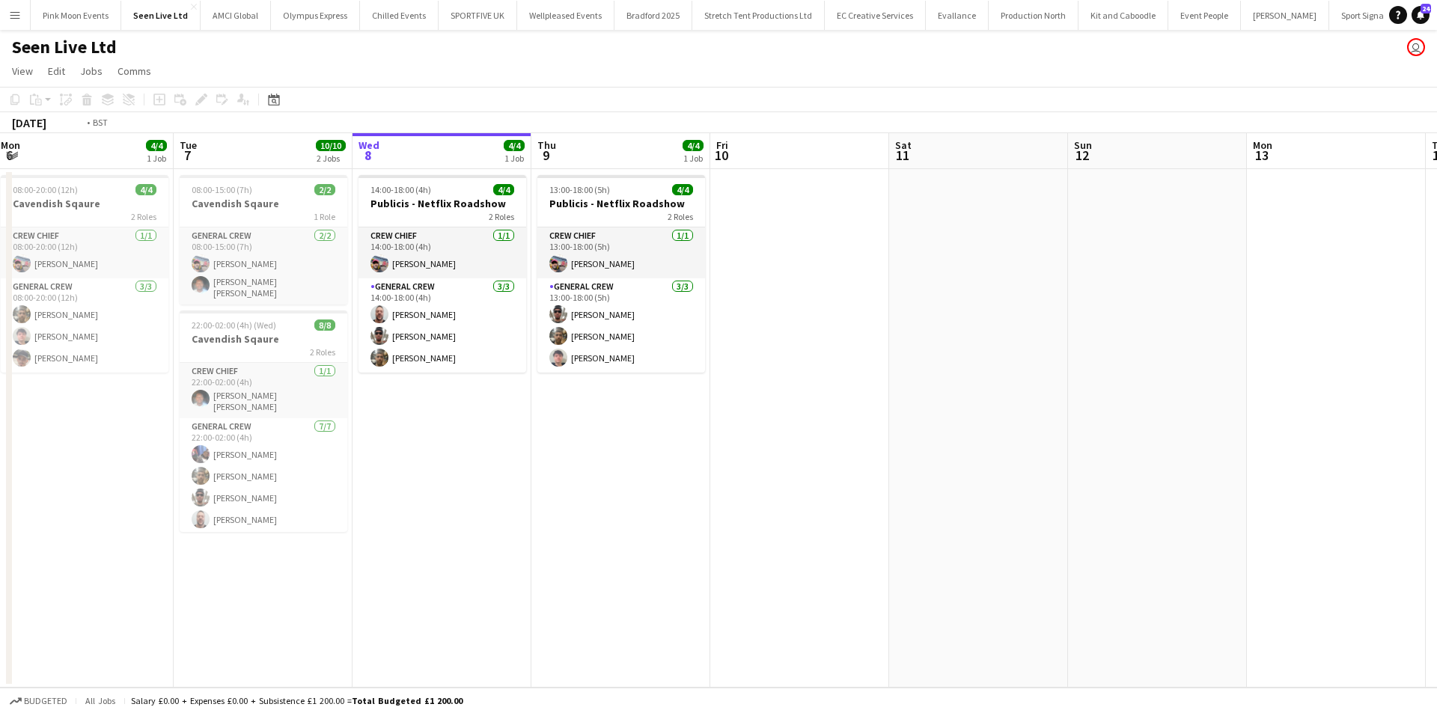
drag, startPoint x: 497, startPoint y: 442, endPoint x: 536, endPoint y: 442, distance: 38.9
click at [534, 442] on app-calendar-viewport "Sat 4 Sun 5 Mon 6 4/4 1 Job Tue 7 10/10 2 Jobs Wed 8 4/4 1 Job Thu 9 4/4 1 Job …" at bounding box center [718, 410] width 1437 height 555
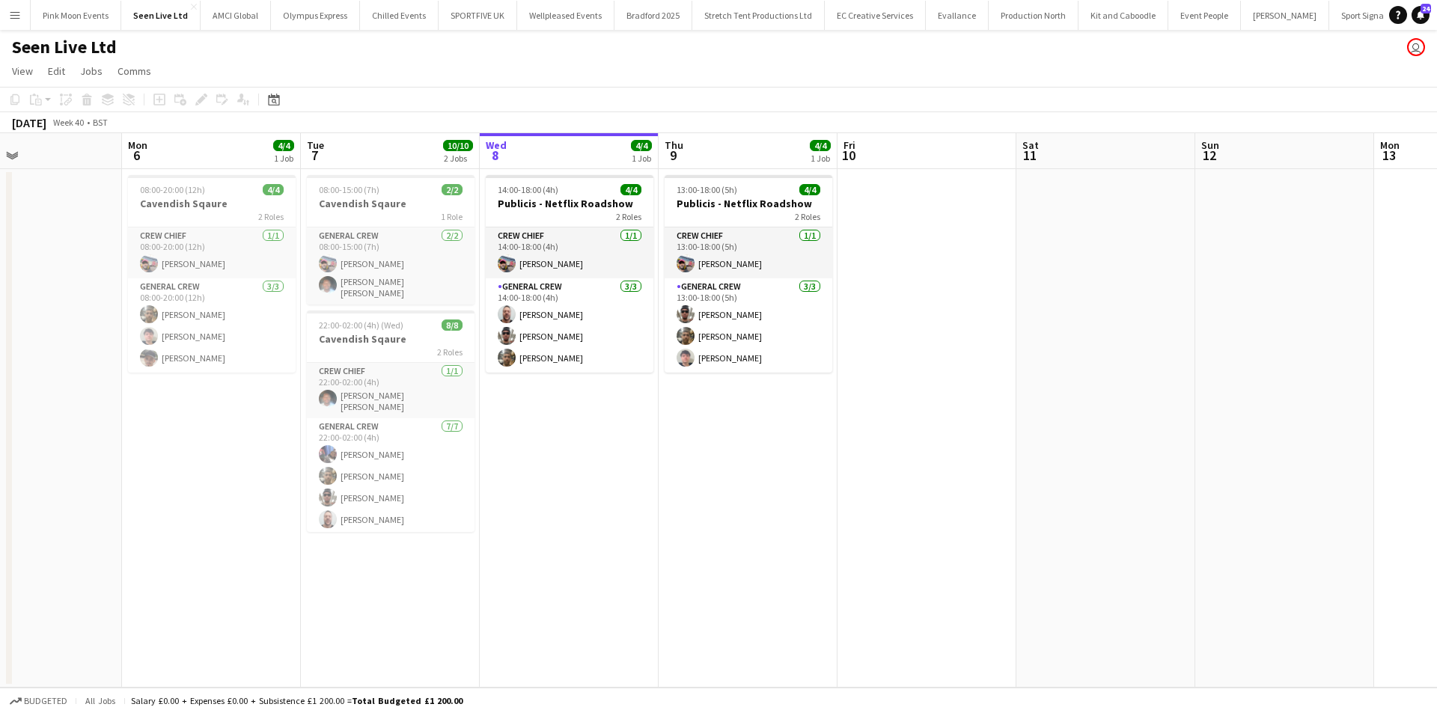
drag, startPoint x: 474, startPoint y: 460, endPoint x: 595, endPoint y: 448, distance: 121.9
click at [595, 448] on app-calendar-viewport "Fri 3 Sat 4 Sun 5 Mon 6 4/4 1 Job Tue 7 10/10 2 Jobs Wed 8 4/4 1 Job Thu 9 4/4 …" at bounding box center [718, 410] width 1437 height 555
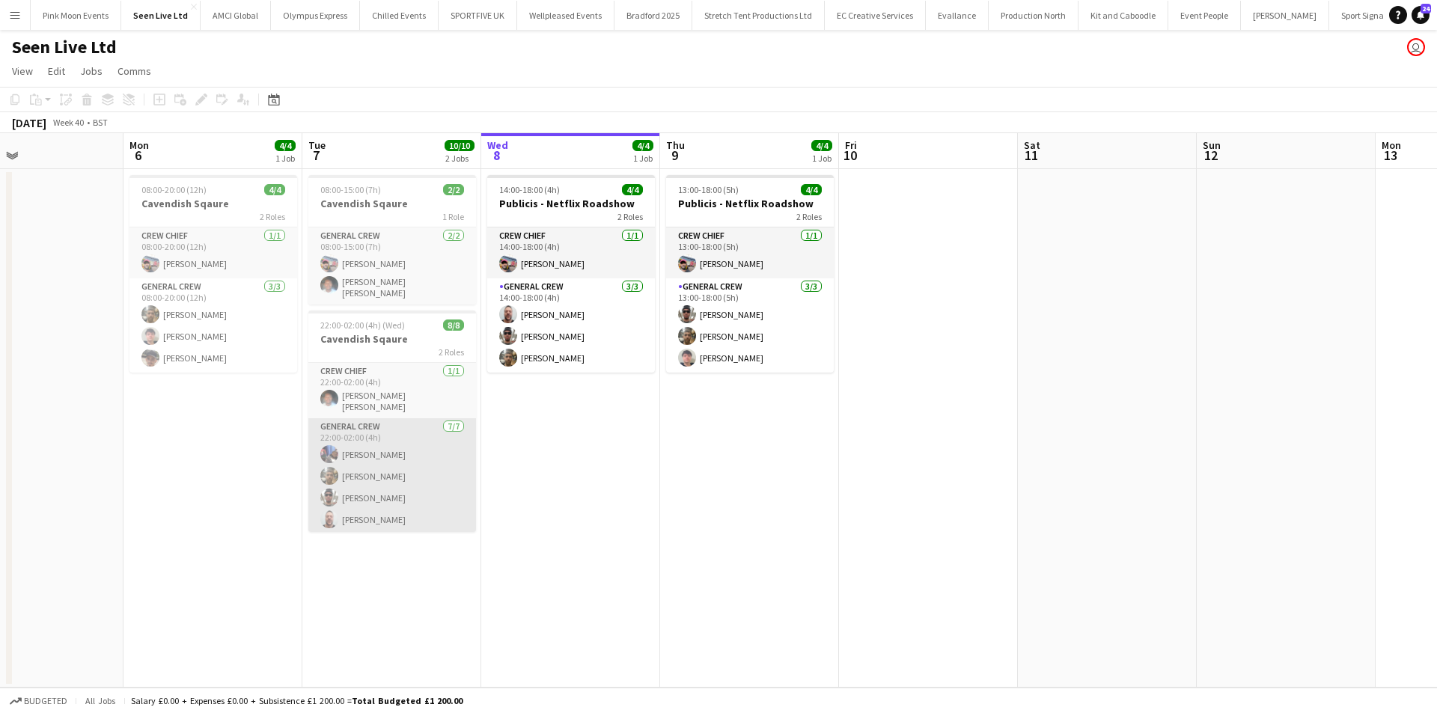
scroll to position [63, 0]
